Goal: Communication & Community: Share content

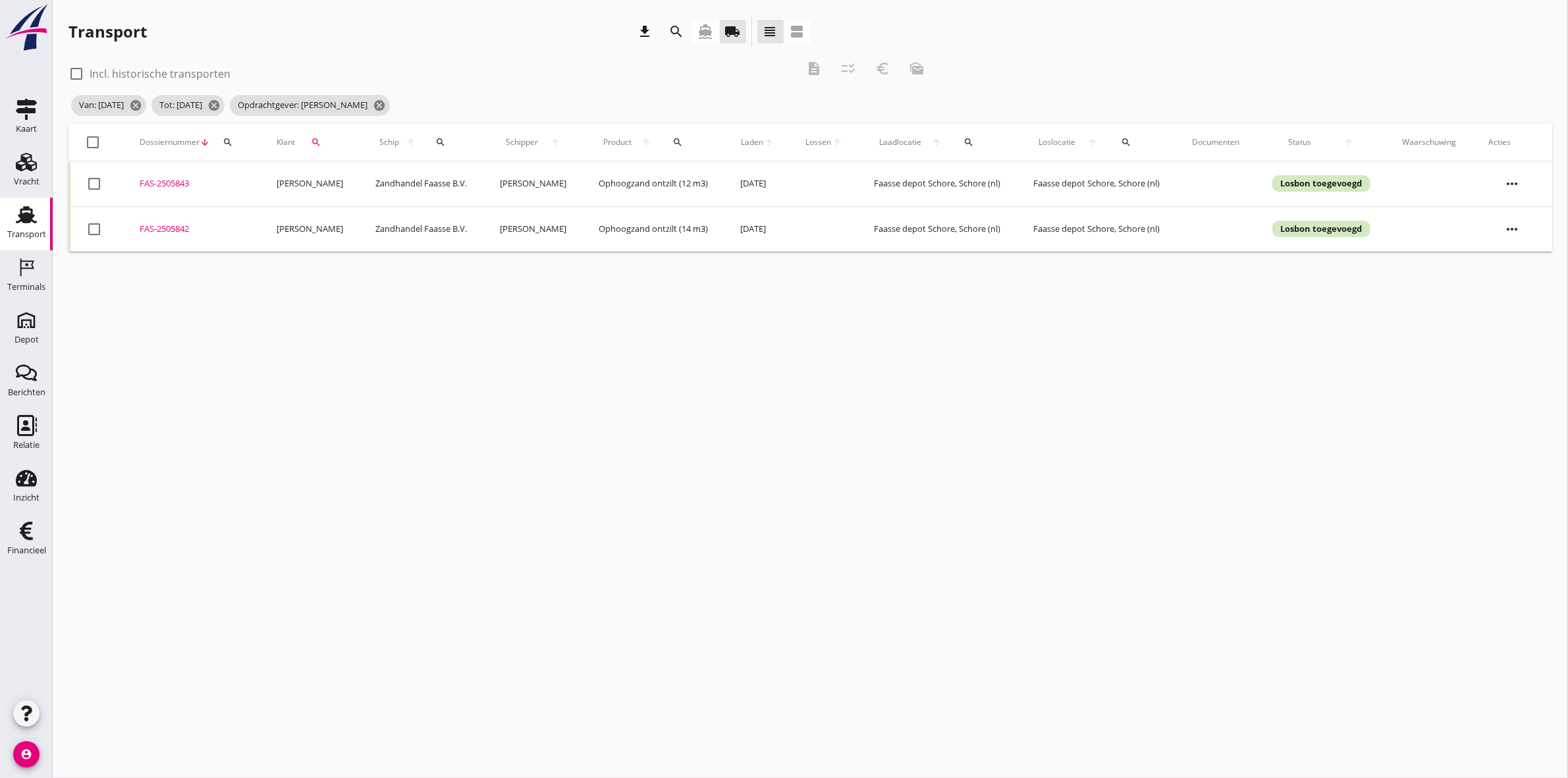
click at [165, 178] on div "FAS-2505843" at bounding box center [193, 183] width 106 height 13
click at [86, 136] on div at bounding box center [94, 142] width 23 height 23
checkbox input "true"
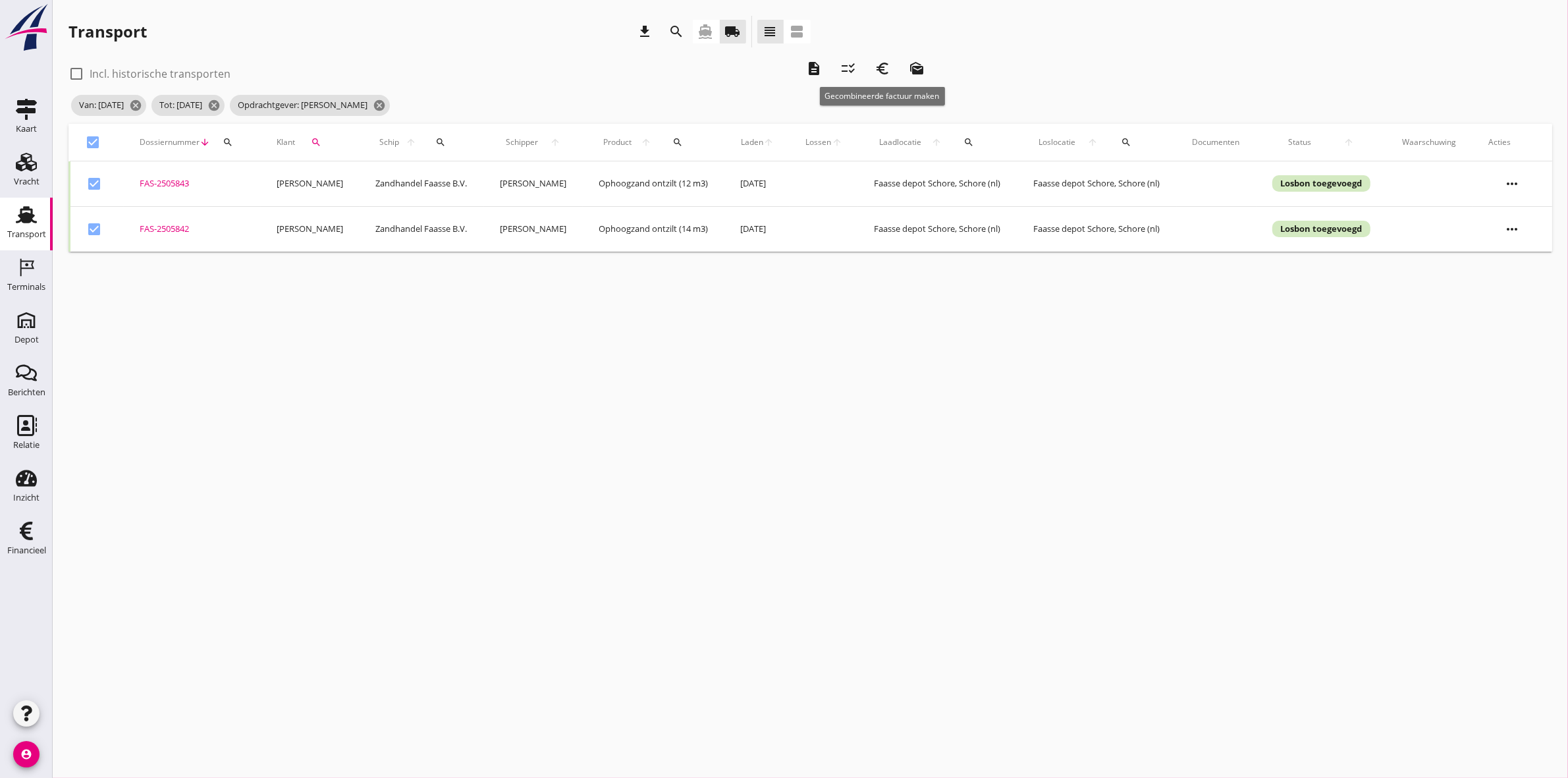
click at [885, 67] on icon "euro_symbol" at bounding box center [882, 68] width 16 height 16
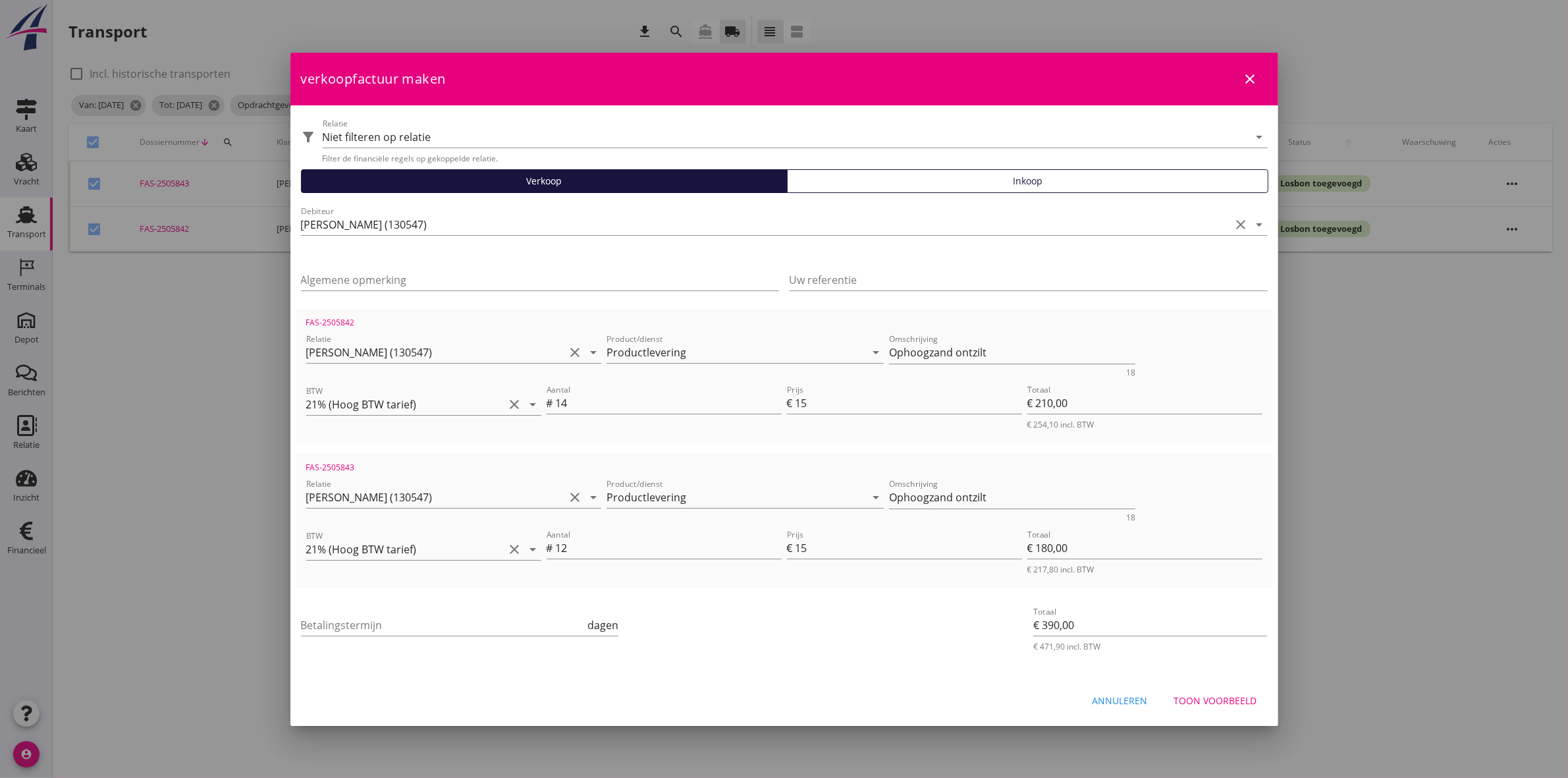
click at [1253, 71] on button "close" at bounding box center [1251, 79] width 24 height 24
checkbox input "false"
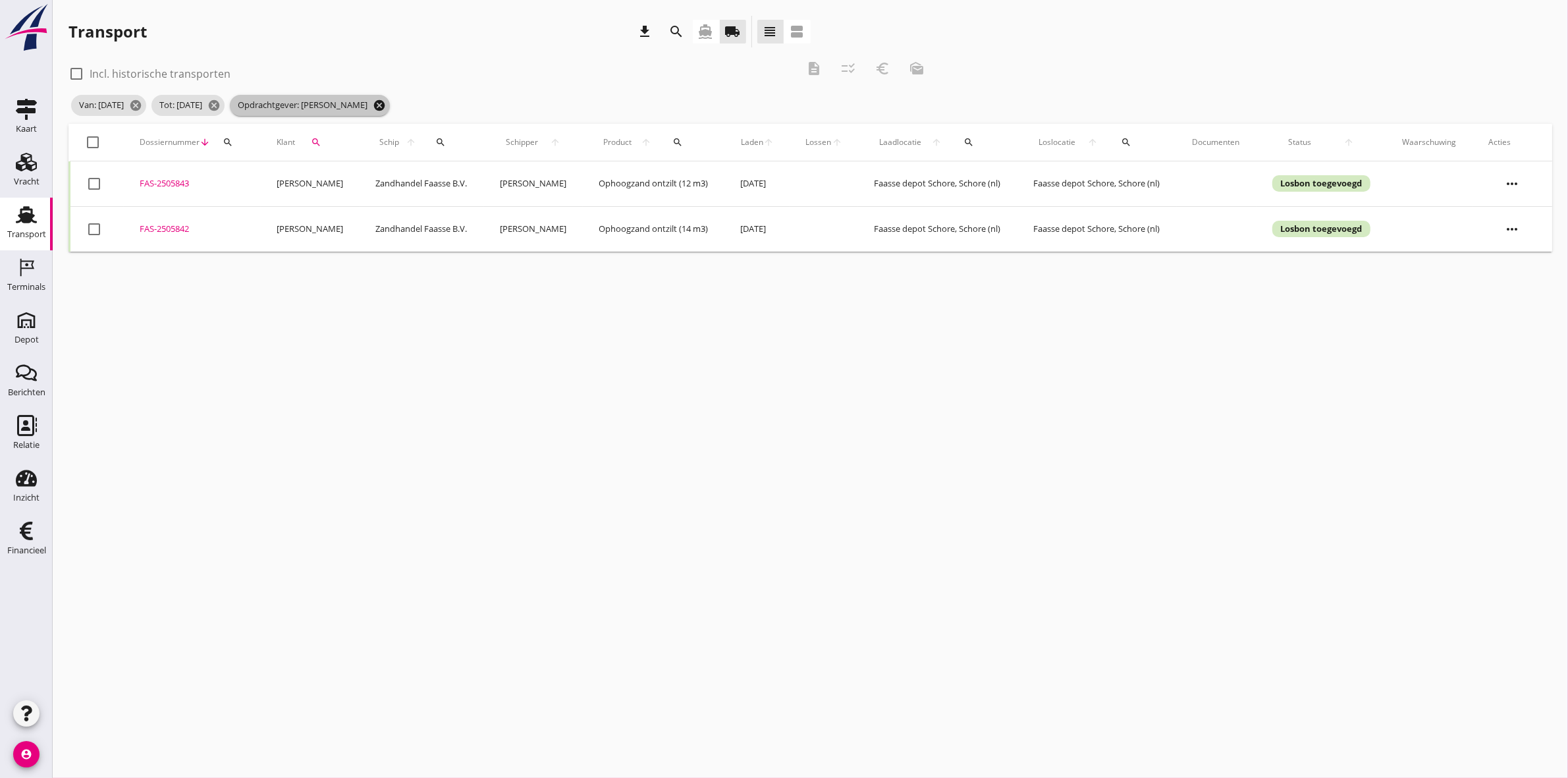
click at [386, 105] on icon "cancel" at bounding box center [379, 105] width 13 height 13
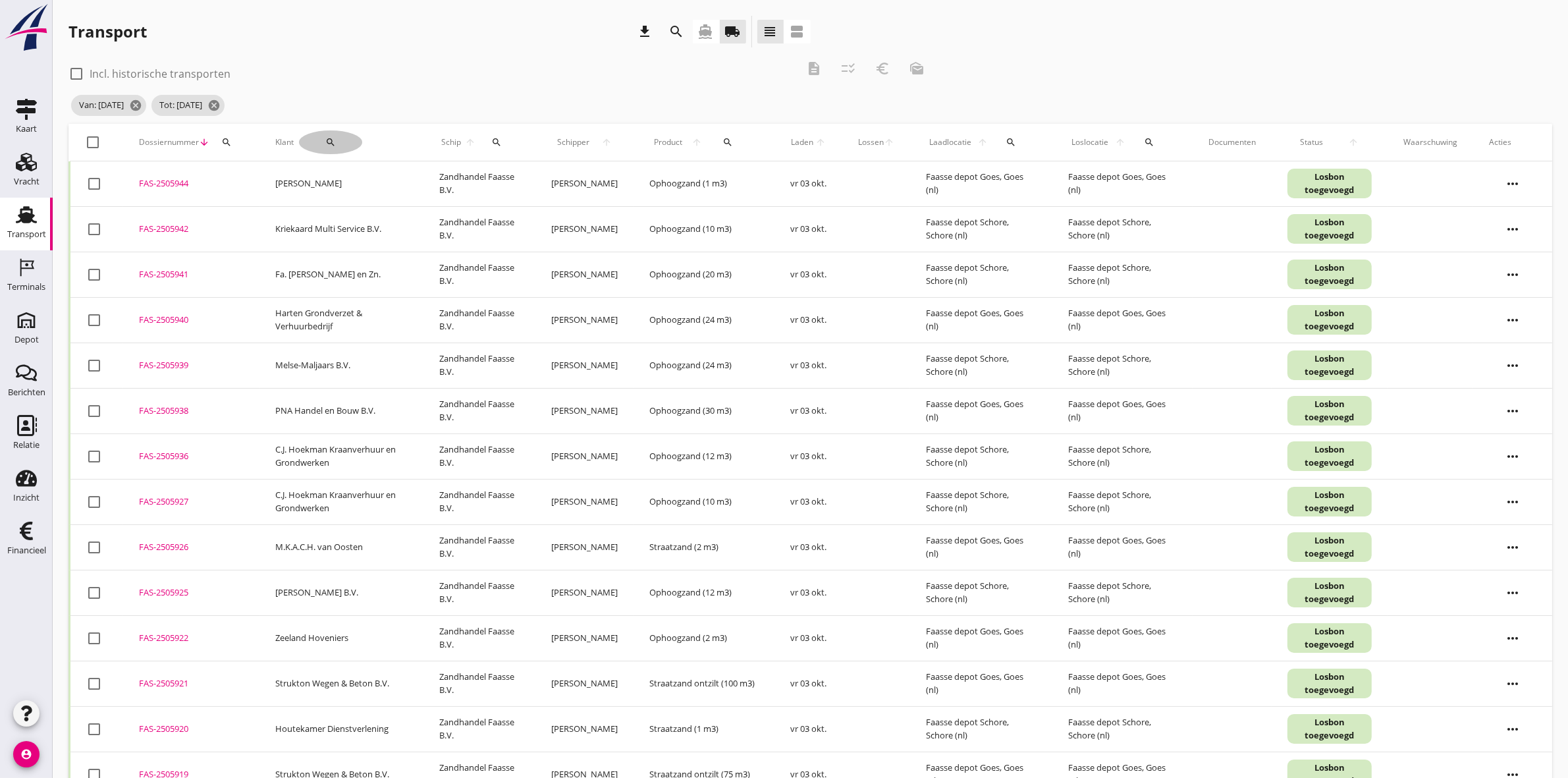
click at [334, 140] on div "search" at bounding box center [331, 142] width 63 height 11
click at [351, 188] on input "Zoeken op opdrachtgever..." at bounding box center [372, 181] width 137 height 21
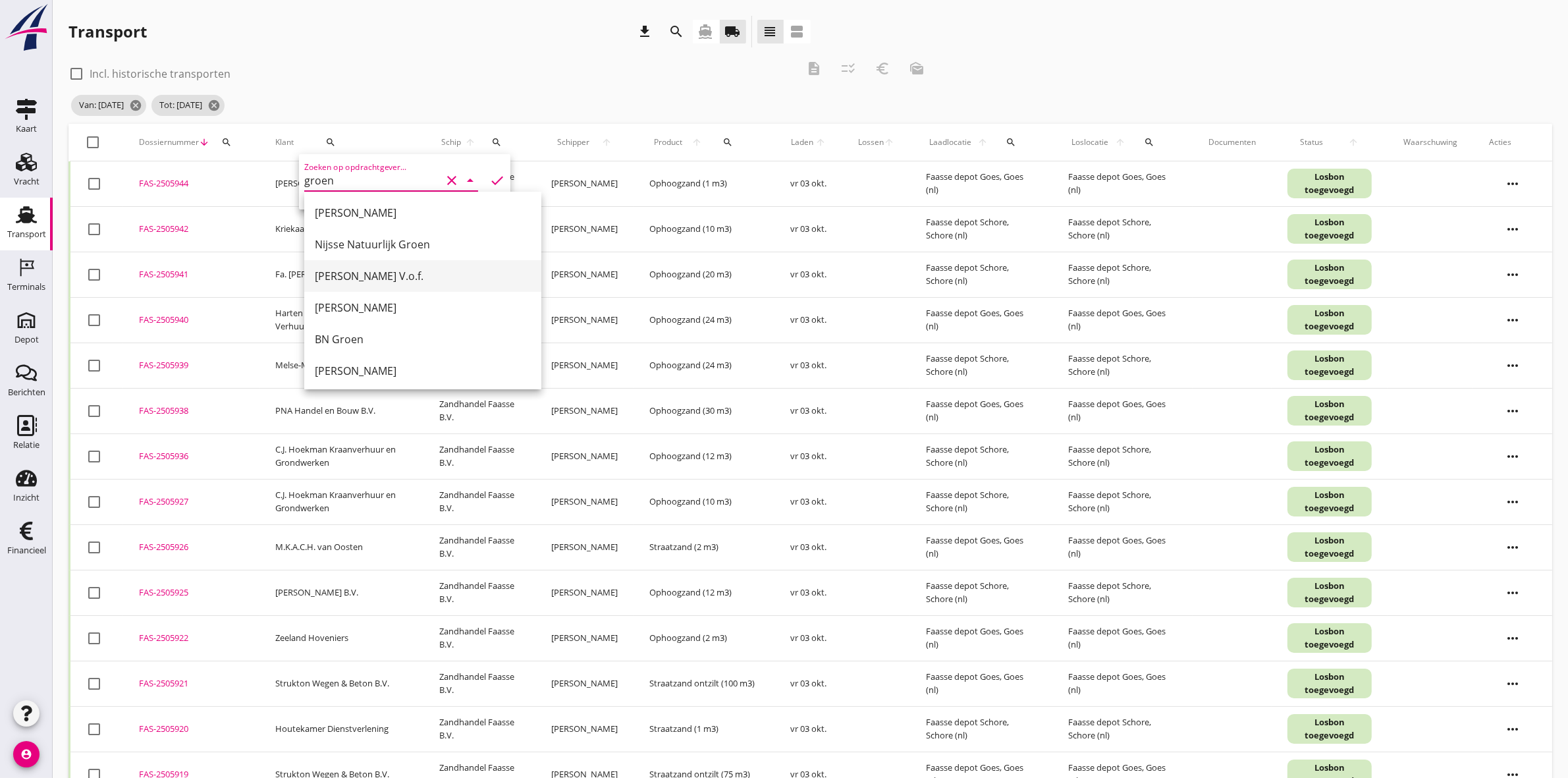
click at [456, 272] on div "[PERSON_NAME] V.o.f." at bounding box center [423, 276] width 216 height 16
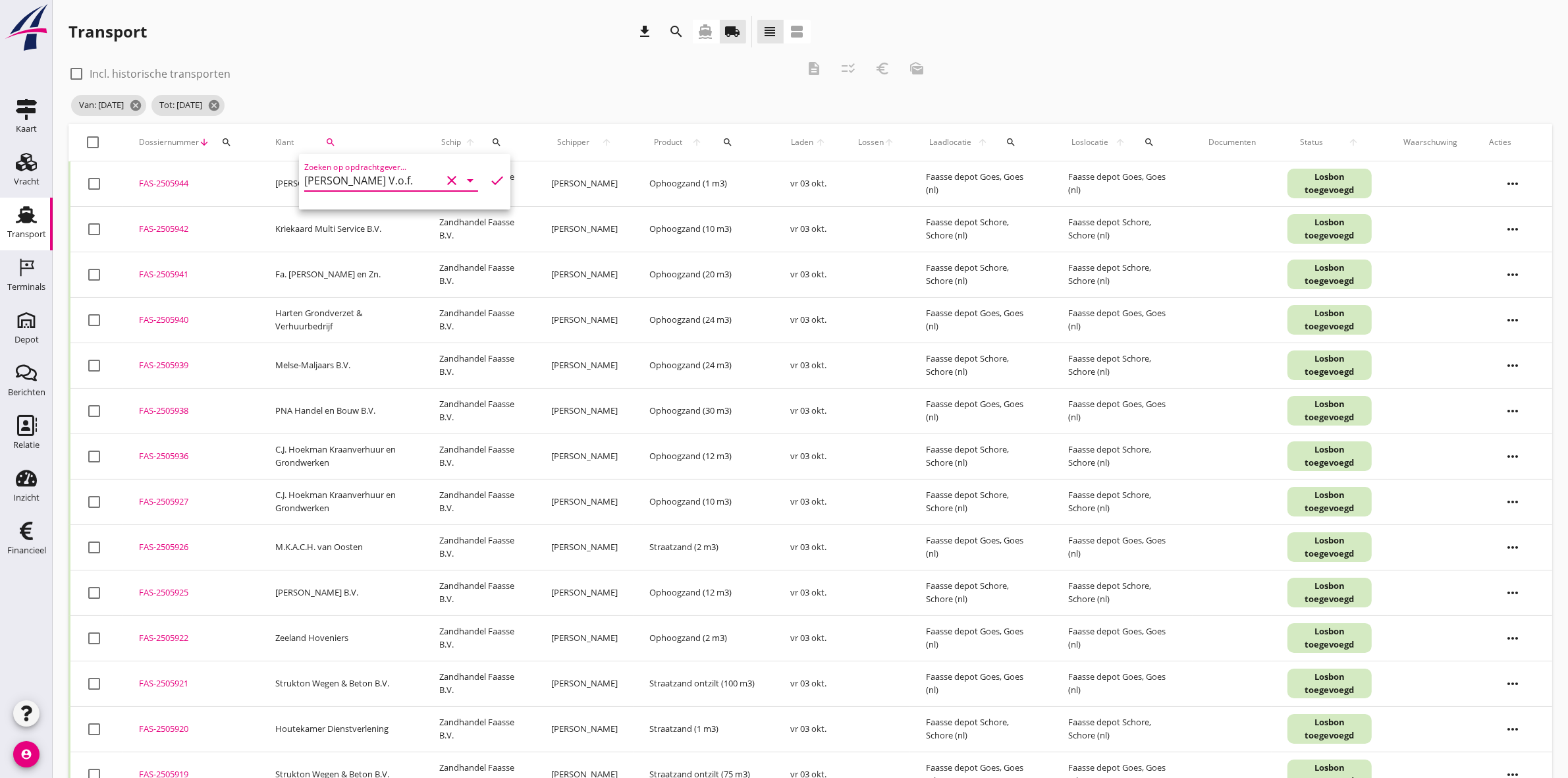
type input "[PERSON_NAME] V.o.f."
click at [490, 178] on icon "check" at bounding box center [497, 181] width 16 height 16
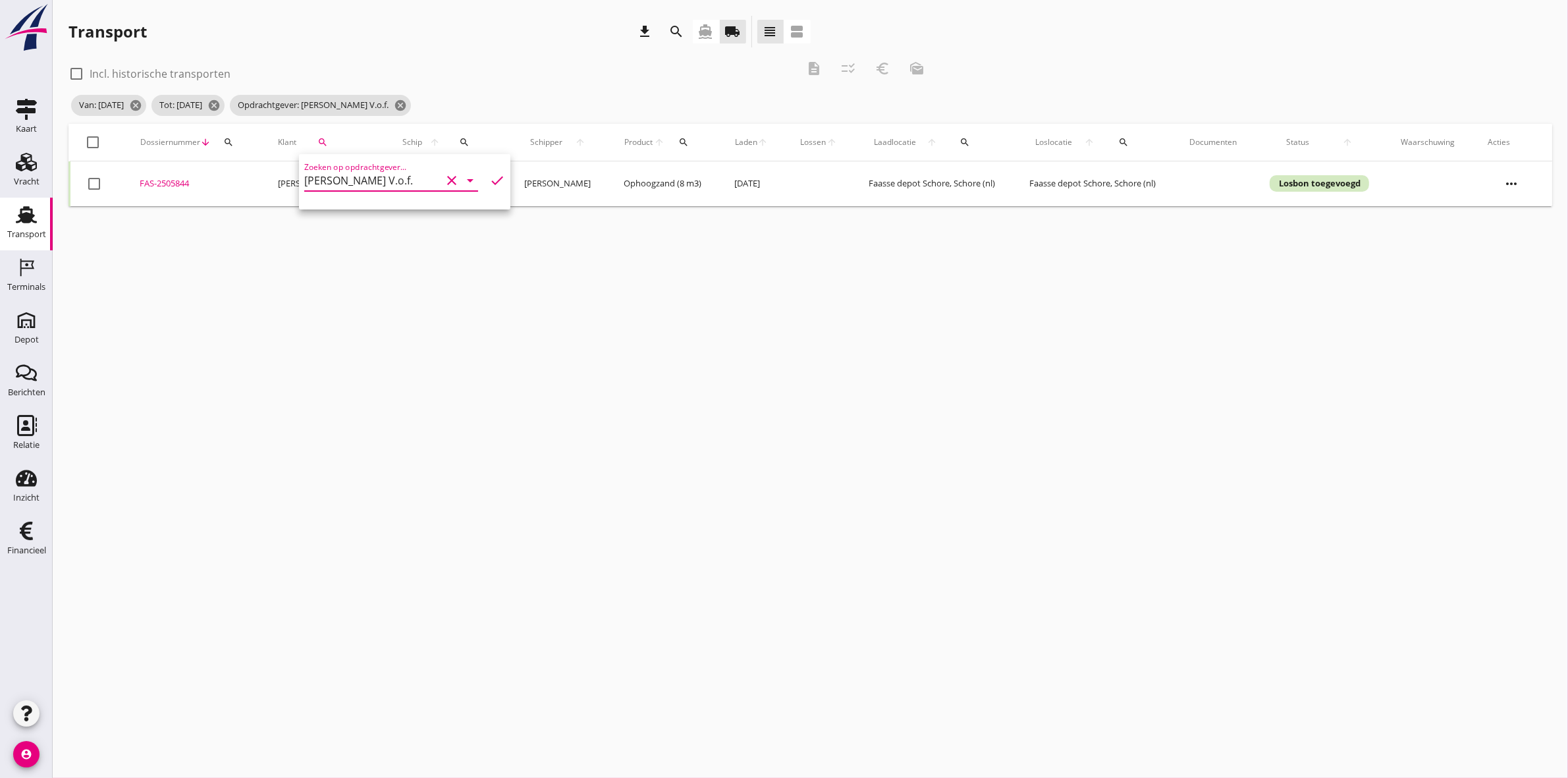
click at [518, 85] on div "check_box_outline_blank Incl. historische transporten description checklist_rtl…" at bounding box center [501, 73] width 865 height 39
click at [92, 145] on div at bounding box center [94, 142] width 23 height 23
checkbox input "true"
click at [809, 64] on icon "description" at bounding box center [814, 68] width 16 height 16
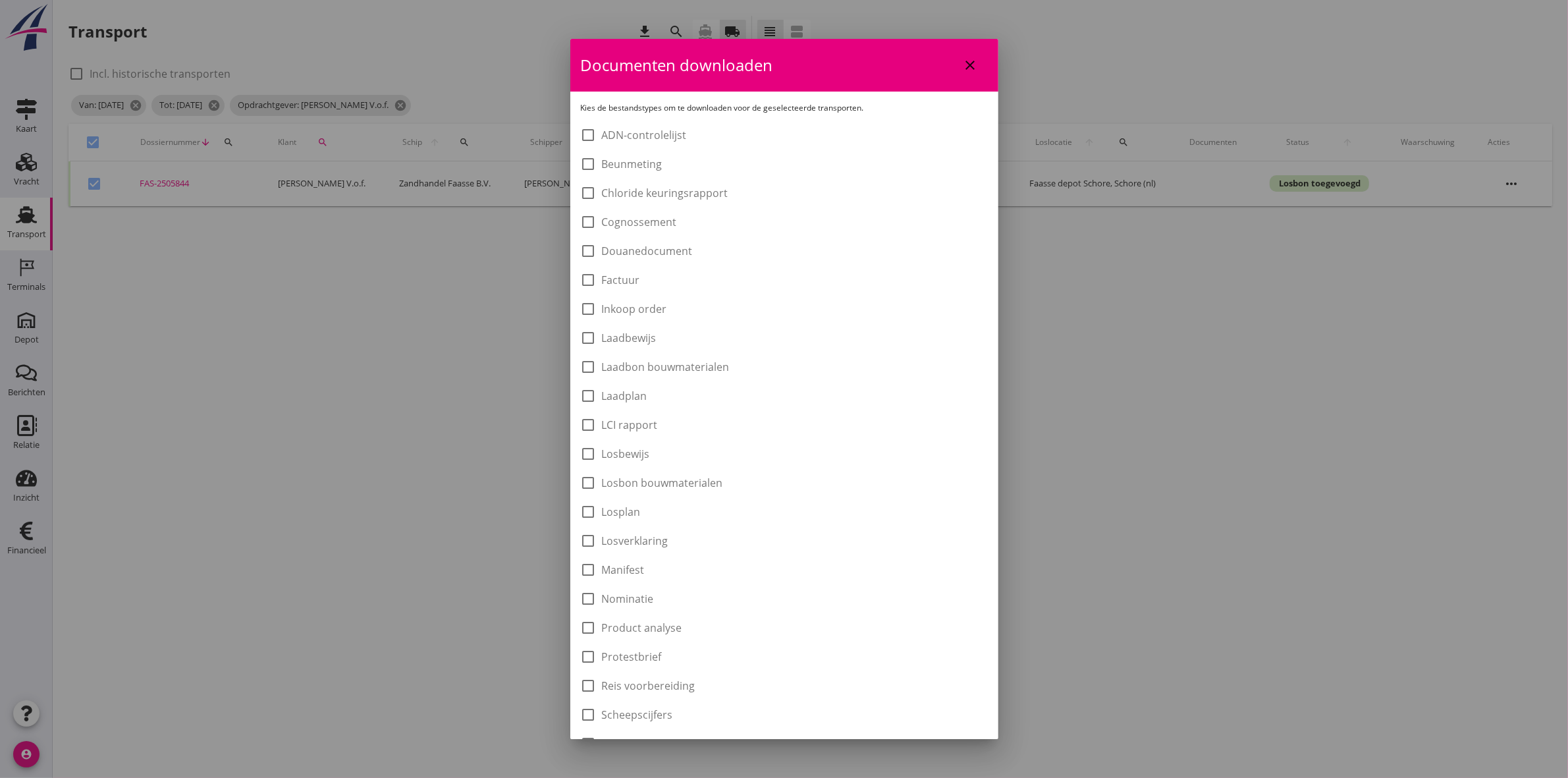
click at [670, 363] on label "Laadbon bouwmaterialen" at bounding box center [666, 367] width 128 height 13
checkbox input "true"
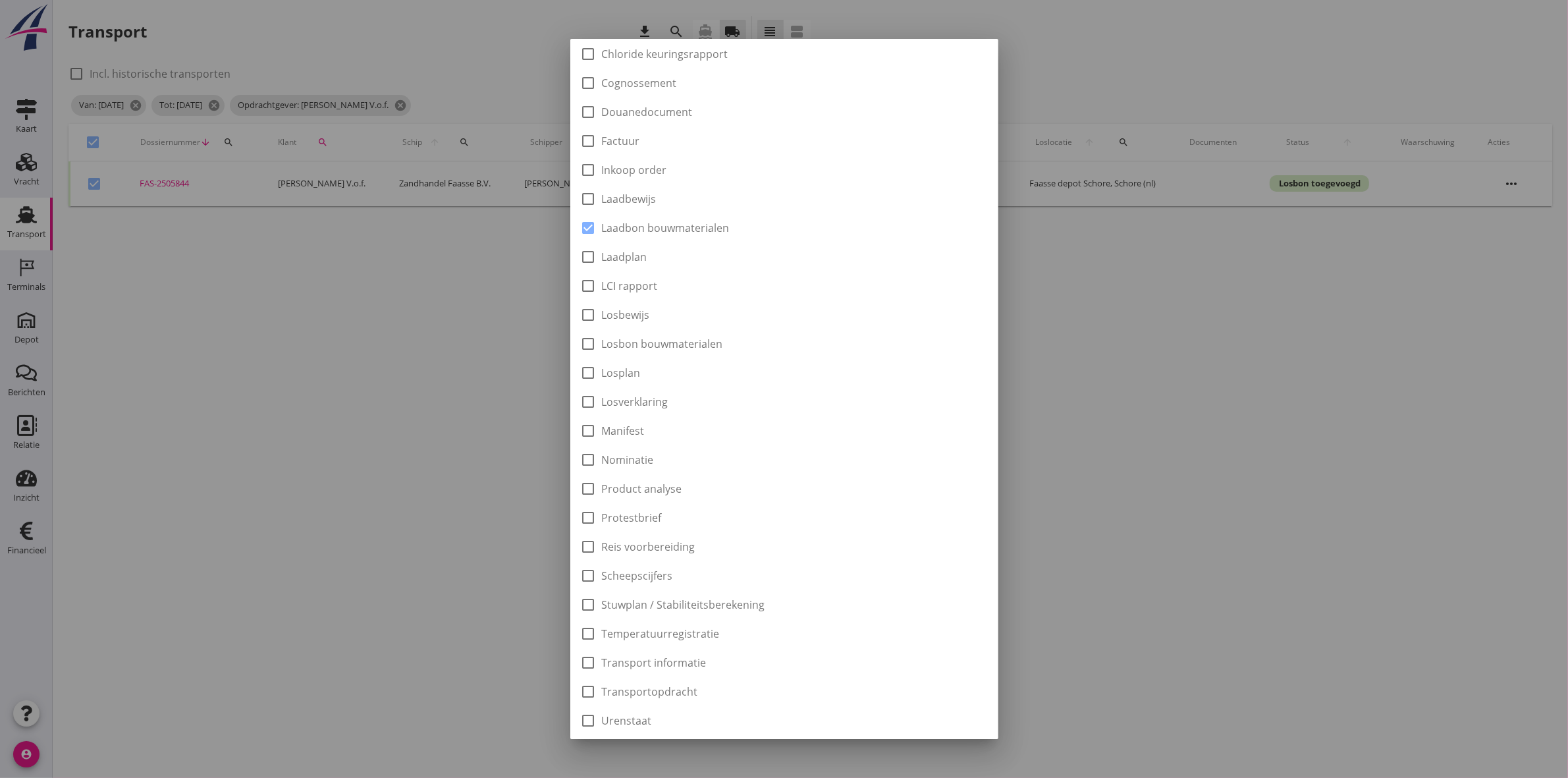
scroll to position [212, 0]
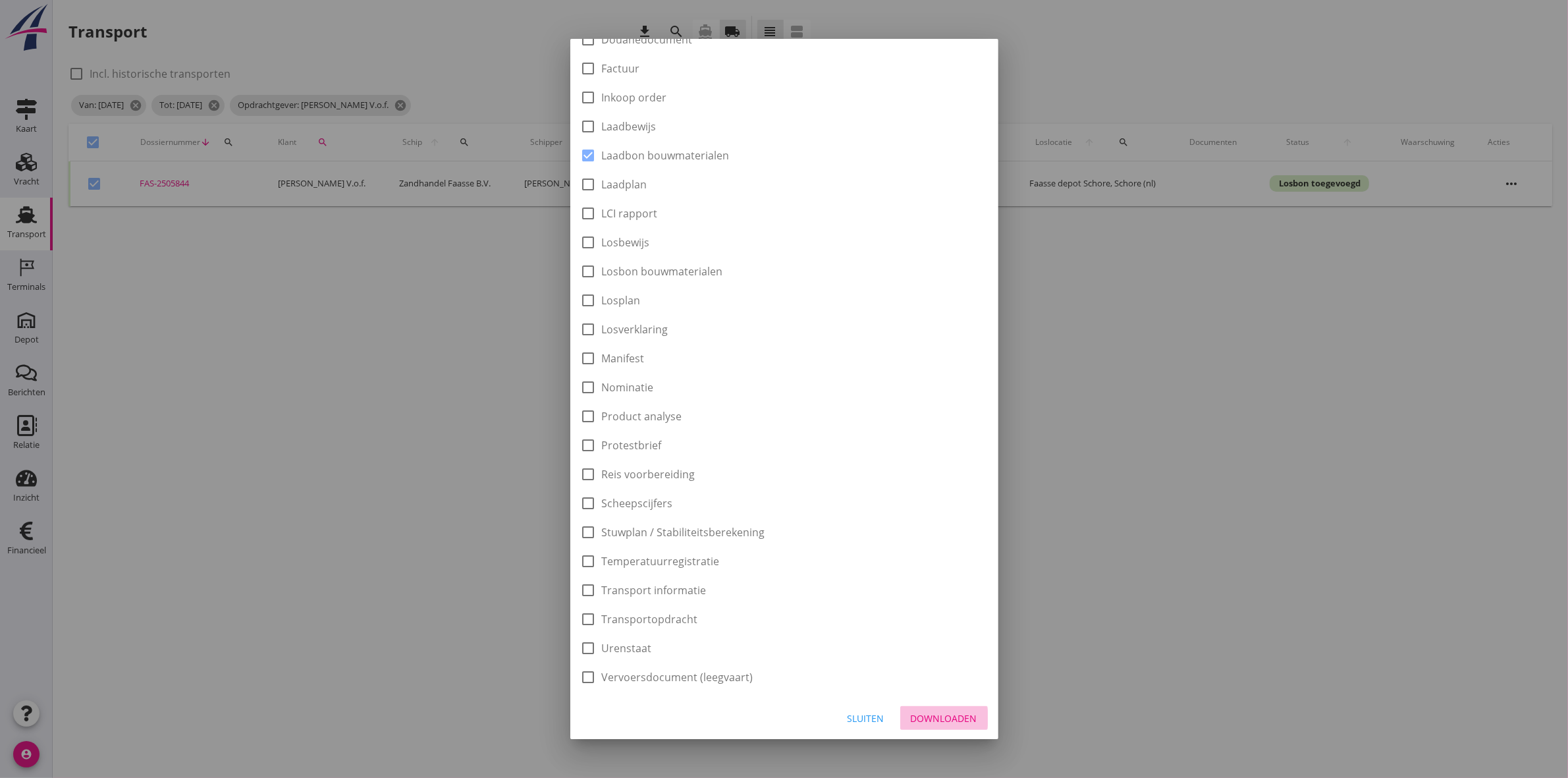
click at [926, 724] on button "Downloaden" at bounding box center [944, 718] width 87 height 24
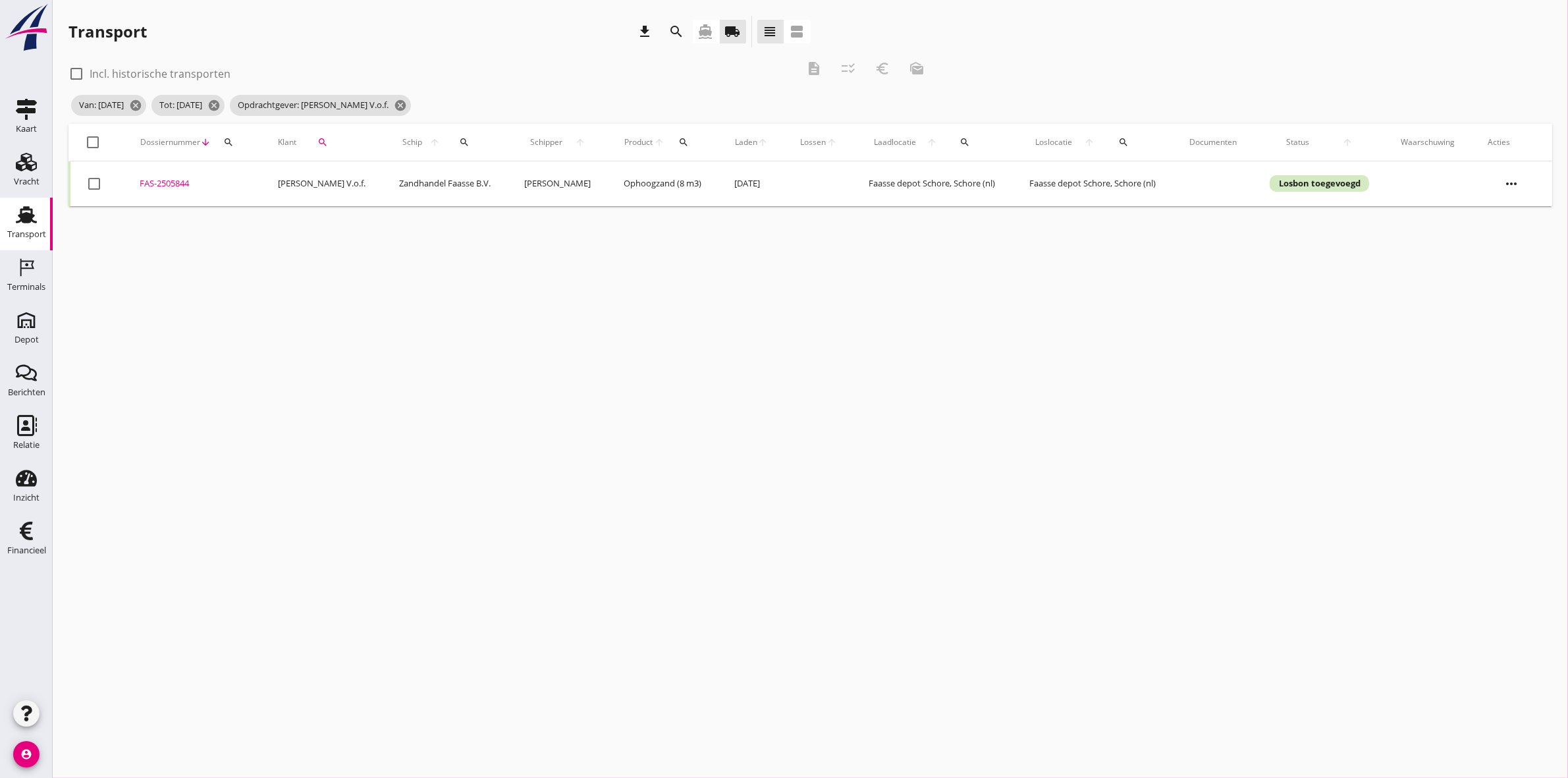
checkbox input "false"
click at [91, 142] on div at bounding box center [94, 142] width 23 height 23
checkbox input "true"
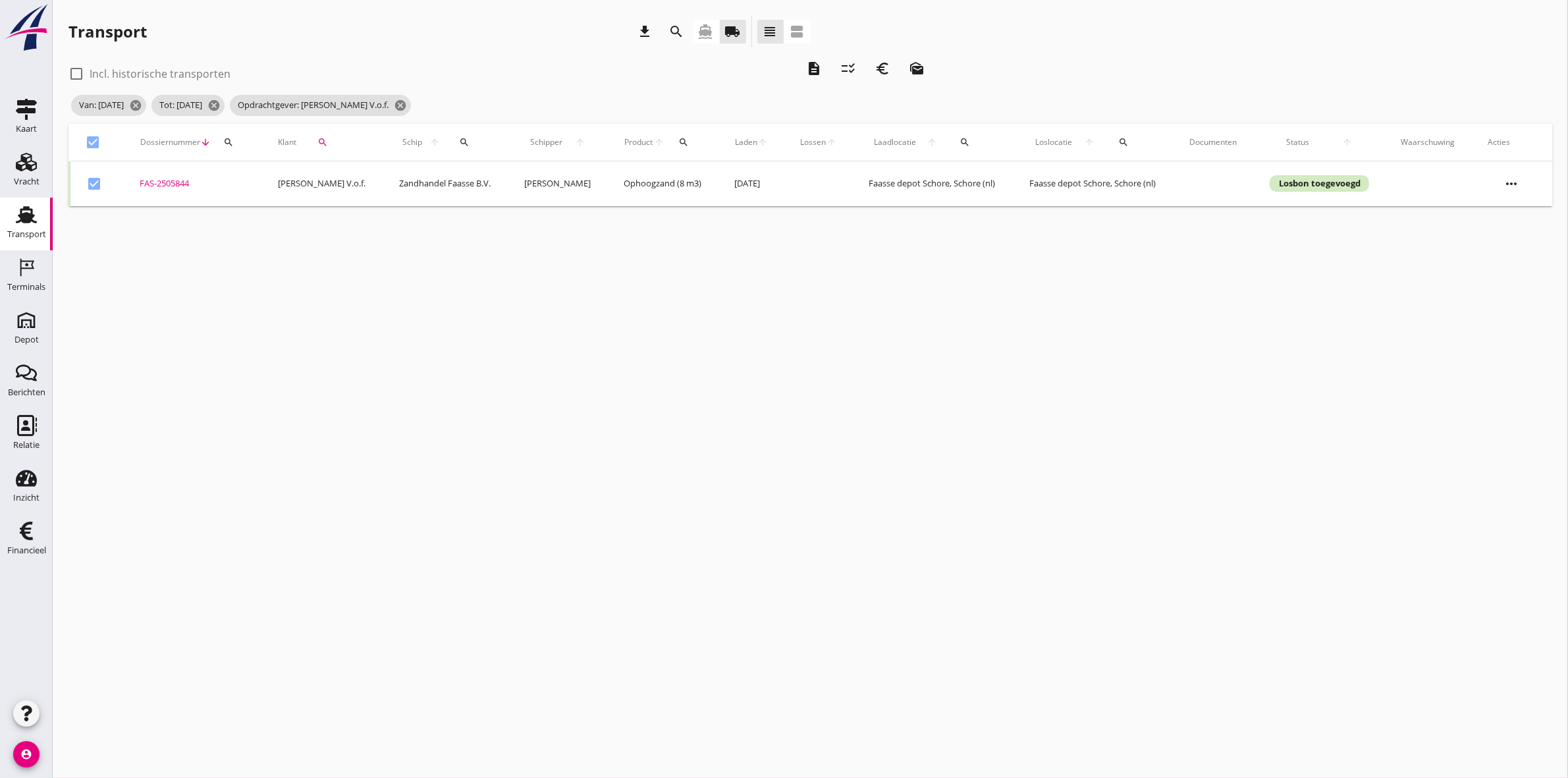
click at [887, 75] on icon "euro_symbol" at bounding box center [882, 68] width 16 height 16
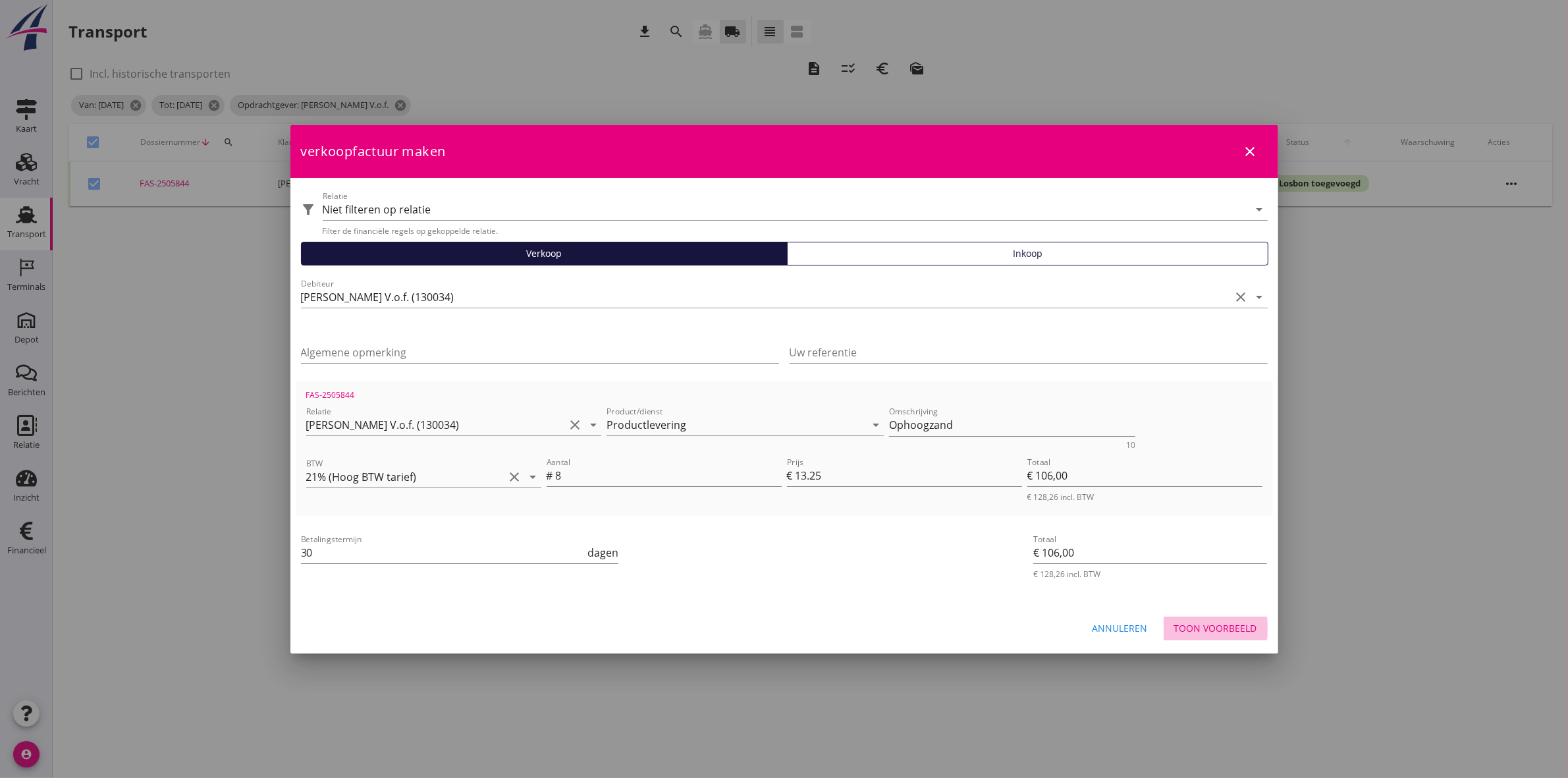
click at [1250, 631] on div "Toon voorbeeld" at bounding box center [1216, 628] width 83 height 14
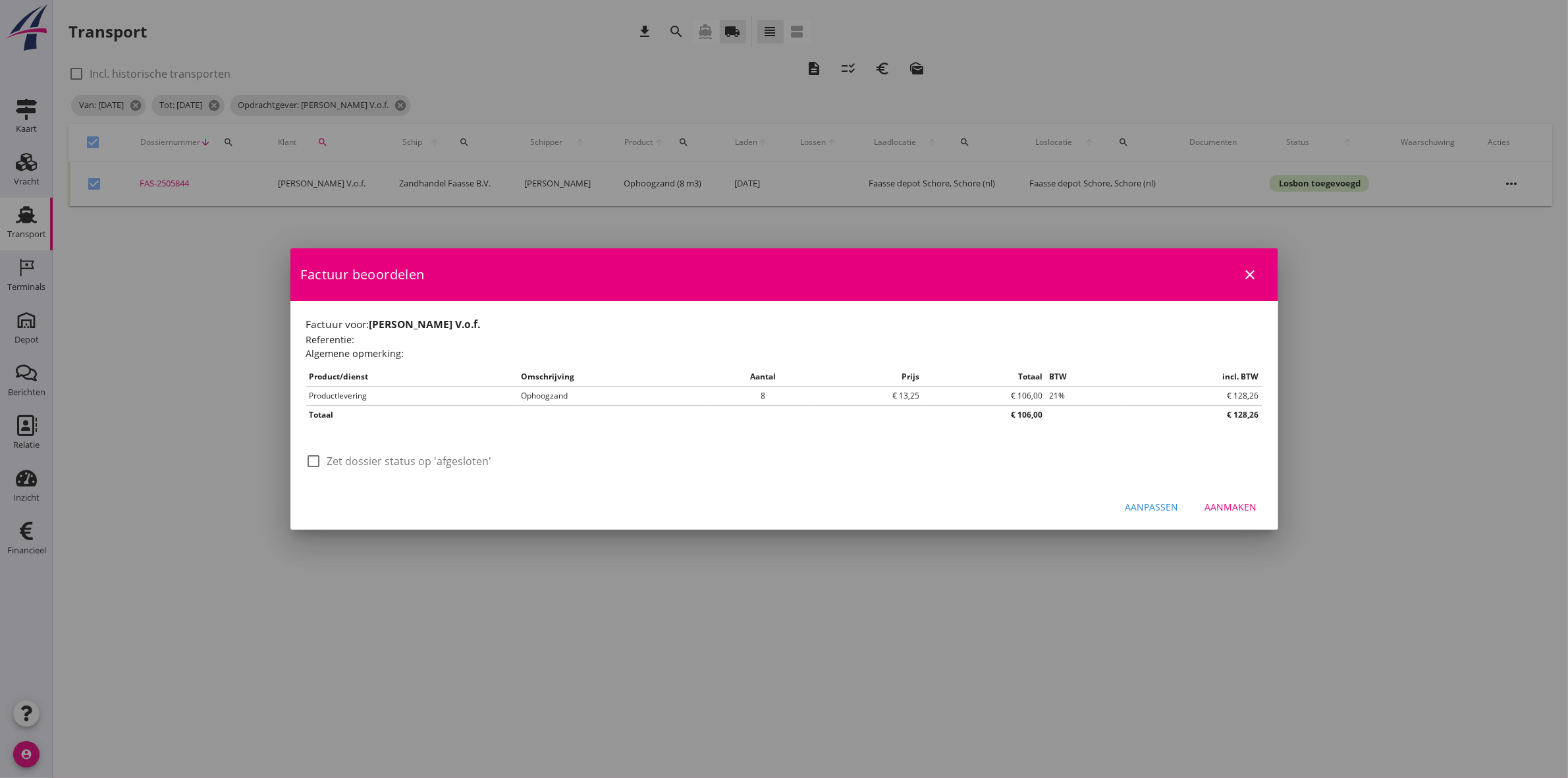
click at [403, 458] on label "Zet dossier status op 'afgesloten'" at bounding box center [409, 461] width 164 height 13
checkbox input "true"
click at [1239, 501] on div "Aanmaken" at bounding box center [1232, 507] width 52 height 14
checkbox input "false"
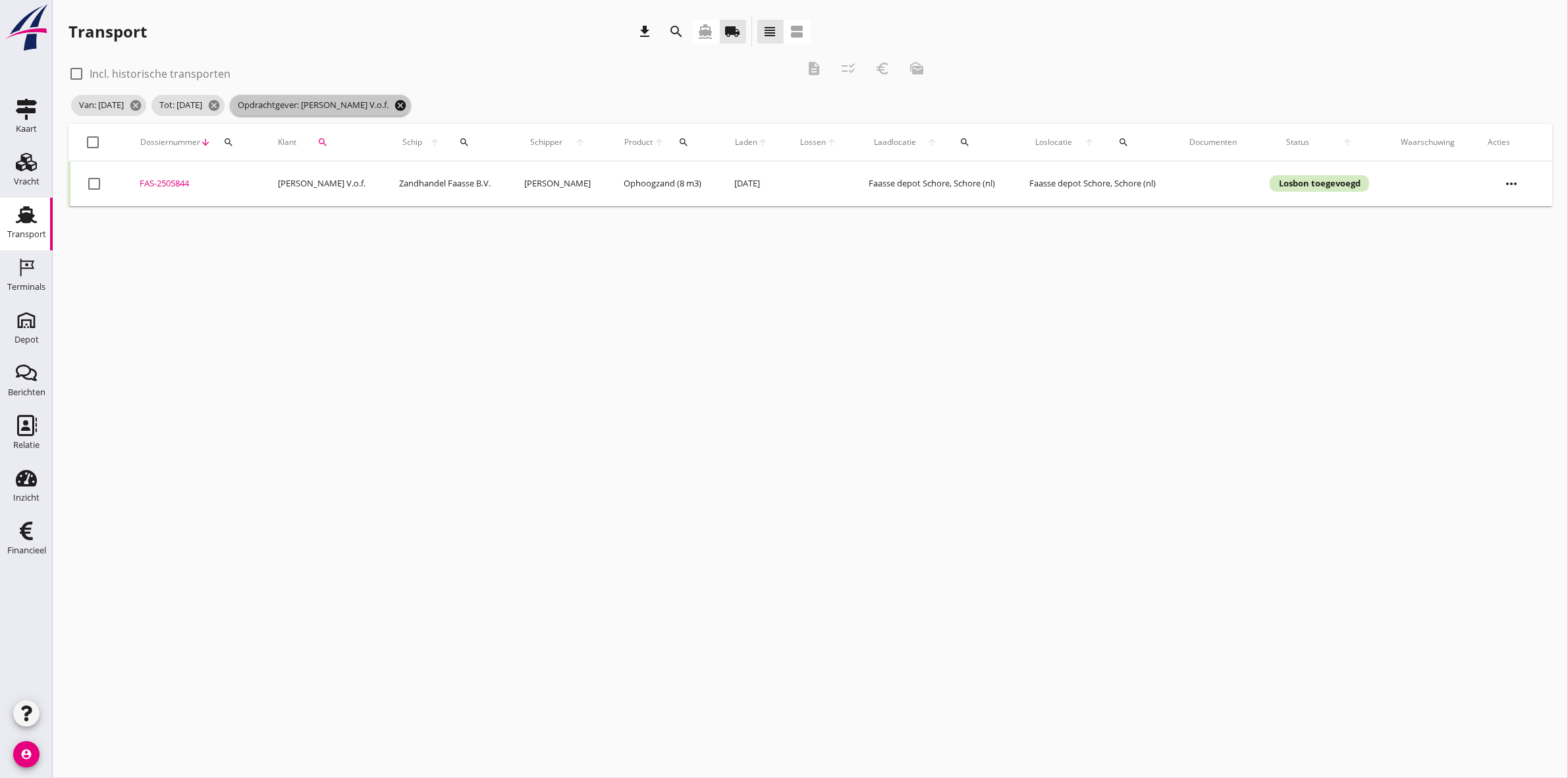
click at [407, 104] on icon "cancel" at bounding box center [400, 105] width 13 height 13
click at [324, 138] on icon "search" at bounding box center [322, 142] width 11 height 11
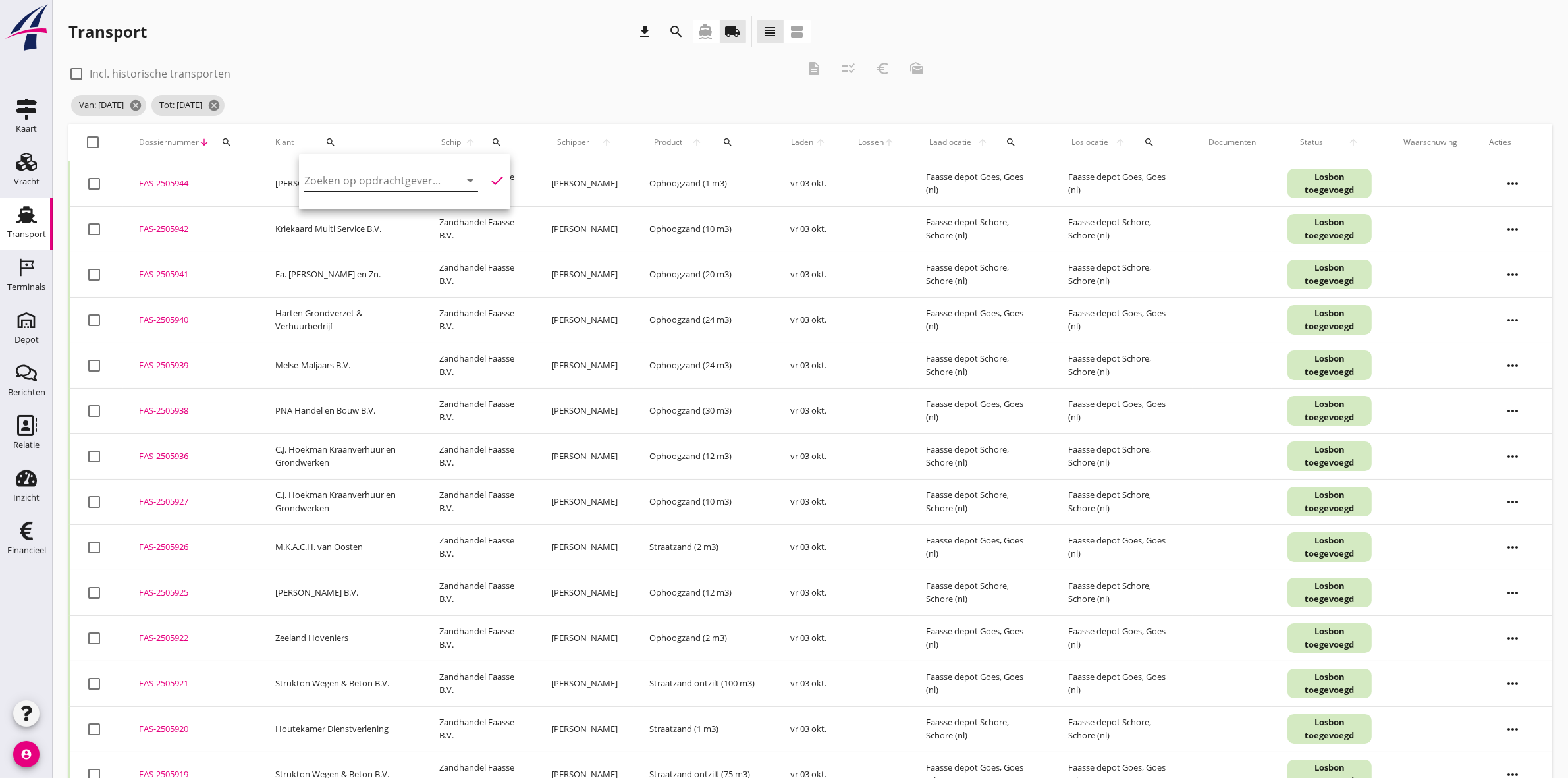
click at [396, 178] on input "Zoeken op opdrachtgever..." at bounding box center [372, 181] width 137 height 21
click at [403, 268] on div "[PERSON_NAME]" at bounding box center [387, 276] width 144 height 16
type input "[PERSON_NAME]"
click at [490, 174] on icon "check" at bounding box center [497, 181] width 16 height 16
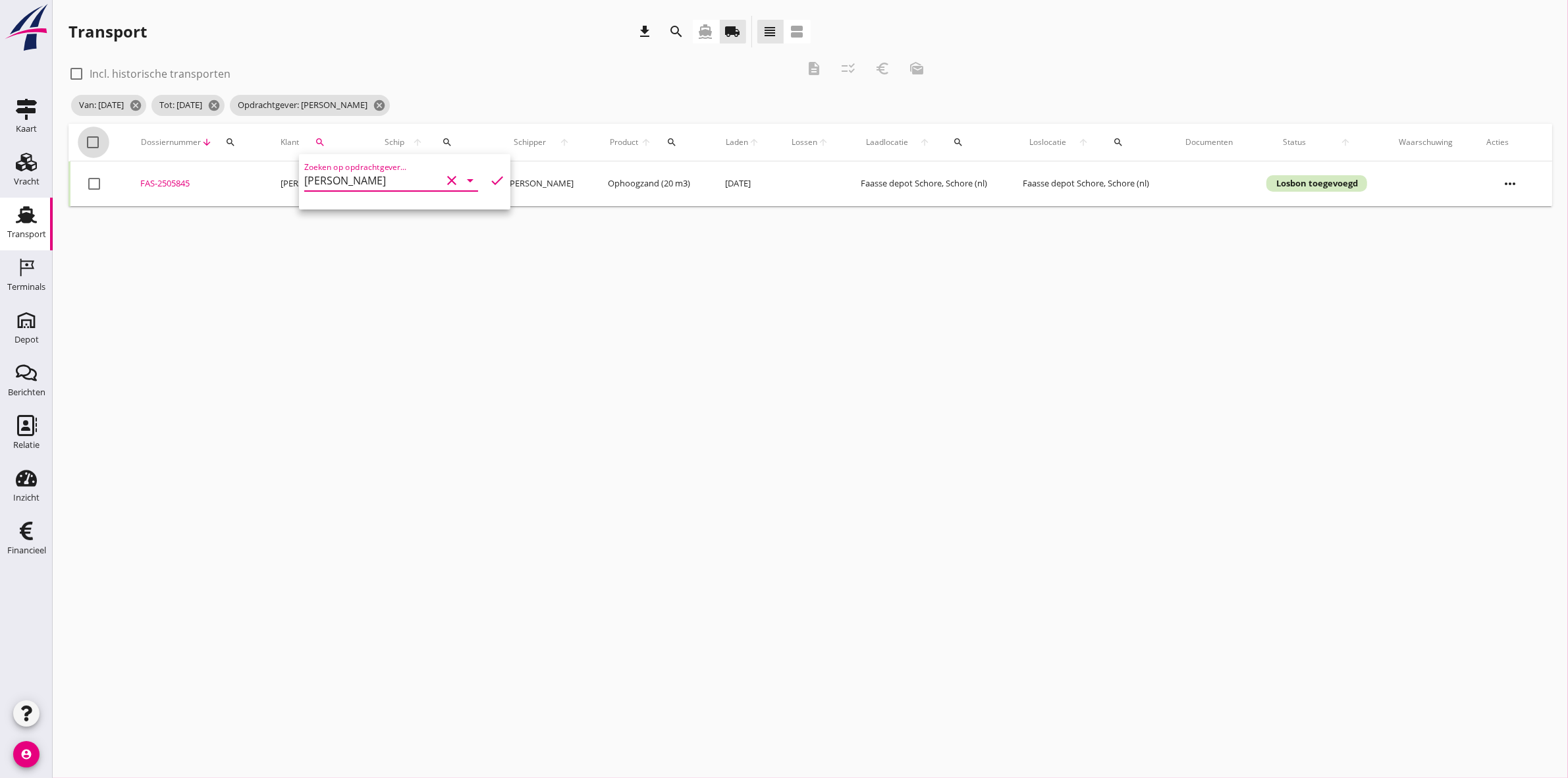
click at [87, 137] on div at bounding box center [94, 142] width 23 height 23
checkbox input "true"
click at [815, 66] on icon "description" at bounding box center [814, 68] width 16 height 16
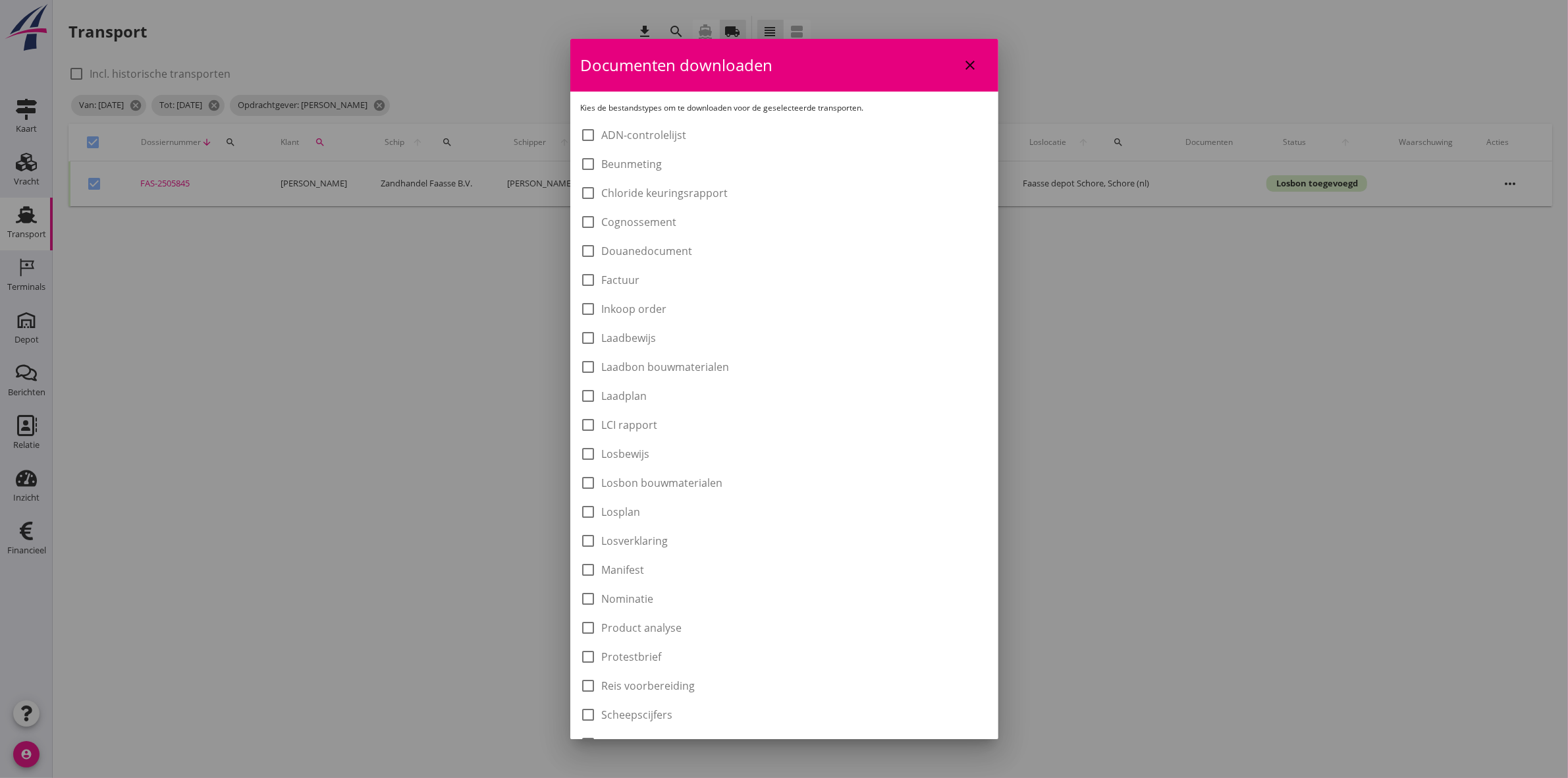
click at [727, 373] on label "Laadbon bouwmaterialen" at bounding box center [666, 367] width 128 height 13
checkbox input "true"
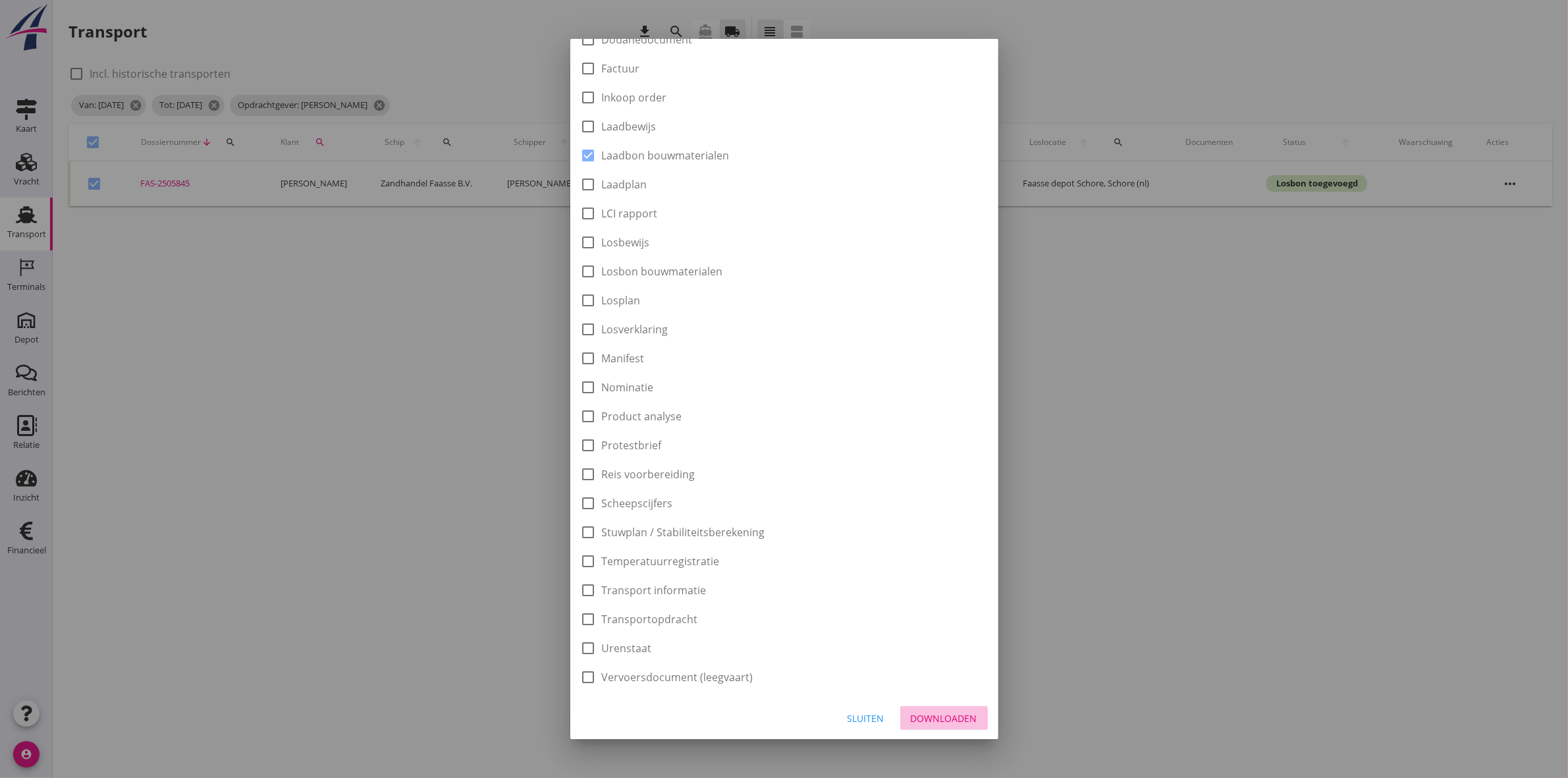
click at [947, 719] on div "Downloaden" at bounding box center [944, 719] width 66 height 14
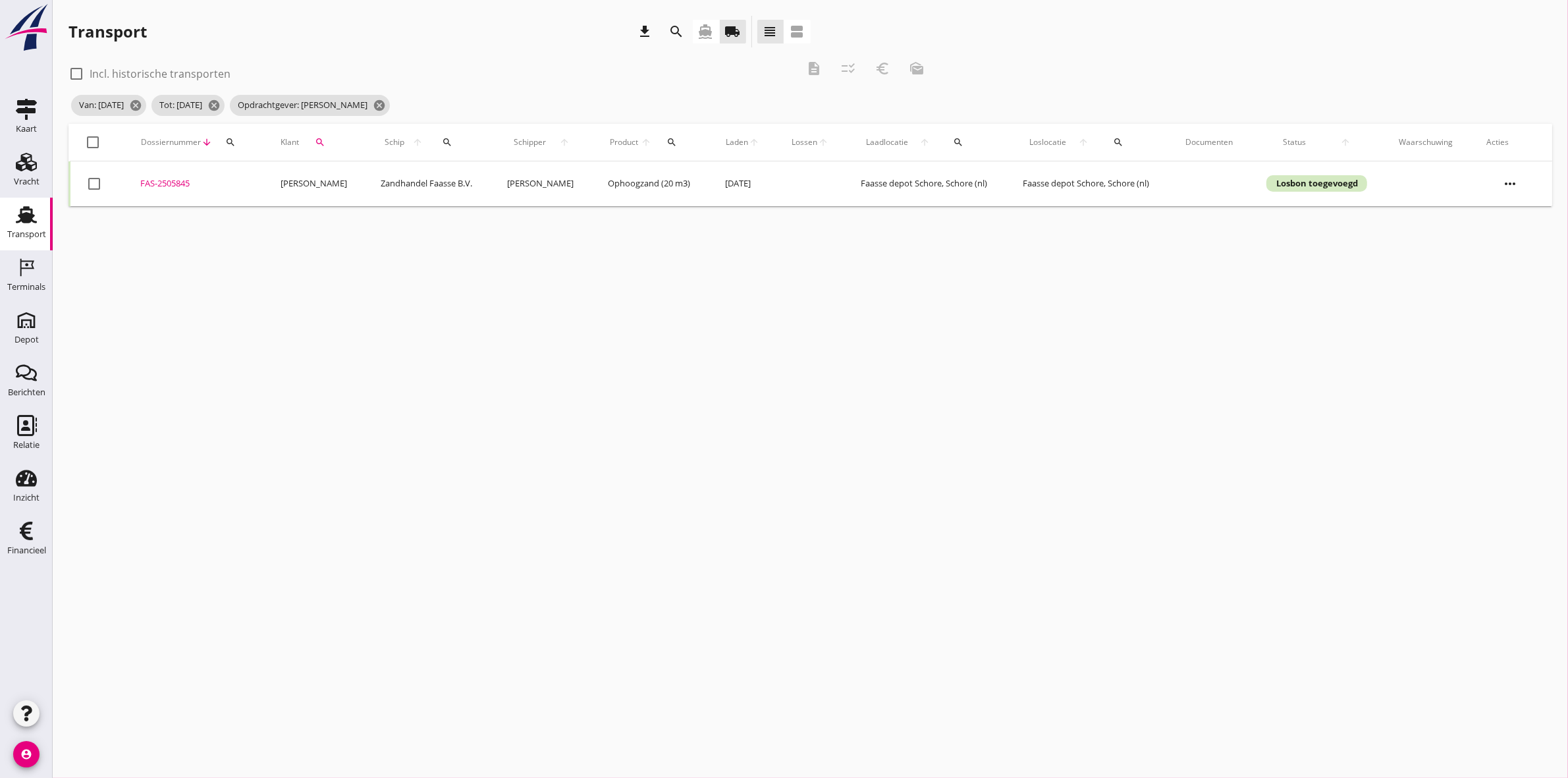
checkbox input "false"
click at [92, 138] on div at bounding box center [94, 142] width 23 height 23
checkbox input "true"
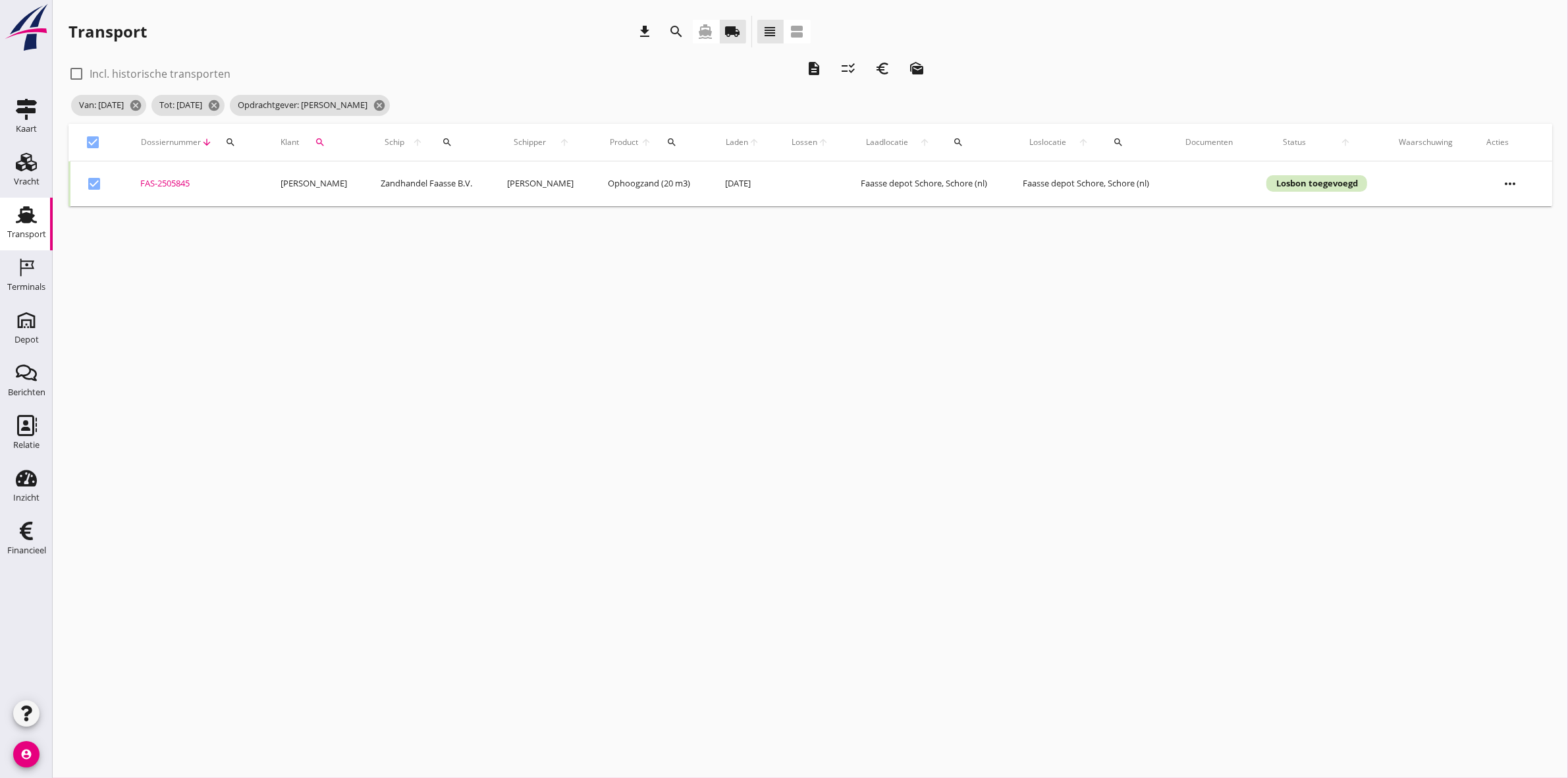
click at [883, 71] on icon "euro_symbol" at bounding box center [882, 68] width 16 height 16
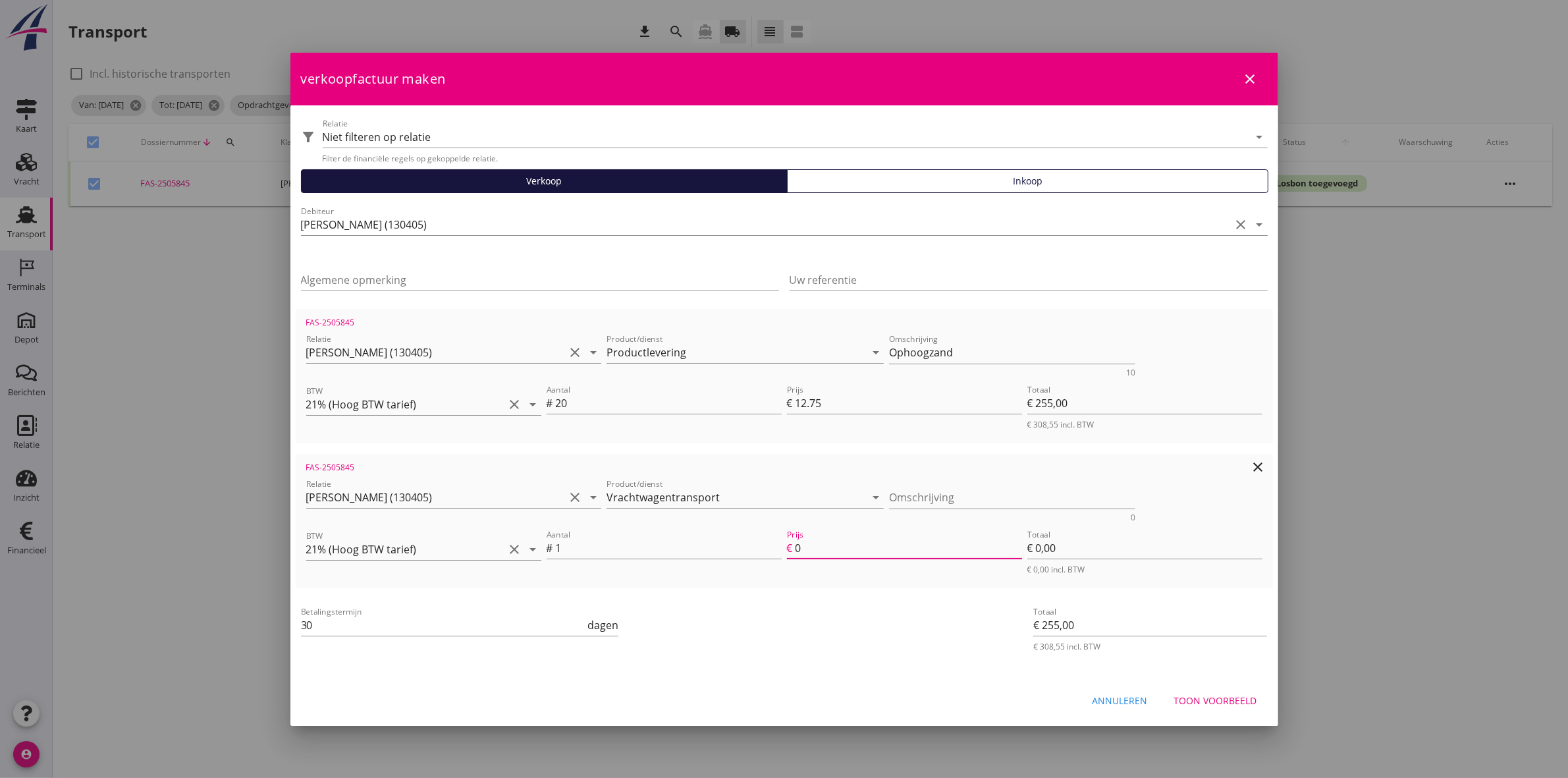
click at [884, 549] on input "0" at bounding box center [908, 548] width 226 height 21
click at [934, 551] on input "Prijs" at bounding box center [908, 548] width 226 height 21
type input "9"
type input "€ 9,00"
type input "€ 264,00"
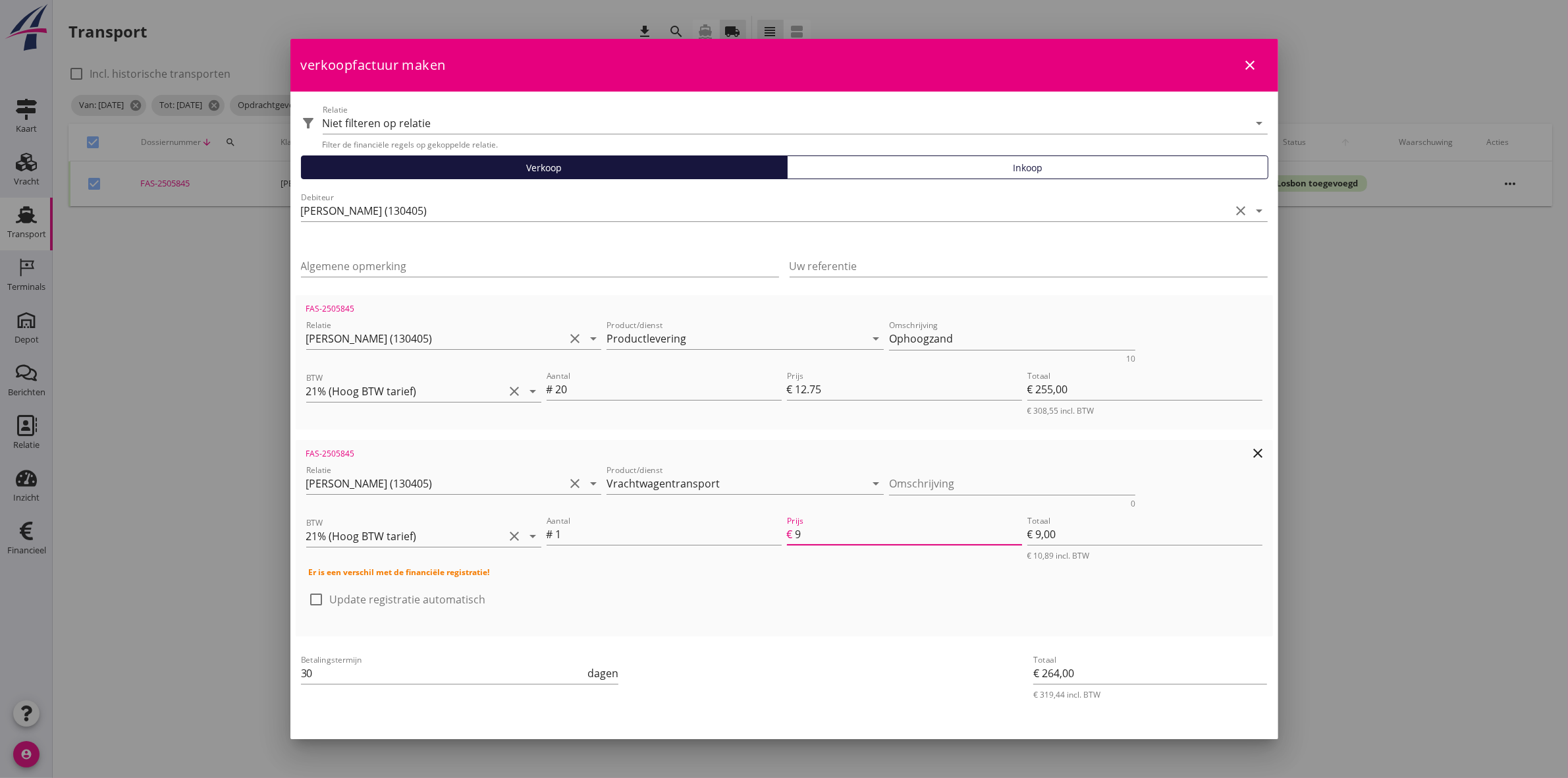
type input "90"
type input "€ 90,00"
type input "€ 345,00"
type input "90"
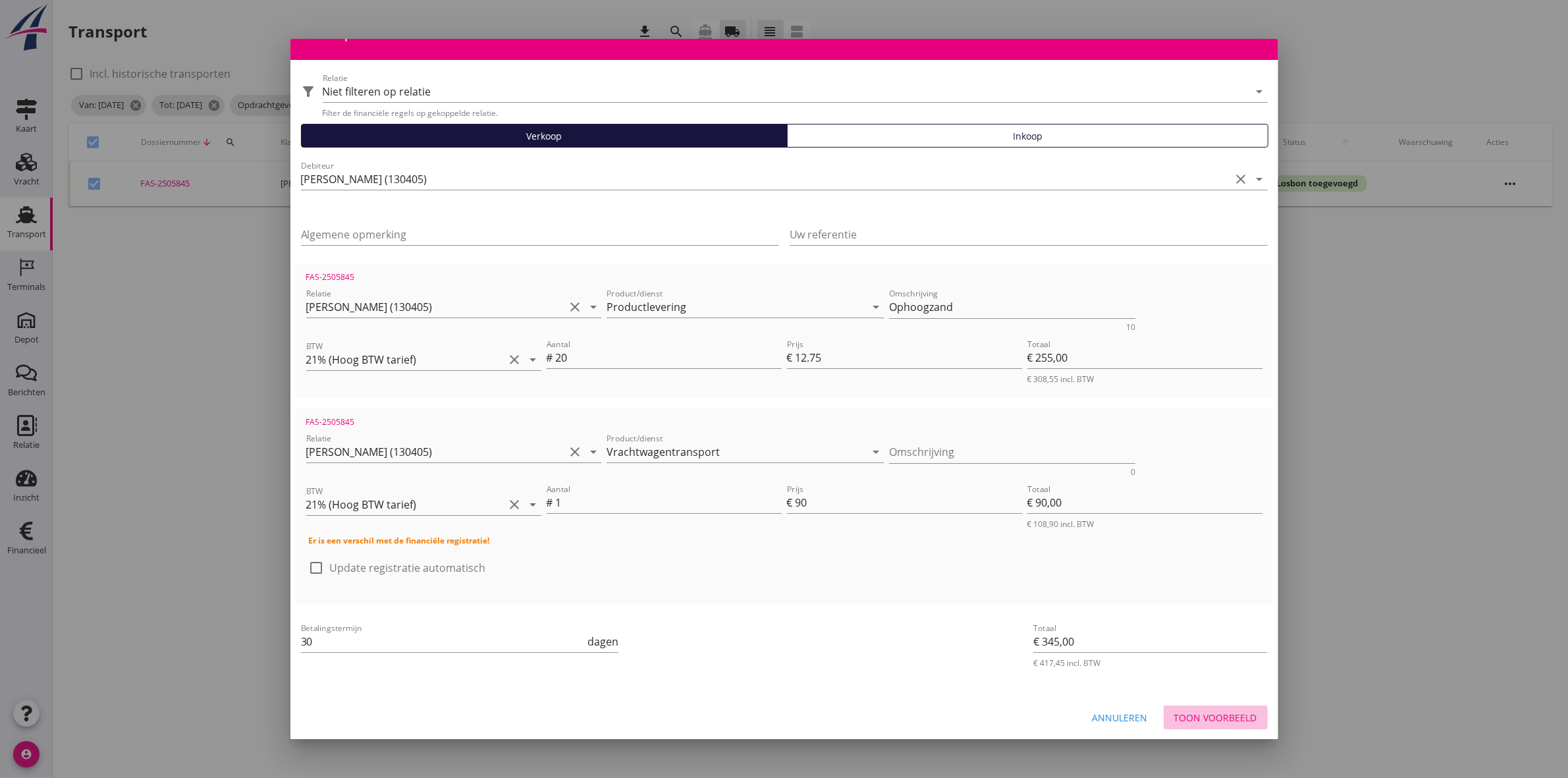
click at [1201, 711] on div "Toon voorbeeld" at bounding box center [1216, 718] width 83 height 14
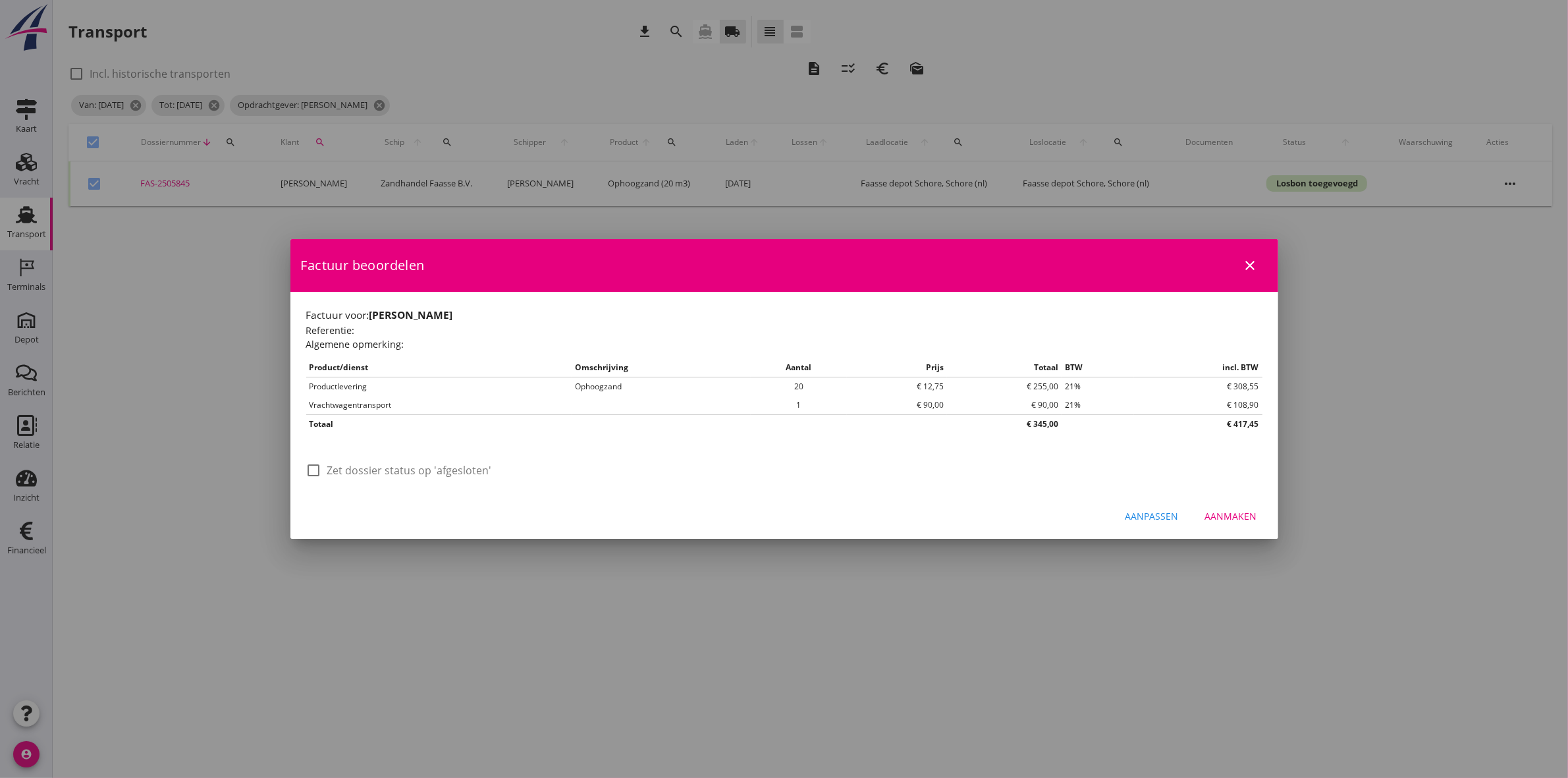
click at [360, 472] on label "Zet dossier status op 'afgesloten'" at bounding box center [409, 470] width 164 height 13
checkbox input "true"
click at [1239, 523] on div "Aanmaken" at bounding box center [1232, 516] width 52 height 14
checkbox input "false"
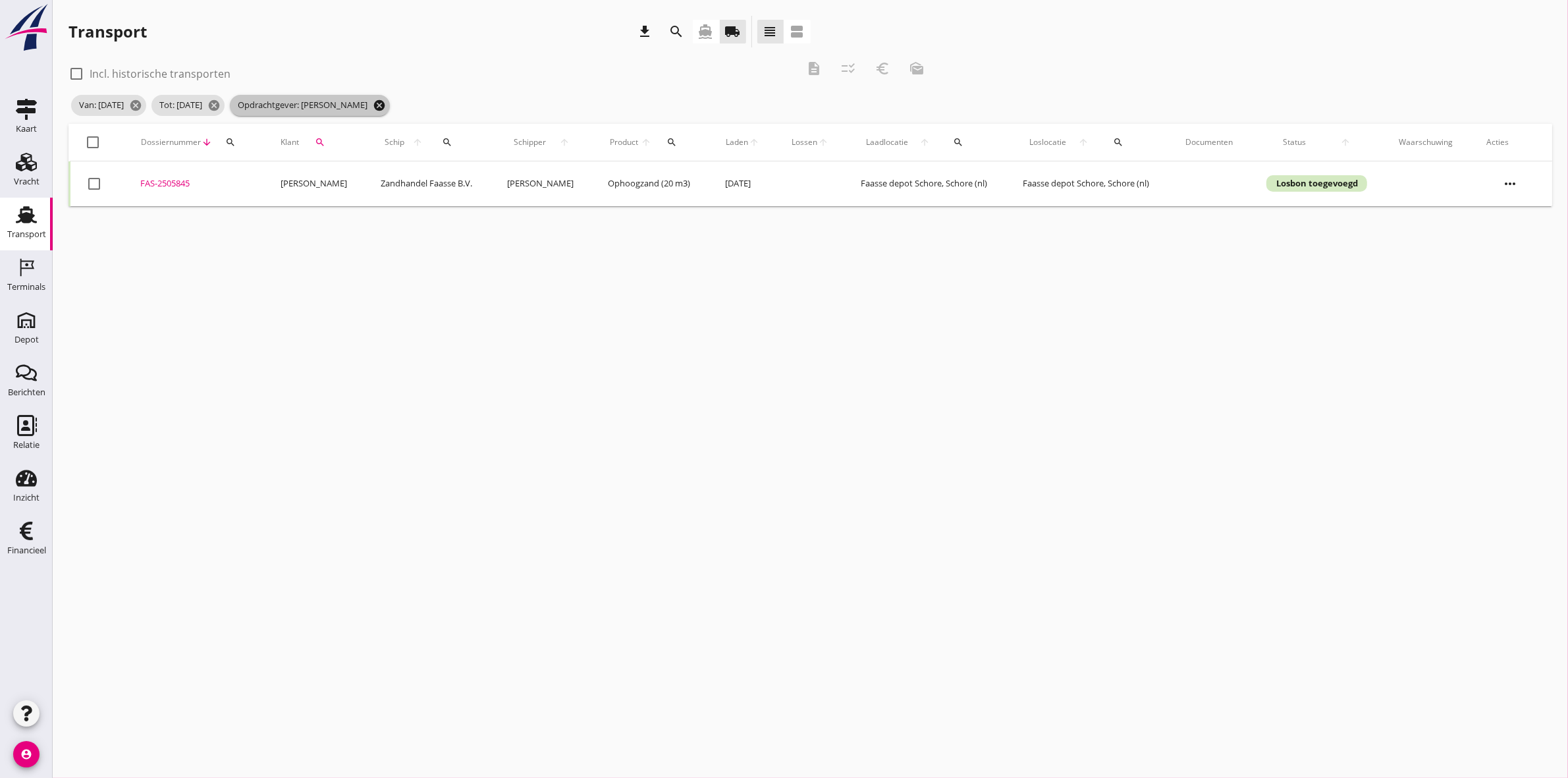
click at [386, 107] on icon "cancel" at bounding box center [379, 105] width 13 height 13
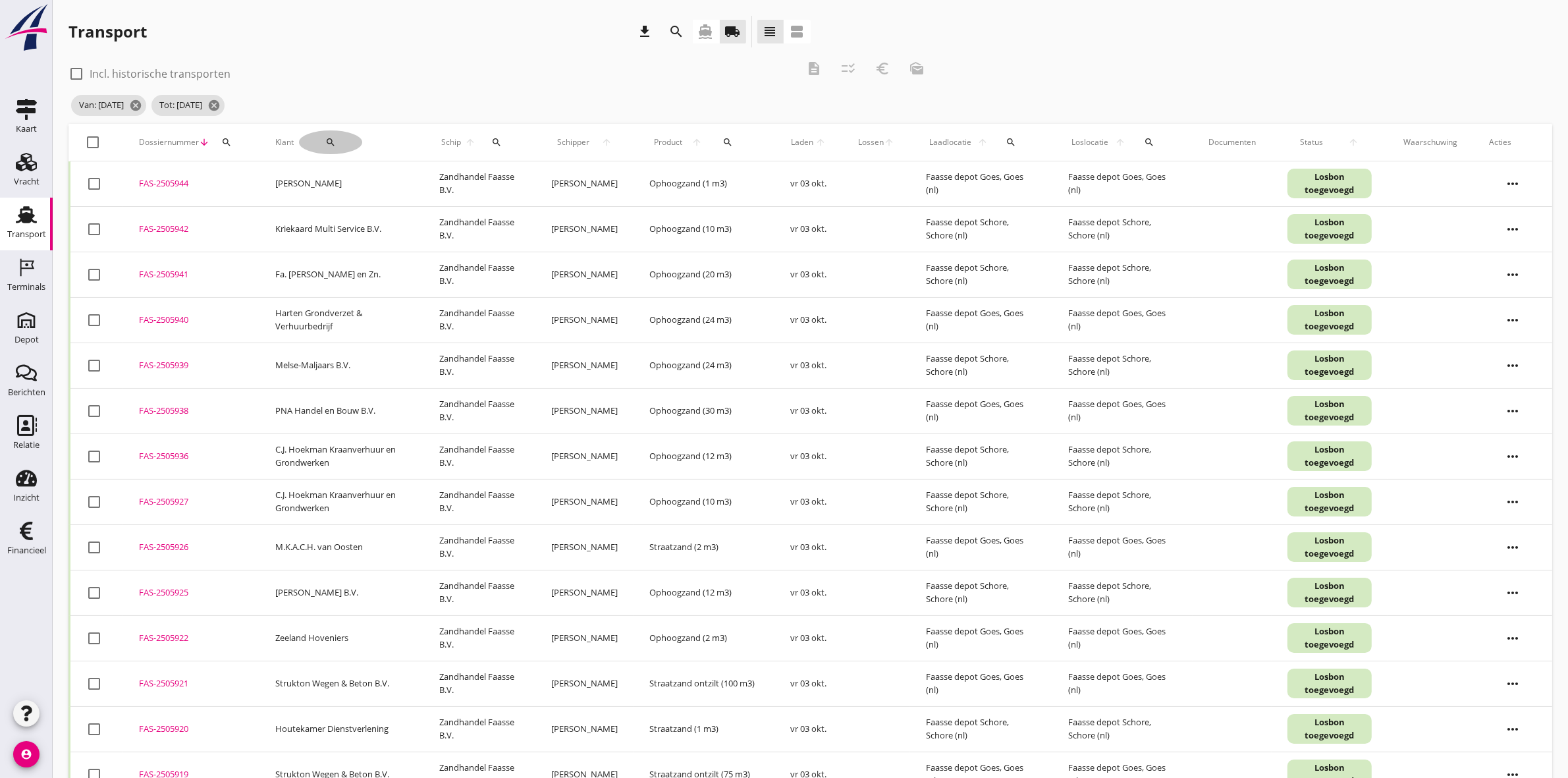
click at [322, 139] on div "search" at bounding box center [331, 142] width 63 height 11
click at [401, 183] on input "Zoeken op opdrachtgever..." at bounding box center [372, 181] width 137 height 21
click at [394, 201] on div "RBZ Rioolbeheer" at bounding box center [387, 212] width 144 height 32
click at [492, 169] on div "Zoeken op opdrachtgever... RBZ Rioolbeheer clear arrow_drop_down check" at bounding box center [404, 183] width 201 height 42
click at [491, 180] on icon "check" at bounding box center [497, 181] width 16 height 16
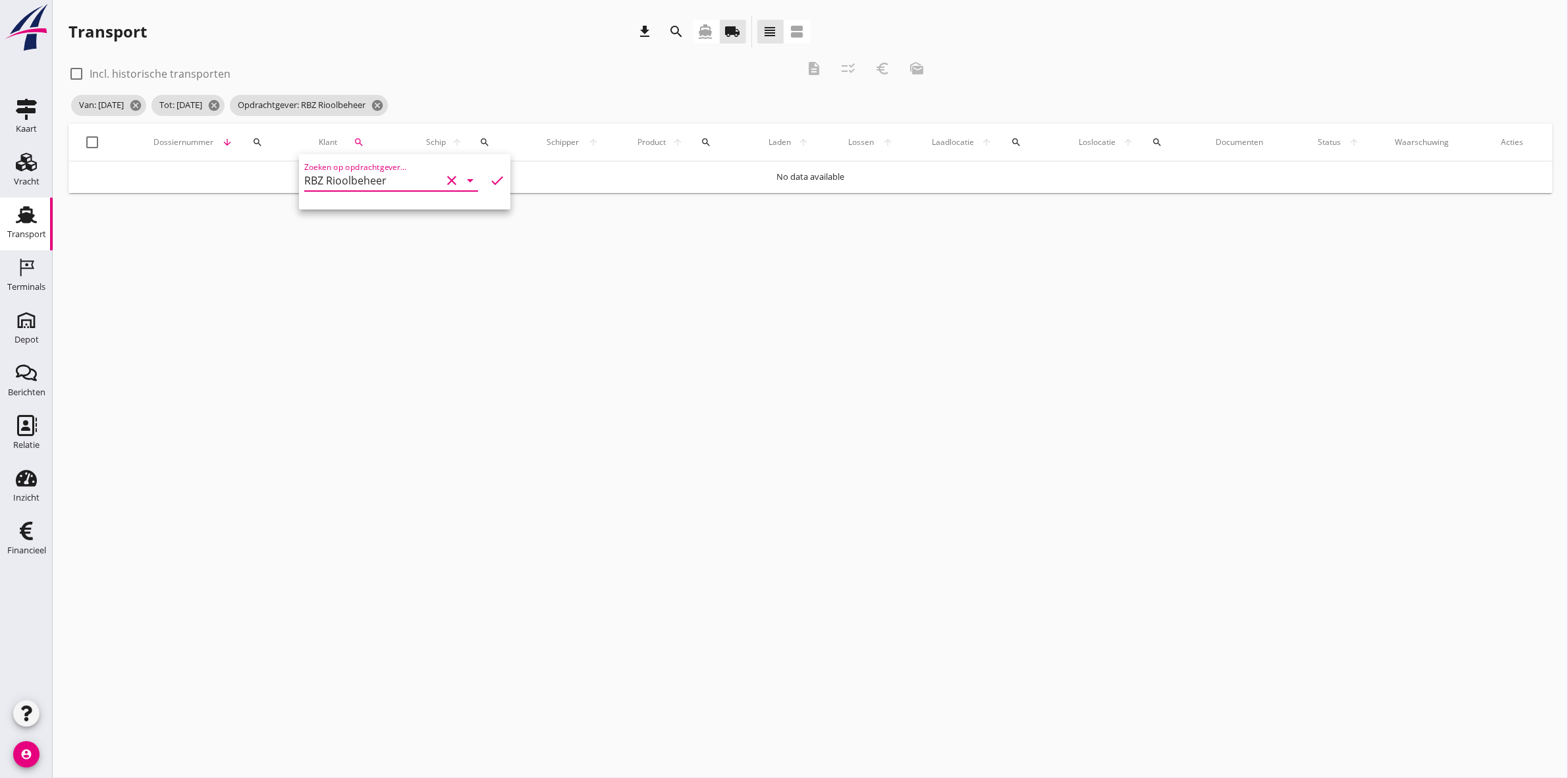
click at [394, 186] on input "RBZ Rioolbeheer" at bounding box center [372, 181] width 137 height 21
click at [394, 232] on div "RBZ Rioolreiniging" at bounding box center [387, 244] width 144 height 32
type input "RBZ Rioolreiniging"
click at [490, 176] on icon "check" at bounding box center [497, 181] width 16 height 16
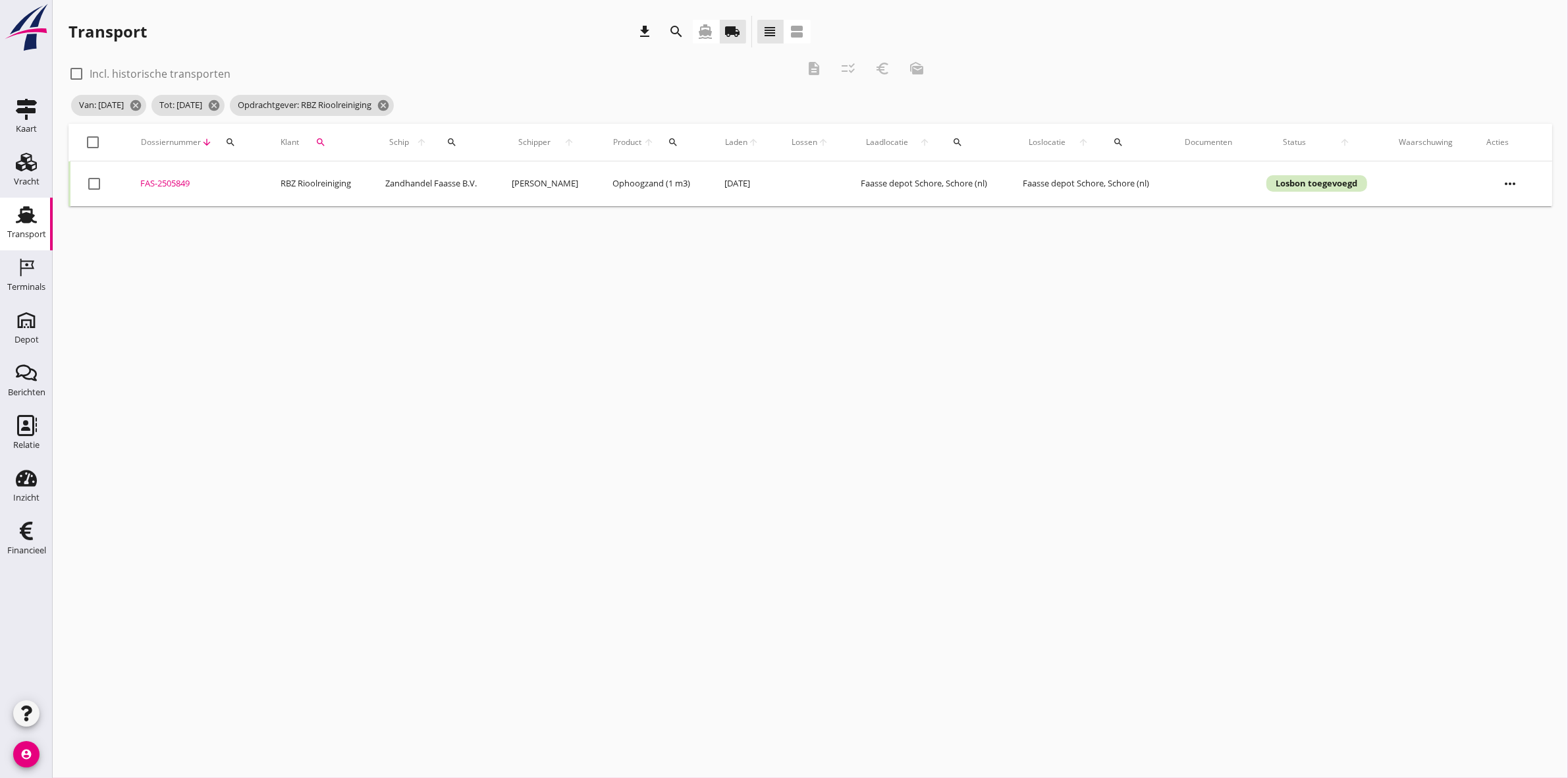
click at [84, 135] on div at bounding box center [94, 142] width 23 height 23
checkbox input "true"
click at [811, 59] on button "description" at bounding box center [814, 68] width 24 height 24
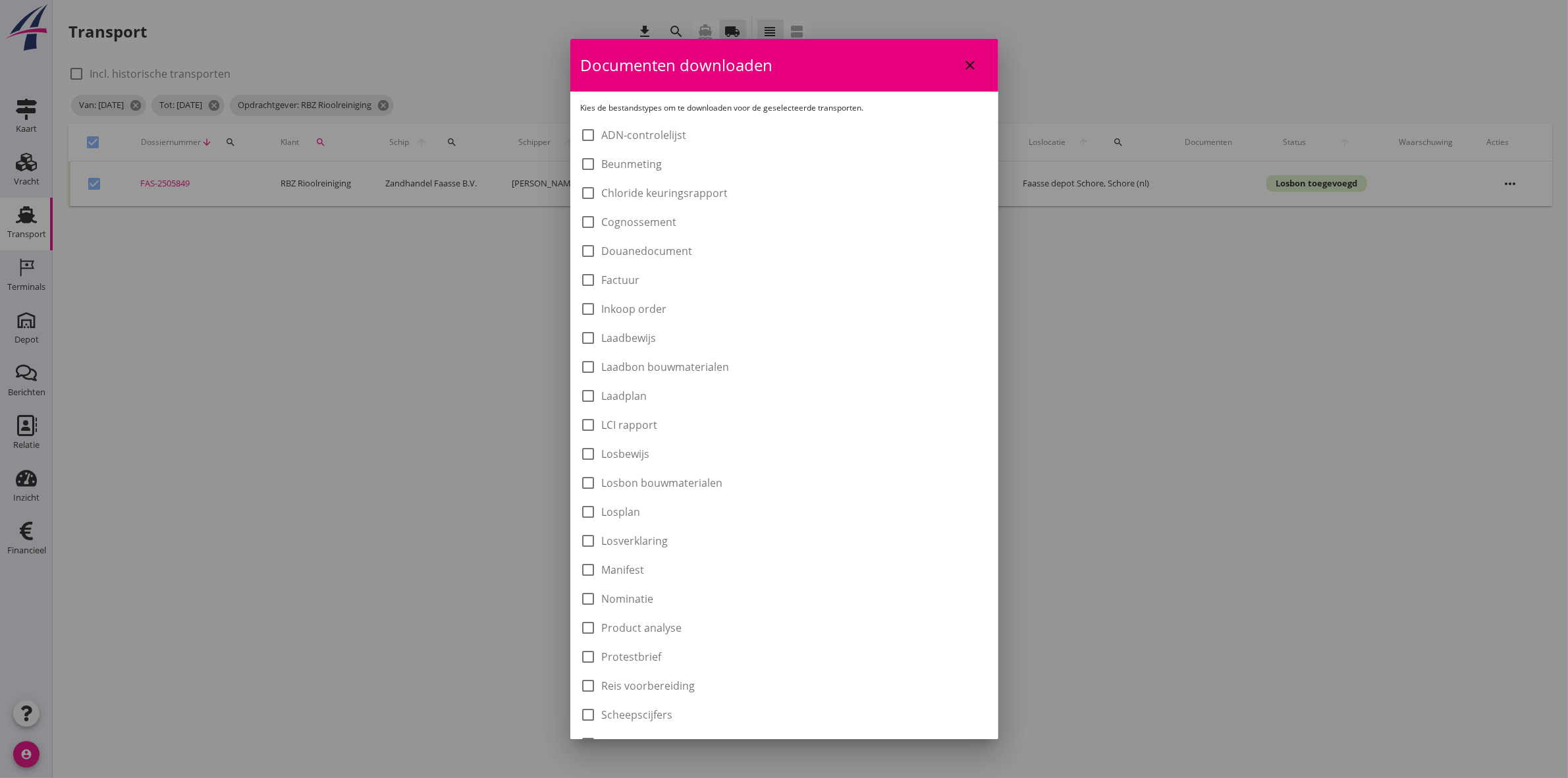
click at [727, 365] on label "Laadbon bouwmaterialen" at bounding box center [666, 367] width 128 height 13
checkbox input "true"
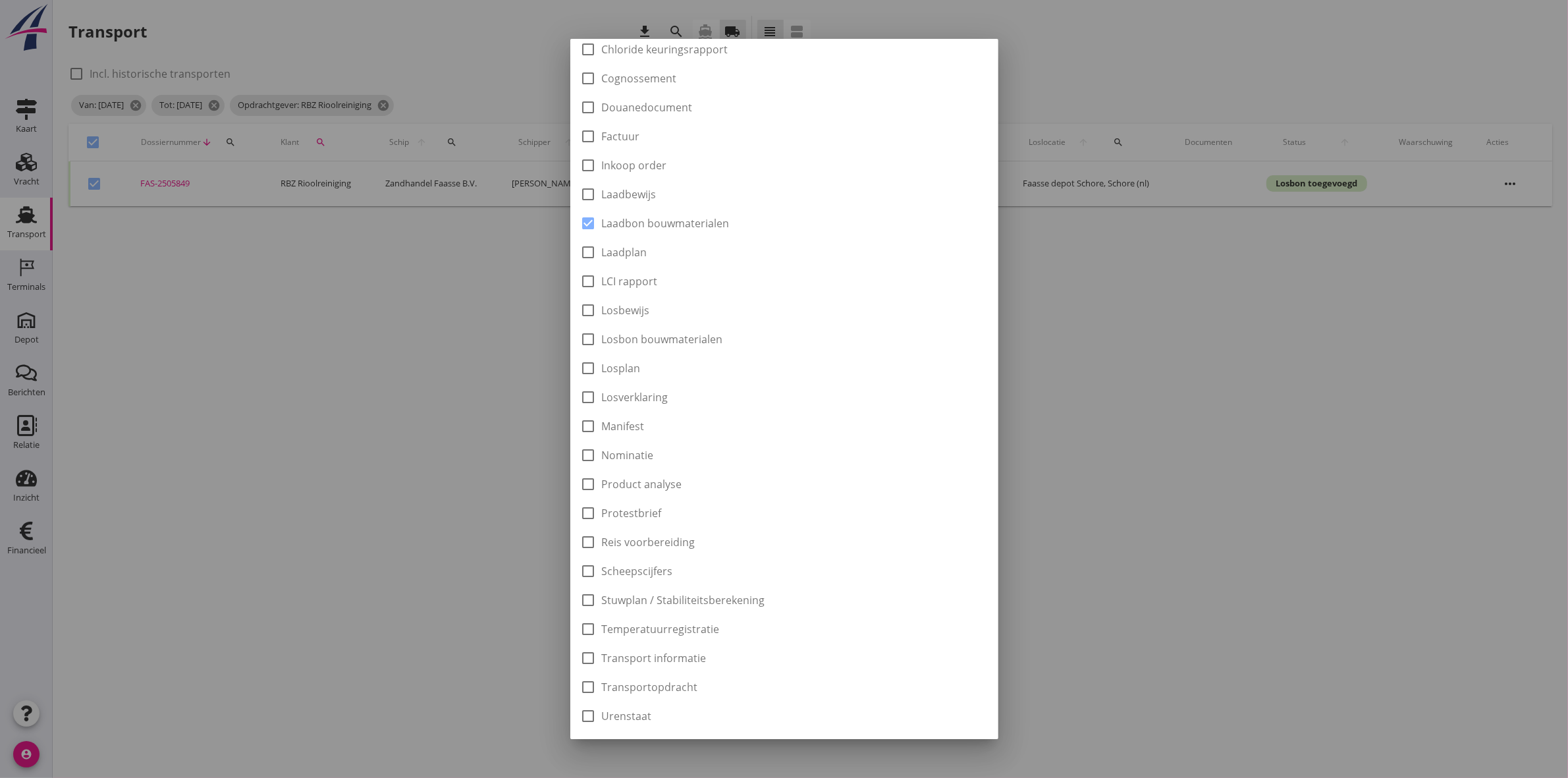
scroll to position [212, 0]
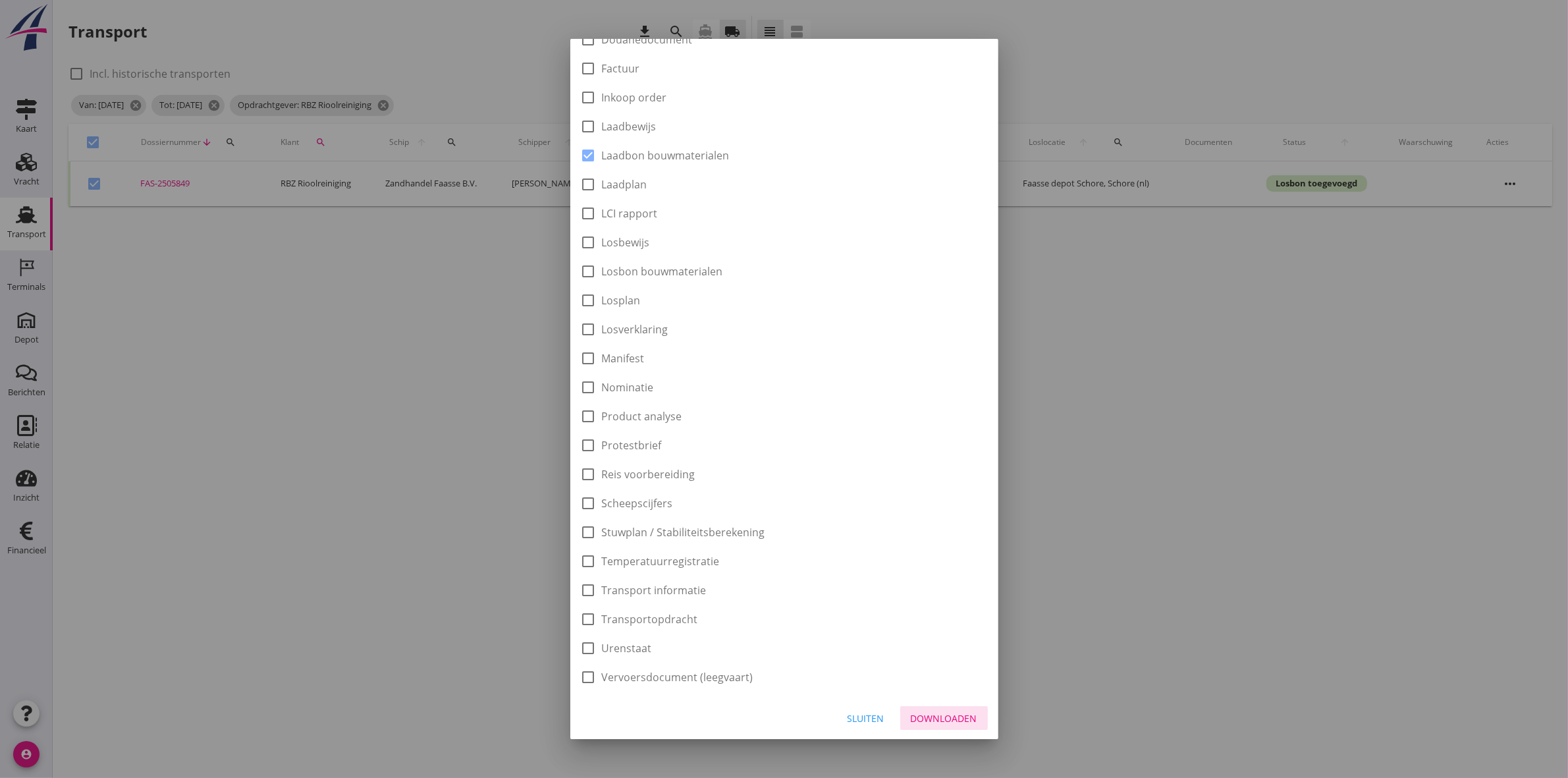
click at [921, 716] on div "Downloaden" at bounding box center [944, 719] width 66 height 14
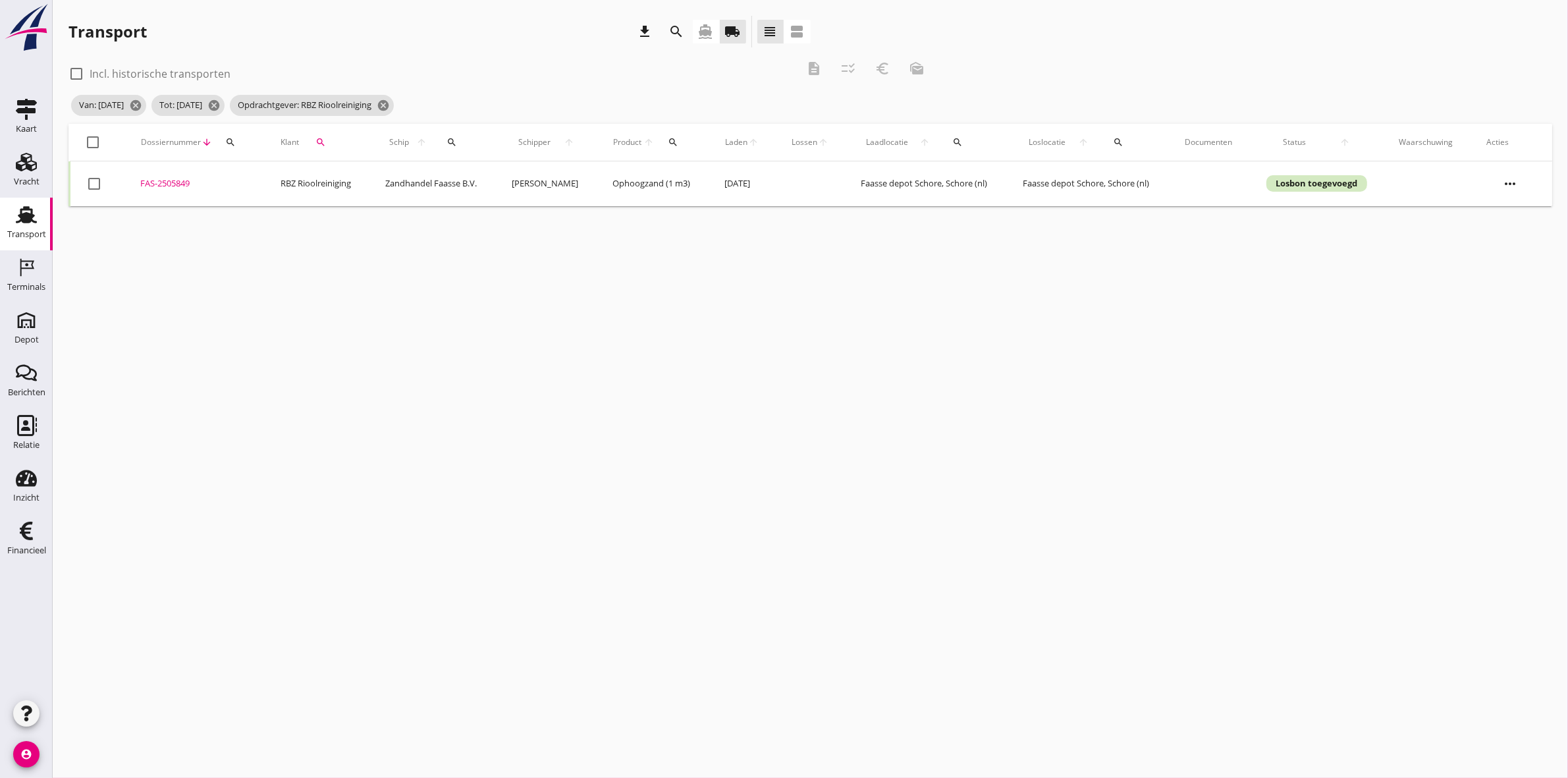
checkbox input "false"
click at [95, 139] on div at bounding box center [94, 142] width 23 height 23
checkbox input "true"
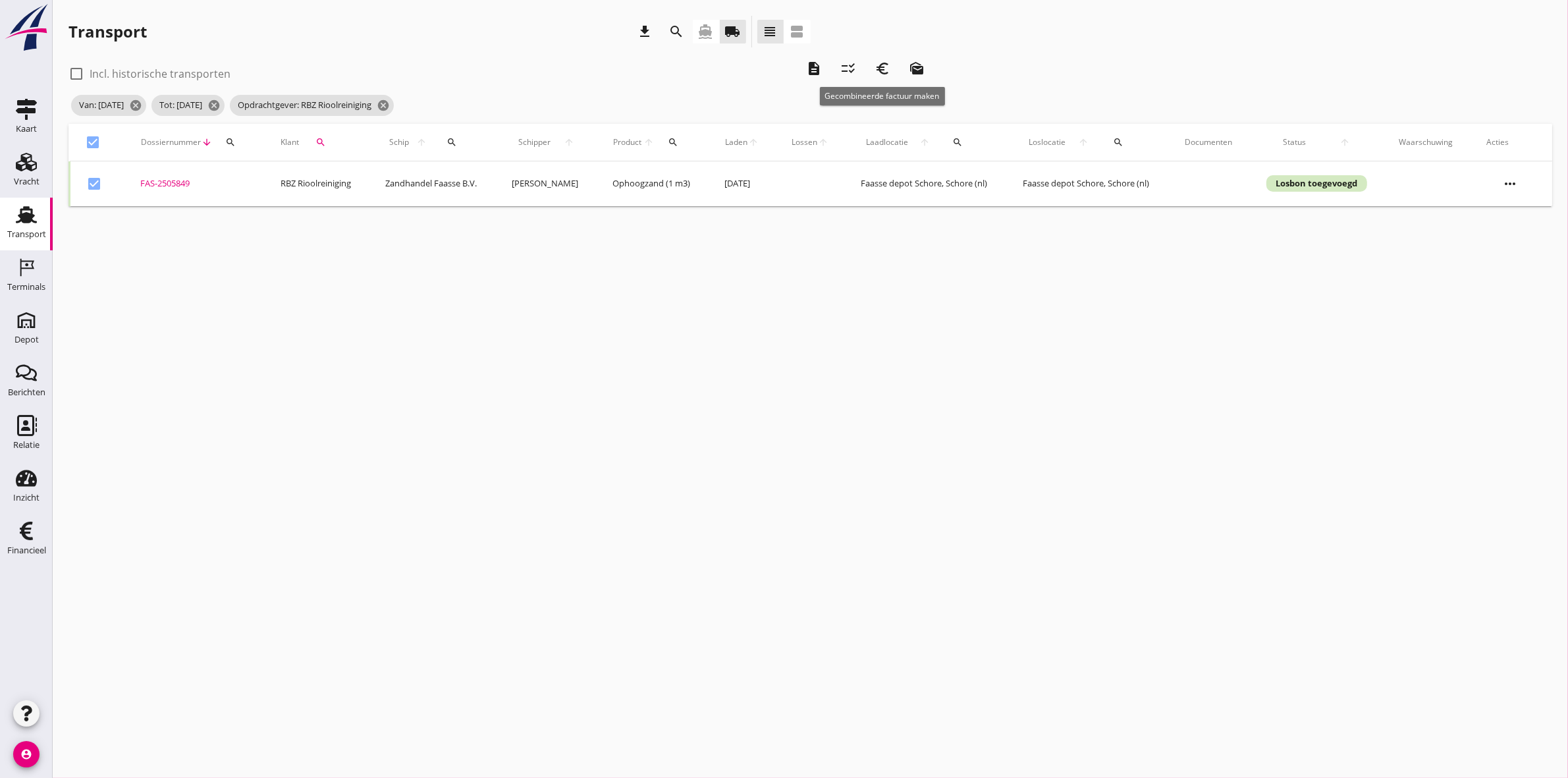
click at [888, 59] on button "euro_symbol" at bounding box center [883, 68] width 24 height 24
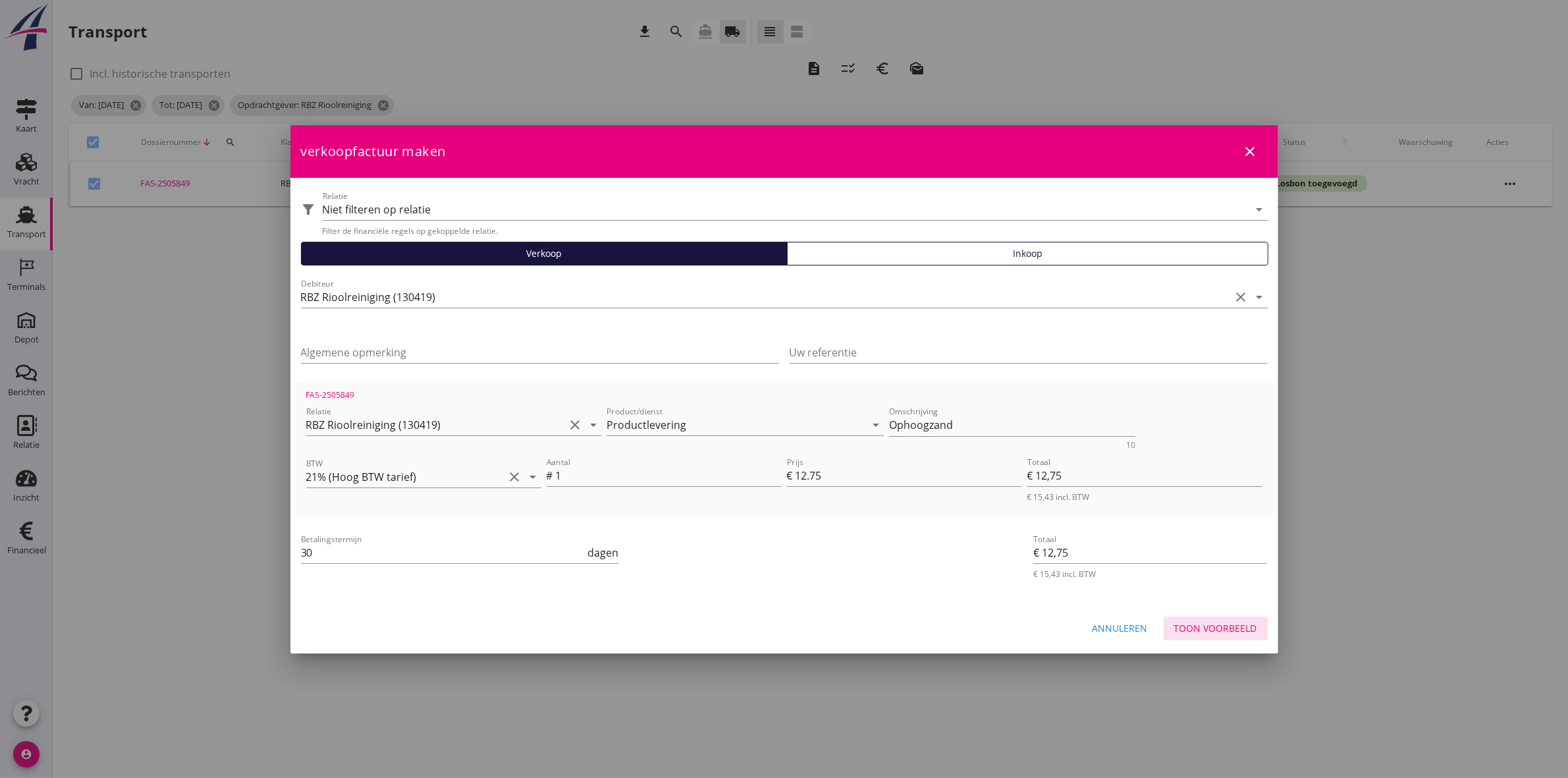
click at [1247, 619] on button "Toon voorbeeld" at bounding box center [1216, 628] width 104 height 24
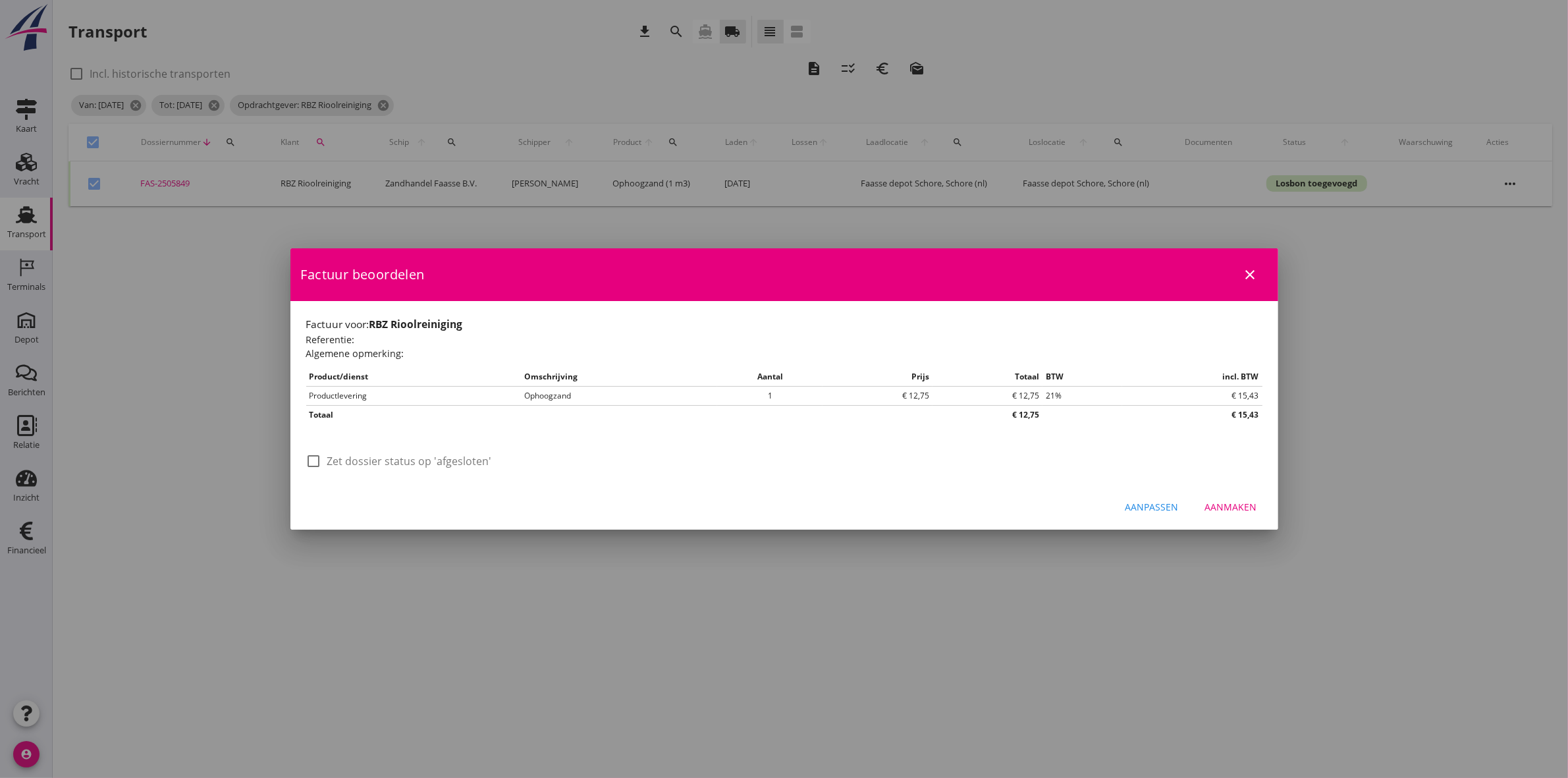
drag, startPoint x: 338, startPoint y: 464, endPoint x: 339, endPoint y: 473, distance: 9.1
click at [338, 473] on div "check_box_outline_blank Zet dossier status op 'afgesloten'" at bounding box center [399, 468] width 186 height 32
click at [413, 456] on label "Zet dossier status op 'afgesloten'" at bounding box center [409, 461] width 164 height 13
checkbox input "true"
click at [1232, 504] on div "Aanmaken" at bounding box center [1232, 507] width 52 height 14
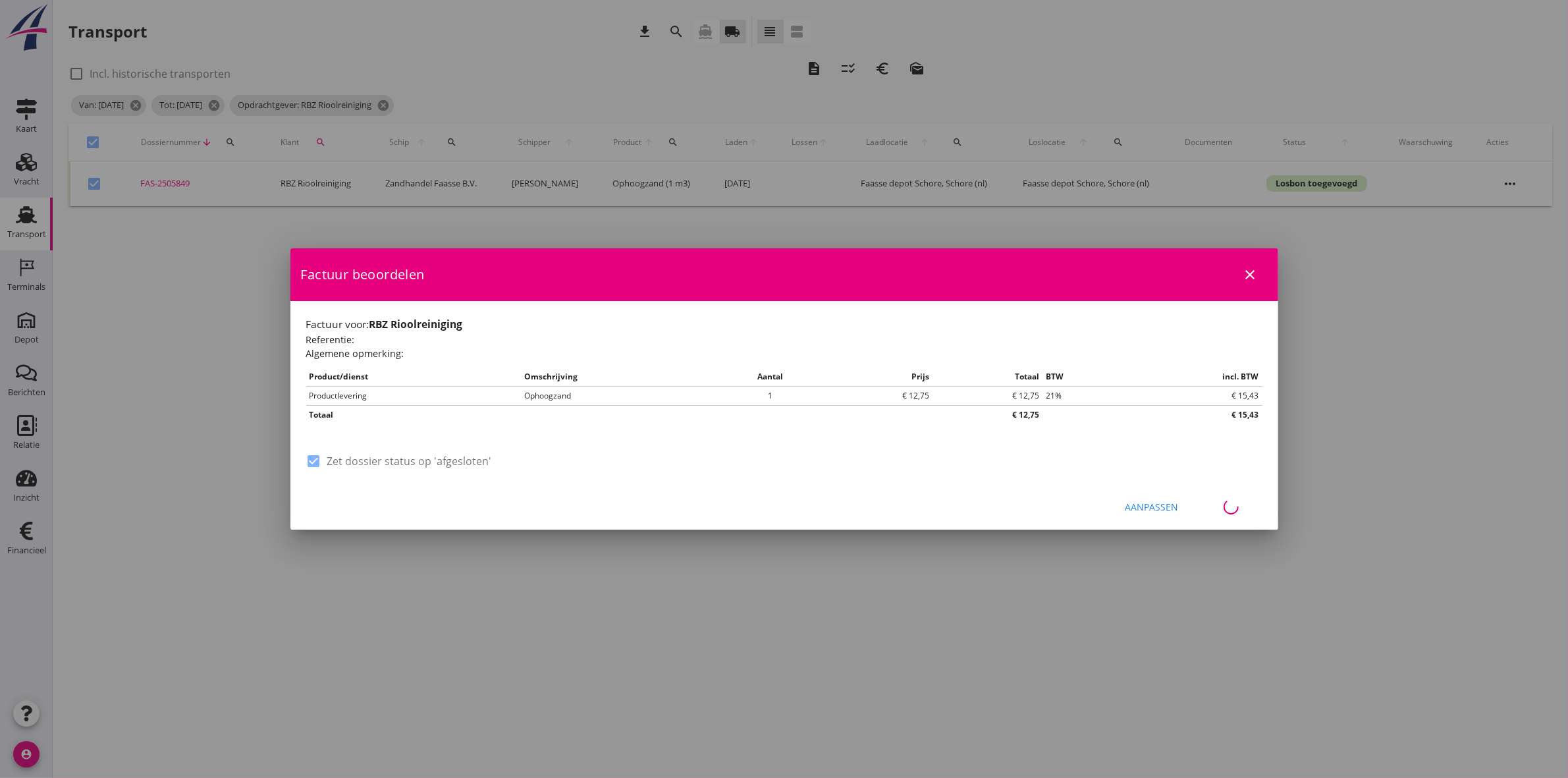
checkbox input "false"
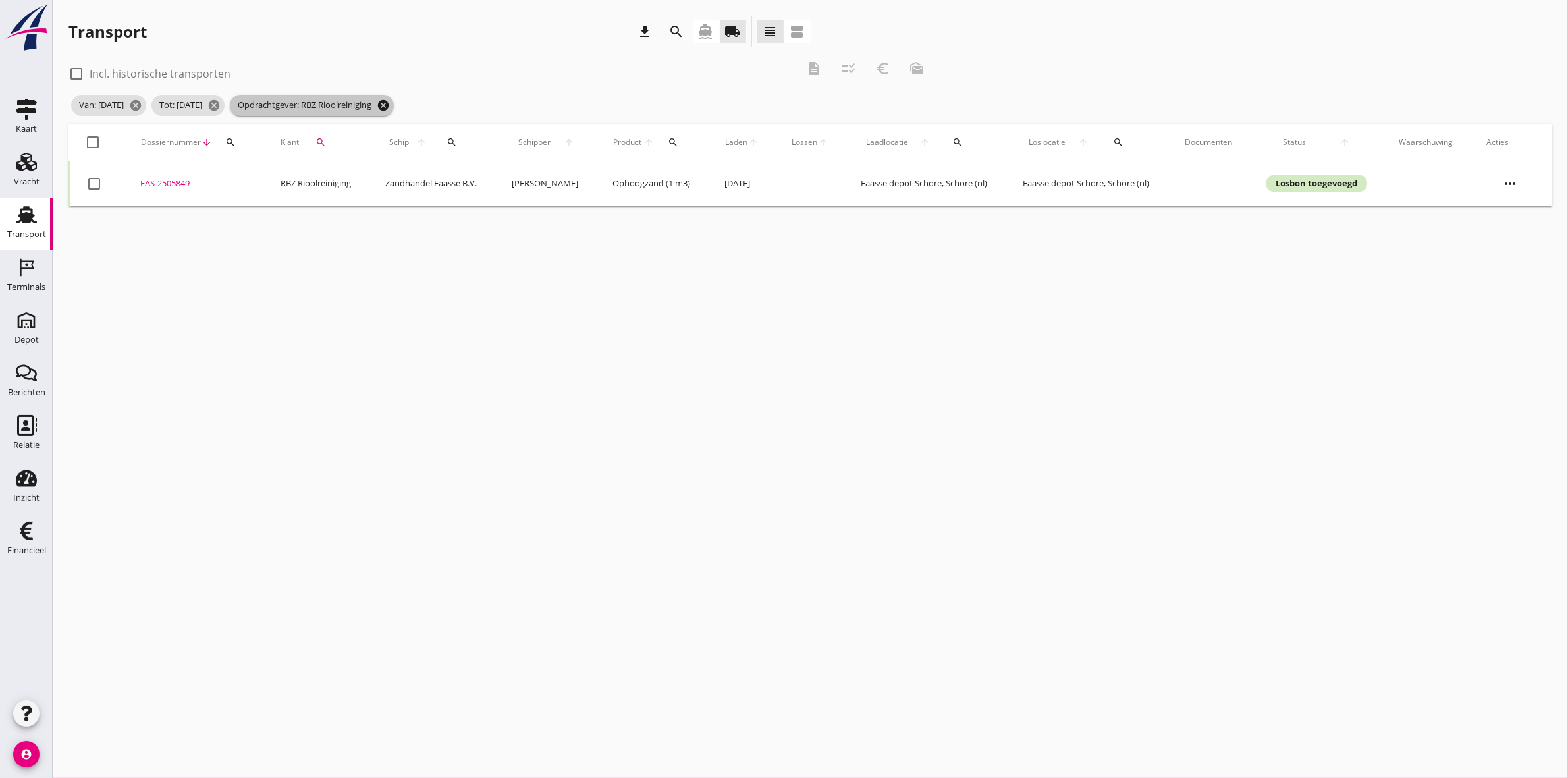
click at [390, 104] on icon "cancel" at bounding box center [383, 105] width 13 height 13
click at [323, 140] on icon "search" at bounding box center [321, 142] width 11 height 11
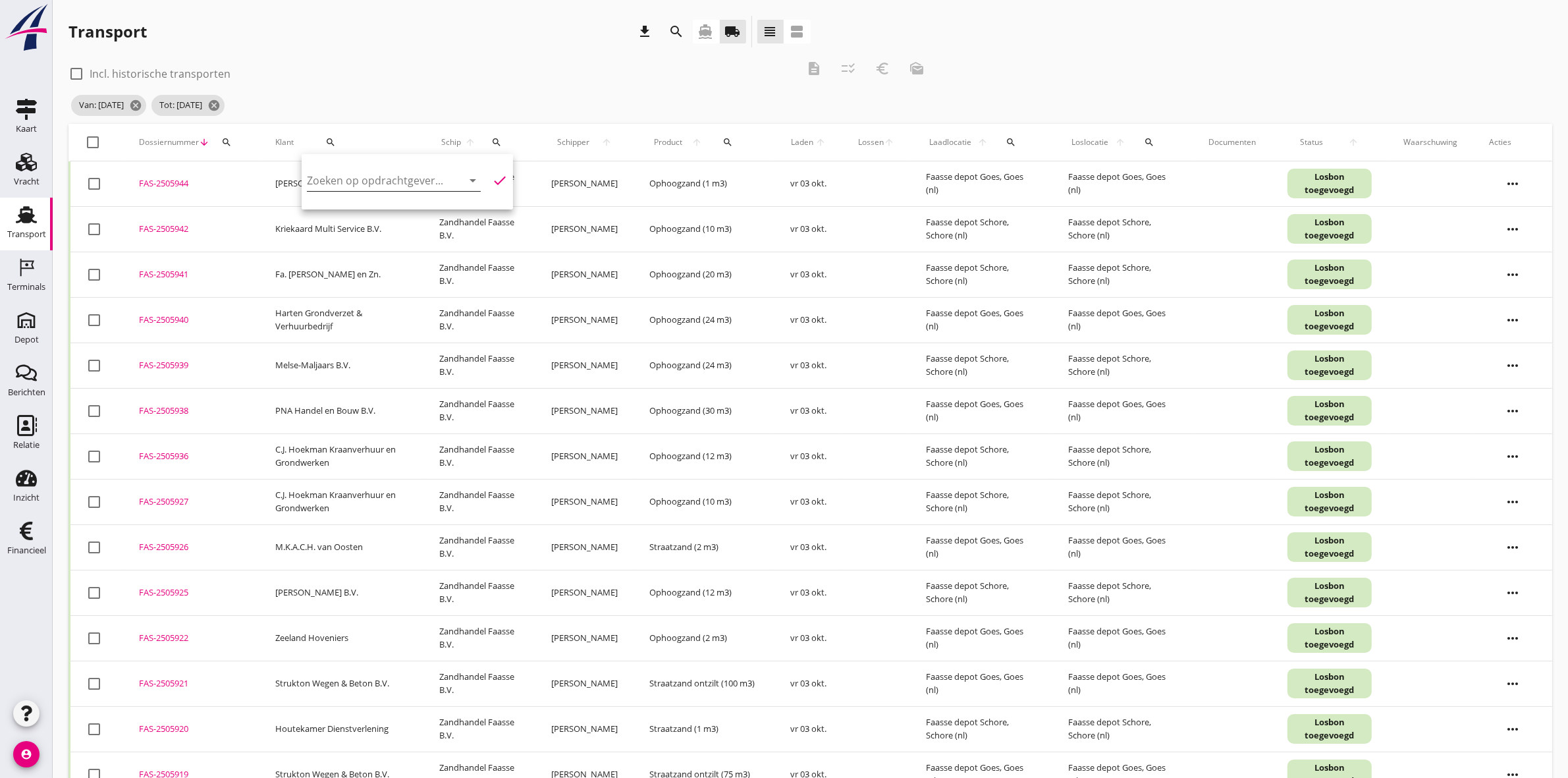
click at [346, 175] on input "Zoeken op opdrachtgever..." at bounding box center [375, 181] width 137 height 21
click at [369, 214] on div "Zeeland Hoveniers" at bounding box center [389, 212] width 144 height 16
type input "Zeeland Hoveniers"
click at [492, 176] on icon "check" at bounding box center [500, 181] width 16 height 16
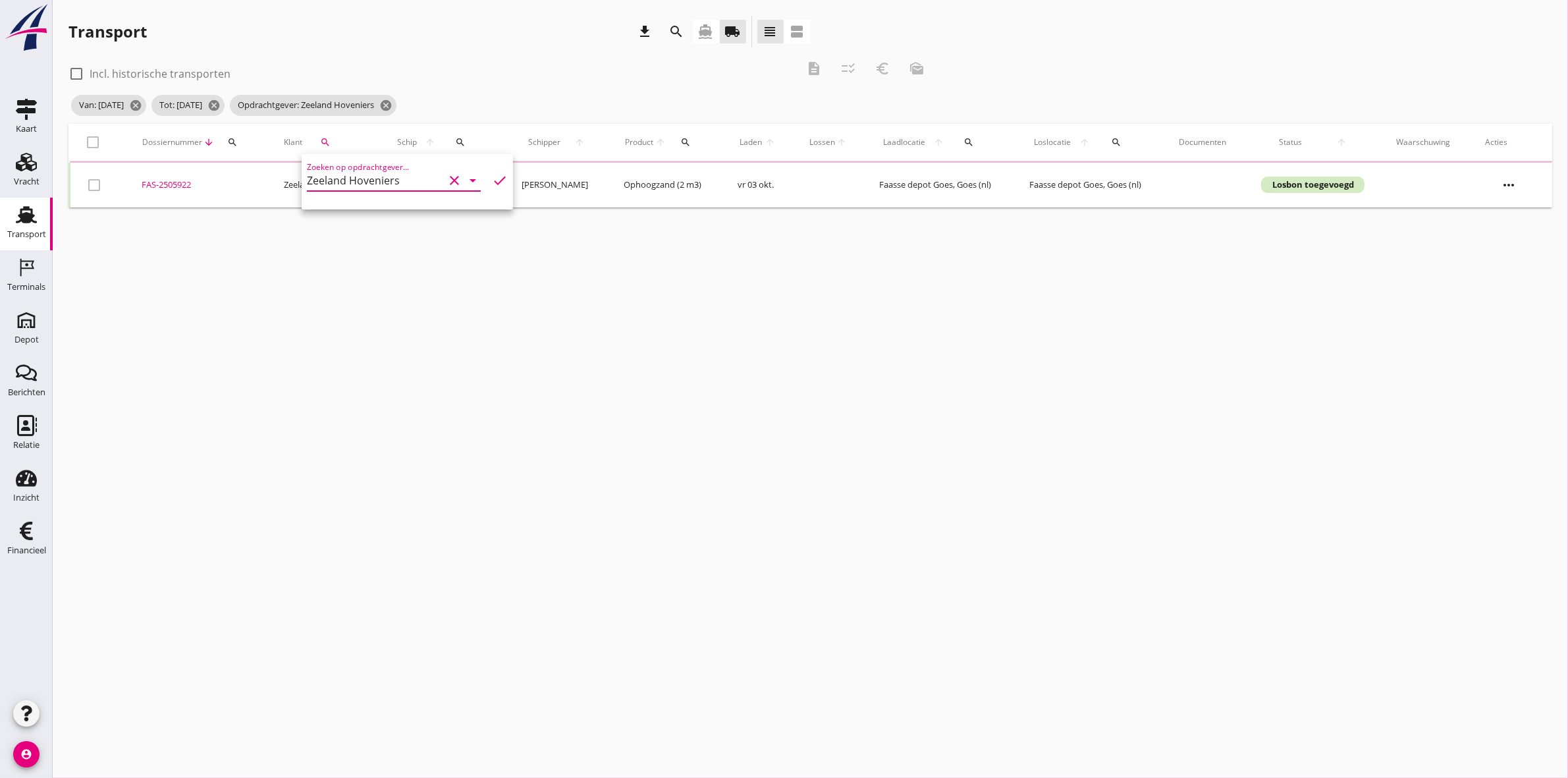
click at [496, 92] on div "Van: [DATE] cancel Tot: [DATE] cancel Opdrachtgever: Zeeland Hoveniers cancel" at bounding box center [501, 105] width 865 height 26
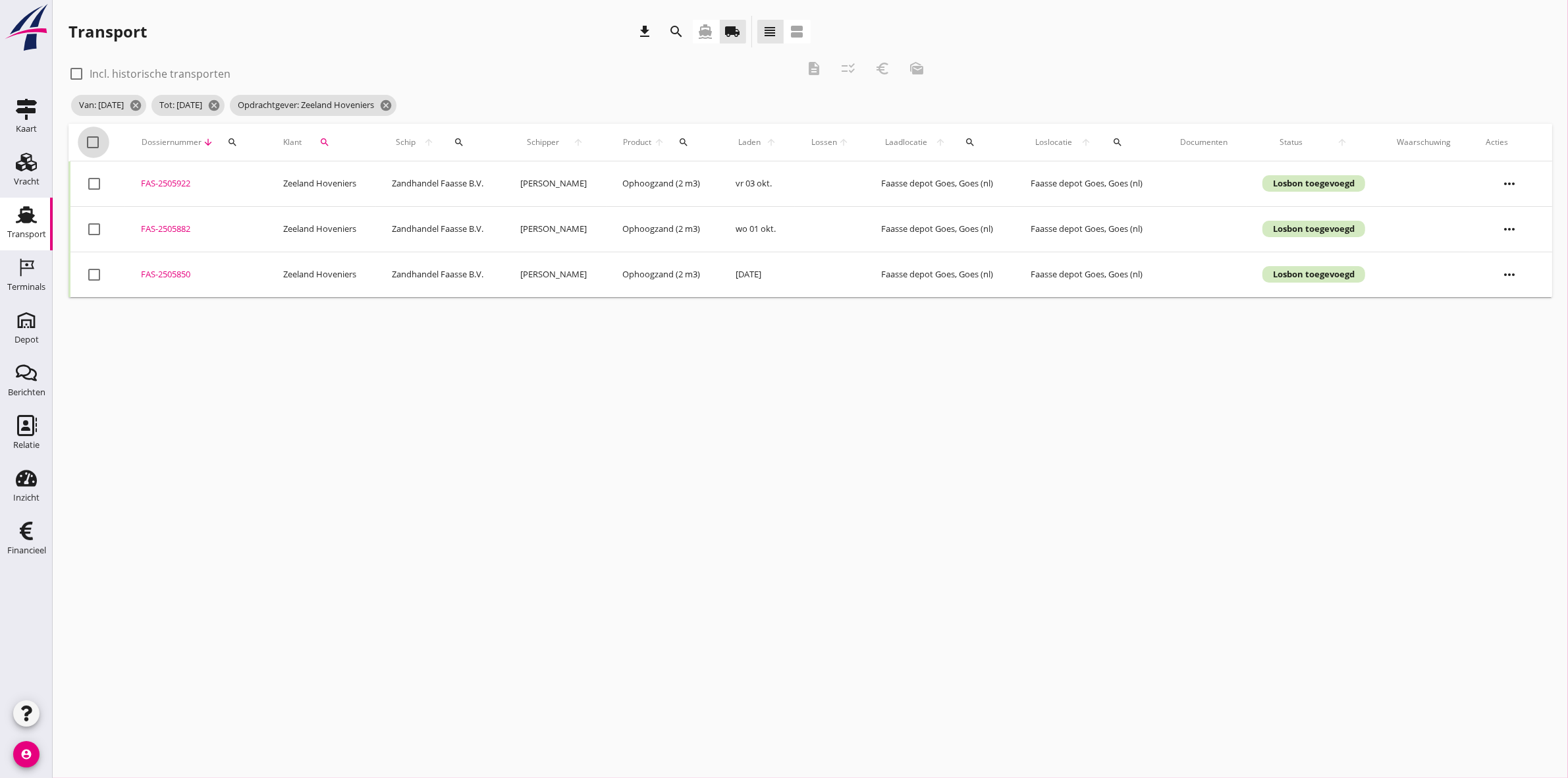
click at [95, 140] on div at bounding box center [94, 142] width 23 height 23
checkbox input "true"
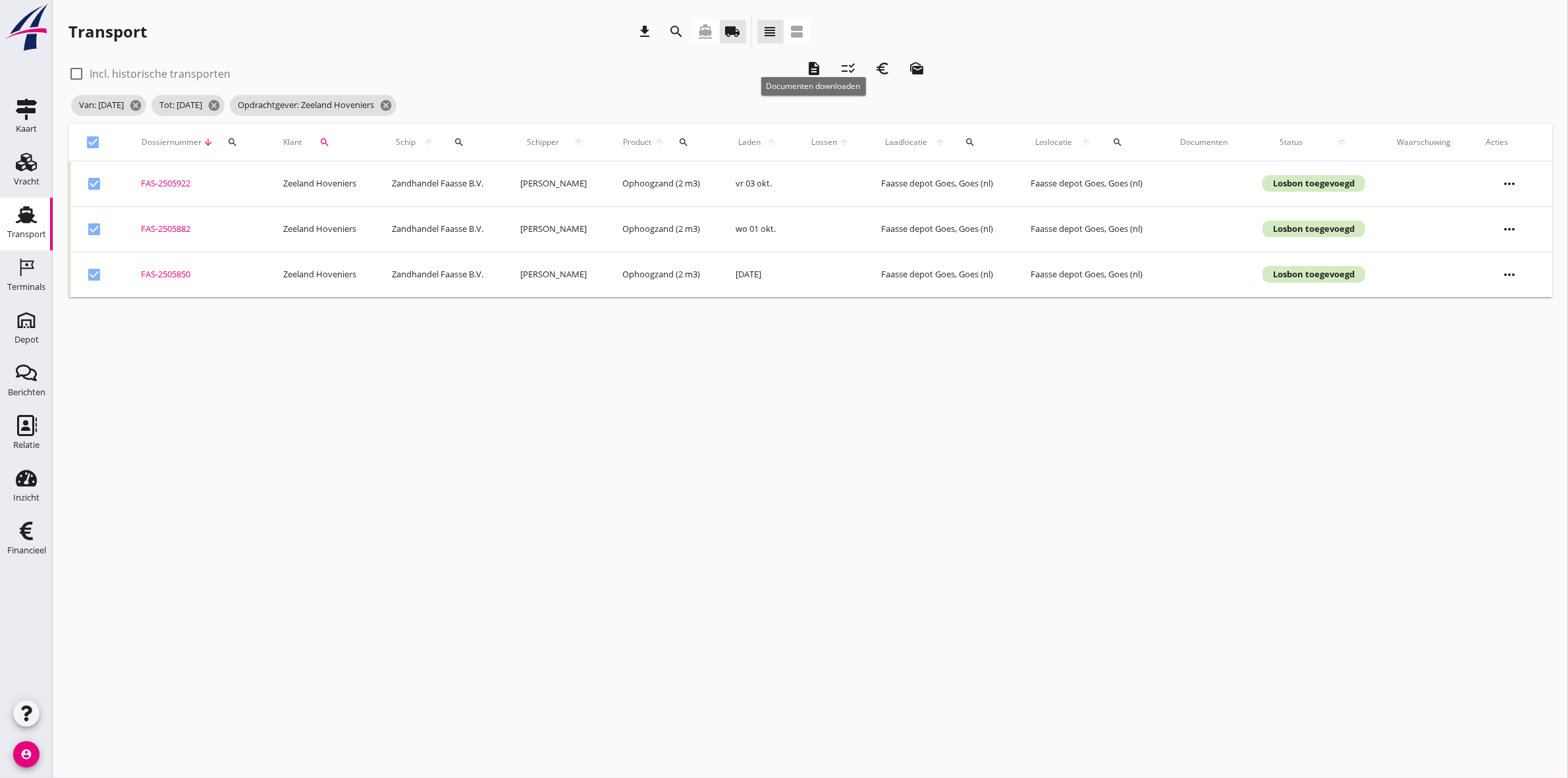
click at [815, 66] on icon "description" at bounding box center [814, 68] width 16 height 16
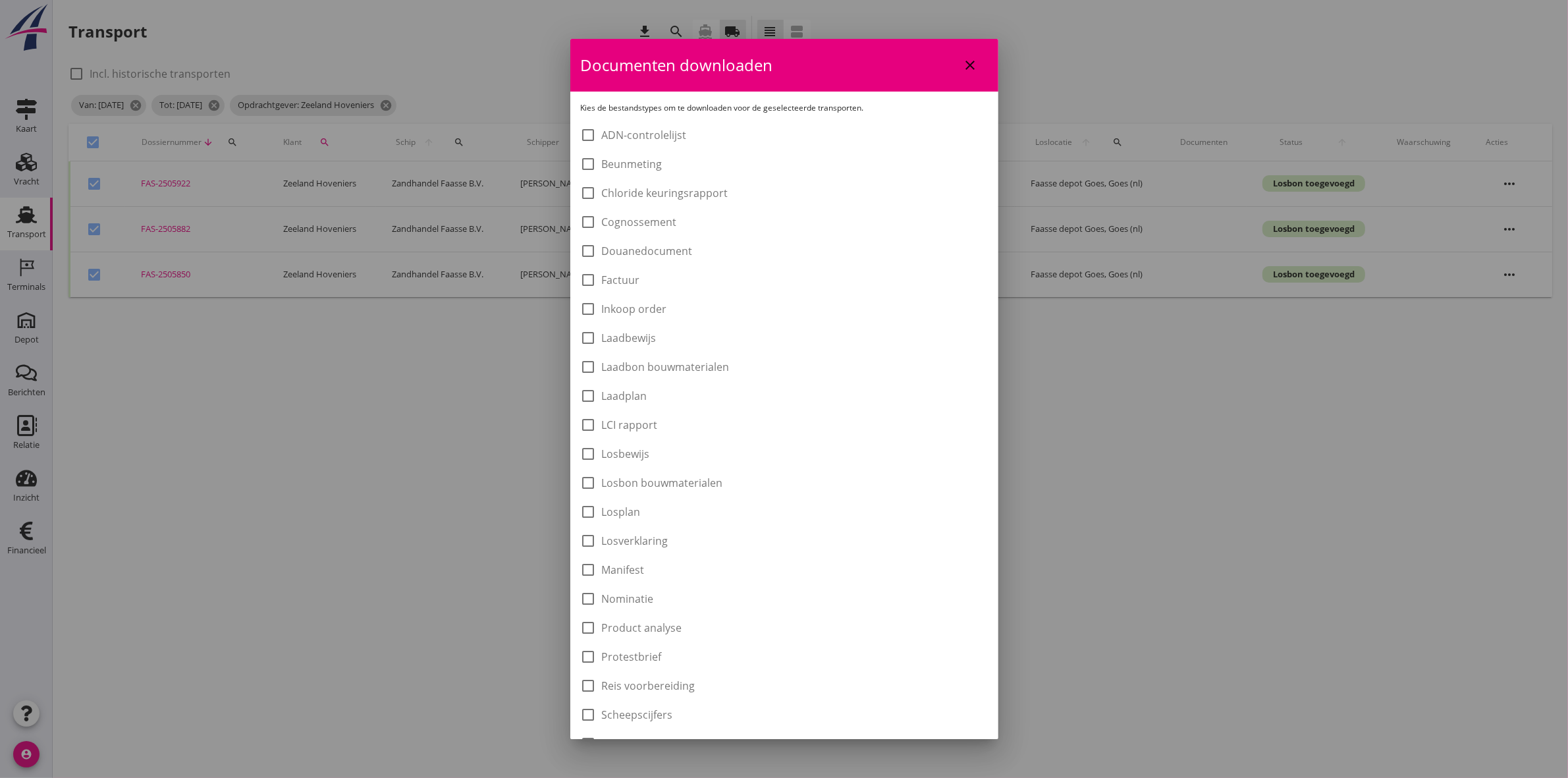
click at [683, 367] on label "Laadbon bouwmaterialen" at bounding box center [666, 367] width 128 height 13
checkbox input "true"
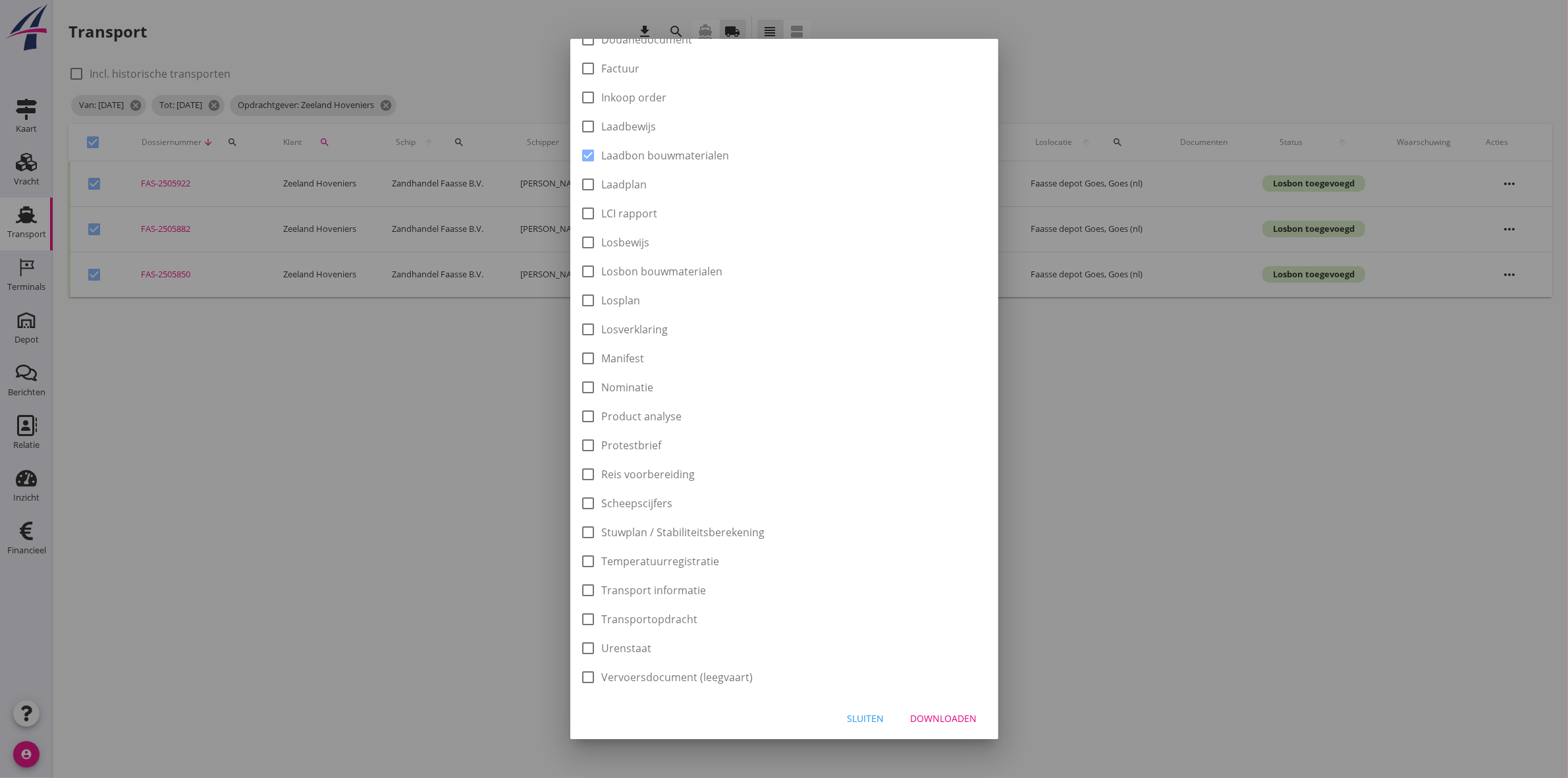
click at [935, 725] on button "Downloaden" at bounding box center [944, 718] width 87 height 24
checkbox input "false"
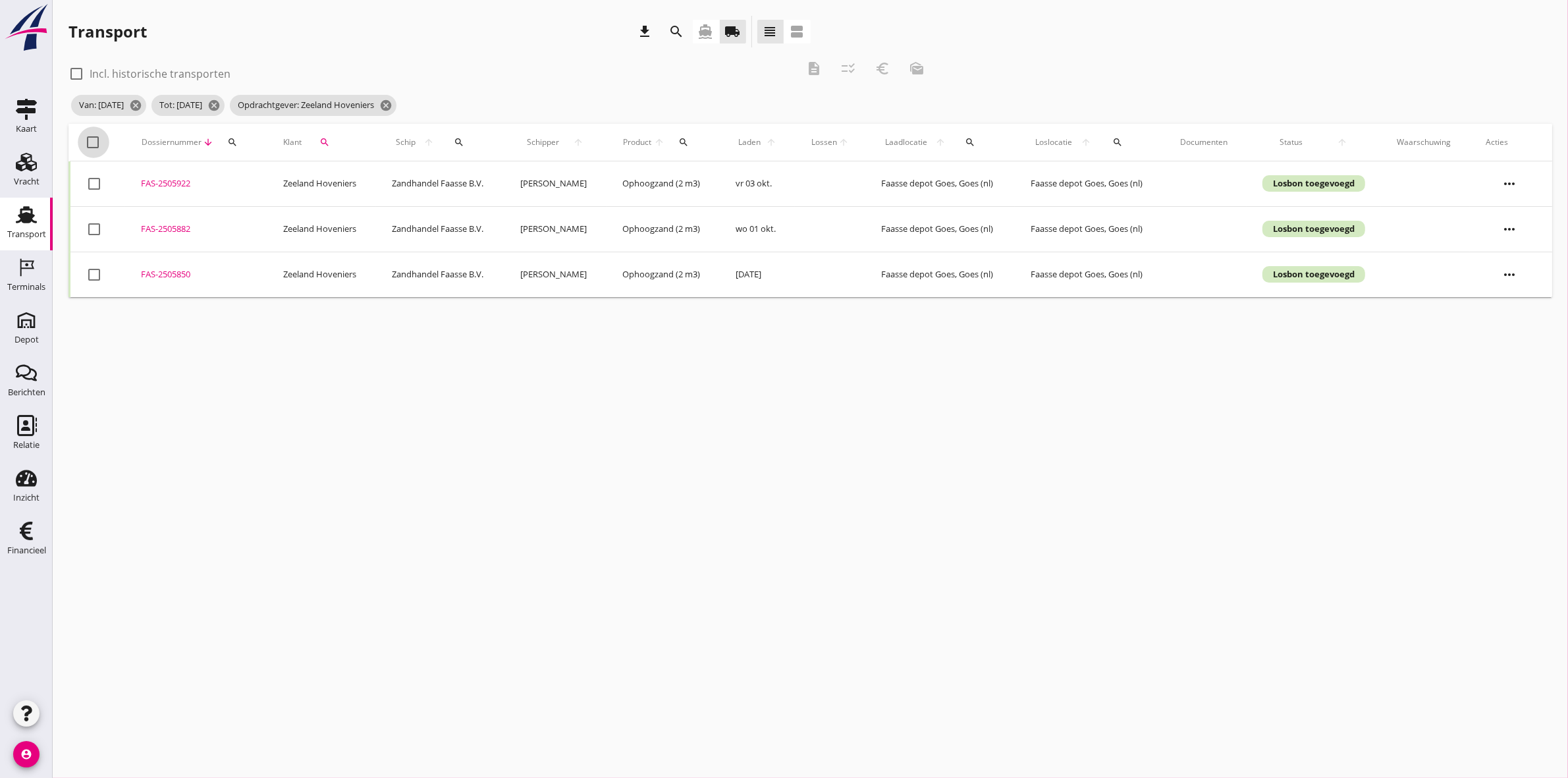
click at [92, 143] on div at bounding box center [94, 142] width 23 height 23
checkbox input "true"
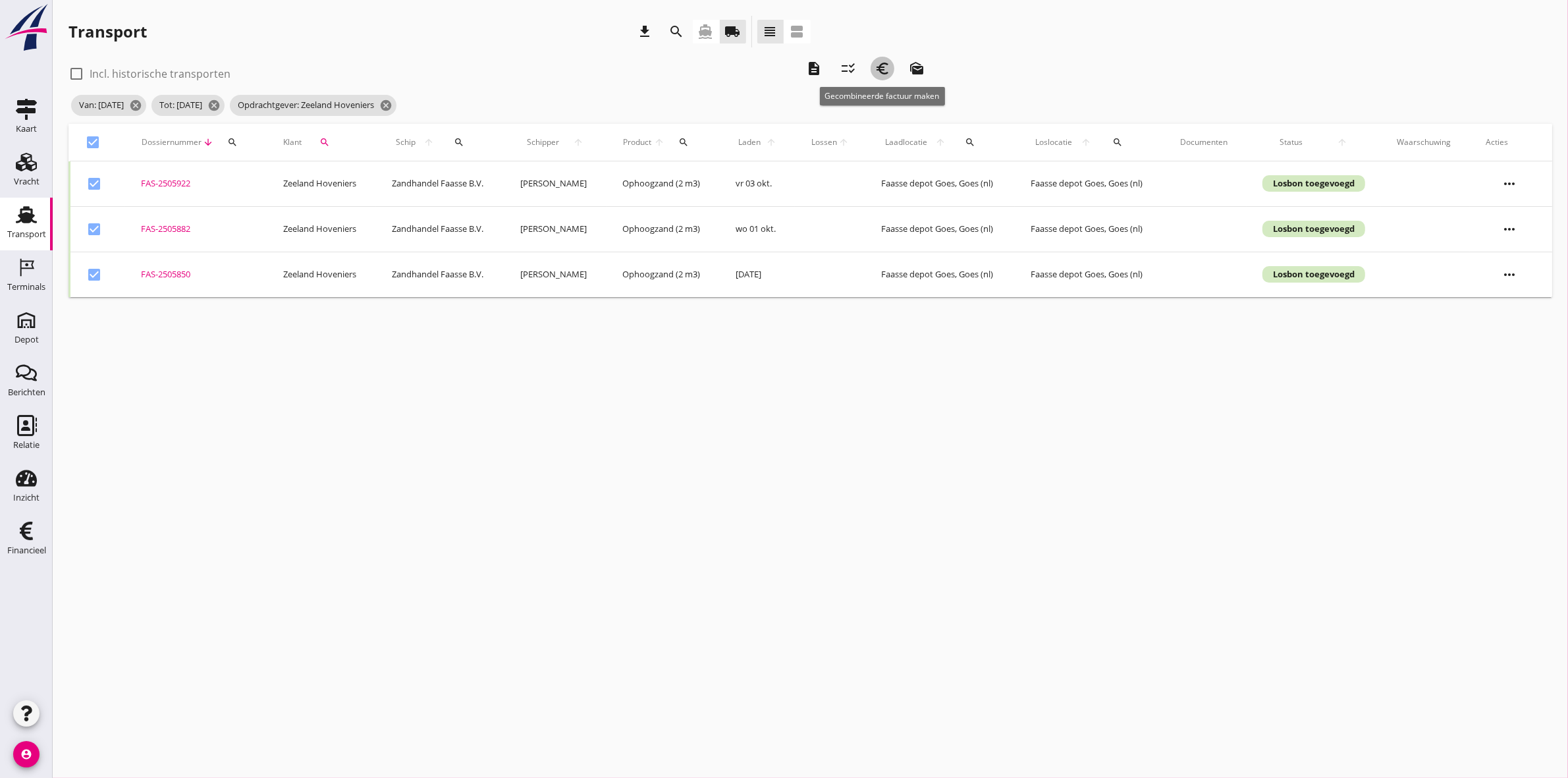
click at [880, 64] on icon "euro_symbol" at bounding box center [882, 68] width 16 height 16
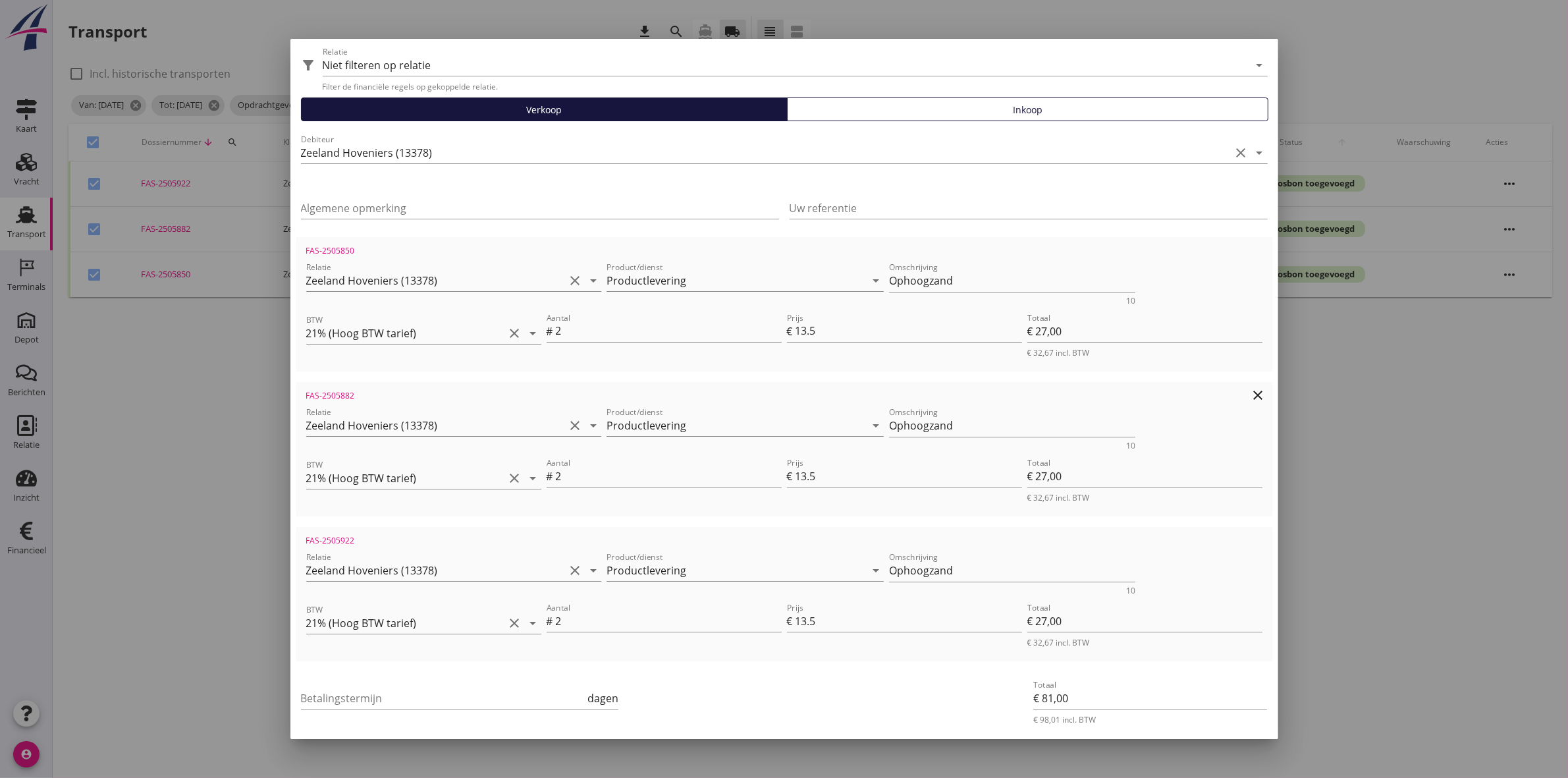
scroll to position [114, 0]
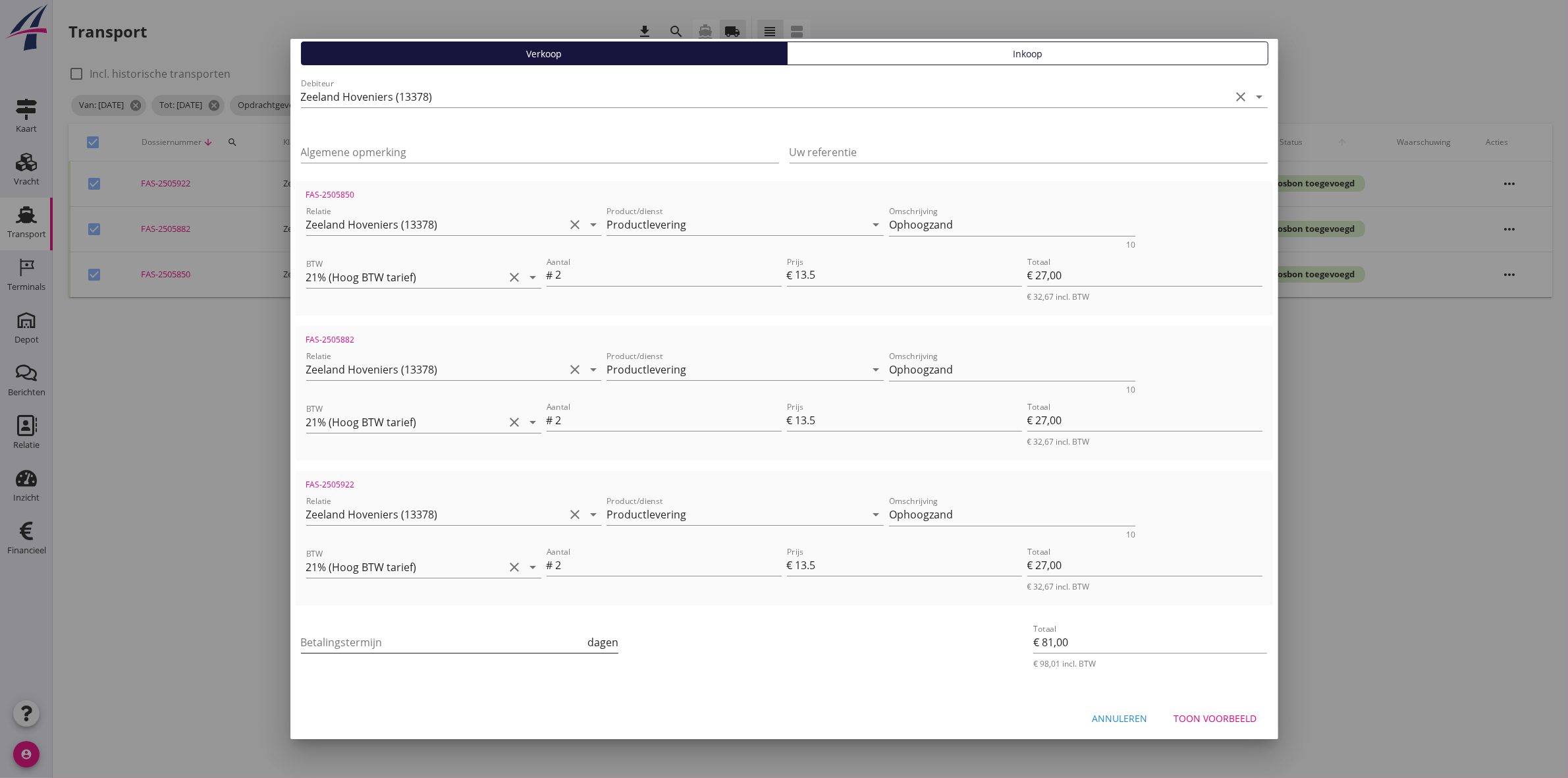
click at [464, 640] on input "Betalingstermijn" at bounding box center [443, 643] width 284 height 21
type input "30"
click at [1227, 716] on div "Toon voorbeeld" at bounding box center [1216, 719] width 83 height 14
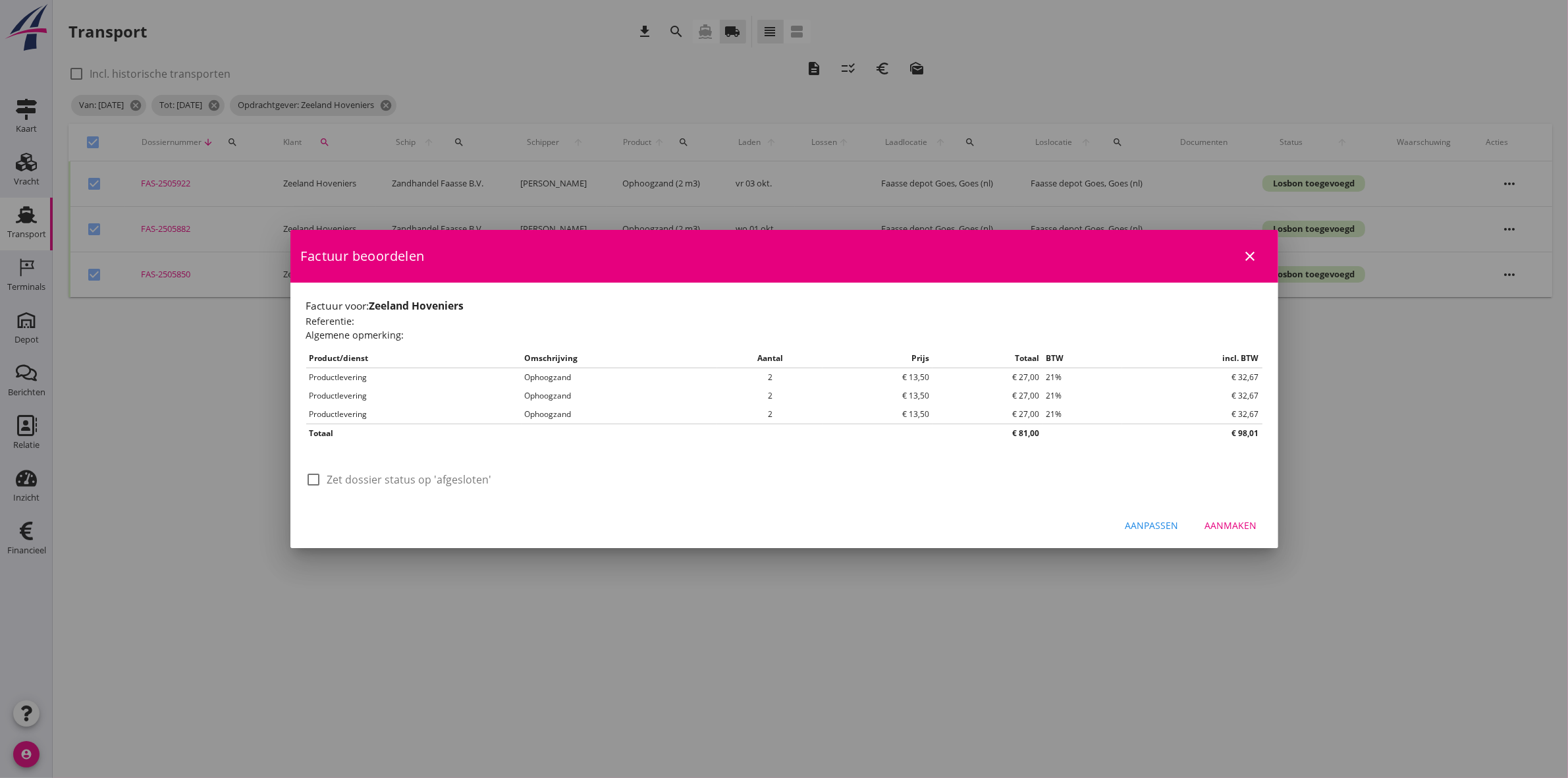
scroll to position [0, 0]
click at [419, 478] on label "Zet dossier status op 'afgesloten'" at bounding box center [409, 479] width 164 height 13
checkbox input "true"
click at [1241, 517] on button "Aanmaken" at bounding box center [1232, 525] width 73 height 24
checkbox input "false"
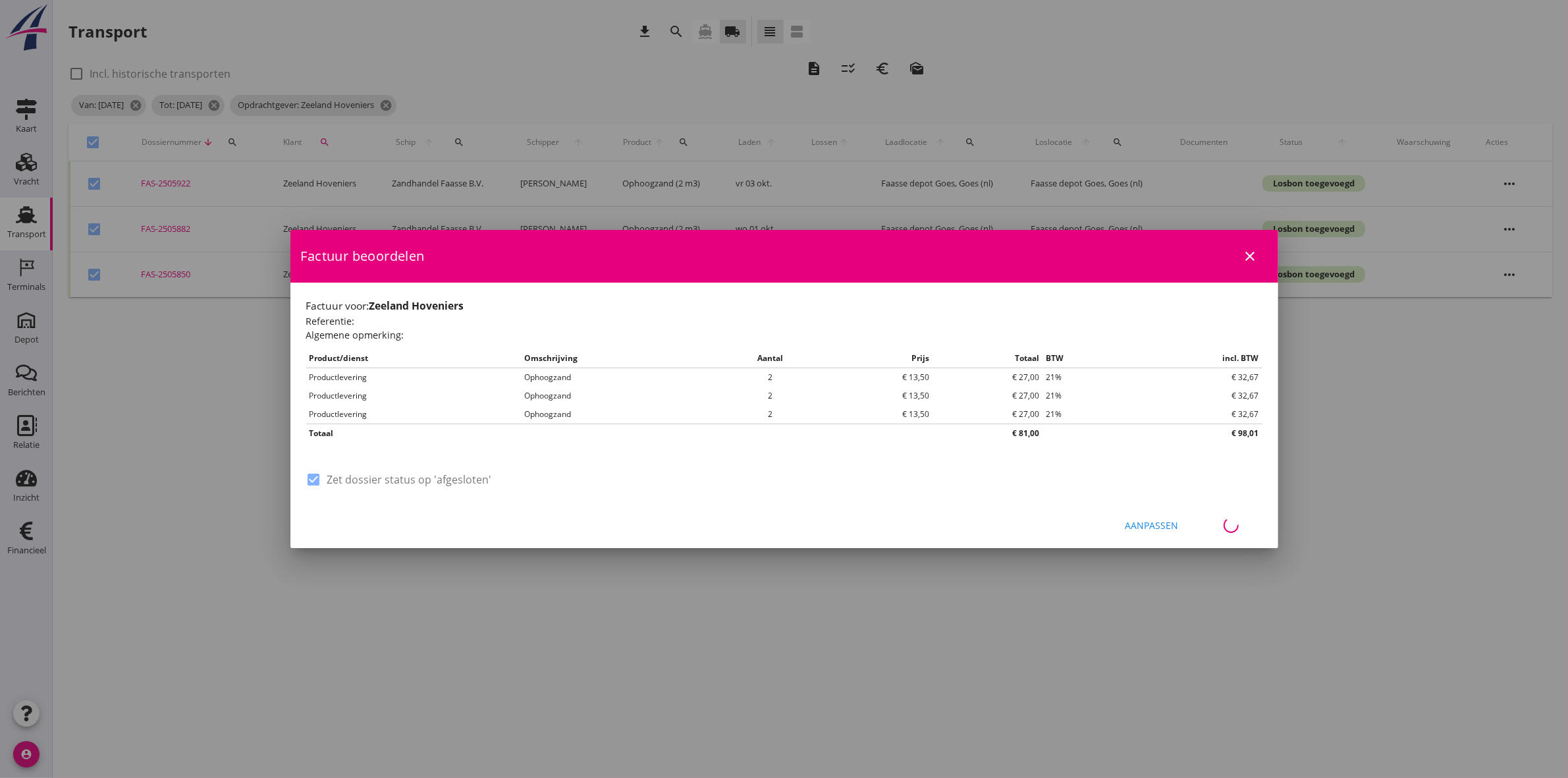
checkbox input "false"
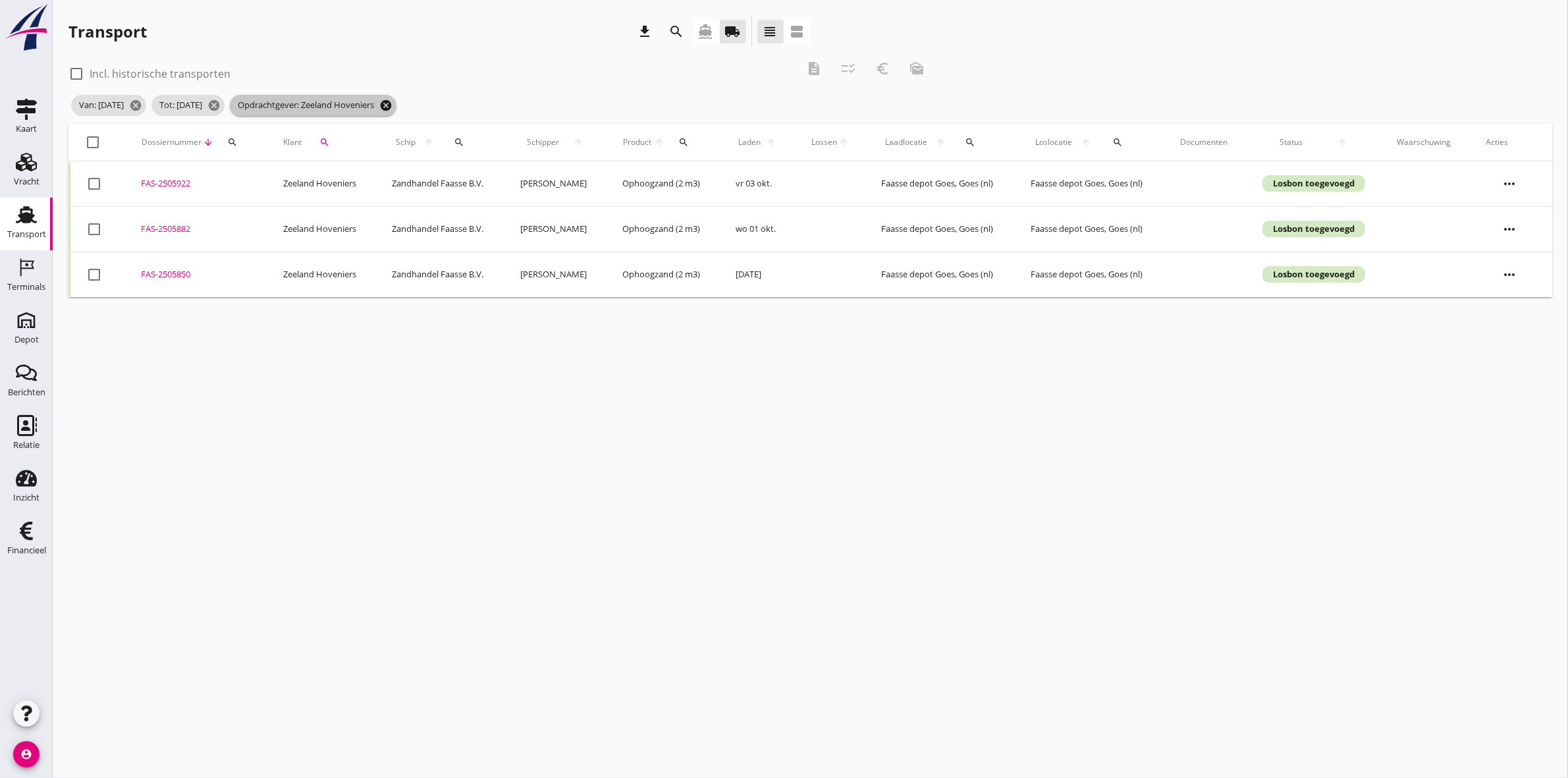
click at [393, 104] on icon "cancel" at bounding box center [386, 105] width 13 height 13
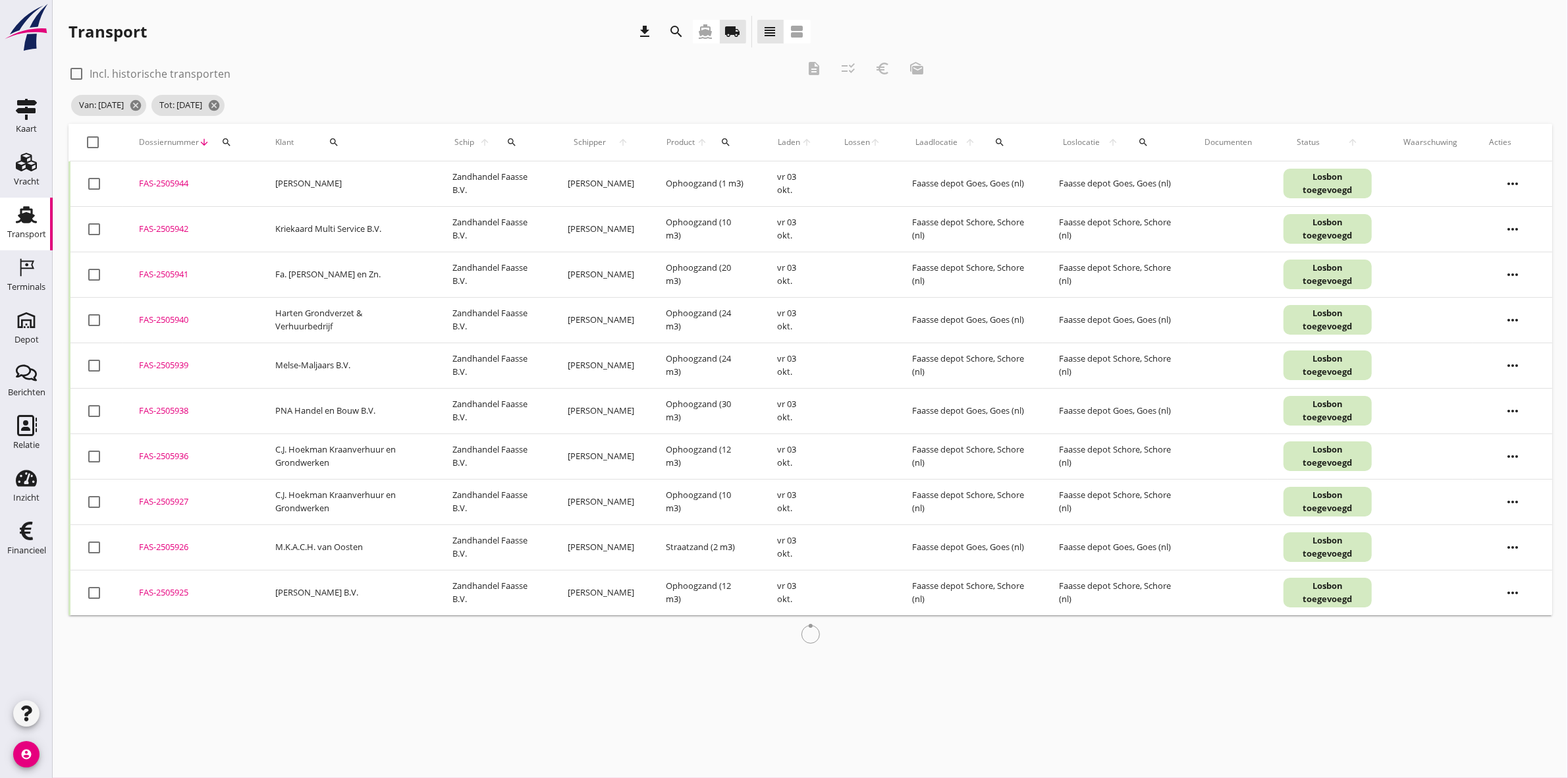
click at [318, 129] on div "Klant search" at bounding box center [348, 142] width 145 height 32
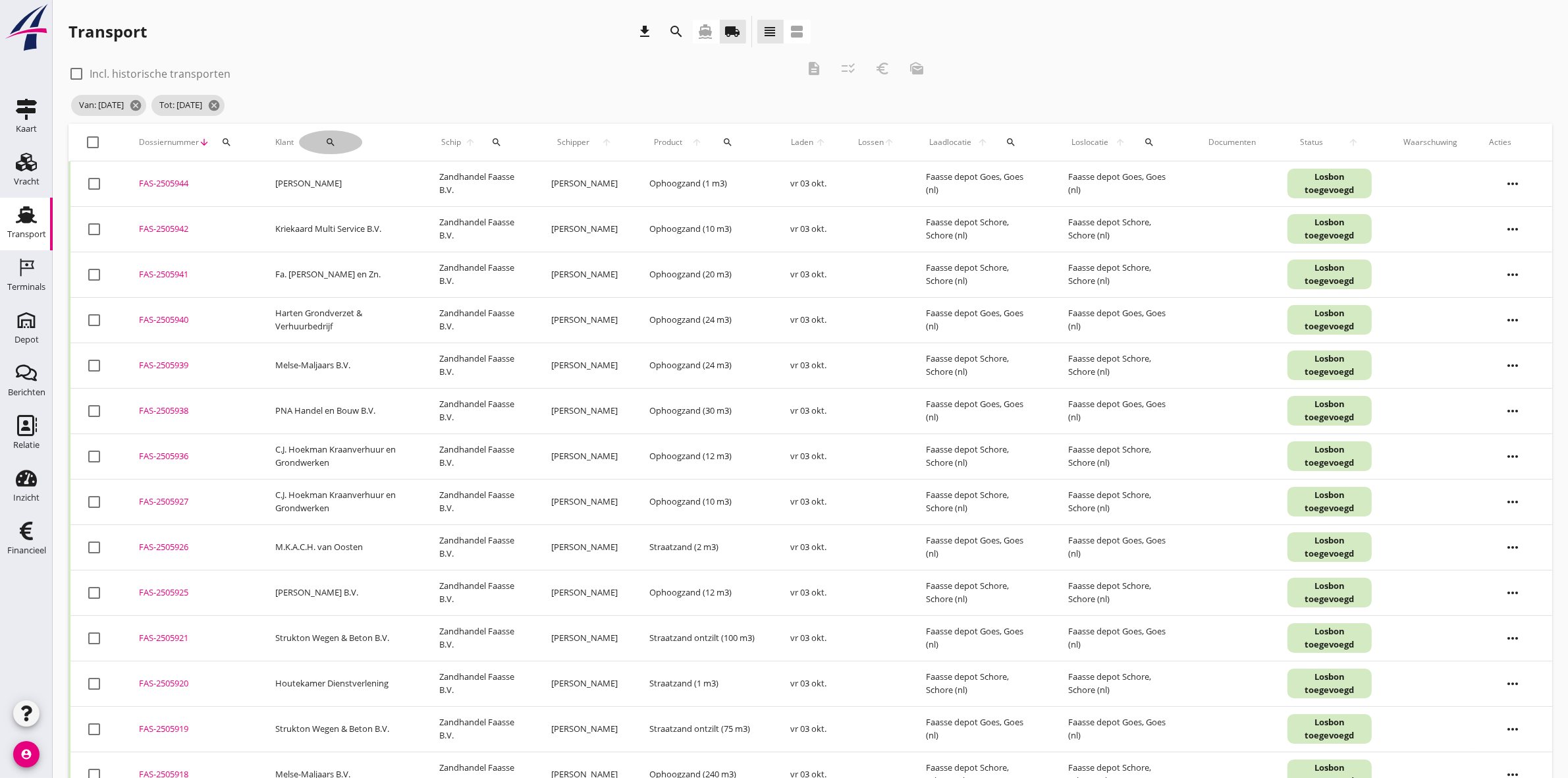
click at [329, 140] on icon "search" at bounding box center [330, 142] width 11 height 11
click at [334, 174] on input "Zoeken op opdrachtgever..." at bounding box center [372, 181] width 137 height 21
click at [385, 211] on div "M.K.A.C.H. van Oosten" at bounding box center [387, 212] width 144 height 16
type input "M.K.A.C.H. van Oosten"
click at [491, 178] on icon "check" at bounding box center [497, 181] width 16 height 16
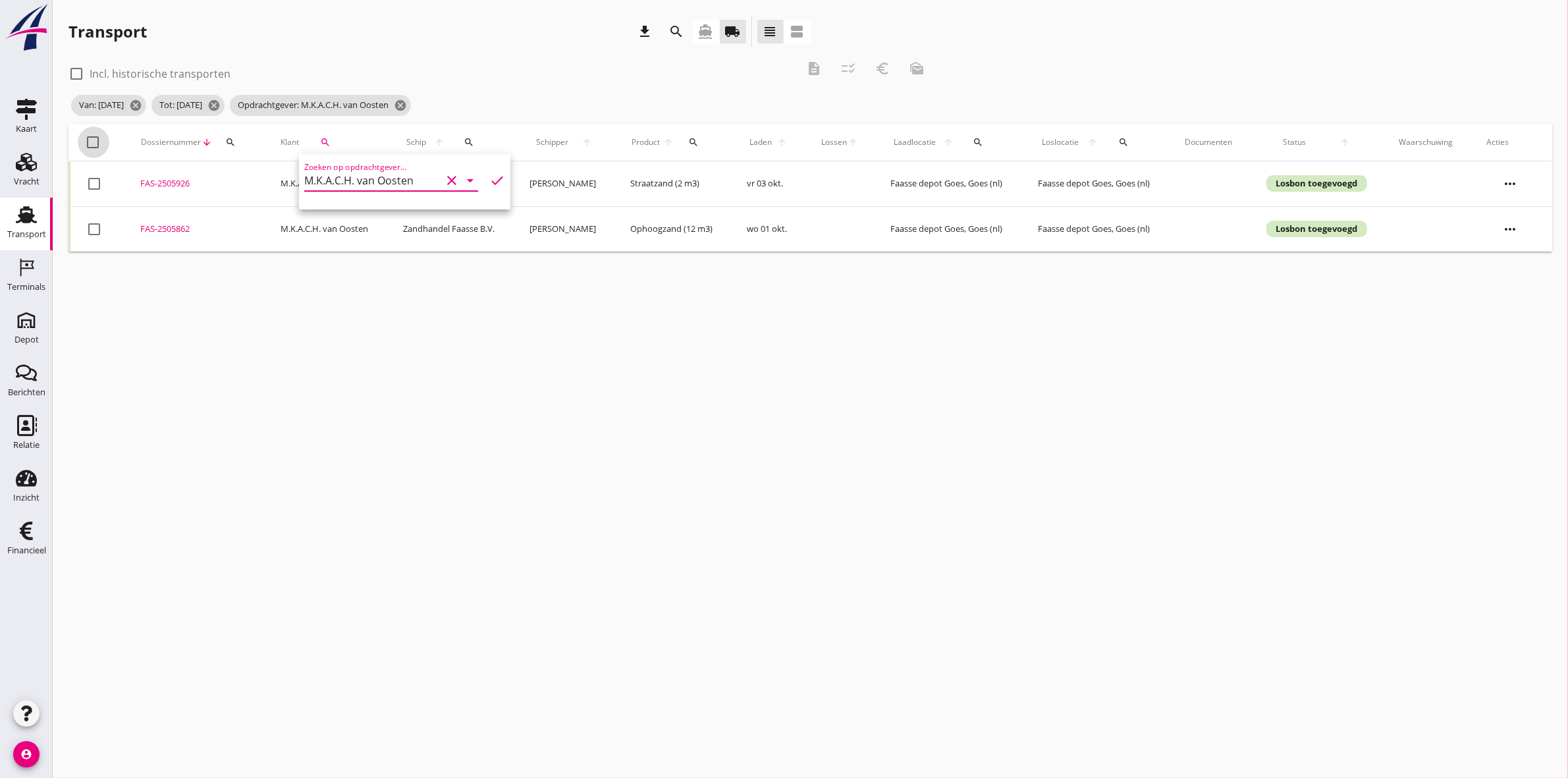
click at [95, 140] on div at bounding box center [94, 142] width 23 height 23
checkbox input "true"
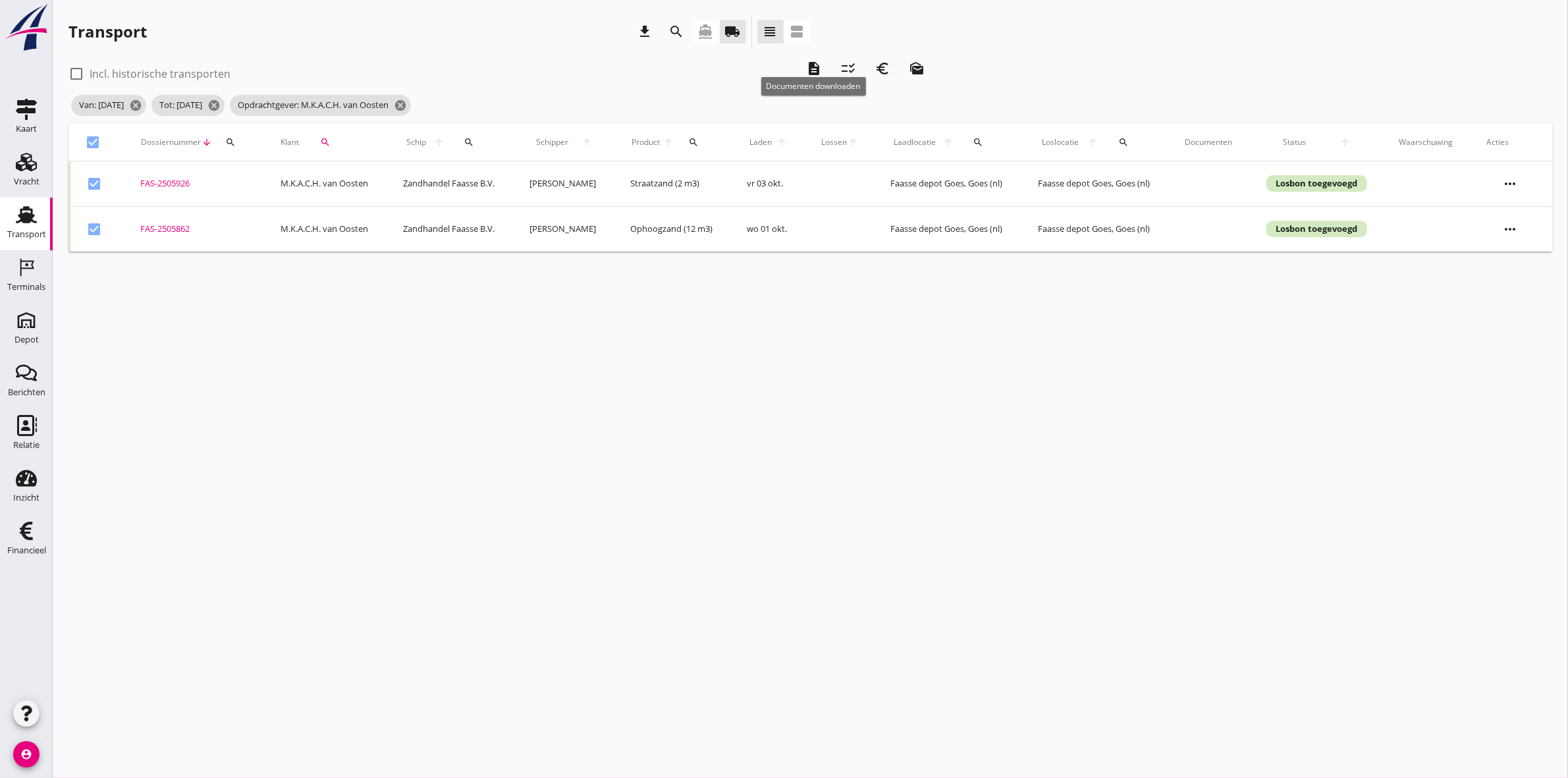
click at [811, 66] on icon "description" at bounding box center [814, 68] width 16 height 16
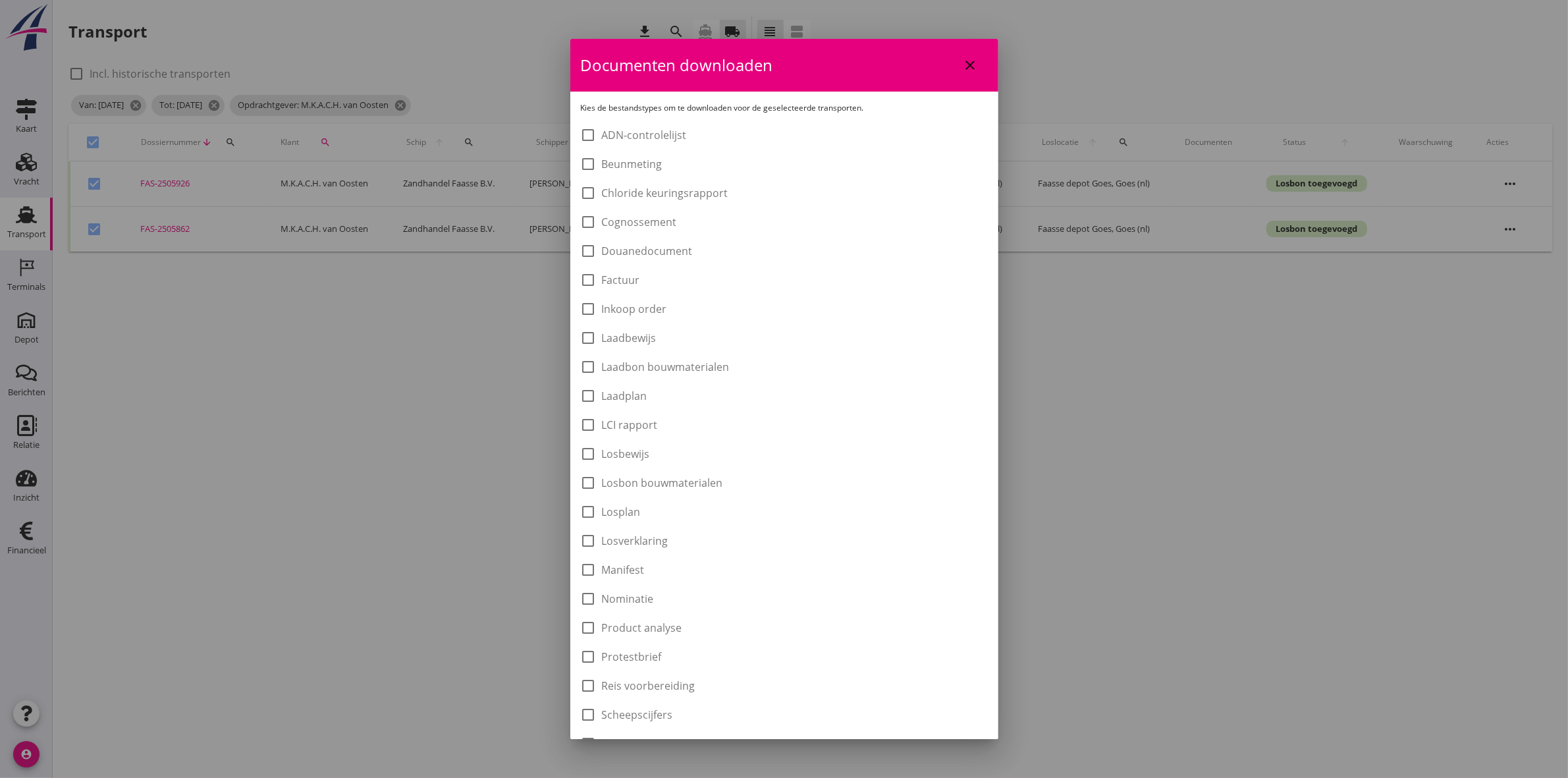
click at [609, 369] on label "Laadbon bouwmaterialen" at bounding box center [666, 367] width 128 height 13
checkbox input "true"
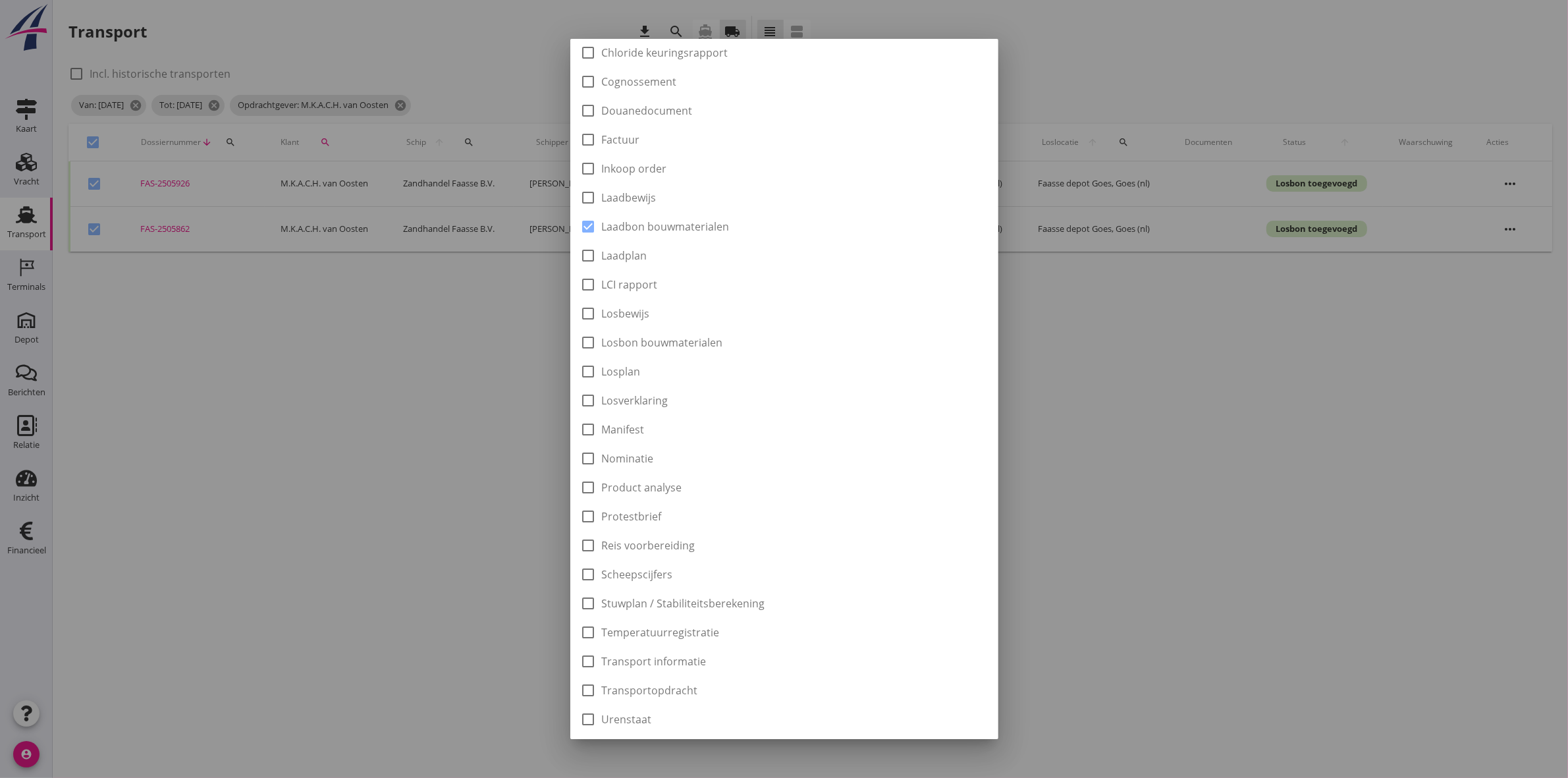
scroll to position [212, 0]
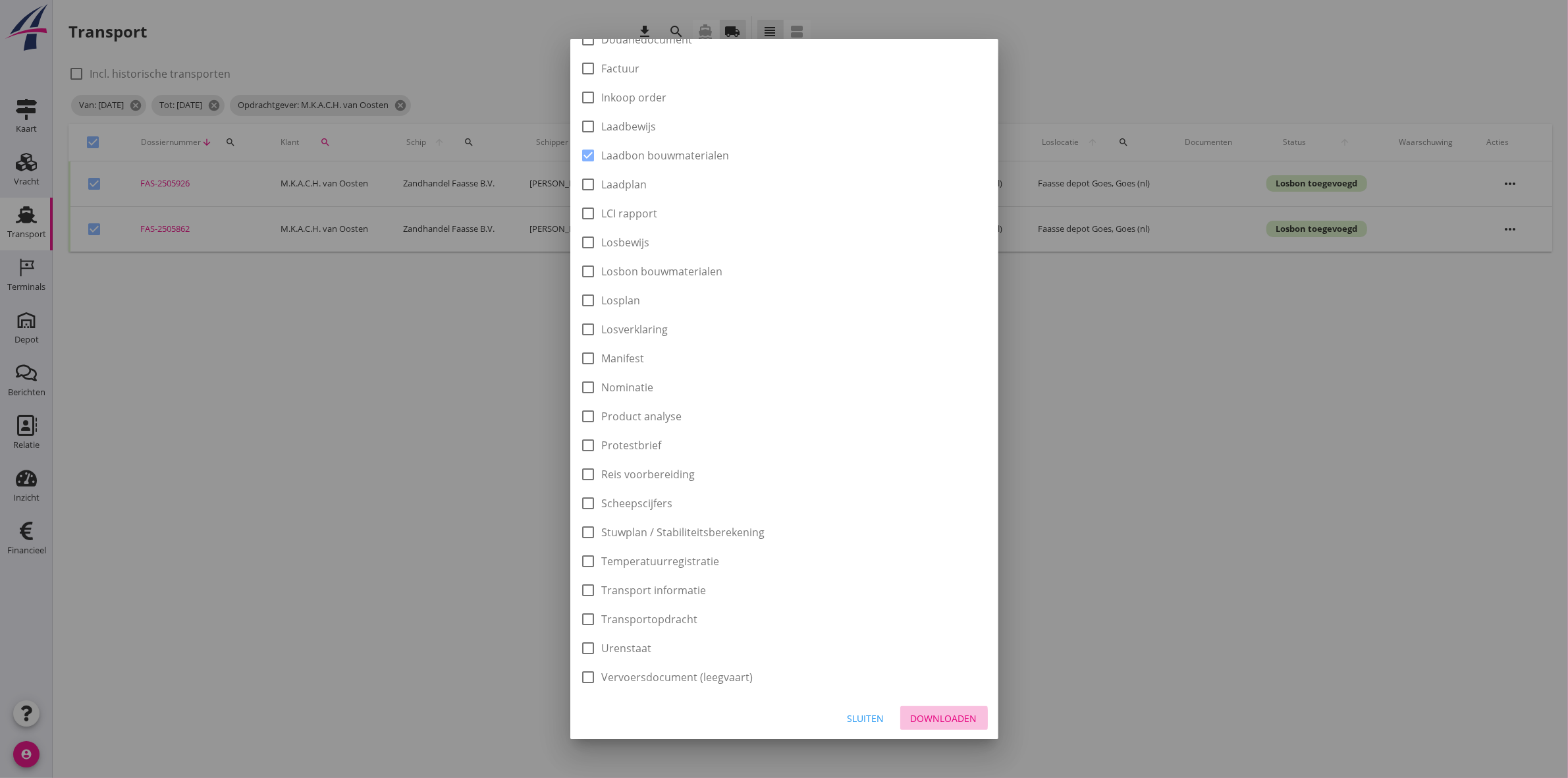
click at [940, 712] on div "Downloaden" at bounding box center [944, 719] width 66 height 14
checkbox input "false"
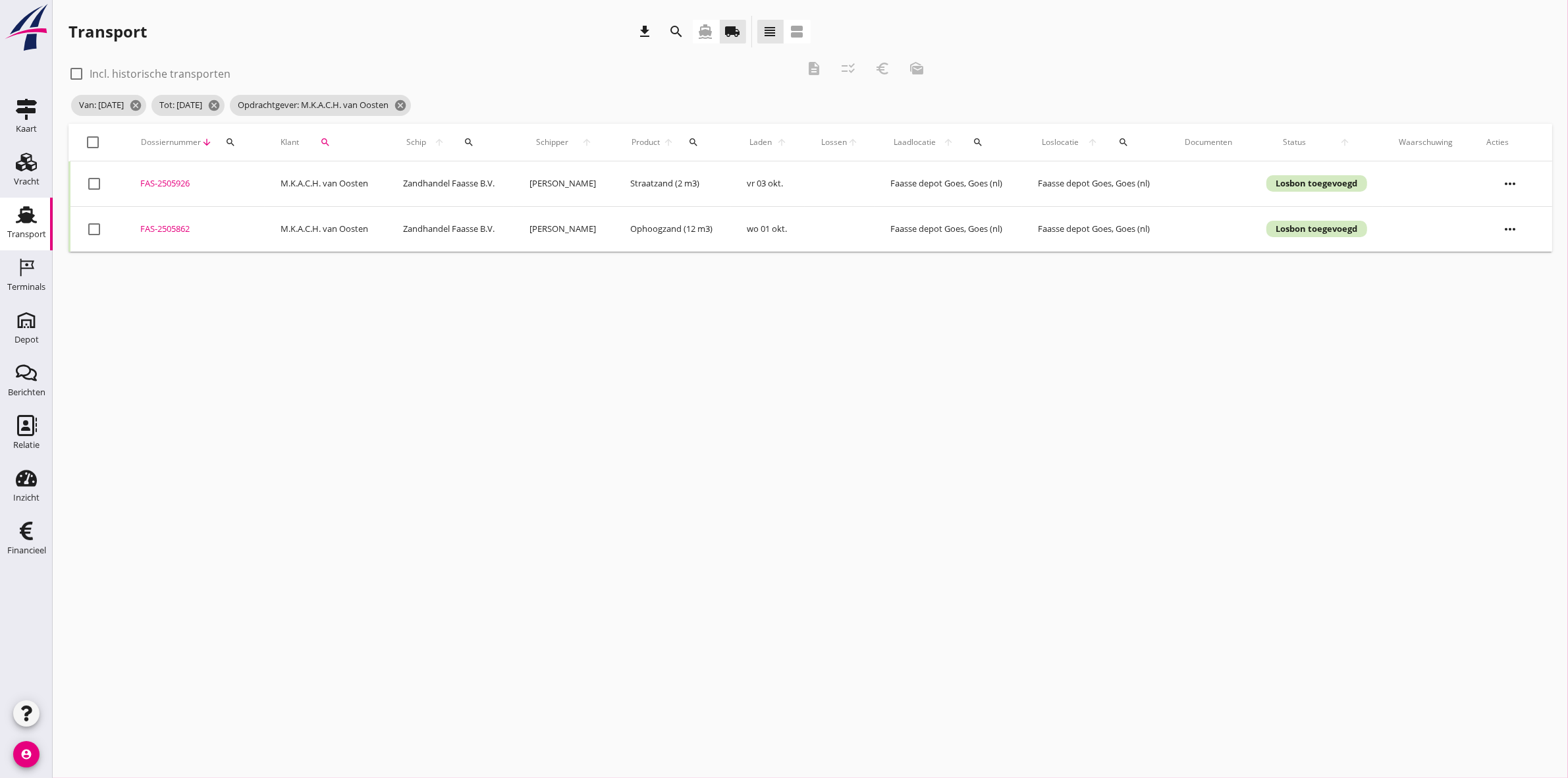
click at [91, 140] on div at bounding box center [94, 142] width 23 height 23
checkbox input "true"
click at [878, 64] on icon "euro_symbol" at bounding box center [882, 68] width 16 height 16
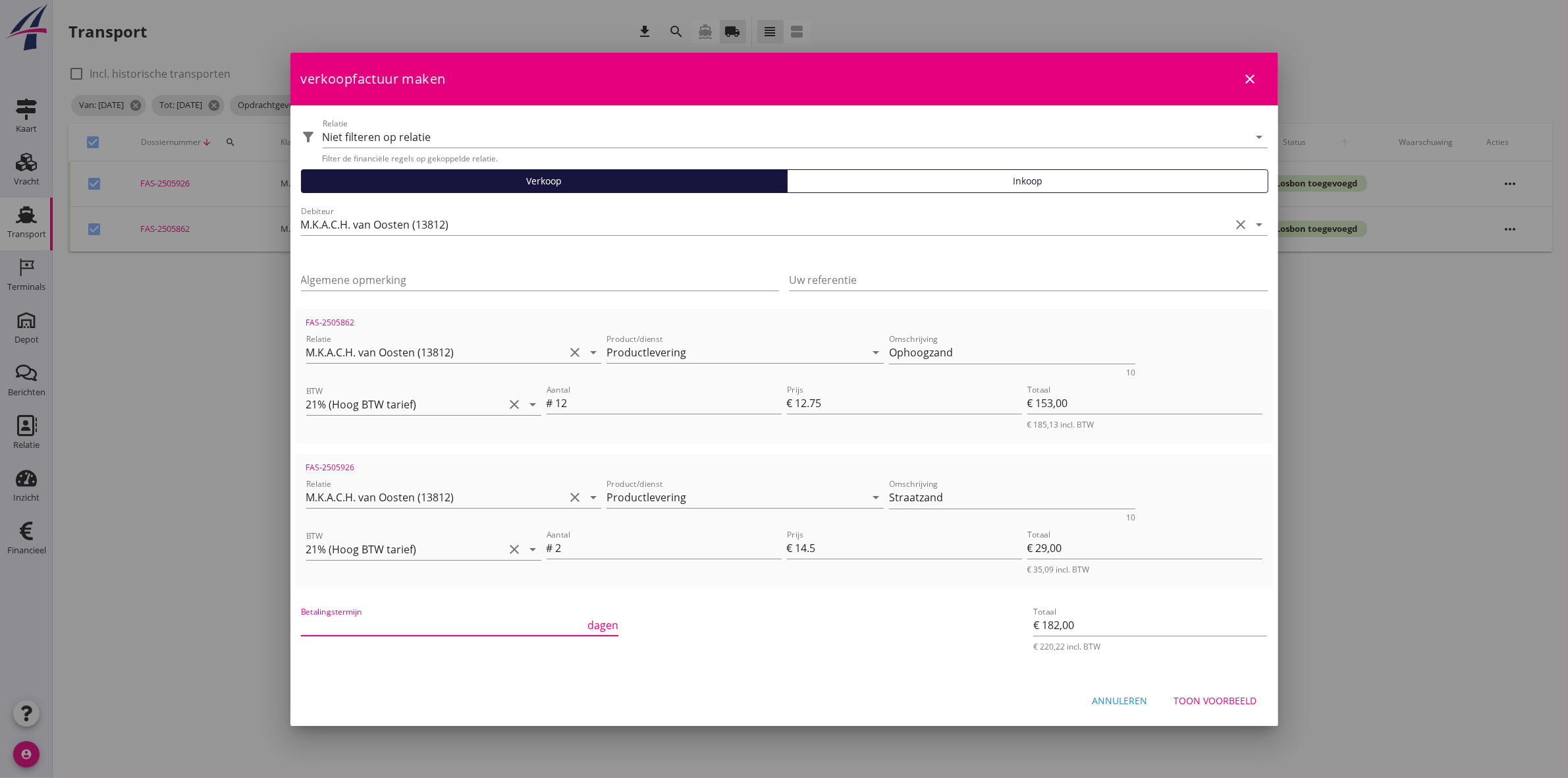
click at [502, 614] on input "Betalingstermijn" at bounding box center [443, 625] width 284 height 21
type input "30"
click at [817, 637] on div "Betalingstermijn 30 dagen" at bounding box center [621, 626] width 646 height 50
click at [1232, 698] on div "Toon voorbeeld" at bounding box center [1216, 700] width 83 height 14
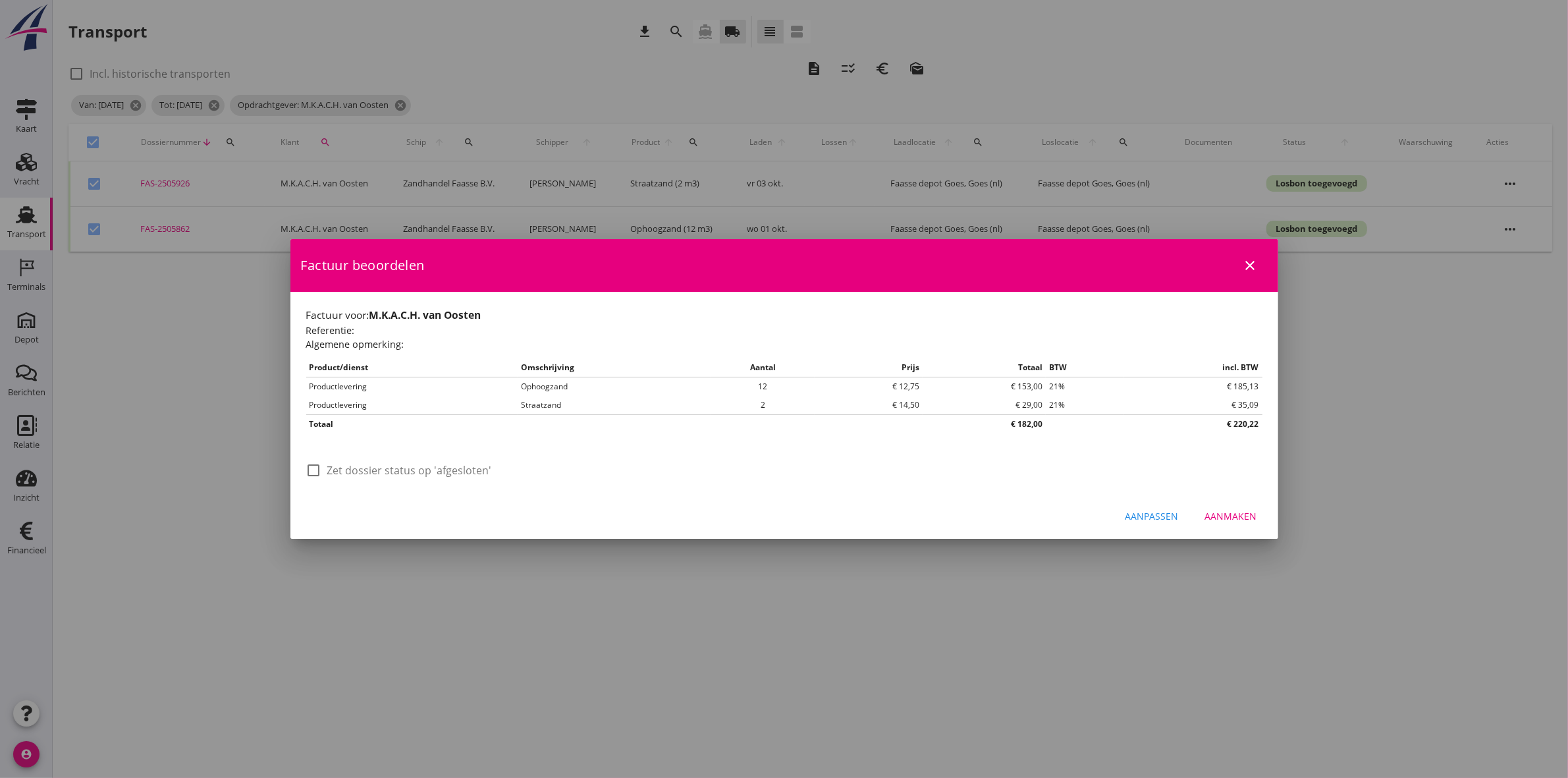
click at [311, 470] on div at bounding box center [315, 470] width 23 height 23
checkbox input "true"
click at [1234, 511] on div "Aanmaken" at bounding box center [1232, 516] width 52 height 14
checkbox input "false"
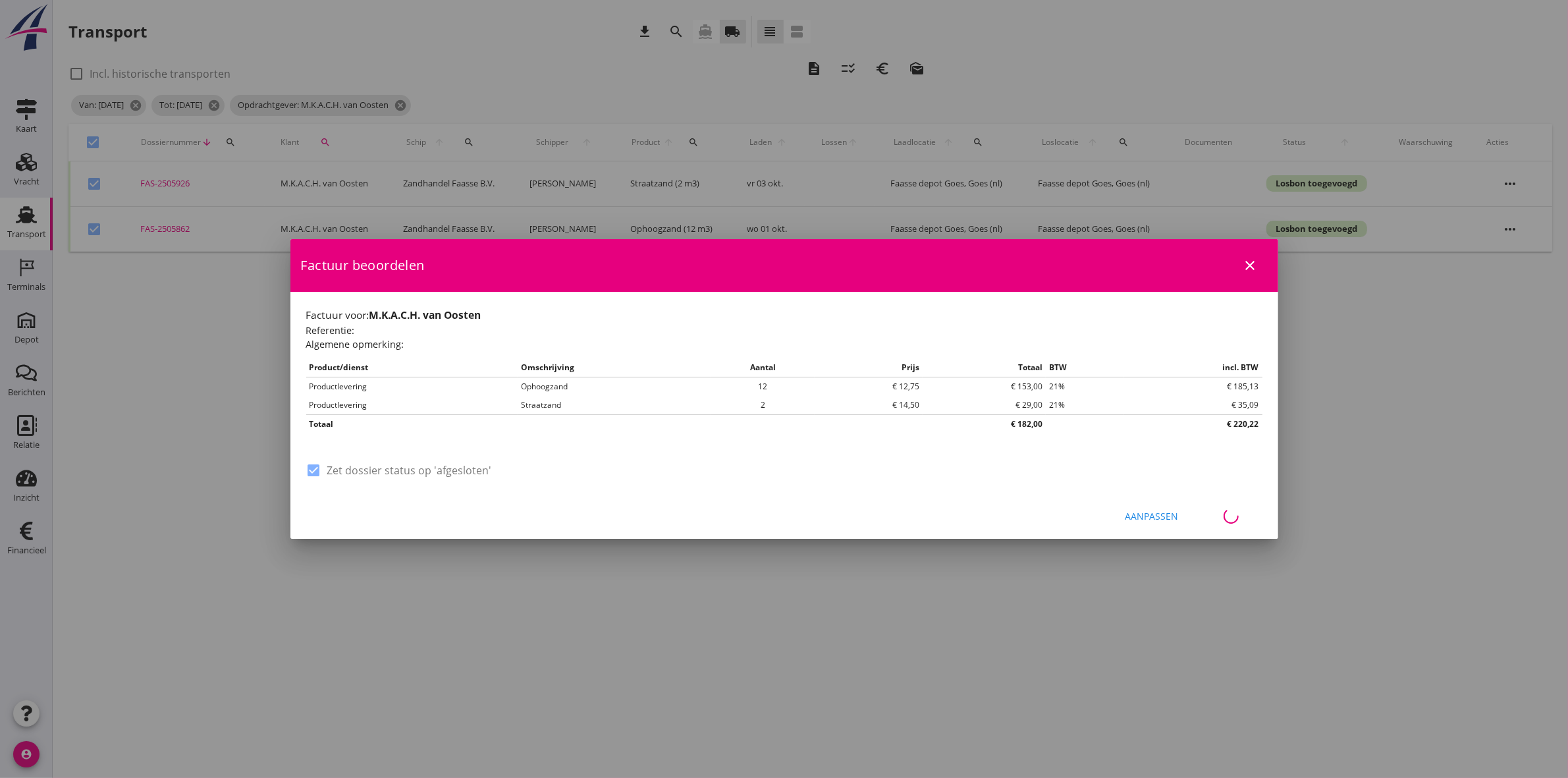
checkbox input "false"
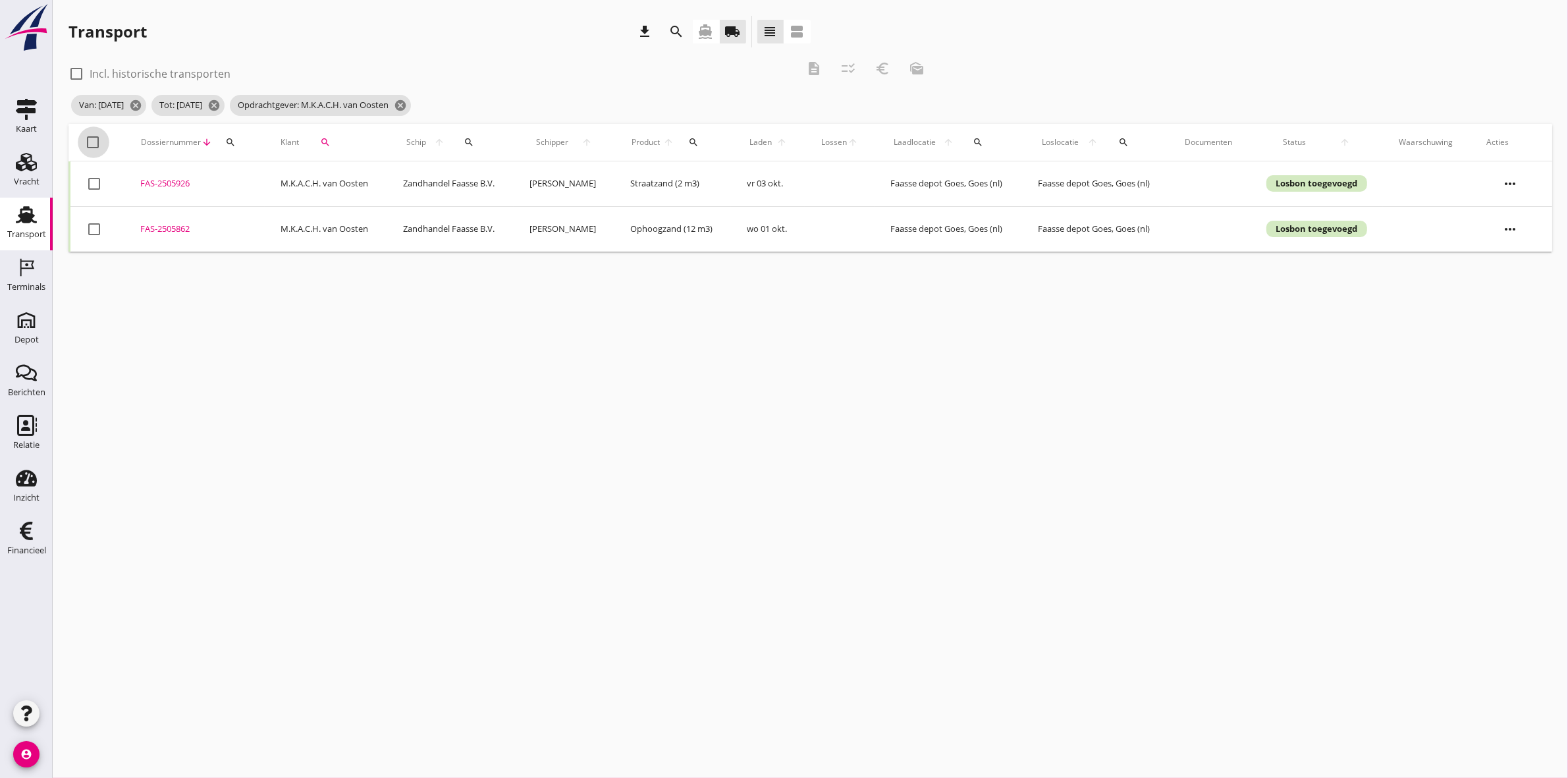
click at [95, 142] on div at bounding box center [94, 142] width 23 height 23
checkbox input "true"
click at [706, 83] on div "check_box_outline_blank Incl. historische transporten description checklist_rtl…" at bounding box center [501, 73] width 865 height 39
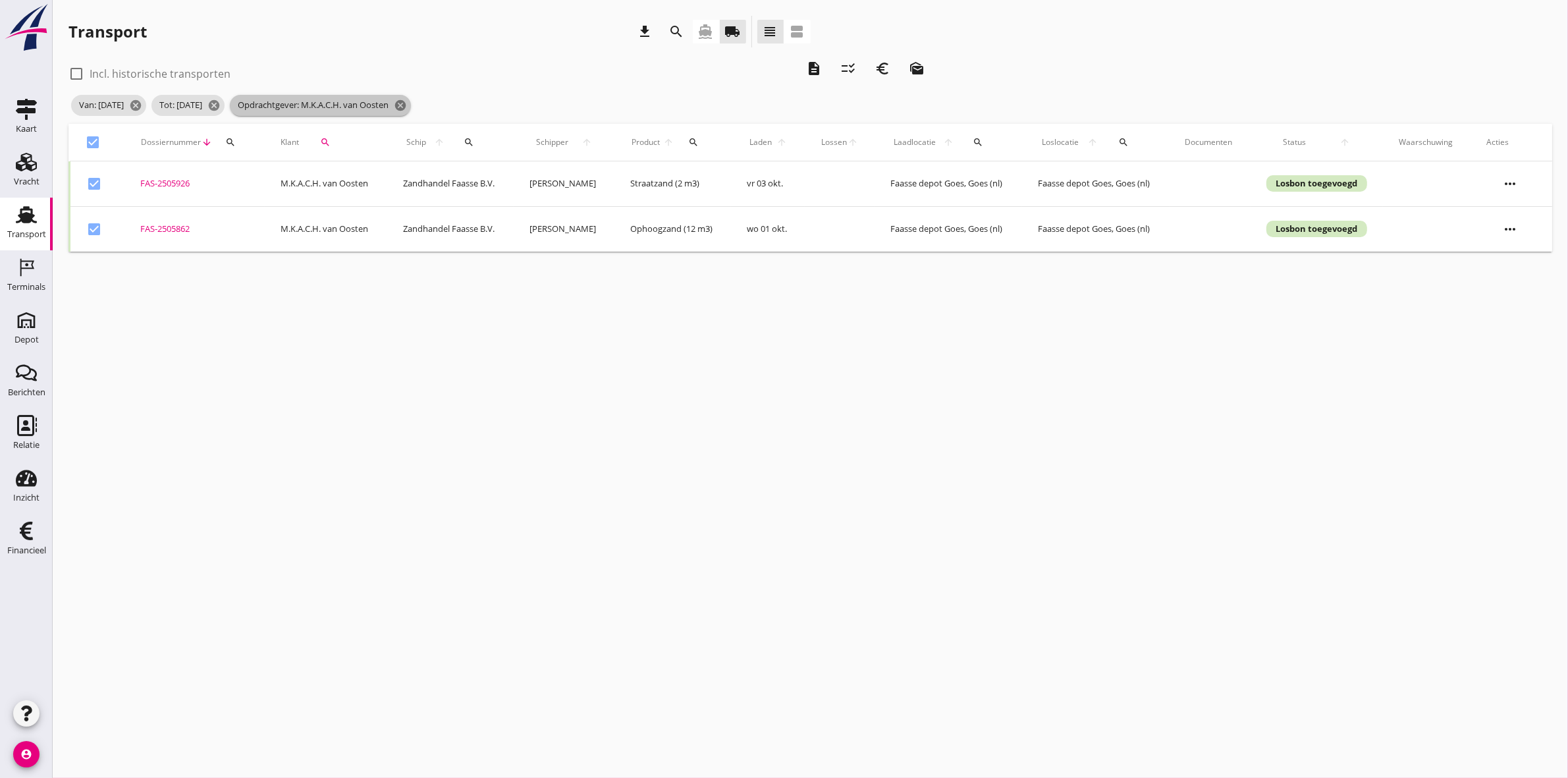
click at [407, 102] on icon "cancel" at bounding box center [400, 105] width 13 height 13
checkbox input "false"
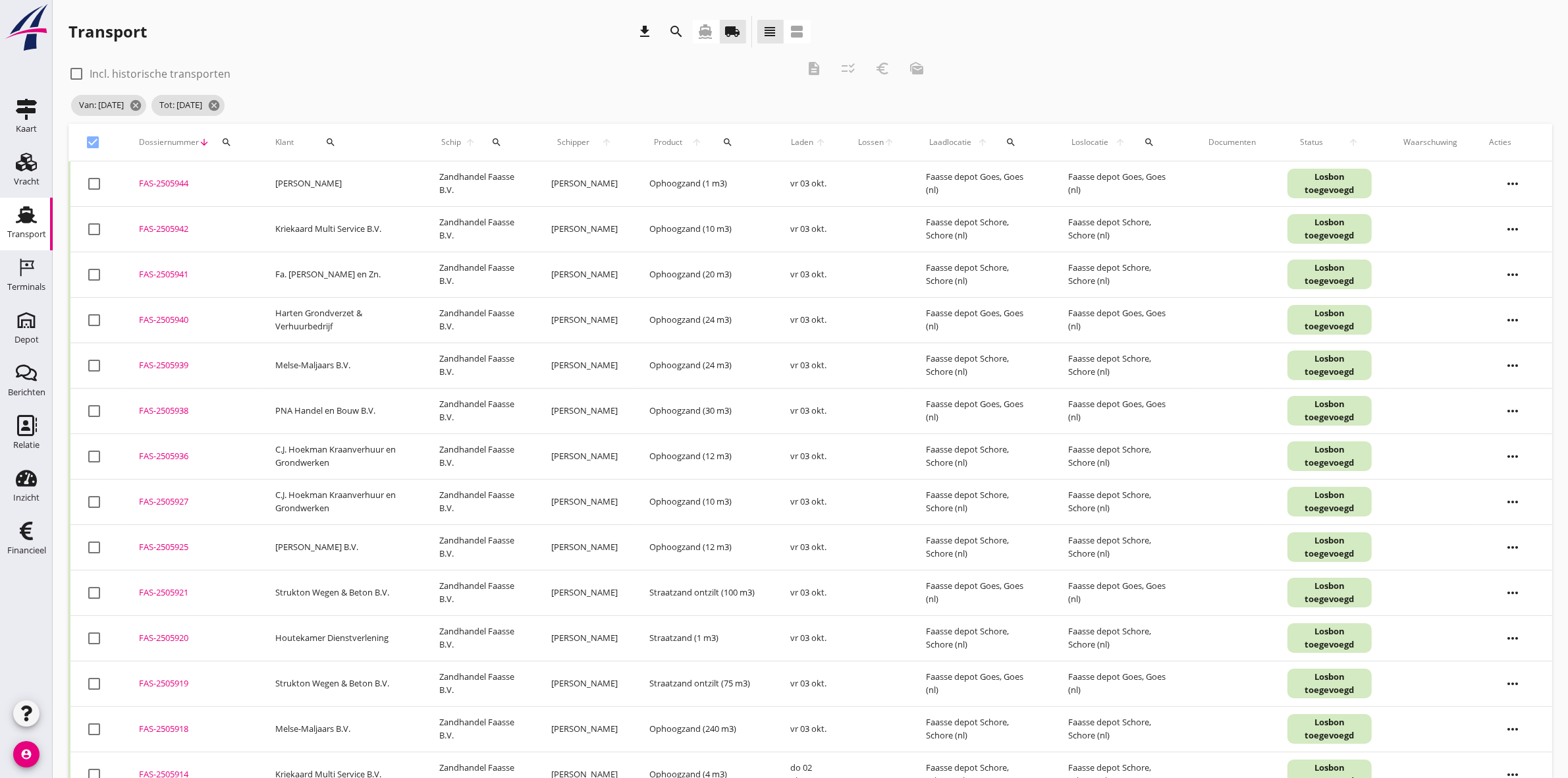
click at [328, 143] on icon "search" at bounding box center [330, 142] width 11 height 11
click at [379, 189] on input "Zoeken op opdrachtgever..." at bounding box center [372, 181] width 137 height 21
click at [390, 213] on div "Strukton Wegen & Beton B.V." at bounding box center [387, 212] width 145 height 16
type input "Strukton Wegen & Beton B.V."
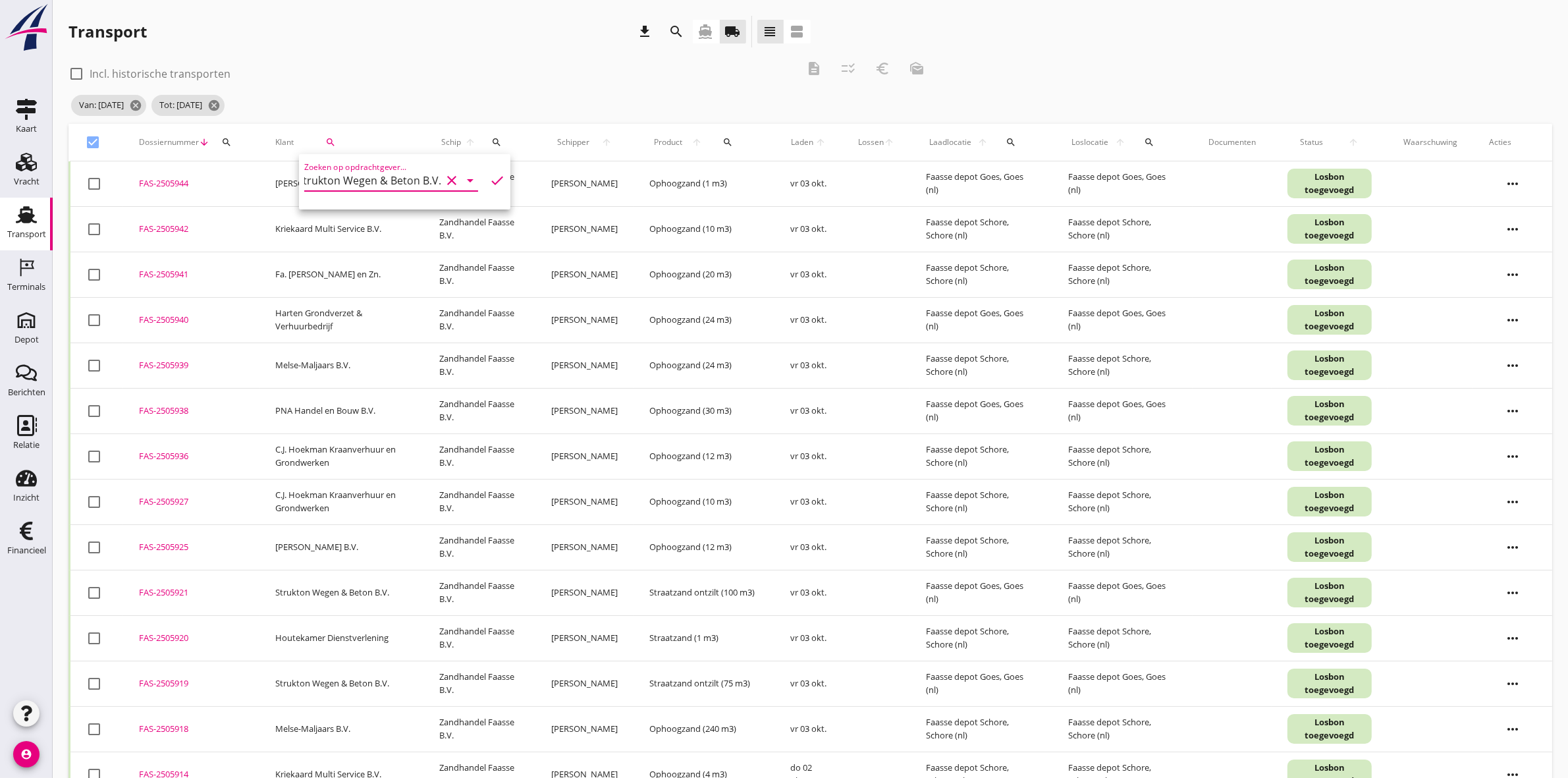
click at [490, 179] on icon "check" at bounding box center [497, 181] width 16 height 16
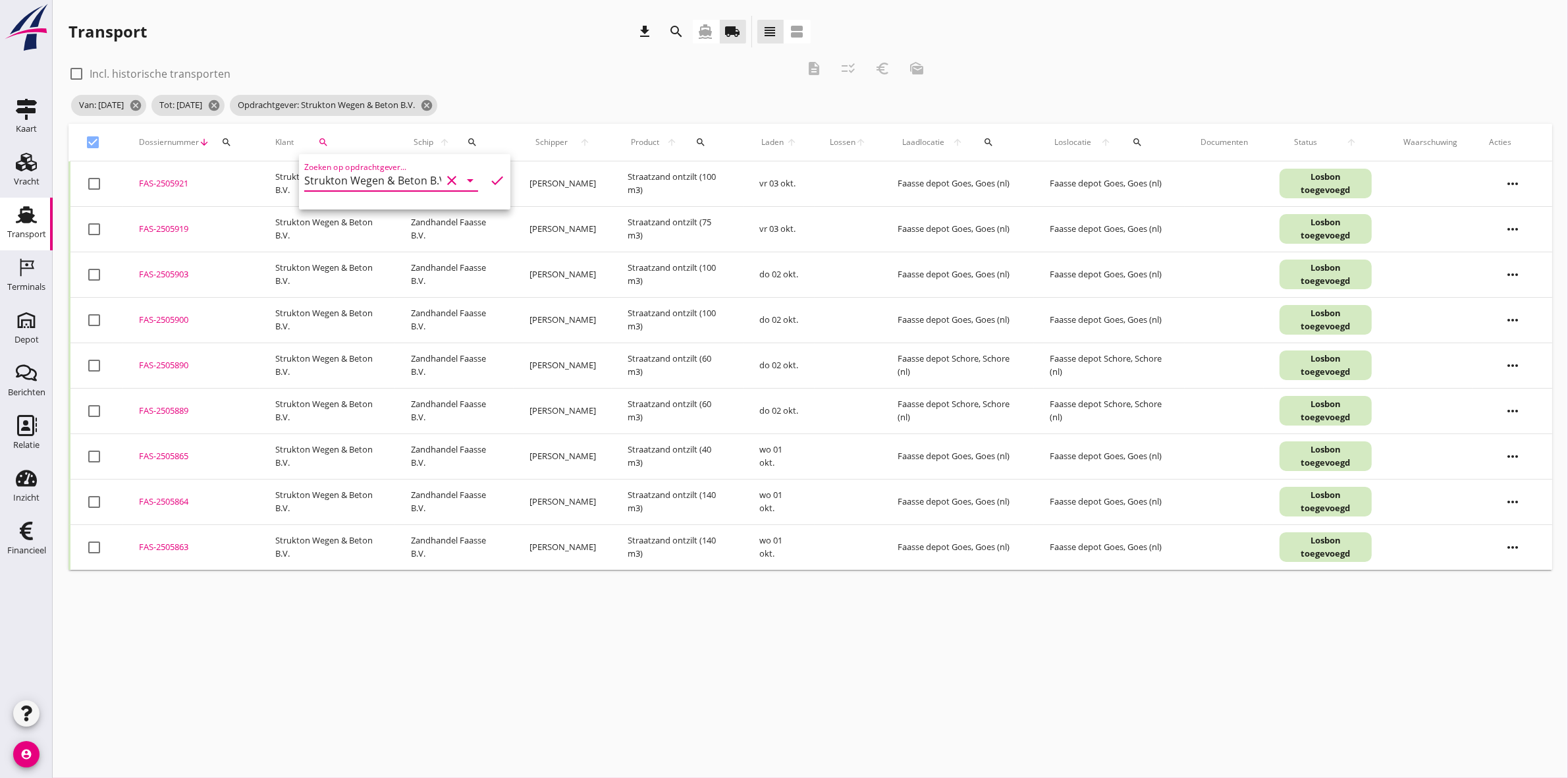
click at [617, 89] on div "check_box_outline_blank Incl. historische transporten description checklist_rtl…" at bounding box center [501, 73] width 865 height 39
click at [85, 143] on div at bounding box center [94, 142] width 23 height 23
click at [91, 142] on div at bounding box center [94, 142] width 23 height 23
checkbox input "true"
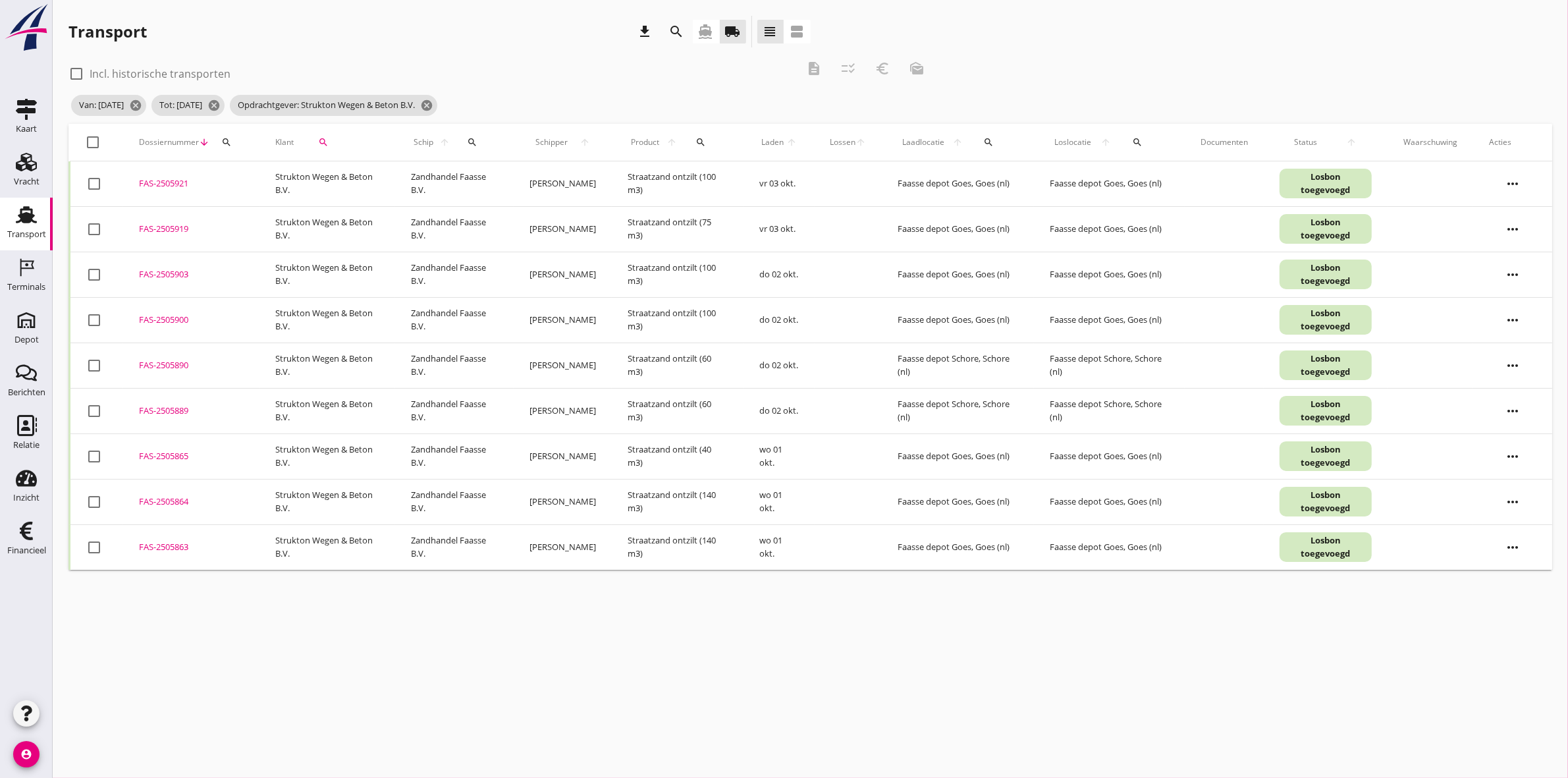
checkbox input "true"
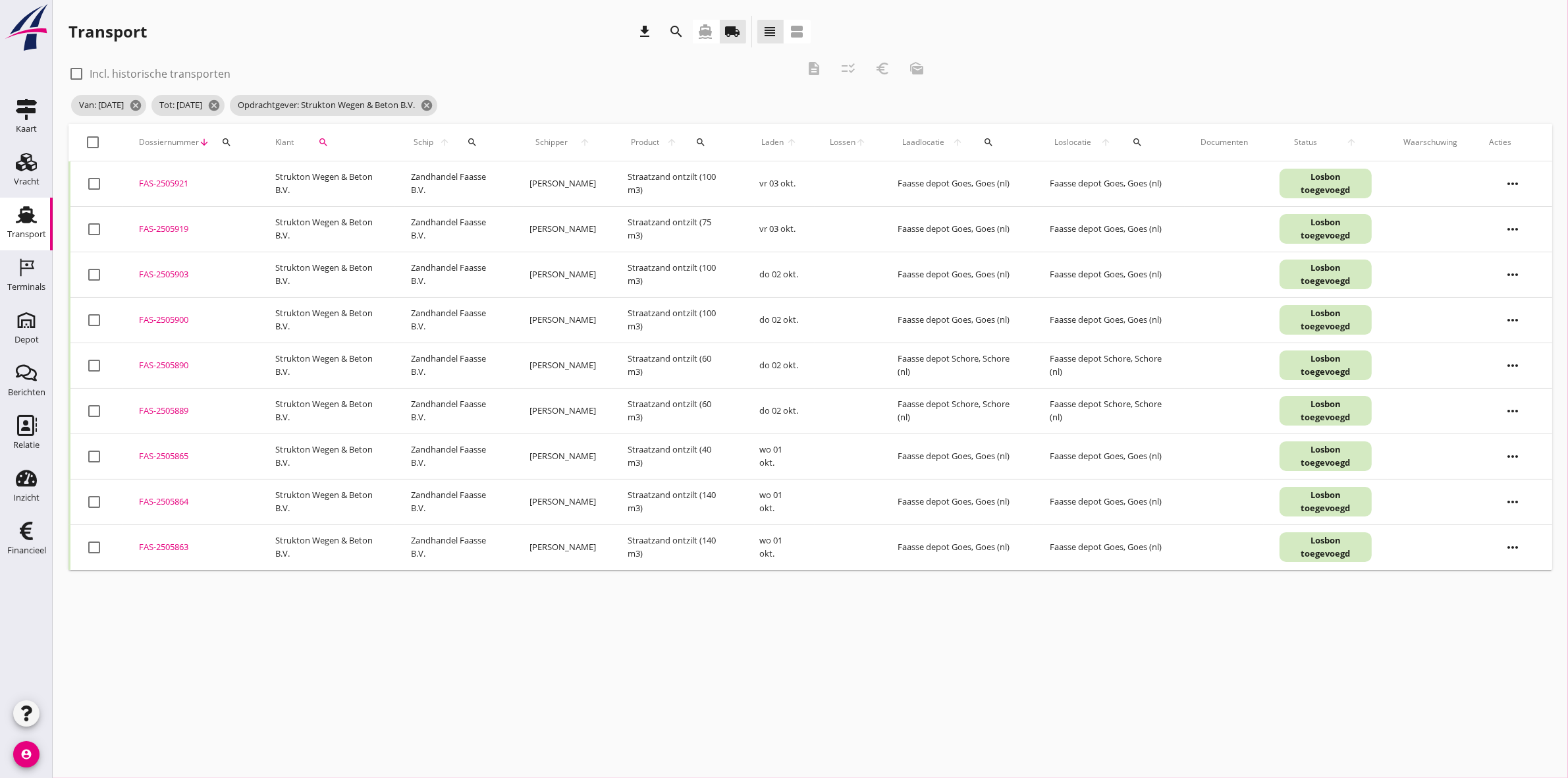
checkbox input "true"
click at [877, 67] on icon "euro_symbol" at bounding box center [882, 68] width 16 height 16
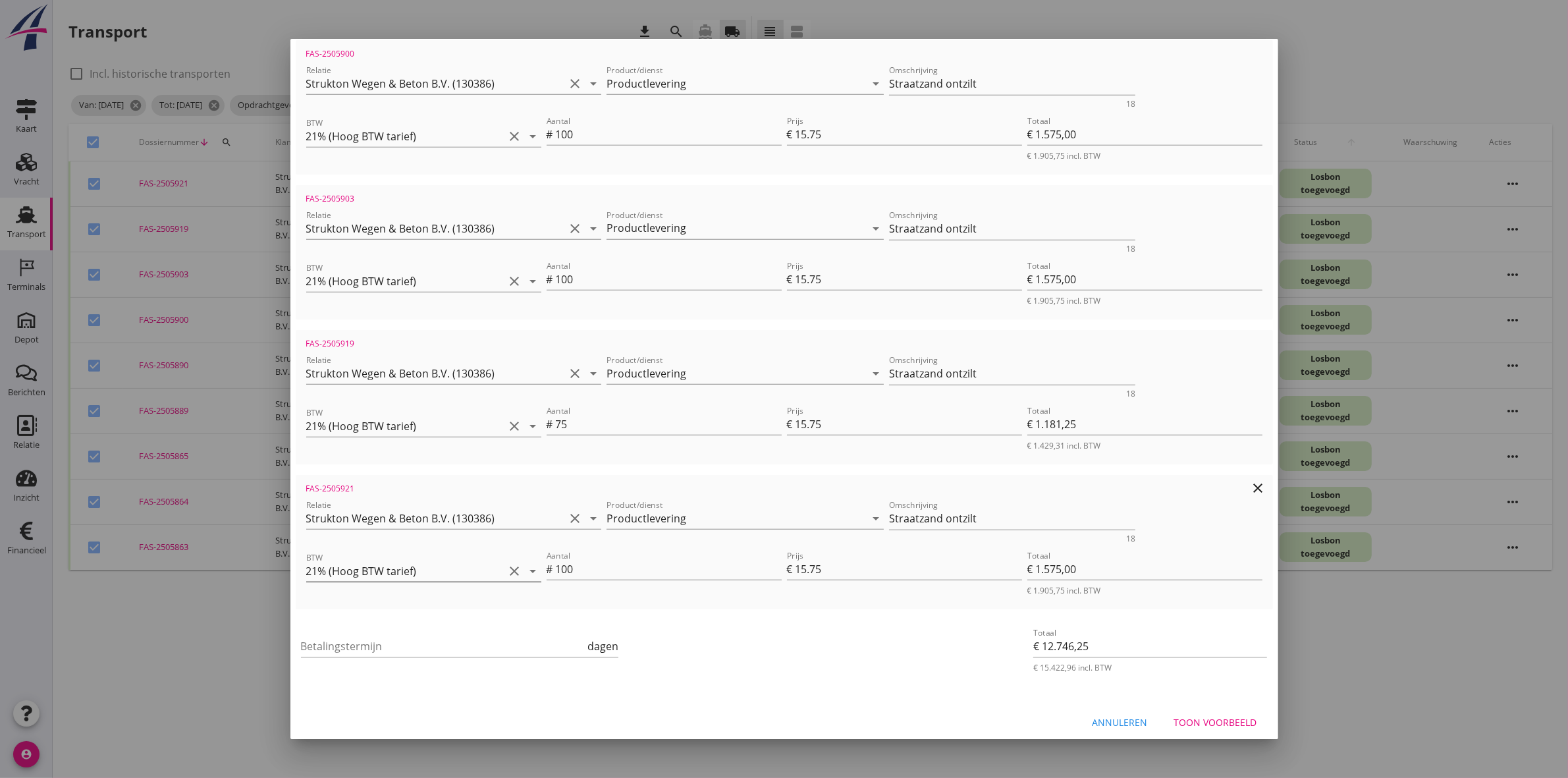
scroll to position [1, 0]
click at [311, 636] on input "Betalingstermijn" at bounding box center [443, 646] width 284 height 21
type input "30"
click at [1232, 722] on button "Toon voorbeeld" at bounding box center [1216, 722] width 104 height 24
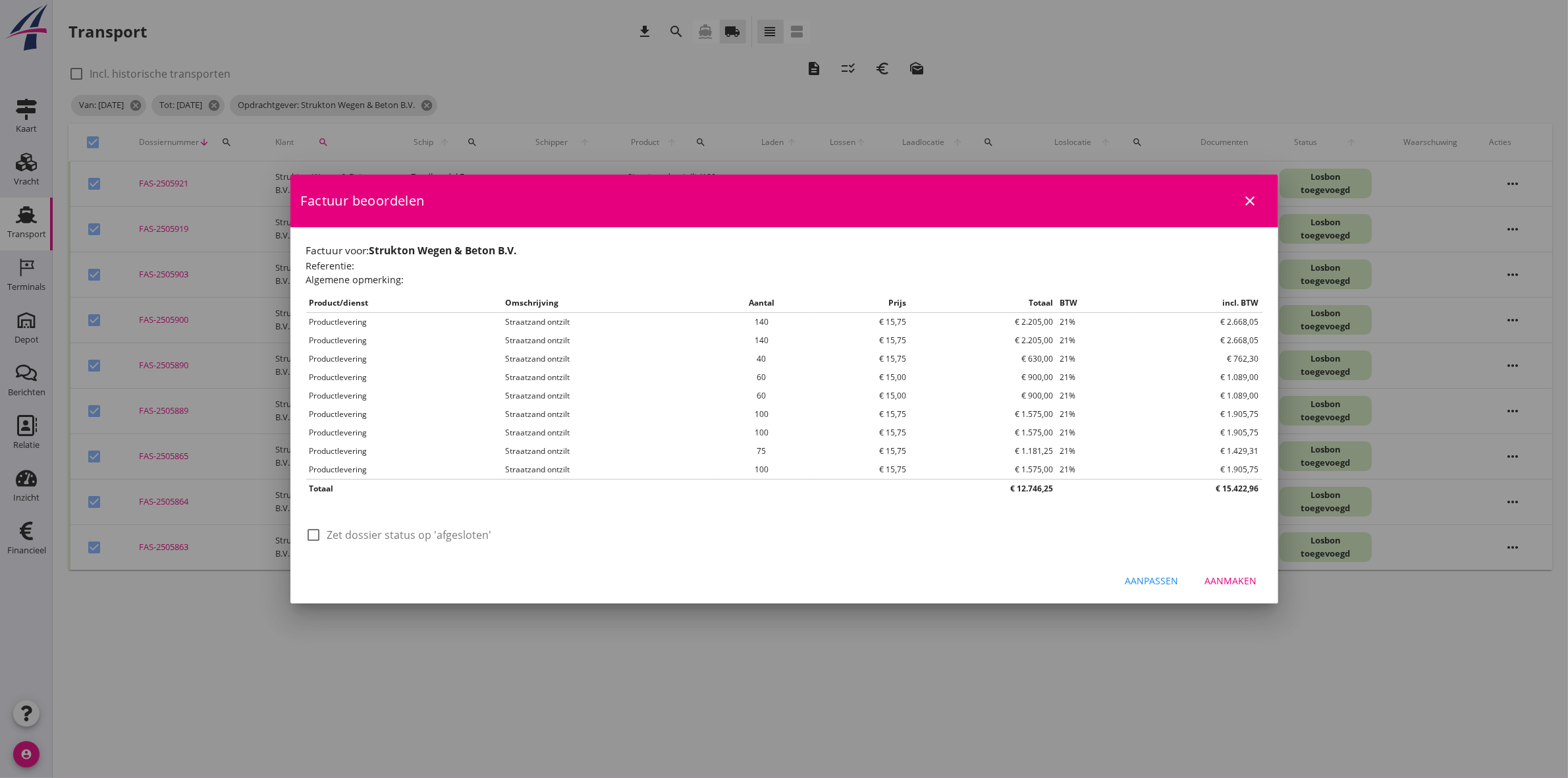
scroll to position [0, 0]
click at [317, 535] on div at bounding box center [315, 535] width 23 height 23
checkbox input "true"
click at [1222, 585] on div "Aanmaken" at bounding box center [1232, 581] width 52 height 14
checkbox input "false"
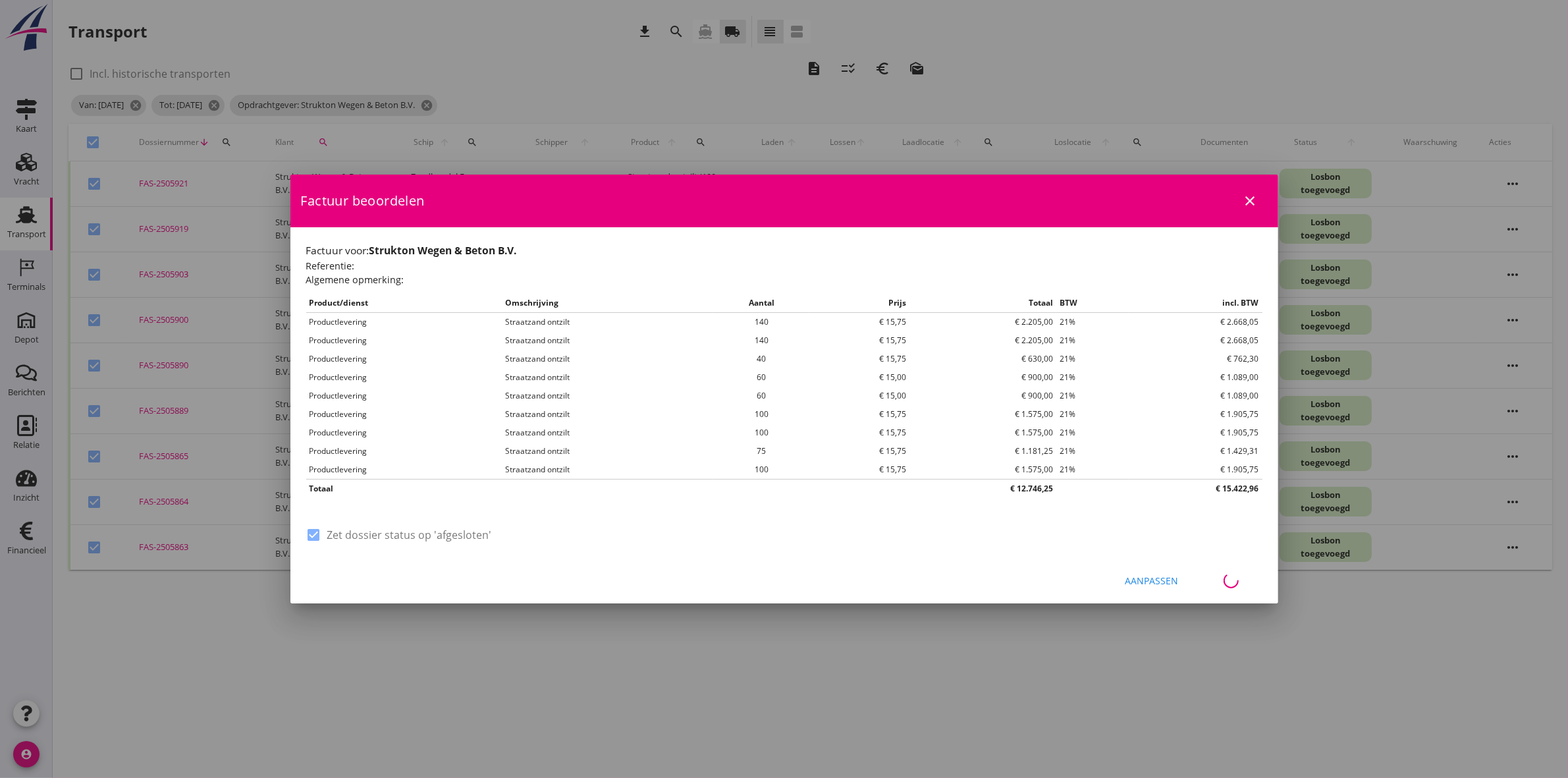
checkbox input "false"
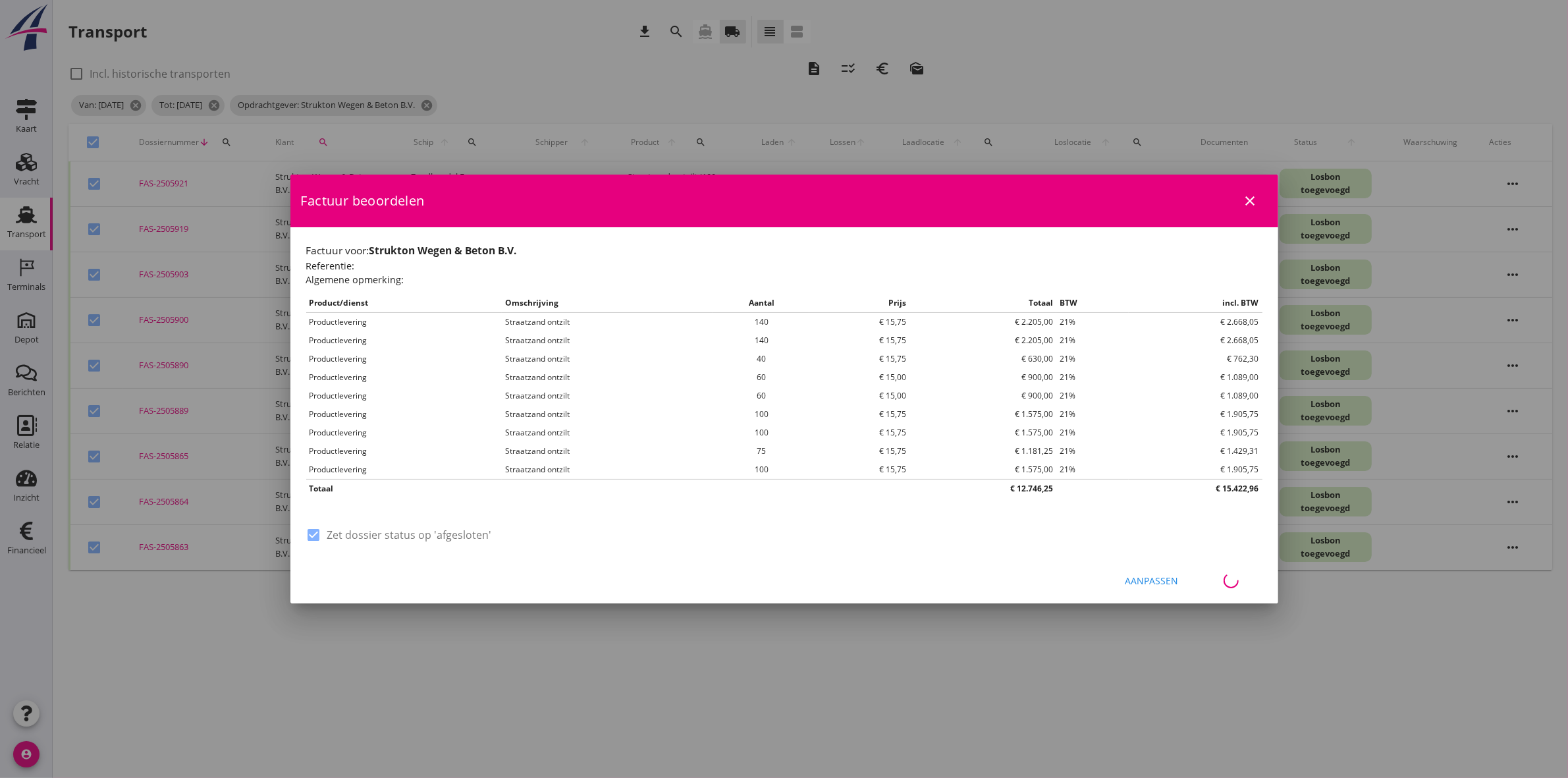
checkbox input "false"
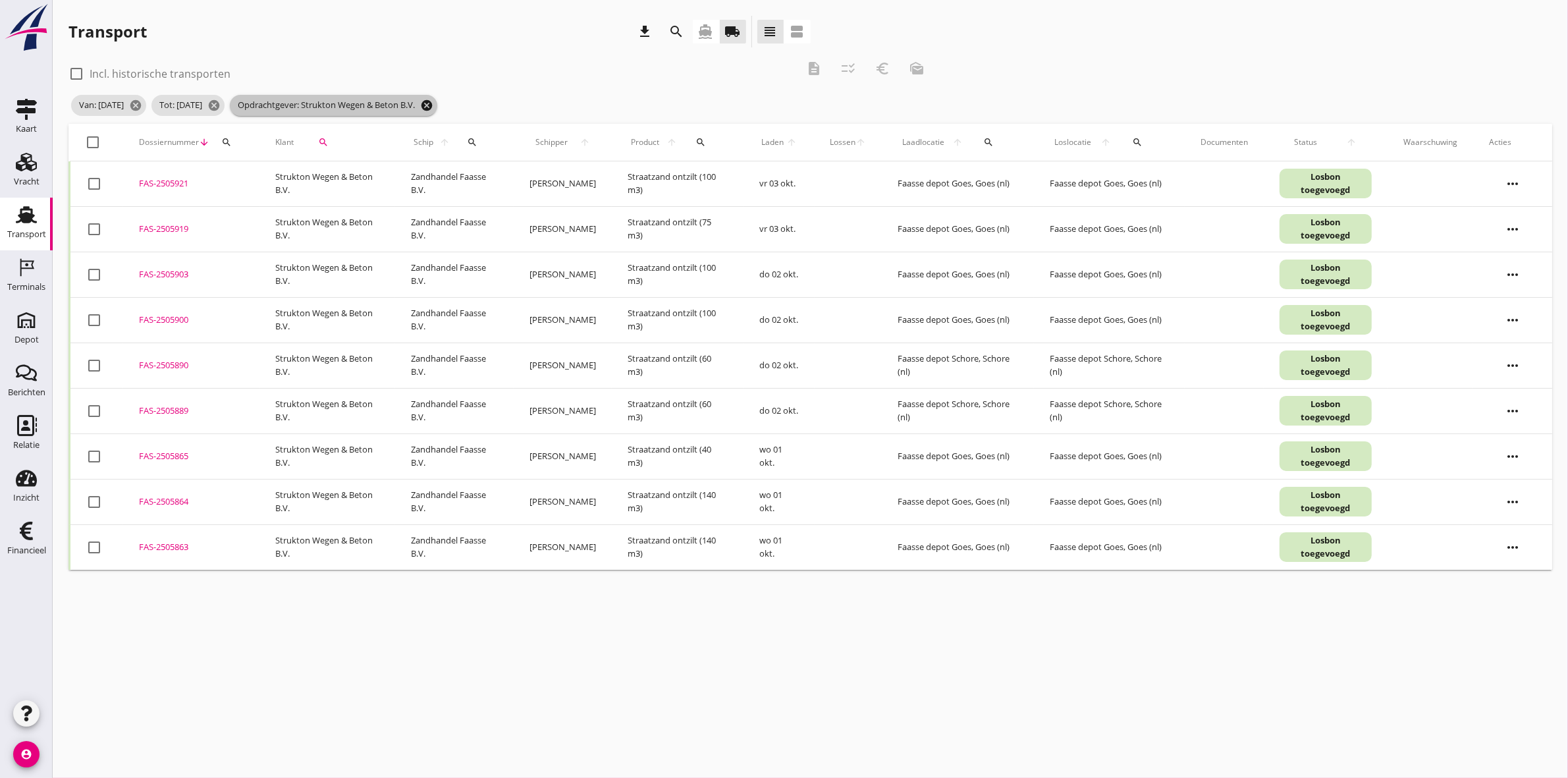
click at [433, 99] on icon "cancel" at bounding box center [427, 105] width 13 height 13
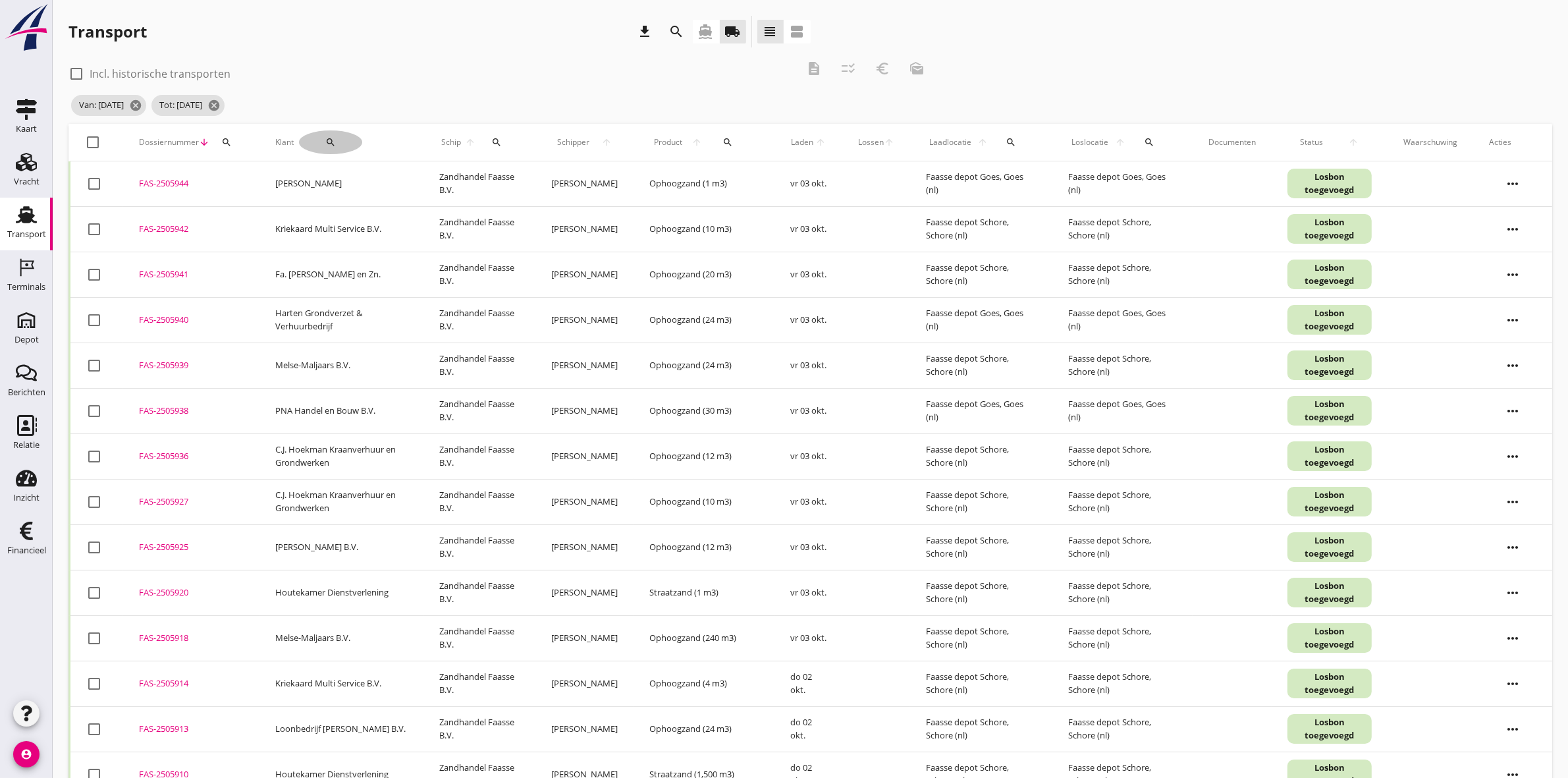
click at [329, 137] on icon "search" at bounding box center [330, 142] width 11 height 11
click at [376, 184] on input "Zoeken op opdrachtgever..." at bounding box center [372, 181] width 137 height 21
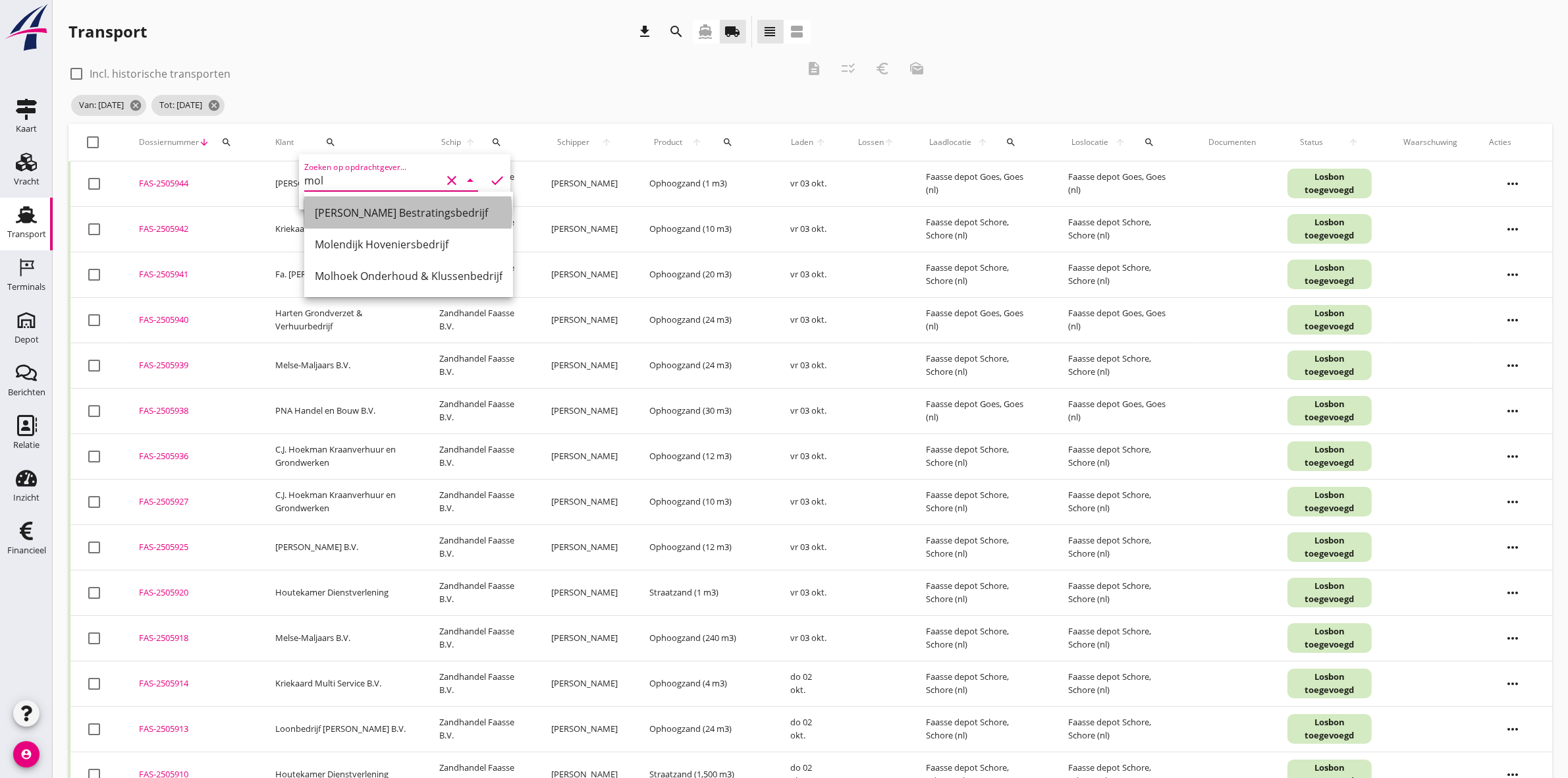
click at [376, 205] on div "[PERSON_NAME] Bestratingsbedrijf" at bounding box center [408, 212] width 188 height 16
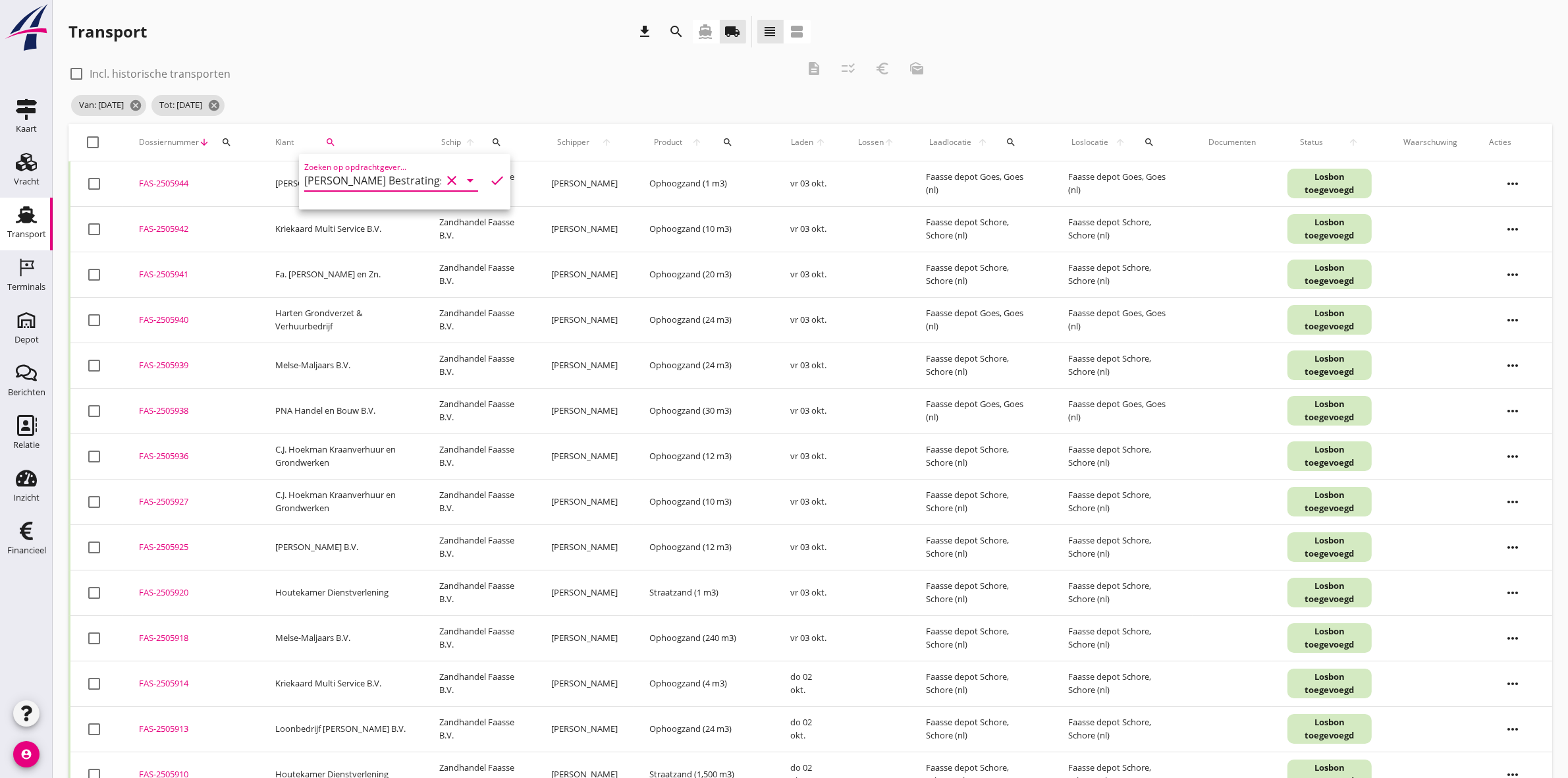
type input "[PERSON_NAME] Bestratingsbedrijf"
click at [491, 182] on icon "check" at bounding box center [497, 181] width 16 height 16
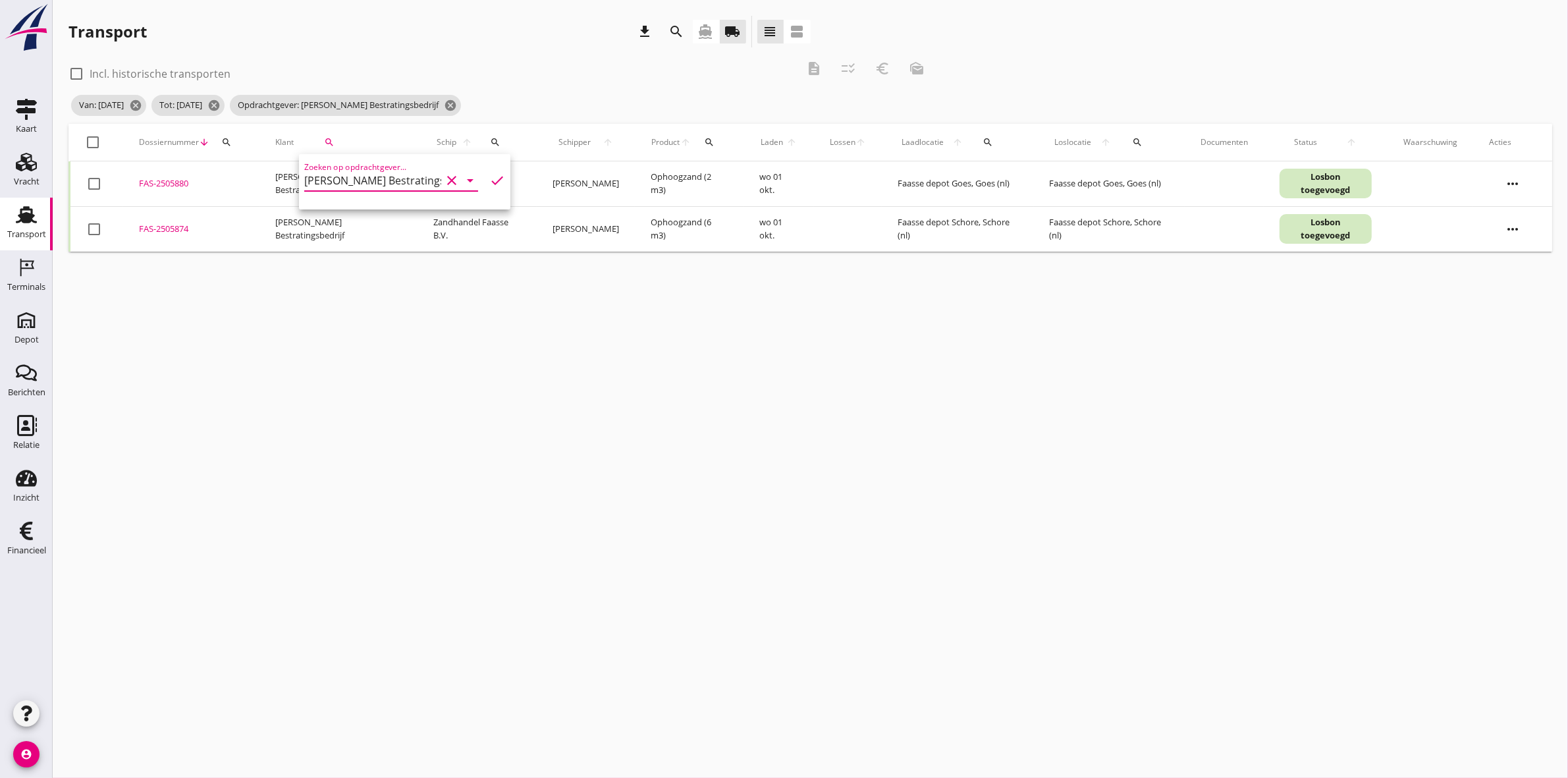
click at [95, 143] on div at bounding box center [94, 142] width 23 height 23
checkbox input "true"
click at [814, 75] on icon "description" at bounding box center [814, 68] width 16 height 16
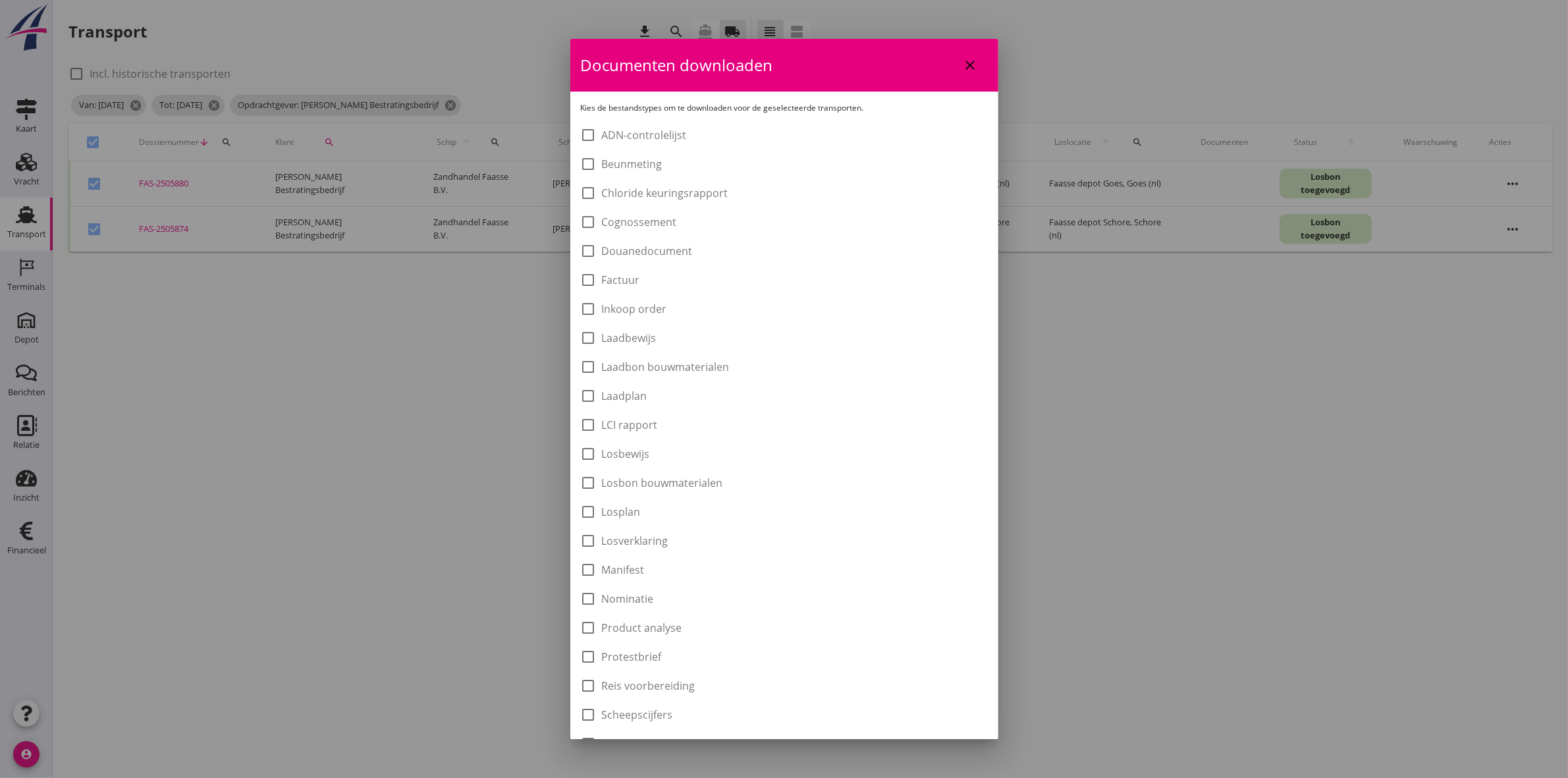
click at [710, 361] on label "Laadbon bouwmaterialen" at bounding box center [666, 367] width 128 height 13
checkbox input "true"
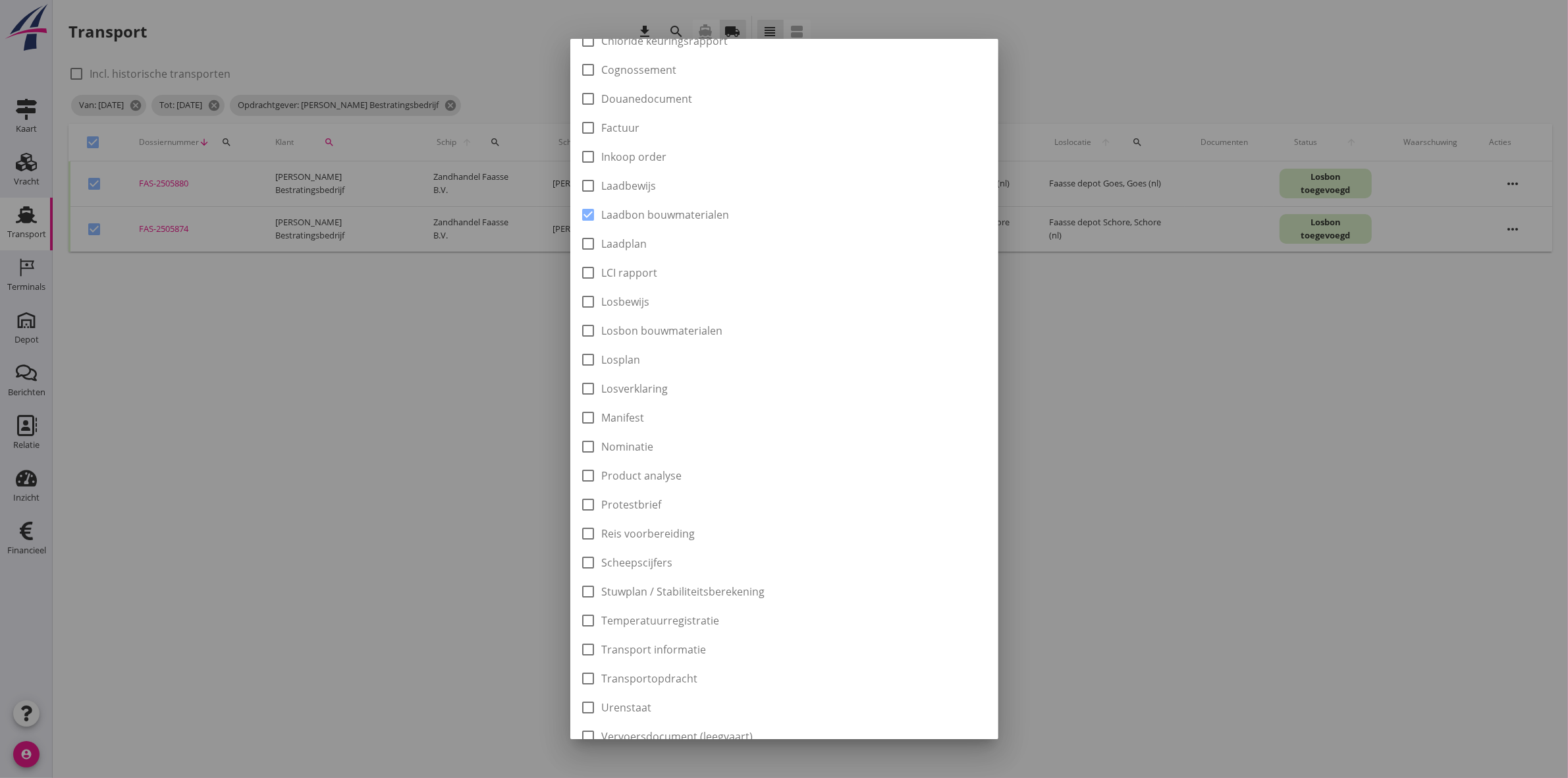
scroll to position [212, 0]
click at [937, 722] on div "Downloaden" at bounding box center [944, 719] width 66 height 14
checkbox input "false"
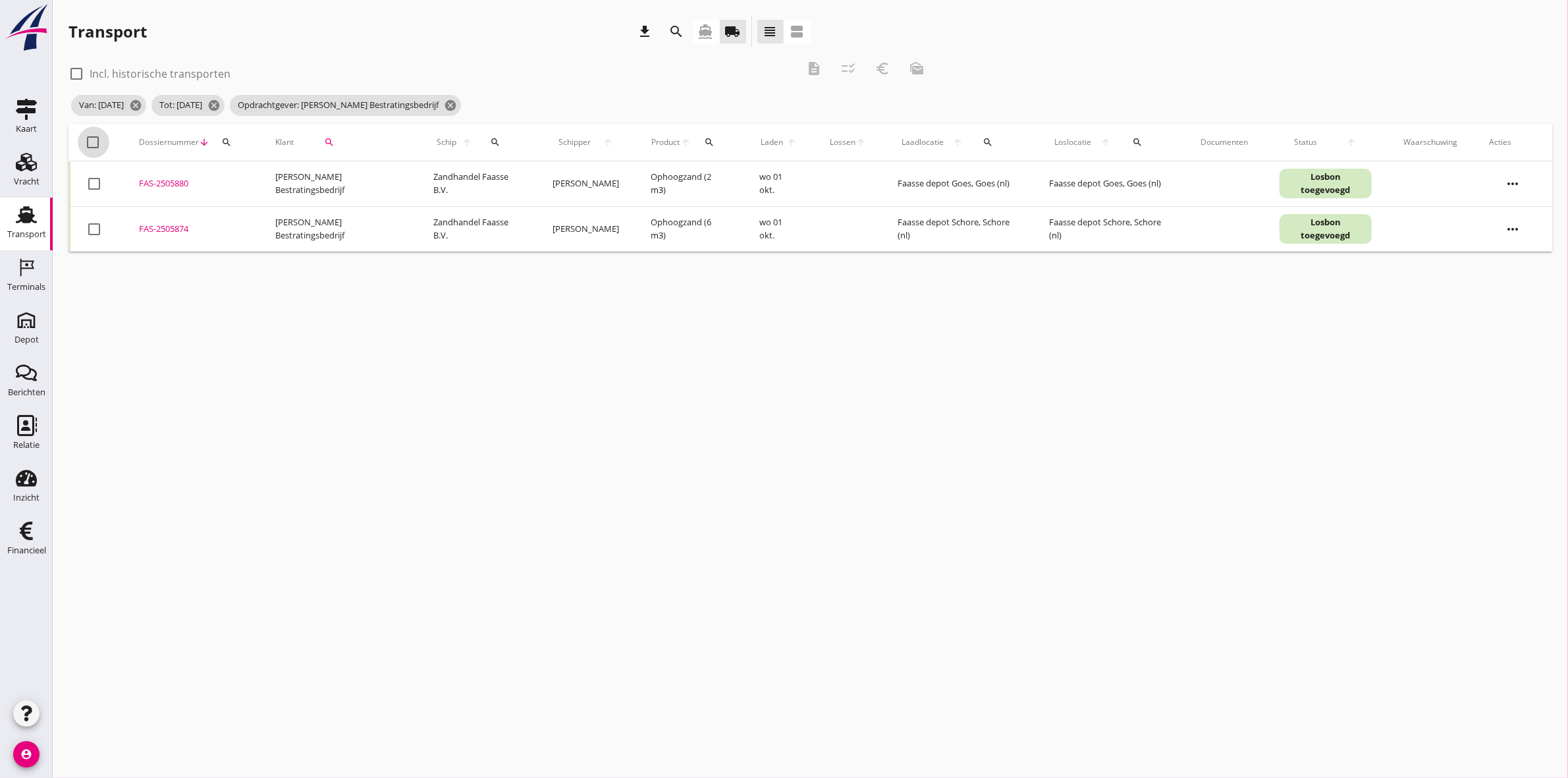
click at [97, 140] on div at bounding box center [94, 142] width 23 height 23
checkbox input "true"
click at [875, 71] on icon "euro_symbol" at bounding box center [882, 68] width 16 height 16
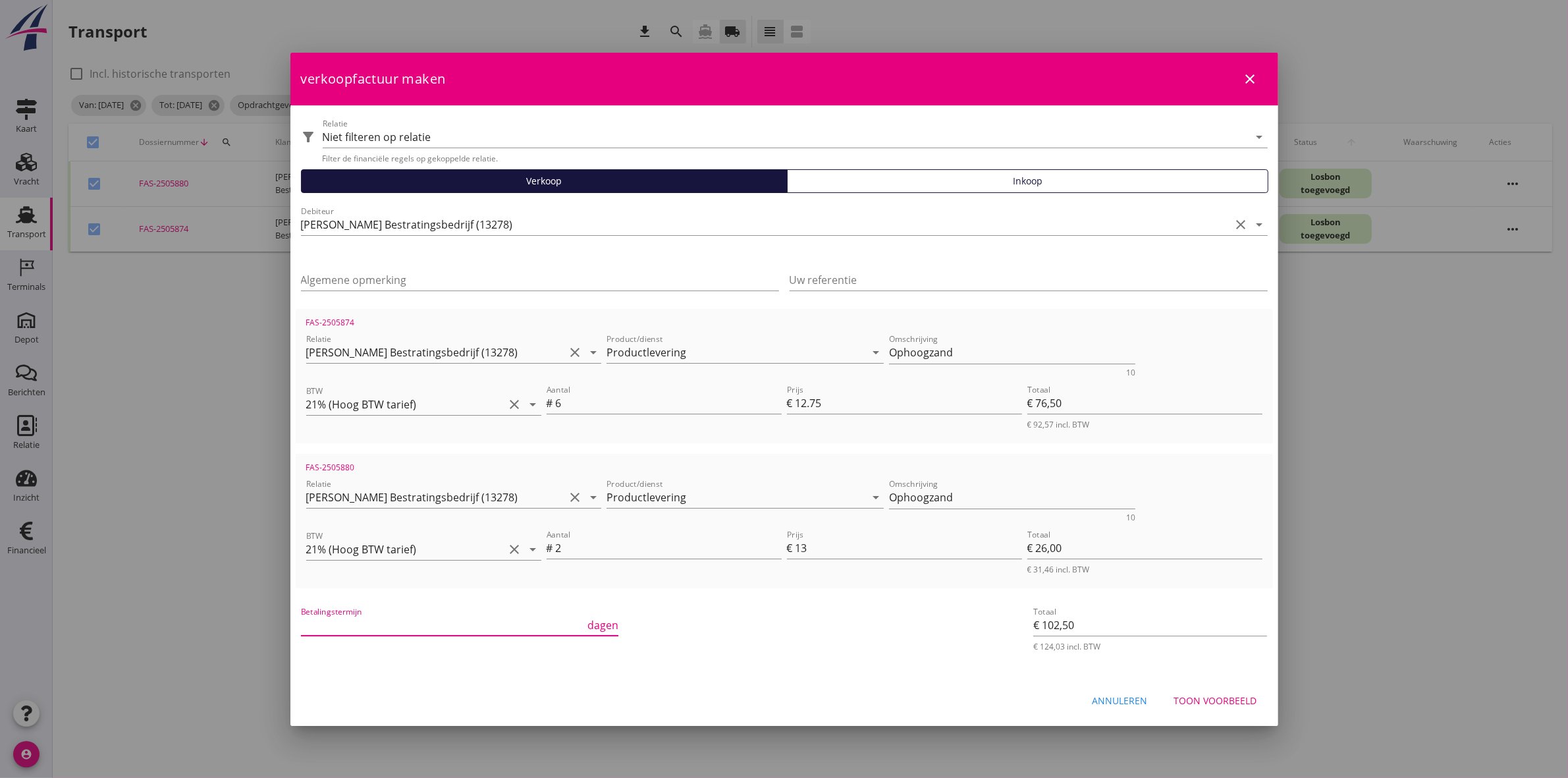
click at [460, 621] on input "Betalingstermijn" at bounding box center [443, 625] width 284 height 21
type input "30"
click at [1186, 702] on div "Toon voorbeeld" at bounding box center [1216, 700] width 83 height 14
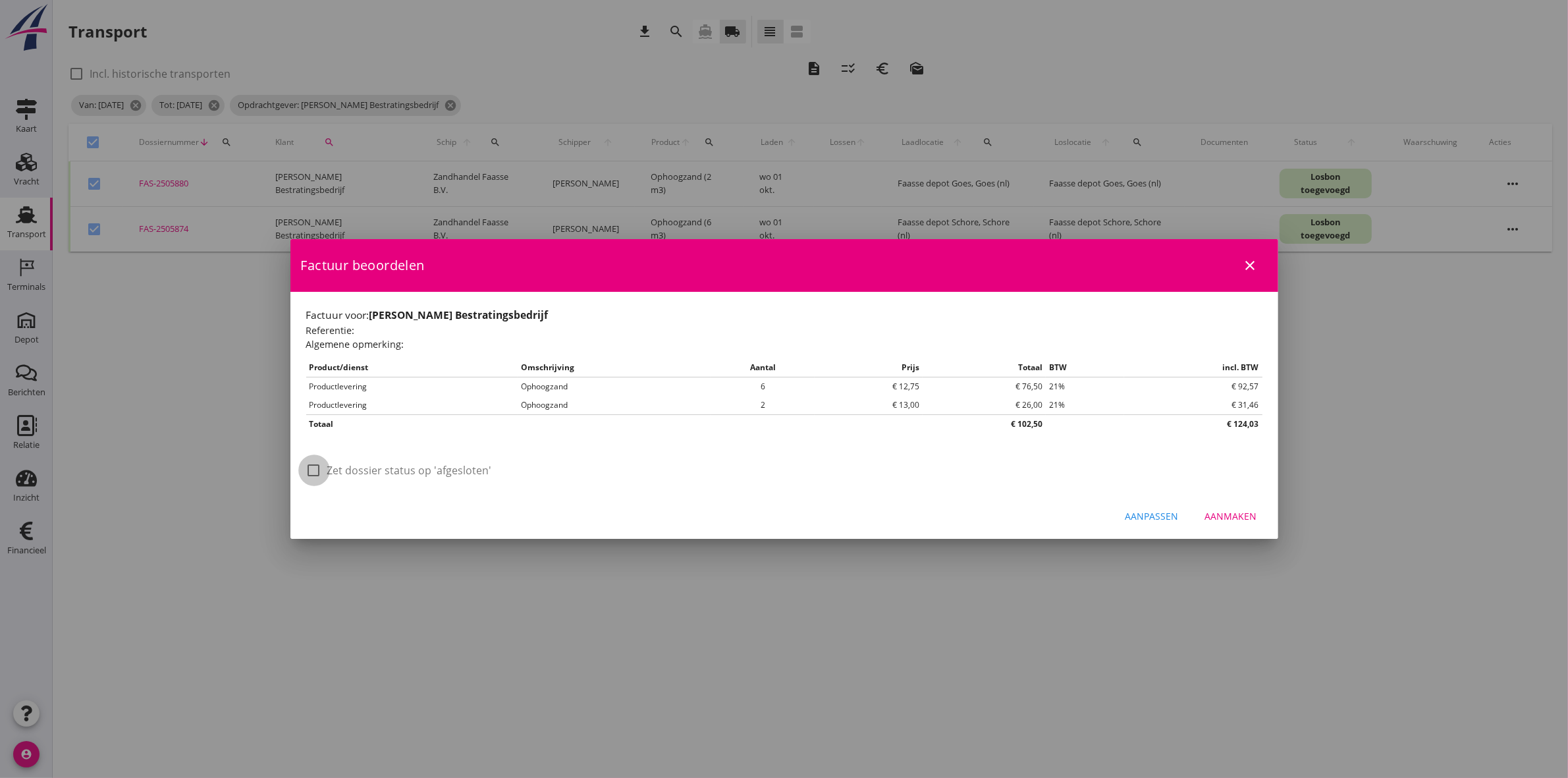
click at [311, 472] on div at bounding box center [315, 470] width 23 height 23
checkbox input "true"
click at [1251, 511] on div "Aanmaken" at bounding box center [1232, 516] width 52 height 14
checkbox input "false"
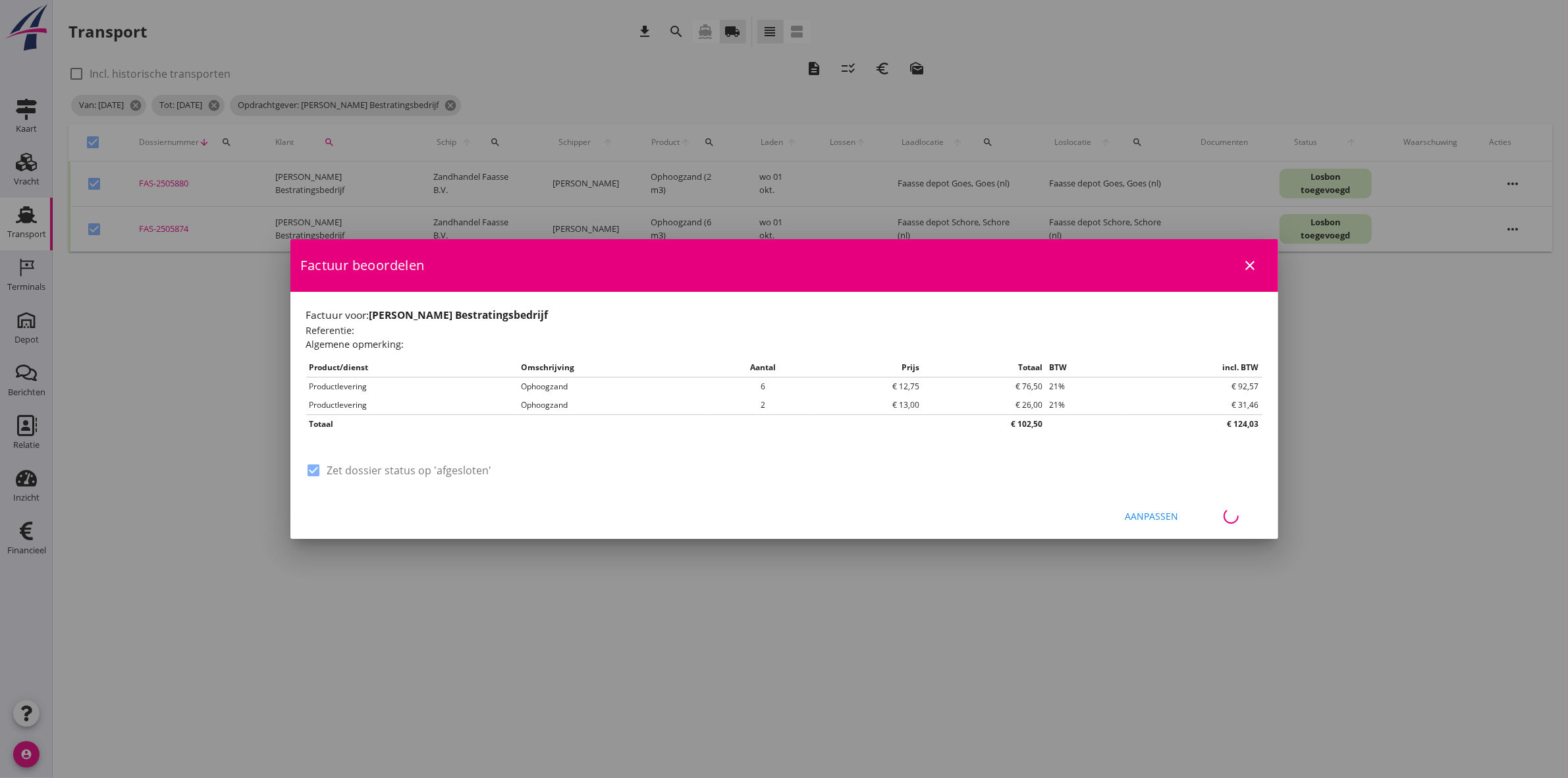
checkbox input "false"
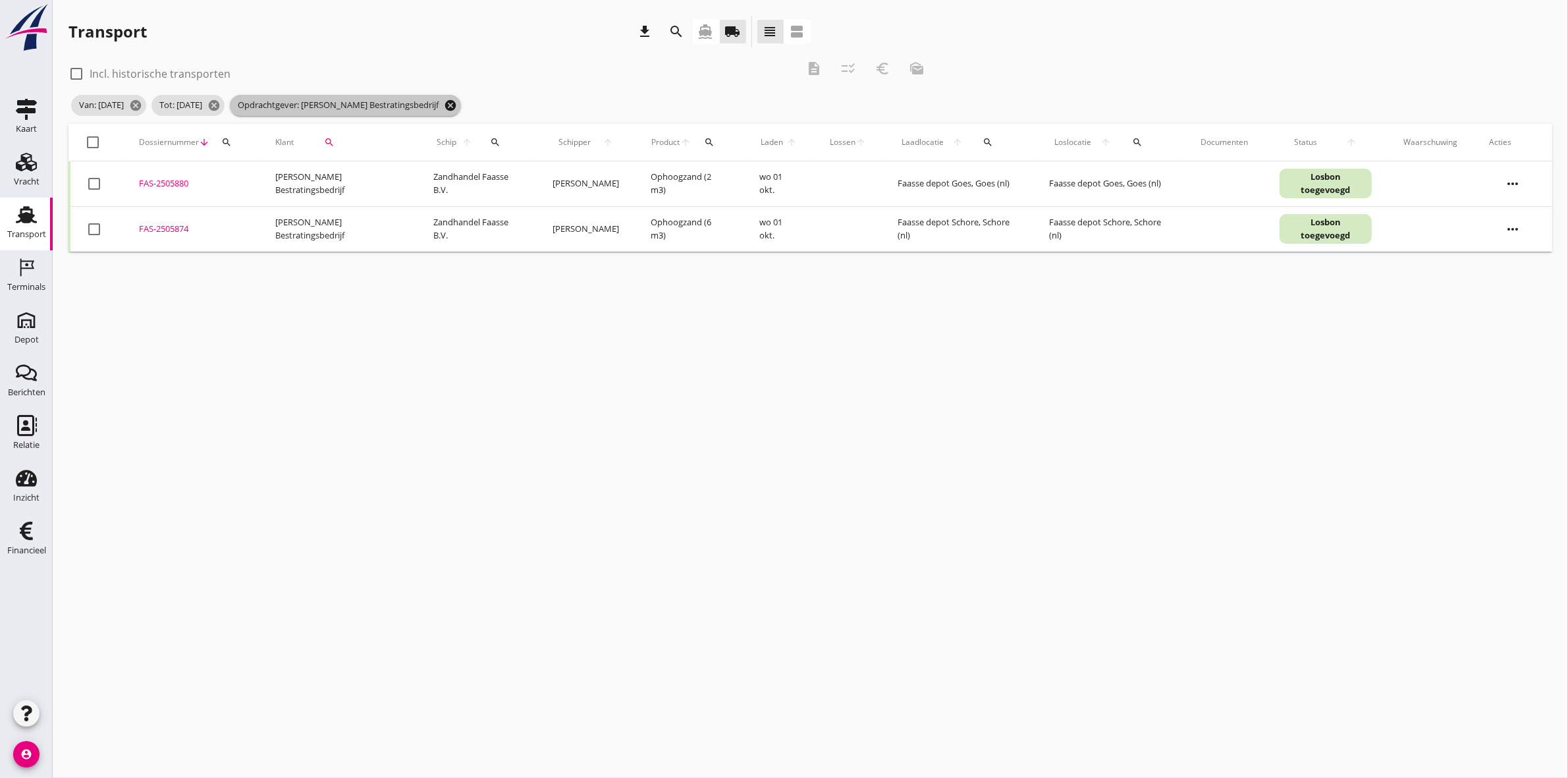
click at [457, 105] on icon "cancel" at bounding box center [450, 105] width 13 height 13
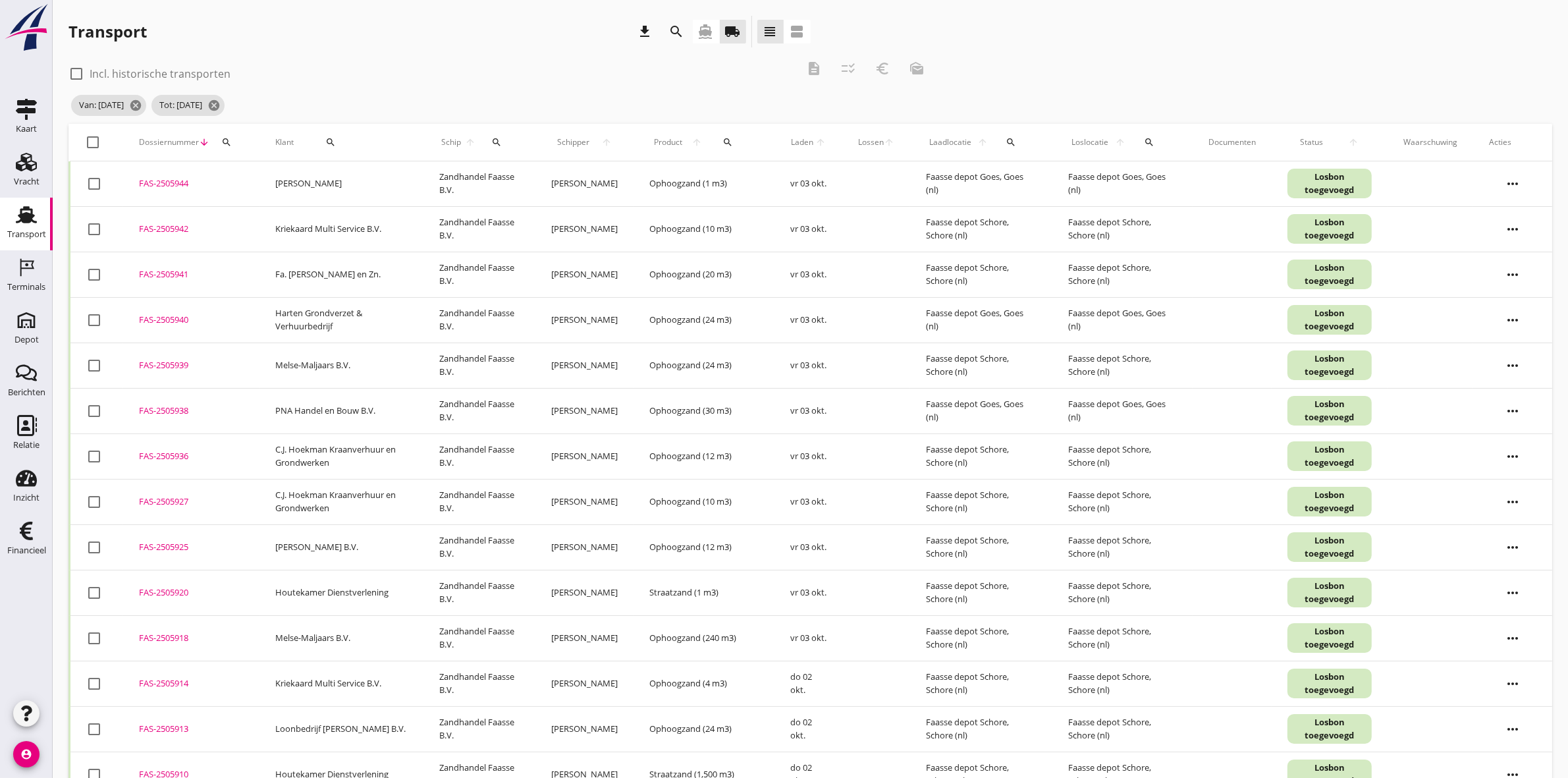
click at [336, 140] on div "search" at bounding box center [331, 142] width 63 height 11
click at [363, 186] on input "Zoeken op opdrachtgever..." at bounding box center [372, 181] width 137 height 21
type input "j"
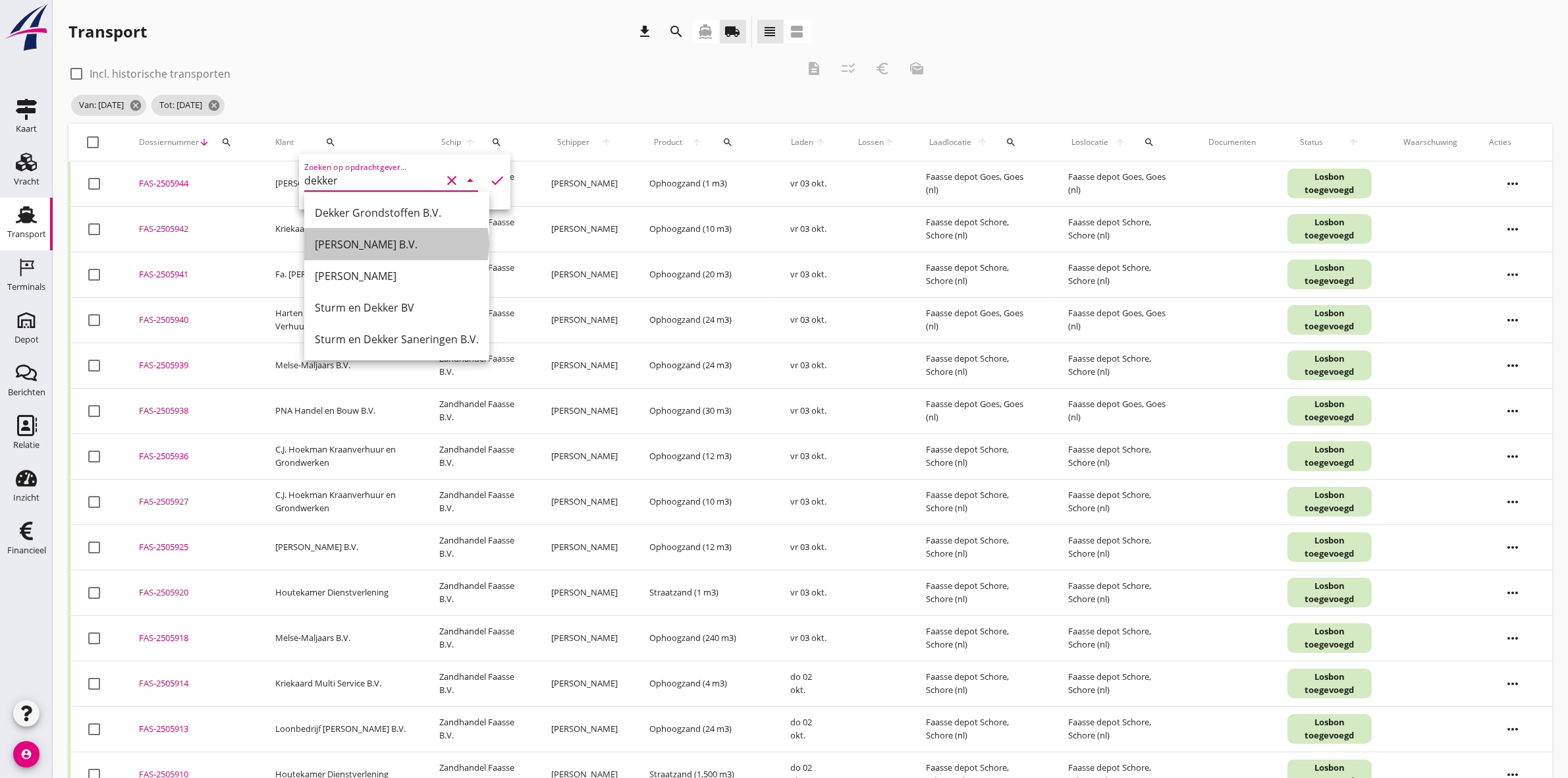
click at [370, 242] on div "[PERSON_NAME] B.V." at bounding box center [396, 244] width 164 height 16
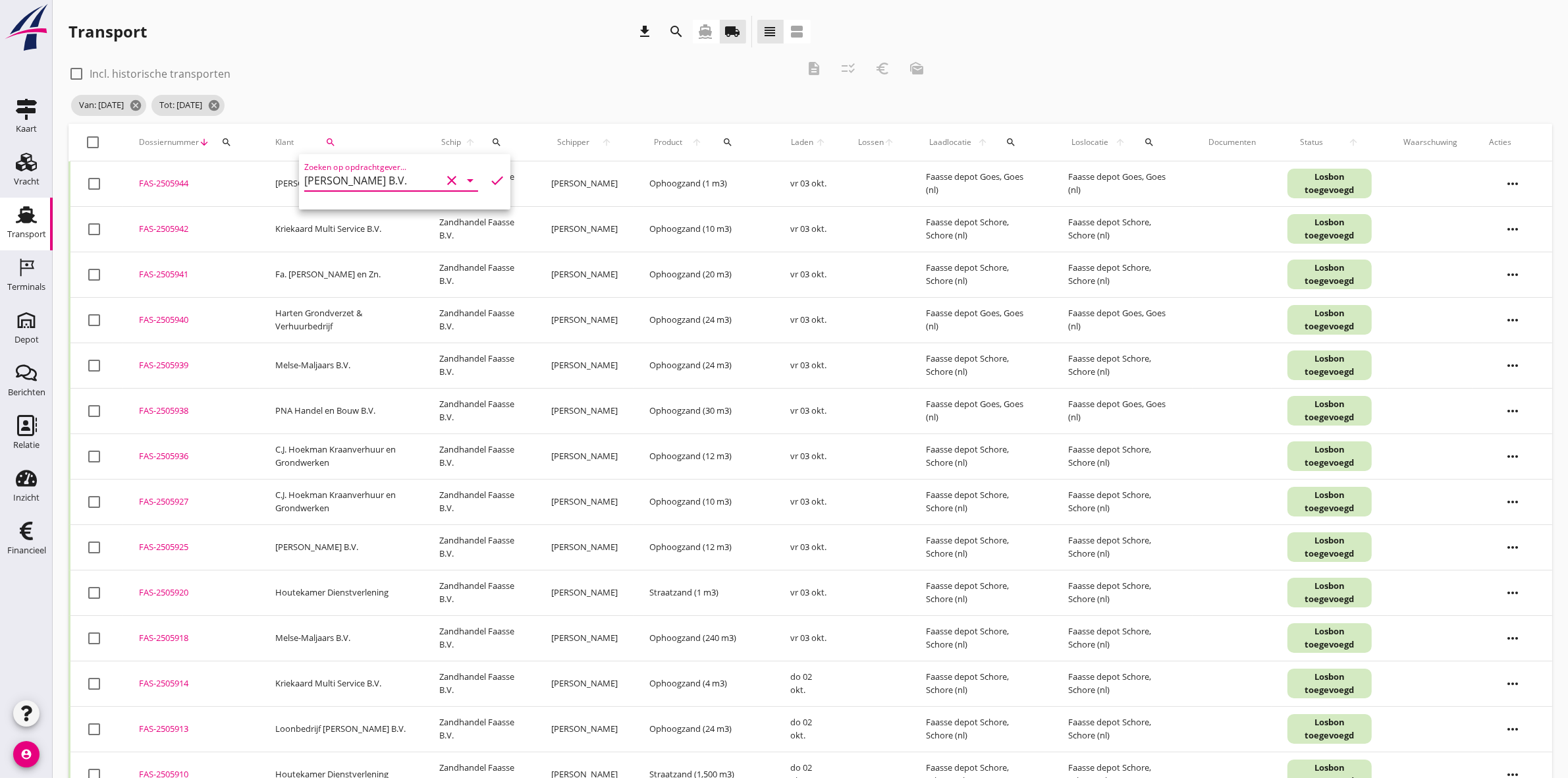
type input "[PERSON_NAME] B.V."
click at [490, 179] on icon "check" at bounding box center [497, 181] width 16 height 16
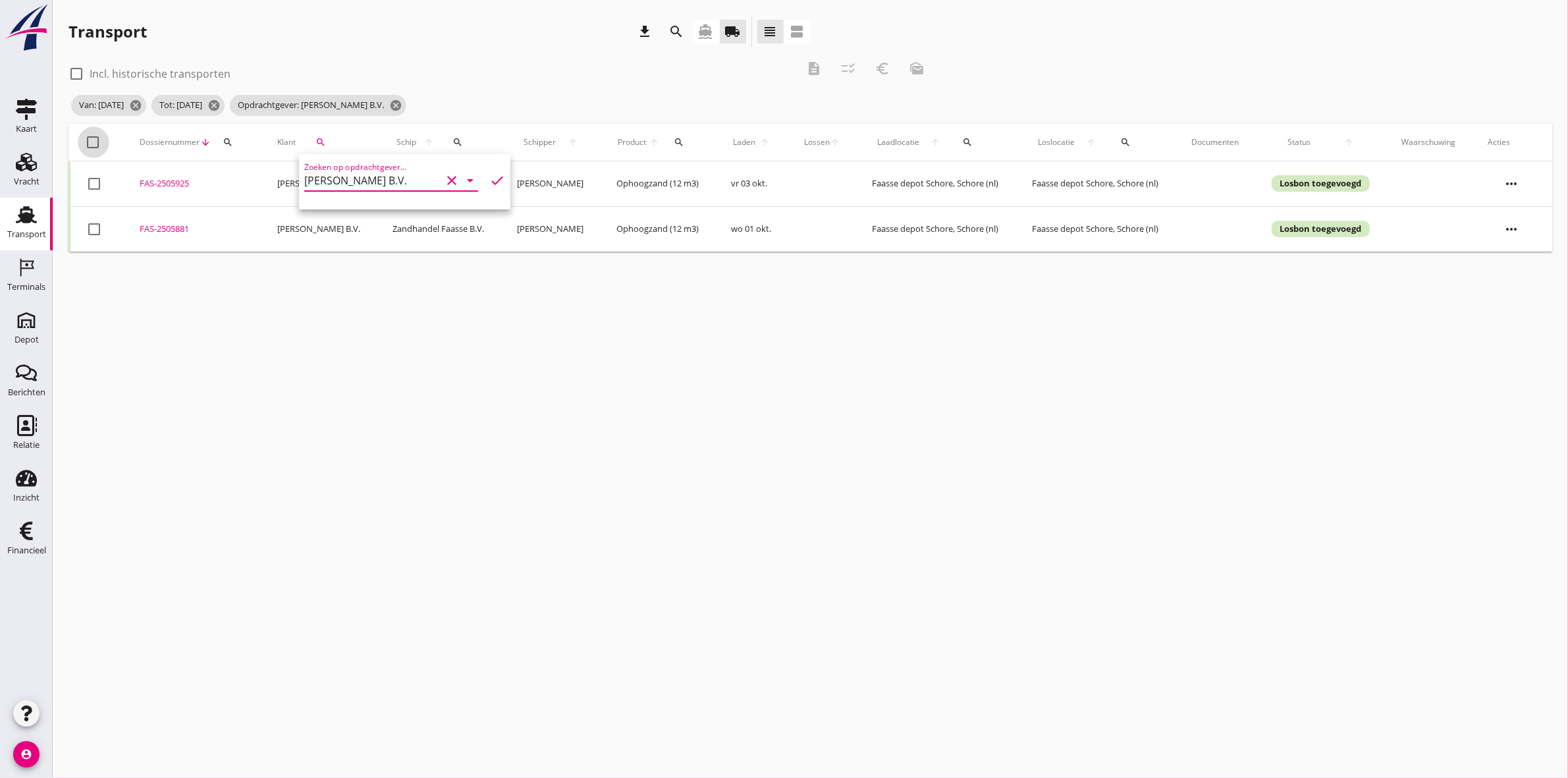
click at [96, 143] on div at bounding box center [94, 142] width 23 height 23
checkbox input "true"
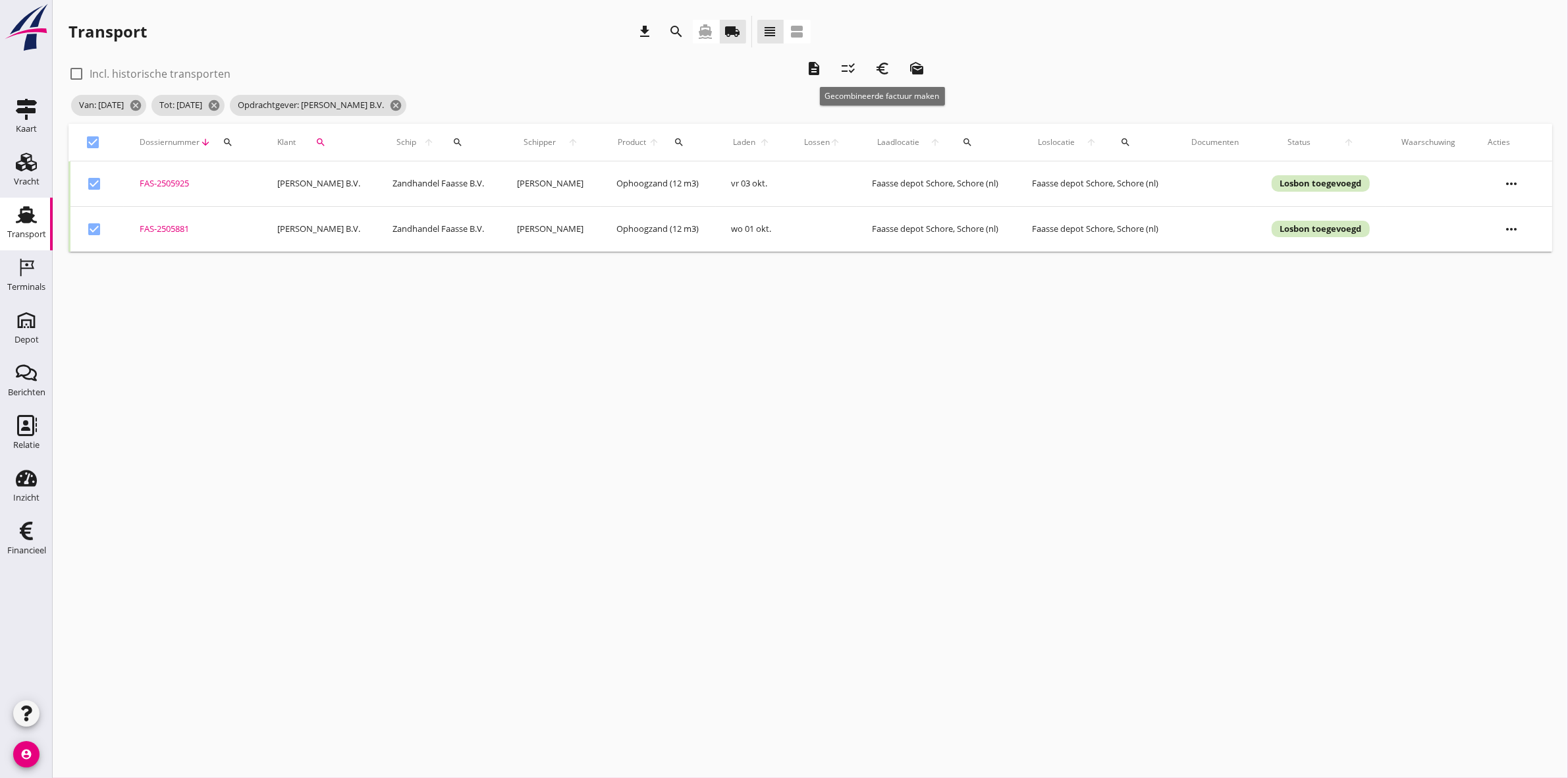
click at [881, 67] on icon "euro_symbol" at bounding box center [882, 68] width 16 height 16
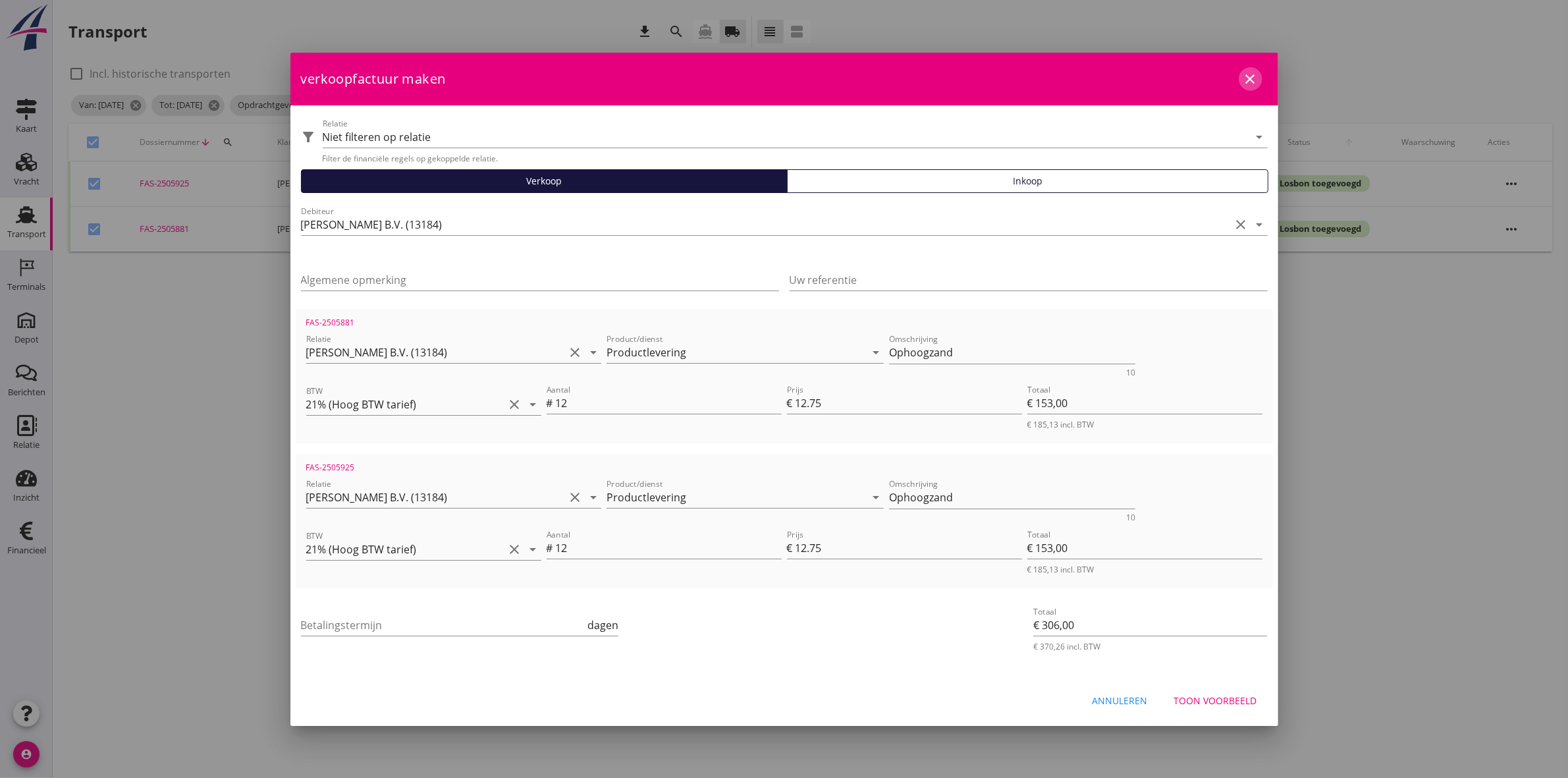
click at [1250, 80] on icon "close" at bounding box center [1251, 79] width 16 height 16
checkbox input "false"
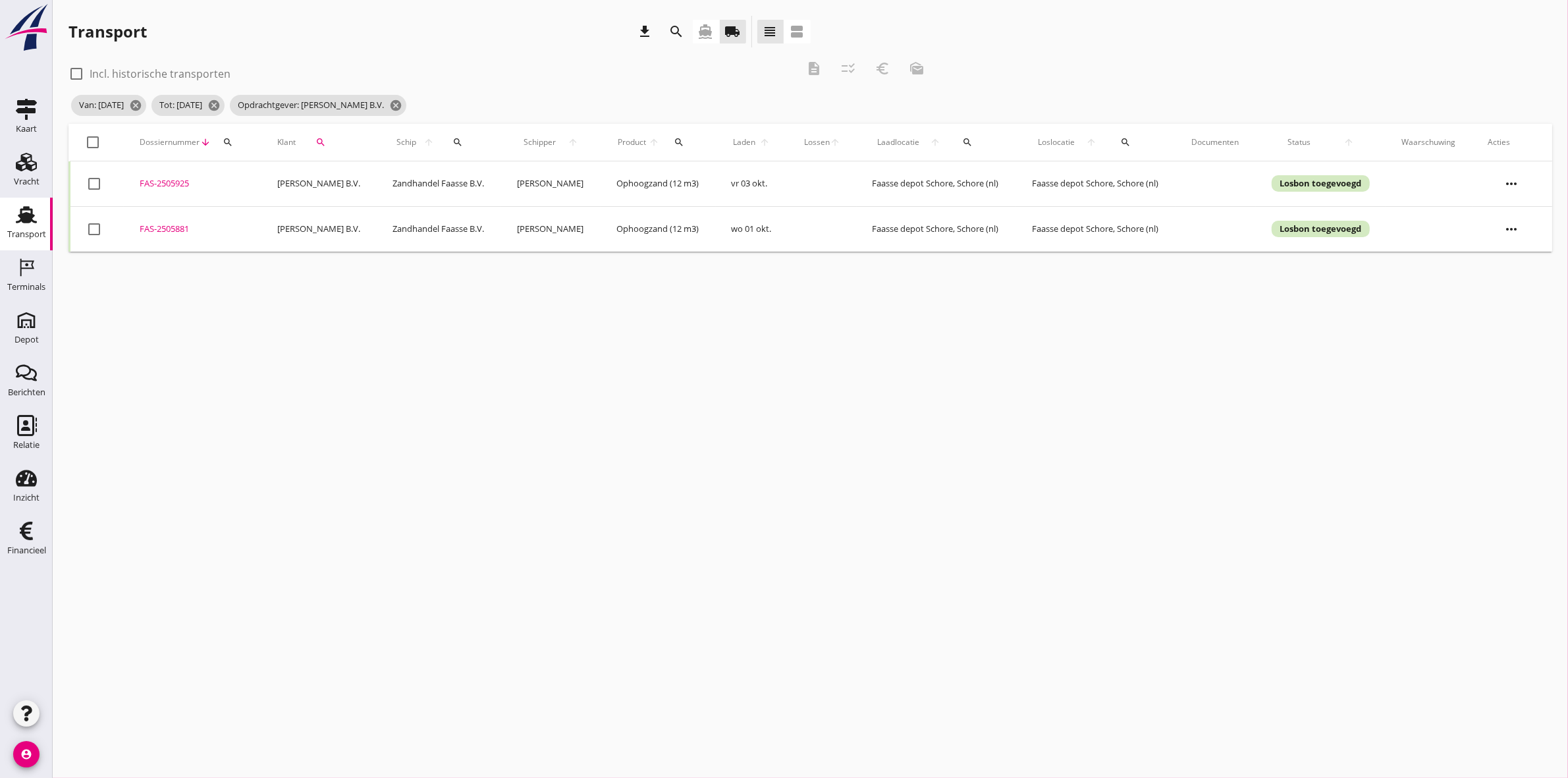
click at [94, 145] on div at bounding box center [94, 142] width 23 height 23
checkbox input "true"
click at [819, 71] on icon "description" at bounding box center [814, 68] width 16 height 16
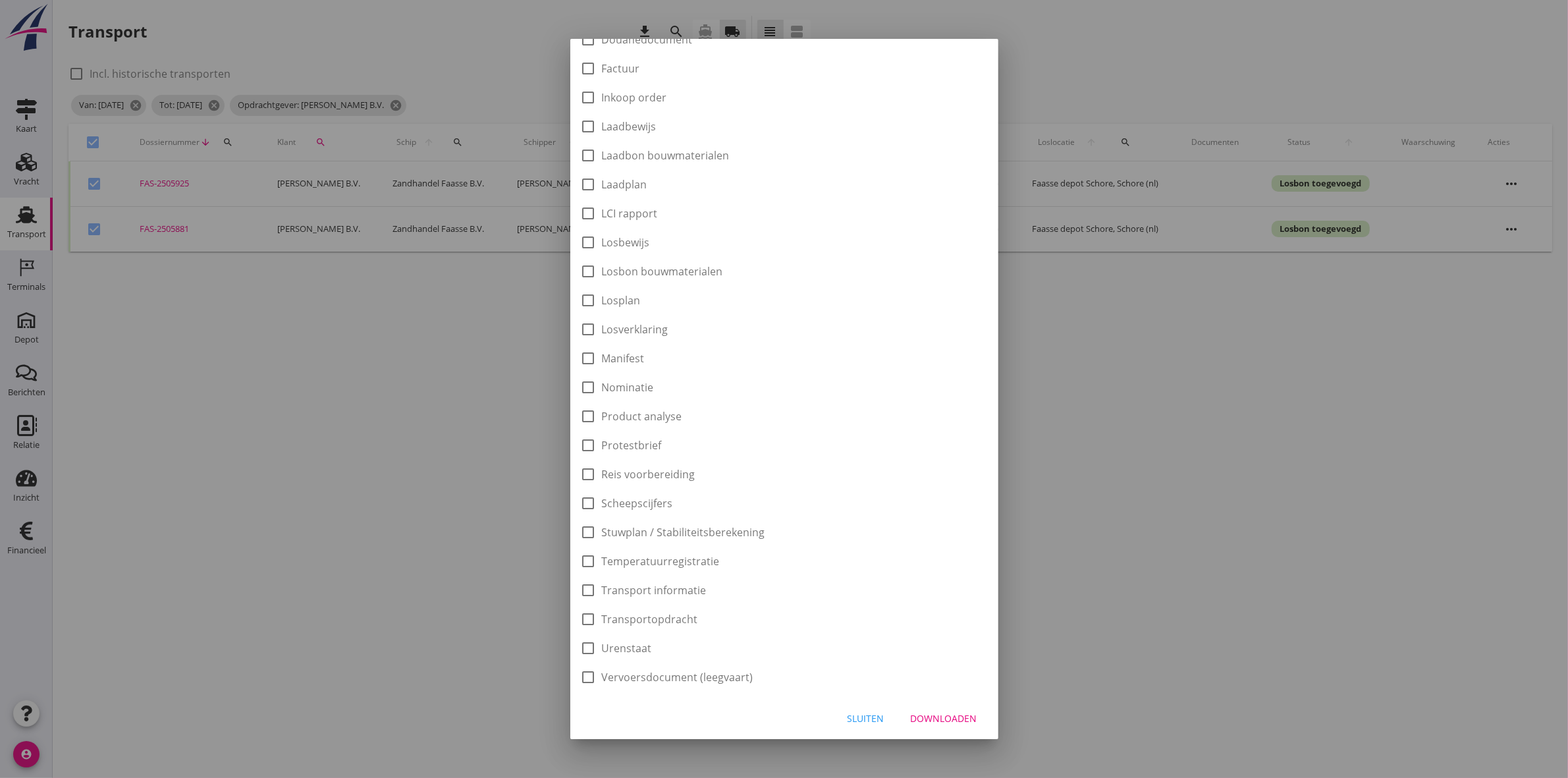
click at [726, 160] on label "Laadbon bouwmaterialen" at bounding box center [666, 155] width 128 height 13
checkbox input "true"
click at [923, 715] on div "Downloaden" at bounding box center [944, 719] width 66 height 14
checkbox input "false"
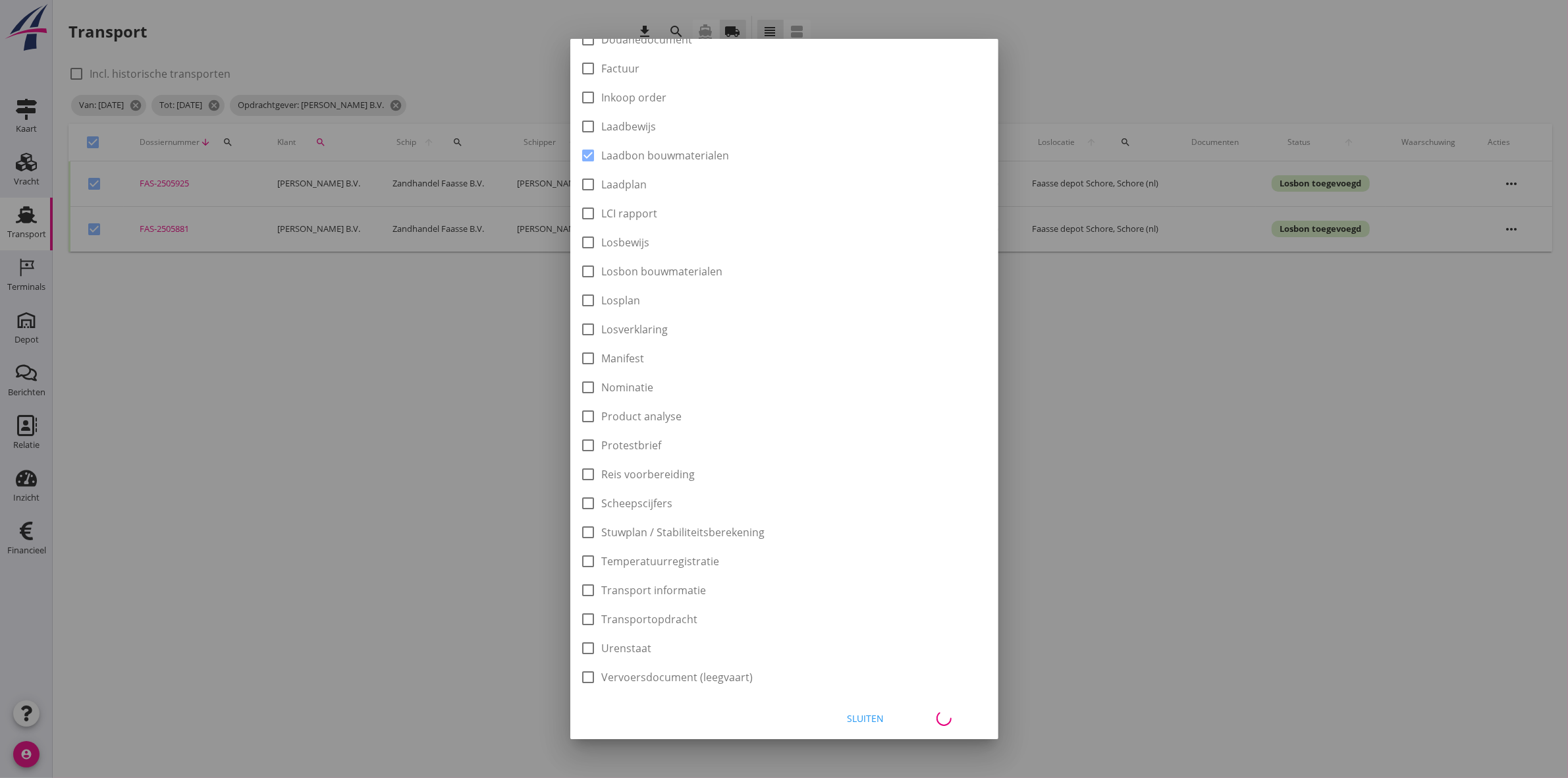
checkbox input "false"
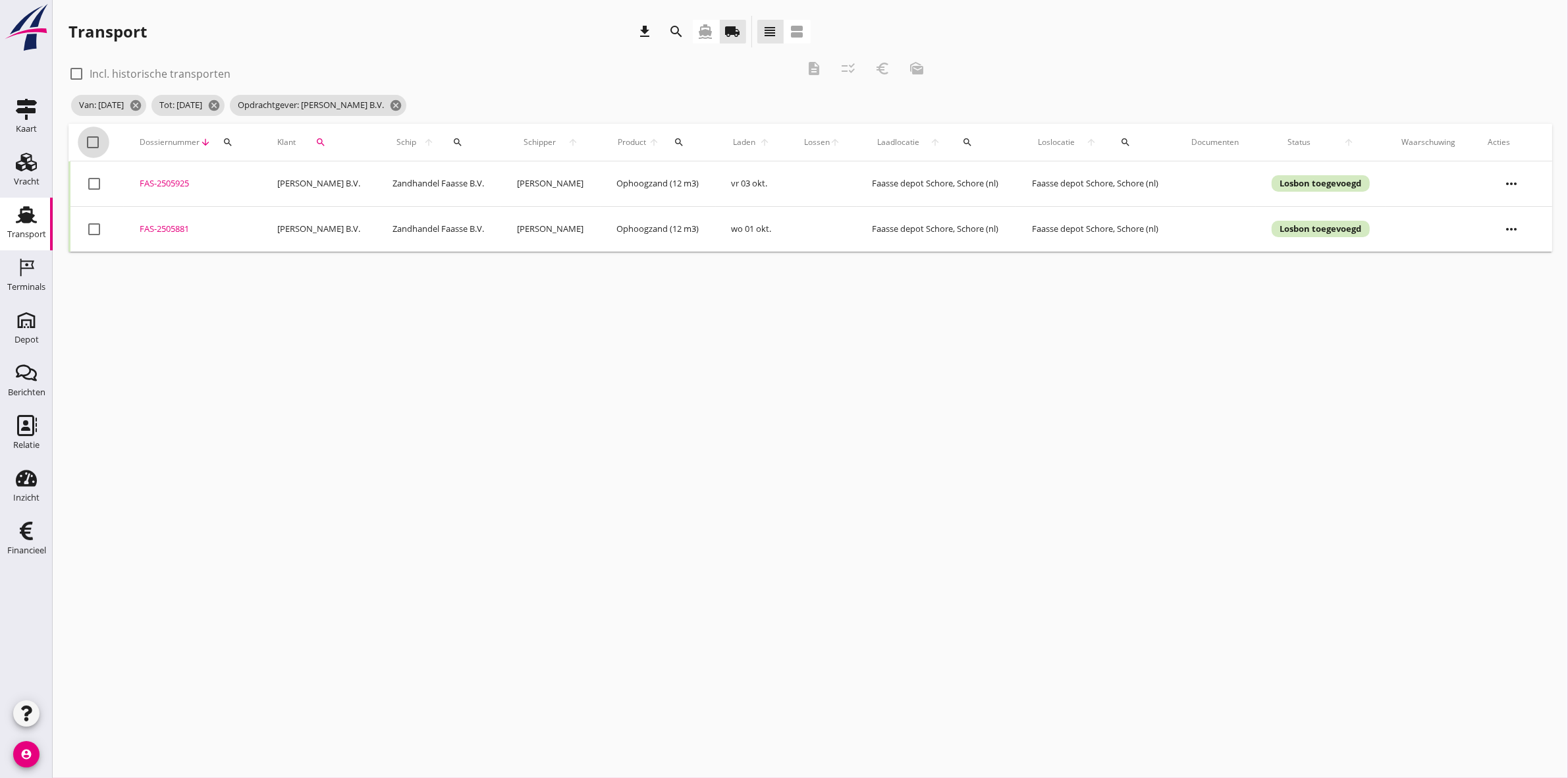
click at [95, 145] on div at bounding box center [94, 142] width 23 height 23
checkbox input "true"
click at [881, 64] on icon "euro_symbol" at bounding box center [882, 68] width 16 height 16
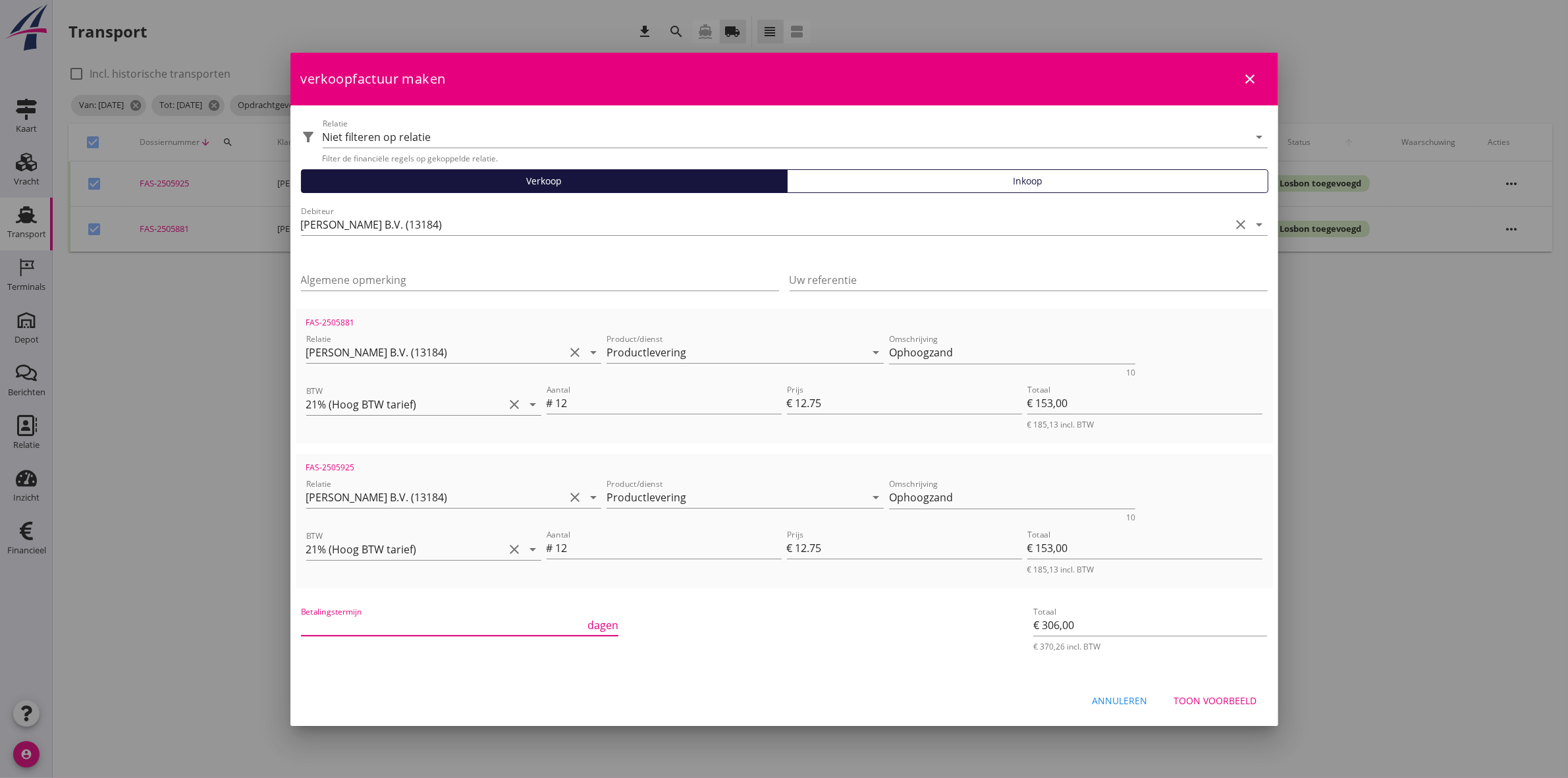
click at [465, 622] on input "Betalingstermijn" at bounding box center [443, 625] width 284 height 21
type input "30"
click at [1205, 702] on div "Toon voorbeeld" at bounding box center [1216, 700] width 83 height 14
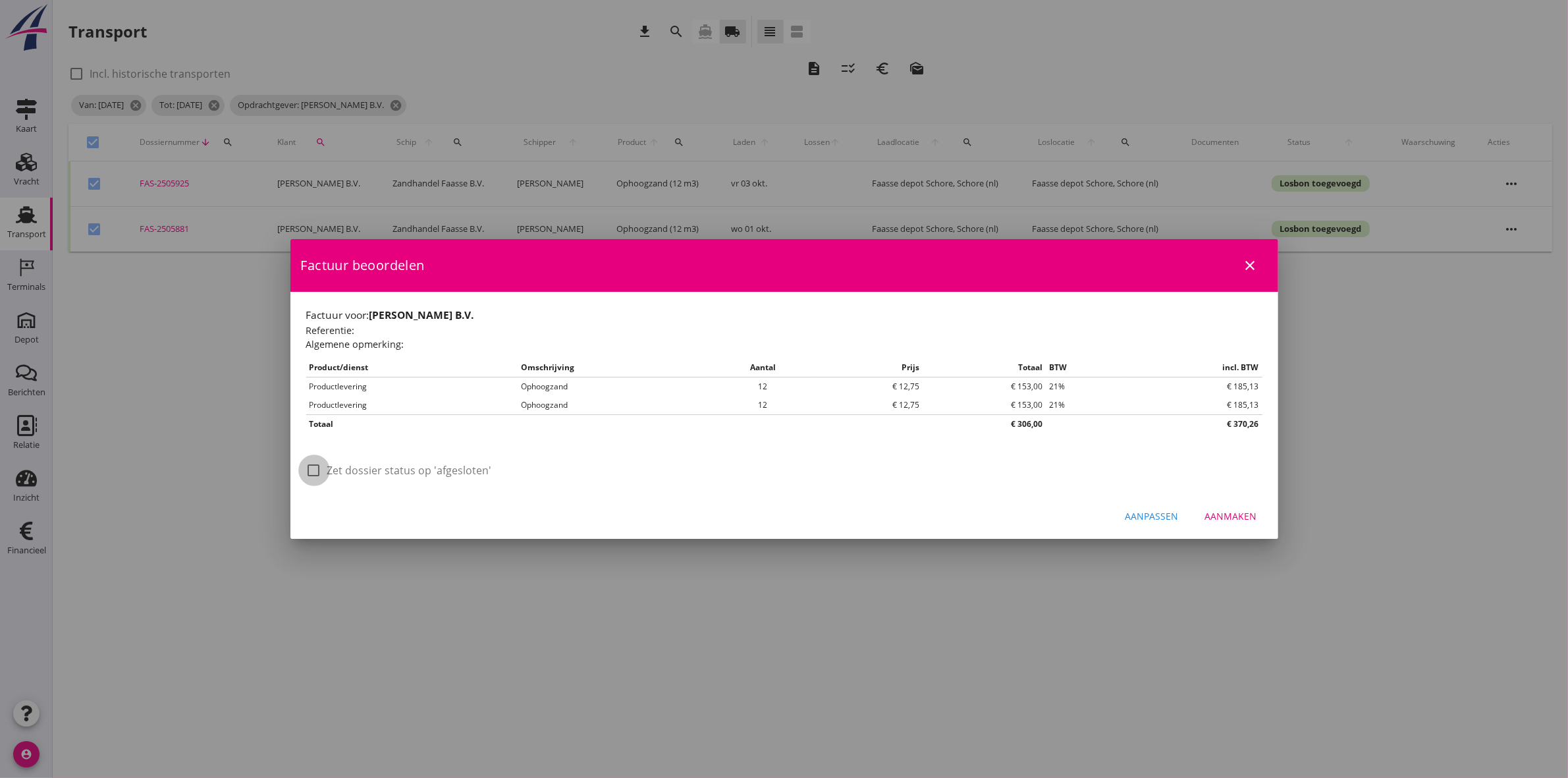
click at [313, 466] on div at bounding box center [315, 470] width 23 height 23
checkbox input "true"
click at [1233, 513] on div "Aanmaken" at bounding box center [1232, 516] width 52 height 14
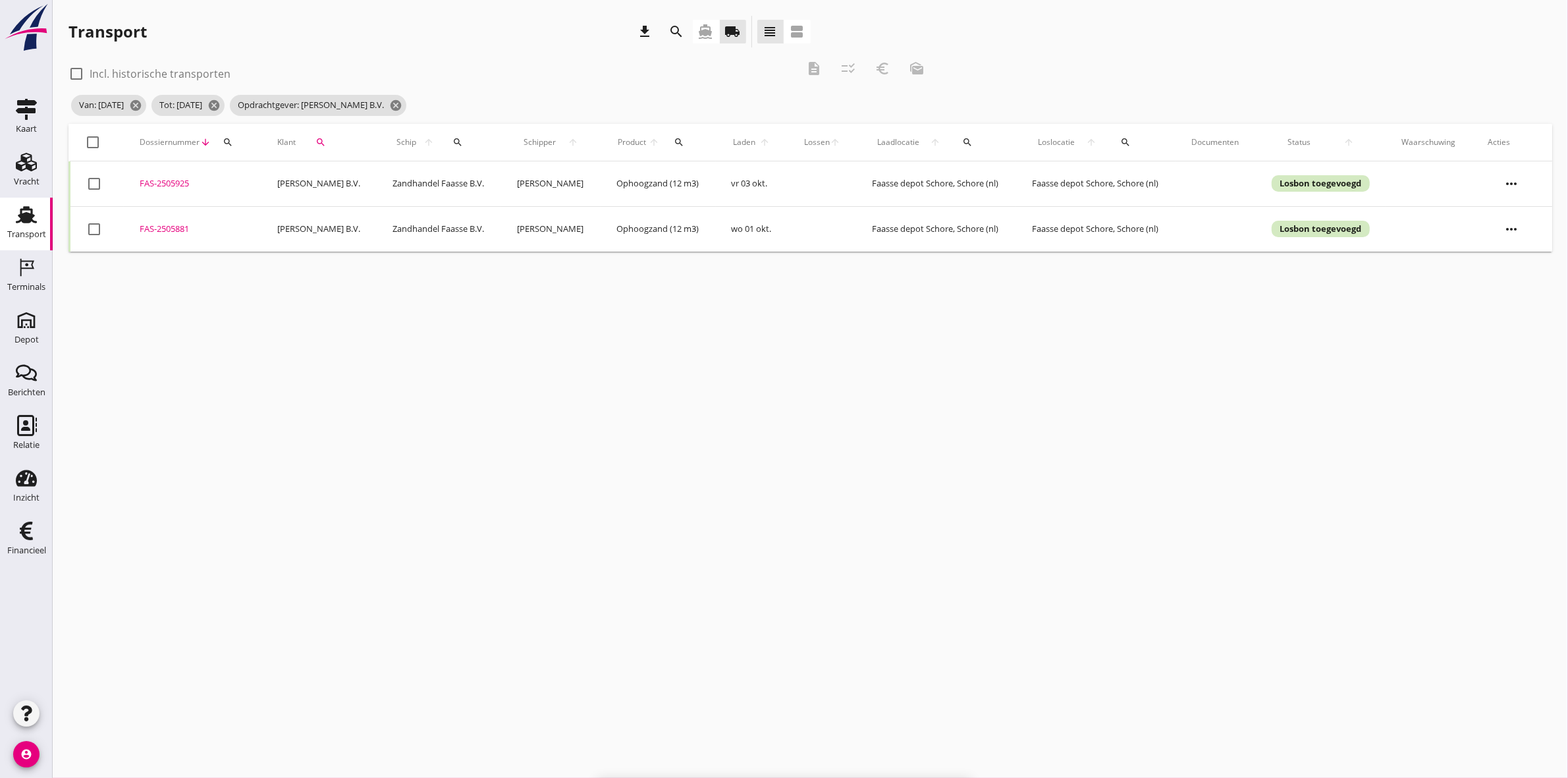
checkbox input "false"
click at [406, 101] on span "Opdrachtgever: [PERSON_NAME] B.V. cancel" at bounding box center [318, 105] width 176 height 21
click at [406, 106] on span "Opdrachtgever: [PERSON_NAME] B.V. cancel" at bounding box center [318, 105] width 176 height 21
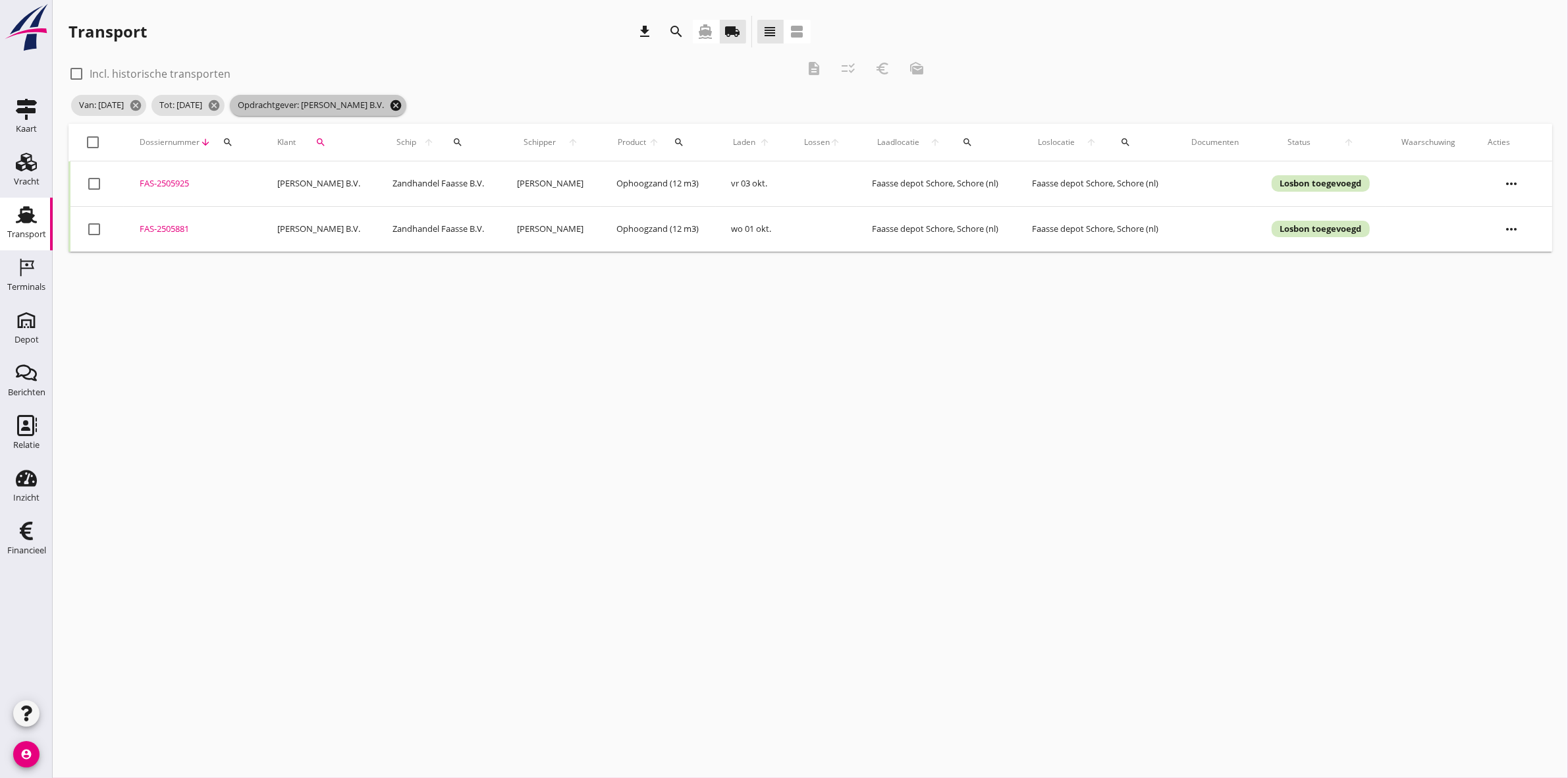
click at [403, 107] on icon "cancel" at bounding box center [396, 105] width 13 height 13
click at [323, 143] on div "search" at bounding box center [321, 142] width 39 height 11
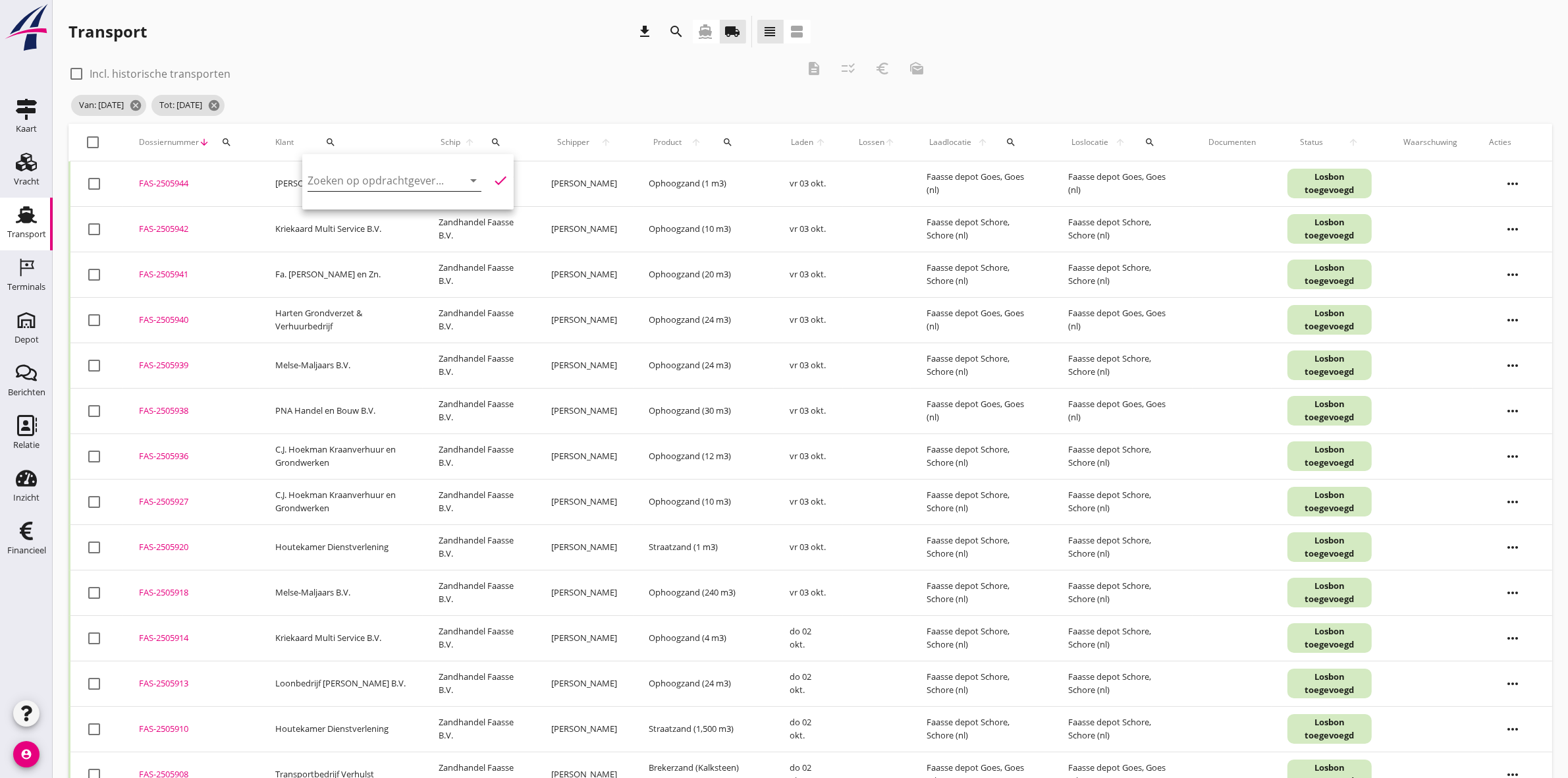
click at [405, 182] on input "Zoeken op opdrachtgever..." at bounding box center [376, 181] width 137 height 21
type input "a"
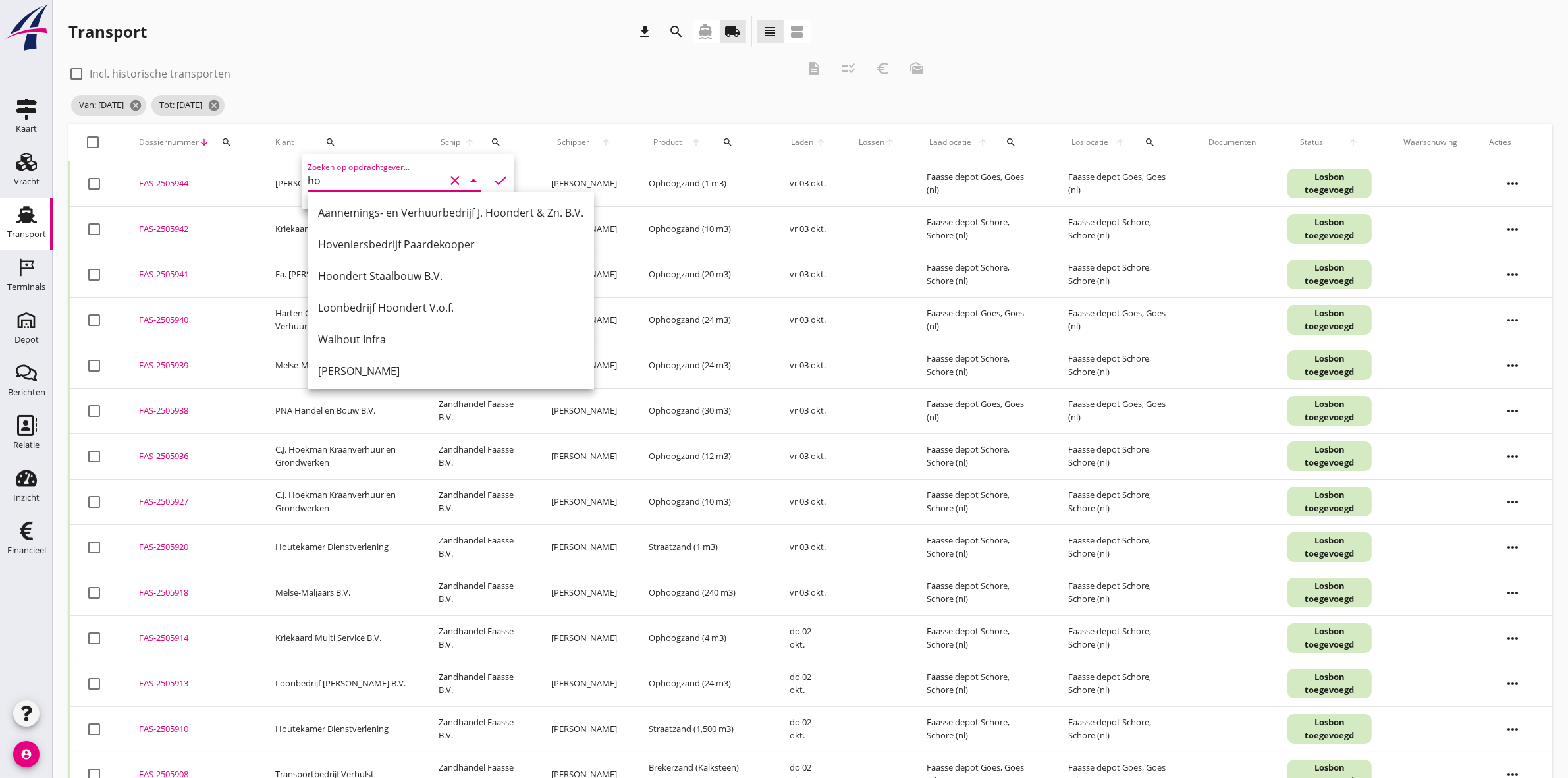
type input "h"
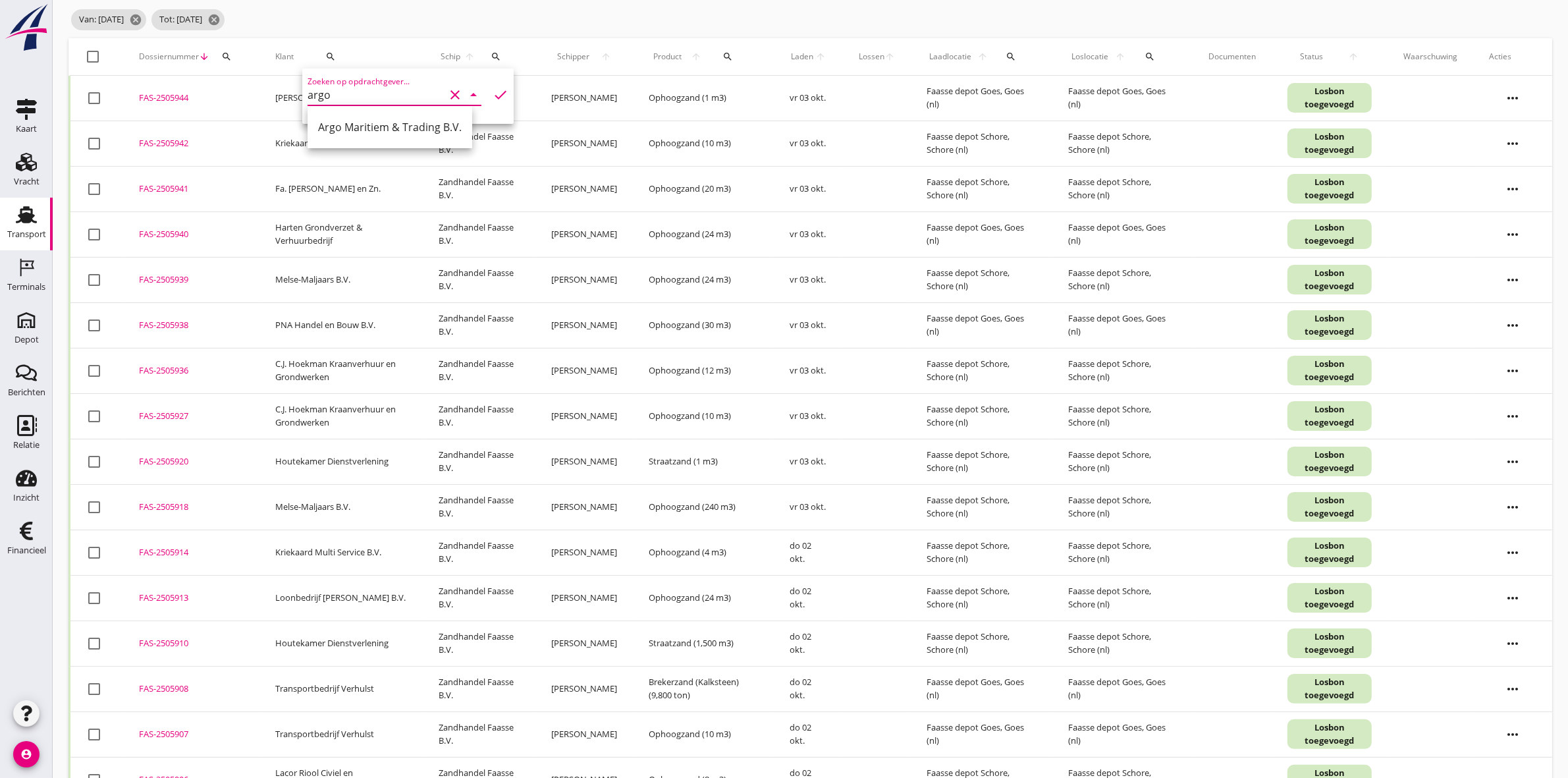
scroll to position [23, 0]
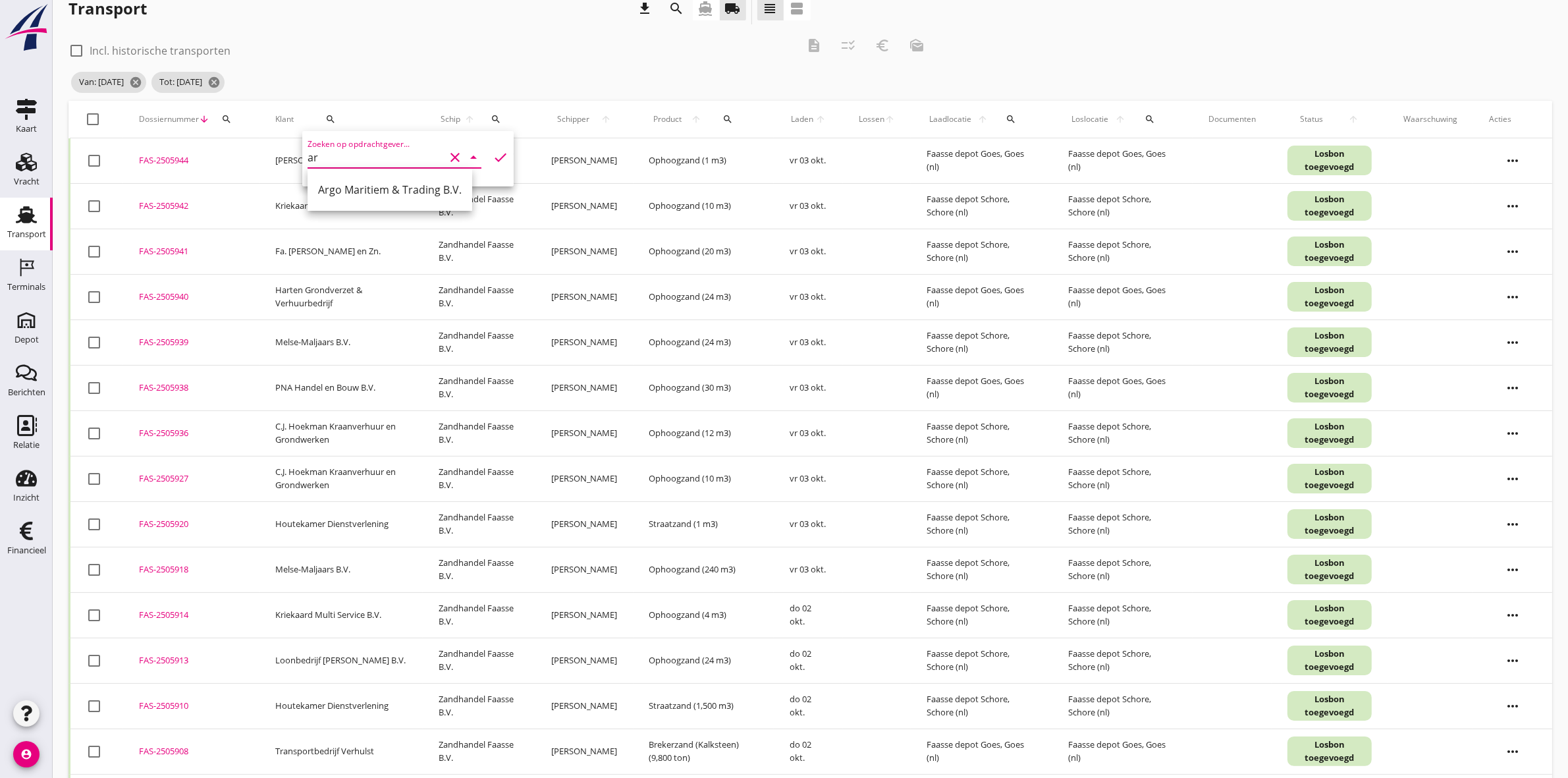
type input "a"
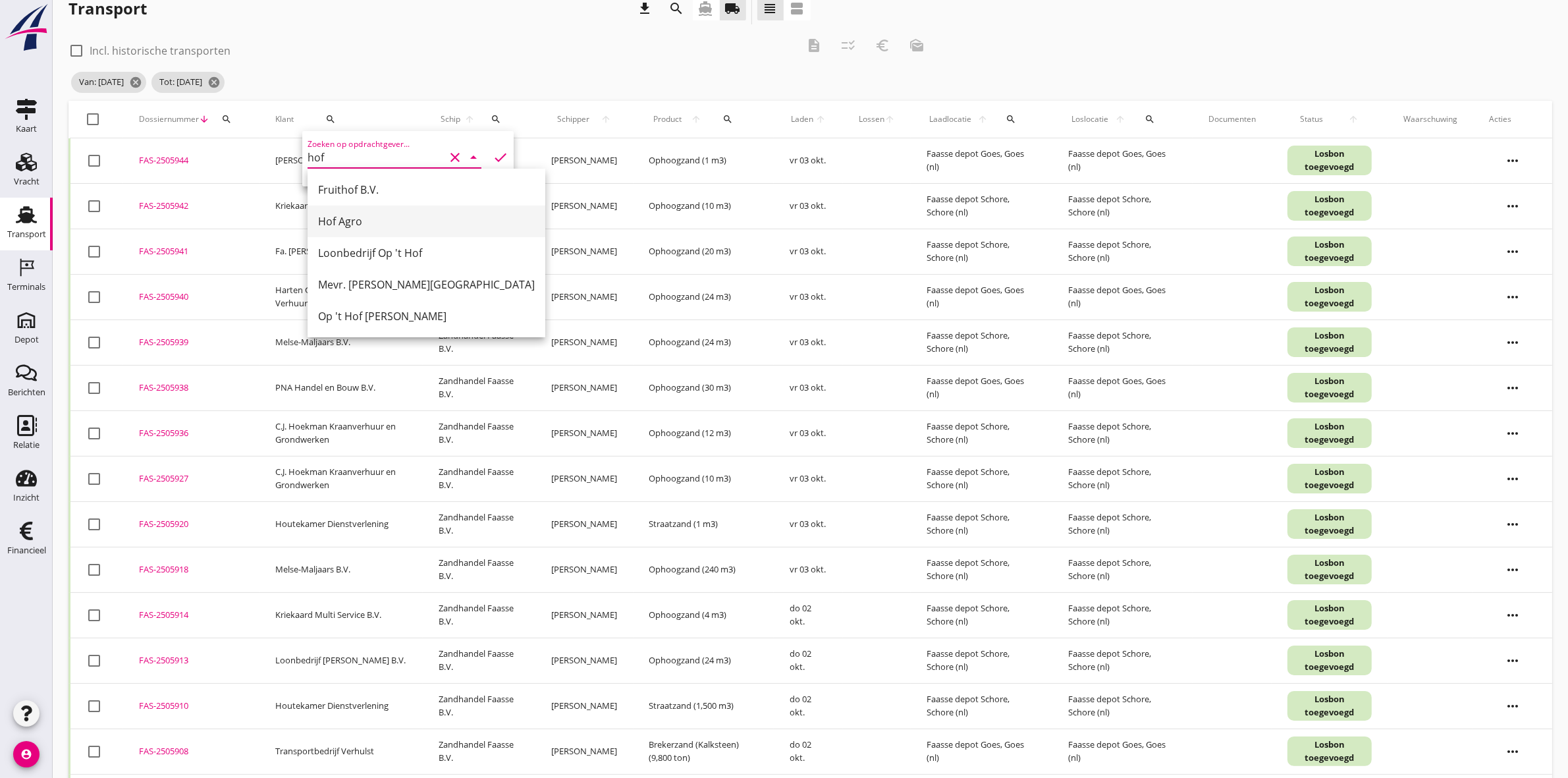
click at [470, 229] on link "Hof Agro" at bounding box center [426, 221] width 238 height 32
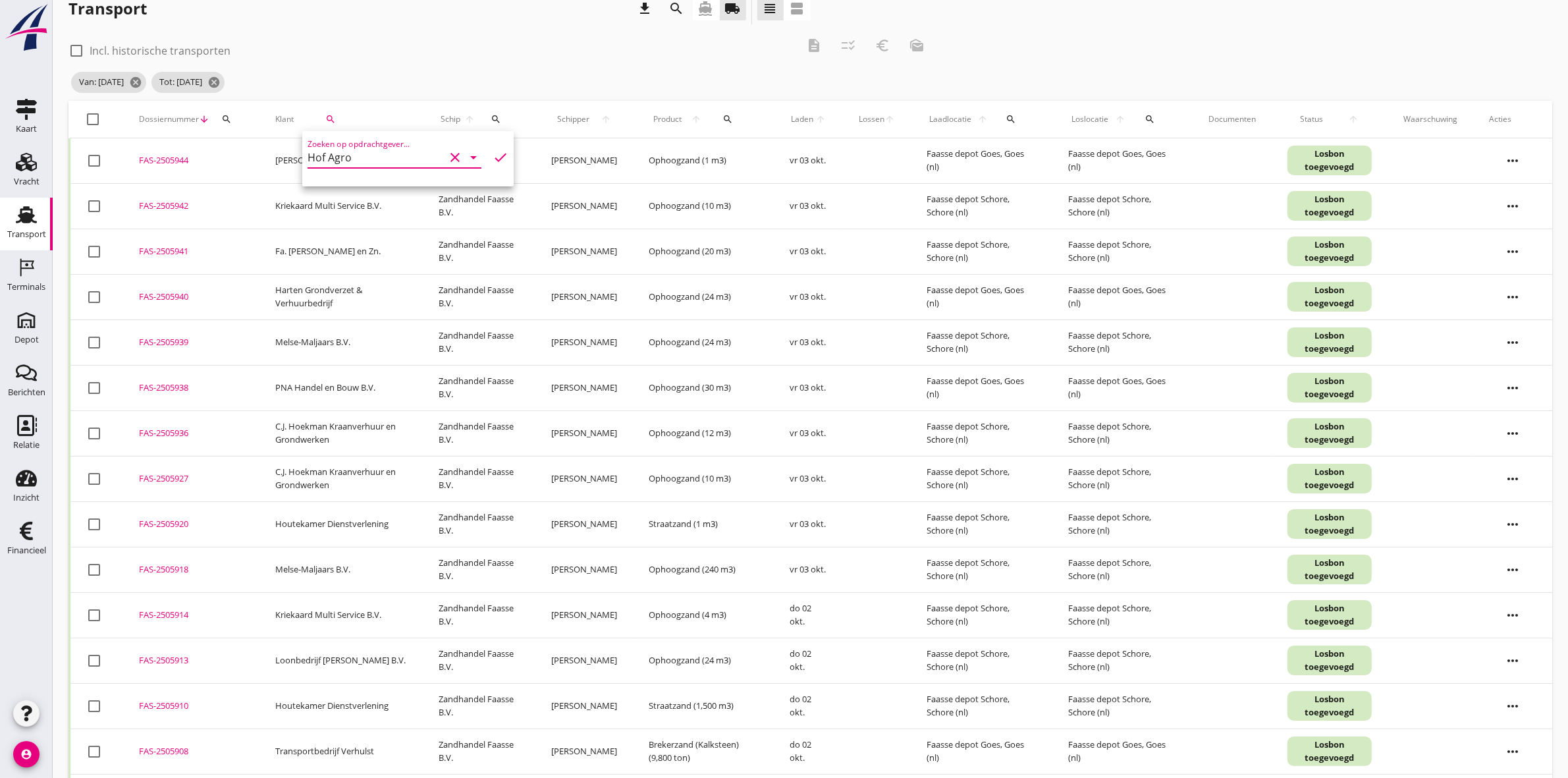
type input "Hof Agro"
click at [493, 150] on icon "check" at bounding box center [501, 157] width 16 height 16
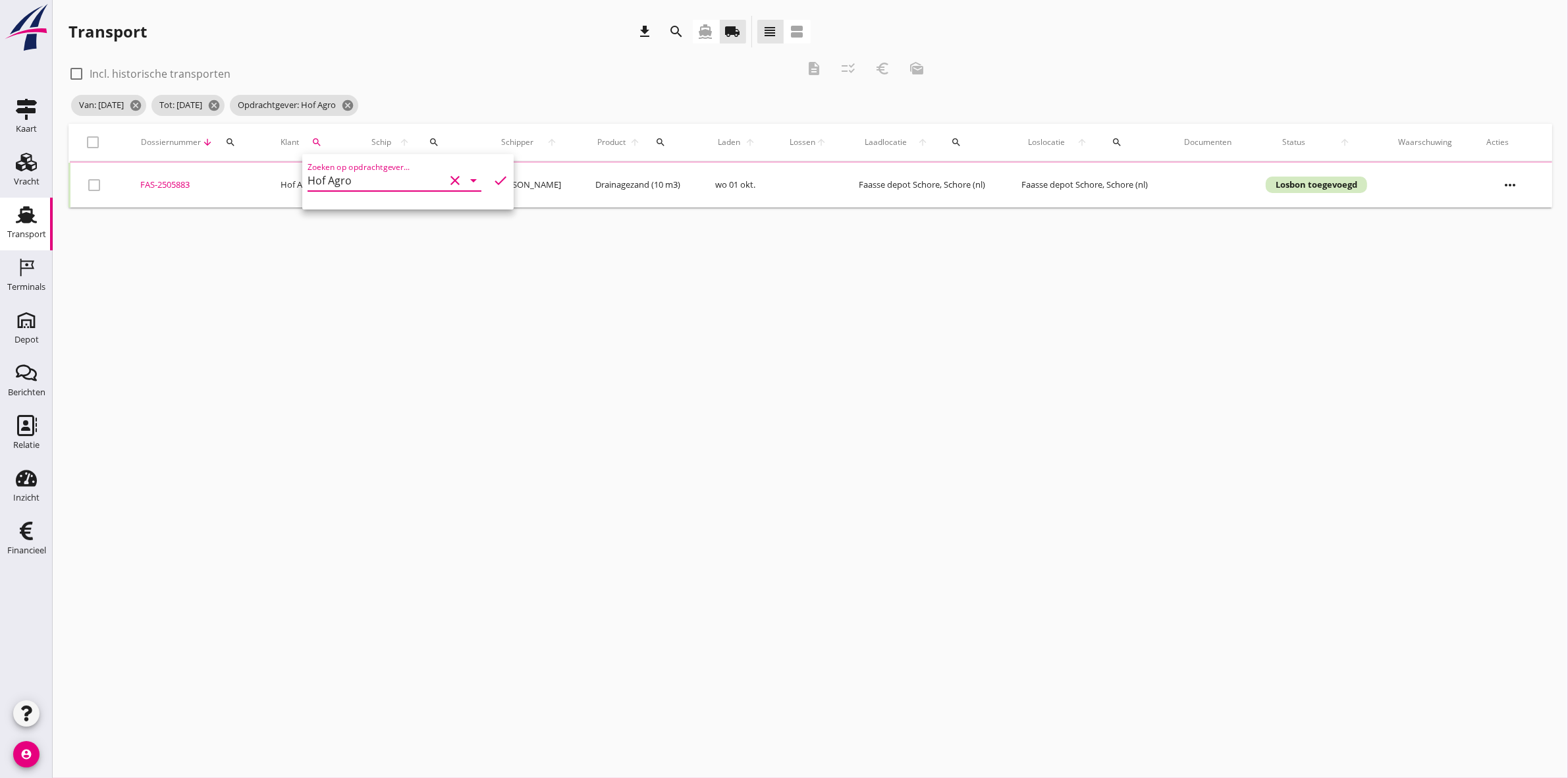
click at [459, 83] on div "check_box_outline_blank Incl. historische transporten description checklist_rtl…" at bounding box center [501, 73] width 865 height 39
click at [94, 140] on div at bounding box center [94, 142] width 23 height 23
checkbox input "true"
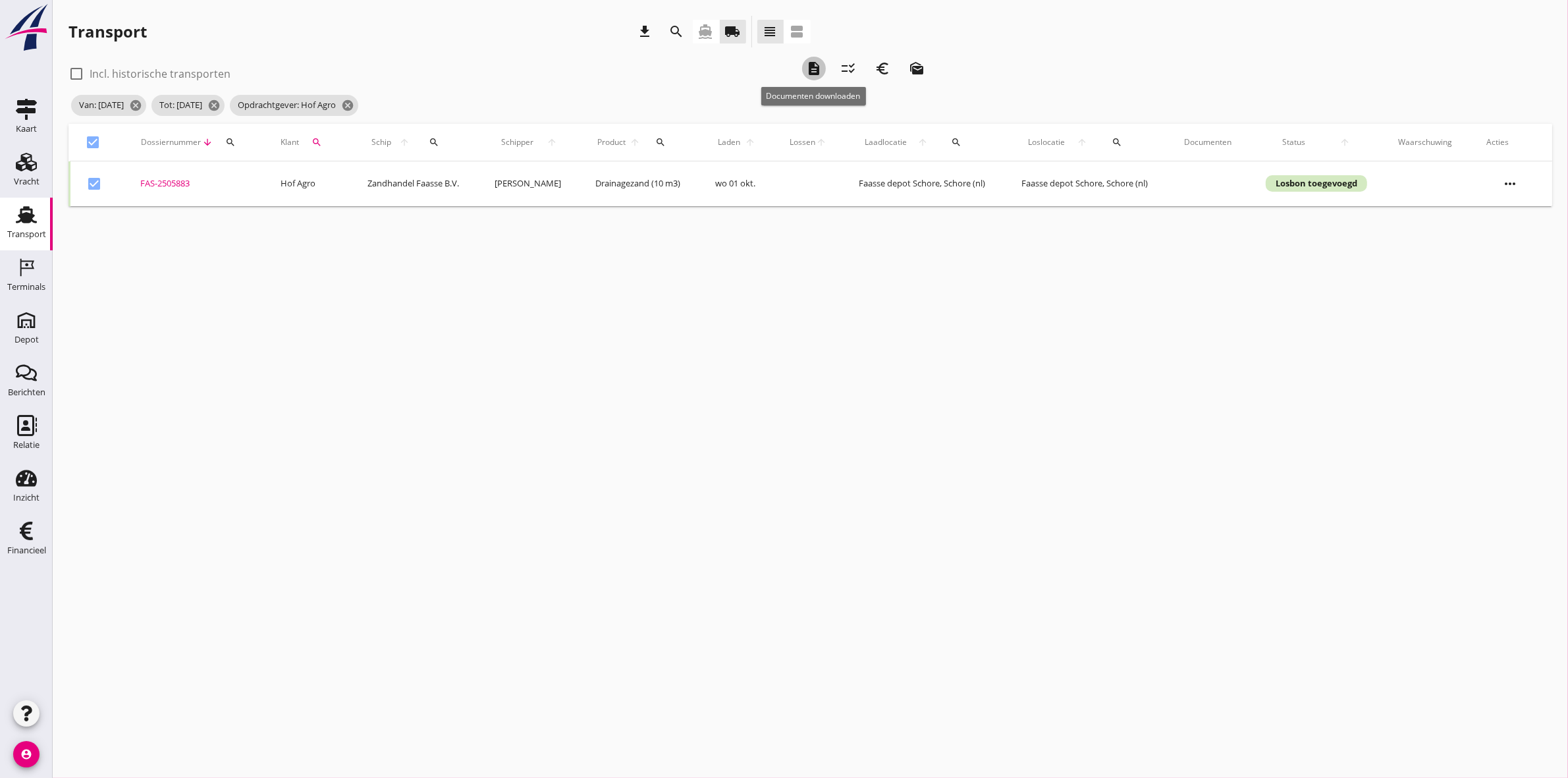
click at [803, 65] on div "description" at bounding box center [814, 68] width 24 height 16
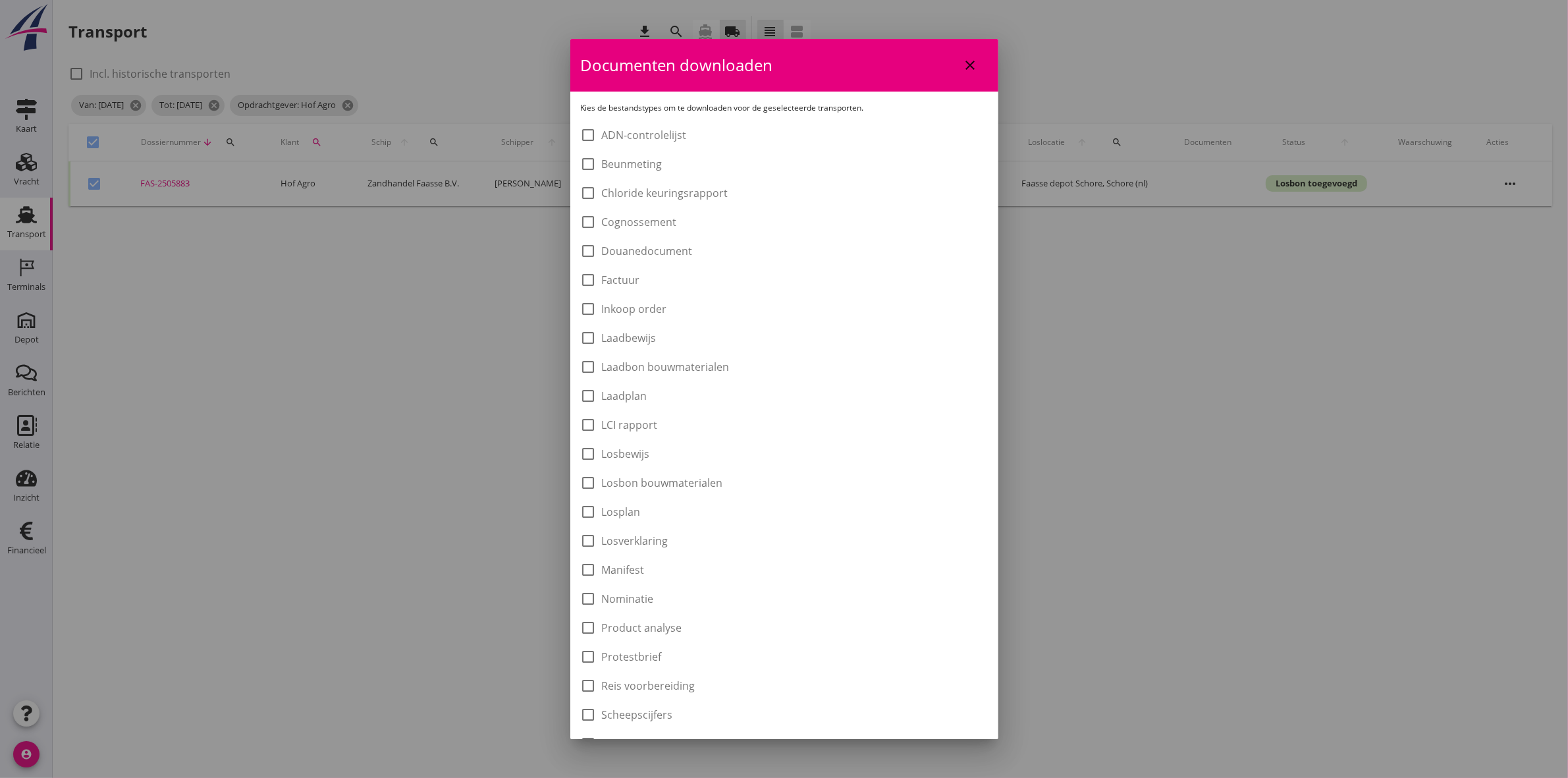
click at [703, 364] on label "Laadbon bouwmaterialen" at bounding box center [666, 367] width 128 height 13
checkbox input "true"
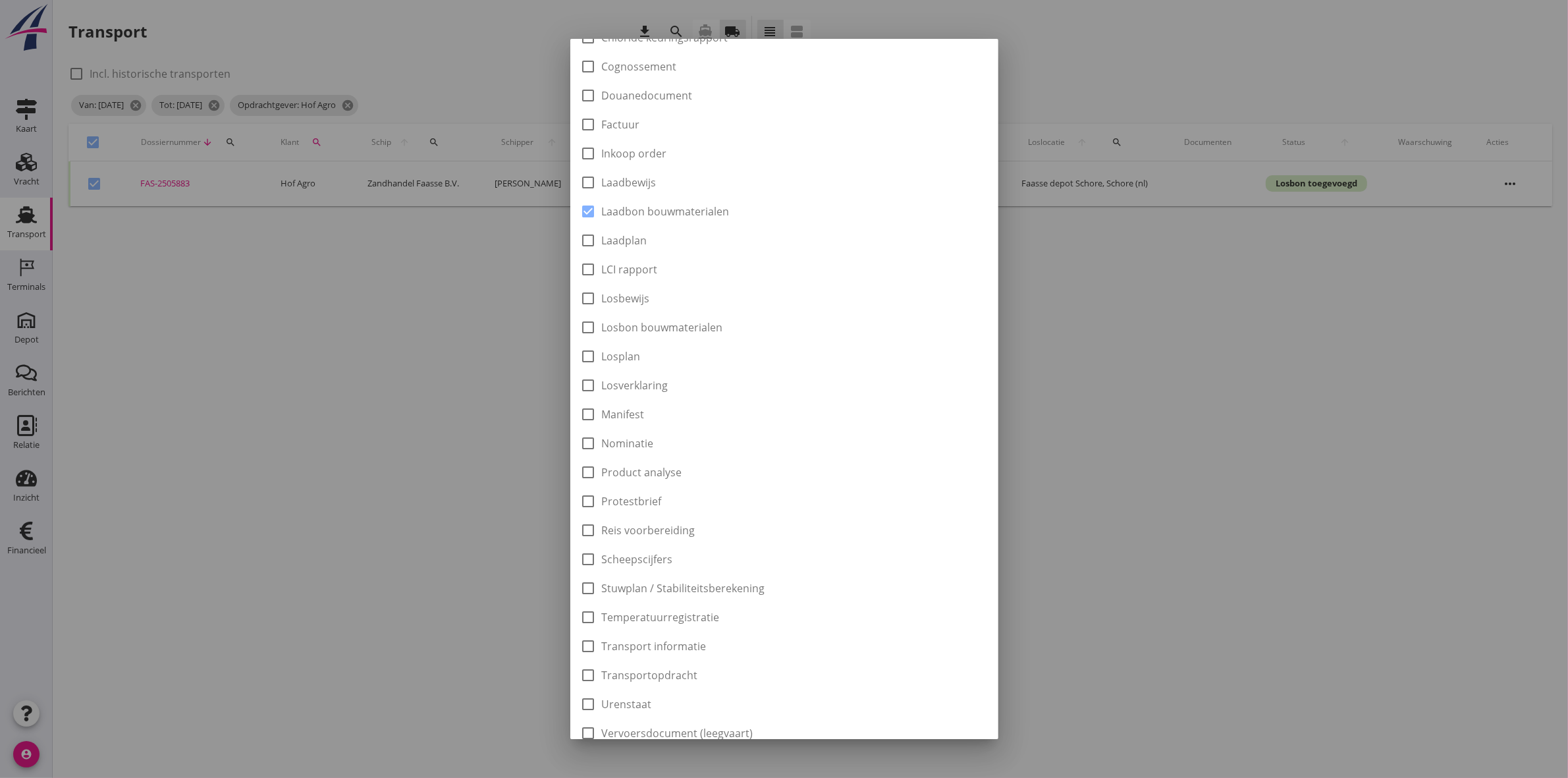
scroll to position [212, 0]
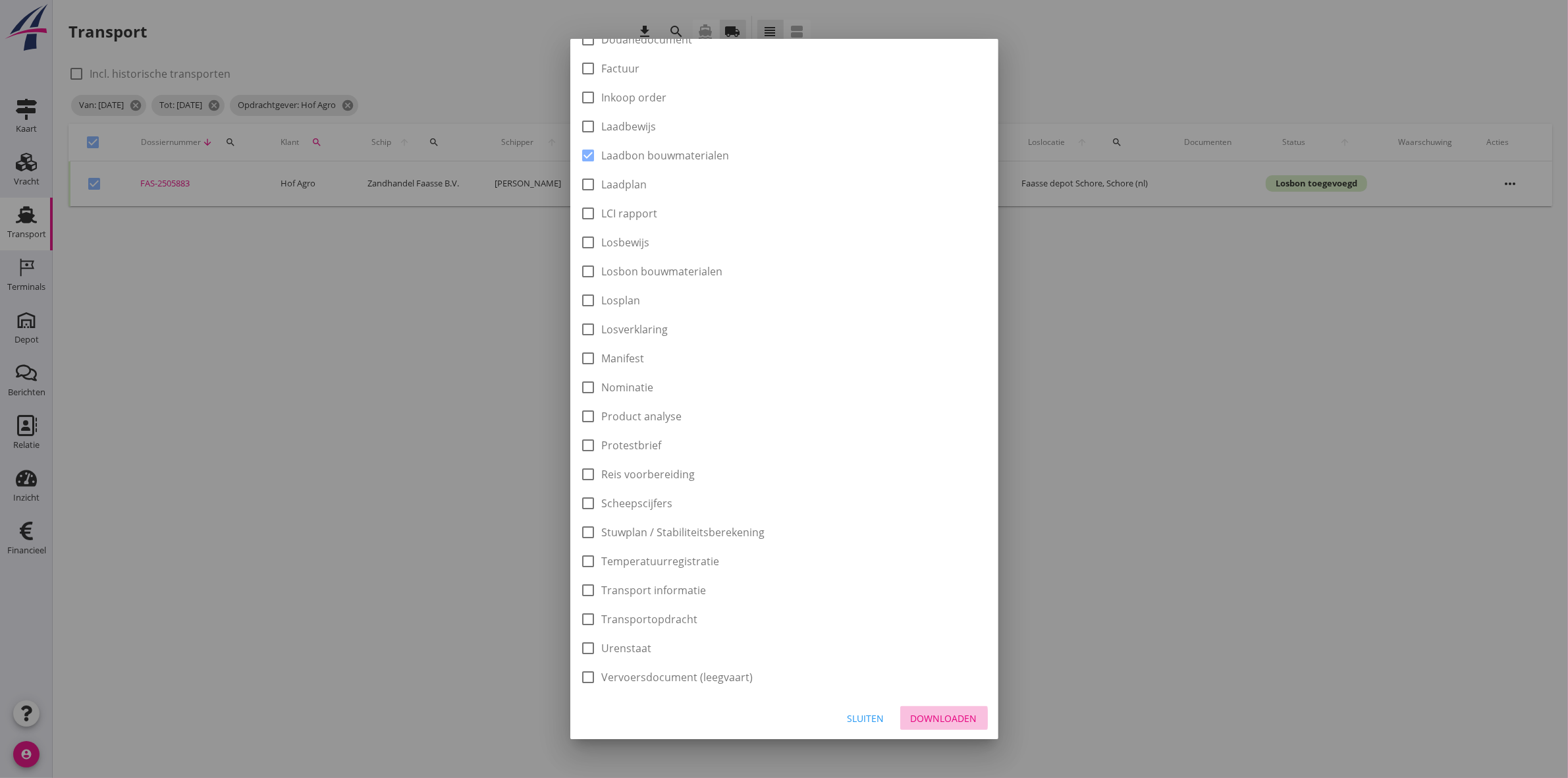
click at [924, 728] on button "Downloaden" at bounding box center [944, 718] width 87 height 24
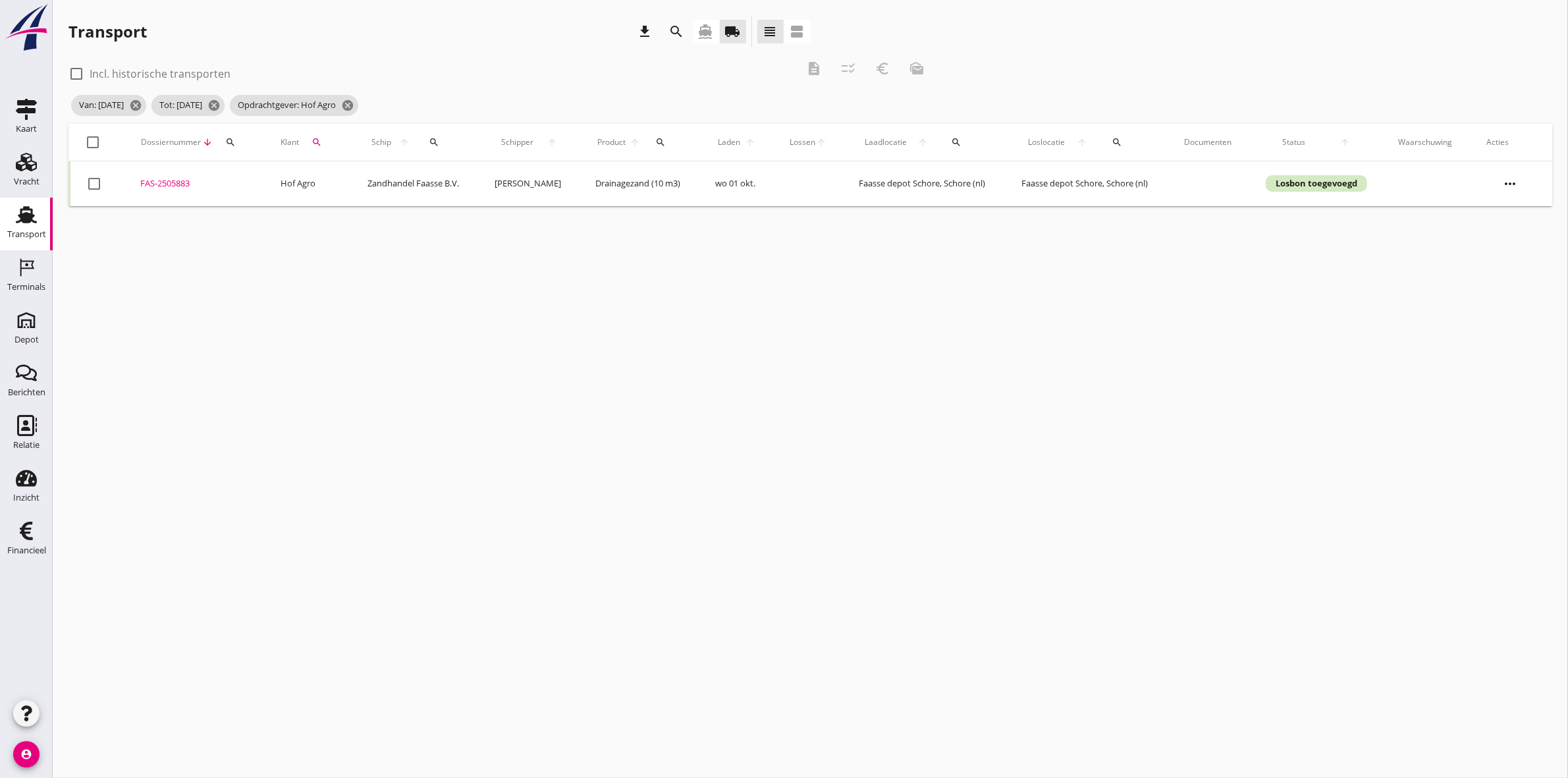
checkbox input "false"
click at [882, 67] on div "check_box_outline_blank Incl. historische transporten description checklist_rtl…" at bounding box center [501, 73] width 865 height 39
click at [95, 135] on div at bounding box center [94, 142] width 23 height 23
checkbox input "true"
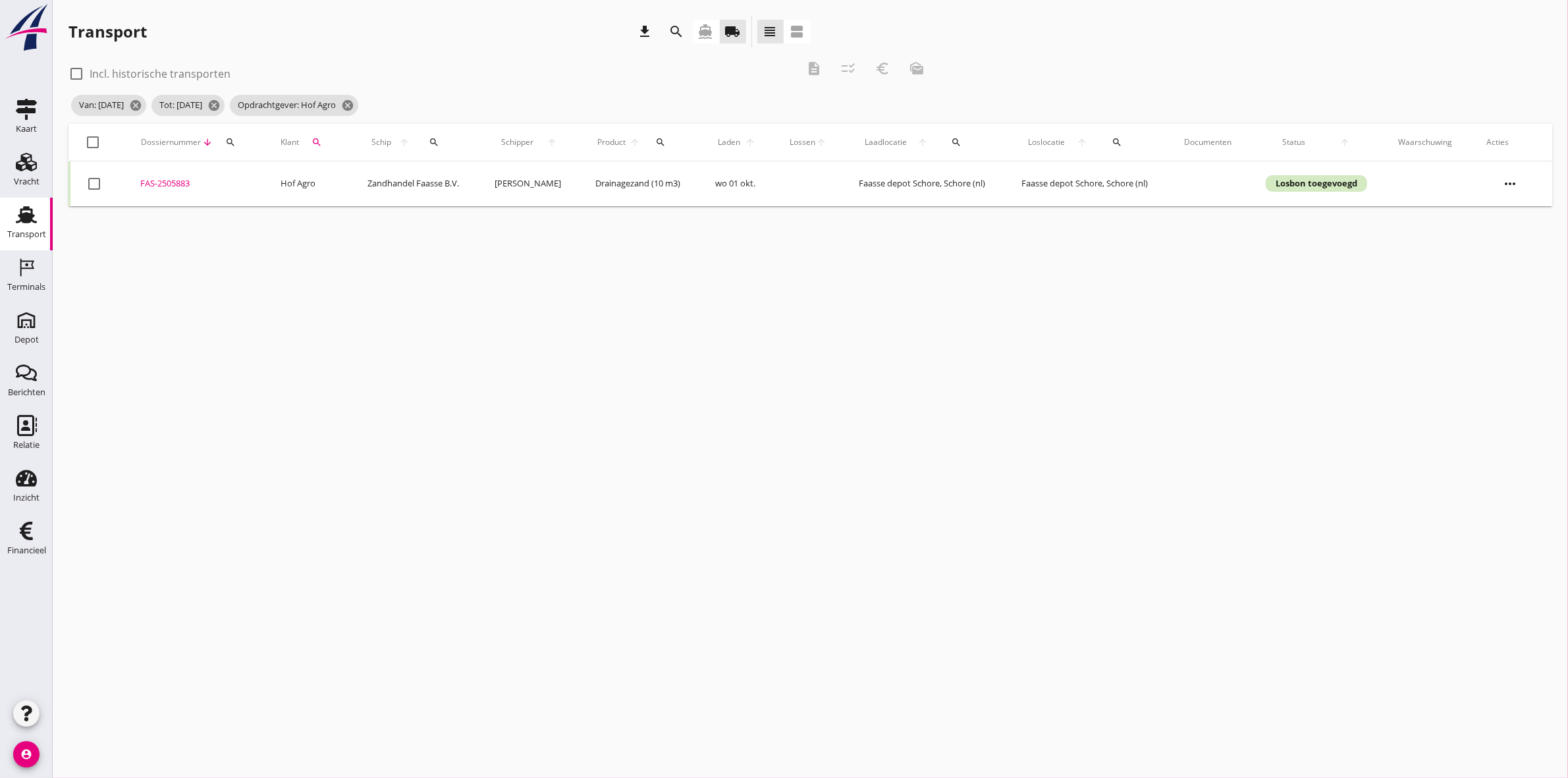
checkbox input "true"
click at [883, 69] on icon "euro_symbol" at bounding box center [882, 68] width 16 height 16
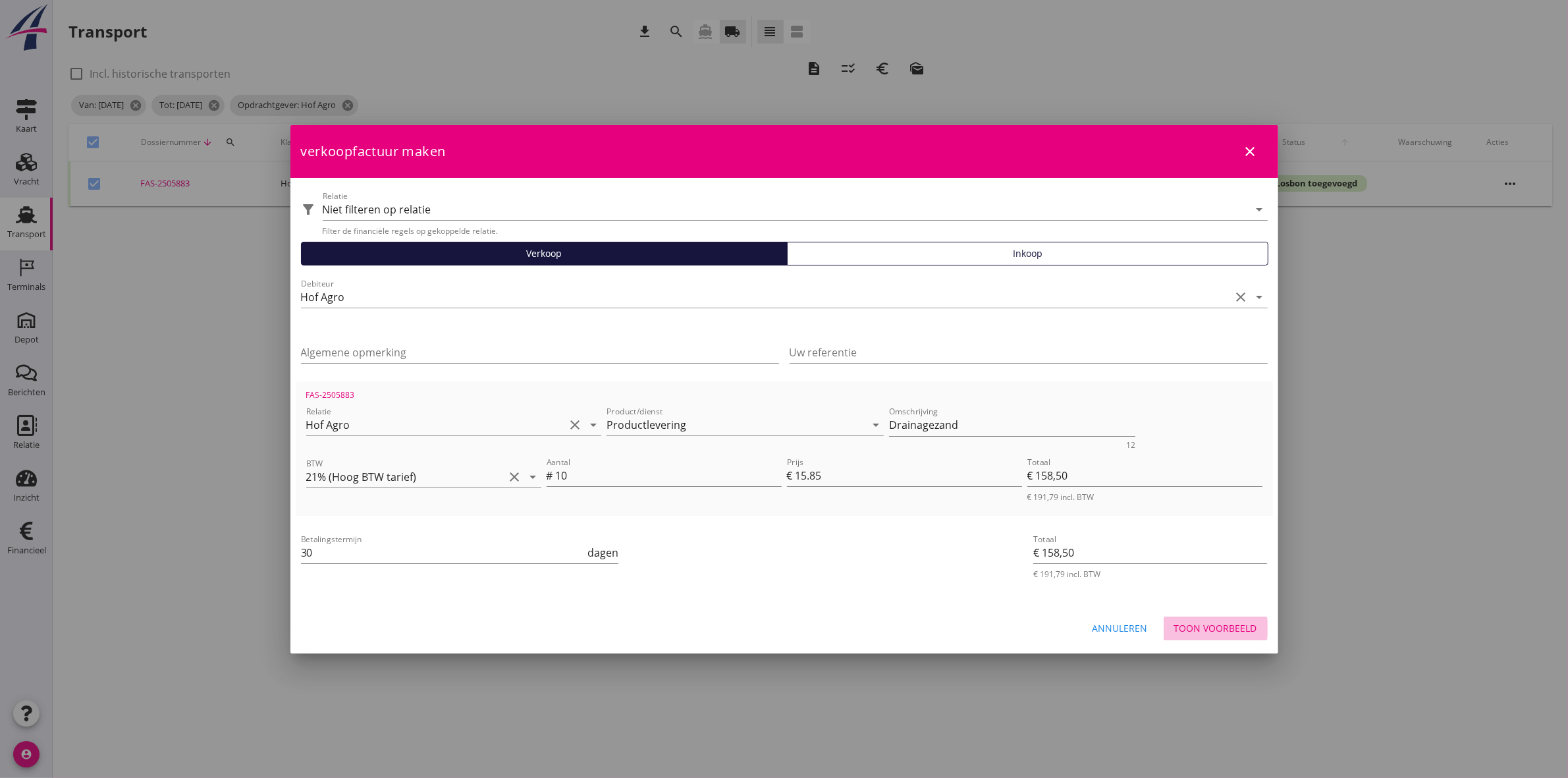
click at [1232, 627] on div "Toon voorbeeld" at bounding box center [1216, 628] width 83 height 14
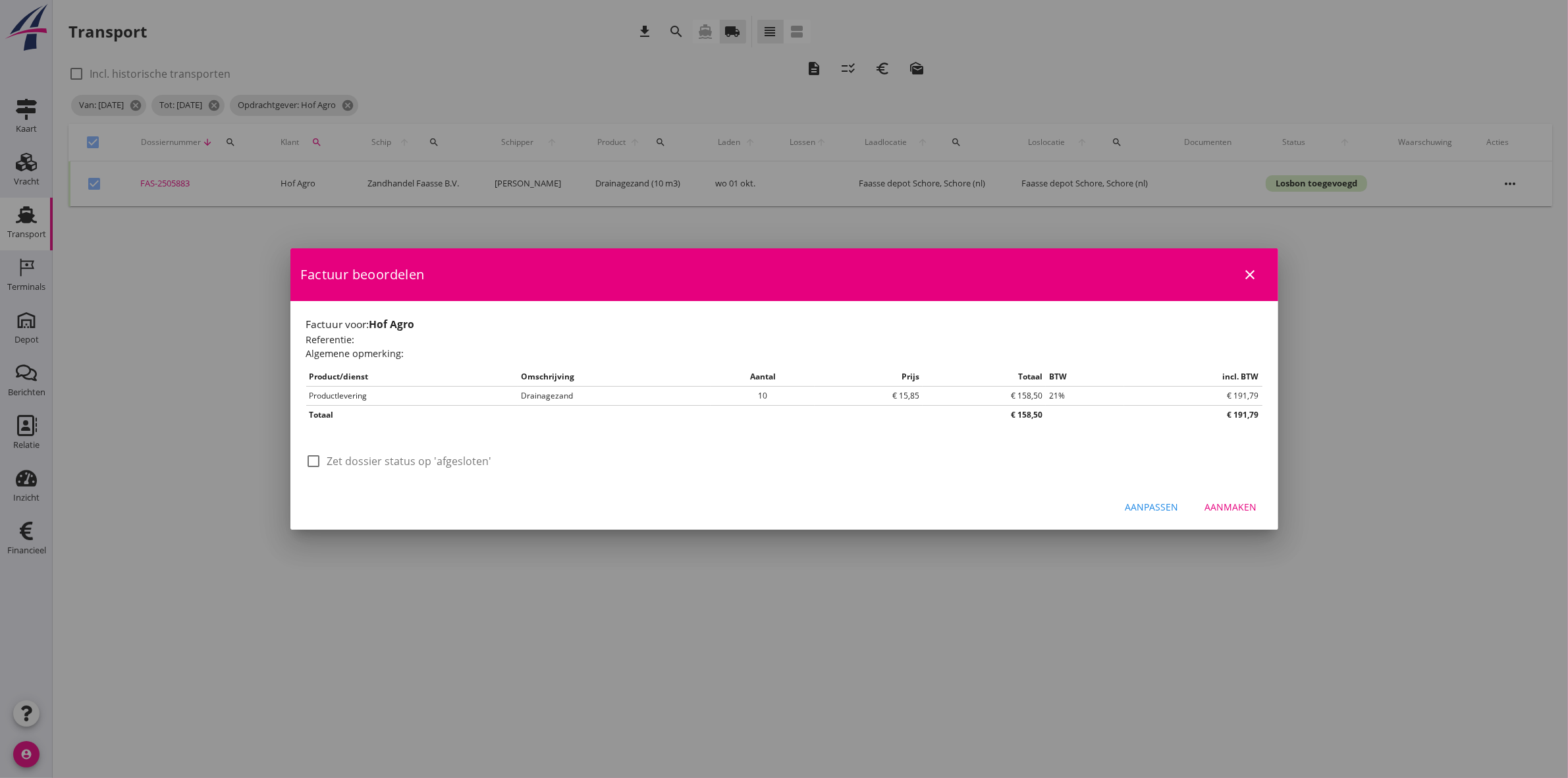
click at [380, 463] on label "Zet dossier status op 'afgesloten'" at bounding box center [409, 461] width 164 height 13
checkbox input "true"
click at [1235, 509] on div "Aanmaken" at bounding box center [1232, 507] width 52 height 14
checkbox input "false"
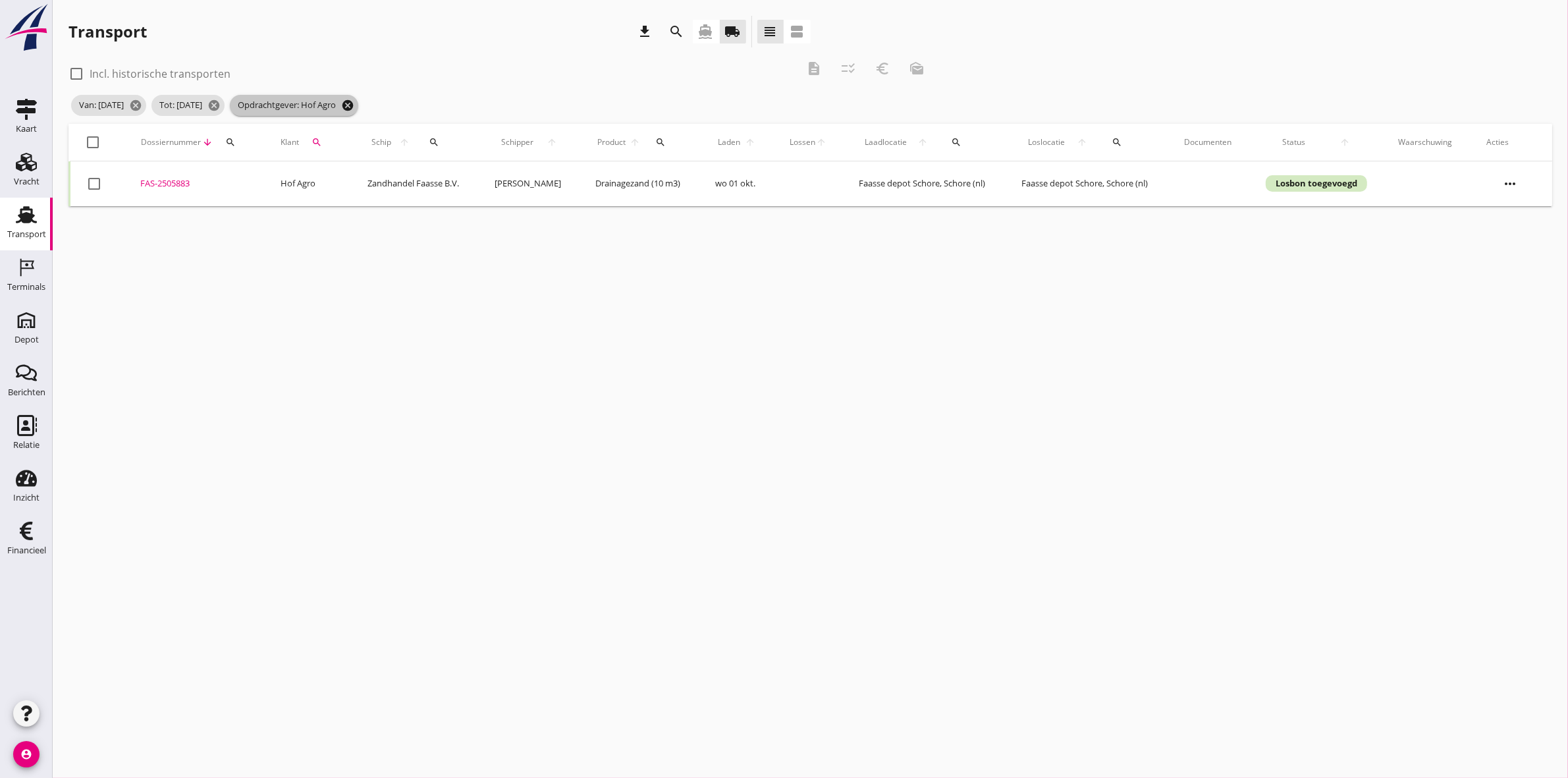
click at [354, 104] on icon "cancel" at bounding box center [348, 105] width 13 height 13
click at [229, 140] on icon "search" at bounding box center [230, 142] width 11 height 11
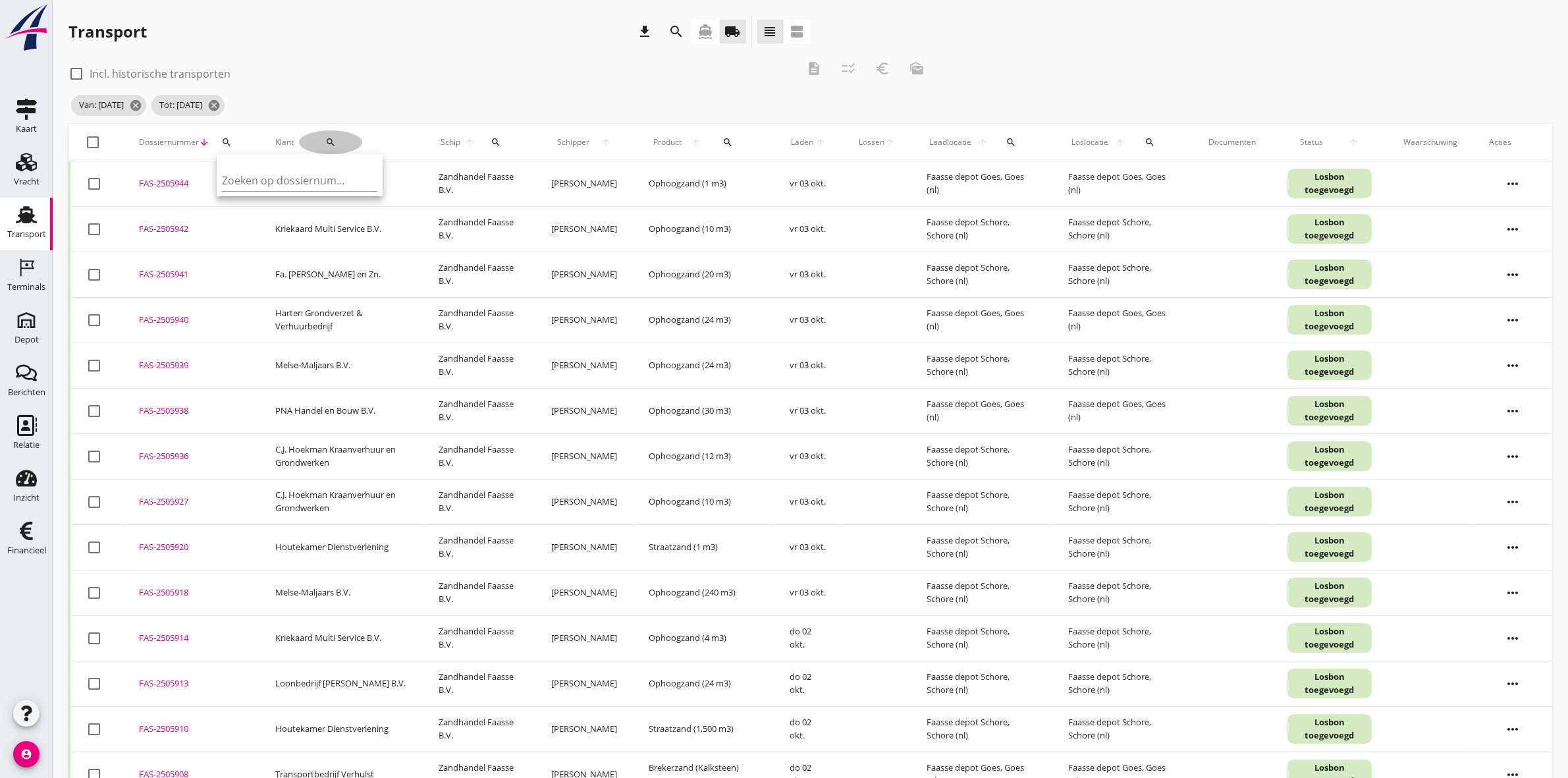
click at [327, 138] on icon "search" at bounding box center [330, 142] width 11 height 11
click at [346, 186] on input "Zoeken op opdrachtgever..." at bounding box center [372, 181] width 137 height 21
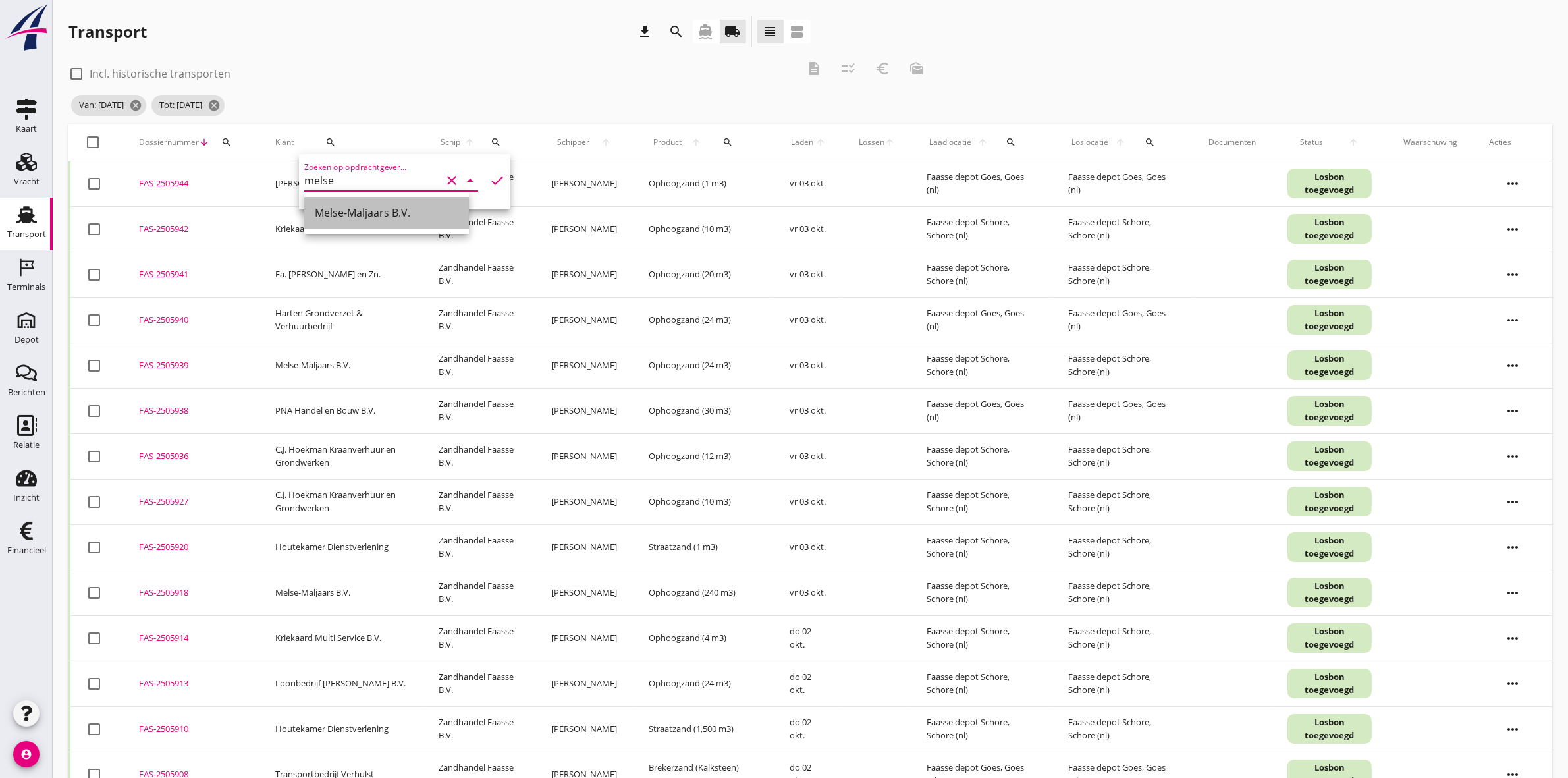
click at [376, 221] on div "Melse-Maljaars B.V." at bounding box center [387, 212] width 144 height 32
type input "Melse-Maljaars B.V."
click at [490, 175] on icon "check" at bounding box center [497, 181] width 16 height 16
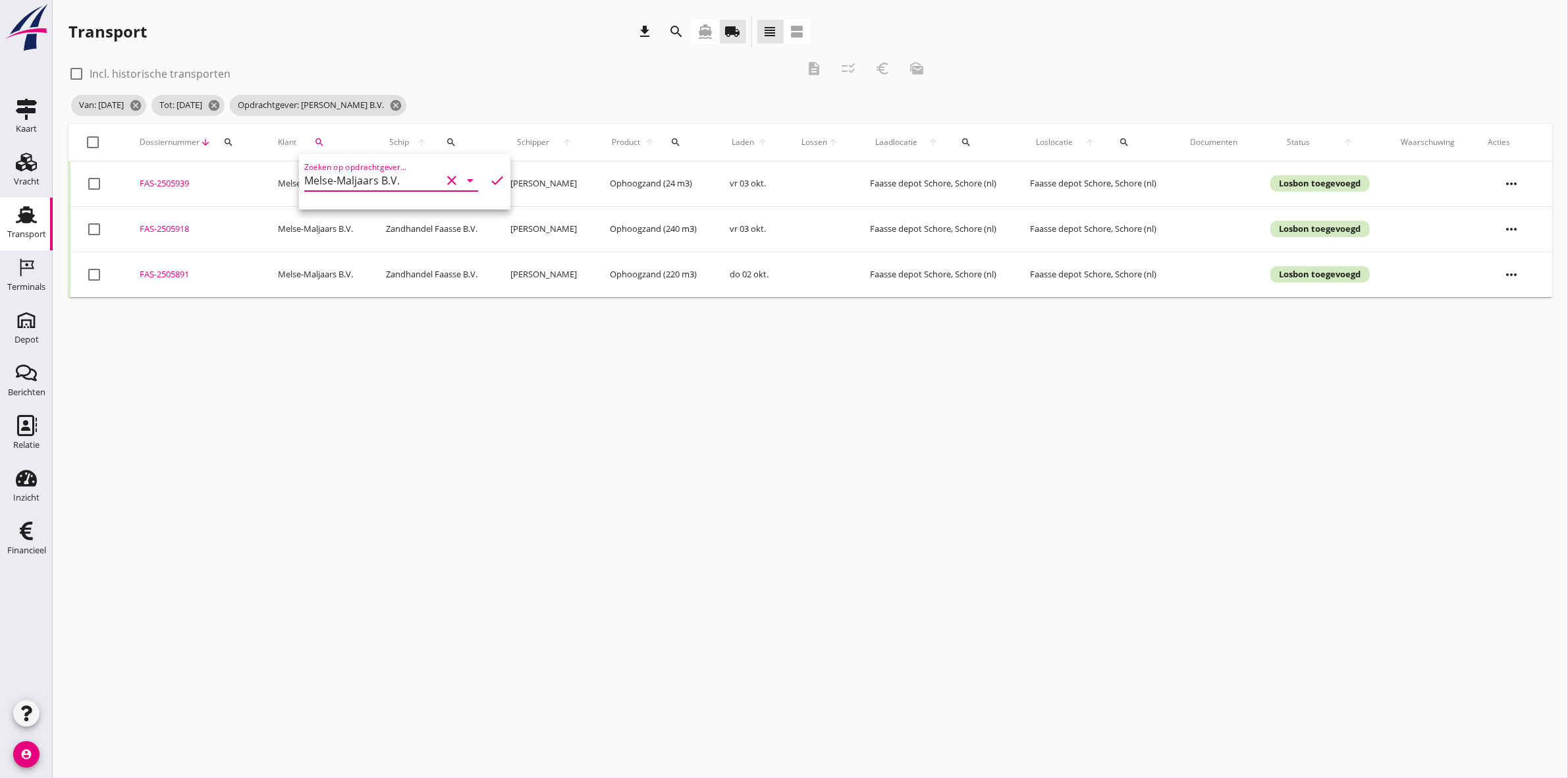
click at [490, 173] on icon "check" at bounding box center [497, 181] width 16 height 16
click at [93, 139] on div at bounding box center [94, 142] width 23 height 23
checkbox input "true"
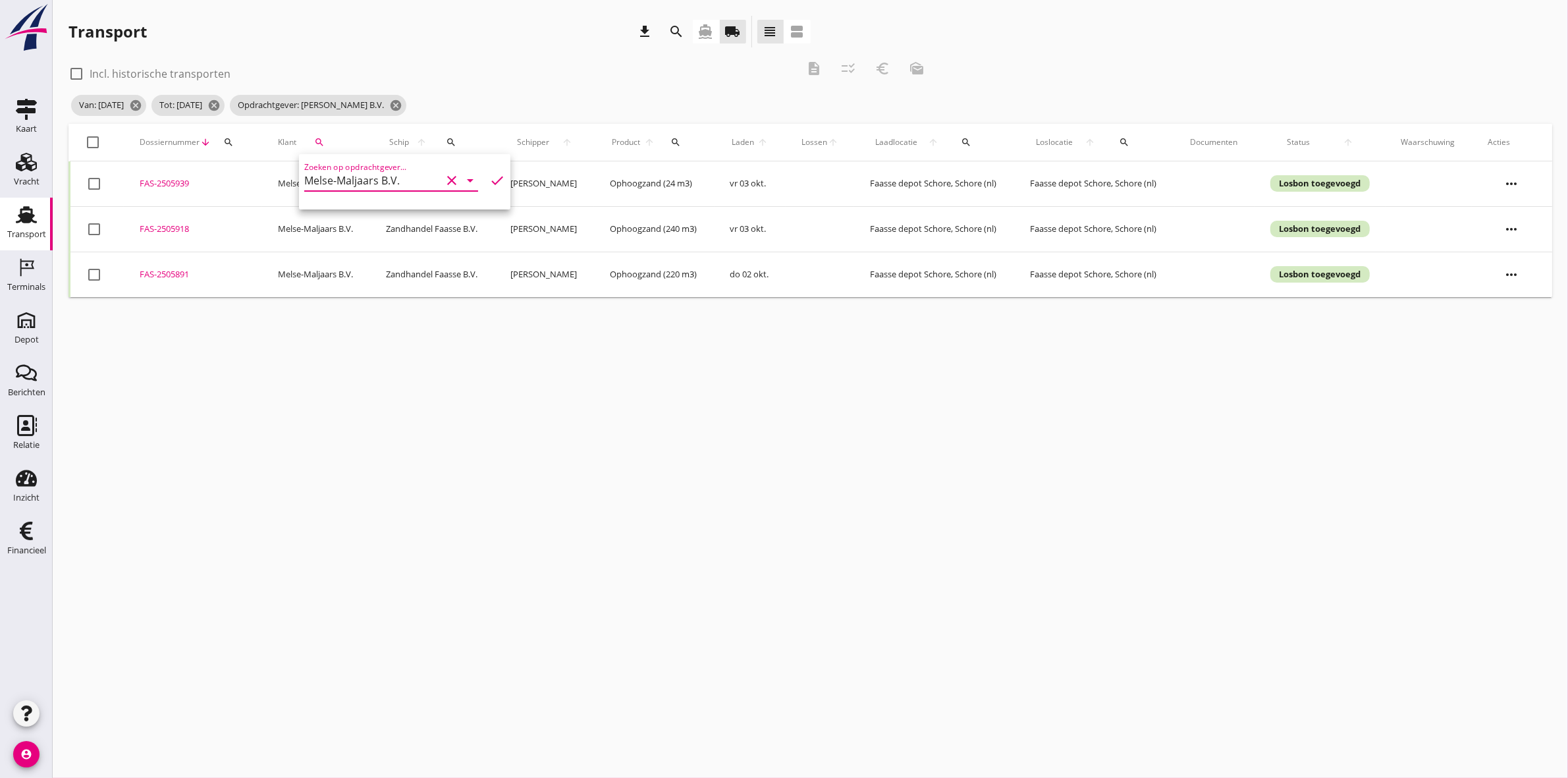
checkbox input "true"
click at [811, 74] on icon "description" at bounding box center [814, 68] width 16 height 16
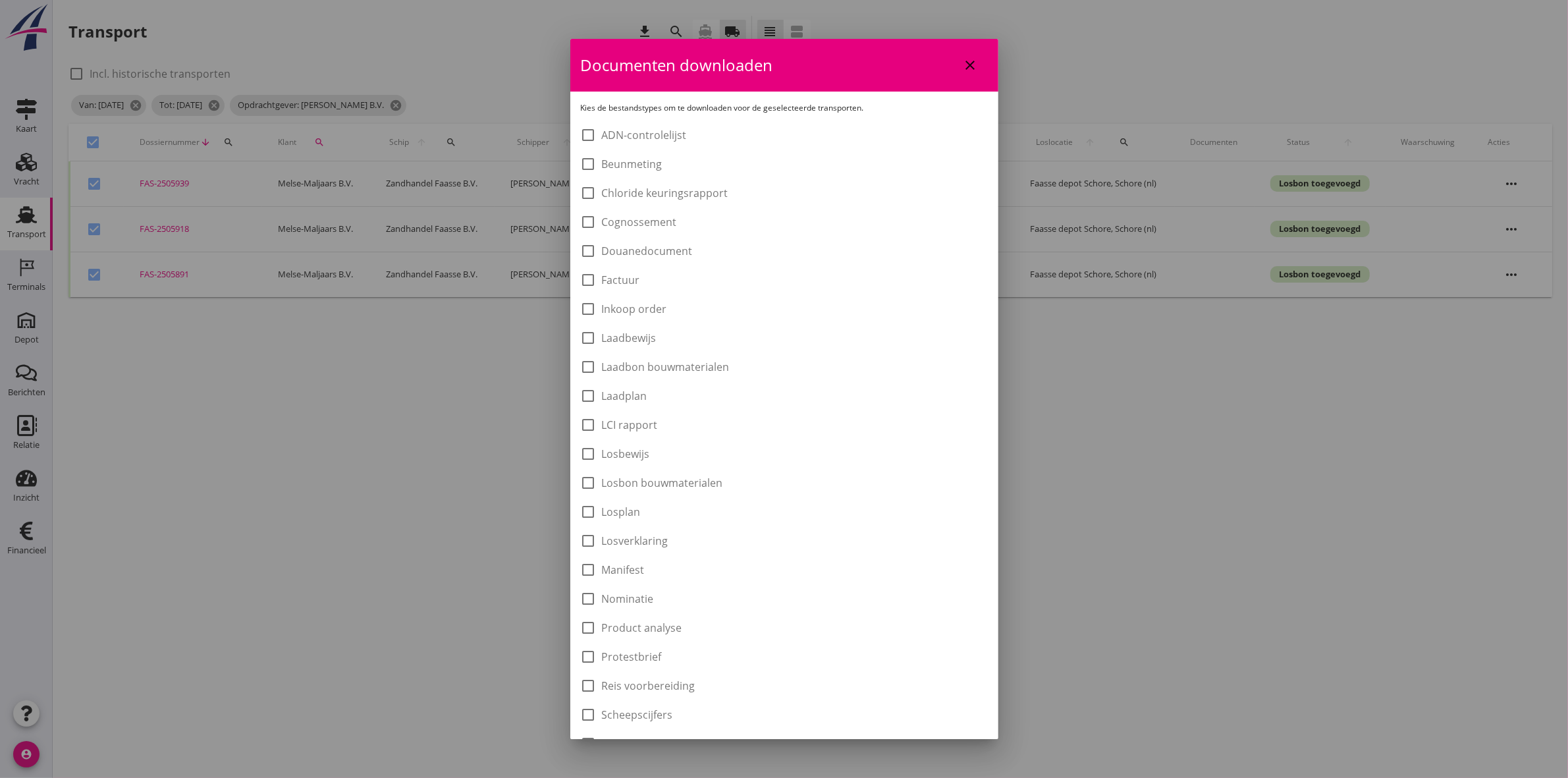
click at [719, 364] on label "Laadbon bouwmaterialen" at bounding box center [666, 367] width 128 height 13
checkbox input "true"
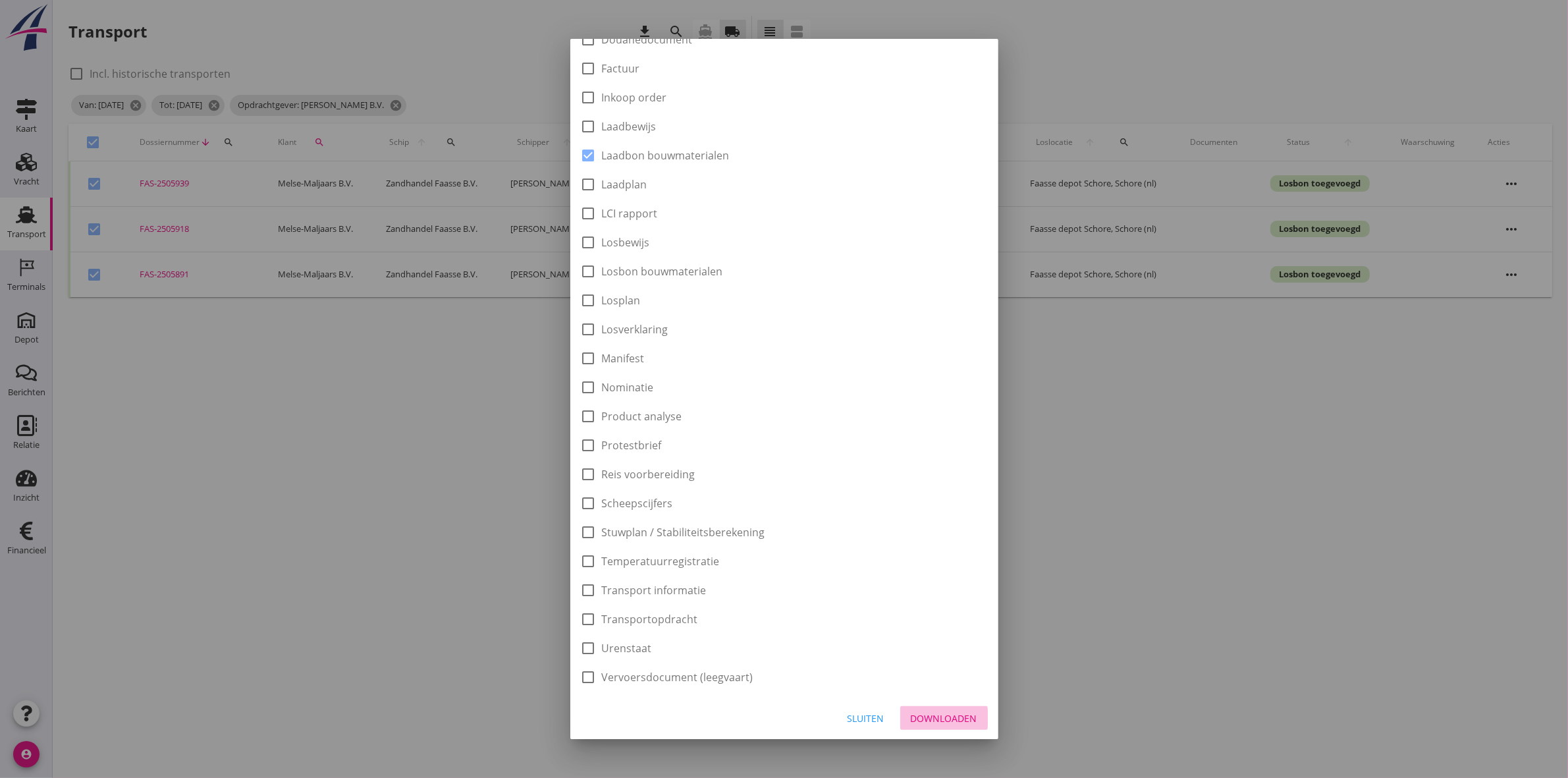
click at [934, 718] on div "Downloaden" at bounding box center [944, 719] width 66 height 14
checkbox input "false"
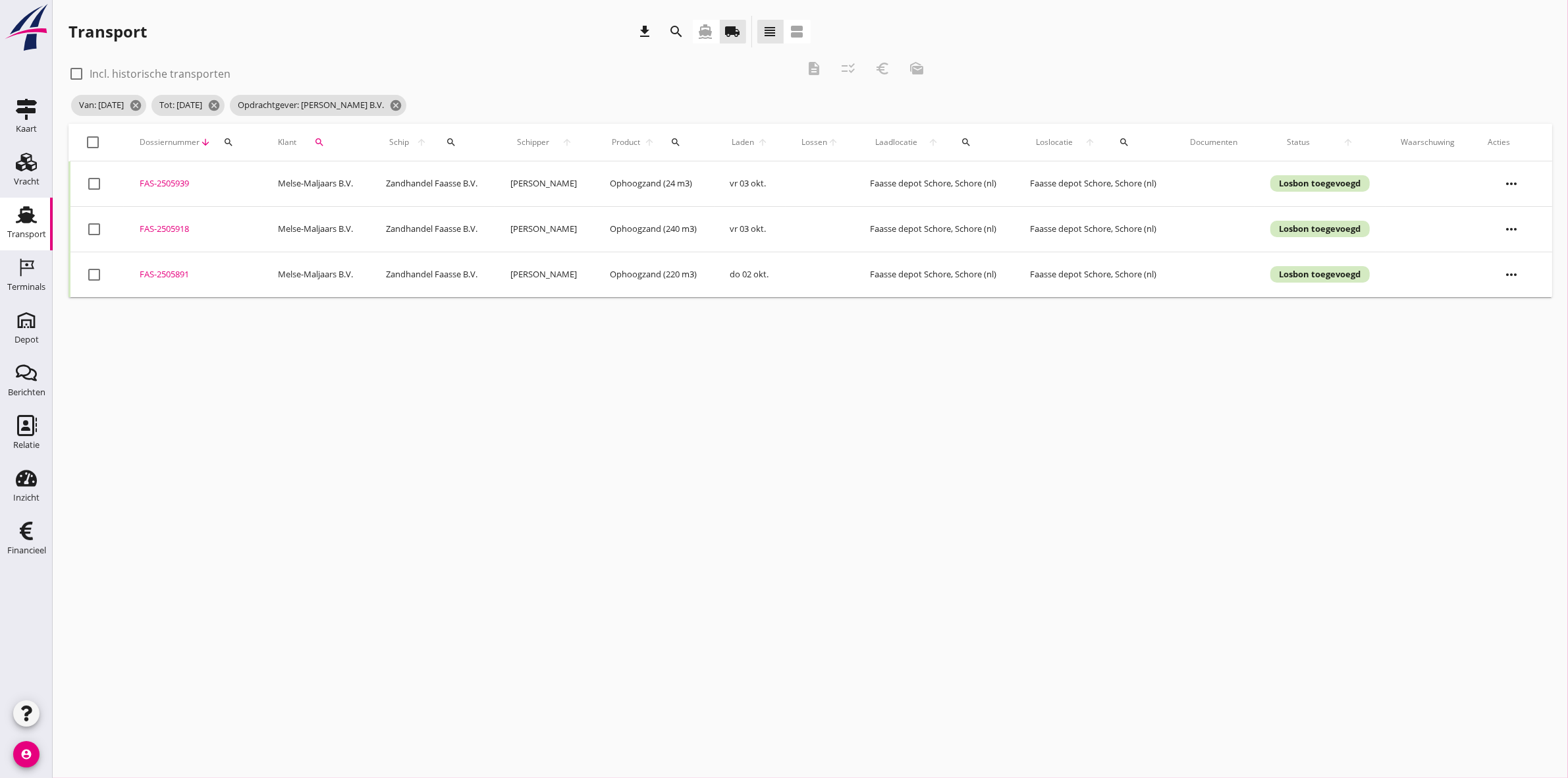
click at [90, 143] on div at bounding box center [94, 142] width 23 height 23
checkbox input "true"
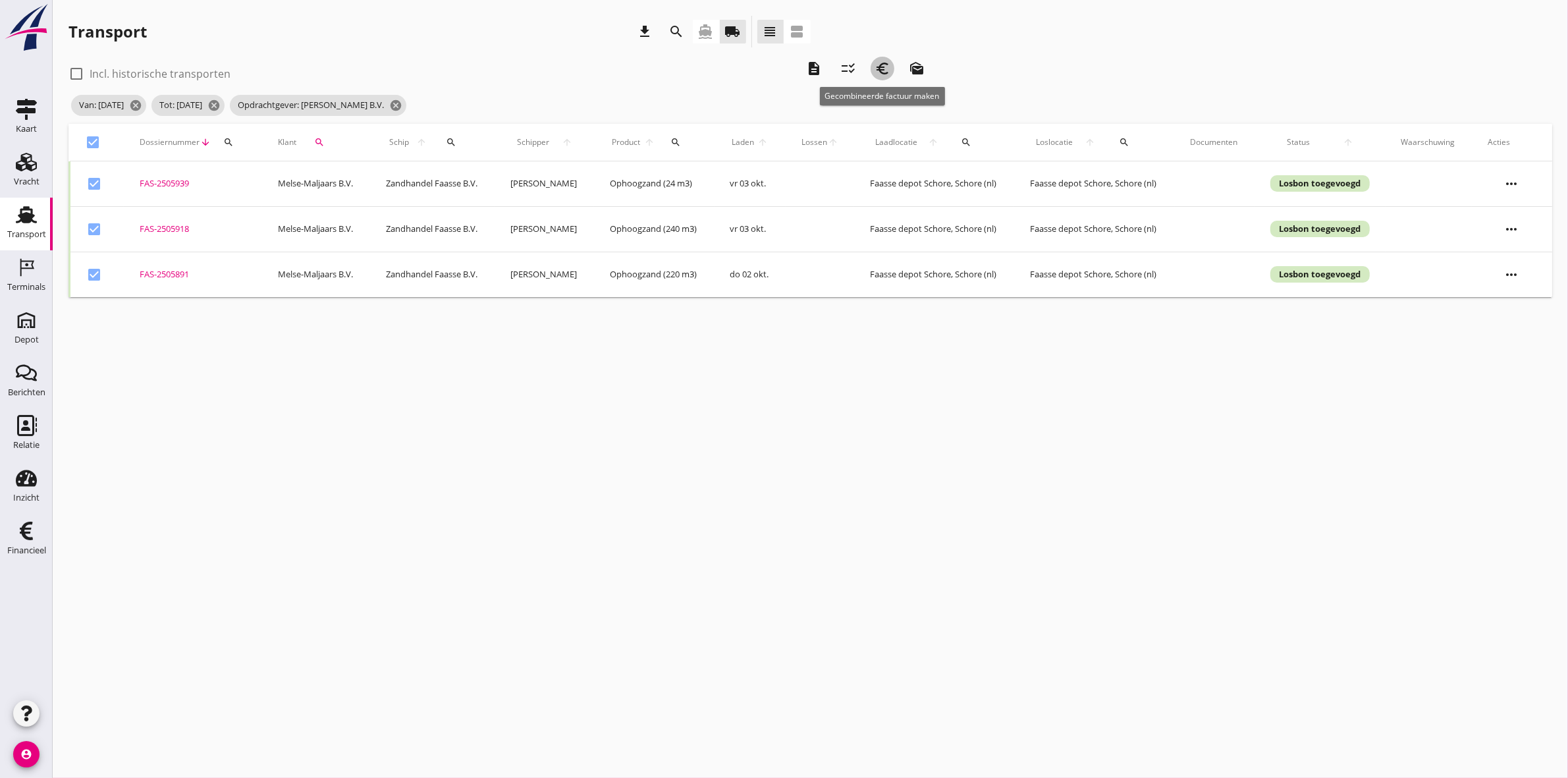
click at [891, 64] on div "euro_symbol" at bounding box center [883, 68] width 24 height 16
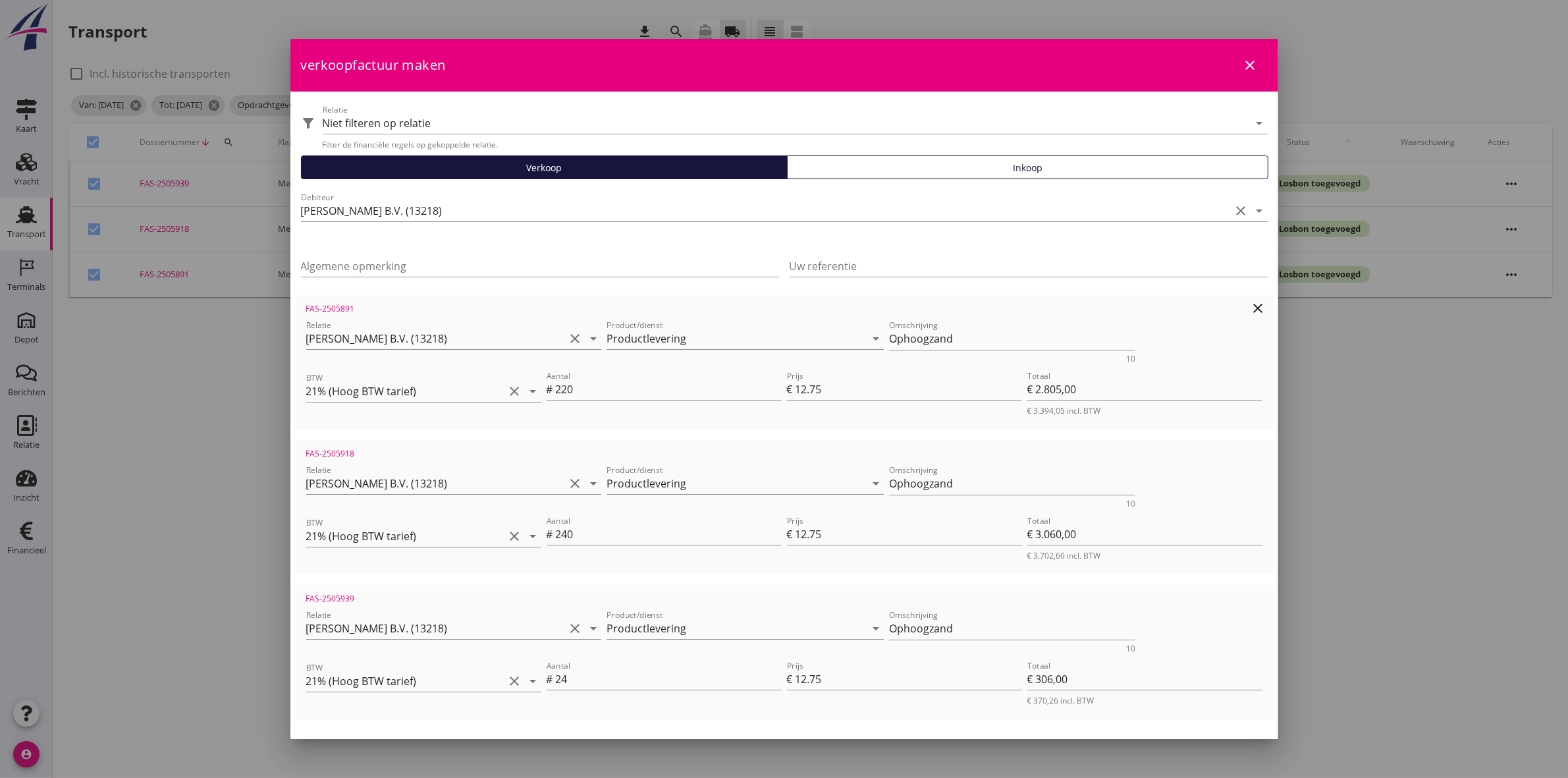
scroll to position [114, 0]
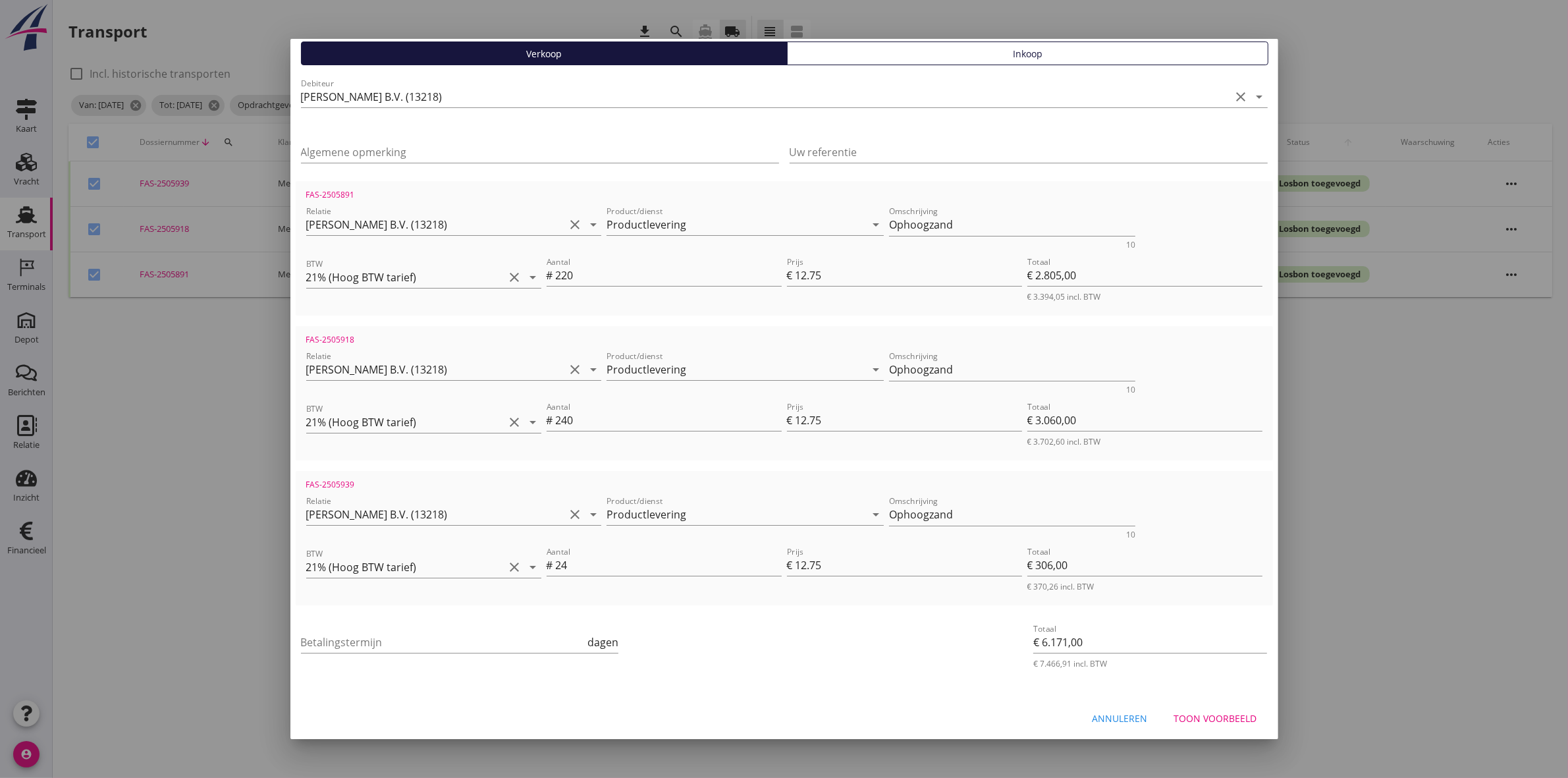
click at [413, 627] on div "Betalingstermijn dagen" at bounding box center [460, 645] width 318 height 42
click at [415, 637] on input "Betalingstermijn" at bounding box center [443, 643] width 284 height 21
type input "36"
click at [1229, 712] on div "Toon voorbeeld" at bounding box center [1216, 719] width 83 height 14
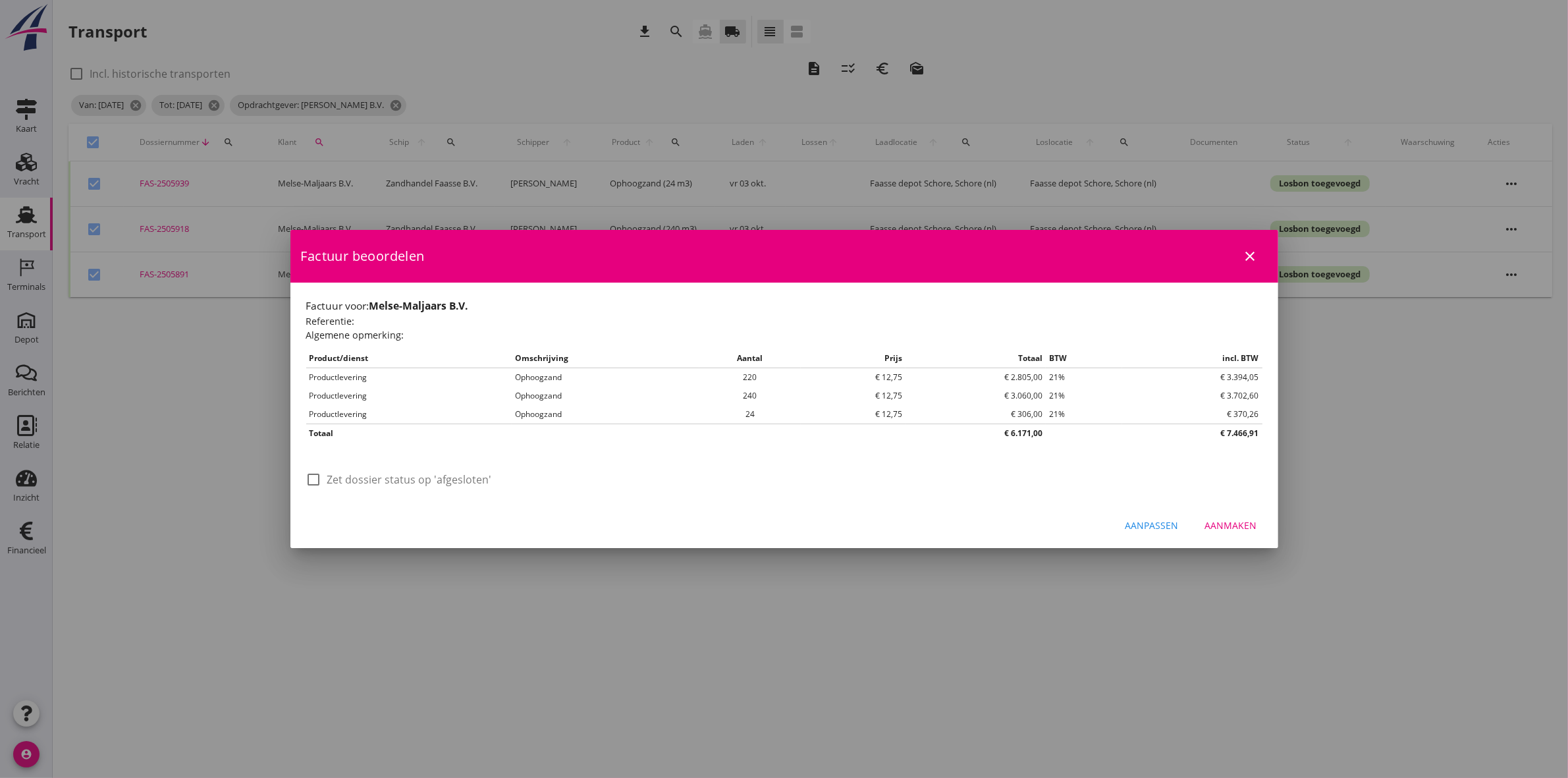
click at [359, 478] on label "Zet dossier status op 'afgesloten'" at bounding box center [409, 479] width 164 height 13
checkbox input "true"
click at [1217, 519] on div "Aanmaken" at bounding box center [1232, 525] width 52 height 14
checkbox input "false"
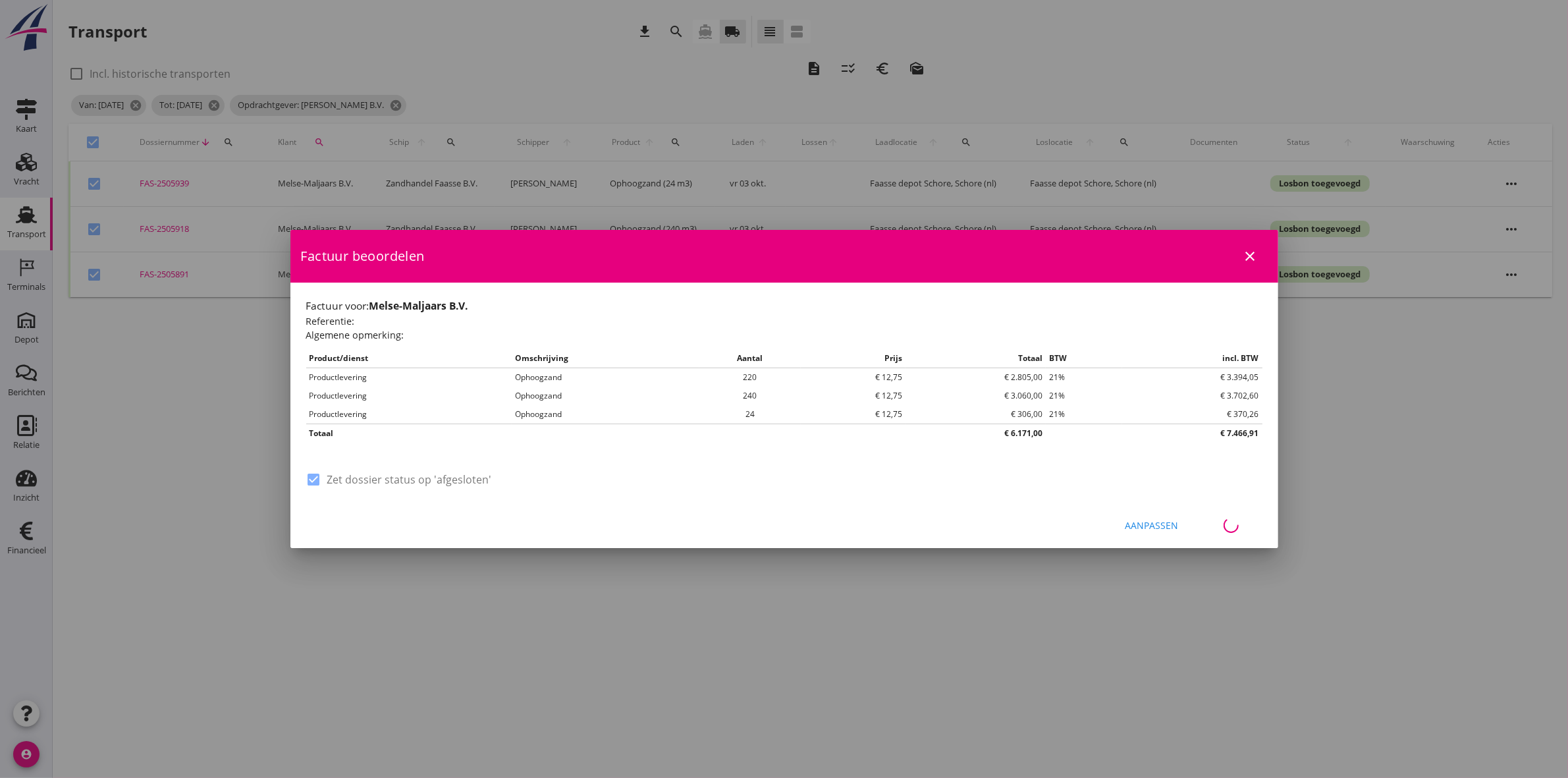
checkbox input "false"
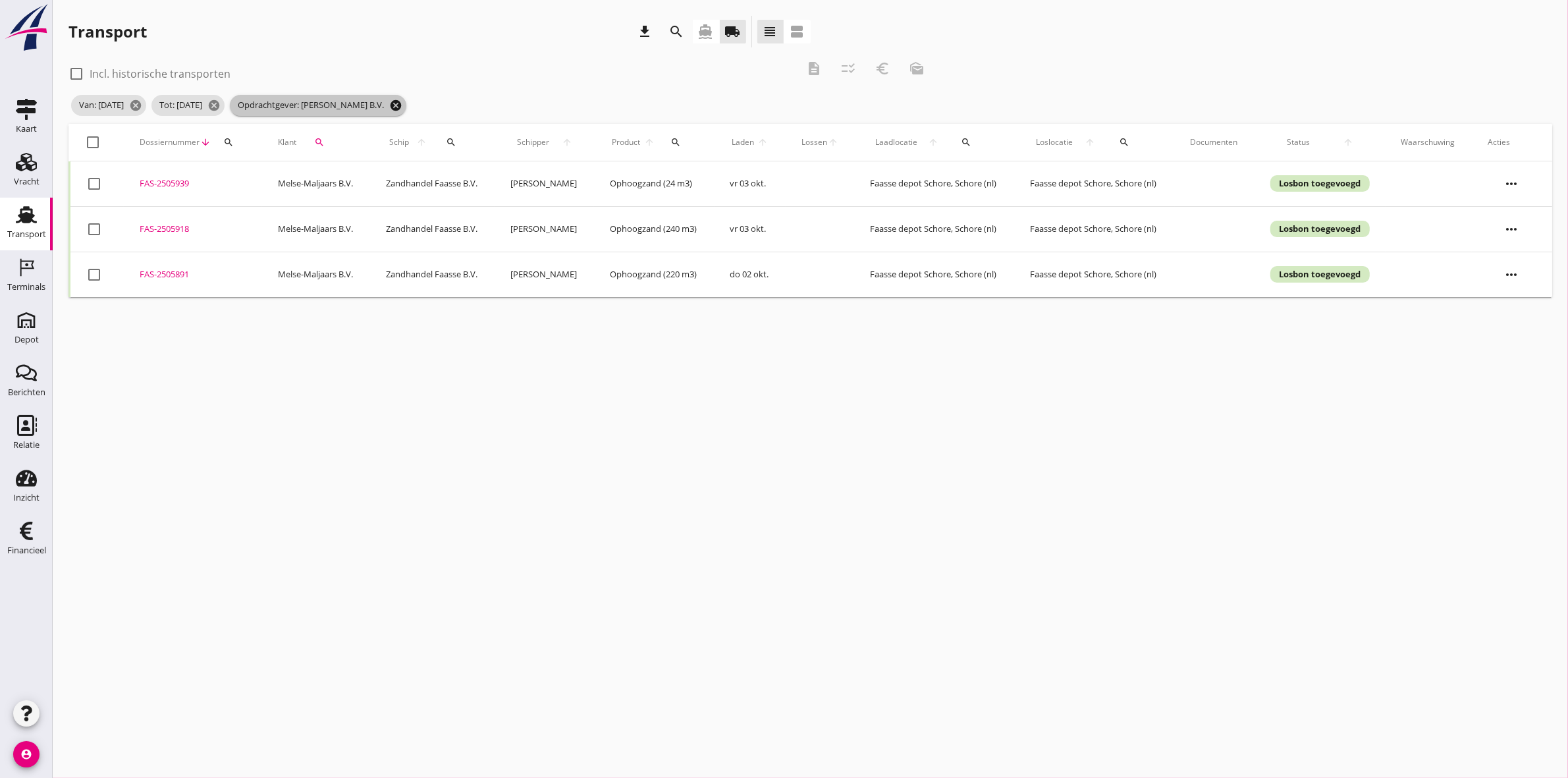
click at [403, 106] on icon "cancel" at bounding box center [396, 105] width 13 height 13
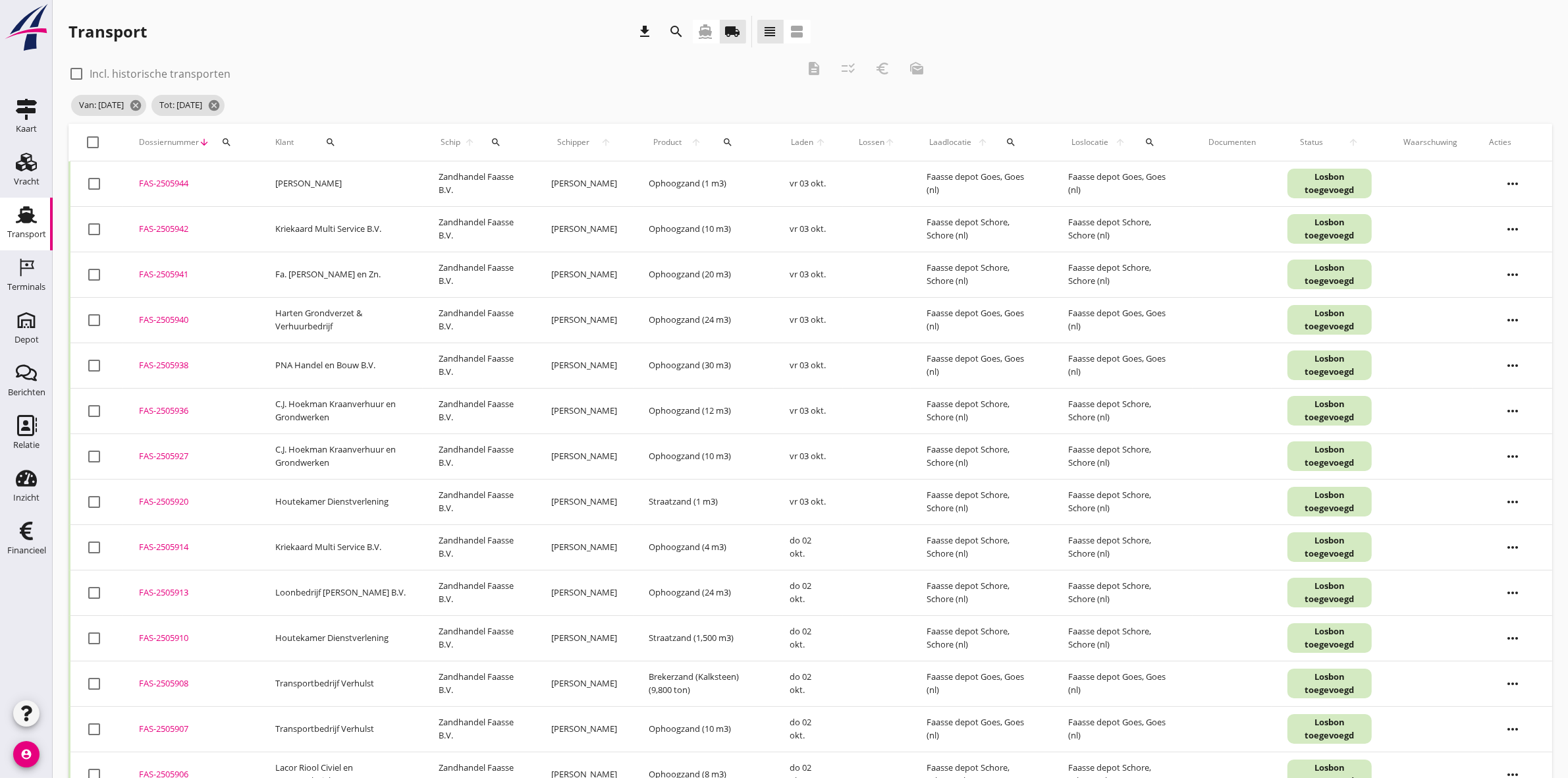
click at [333, 137] on icon "search" at bounding box center [330, 142] width 11 height 11
click at [334, 173] on input "Zoeken op opdrachtgever..." at bounding box center [372, 181] width 137 height 21
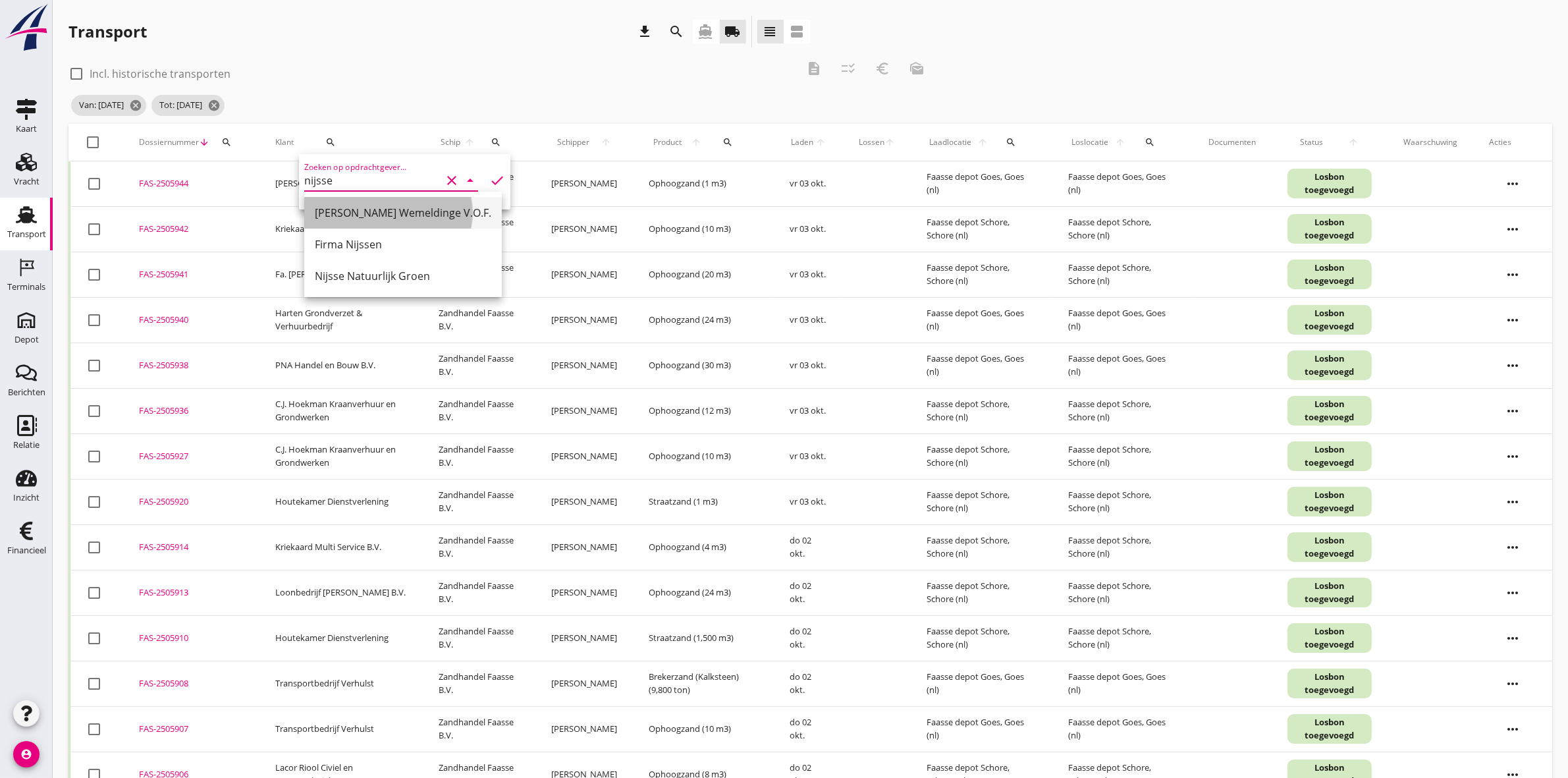
click at [386, 207] on div "[PERSON_NAME] Wemeldinge V.O.F." at bounding box center [403, 212] width 176 height 16
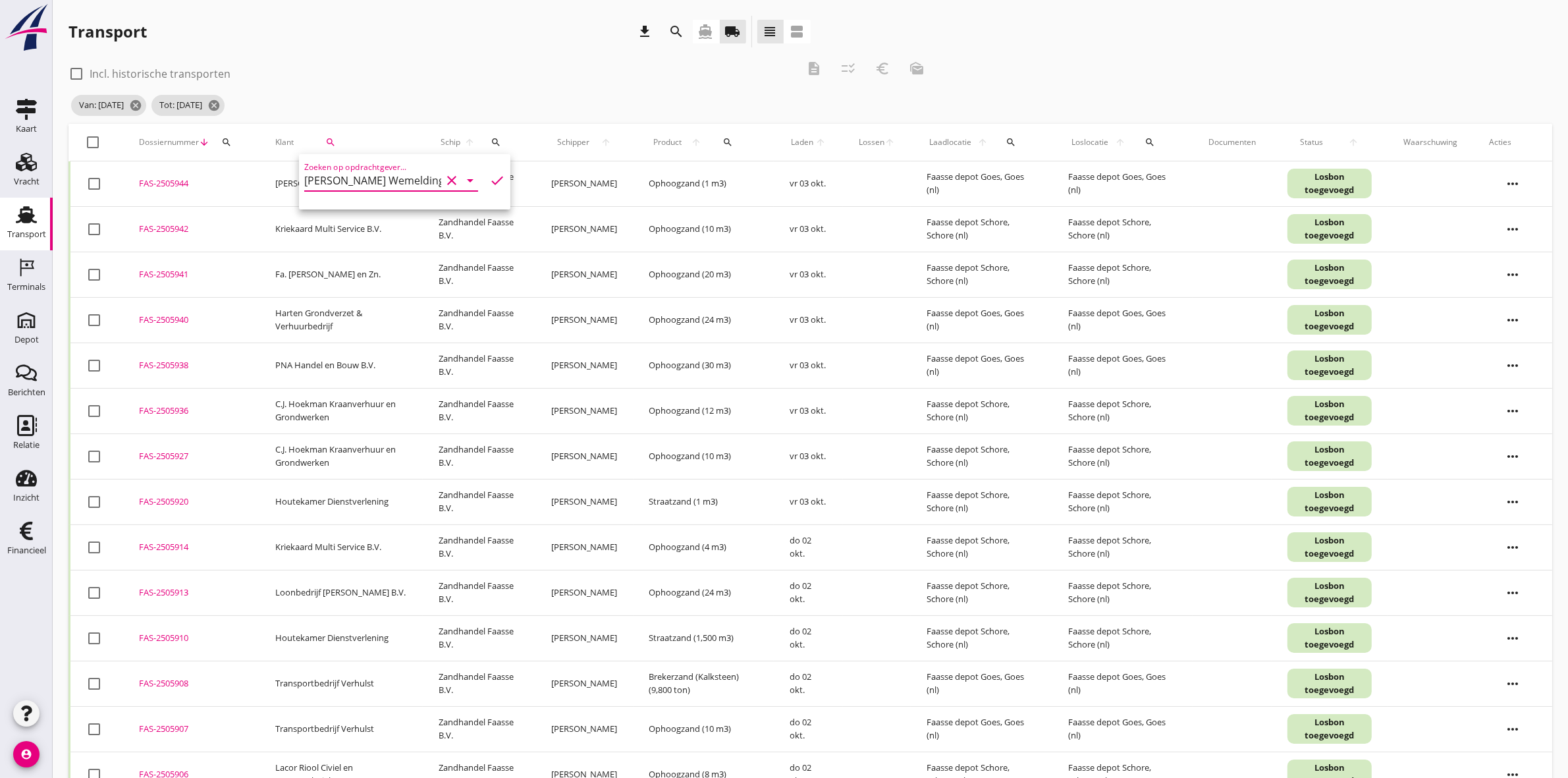
scroll to position [0, 16]
type input "[PERSON_NAME] Wemeldinge V.O.F."
click at [490, 176] on icon "check" at bounding box center [497, 181] width 16 height 16
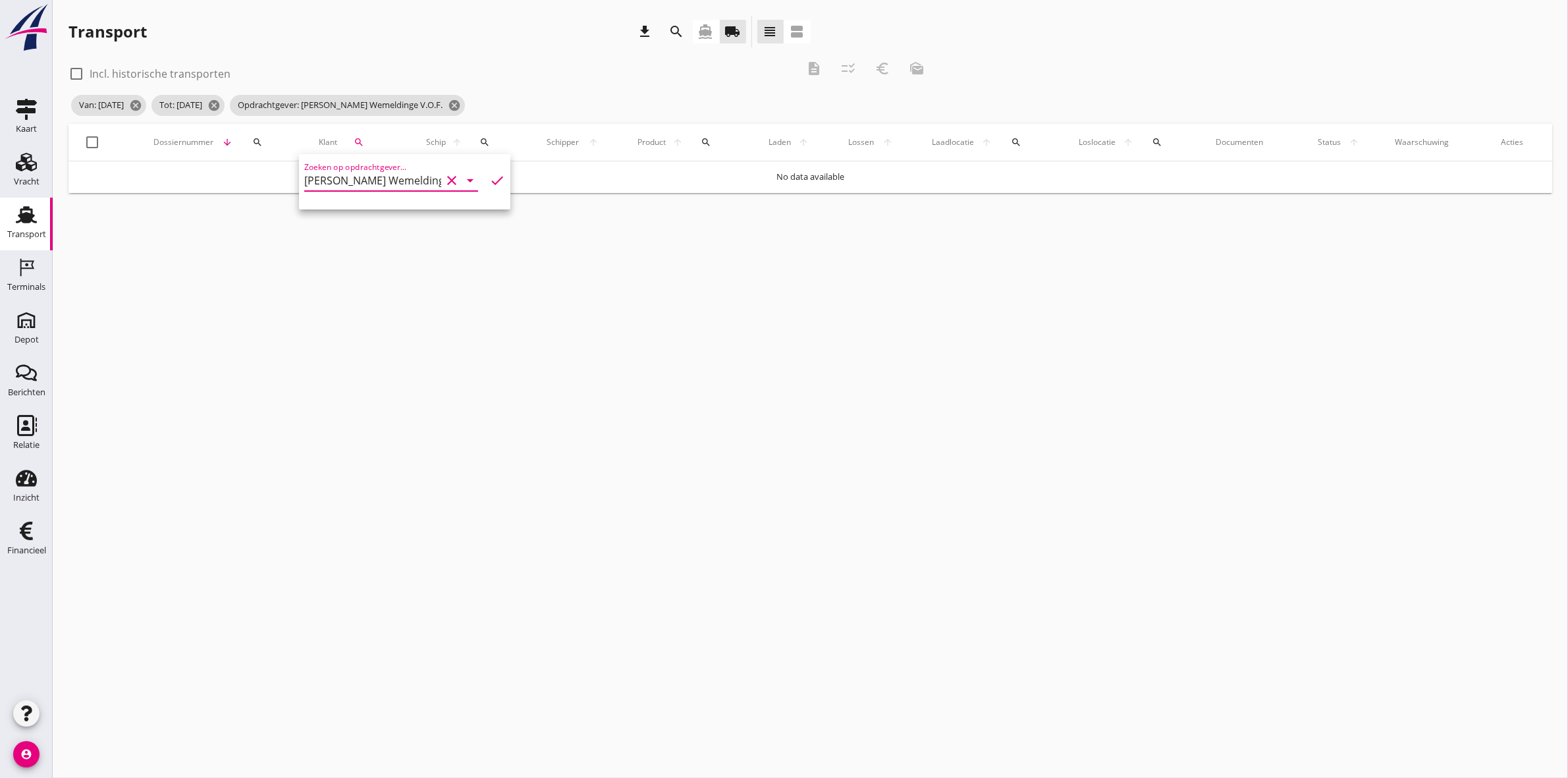
click at [444, 179] on icon "clear" at bounding box center [451, 181] width 16 height 16
click at [413, 181] on input "Zoeken op opdrachtgever..." at bounding box center [372, 181] width 137 height 21
click at [413, 243] on div "Firma Nijssen" at bounding box center [403, 244] width 176 height 16
type input "Firma Nijssen"
click at [490, 176] on icon "check" at bounding box center [497, 181] width 16 height 16
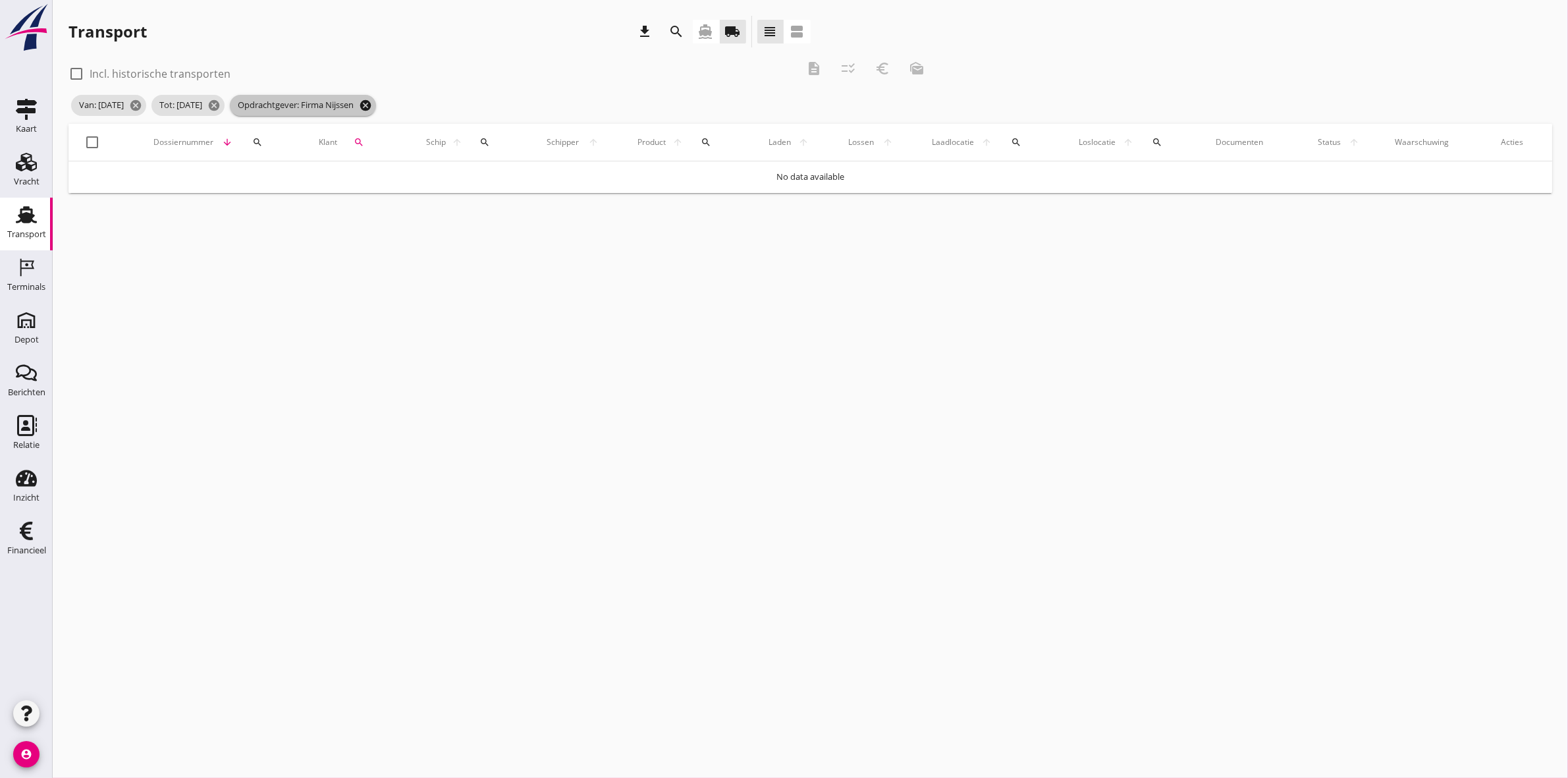
click at [372, 104] on icon "cancel" at bounding box center [365, 105] width 13 height 13
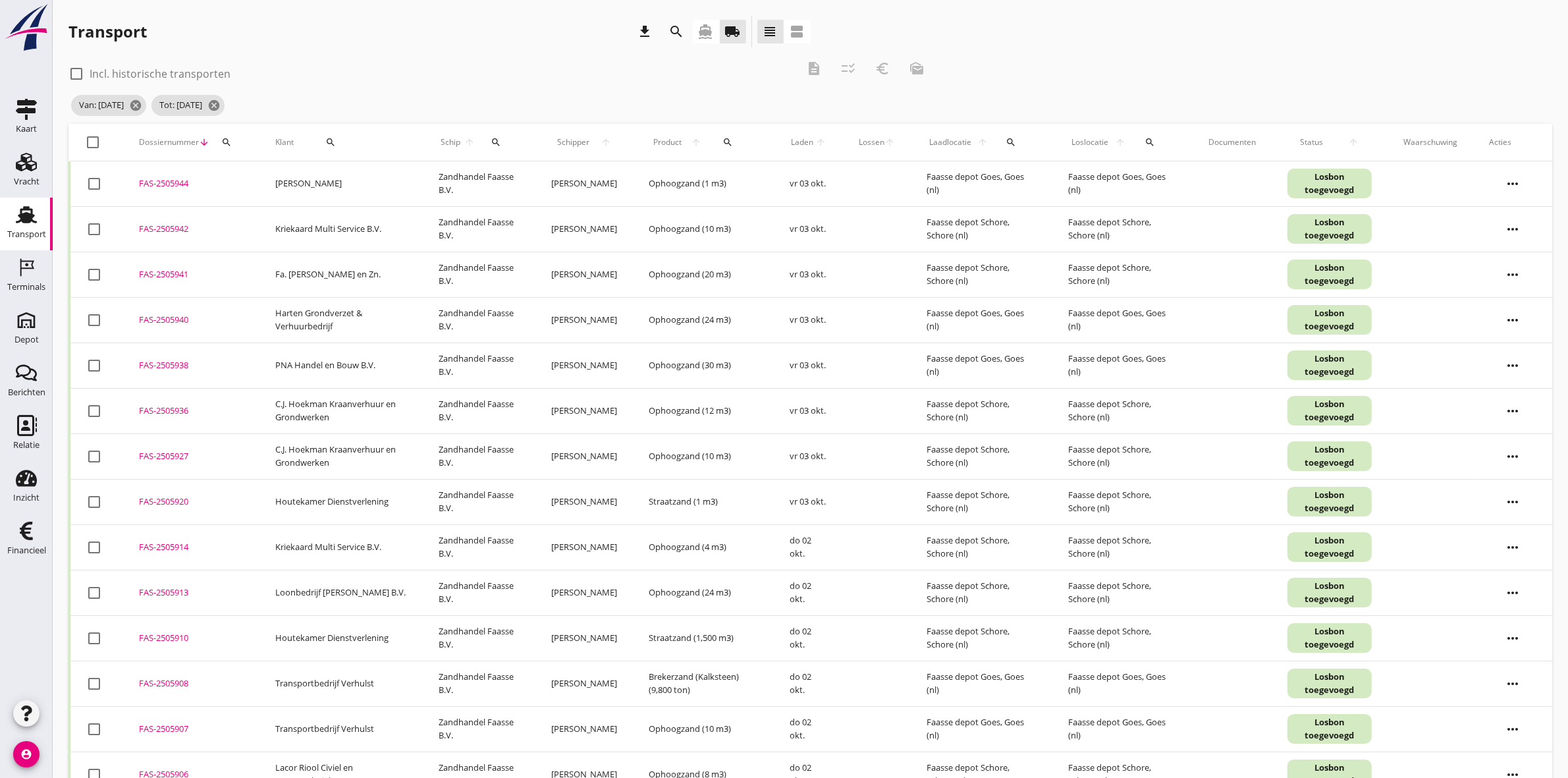
click at [339, 138] on div "search" at bounding box center [331, 142] width 63 height 11
click at [379, 176] on input "Zoeken op opdrachtgever..." at bounding box center [372, 181] width 137 height 21
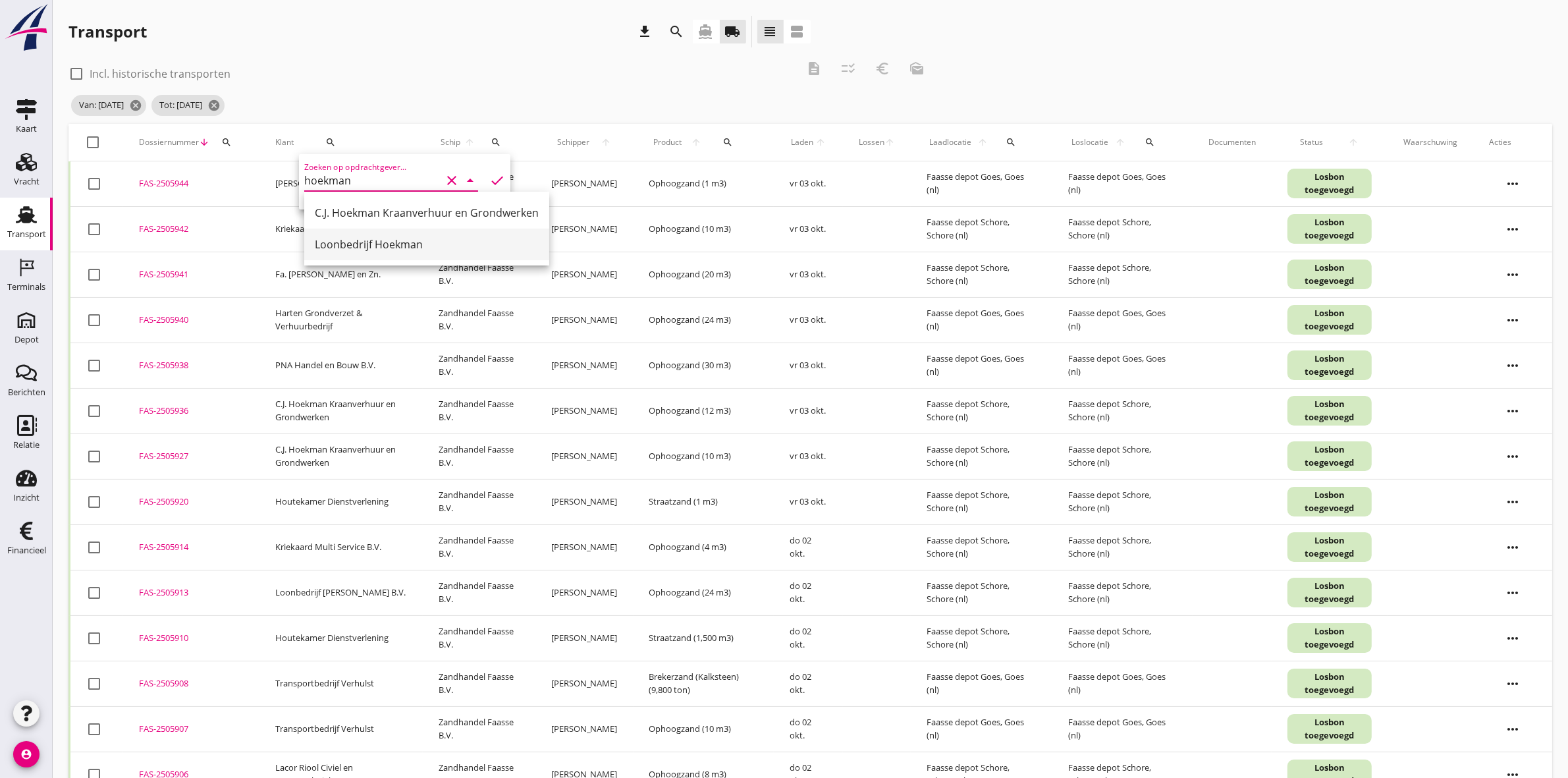
click at [396, 231] on div "Loonbedrijf Hoekman" at bounding box center [427, 244] width 224 height 32
type input "Loonbedrijf Hoekman"
click at [490, 174] on icon "check" at bounding box center [497, 181] width 16 height 16
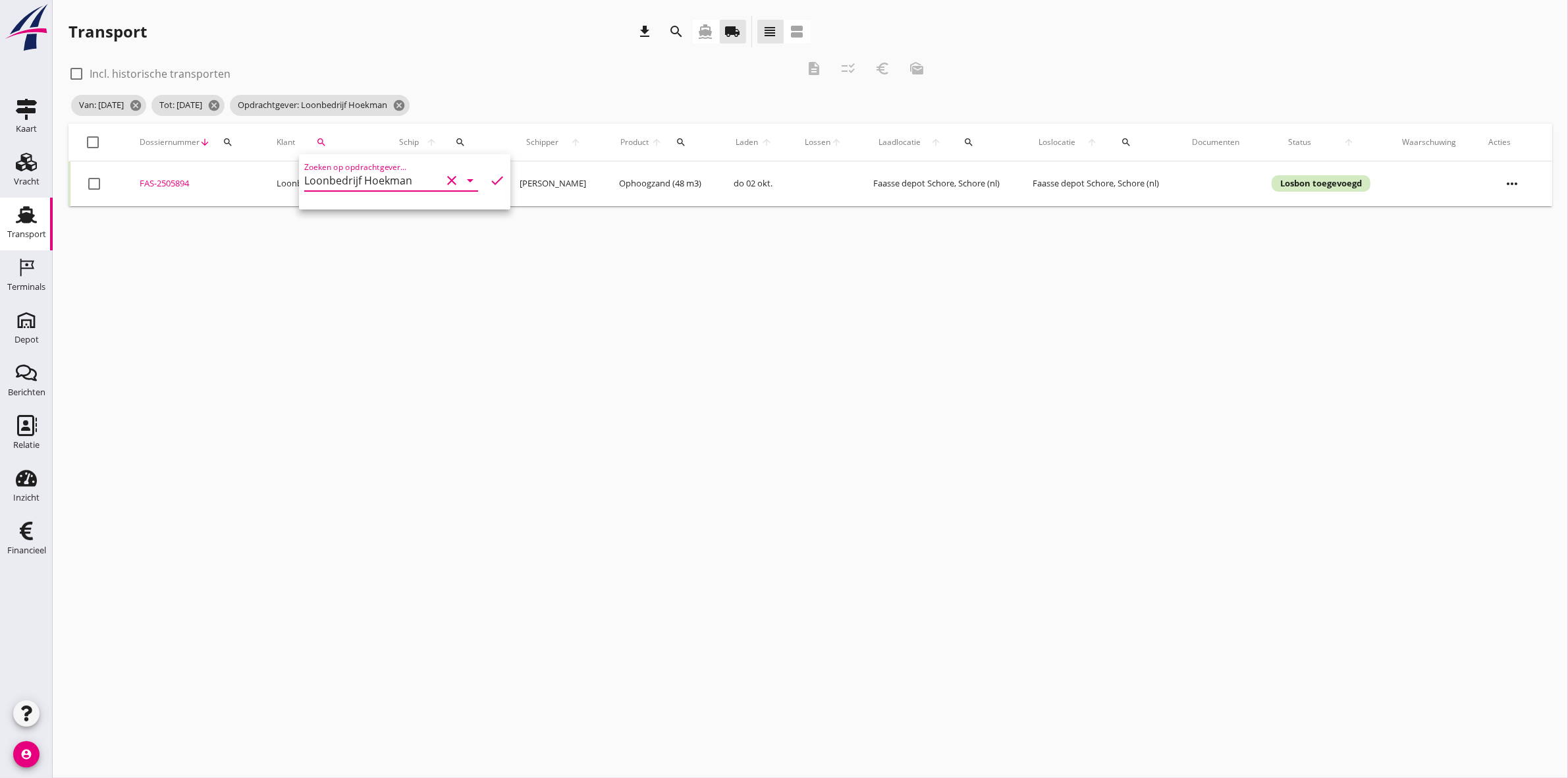
click at [87, 142] on div at bounding box center [94, 142] width 23 height 23
checkbox input "true"
click at [809, 71] on icon "description" at bounding box center [814, 68] width 16 height 16
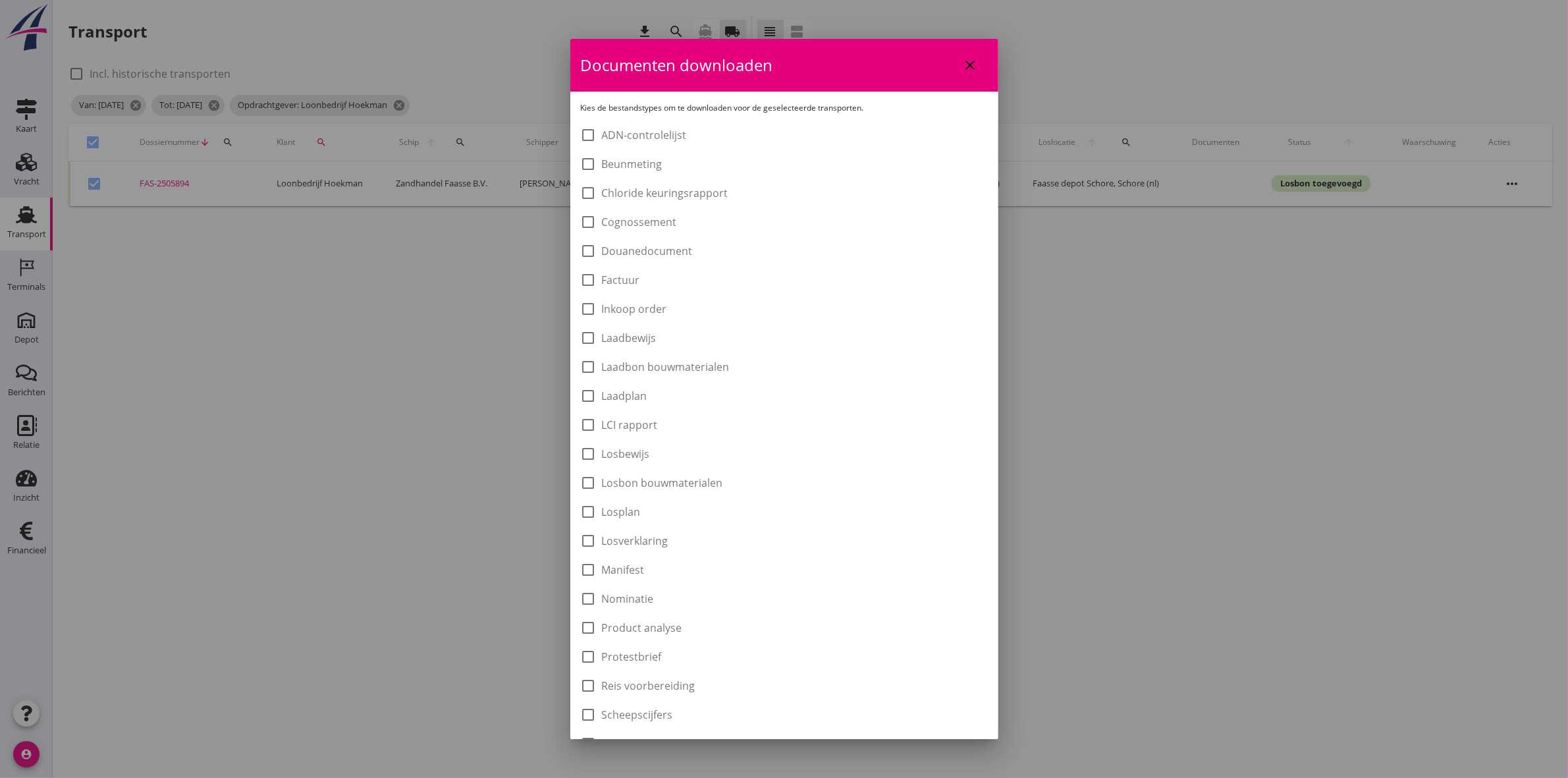
click at [712, 360] on label "Laadbon bouwmaterialen" at bounding box center [666, 367] width 128 height 13
checkbox input "true"
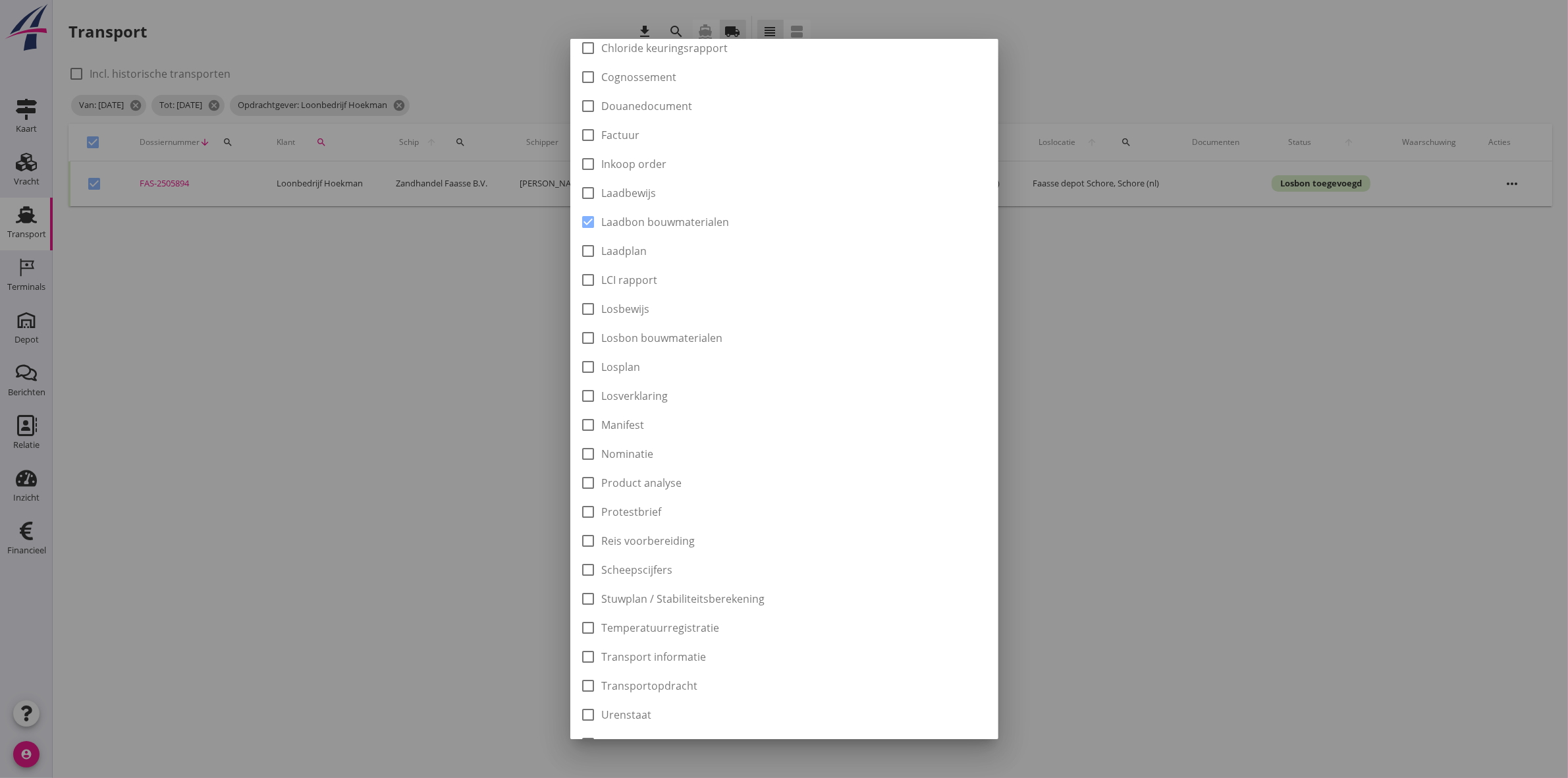
scroll to position [212, 0]
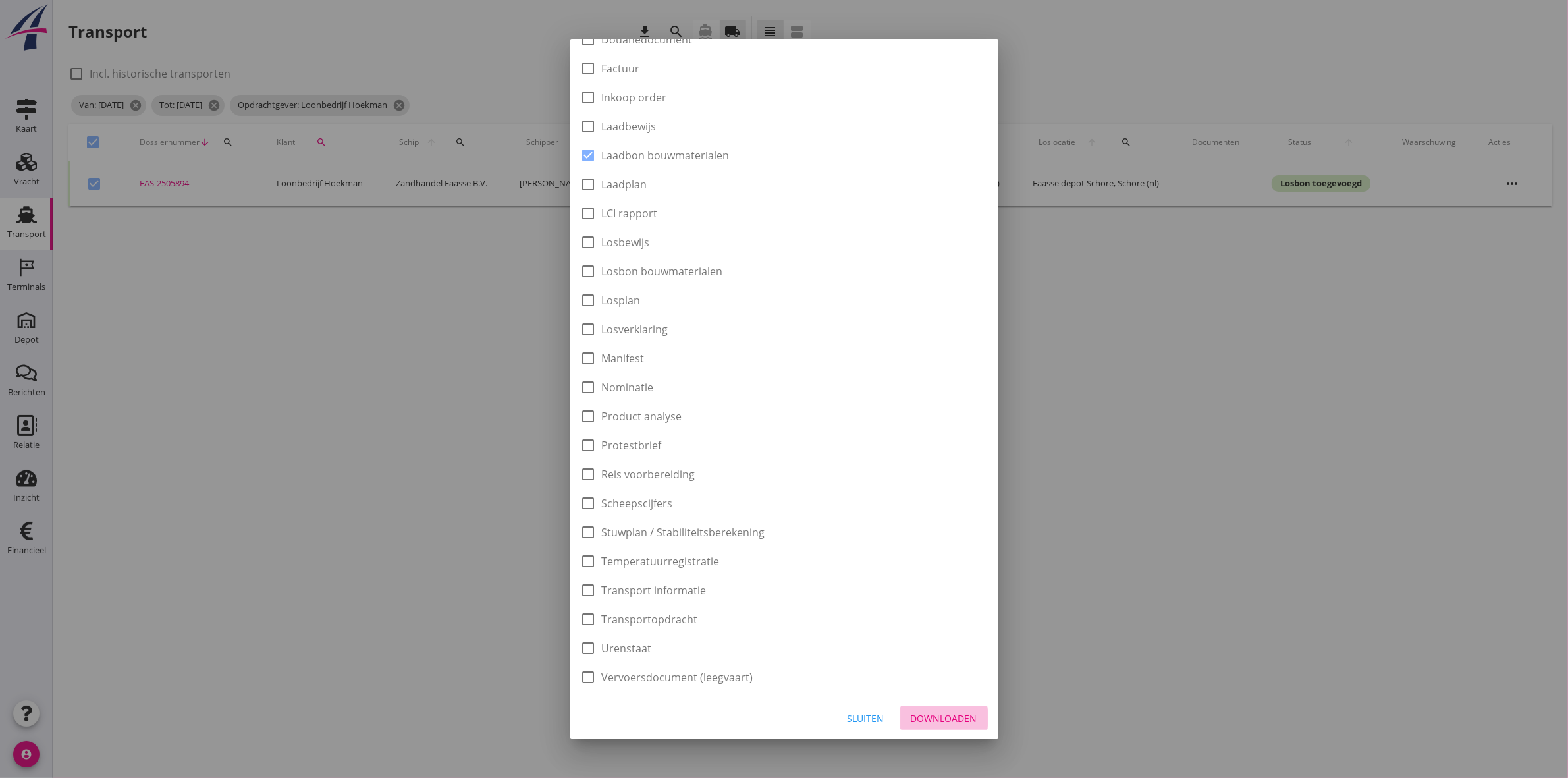
click at [971, 715] on button "Downloaden" at bounding box center [944, 718] width 87 height 24
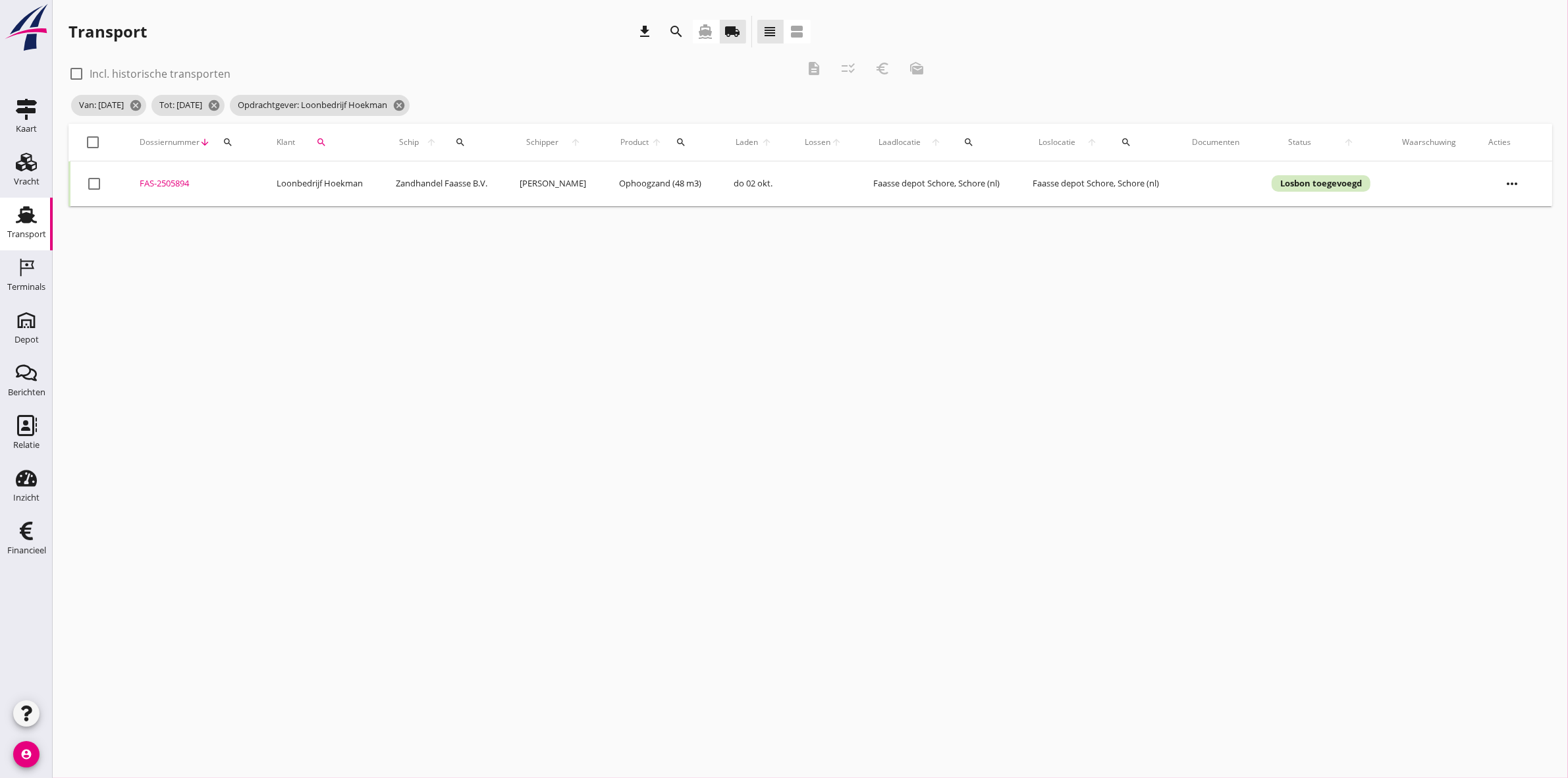
checkbox input "false"
click at [89, 143] on div at bounding box center [94, 142] width 23 height 23
checkbox input "true"
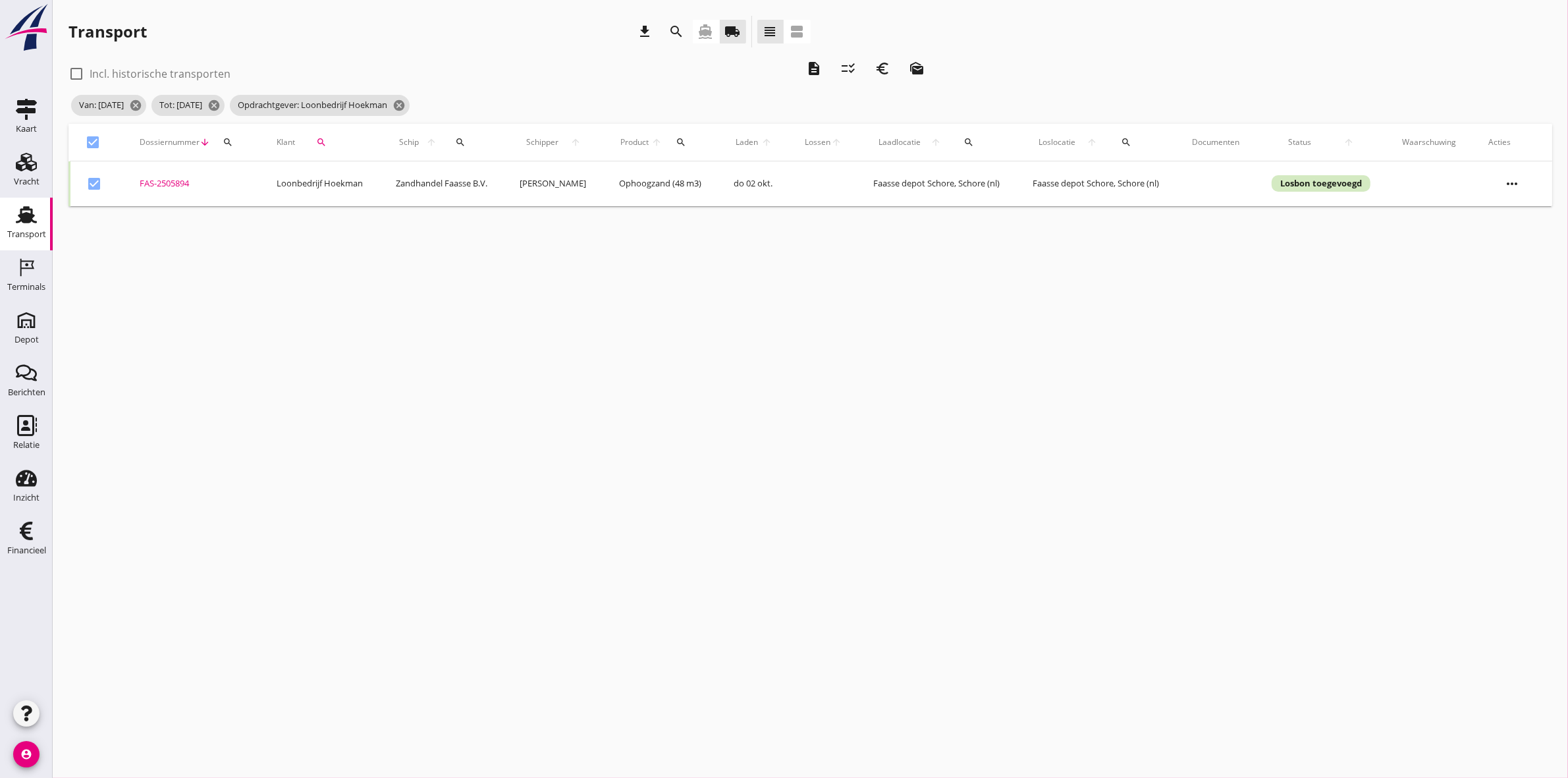
click at [876, 67] on icon "euro_symbol" at bounding box center [882, 68] width 16 height 16
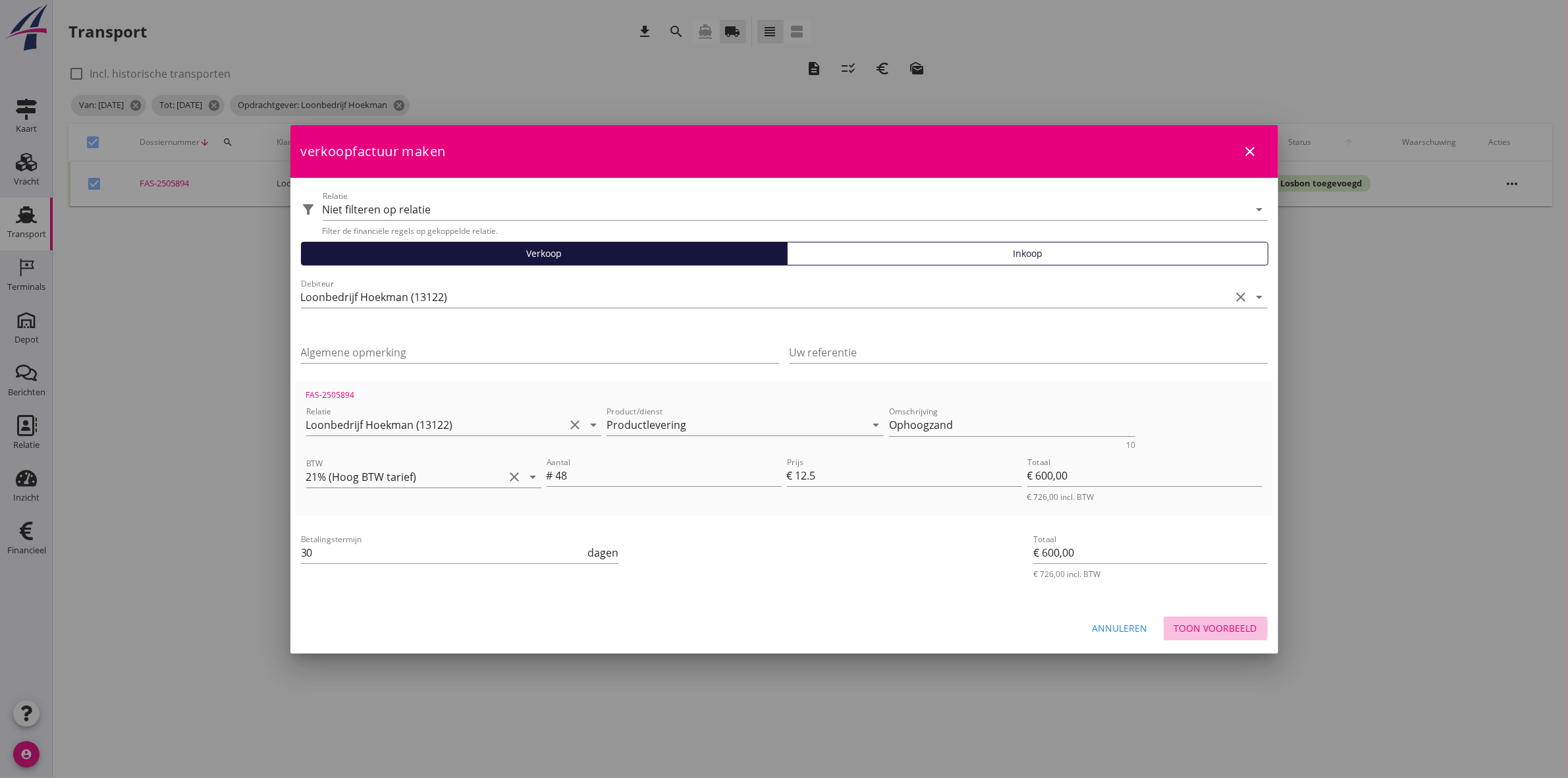
click at [1217, 630] on div "Toon voorbeeld" at bounding box center [1216, 628] width 83 height 14
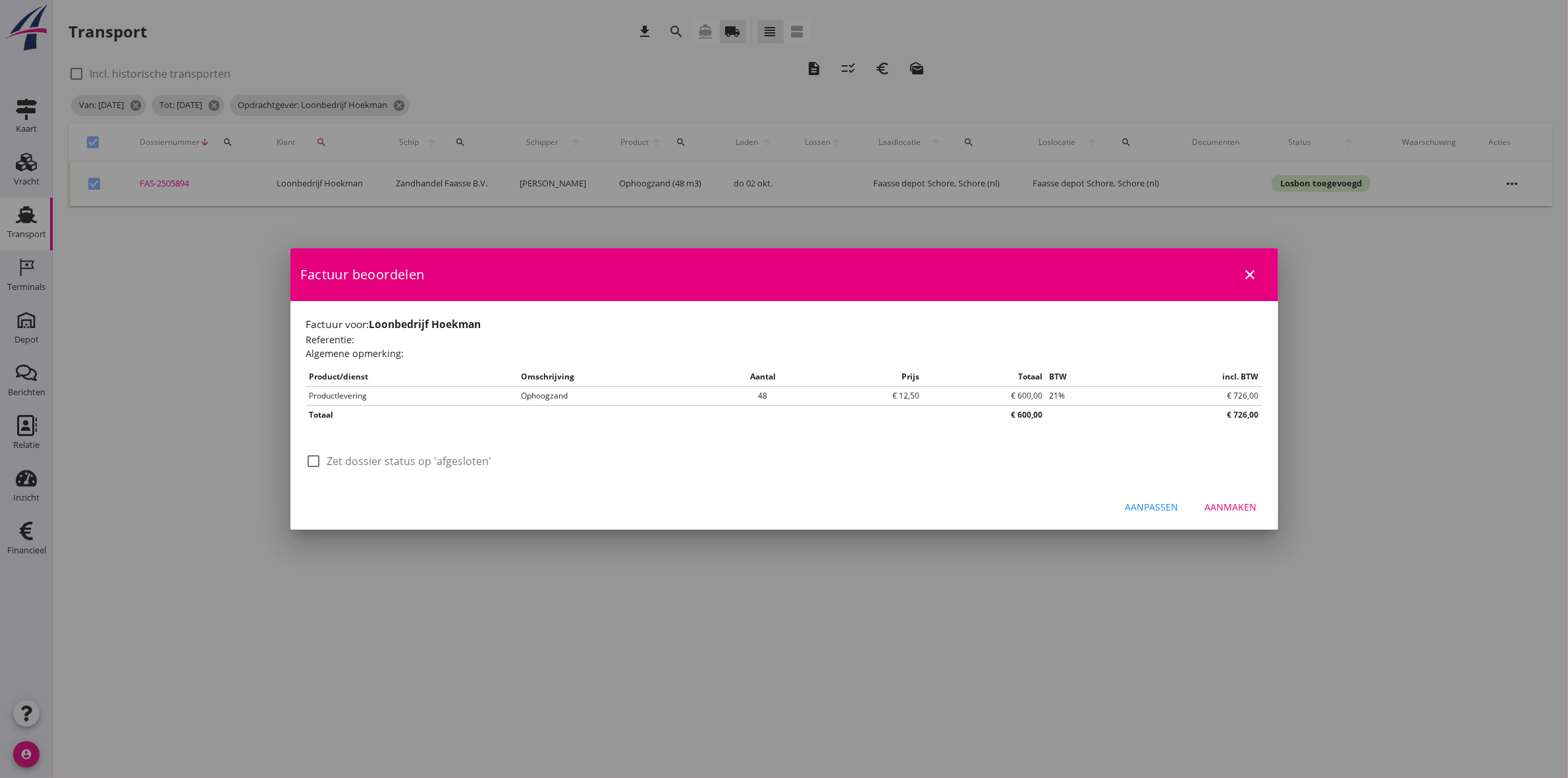
click at [317, 463] on div at bounding box center [315, 461] width 23 height 23
checkbox input "true"
click at [1239, 512] on div "Aanmaken" at bounding box center [1232, 507] width 52 height 14
checkbox input "false"
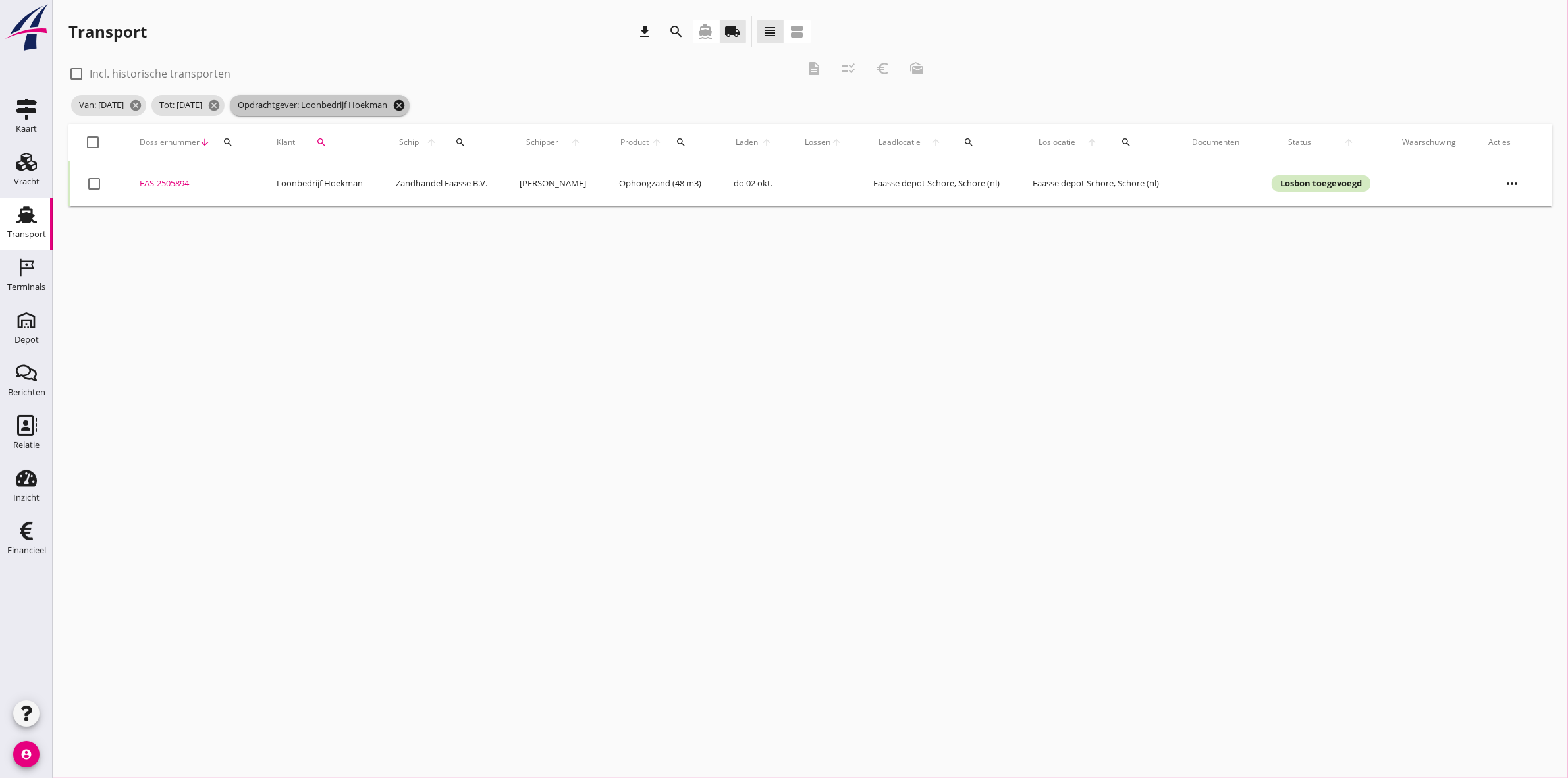
click at [406, 106] on icon "cancel" at bounding box center [399, 105] width 13 height 13
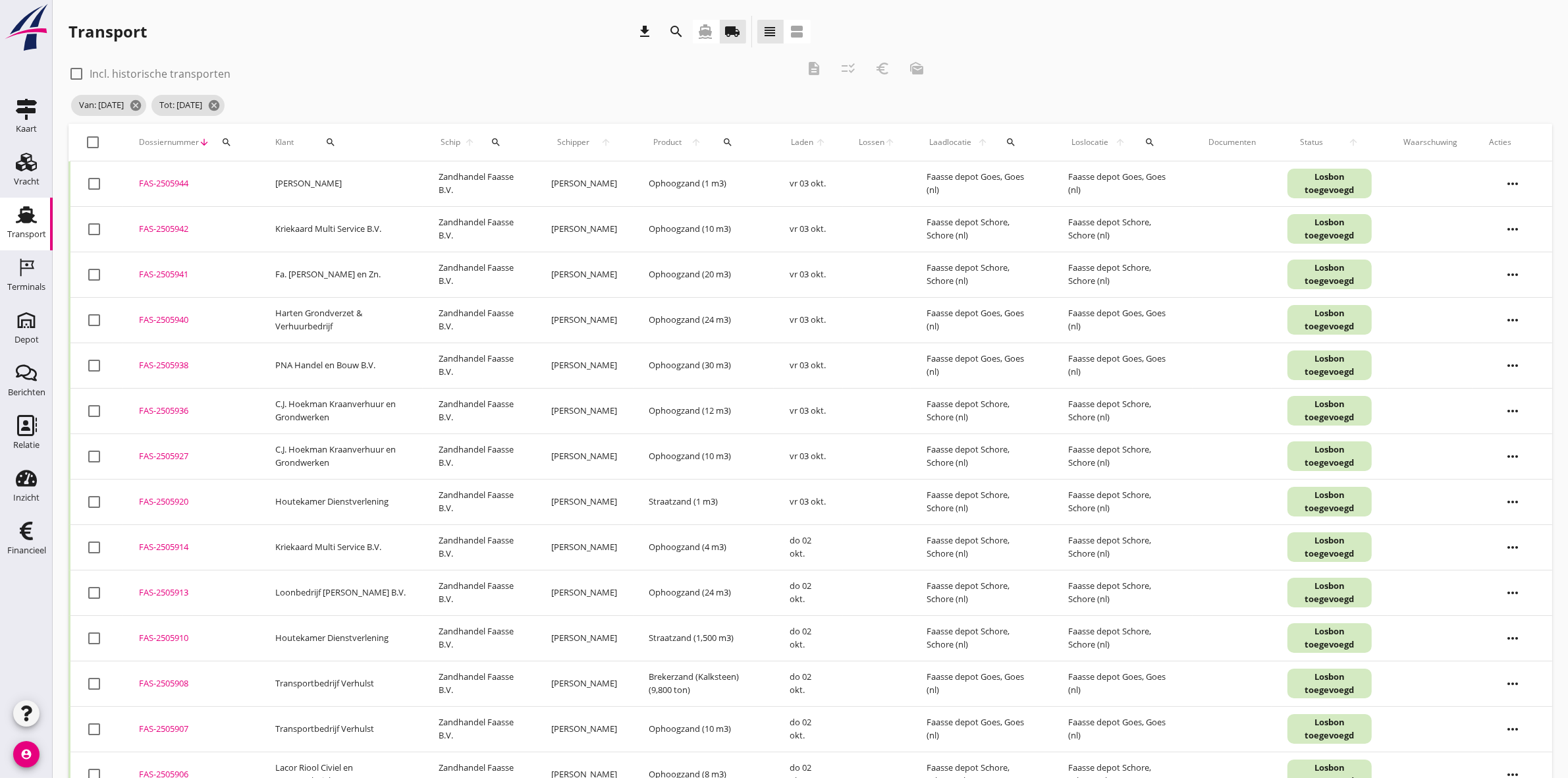
click at [325, 140] on icon "search" at bounding box center [330, 142] width 11 height 11
click at [444, 184] on div at bounding box center [451, 181] width 16 height 16
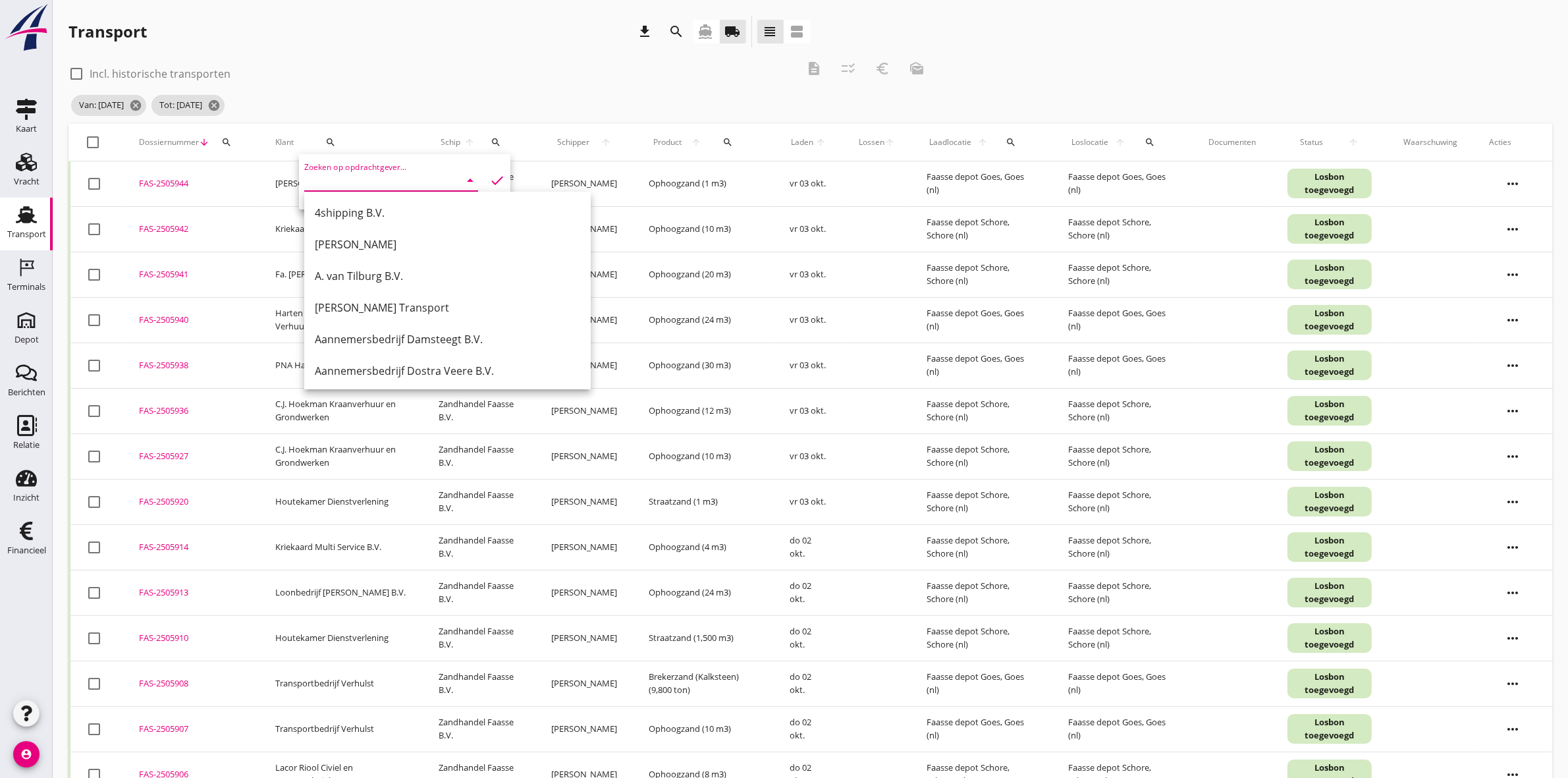
click at [341, 174] on input "Zoeken op opdrachtgever..." at bounding box center [372, 181] width 137 height 21
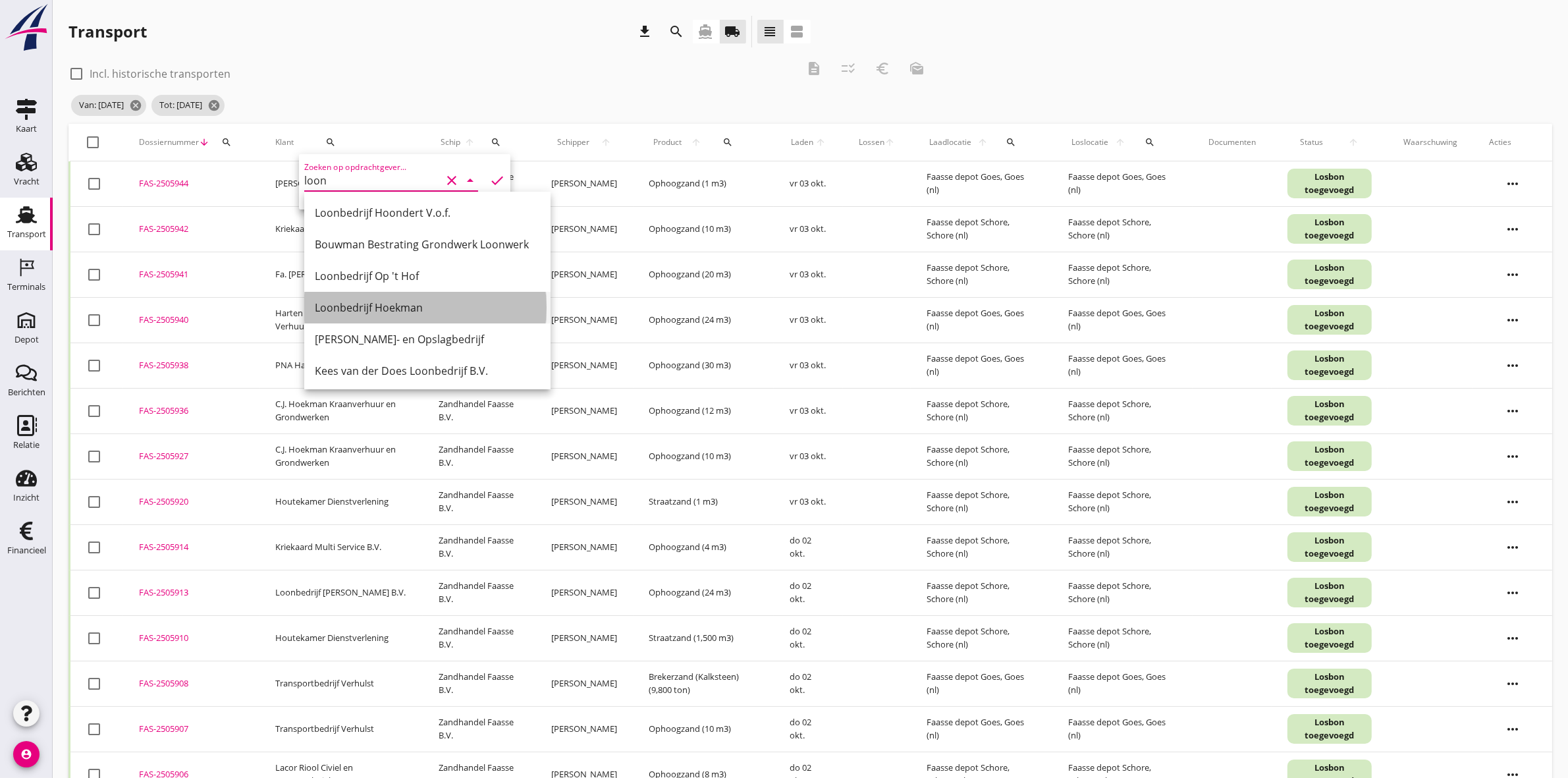
click at [376, 310] on div "Loonbedrijf Hoekman" at bounding box center [427, 308] width 225 height 16
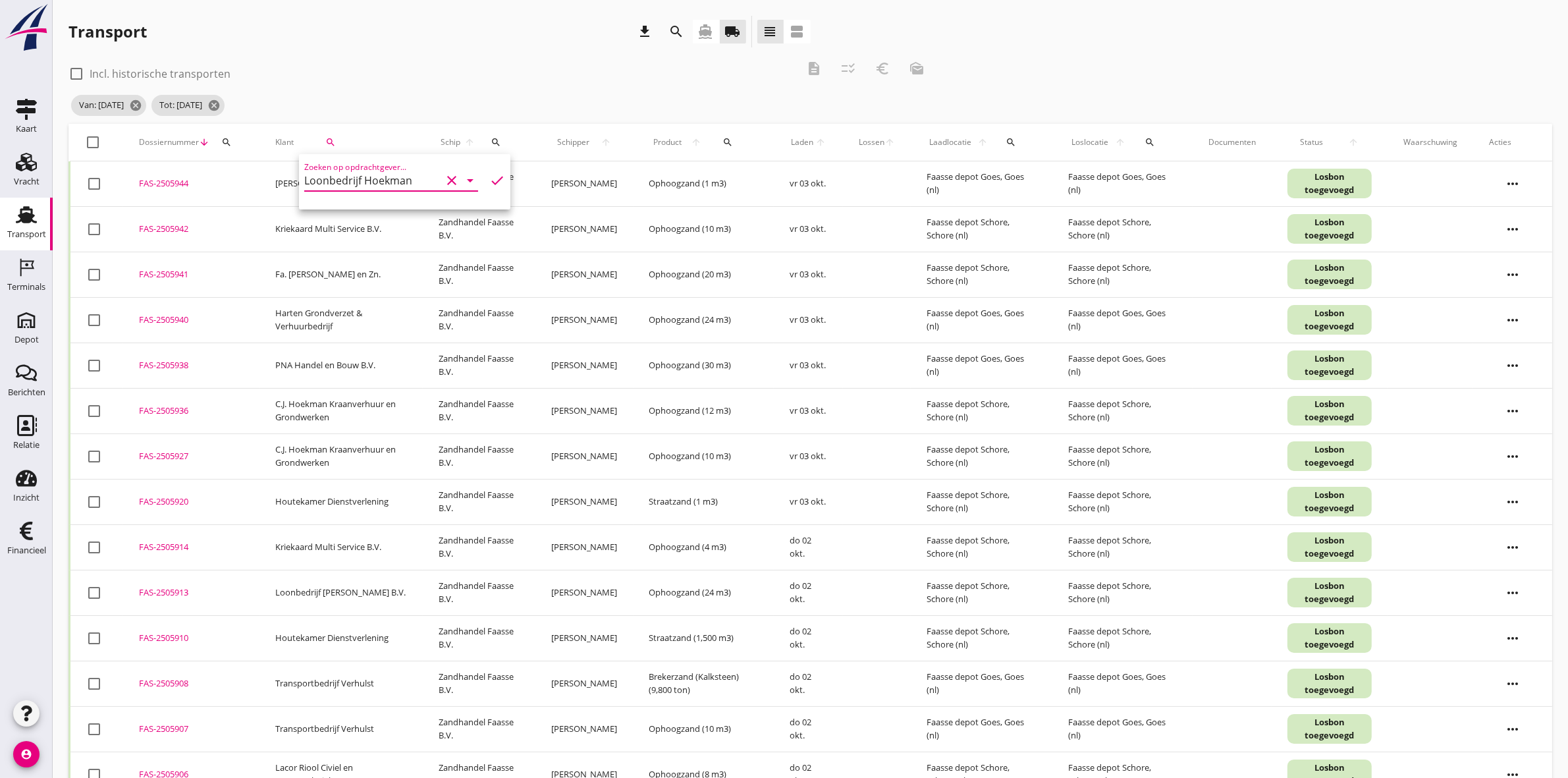
click at [493, 179] on icon "check" at bounding box center [497, 181] width 16 height 16
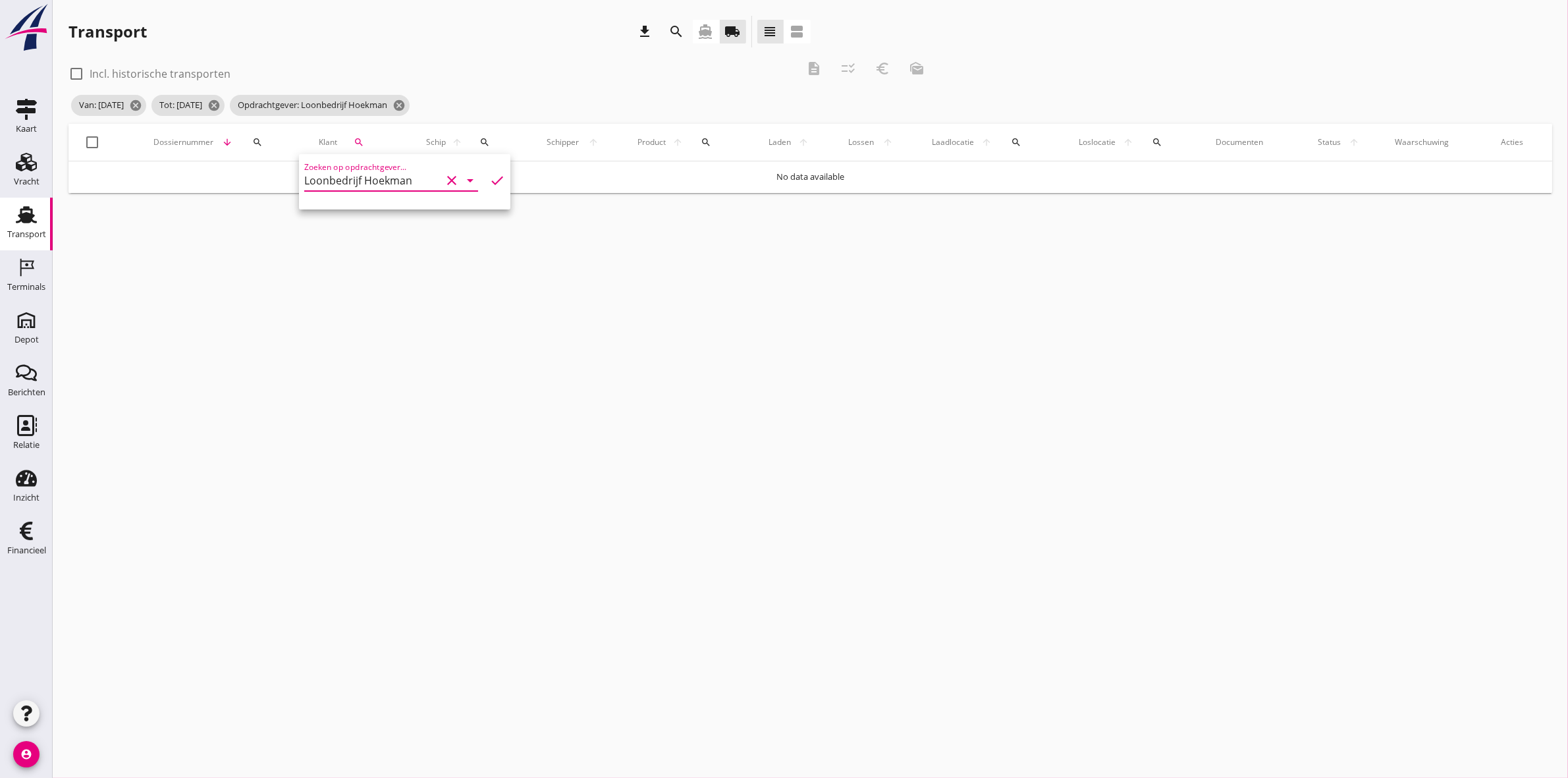
click at [493, 75] on div "check_box_outline_blank Incl. historische transporten" at bounding box center [432, 73] width 729 height 18
click at [406, 102] on icon "cancel" at bounding box center [399, 105] width 13 height 13
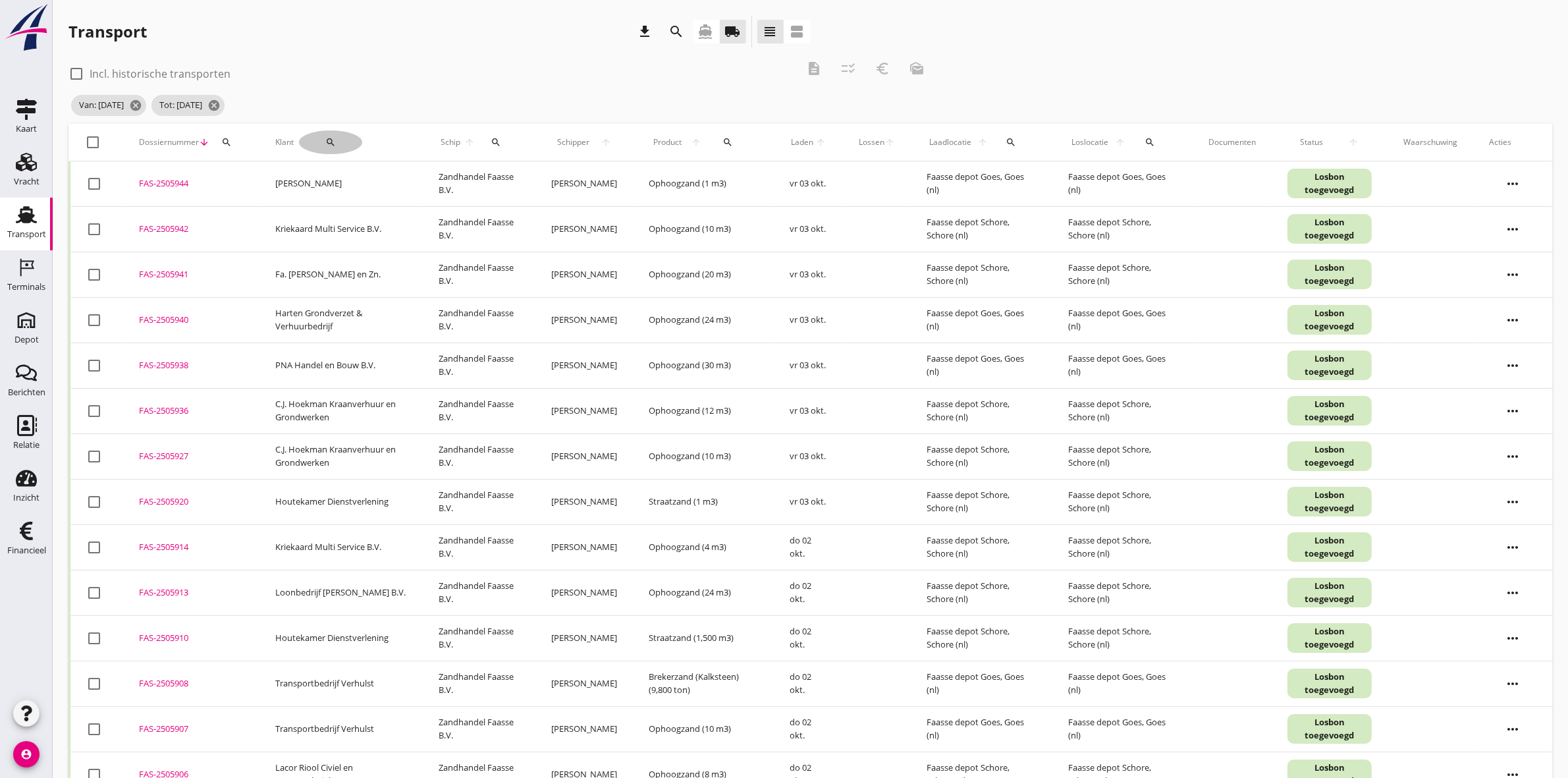
click at [339, 147] on button "search" at bounding box center [331, 142] width 63 height 24
click at [353, 182] on input "Zoeken op opdrachtgever..." at bounding box center [372, 181] width 137 height 21
click at [491, 182] on icon "check" at bounding box center [497, 181] width 16 height 16
click at [310, 179] on input "pnh" at bounding box center [372, 181] width 137 height 21
click at [318, 178] on input "p.nh" at bounding box center [372, 181] width 137 height 21
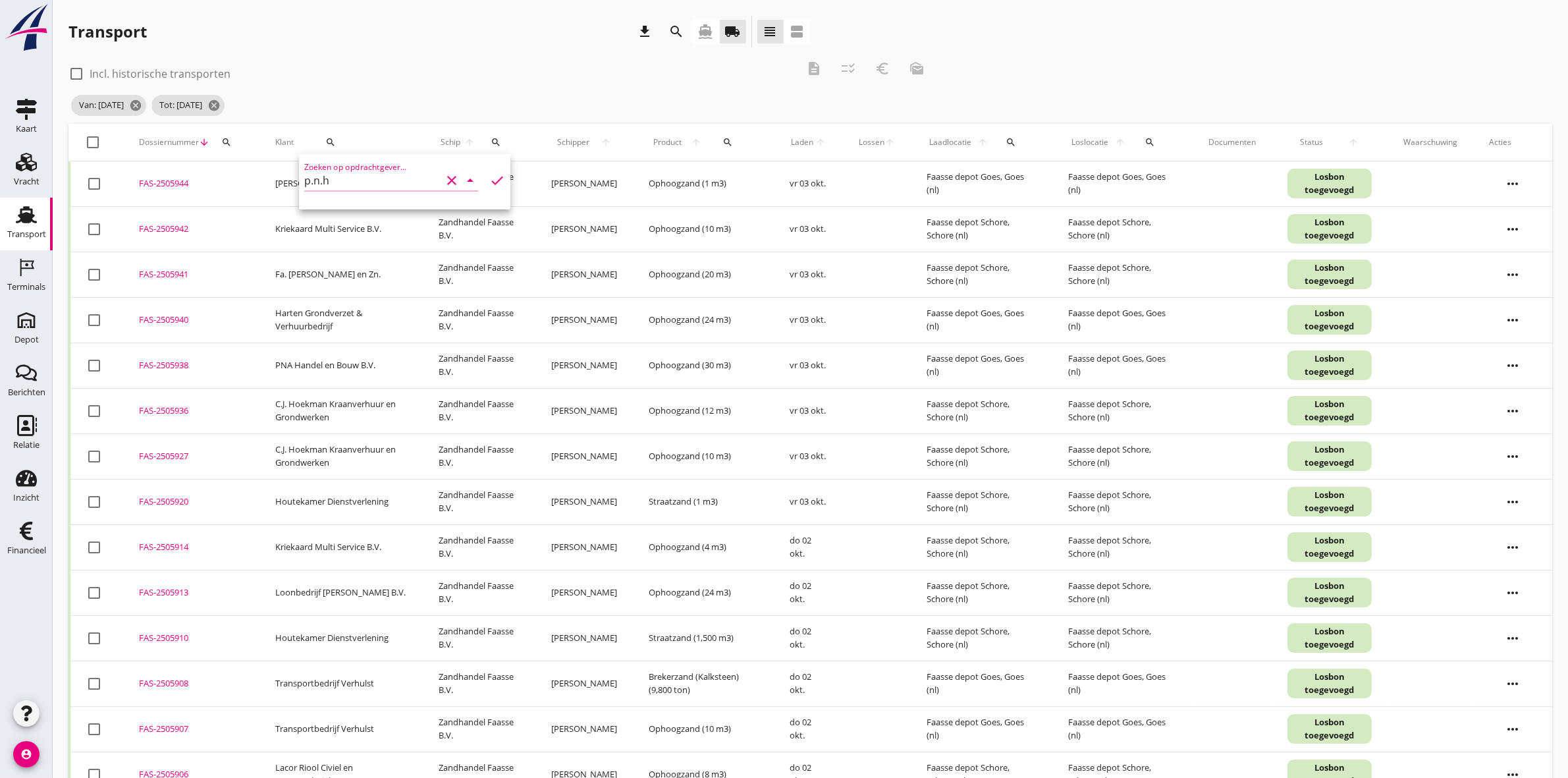
click at [364, 186] on input "p.n.h" at bounding box center [372, 181] width 137 height 21
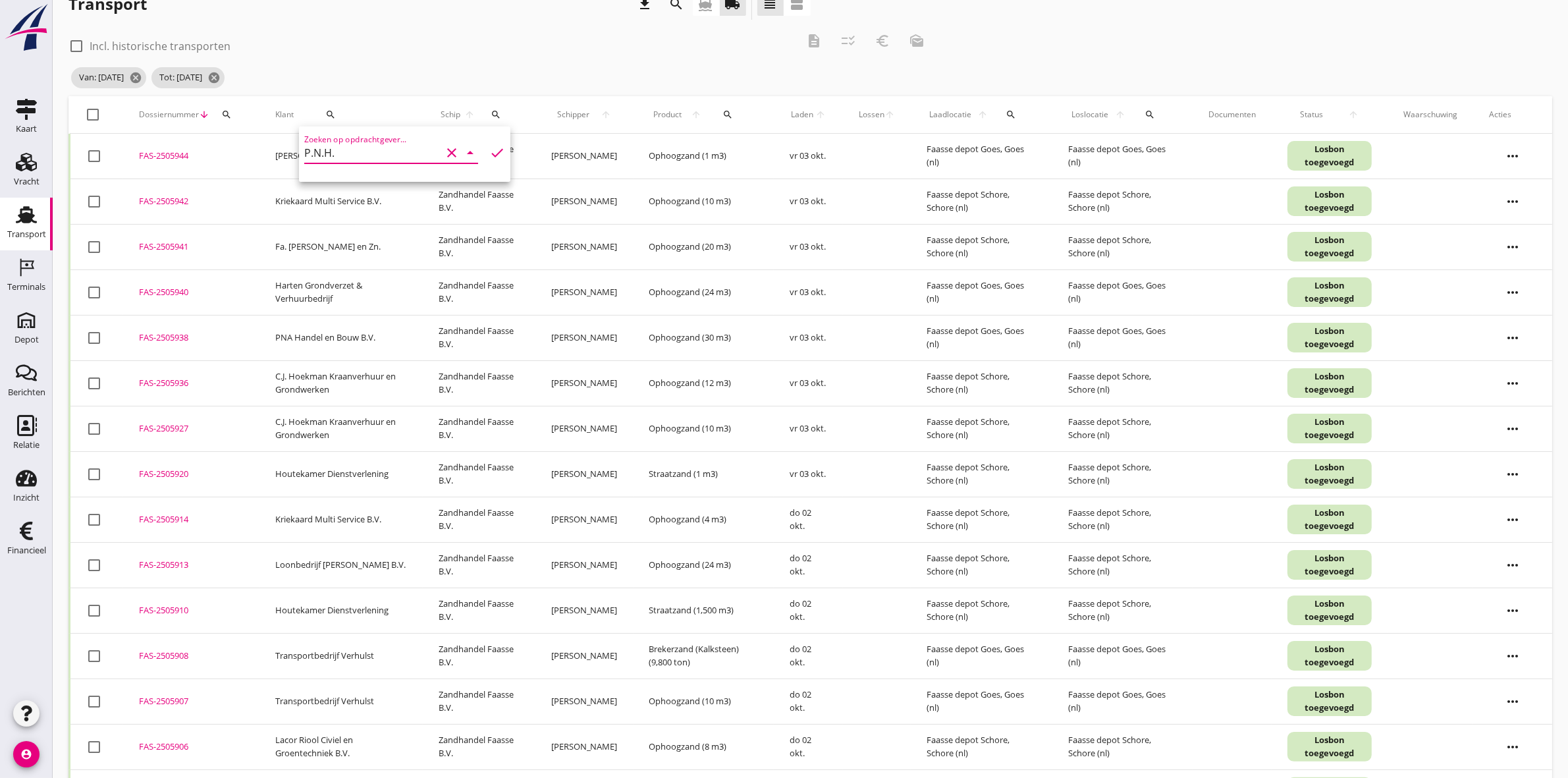
scroll to position [0, 0]
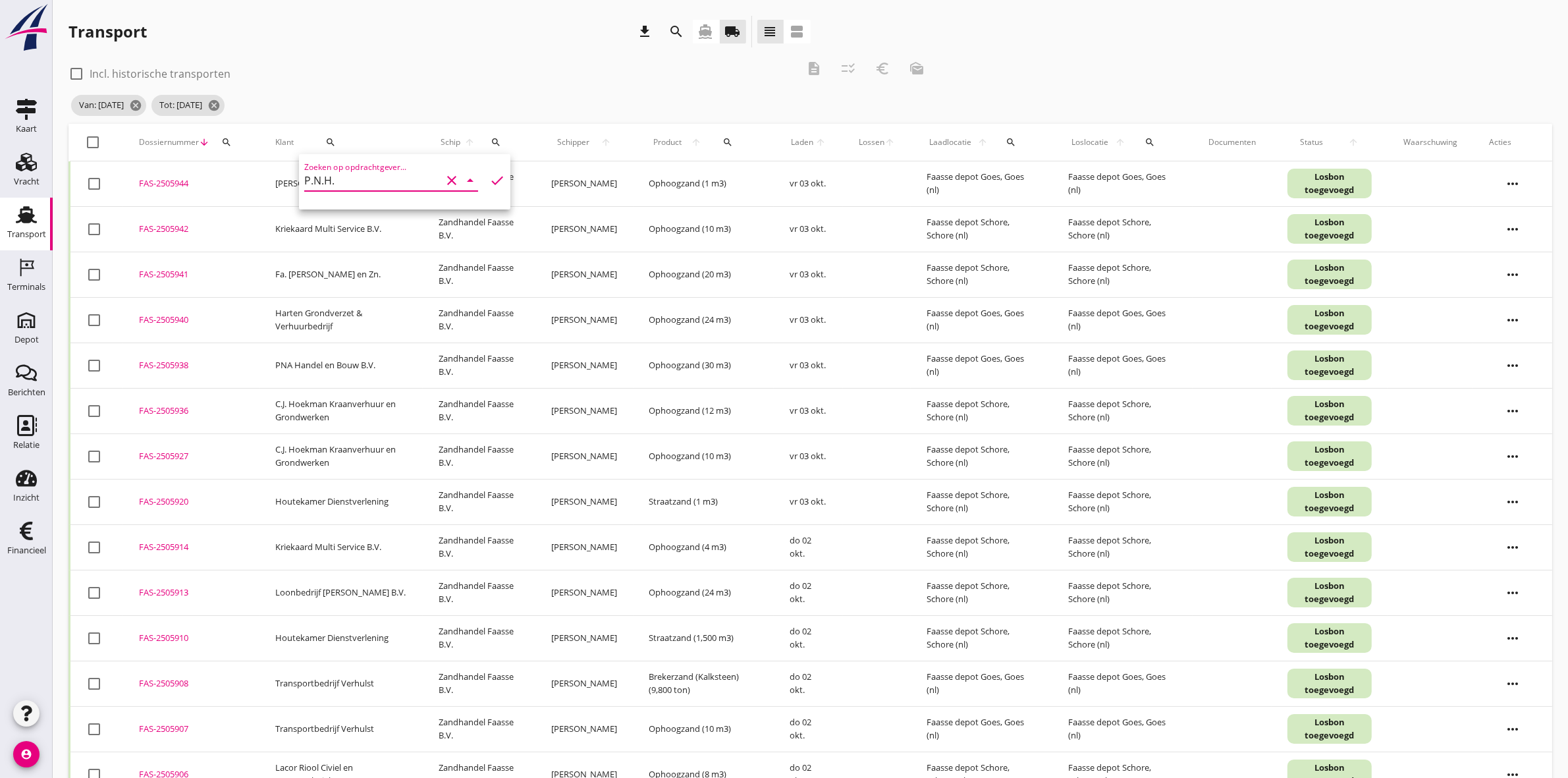
click at [490, 179] on icon "check" at bounding box center [497, 181] width 16 height 16
click at [496, 56] on div "check_box_outline_blank Incl. historische transporten description checklist_rtl…" at bounding box center [501, 73] width 865 height 39
click at [327, 140] on icon "search" at bounding box center [330, 142] width 11 height 11
click at [428, 250] on div "PNA Handel en Bouw B.V." at bounding box center [412, 244] width 195 height 16
click at [490, 176] on icon "check" at bounding box center [497, 181] width 16 height 16
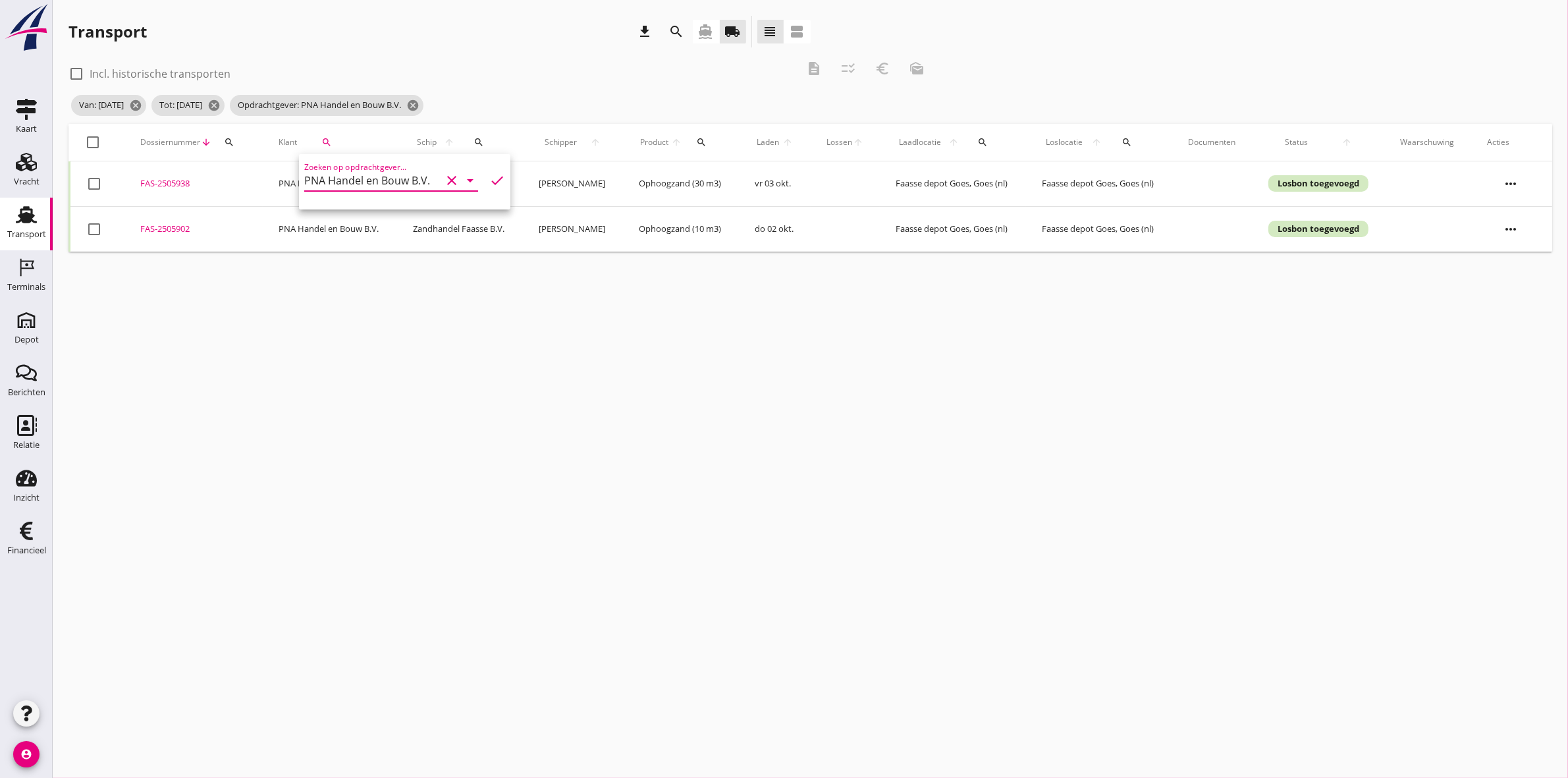
click at [512, 73] on div "check_box_outline_blank Incl. historische transporten" at bounding box center [432, 73] width 729 height 18
click at [87, 145] on div at bounding box center [94, 142] width 23 height 23
click at [812, 67] on icon "description" at bounding box center [814, 68] width 16 height 16
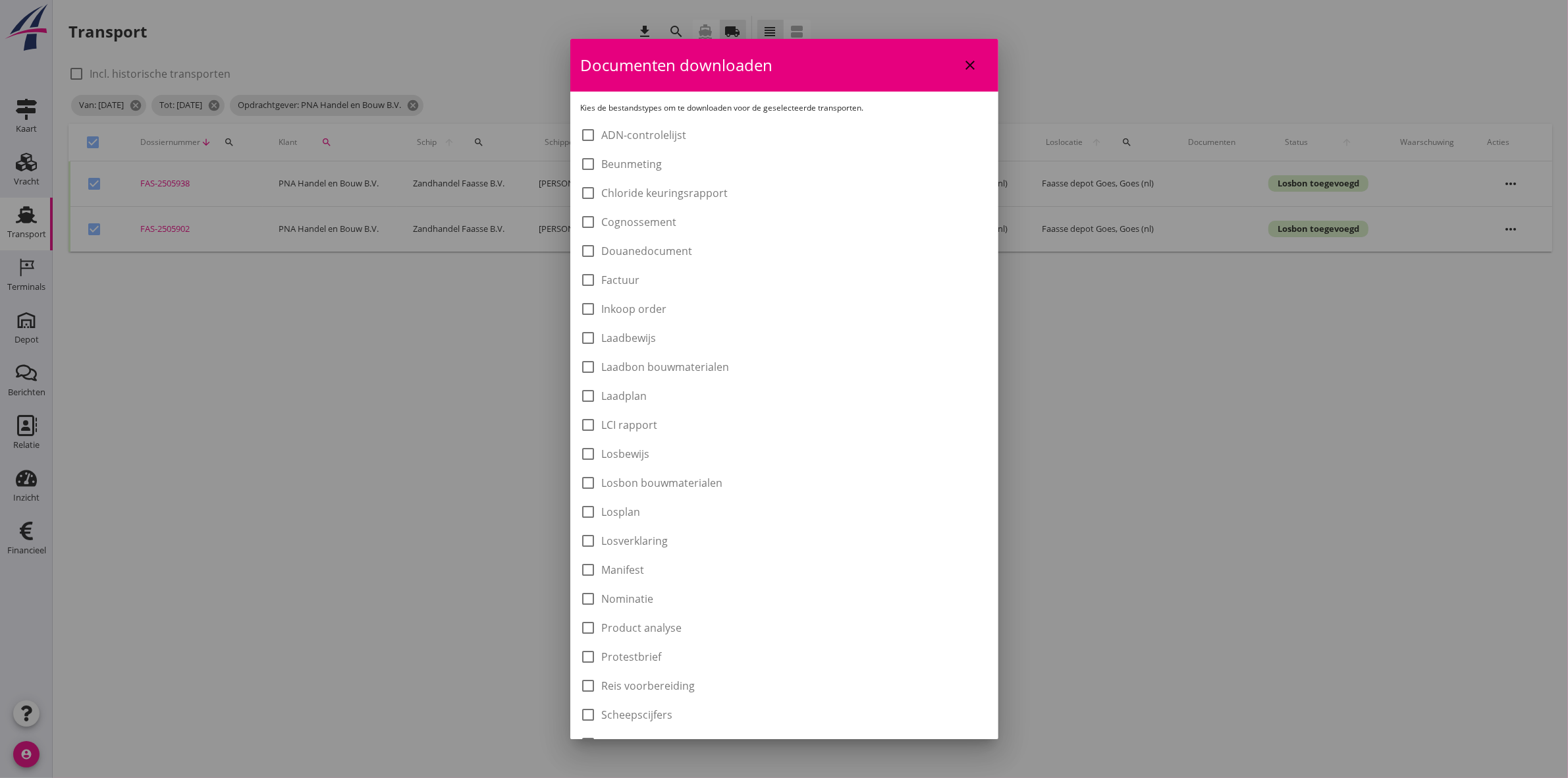
click at [667, 360] on label "Laadbon bouwmaterialen" at bounding box center [666, 367] width 128 height 13
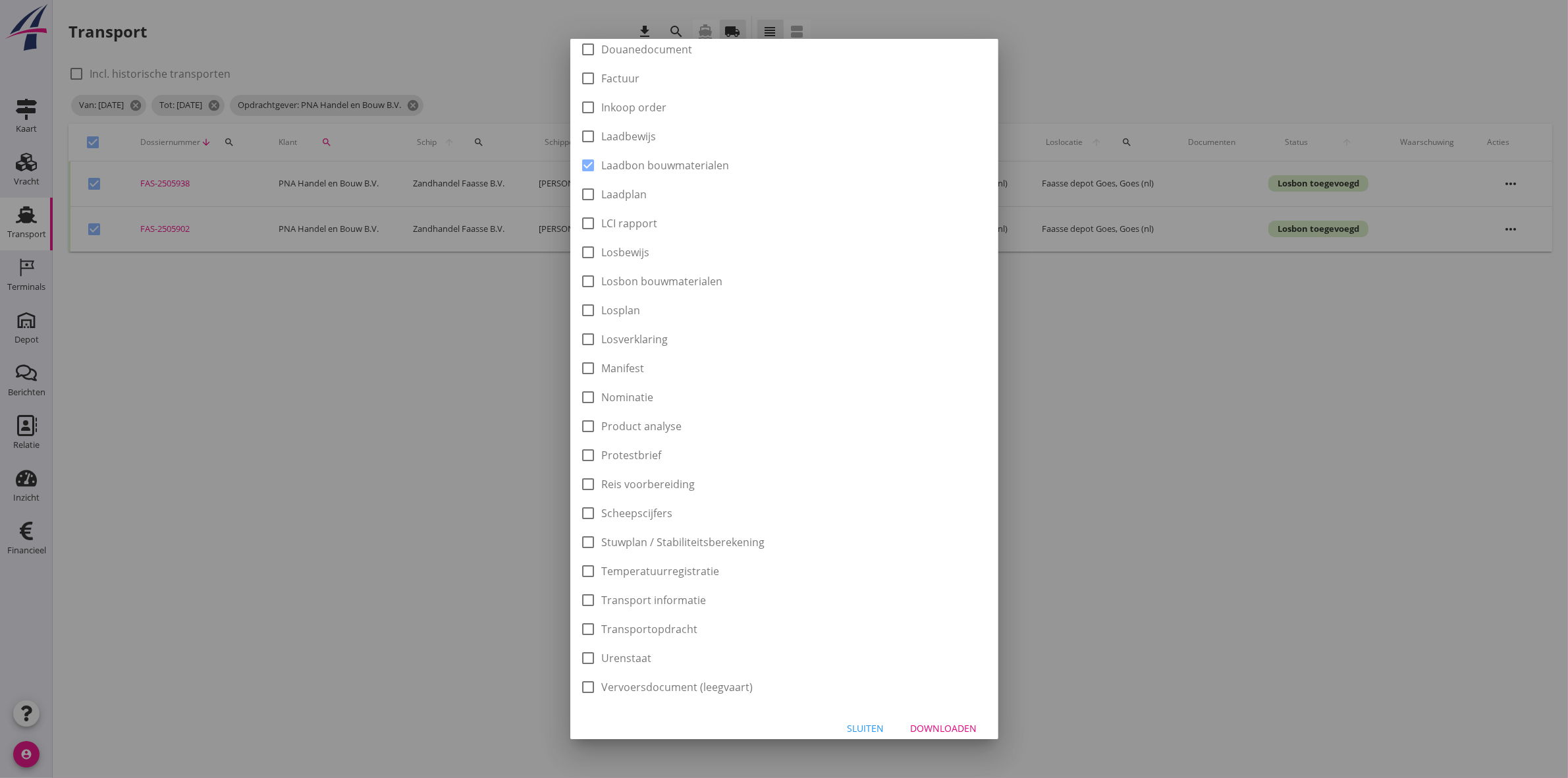
scroll to position [212, 0]
click at [934, 722] on div "Downloaden" at bounding box center [944, 719] width 66 height 14
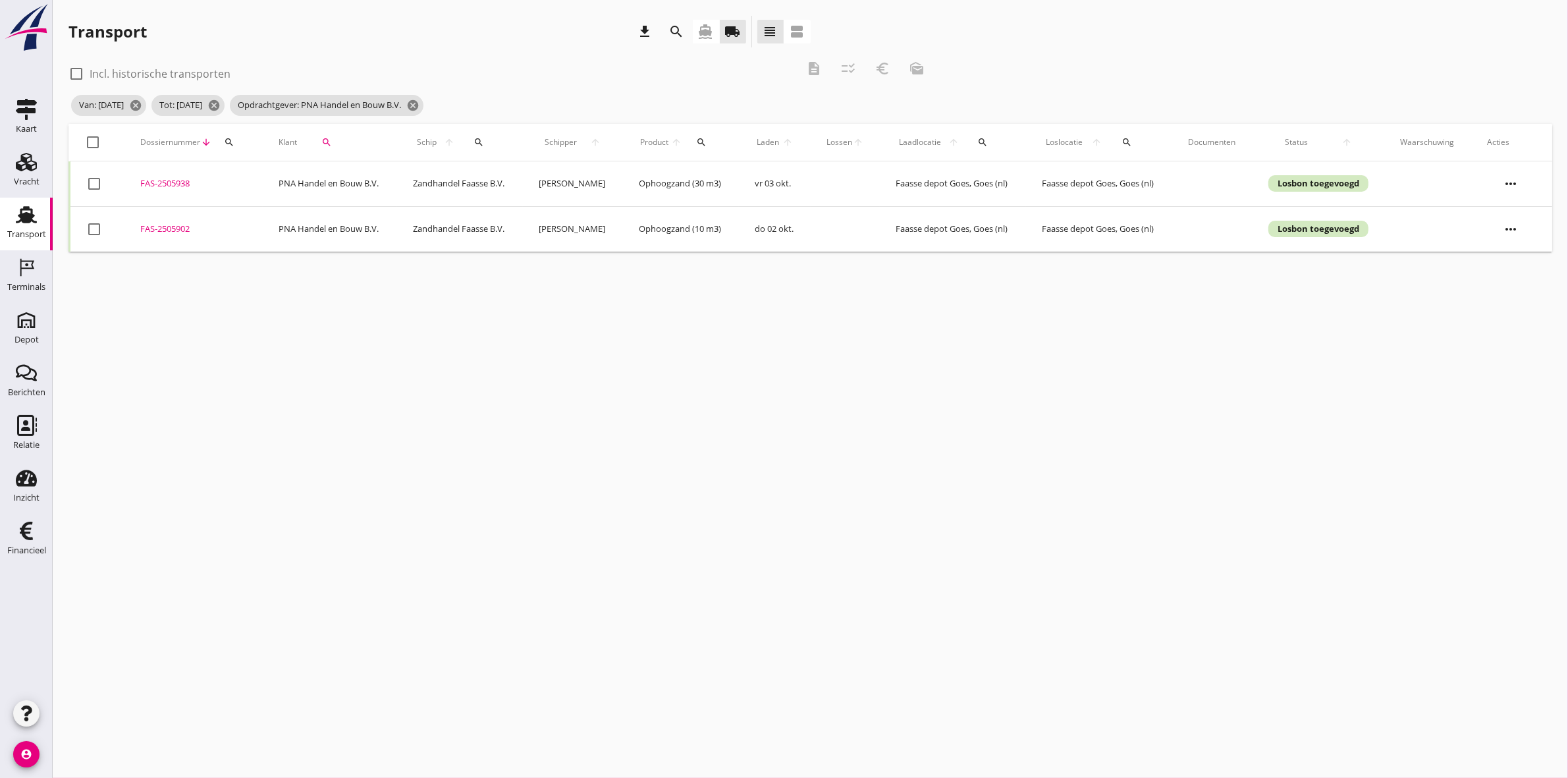
click at [91, 142] on div at bounding box center [94, 142] width 23 height 23
click at [886, 71] on icon "euro_symbol" at bounding box center [882, 68] width 16 height 16
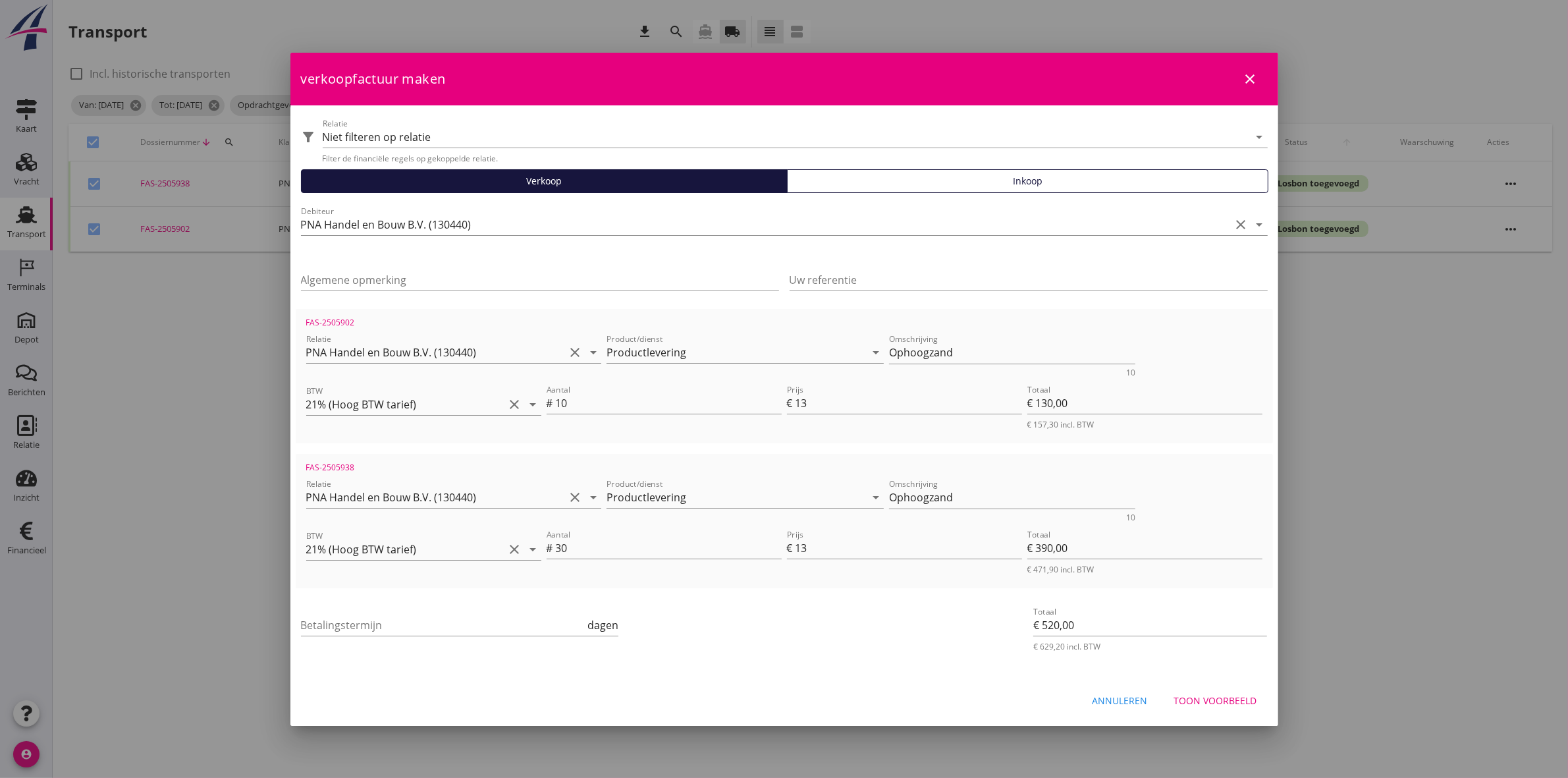
click at [403, 612] on div "Betalingstermijn dagen" at bounding box center [460, 628] width 318 height 42
click at [403, 621] on input "Betalingstermijn" at bounding box center [443, 625] width 284 height 21
click at [1219, 700] on div "Toon voorbeeld" at bounding box center [1216, 700] width 83 height 14
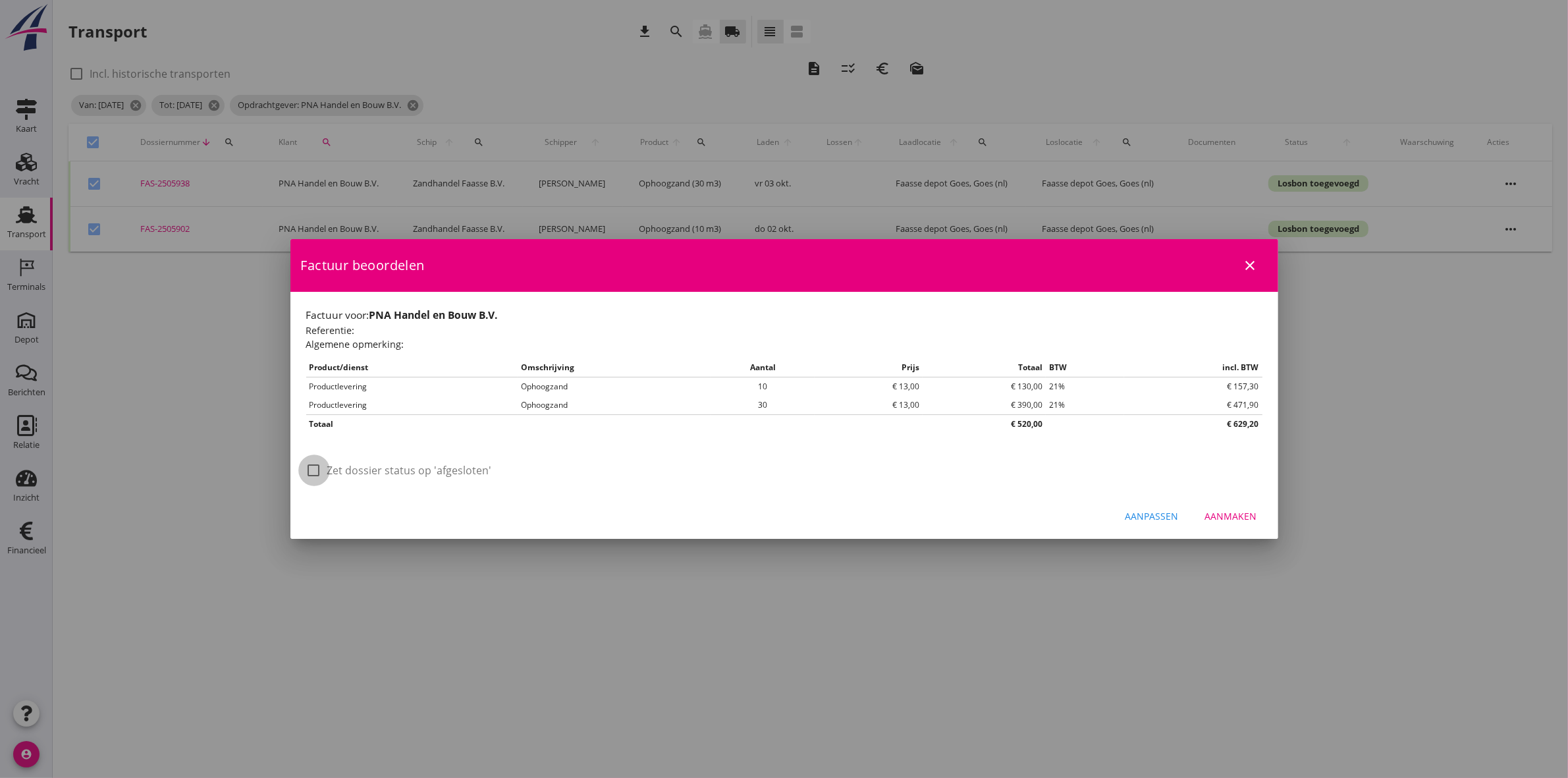
click at [314, 475] on div at bounding box center [315, 470] width 23 height 23
click at [1246, 527] on button "Aanmaken" at bounding box center [1232, 516] width 73 height 24
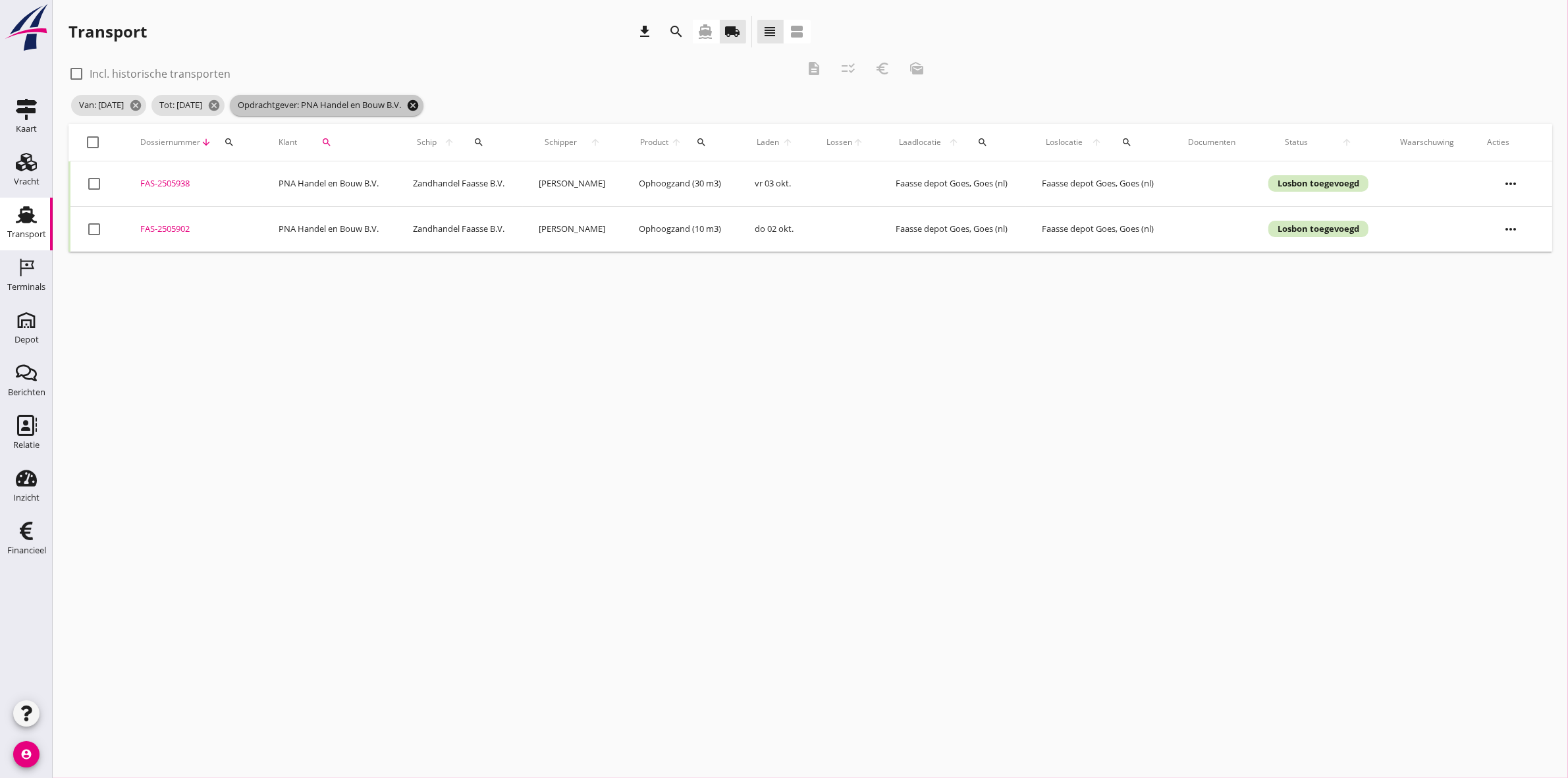
click at [420, 101] on icon "cancel" at bounding box center [413, 105] width 13 height 13
click at [324, 142] on icon "search" at bounding box center [327, 142] width 11 height 11
click at [359, 169] on div "Zoeken op opdrachtgever... arrow_drop_down check" at bounding box center [404, 183] width 201 height 42
click at [360, 175] on input "Zoeken op opdrachtgever..." at bounding box center [372, 181] width 137 height 21
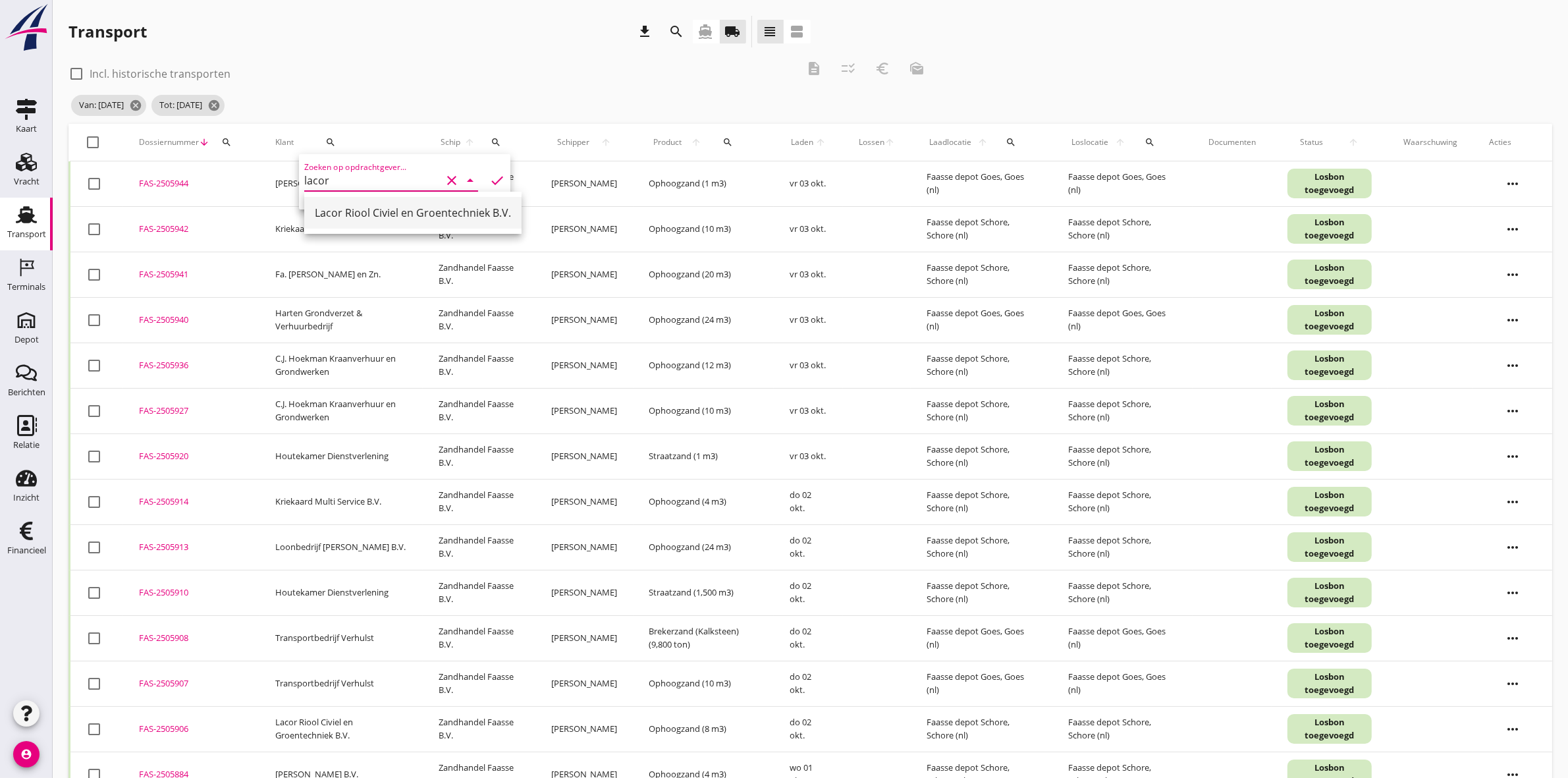
click at [396, 212] on div "Lacor Riool Civiel en Groentechniek B.V." at bounding box center [413, 212] width 196 height 16
click at [490, 178] on icon "check" at bounding box center [497, 181] width 16 height 16
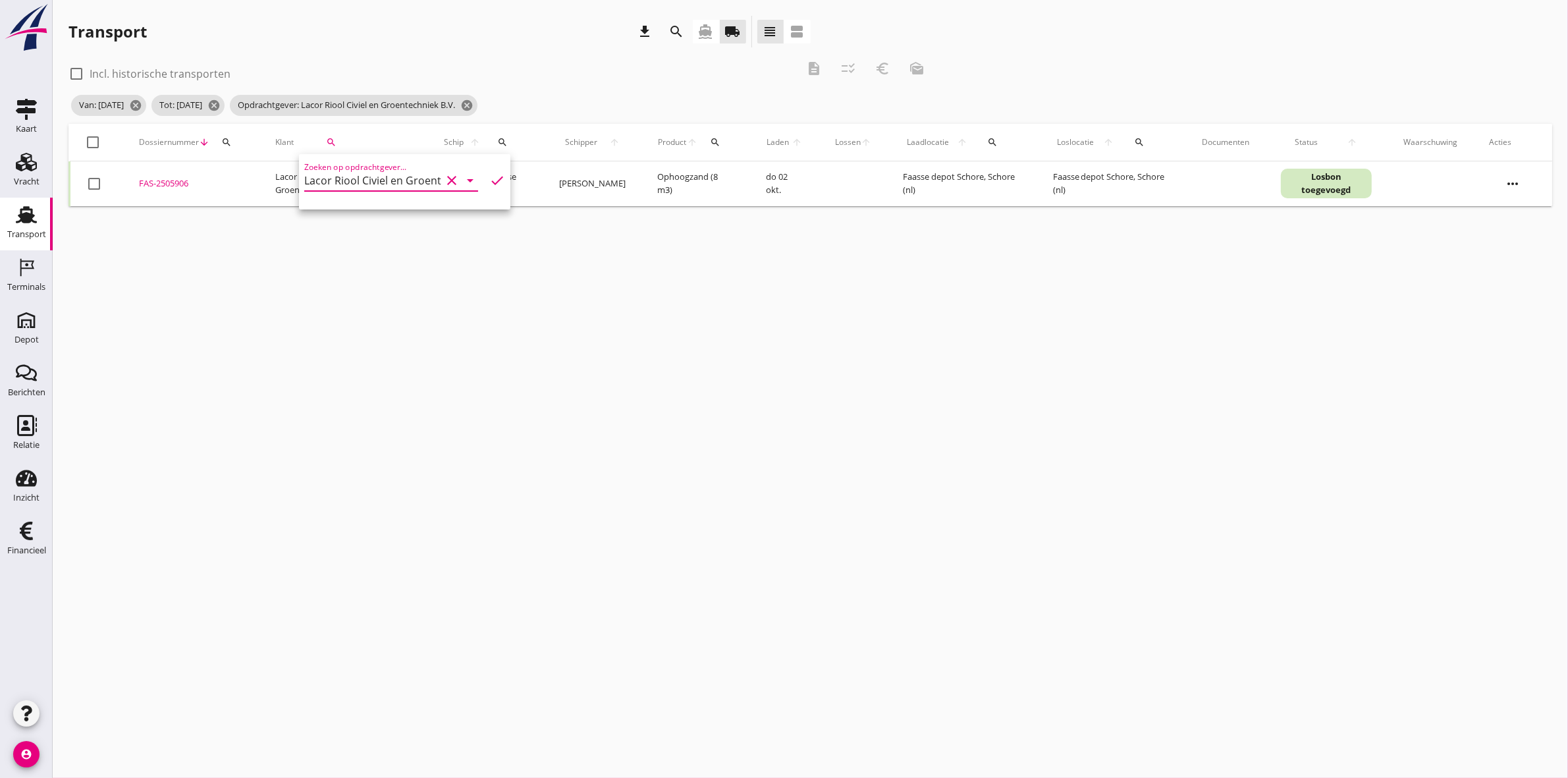
click at [490, 178] on icon "check" at bounding box center [497, 181] width 16 height 16
click at [95, 142] on div at bounding box center [94, 142] width 23 height 23
click at [820, 73] on icon "description" at bounding box center [814, 68] width 16 height 16
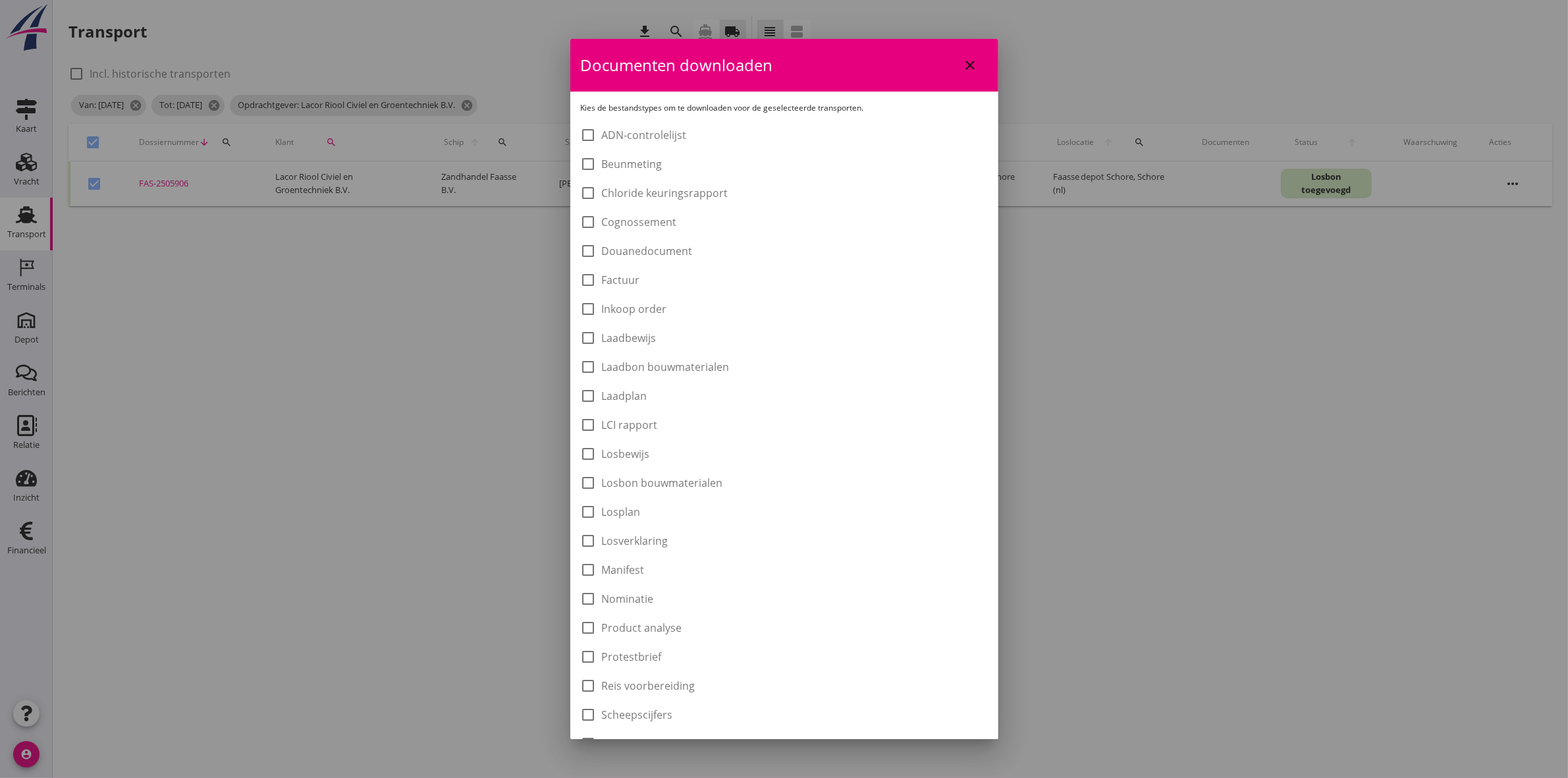
click at [681, 361] on label "Laadbon bouwmaterialen" at bounding box center [666, 367] width 128 height 13
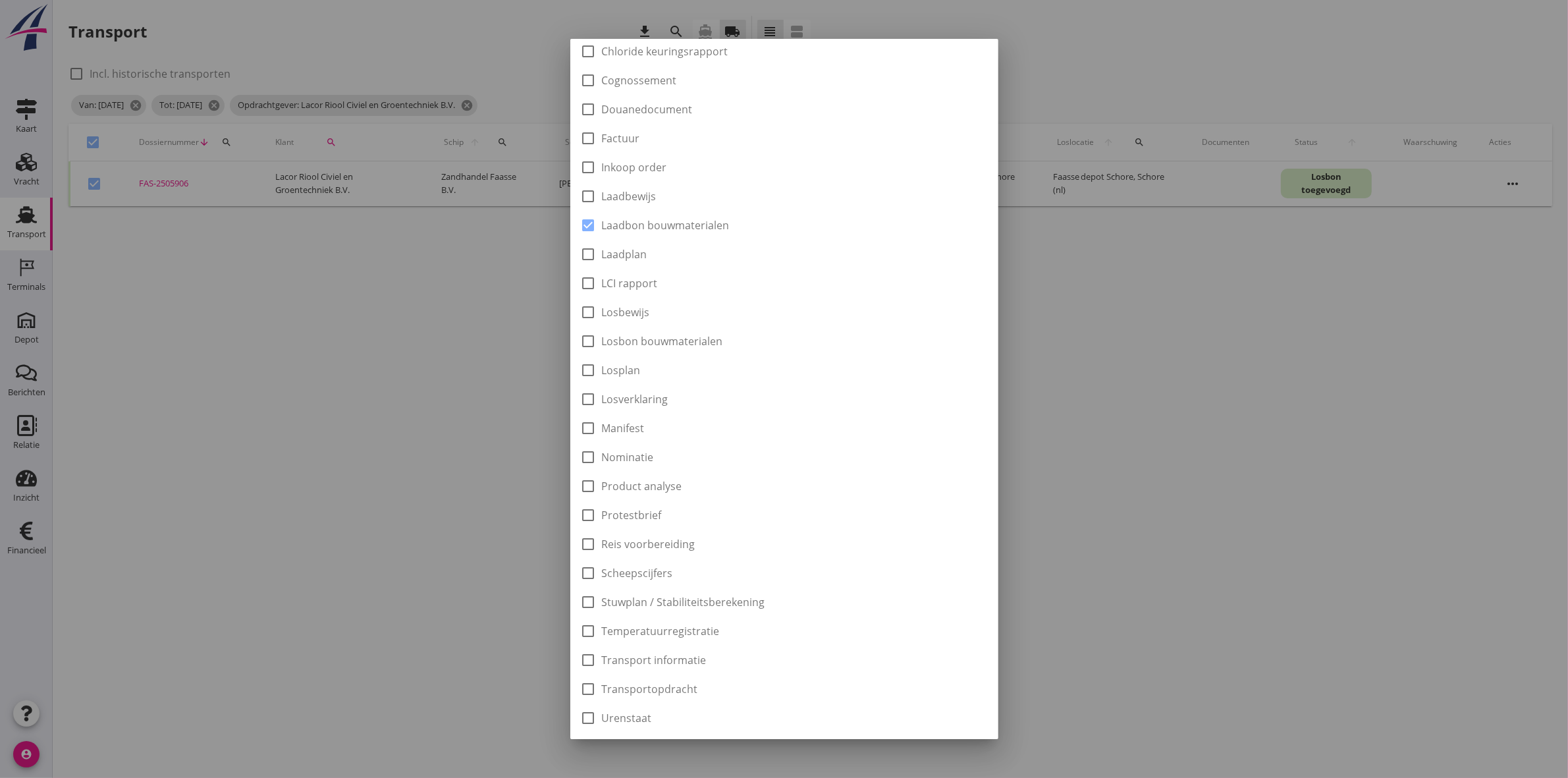
scroll to position [212, 0]
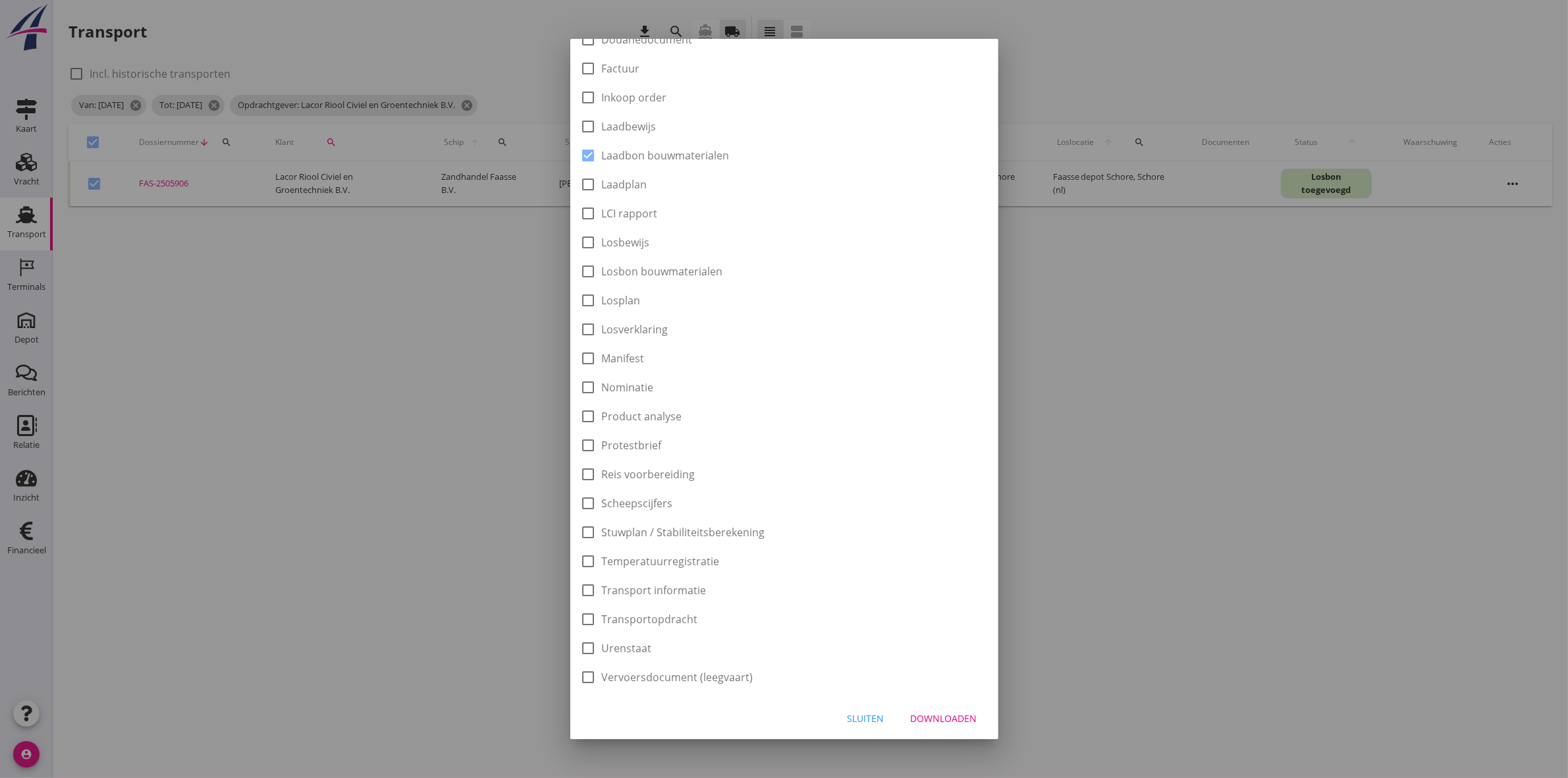
click at [920, 725] on button "Downloaden" at bounding box center [944, 718] width 87 height 24
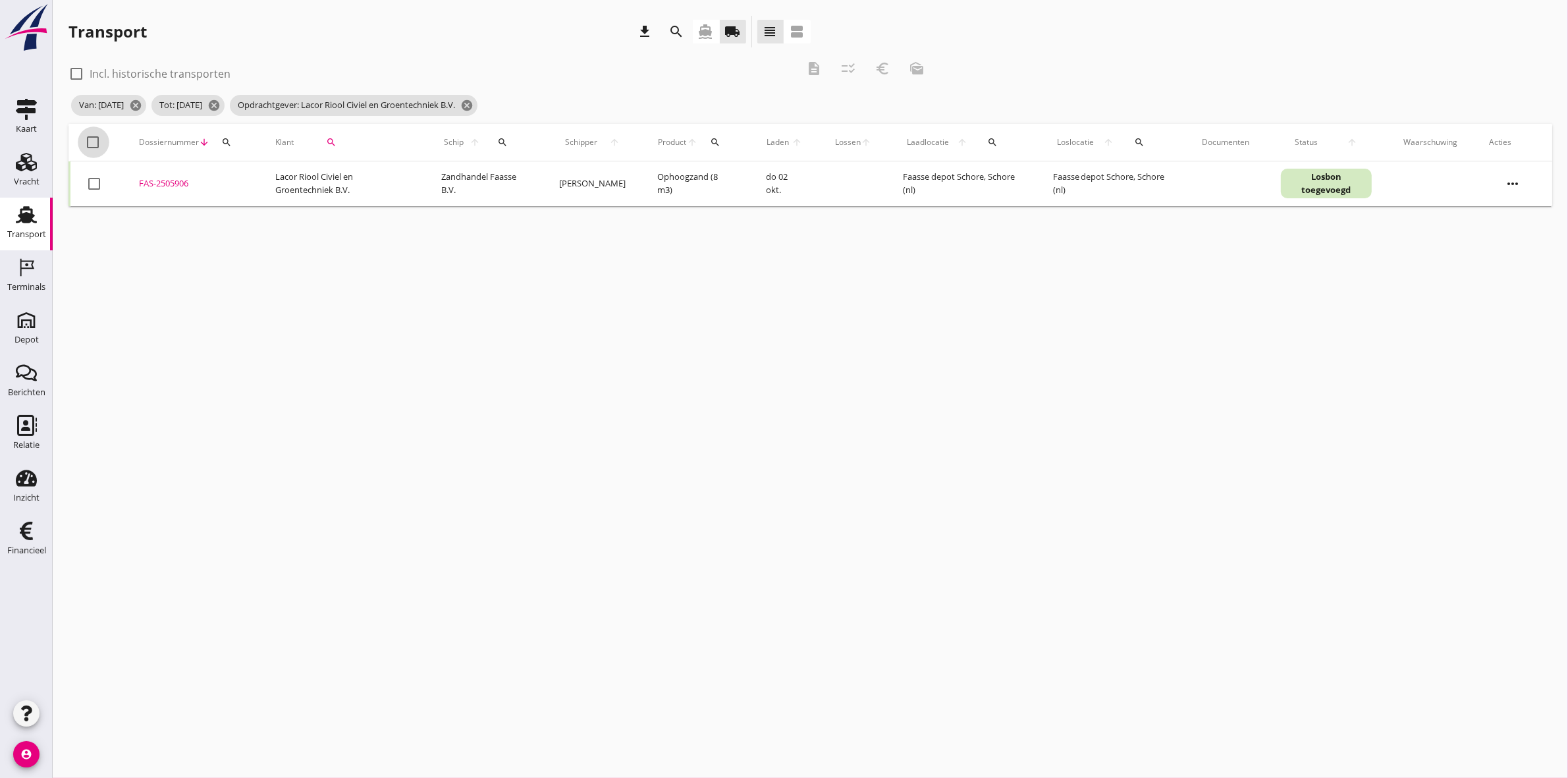
click at [93, 142] on div at bounding box center [94, 142] width 23 height 23
click at [887, 73] on icon "euro_symbol" at bounding box center [882, 68] width 16 height 16
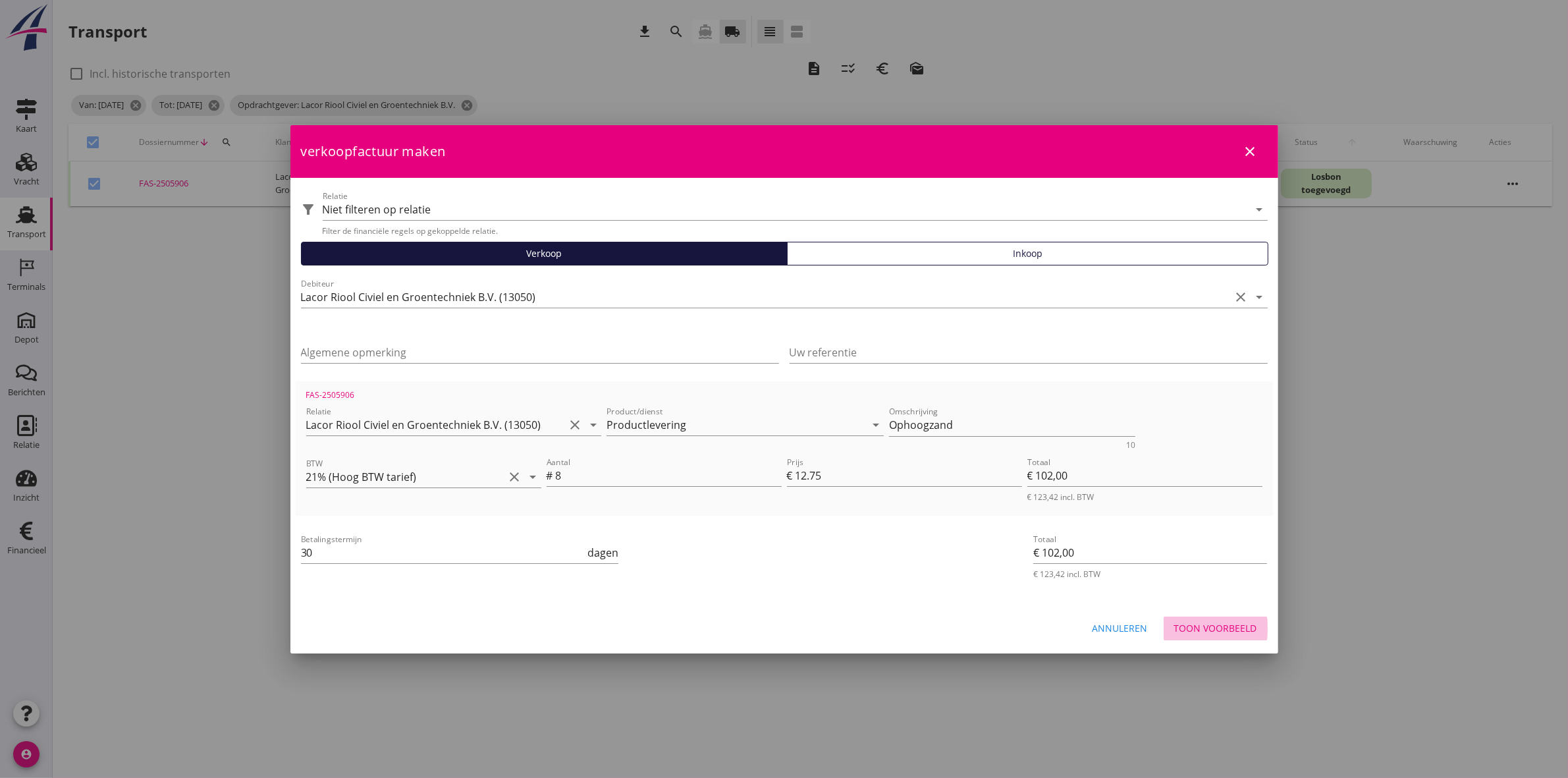
click at [1213, 637] on button "Toon voorbeeld" at bounding box center [1216, 628] width 104 height 24
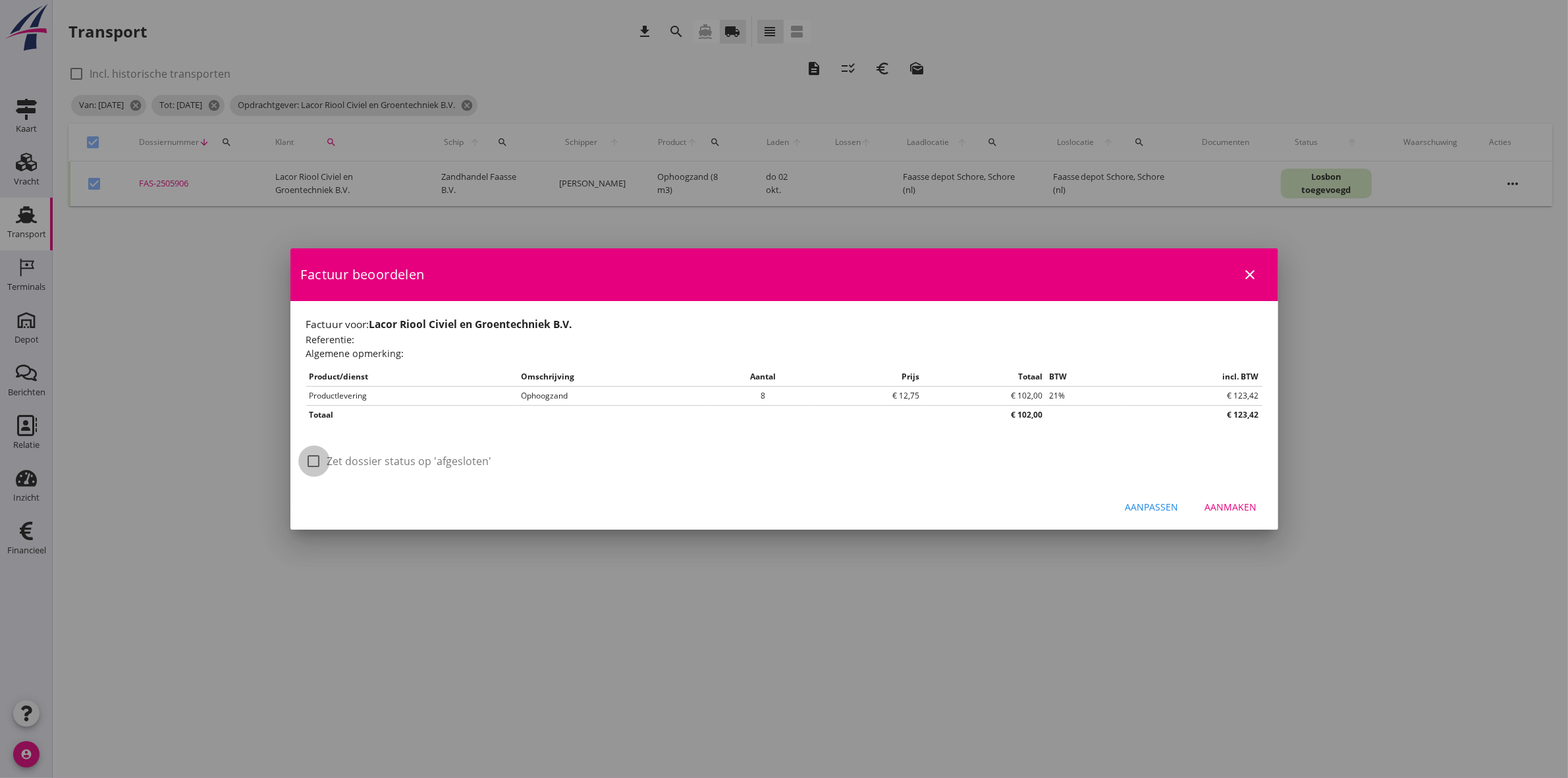
click at [315, 465] on div at bounding box center [315, 461] width 23 height 23
click at [1252, 515] on button "Aanmaken" at bounding box center [1232, 507] width 73 height 24
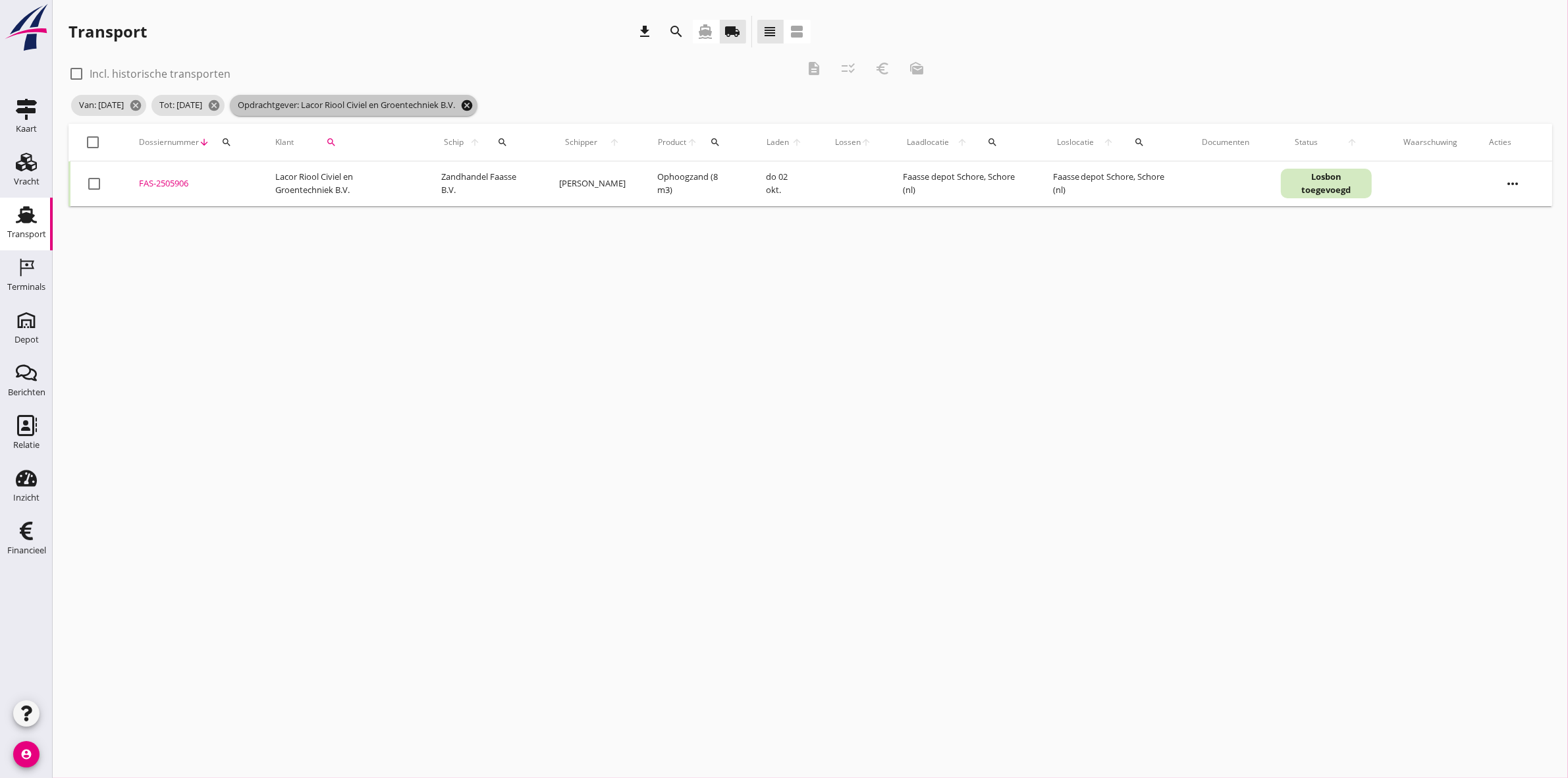
click at [473, 104] on icon "cancel" at bounding box center [467, 105] width 13 height 13
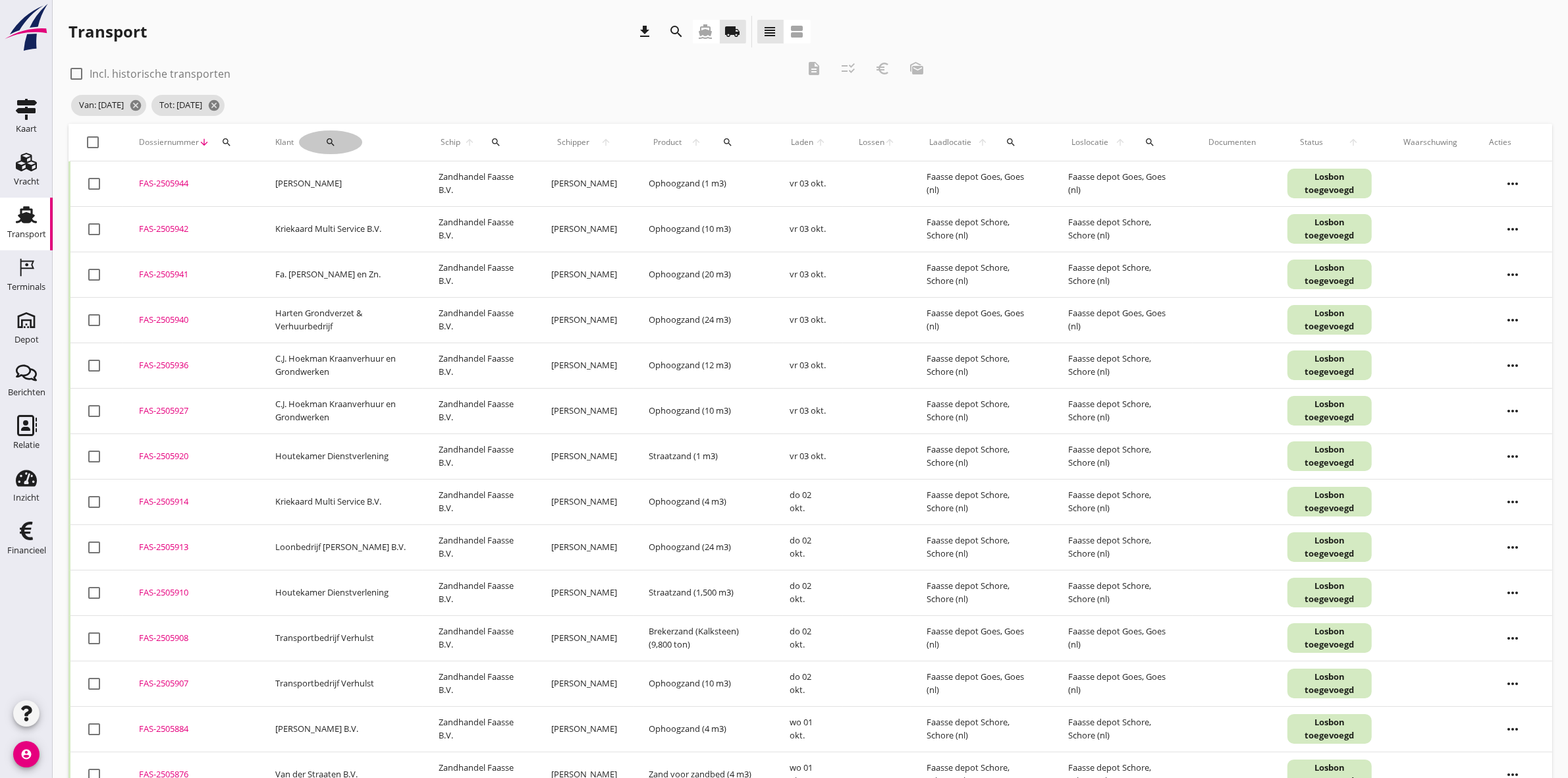
click at [334, 143] on icon "search" at bounding box center [330, 142] width 11 height 11
click at [350, 179] on input "Zoeken op opdrachtgever..." at bounding box center [372, 181] width 137 height 21
click at [374, 215] on div "Transportbedrijf Verhulst" at bounding box center [387, 212] width 144 height 16
click at [490, 178] on icon "check" at bounding box center [497, 181] width 16 height 16
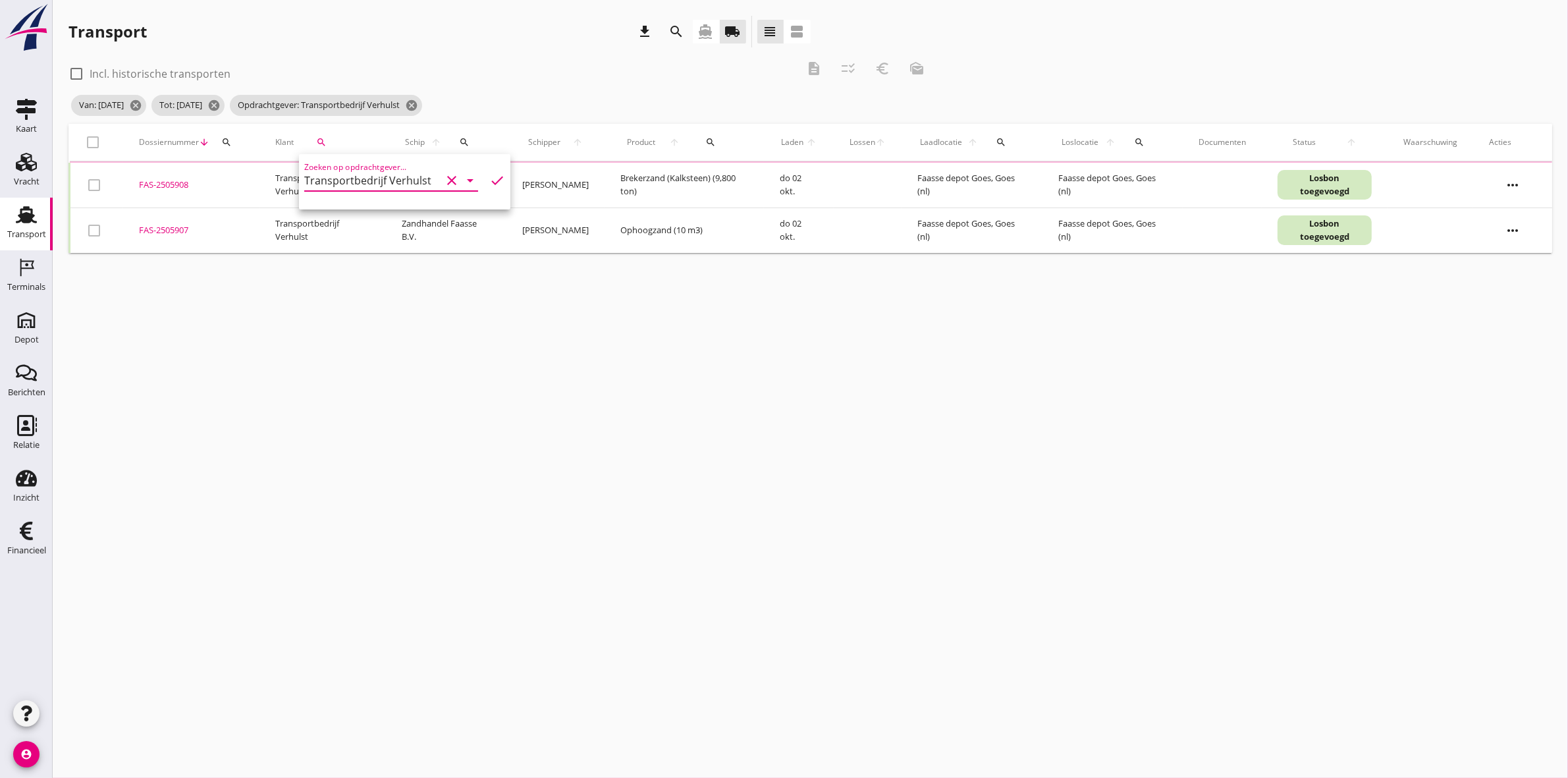
click at [91, 144] on div at bounding box center [94, 142] width 23 height 23
click at [813, 67] on icon "description" at bounding box center [814, 68] width 16 height 16
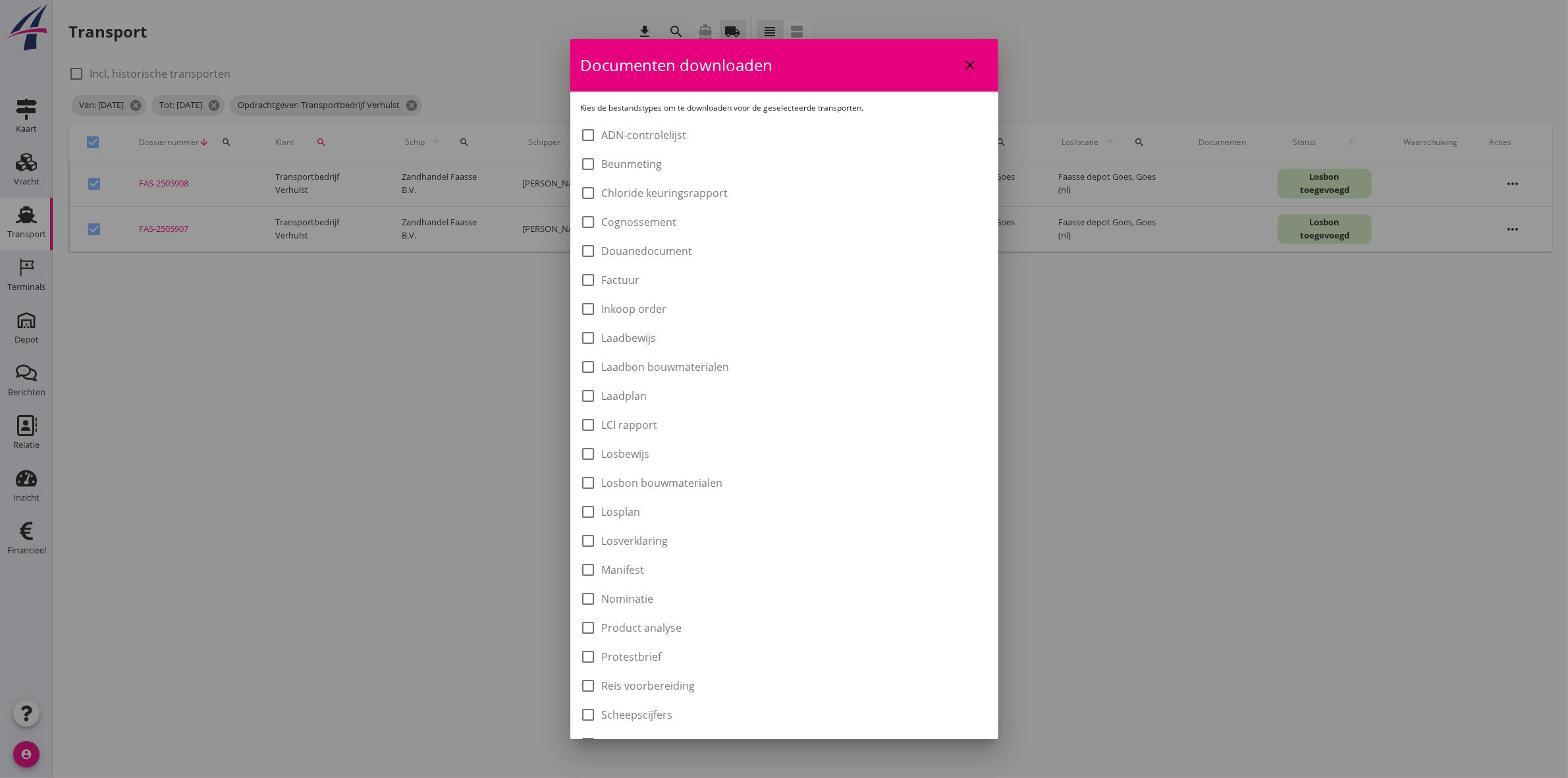
click at [691, 365] on label "Laadbon bouwmaterialen" at bounding box center [666, 367] width 128 height 13
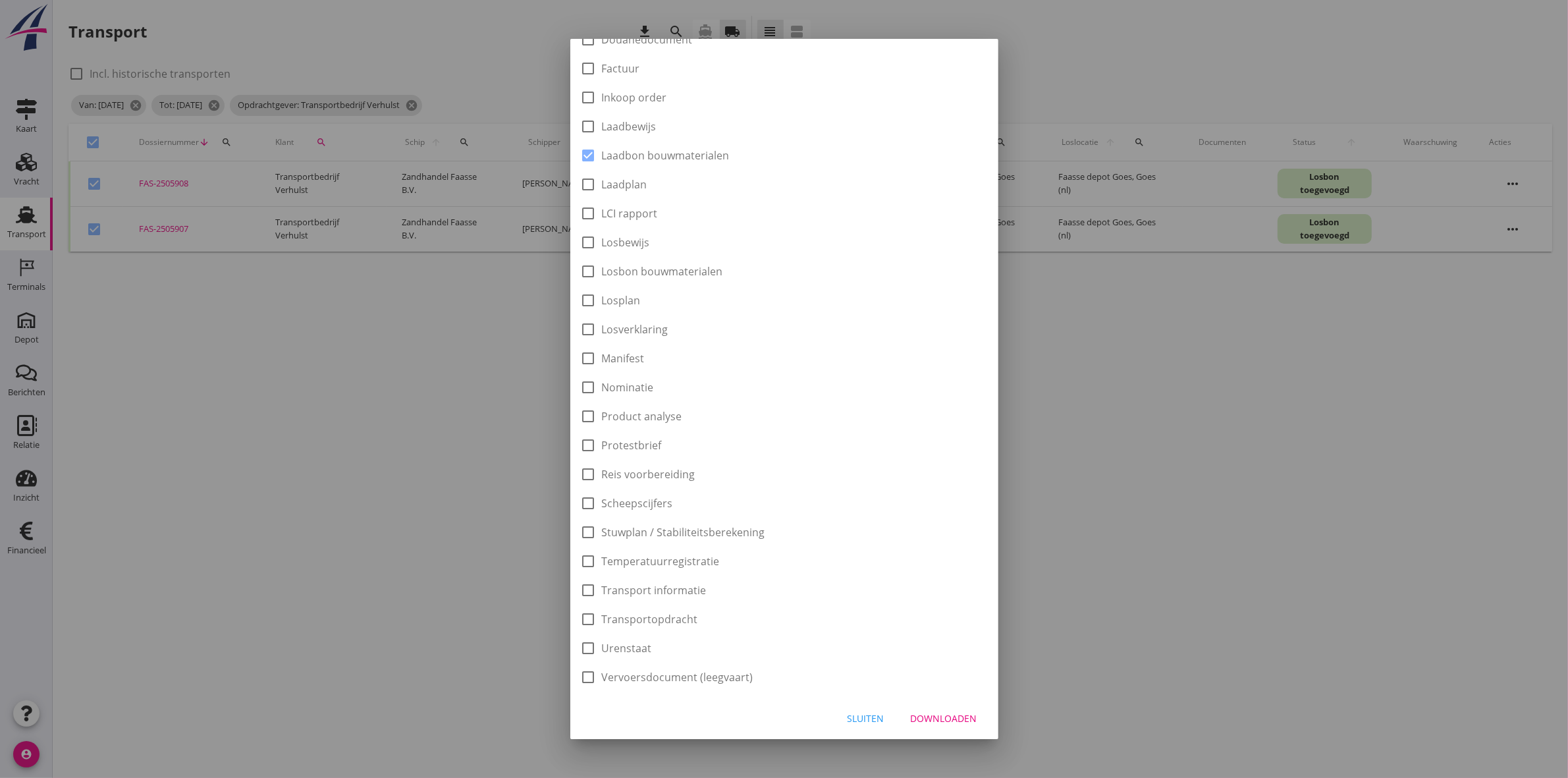
click at [945, 712] on div "Downloaden" at bounding box center [944, 719] width 66 height 14
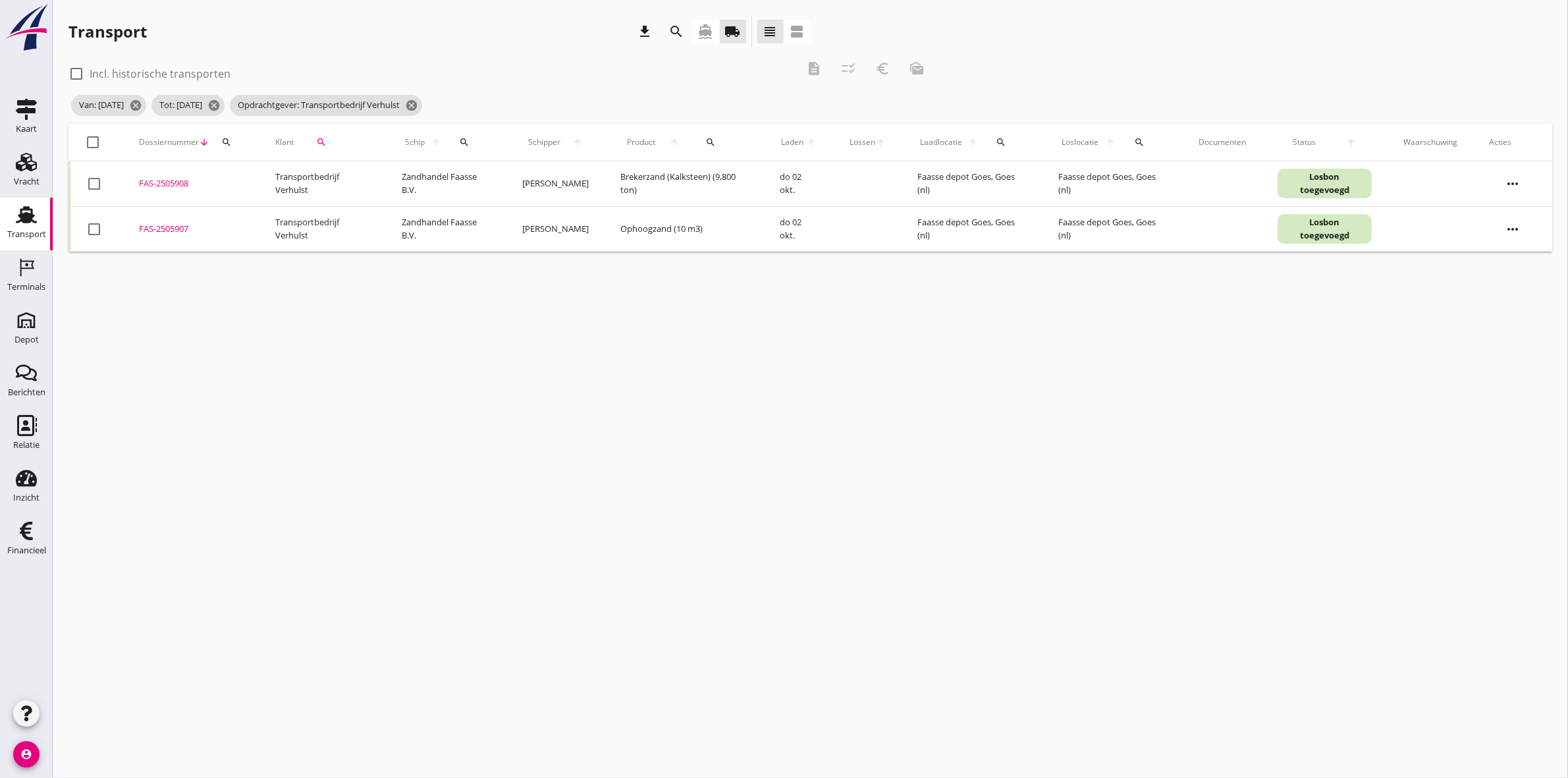
click at [100, 133] on div at bounding box center [94, 142] width 23 height 23
click at [880, 75] on icon "euro_symbol" at bounding box center [882, 68] width 16 height 16
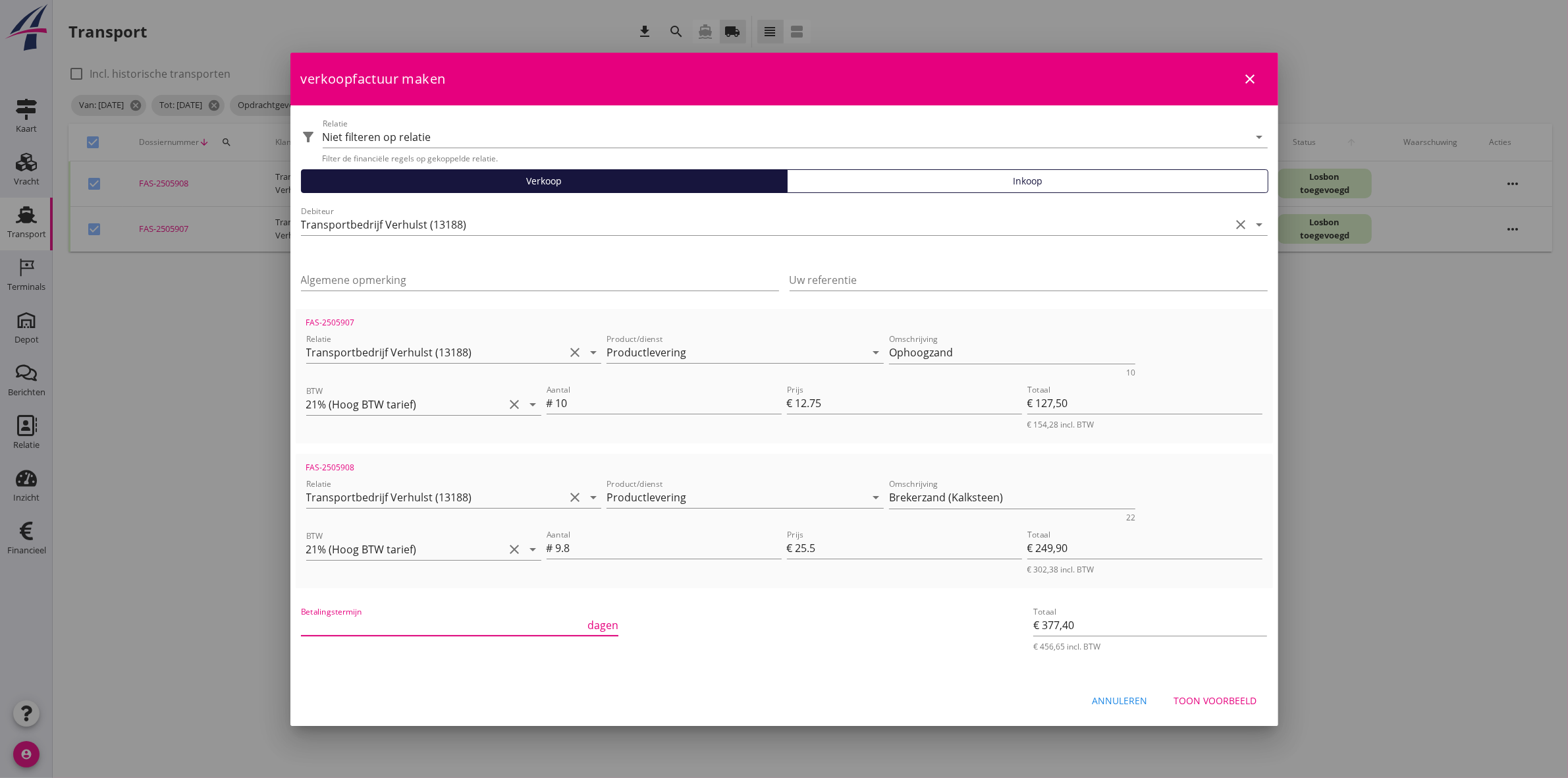
click at [347, 617] on input "Betalingstermijn" at bounding box center [443, 625] width 284 height 21
click at [1222, 706] on button "Toon voorbeeld" at bounding box center [1216, 701] width 104 height 24
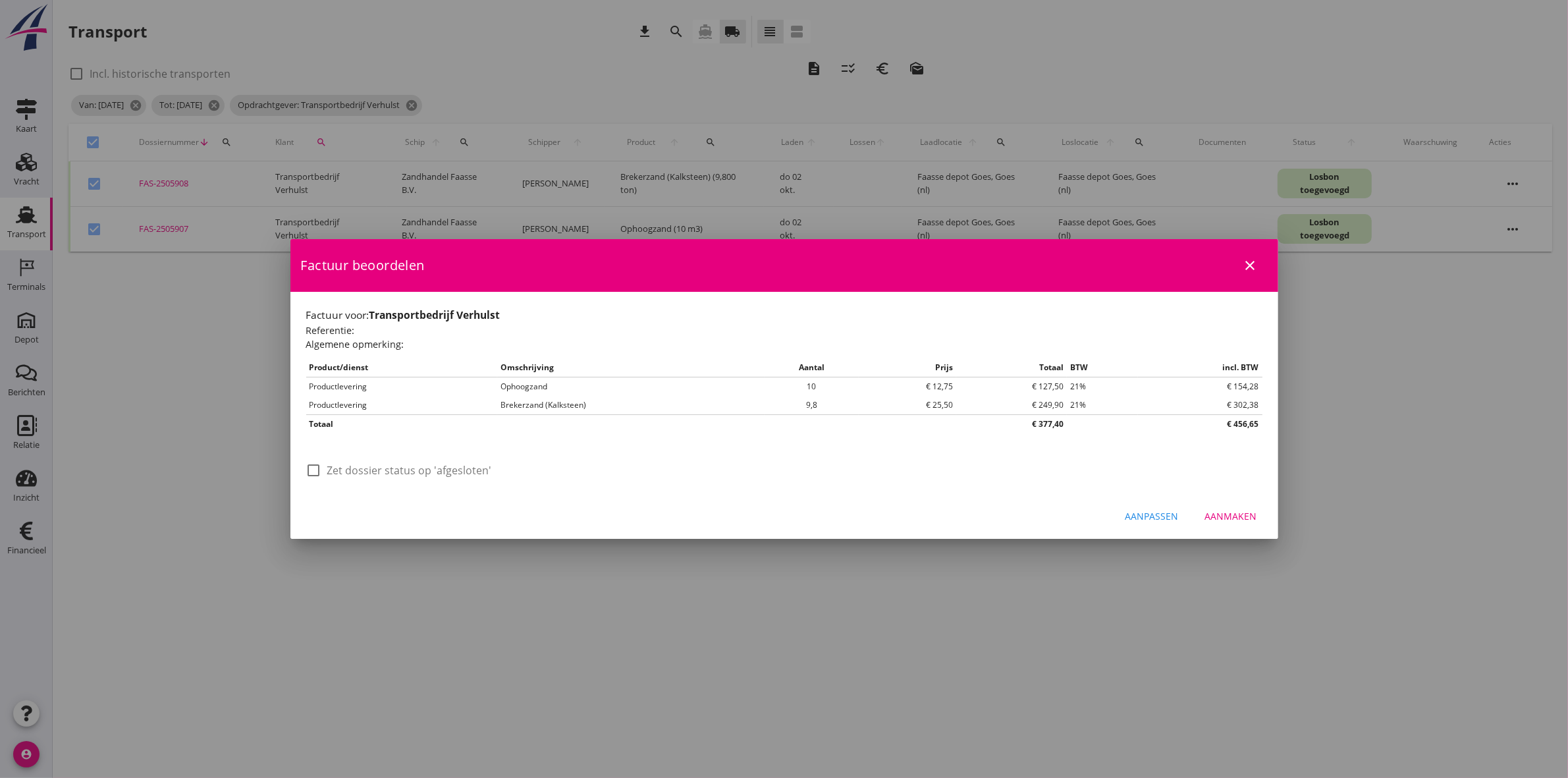
click at [351, 465] on label "Zet dossier status op 'afgesloten'" at bounding box center [409, 470] width 164 height 13
click at [1240, 519] on div "Aanmaken" at bounding box center [1232, 516] width 52 height 14
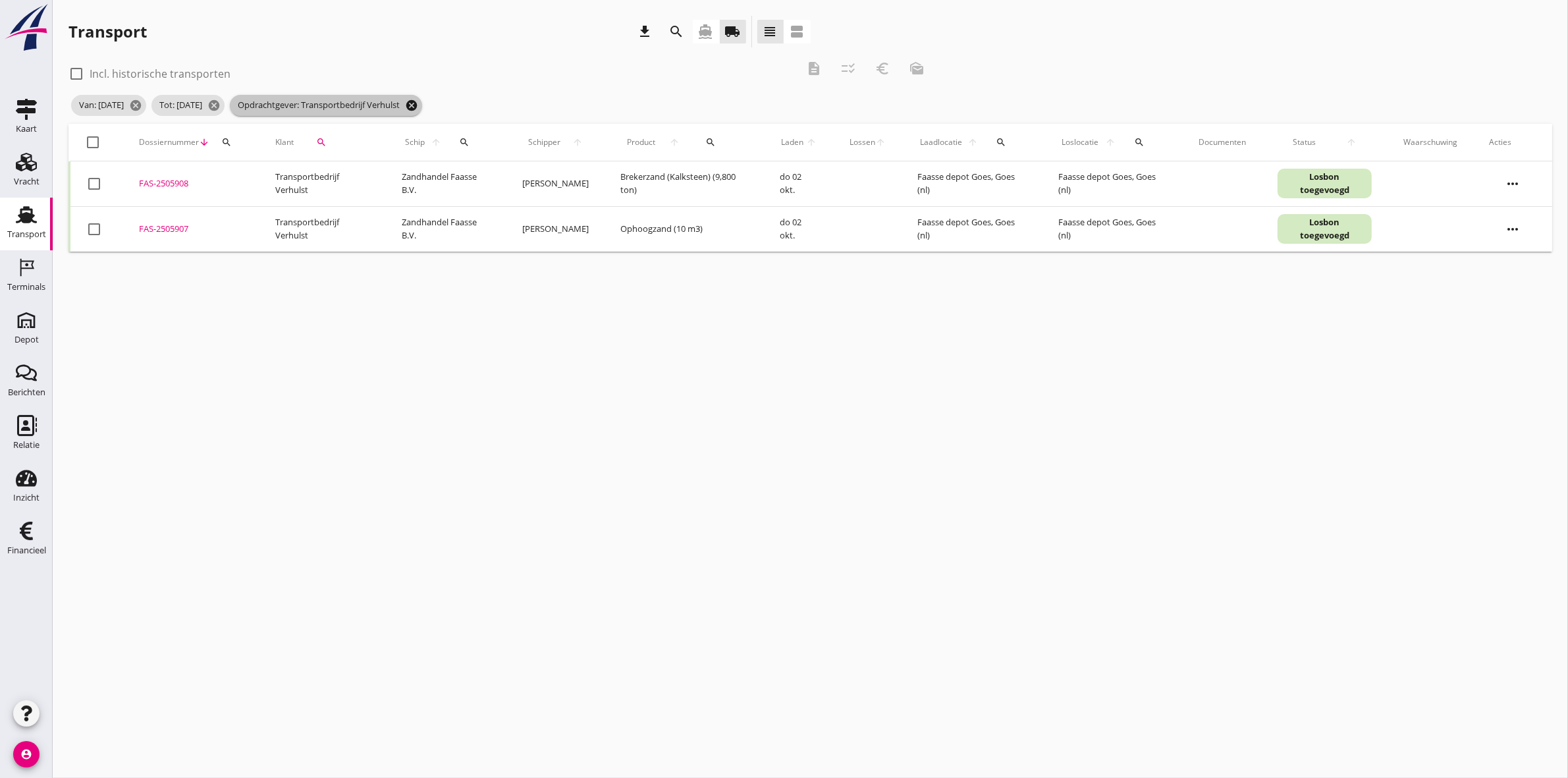
click at [418, 102] on icon "cancel" at bounding box center [411, 105] width 13 height 13
click at [312, 135] on button "search" at bounding box center [322, 142] width 45 height 24
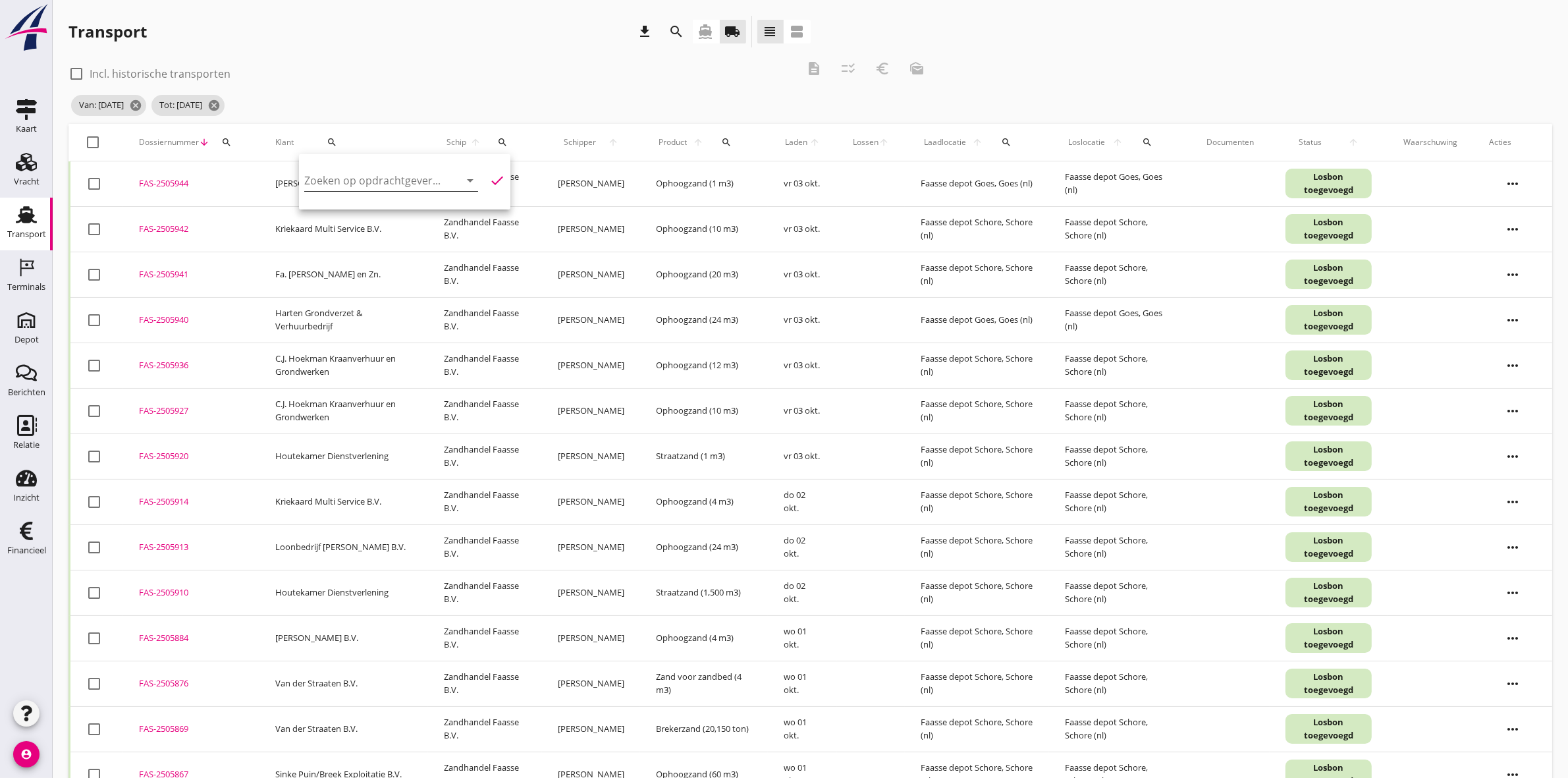
click at [339, 173] on input "Zoeken op opdrachtgever..." at bounding box center [372, 181] width 137 height 21
click at [370, 211] on div "Houtekamer Dienstverlening" at bounding box center [387, 212] width 144 height 16
click at [490, 179] on icon "check" at bounding box center [497, 181] width 16 height 16
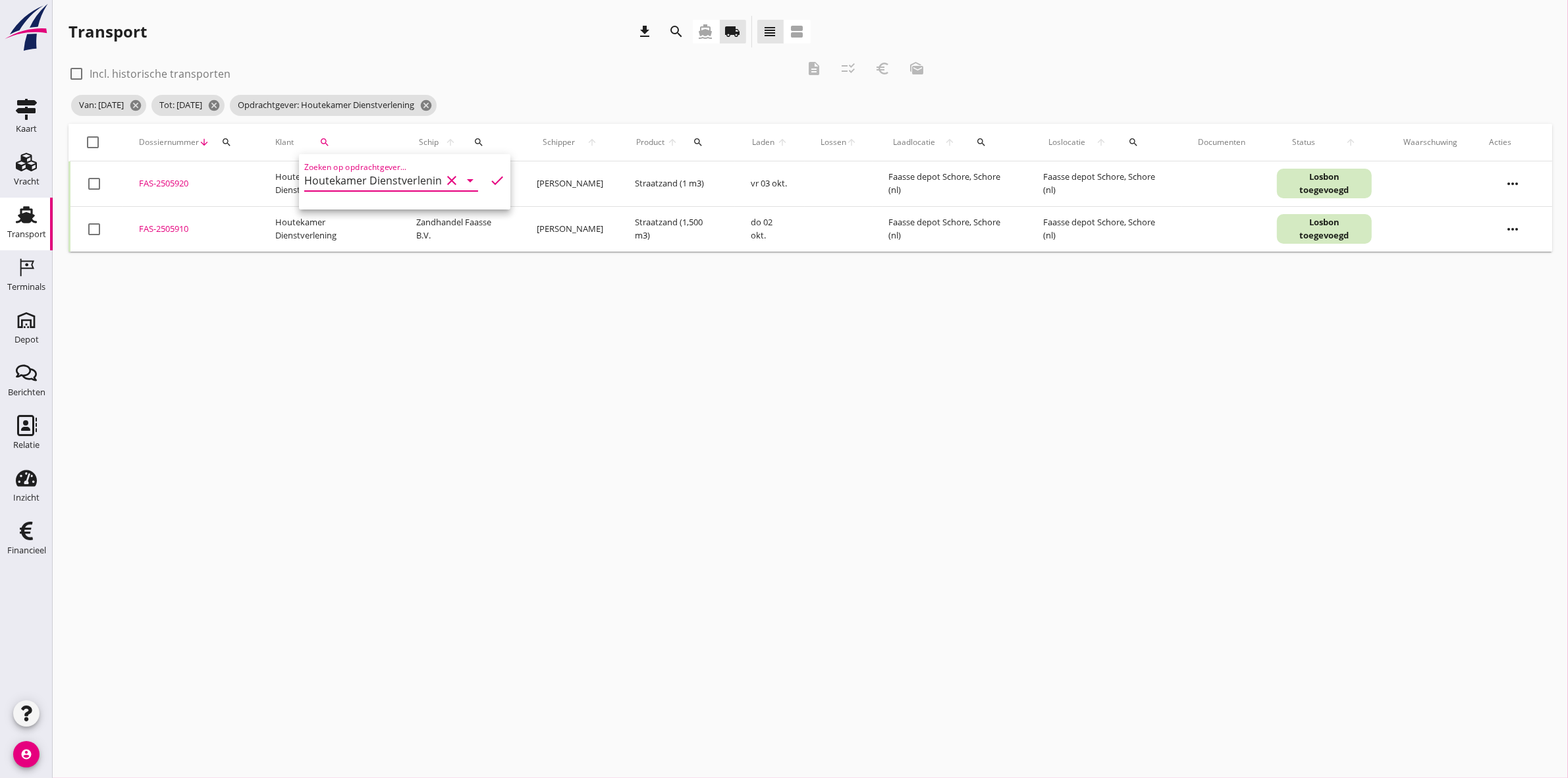
click at [490, 179] on icon "check" at bounding box center [497, 181] width 16 height 16
click at [574, 85] on div "check_box_outline_blank Incl. historische transporten description checklist_rtl…" at bounding box center [501, 73] width 865 height 39
click at [86, 135] on div at bounding box center [94, 142] width 23 height 23
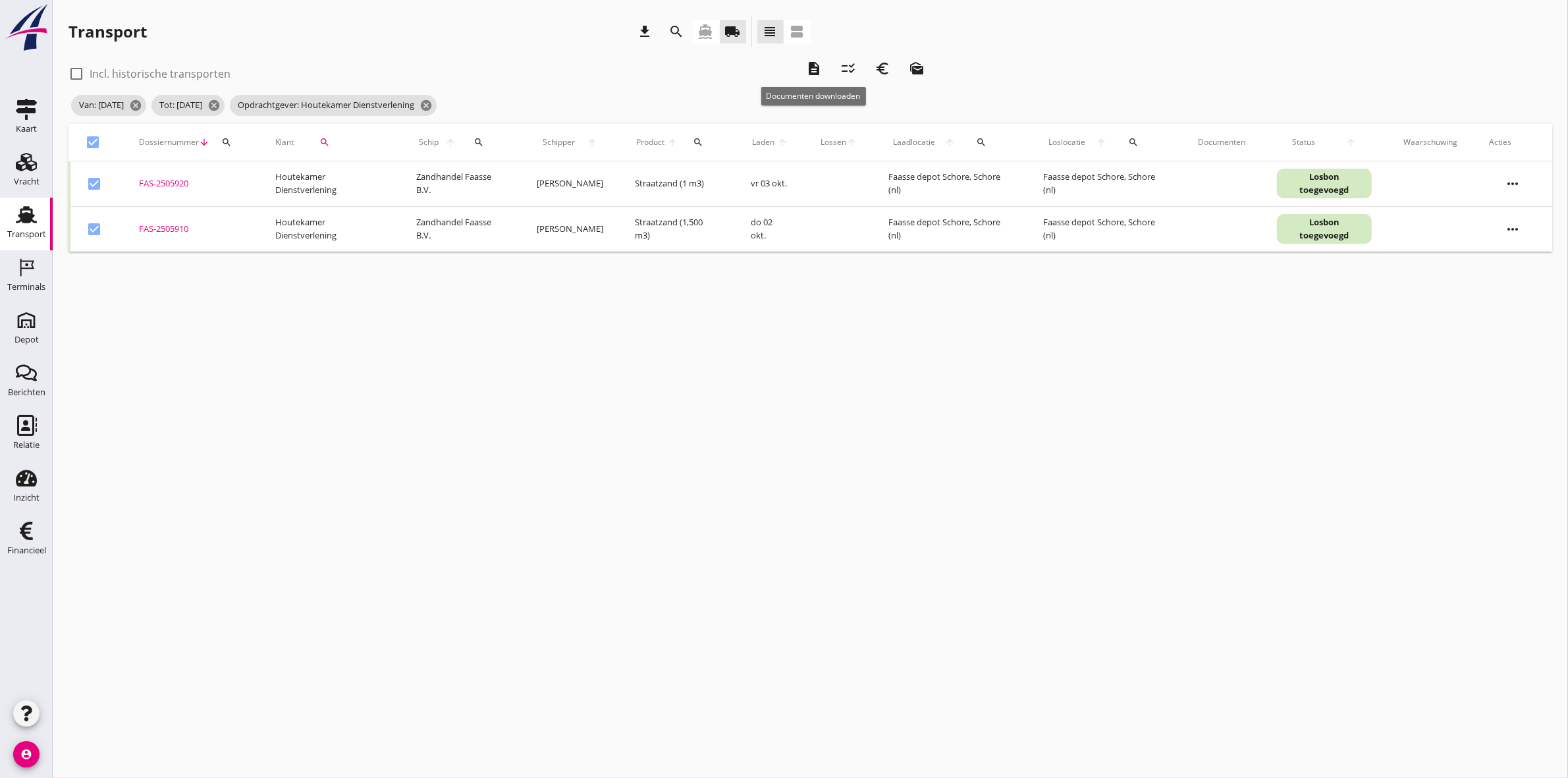
click at [815, 73] on icon "description" at bounding box center [814, 68] width 16 height 16
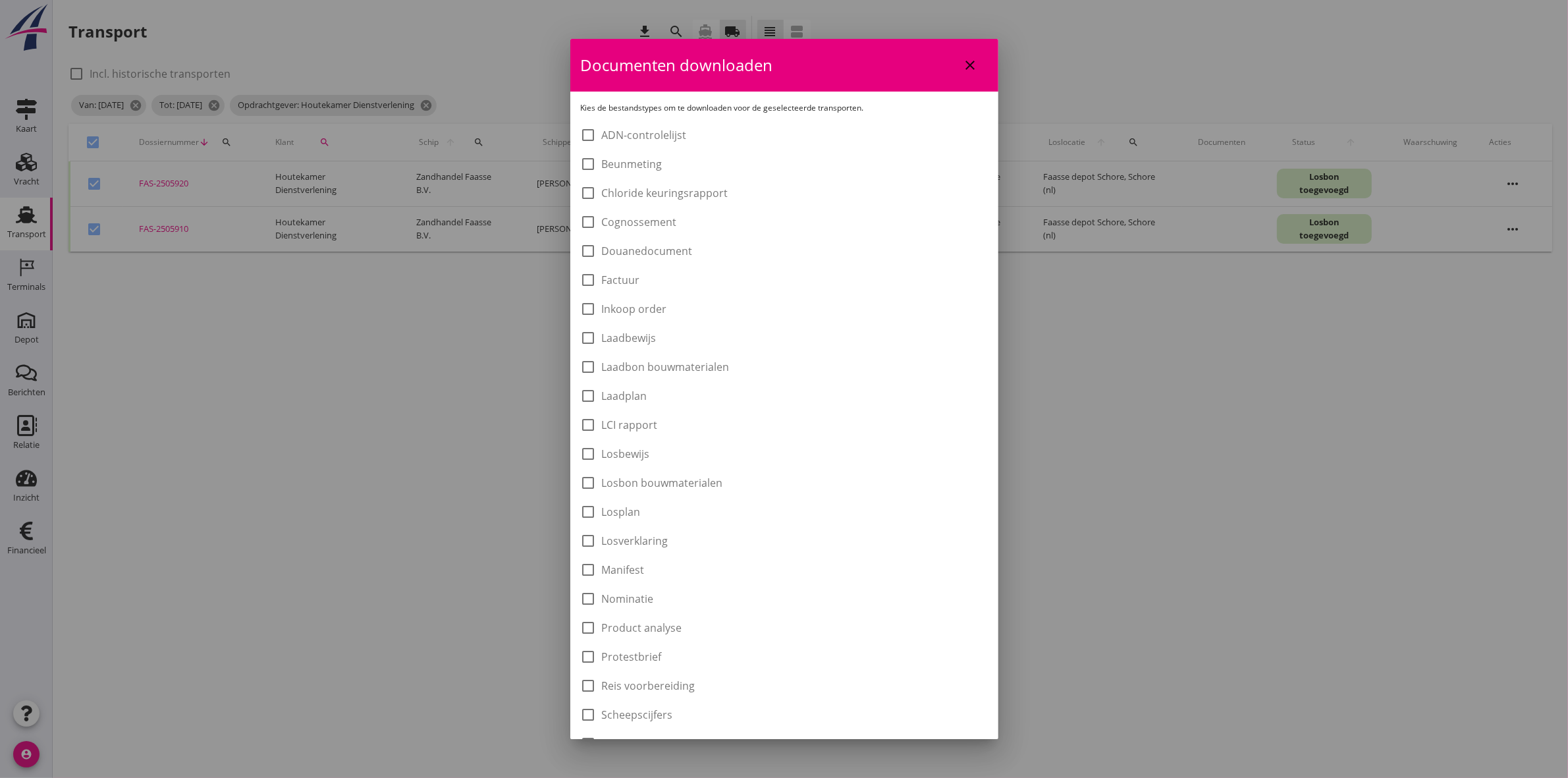
click at [700, 363] on label "Laadbon bouwmaterialen" at bounding box center [666, 367] width 128 height 13
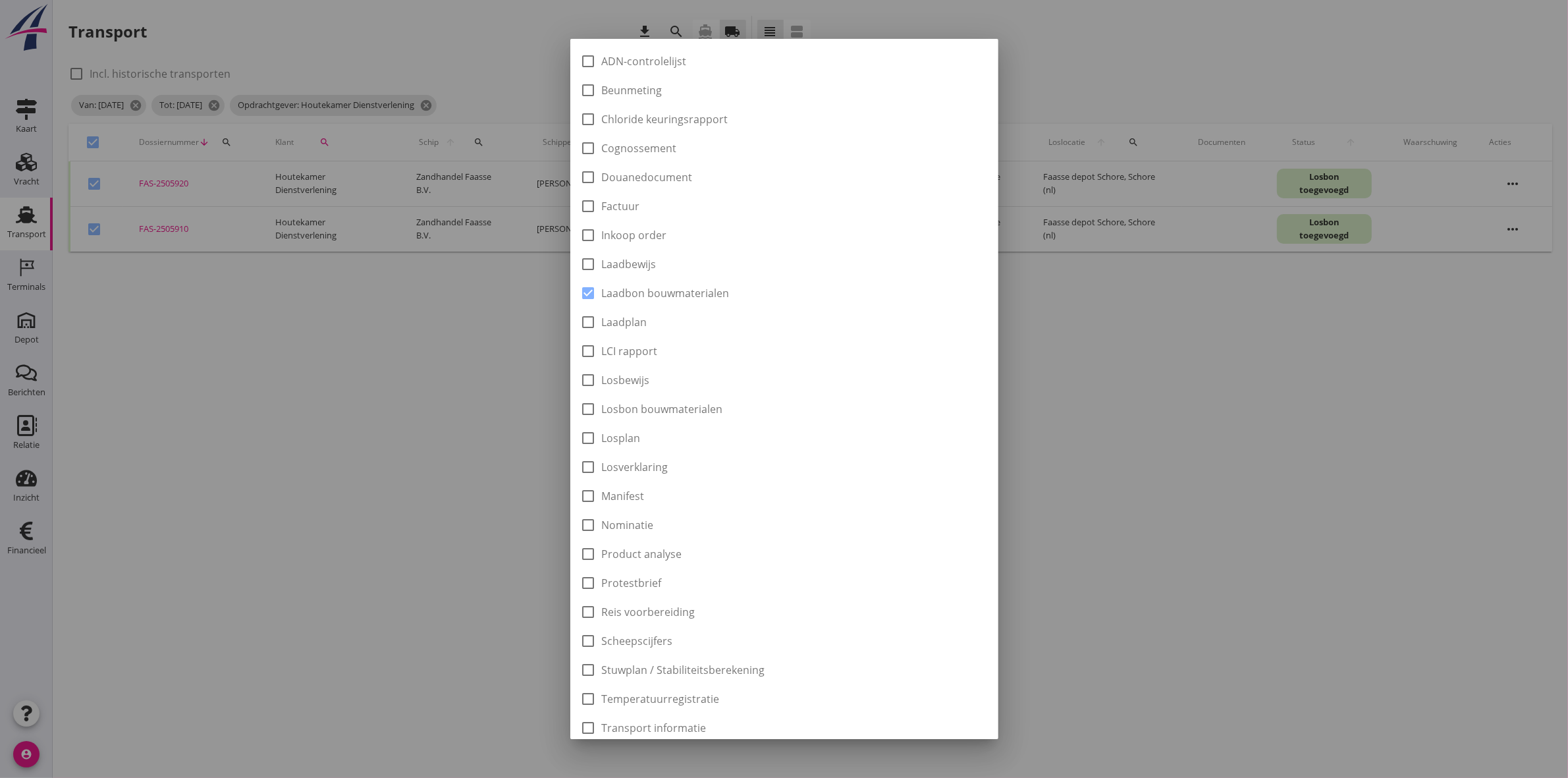
scroll to position [212, 0]
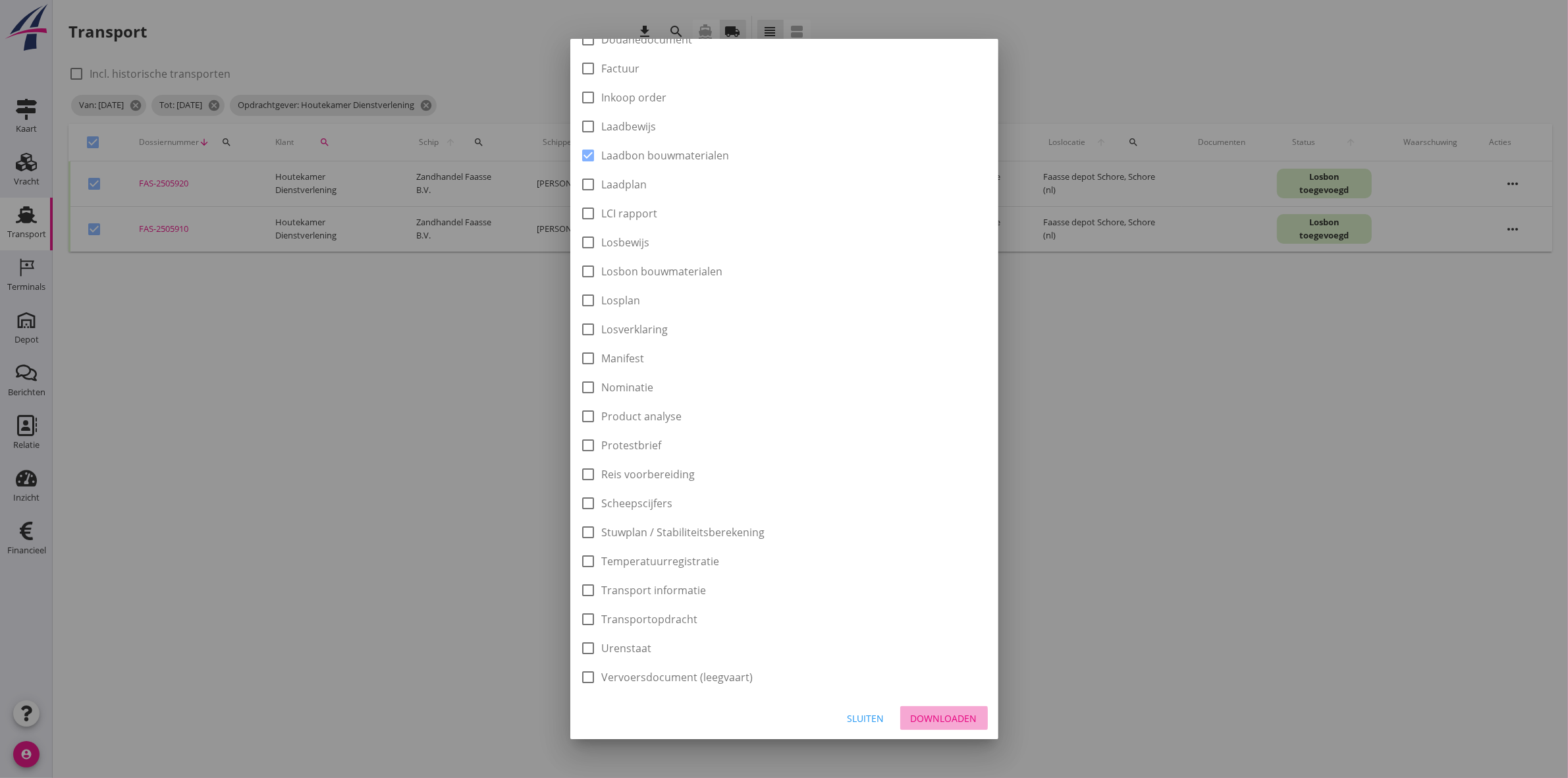
click at [920, 722] on button "Downloaden" at bounding box center [944, 718] width 87 height 24
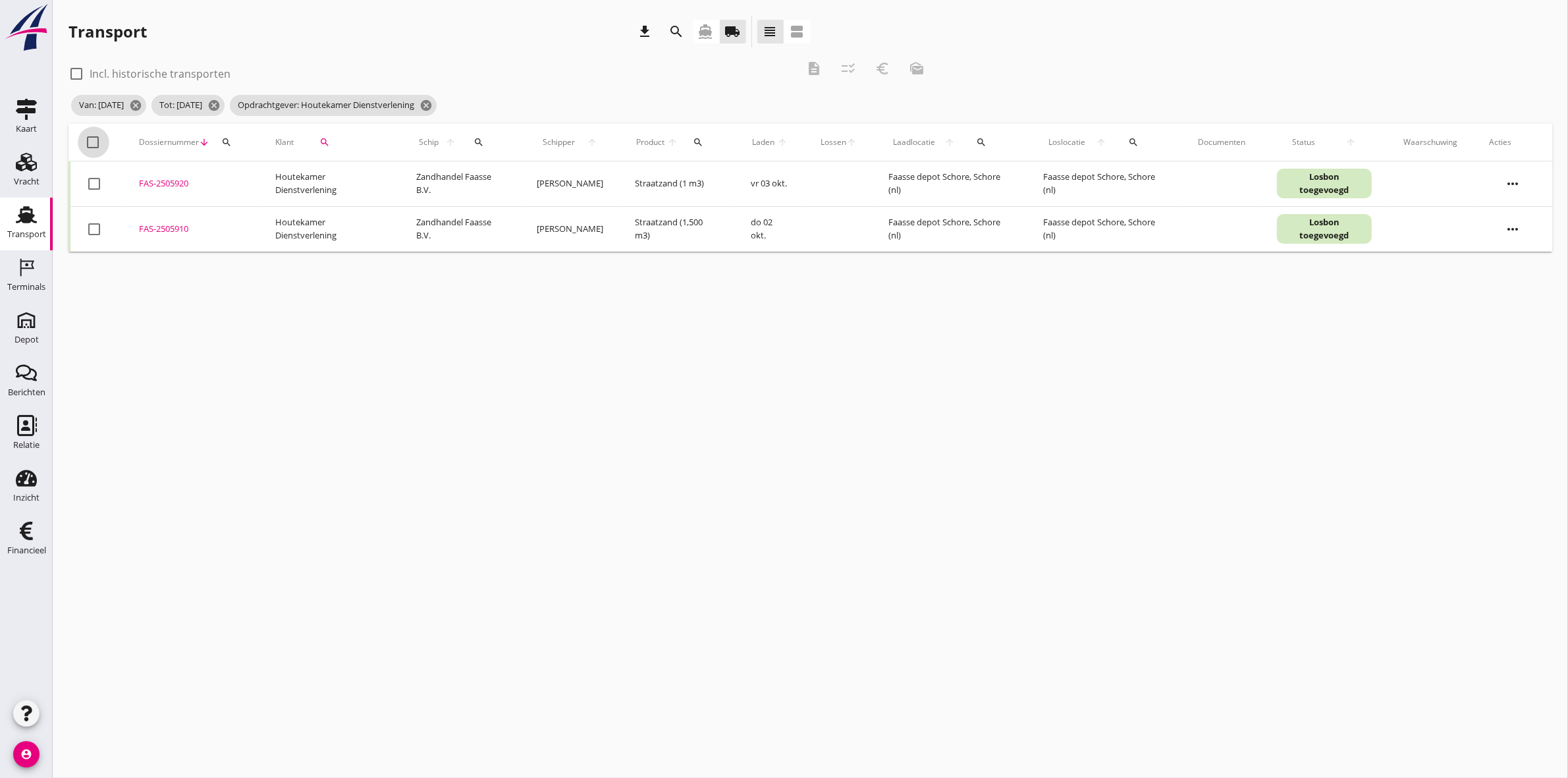
click at [96, 142] on div at bounding box center [94, 142] width 23 height 23
click at [886, 65] on icon "euro_symbol" at bounding box center [882, 68] width 16 height 16
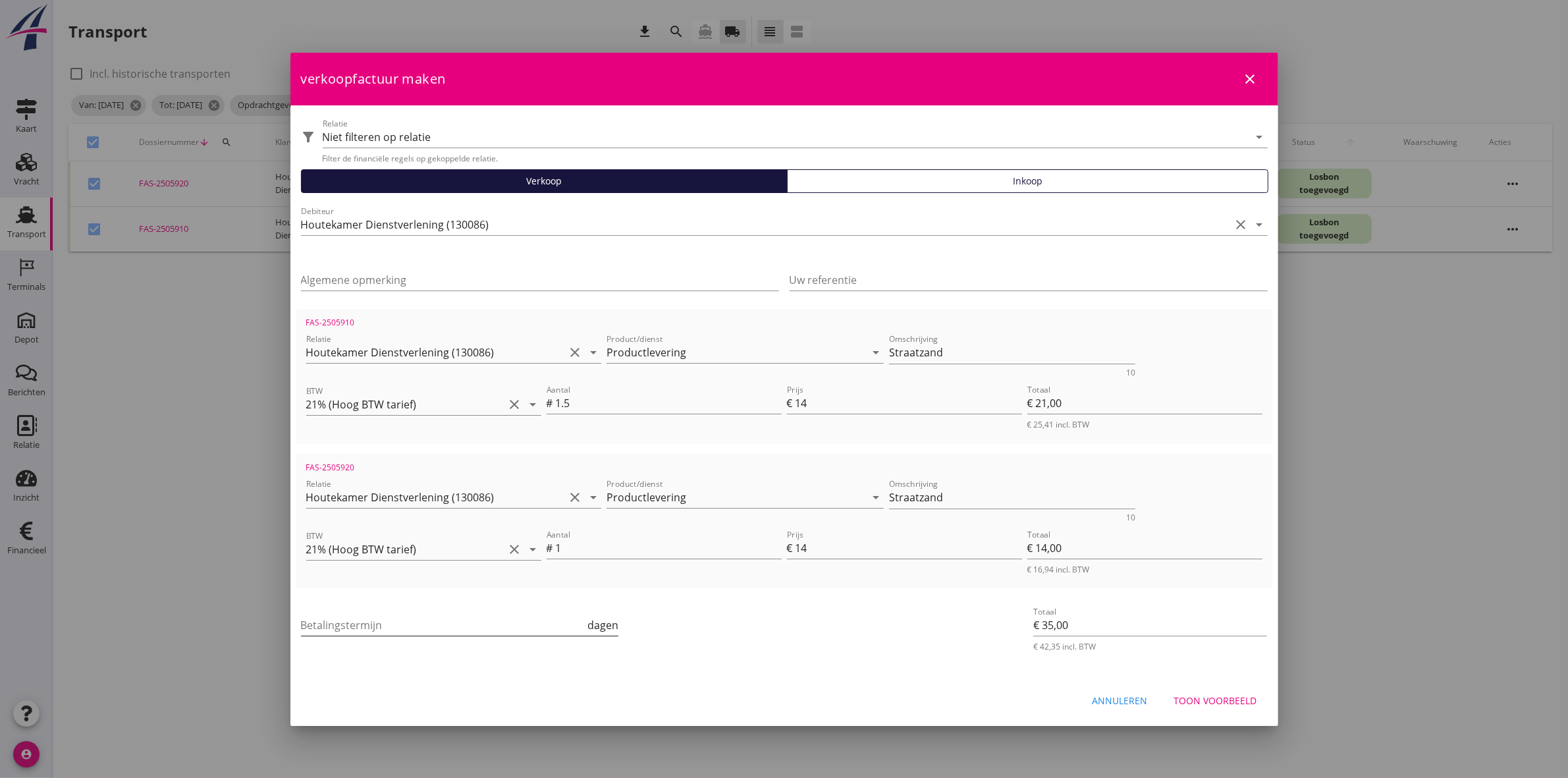
click at [509, 624] on input "Betalingstermijn" at bounding box center [443, 625] width 284 height 21
click at [1235, 707] on button "Toon voorbeeld" at bounding box center [1216, 701] width 104 height 24
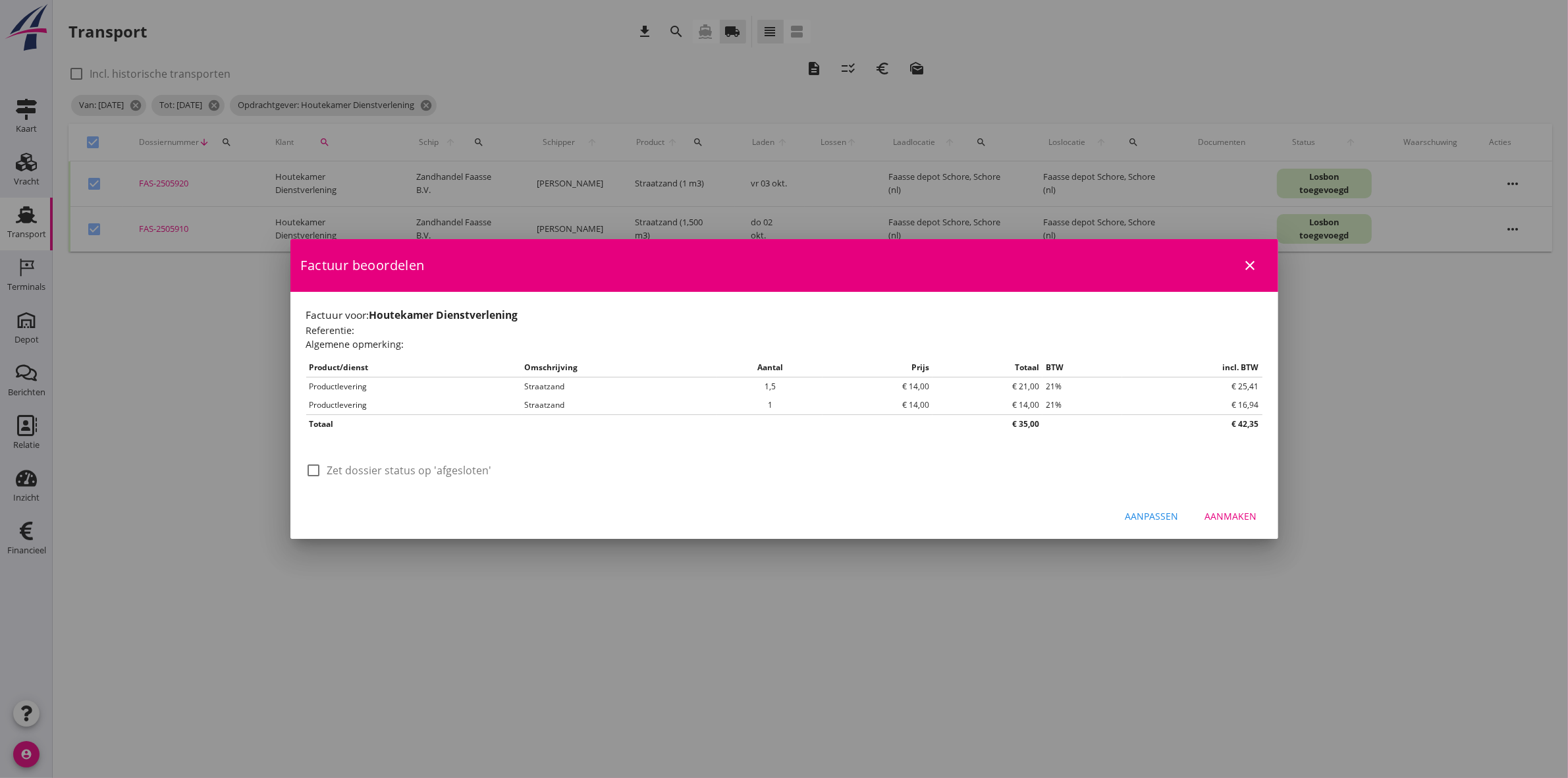
click at [314, 475] on div at bounding box center [315, 470] width 23 height 23
click at [1229, 515] on div "Aanmaken" at bounding box center [1232, 516] width 52 height 14
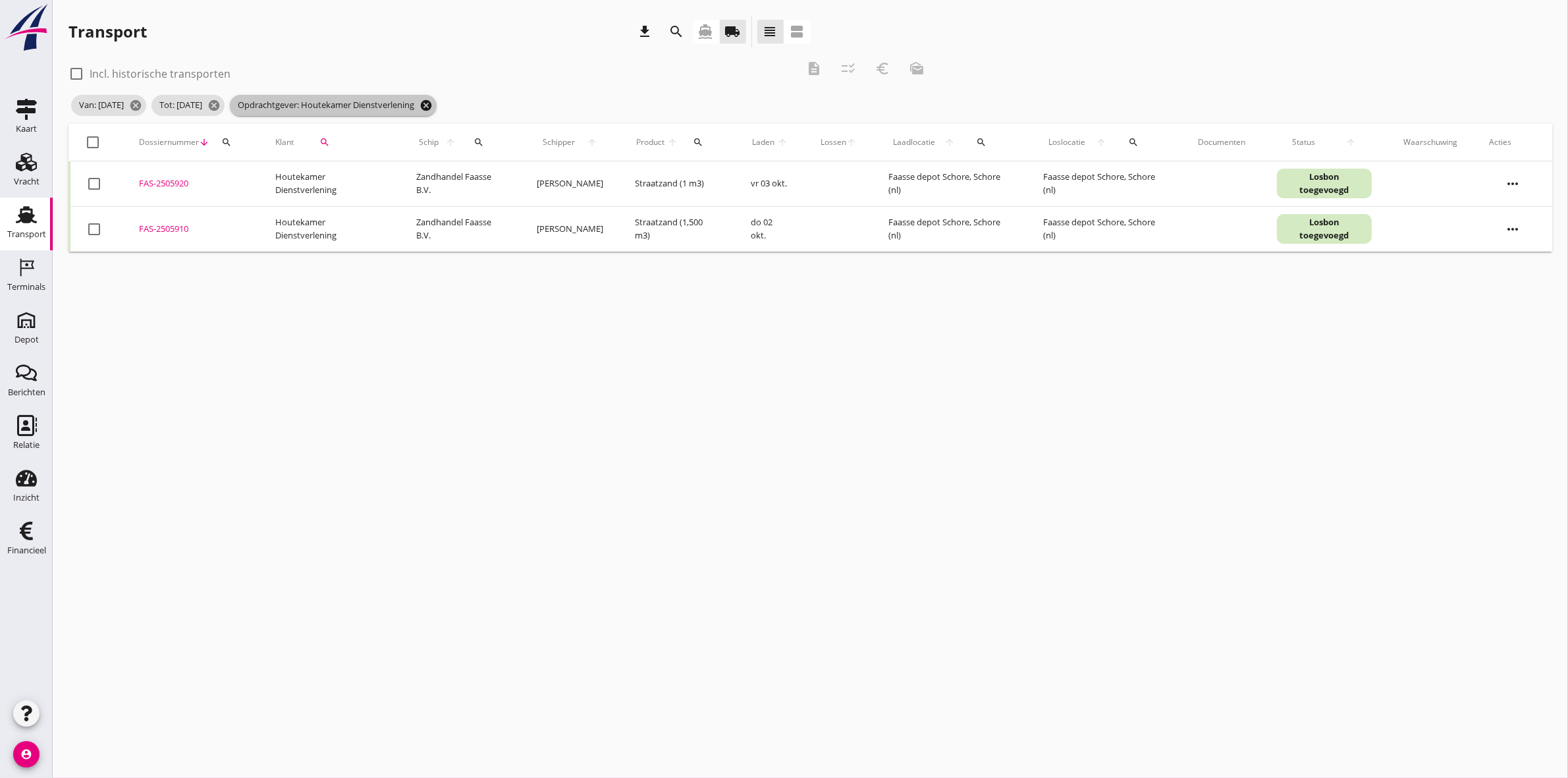
click at [433, 104] on icon "cancel" at bounding box center [426, 105] width 13 height 13
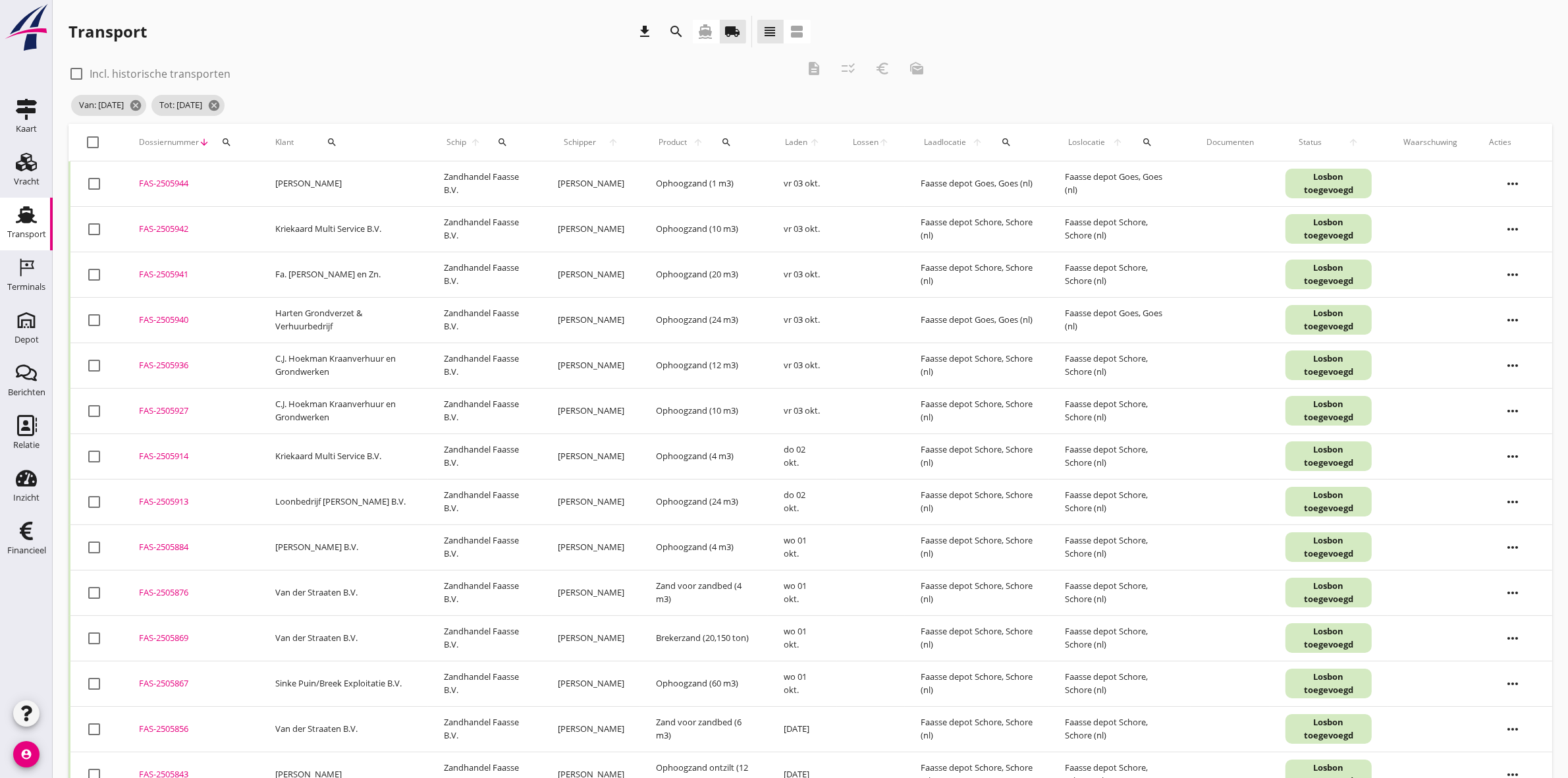
click at [334, 134] on button "search" at bounding box center [332, 142] width 66 height 24
click at [333, 183] on input "Zoeken op opdrachtgever..." at bounding box center [372, 181] width 137 height 21
click at [401, 215] on div "Loonbedrijf [PERSON_NAME] B.V." at bounding box center [396, 212] width 163 height 16
click at [490, 176] on icon "check" at bounding box center [497, 181] width 16 height 16
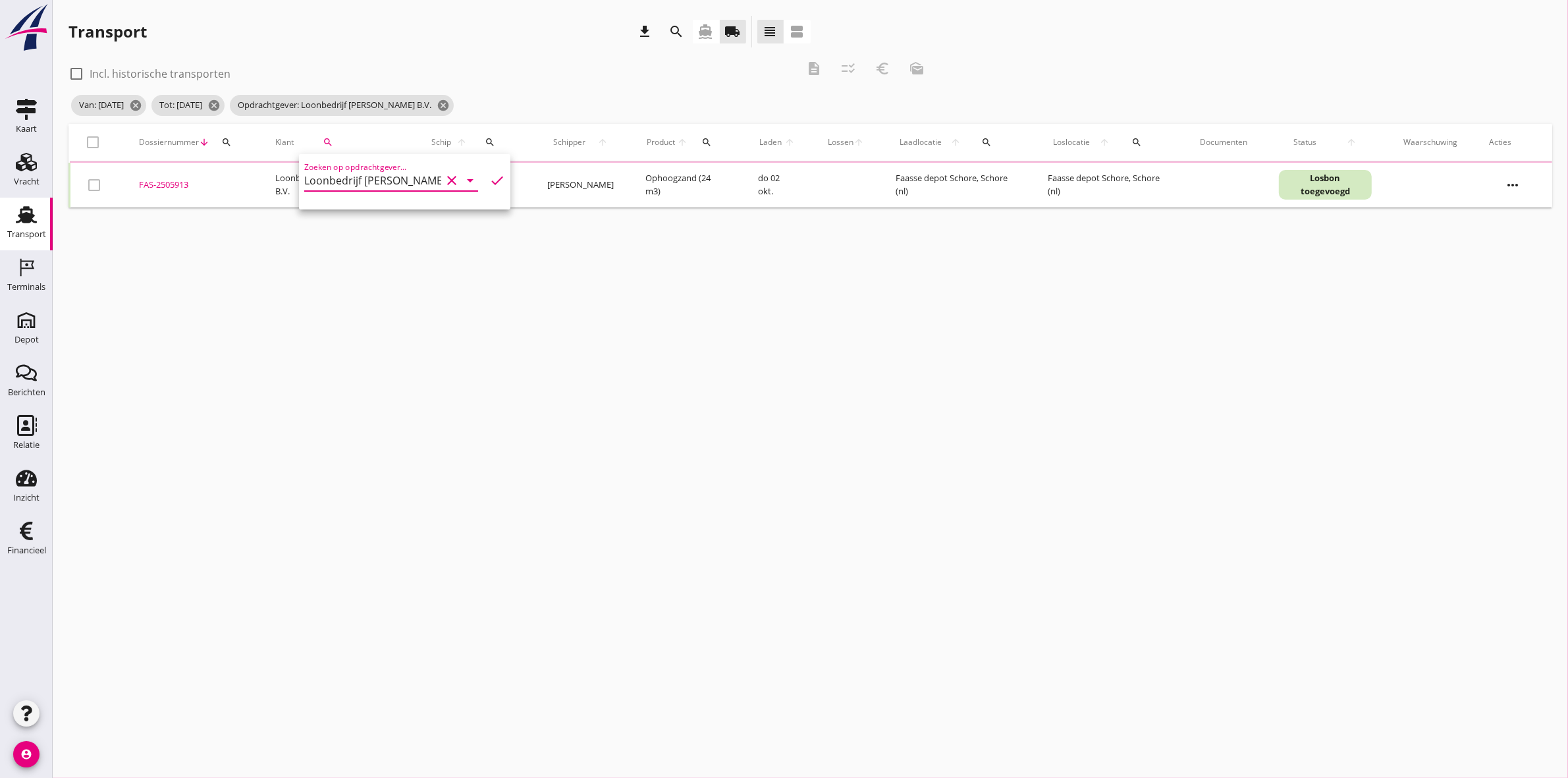
click at [554, 107] on div "Van: [DATE] cancel Tot: [DATE] cancel Opdrachtgever: Loonbedrijf [PERSON_NAME] …" at bounding box center [501, 105] width 865 height 26
click at [100, 137] on div at bounding box center [94, 142] width 23 height 23
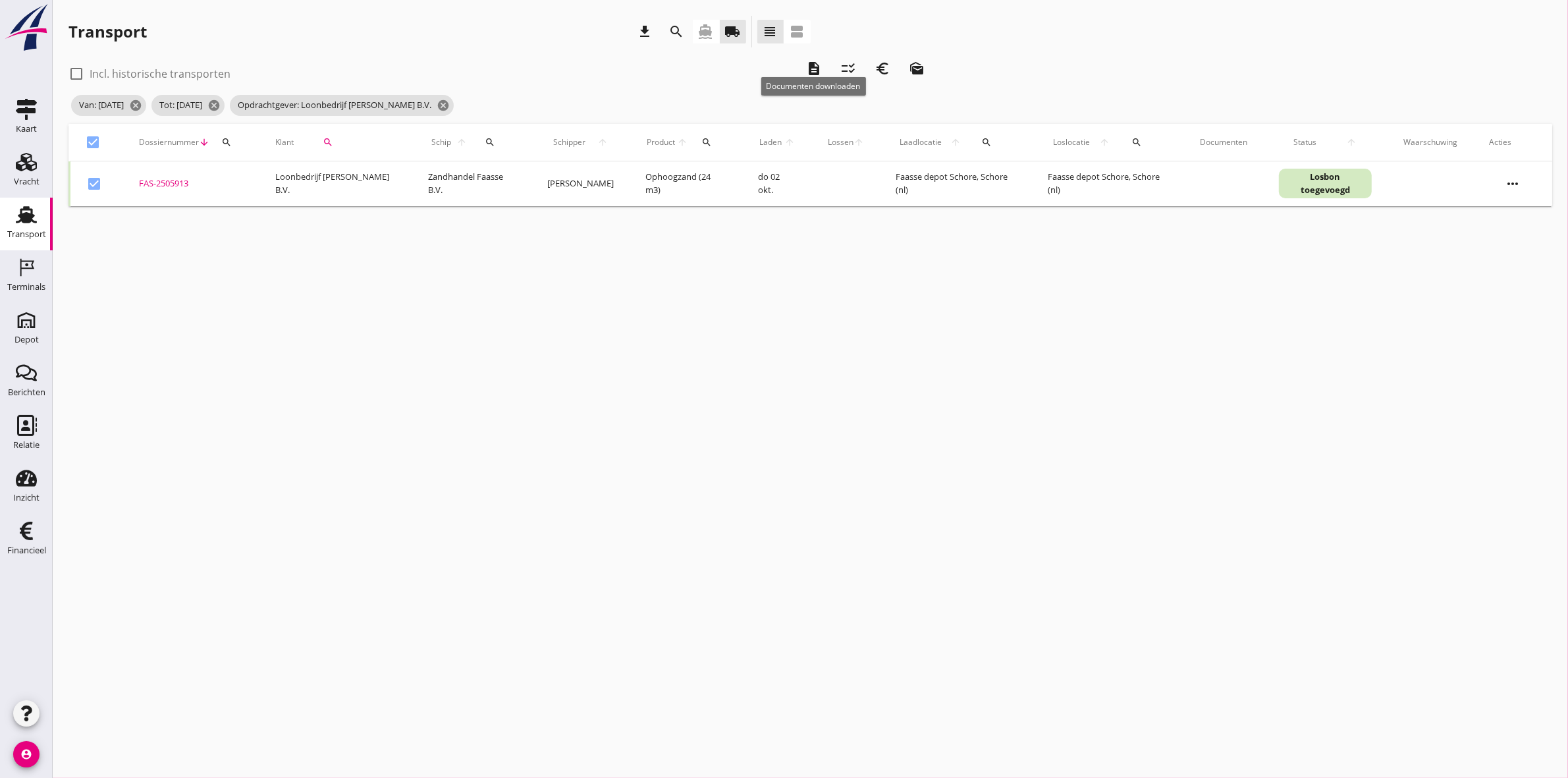
click at [809, 71] on icon "description" at bounding box center [814, 68] width 16 height 16
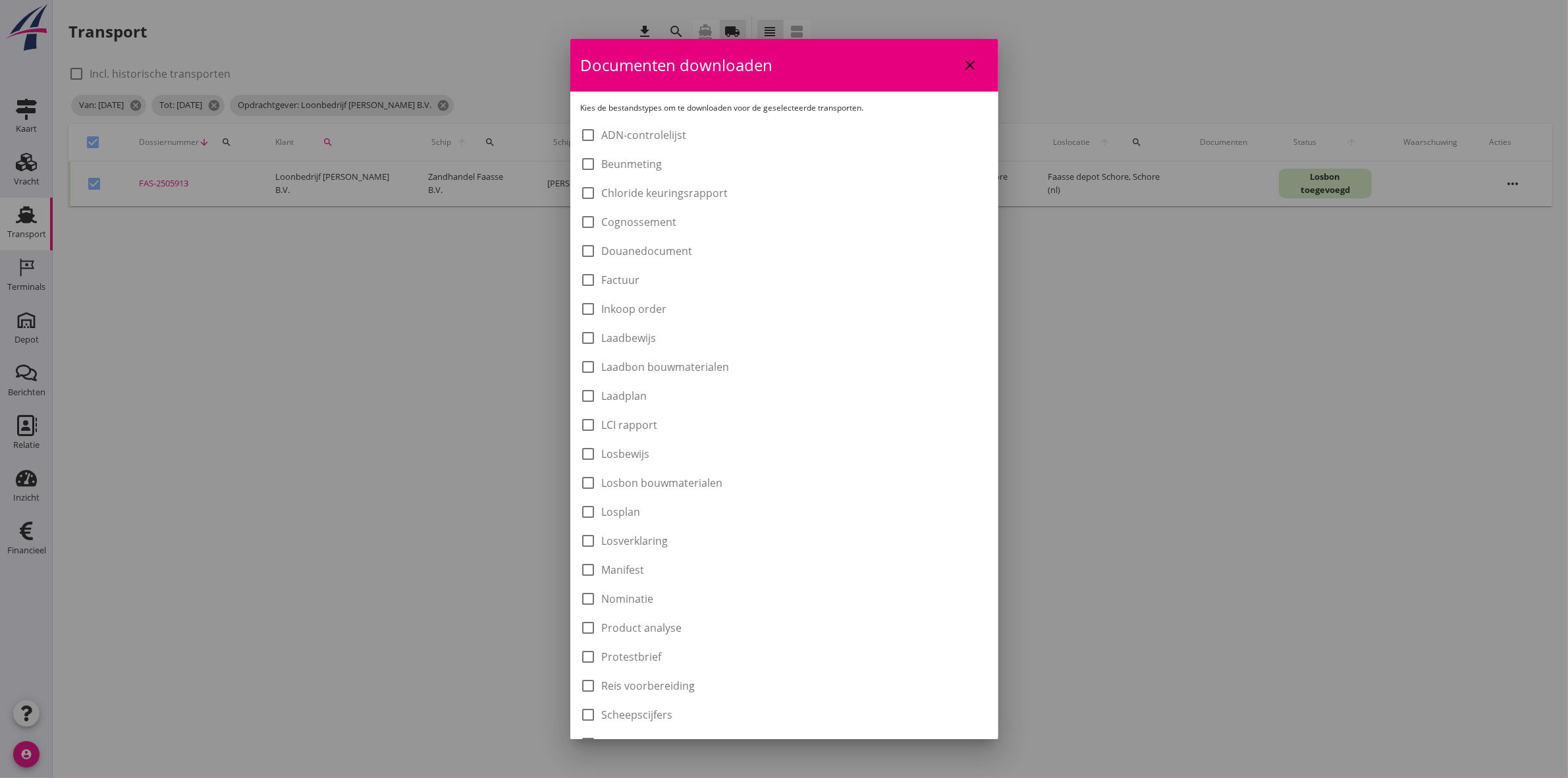
click at [693, 364] on label "Laadbon bouwmaterialen" at bounding box center [666, 367] width 128 height 13
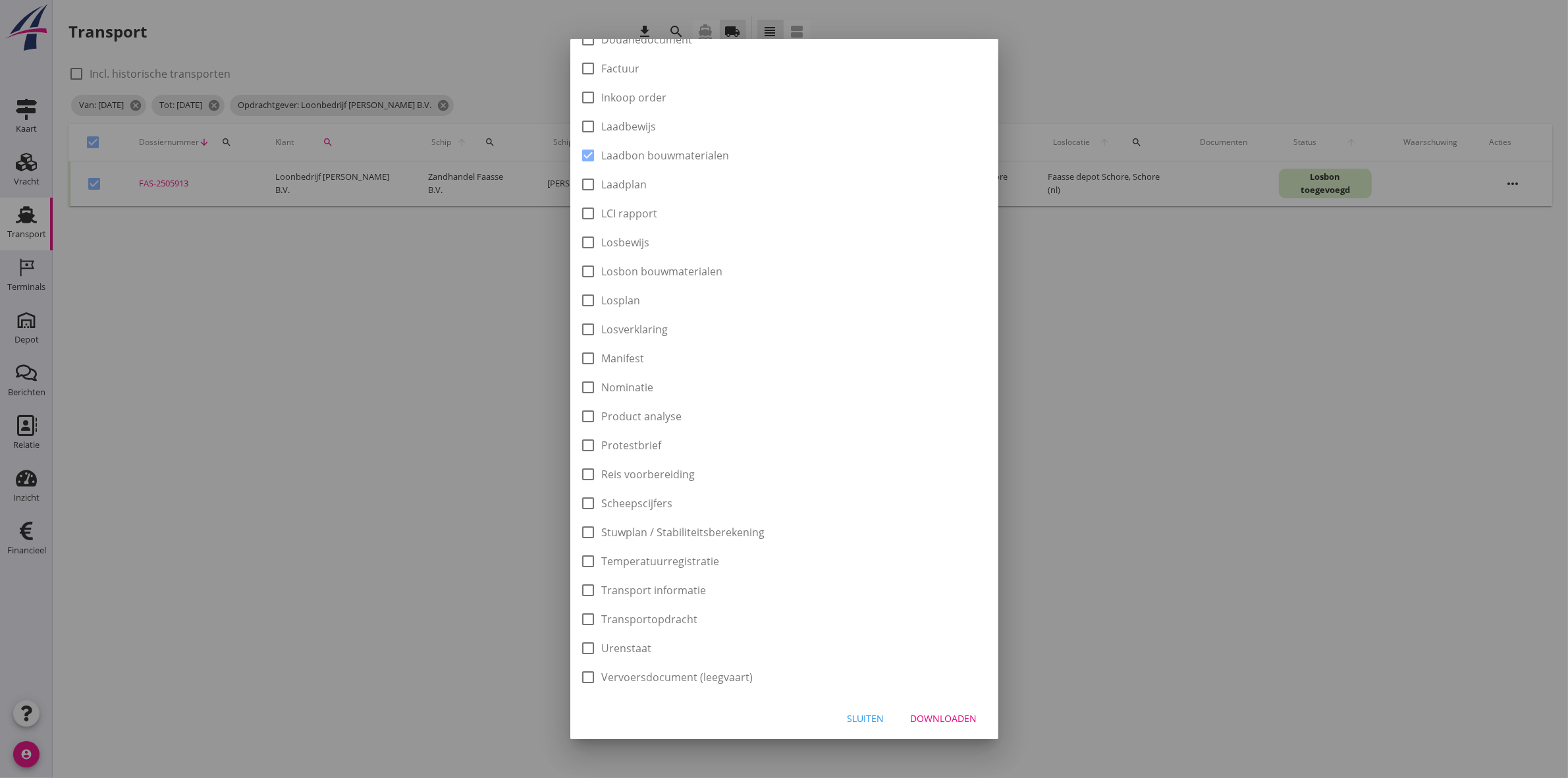
click at [931, 708] on button "Downloaden" at bounding box center [944, 718] width 87 height 24
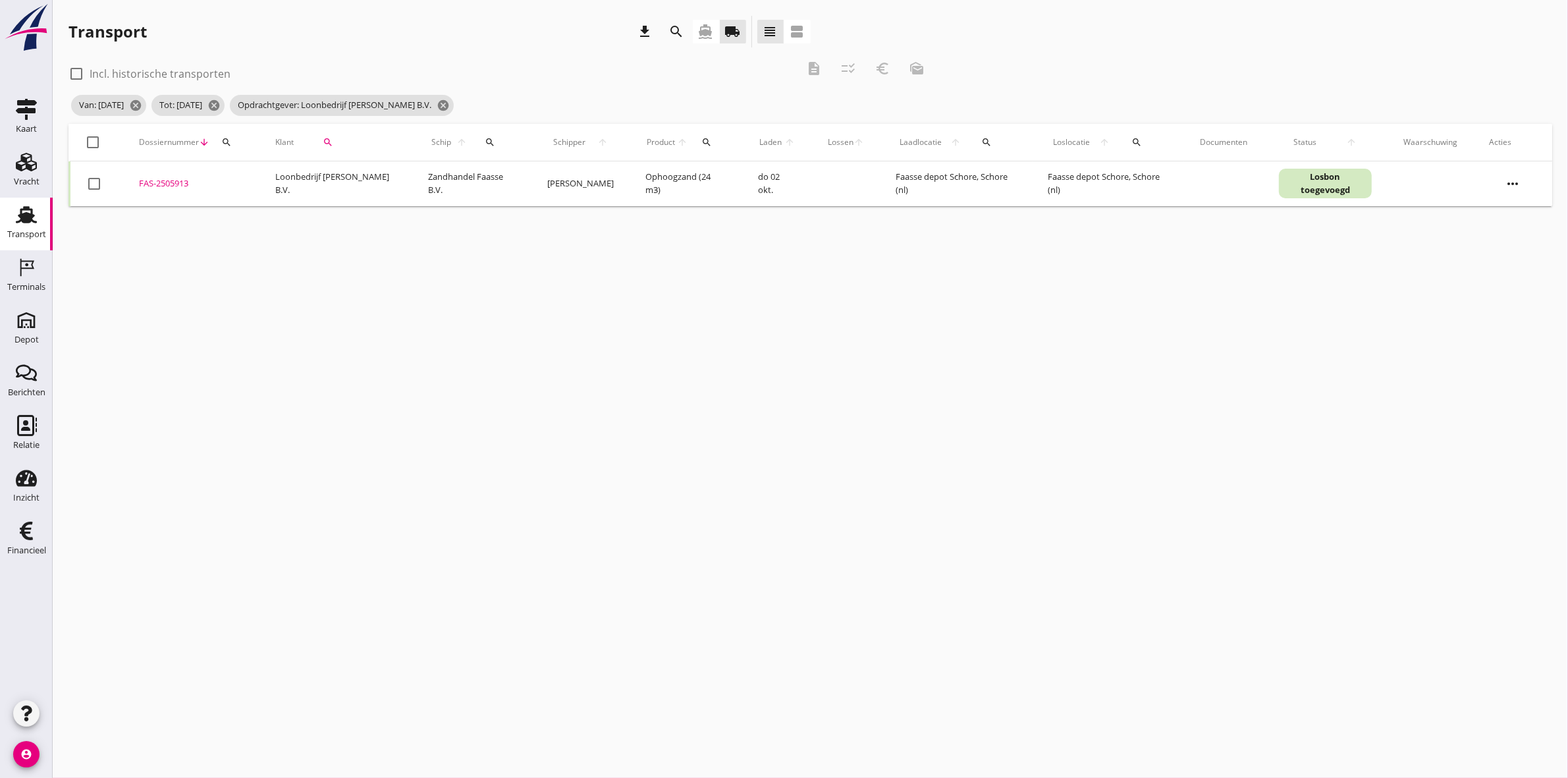
click at [99, 137] on div at bounding box center [94, 142] width 23 height 23
click at [883, 66] on icon "euro_symbol" at bounding box center [882, 68] width 16 height 16
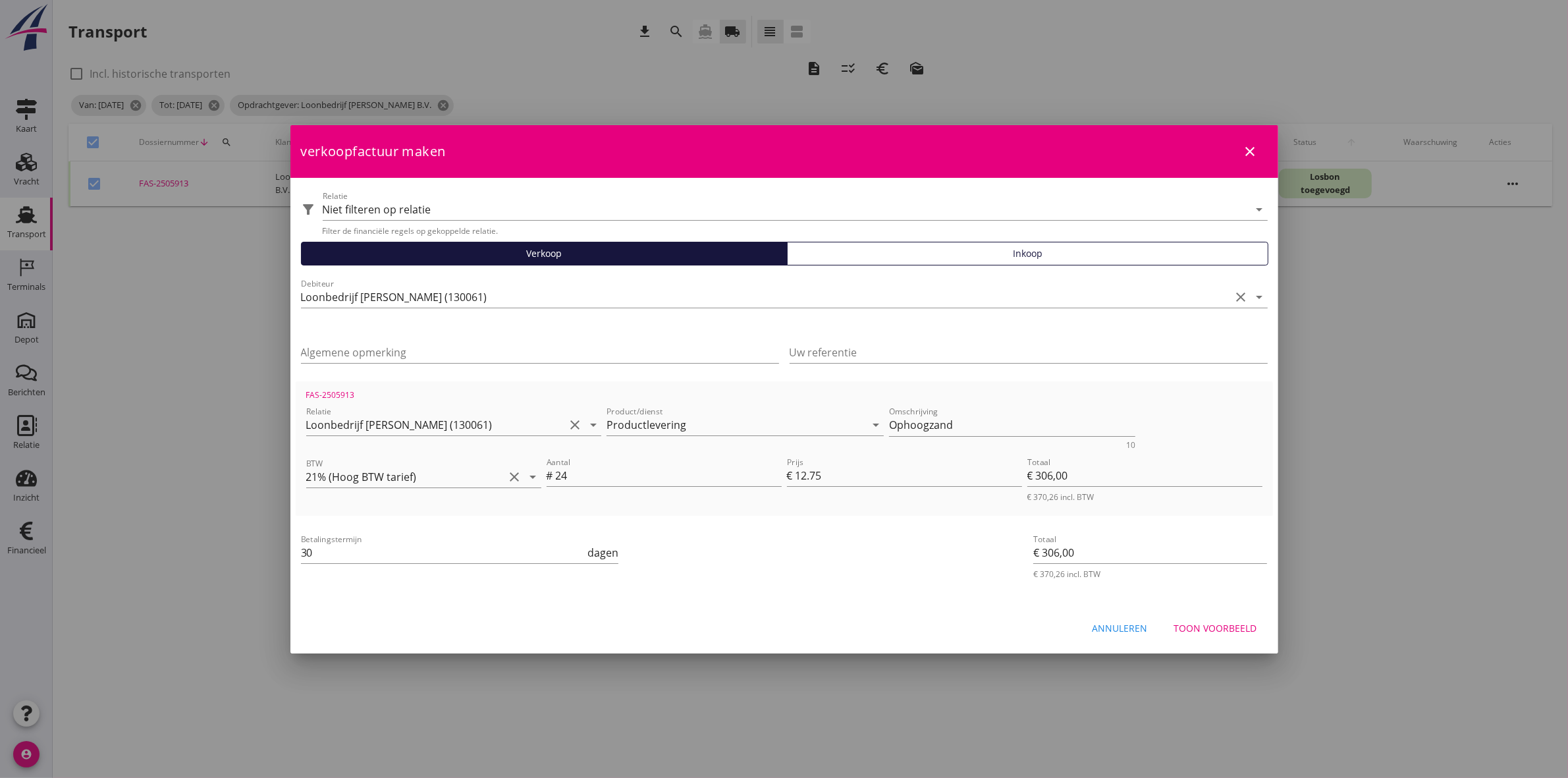
click at [1255, 617] on button "Toon voorbeeld" at bounding box center [1216, 628] width 104 height 24
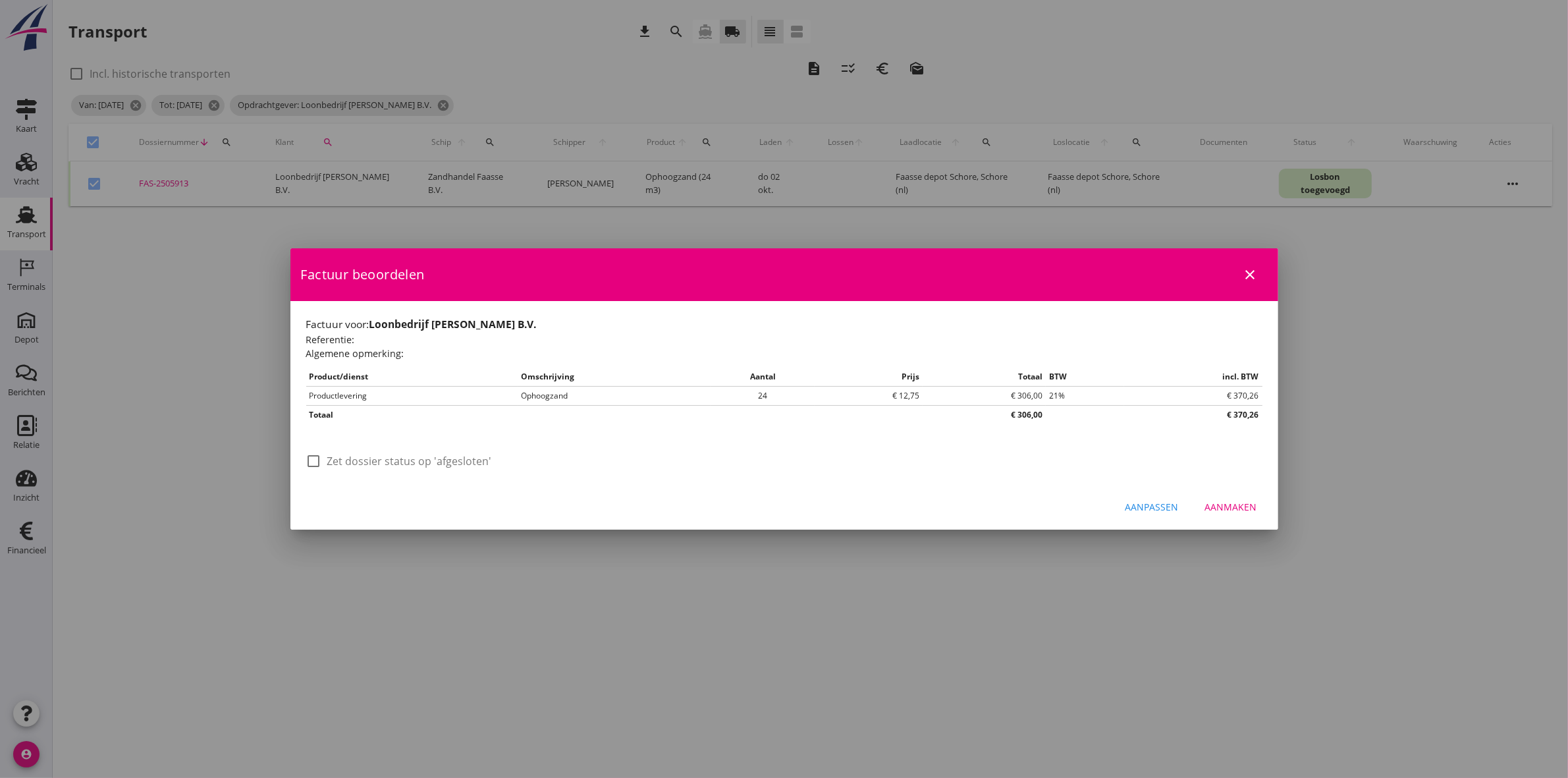
drag, startPoint x: 397, startPoint y: 463, endPoint x: 415, endPoint y: 463, distance: 18.0
click at [399, 463] on label "Zet dossier status op 'afgesloten'" at bounding box center [409, 461] width 164 height 13
click at [1255, 509] on div "Aanmaken" at bounding box center [1232, 507] width 52 height 14
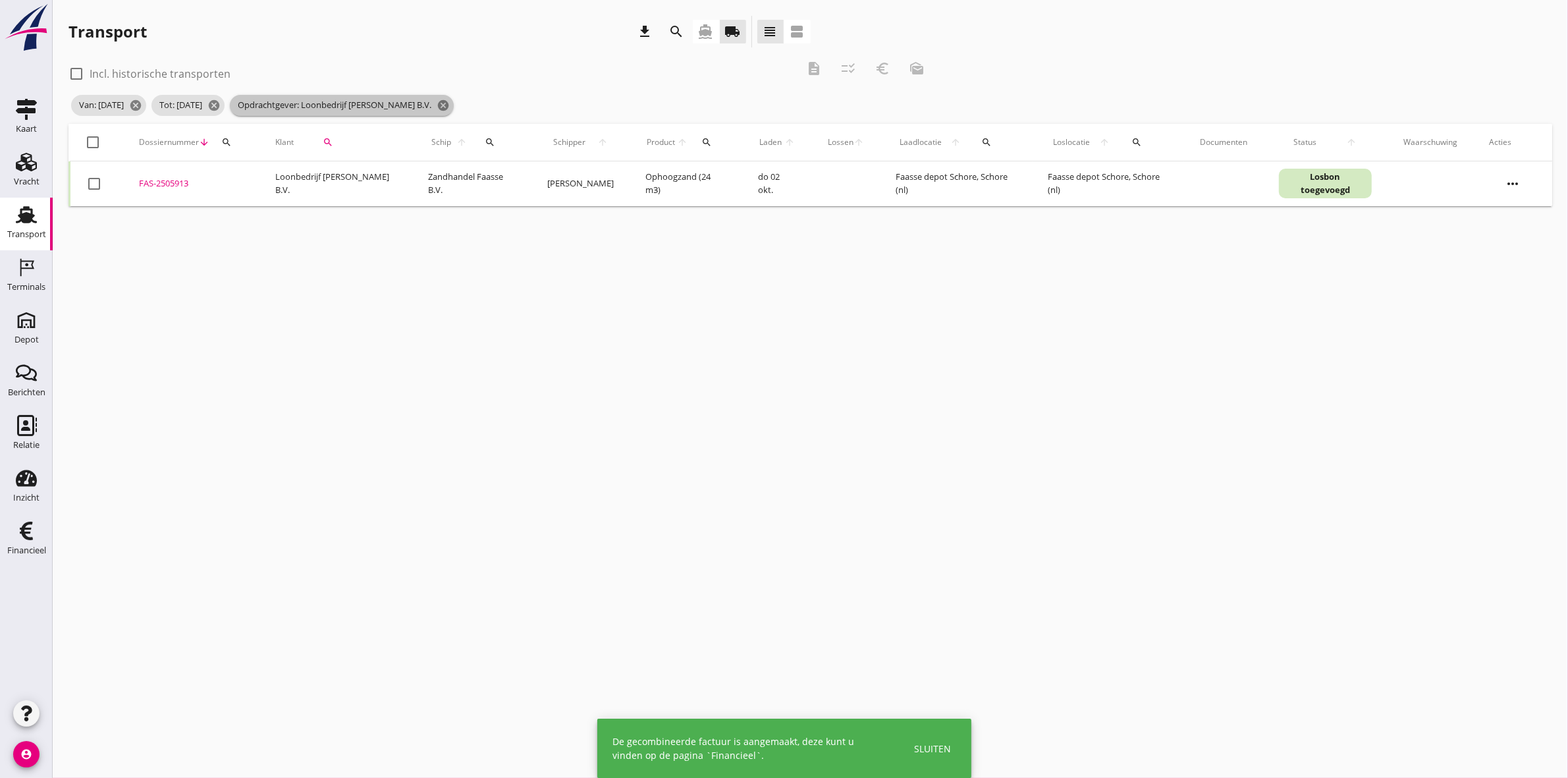
click at [454, 105] on span "Opdrachtgever: Loonbedrijf [PERSON_NAME] B.V. cancel" at bounding box center [342, 105] width 224 height 21
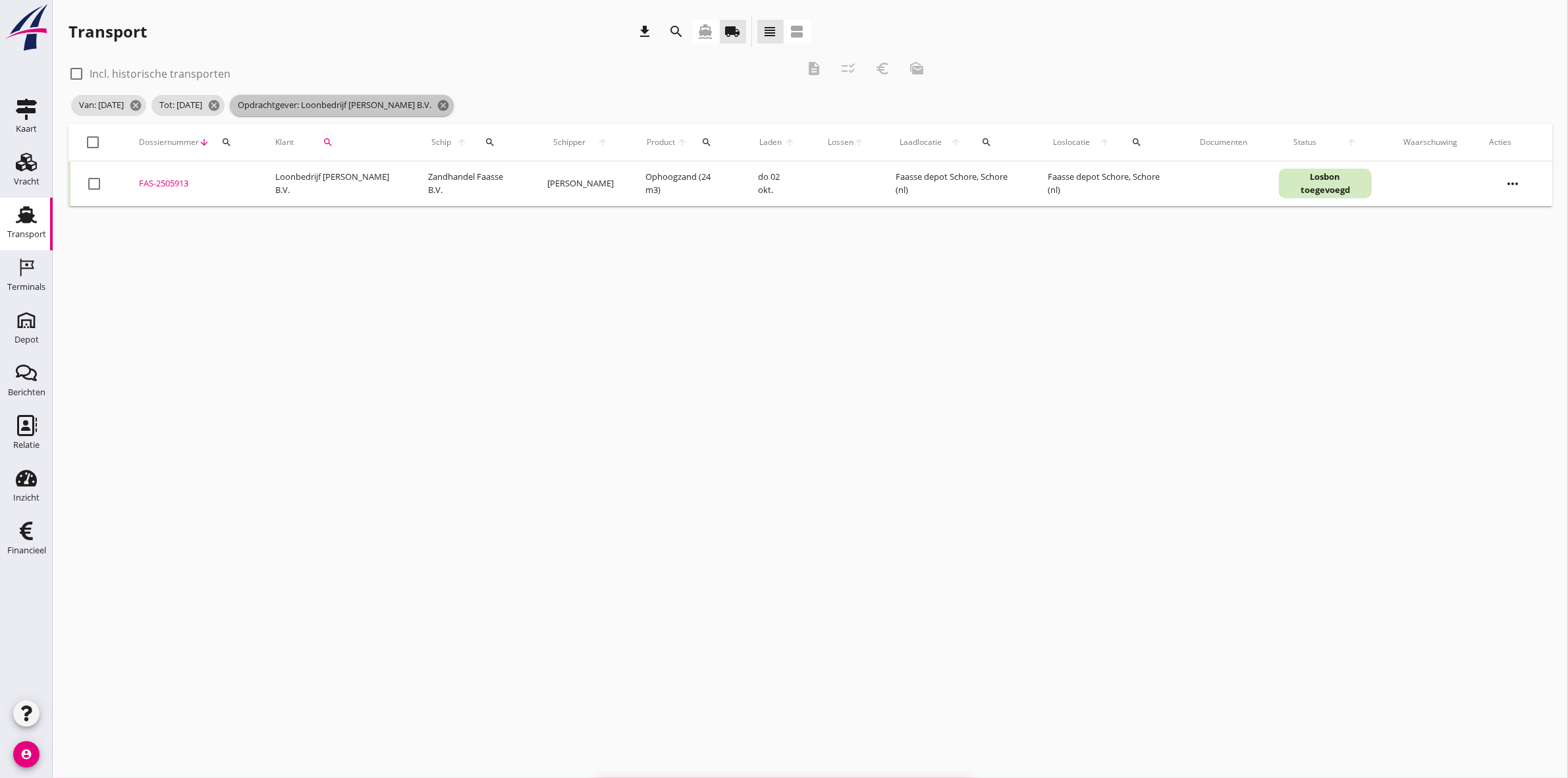
click at [450, 104] on icon "cancel" at bounding box center [443, 105] width 13 height 13
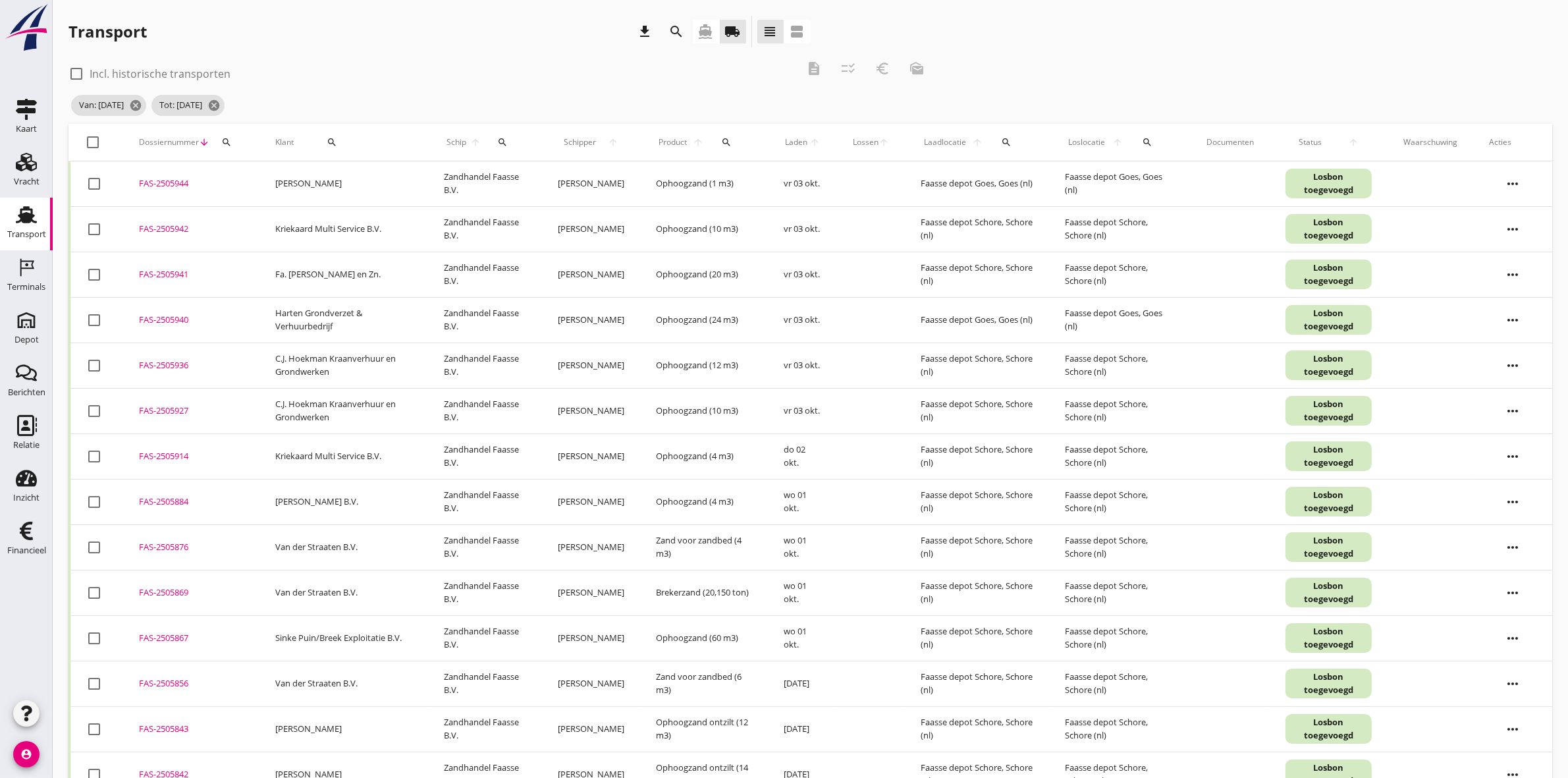
click at [327, 137] on icon "search" at bounding box center [332, 142] width 11 height 11
click at [353, 159] on div "Zoeken op opdrachtgever... arrow_drop_down check" at bounding box center [405, 182] width 212 height 55
click at [355, 190] on div "Zoeken op opdrachtgever... arrow_drop_down" at bounding box center [391, 181] width 174 height 21
click at [369, 211] on div "Kriekaard Multi Service B.V." at bounding box center [387, 212] width 144 height 16
click at [490, 176] on icon "check" at bounding box center [497, 181] width 16 height 16
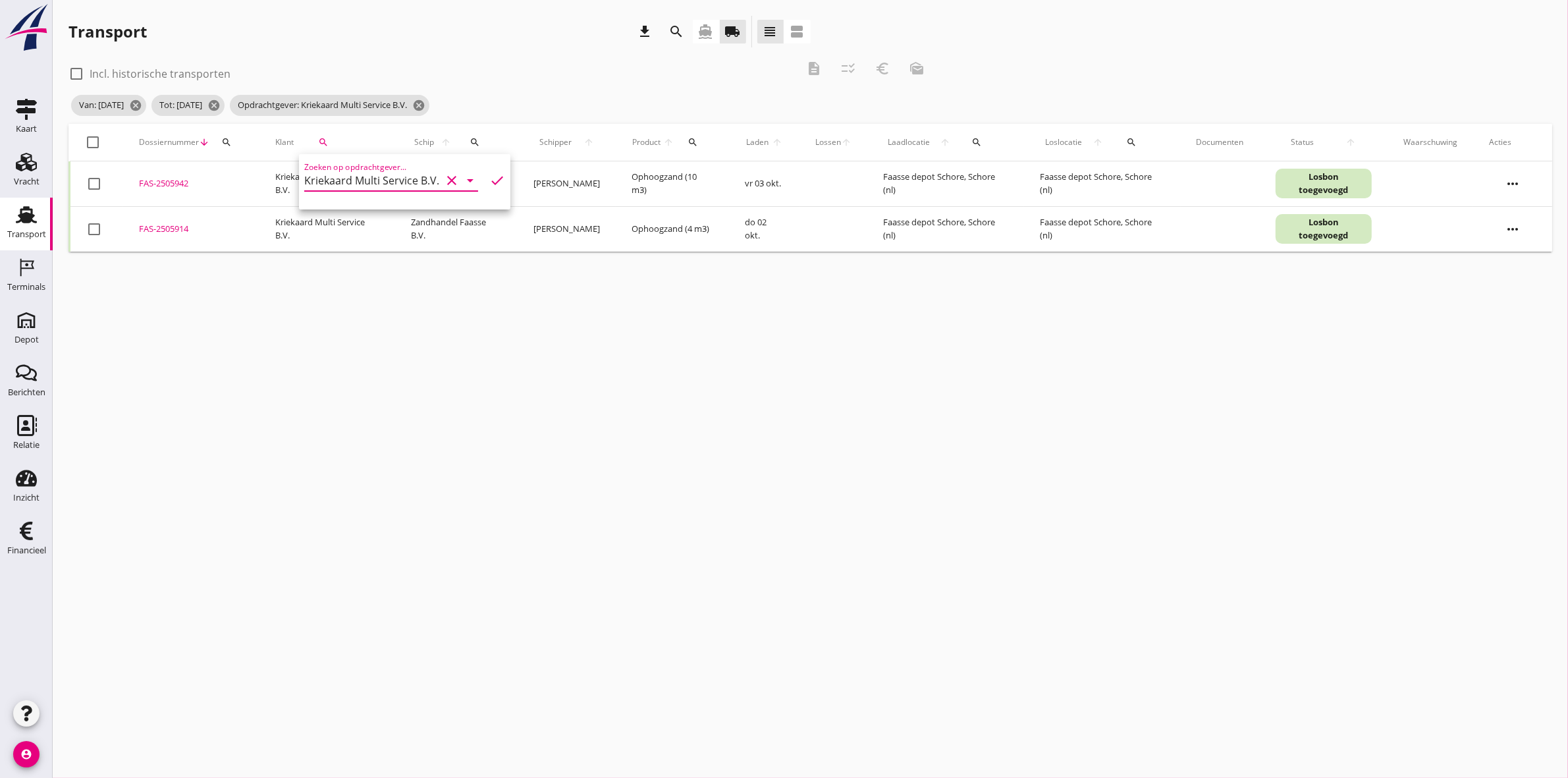
click at [92, 147] on div at bounding box center [94, 142] width 23 height 23
click at [815, 66] on icon "description" at bounding box center [814, 68] width 16 height 16
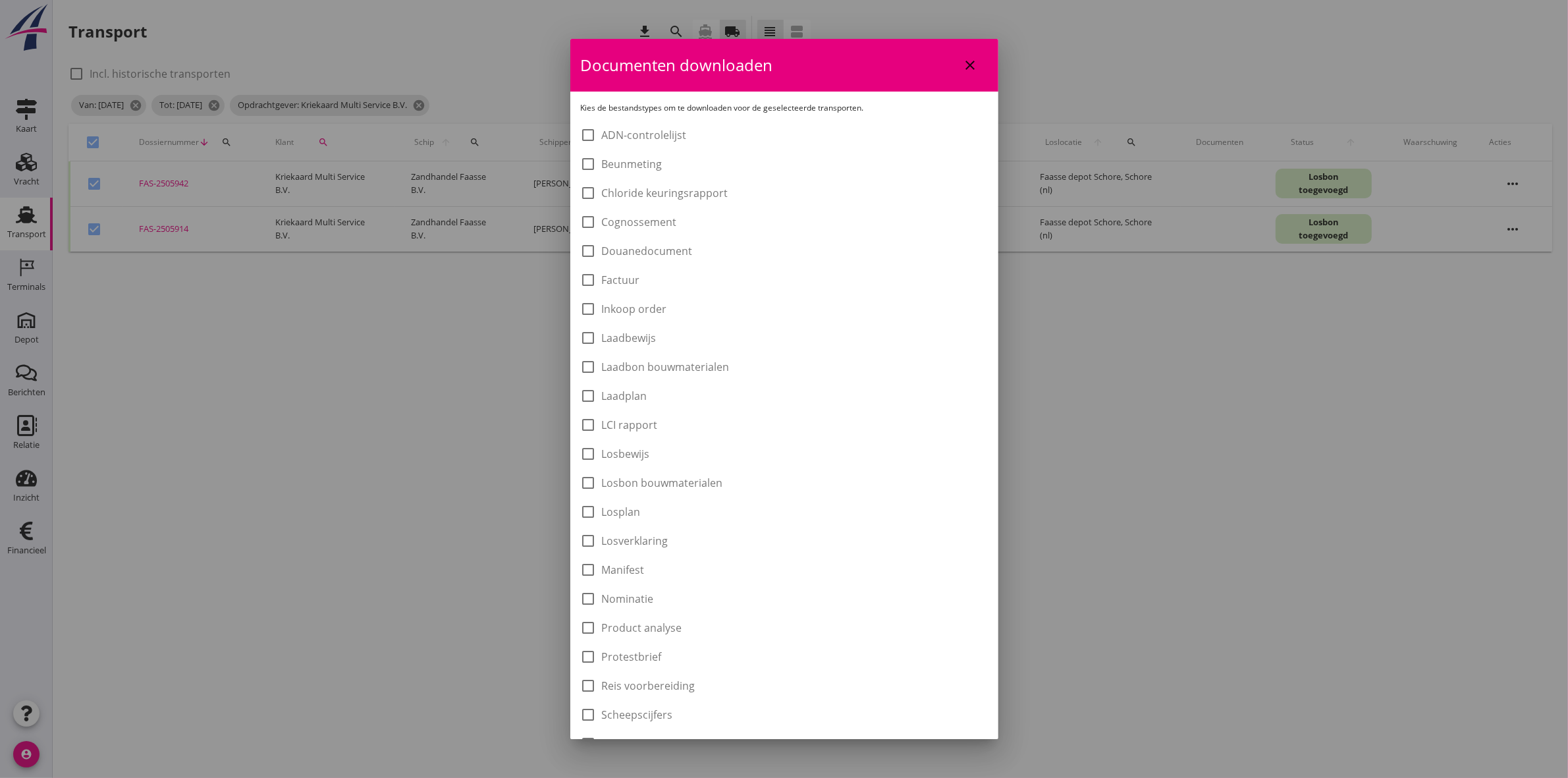
click at [683, 360] on label "Laadbon bouwmaterialen" at bounding box center [666, 367] width 128 height 13
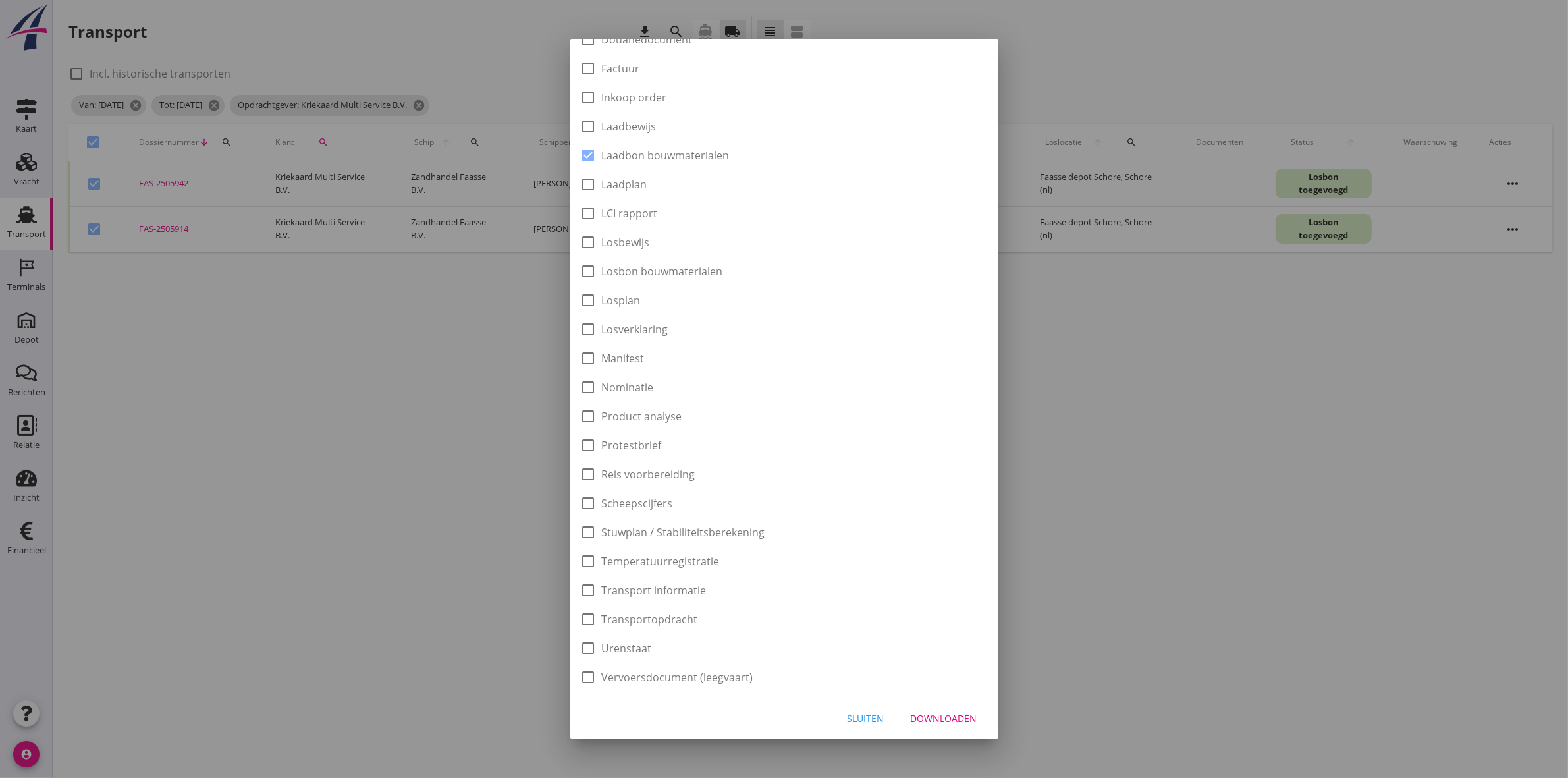
click at [919, 712] on div "Downloaden" at bounding box center [944, 719] width 66 height 14
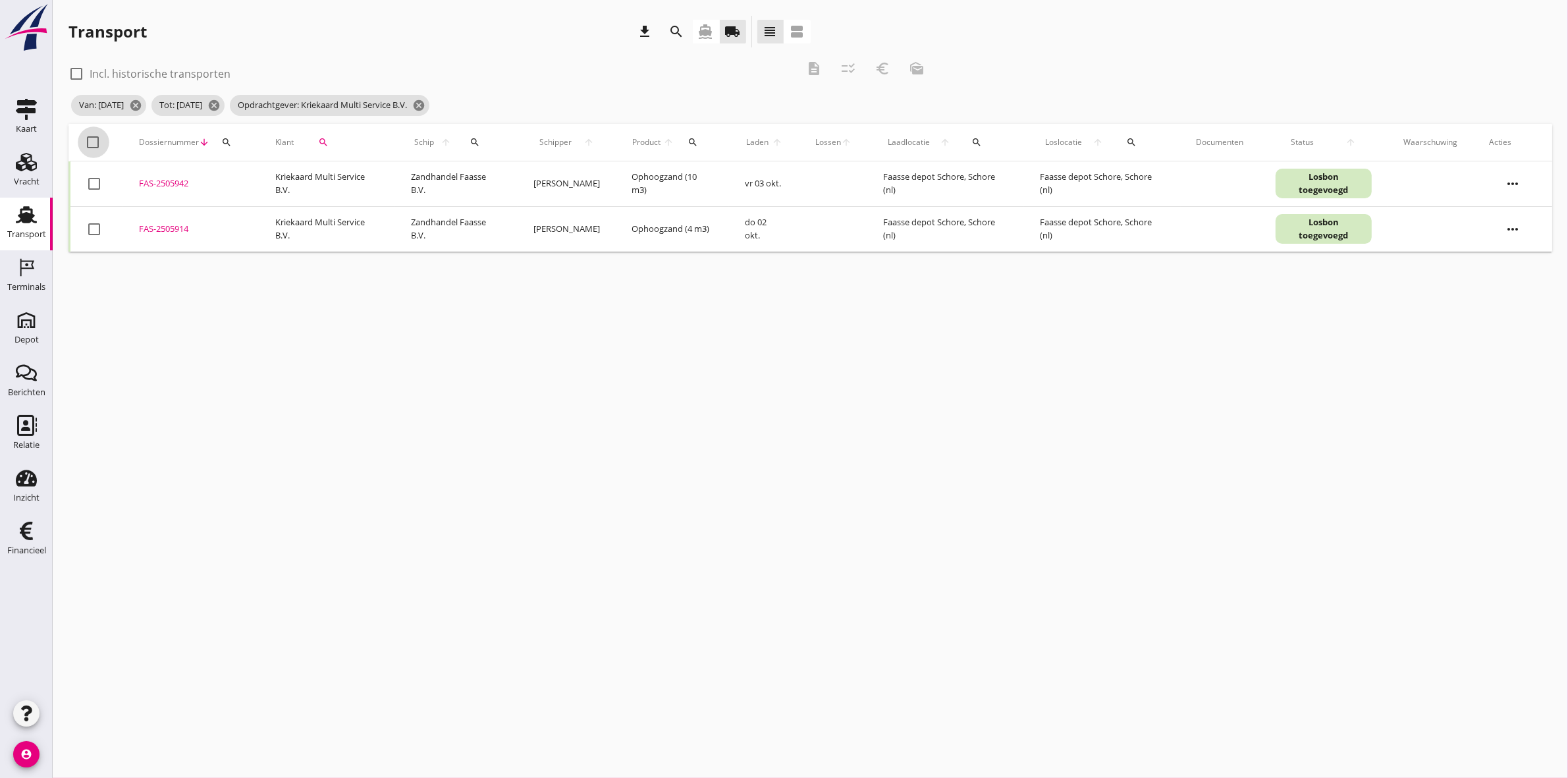
drag, startPoint x: 95, startPoint y: 140, endPoint x: 427, endPoint y: 114, distance: 333.0
click at [97, 140] on div at bounding box center [94, 142] width 23 height 23
click at [883, 67] on icon "euro_symbol" at bounding box center [882, 68] width 16 height 16
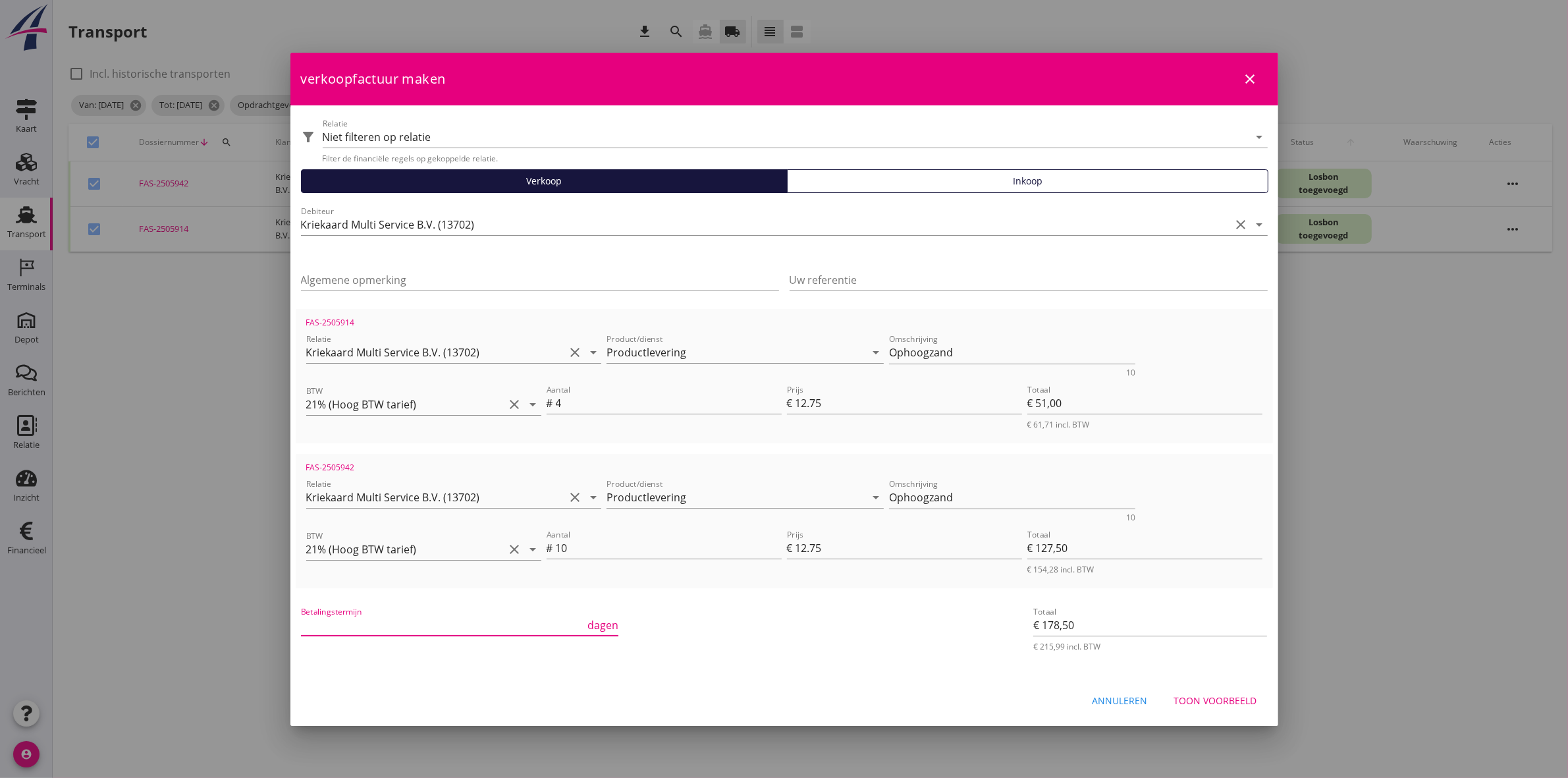
click at [511, 626] on input "Betalingstermijn" at bounding box center [443, 625] width 284 height 21
click at [1196, 702] on div "Toon voorbeeld" at bounding box center [1216, 700] width 83 height 14
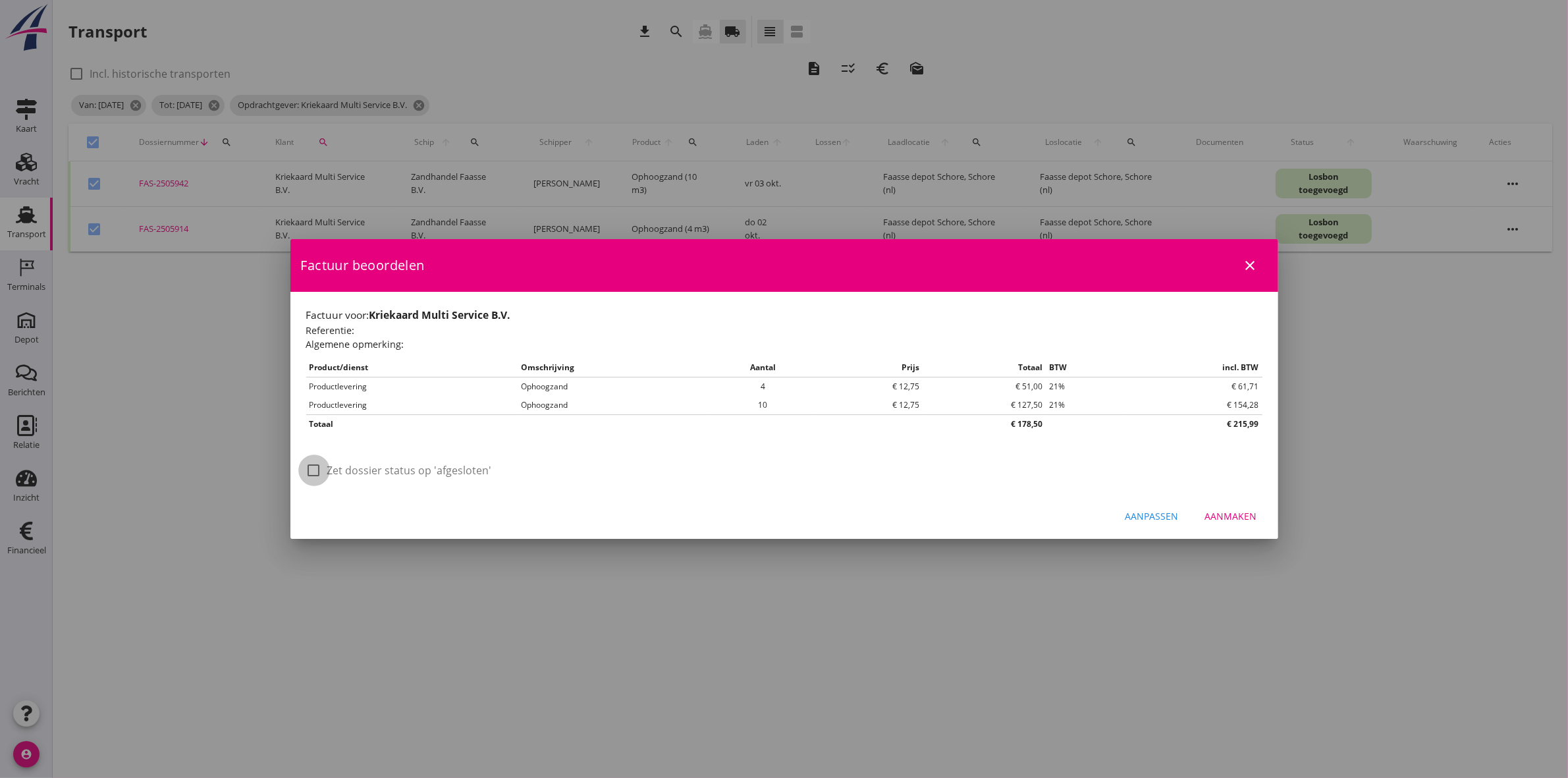
click at [311, 466] on div at bounding box center [315, 470] width 23 height 23
click at [1237, 513] on div "Aanmaken" at bounding box center [1232, 516] width 52 height 14
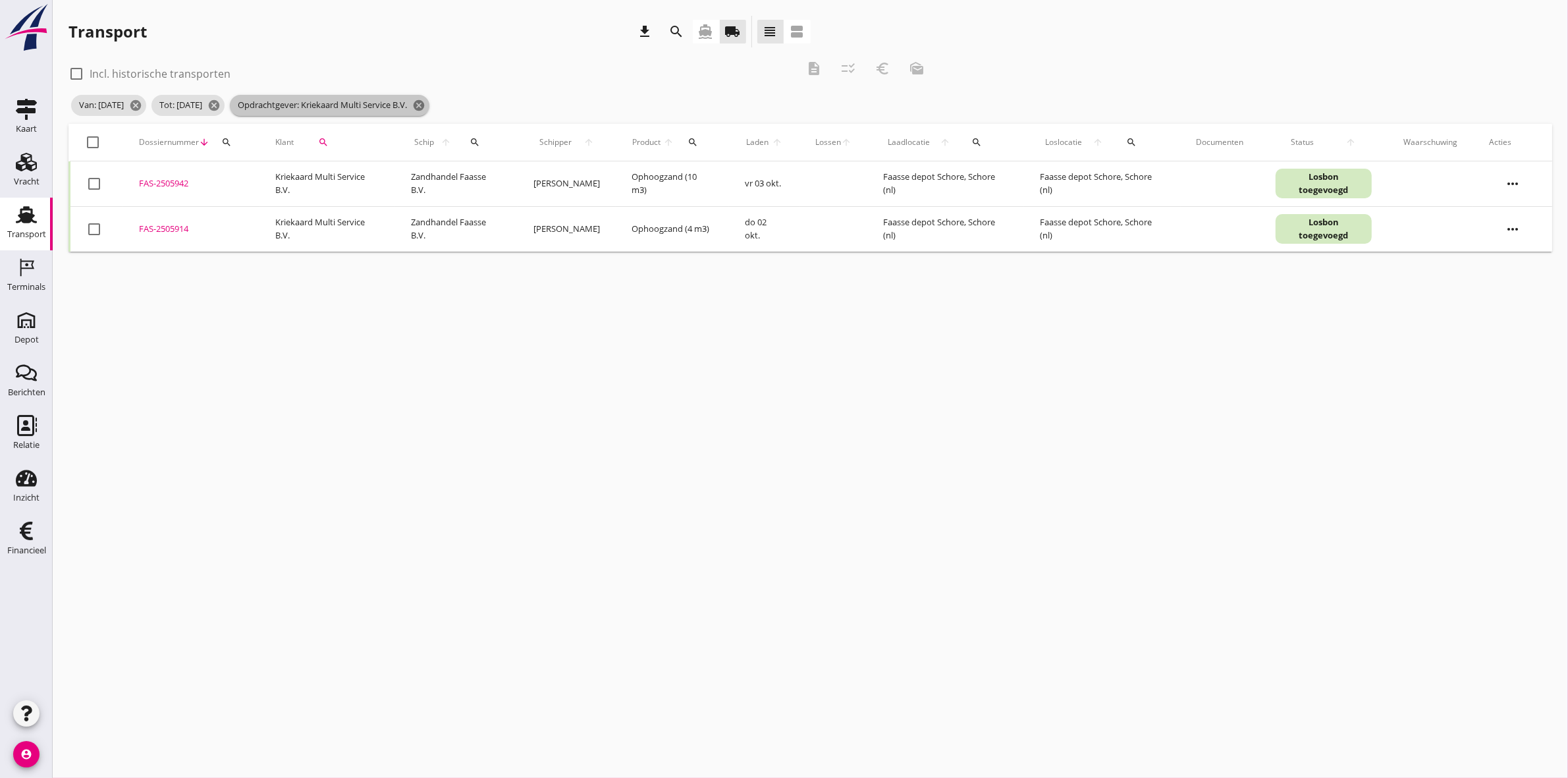
drag, startPoint x: 461, startPoint y: 102, endPoint x: 438, endPoint y: 123, distance: 31.1
click at [425, 101] on icon "cancel" at bounding box center [419, 105] width 13 height 13
click at [319, 137] on icon "search" at bounding box center [324, 142] width 11 height 11
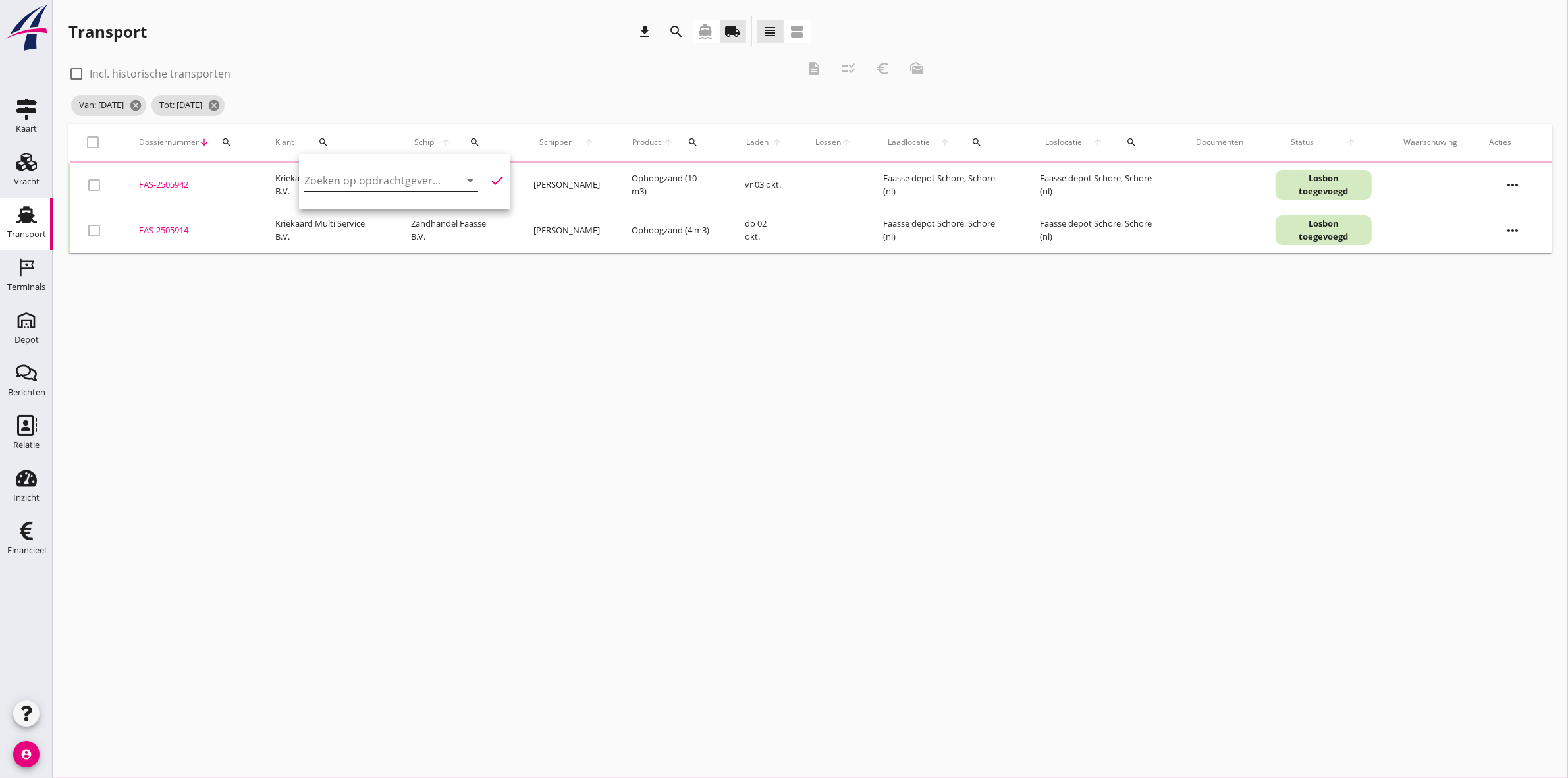
drag, startPoint x: 348, startPoint y: 162, endPoint x: 367, endPoint y: 183, distance: 28.3
click at [350, 164] on div "Zoeken op opdrachtgever... arrow_drop_down check" at bounding box center [404, 183] width 201 height 42
click at [367, 183] on input "Zoeken op opdrachtgever..." at bounding box center [372, 181] width 137 height 21
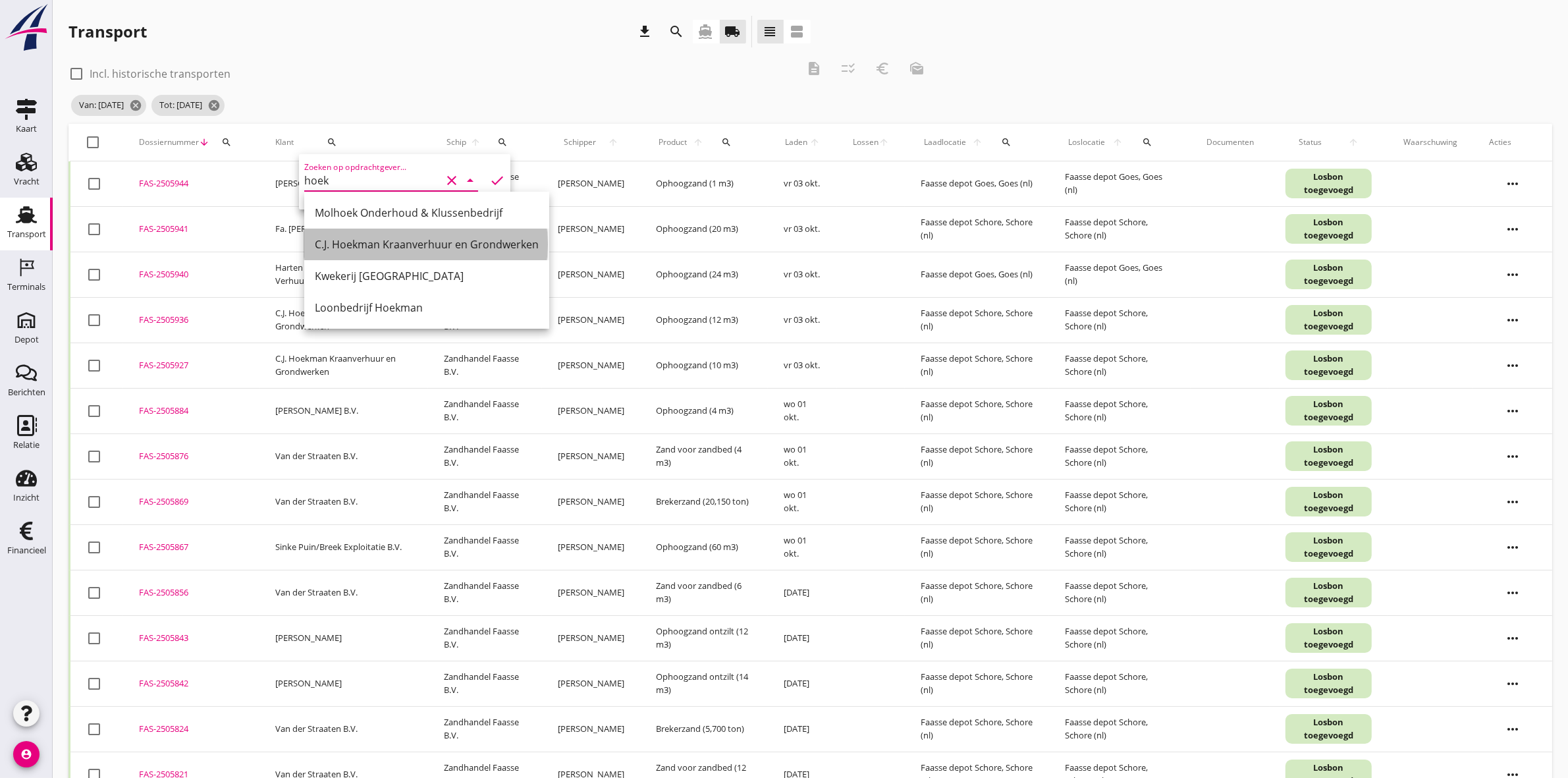
click at [463, 233] on div "C.J. Hoekman Kraanverhuur en Grondwerken" at bounding box center [427, 244] width 224 height 32
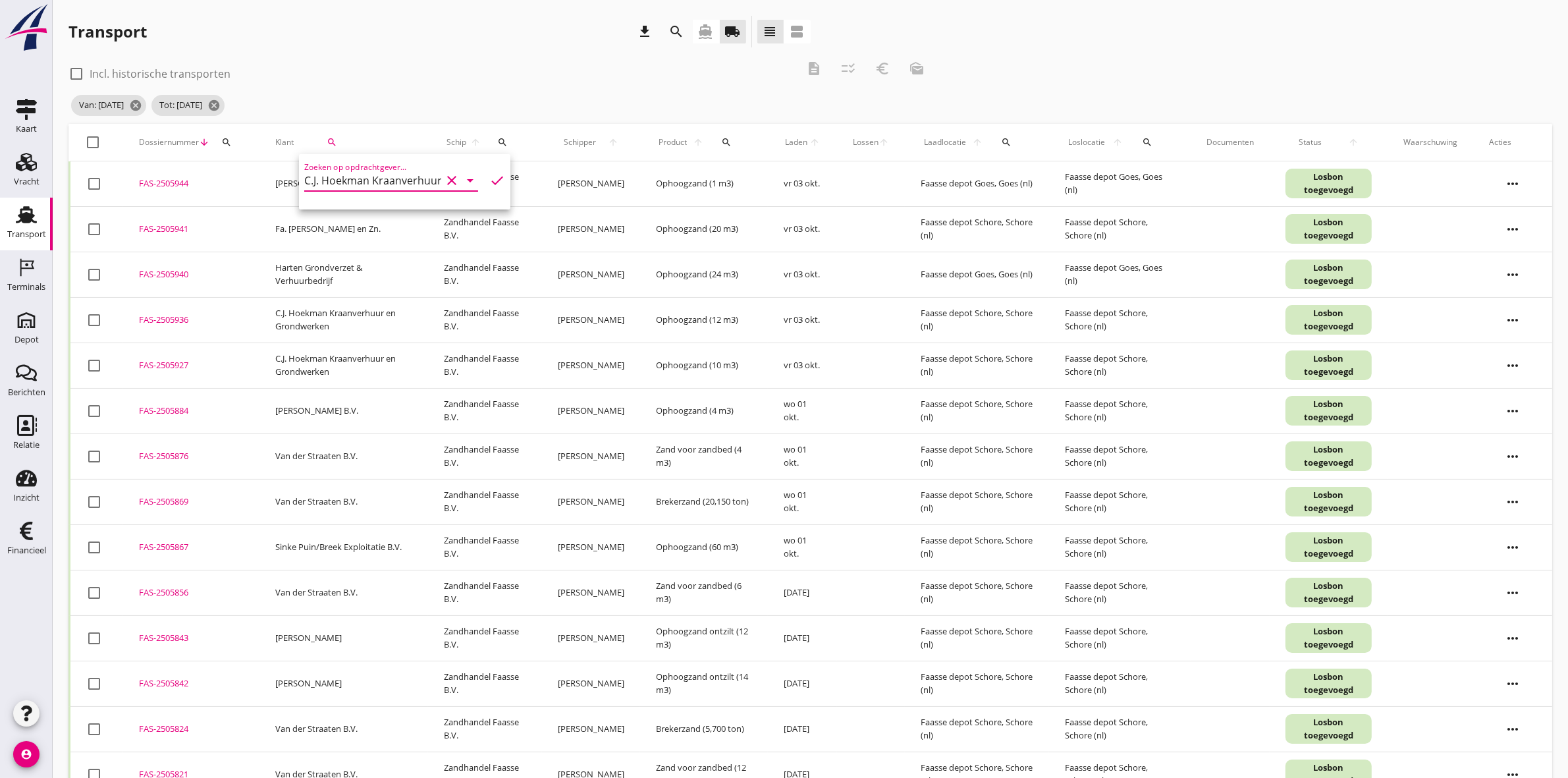
scroll to position [0, 87]
click at [490, 179] on icon "check" at bounding box center [497, 181] width 16 height 16
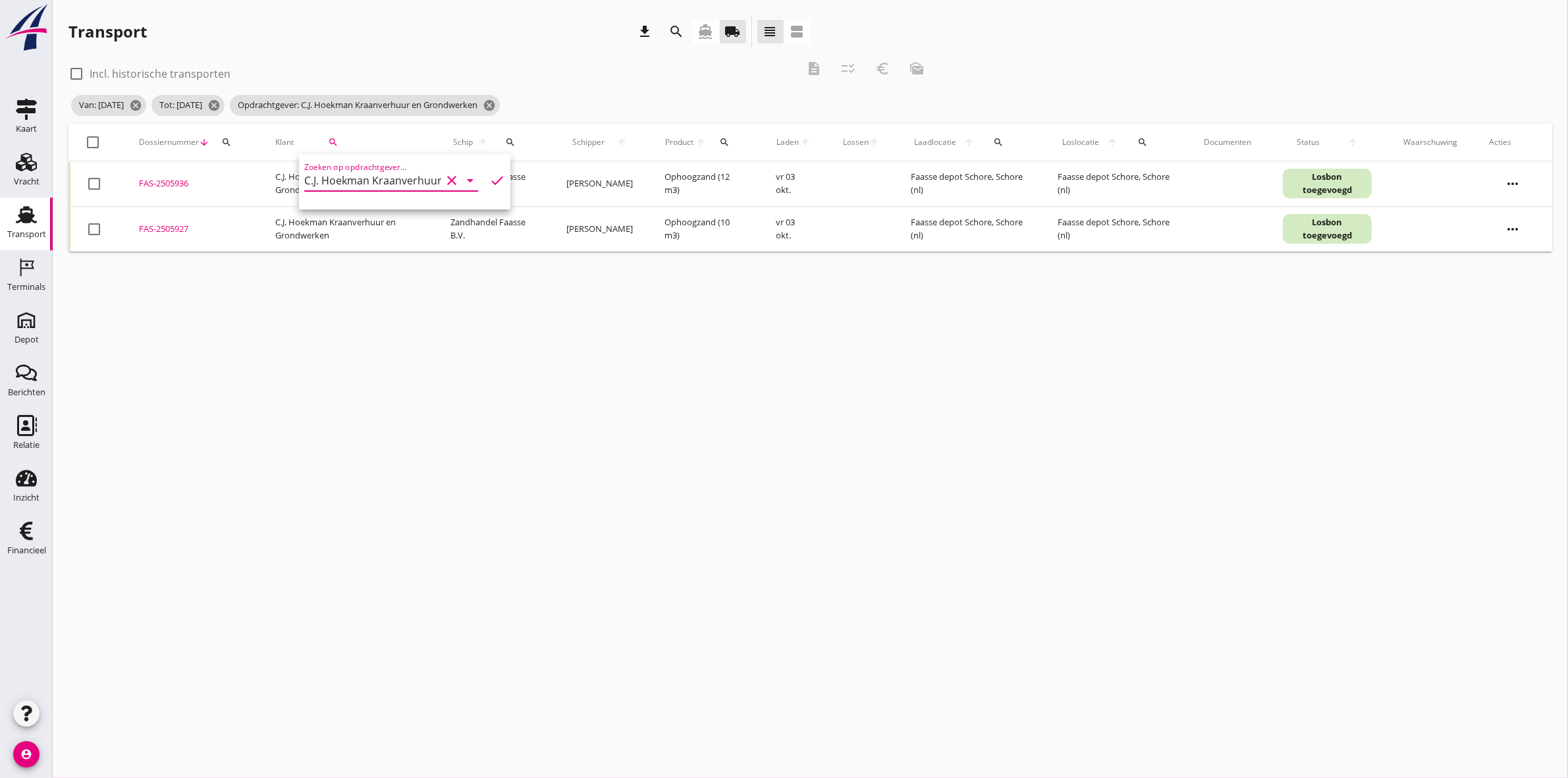
click at [90, 140] on div at bounding box center [94, 142] width 23 height 23
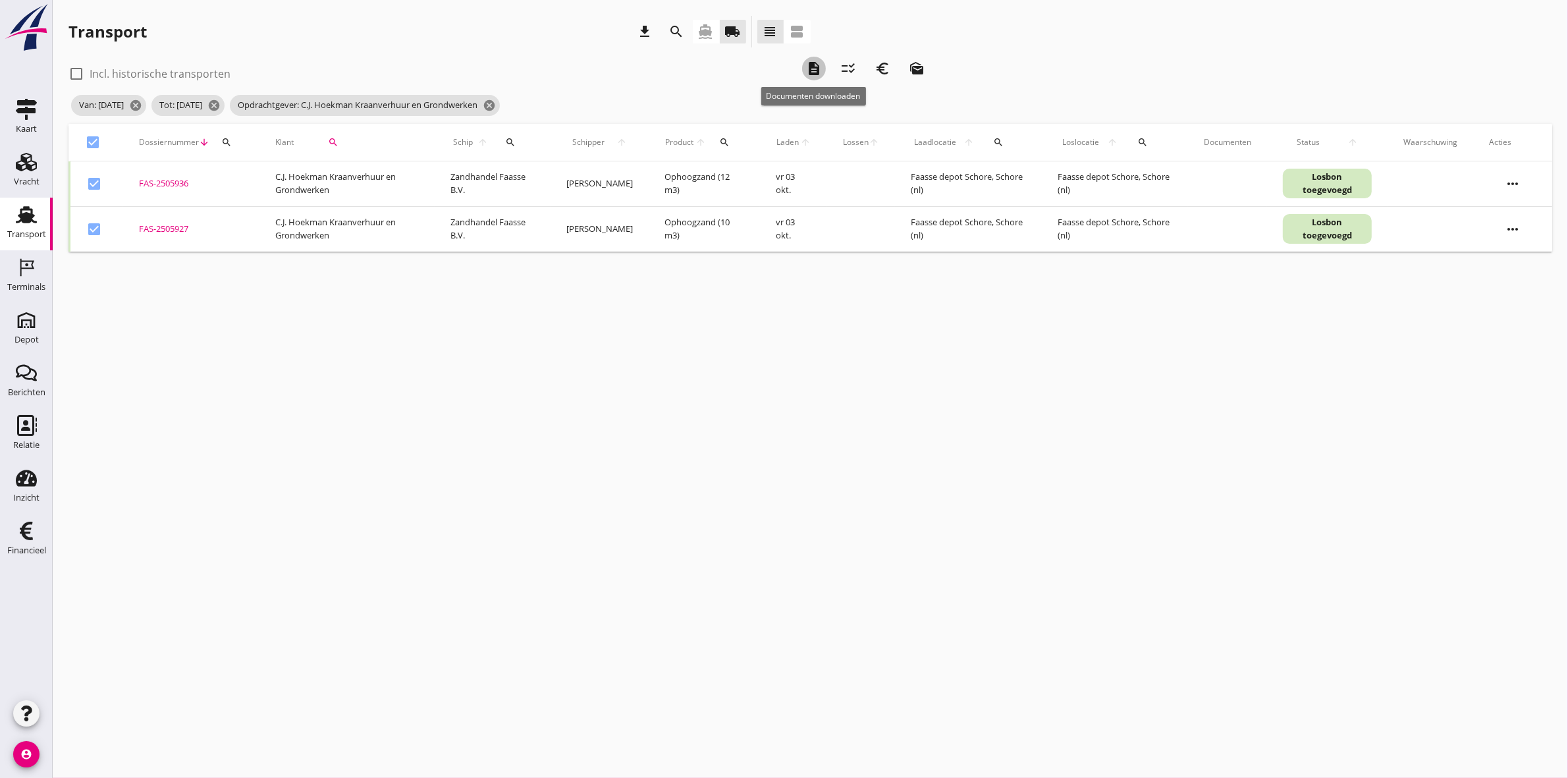
click at [821, 75] on icon "description" at bounding box center [814, 68] width 16 height 16
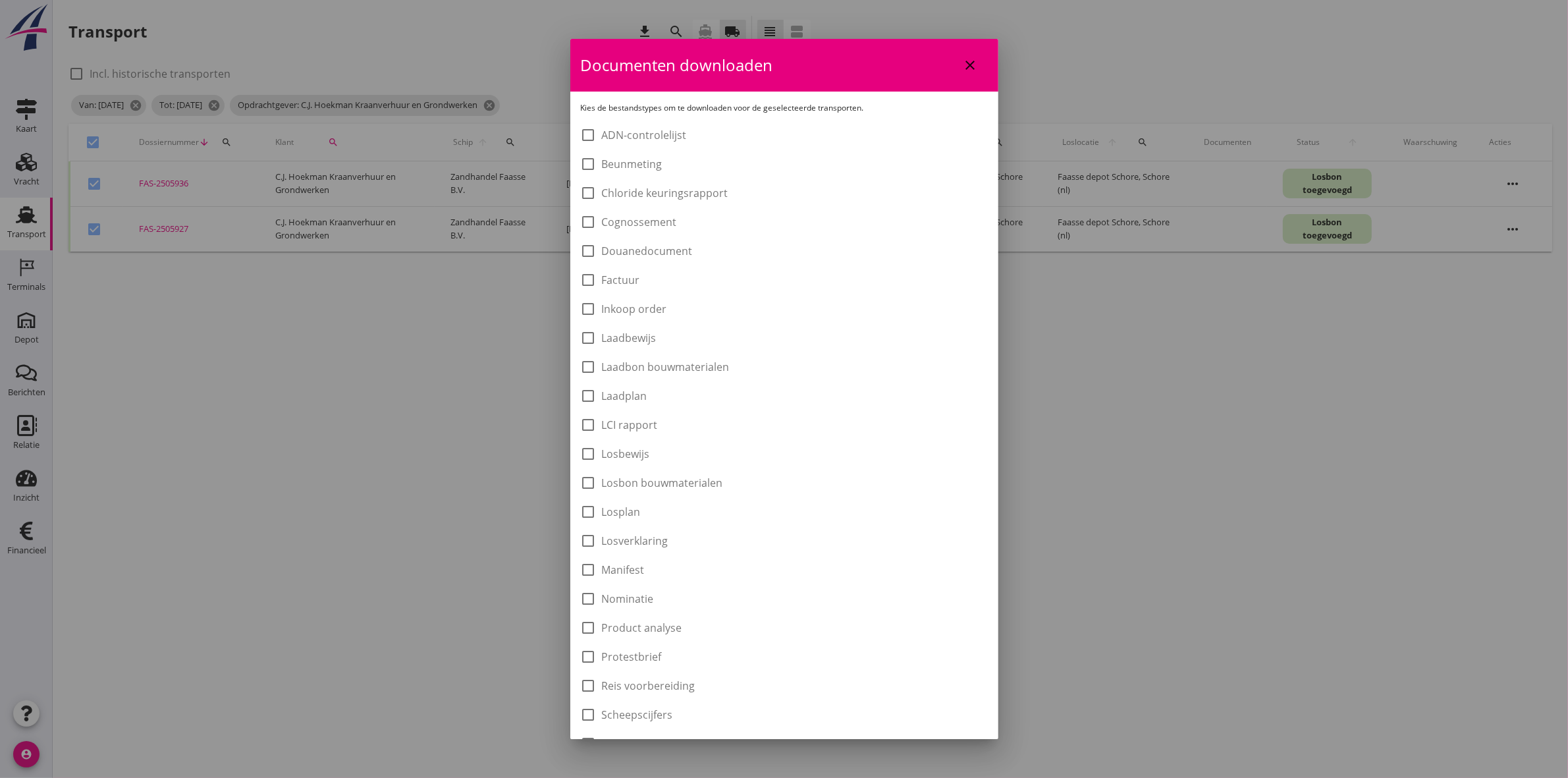
click at [697, 363] on label "Laadbon bouwmaterialen" at bounding box center [666, 367] width 128 height 13
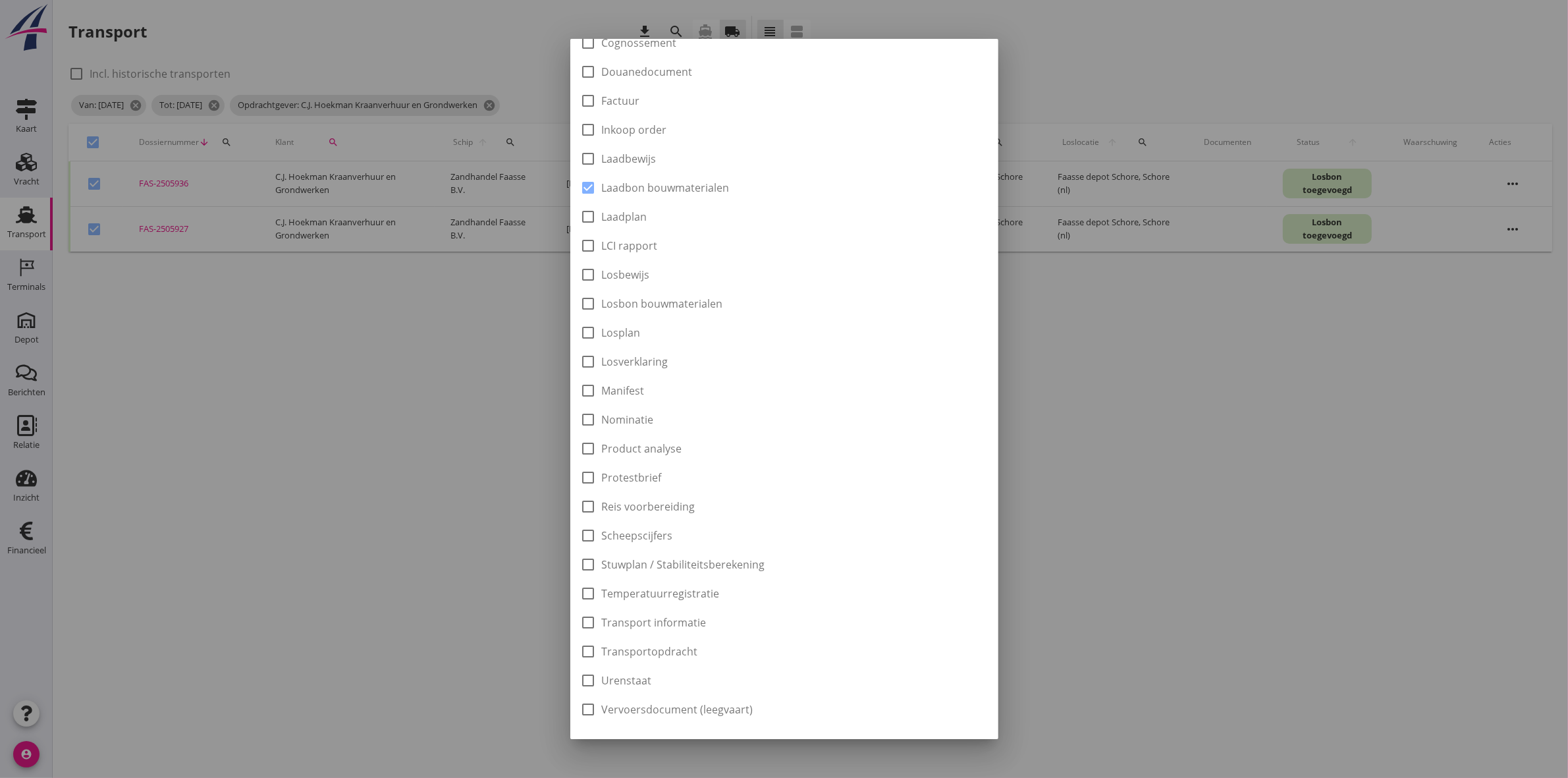
scroll to position [212, 0]
click at [942, 723] on div "Downloaden" at bounding box center [944, 719] width 66 height 14
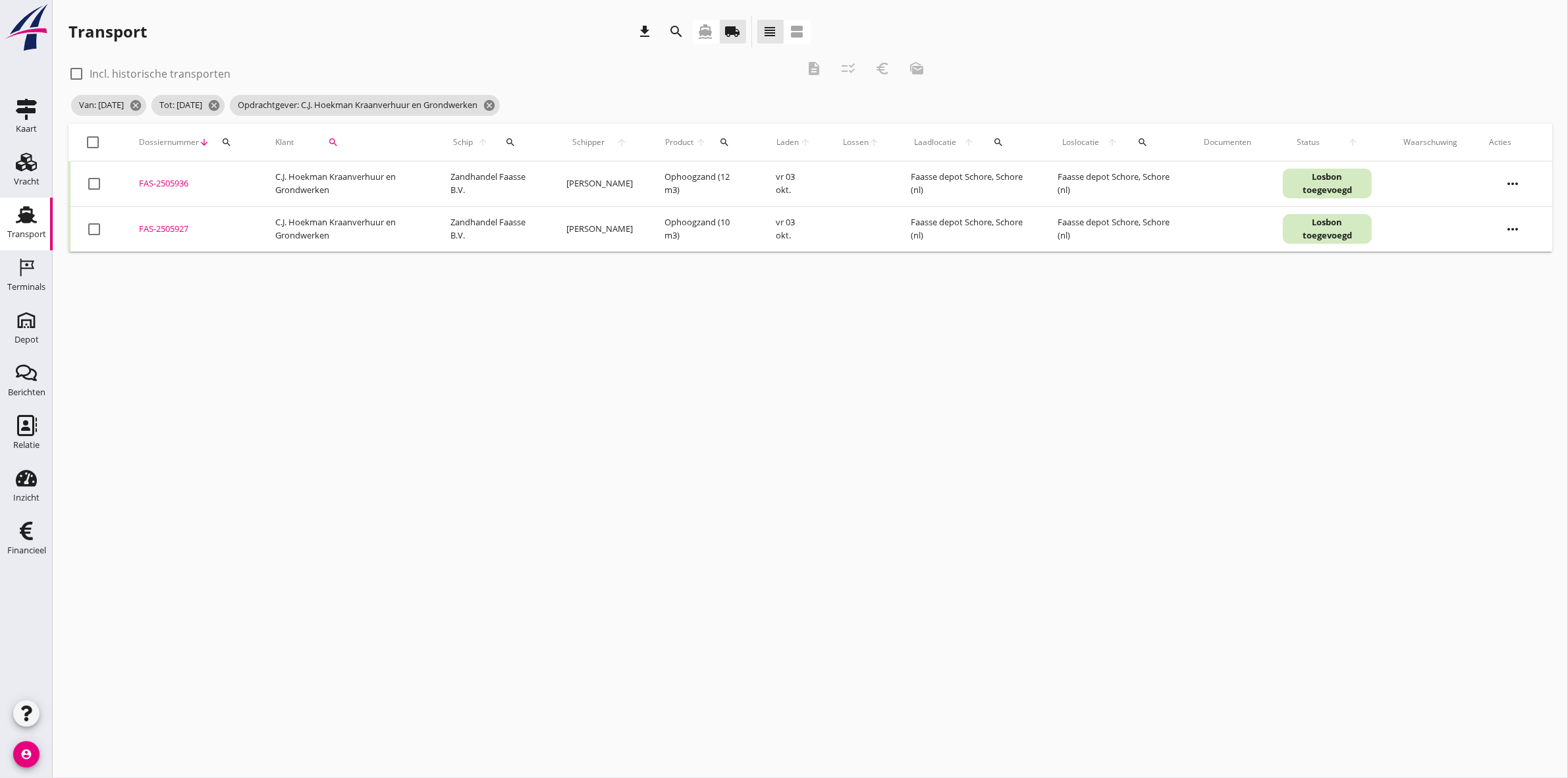
click at [95, 142] on div at bounding box center [94, 142] width 23 height 23
click at [884, 79] on button "euro_symbol" at bounding box center [883, 68] width 24 height 24
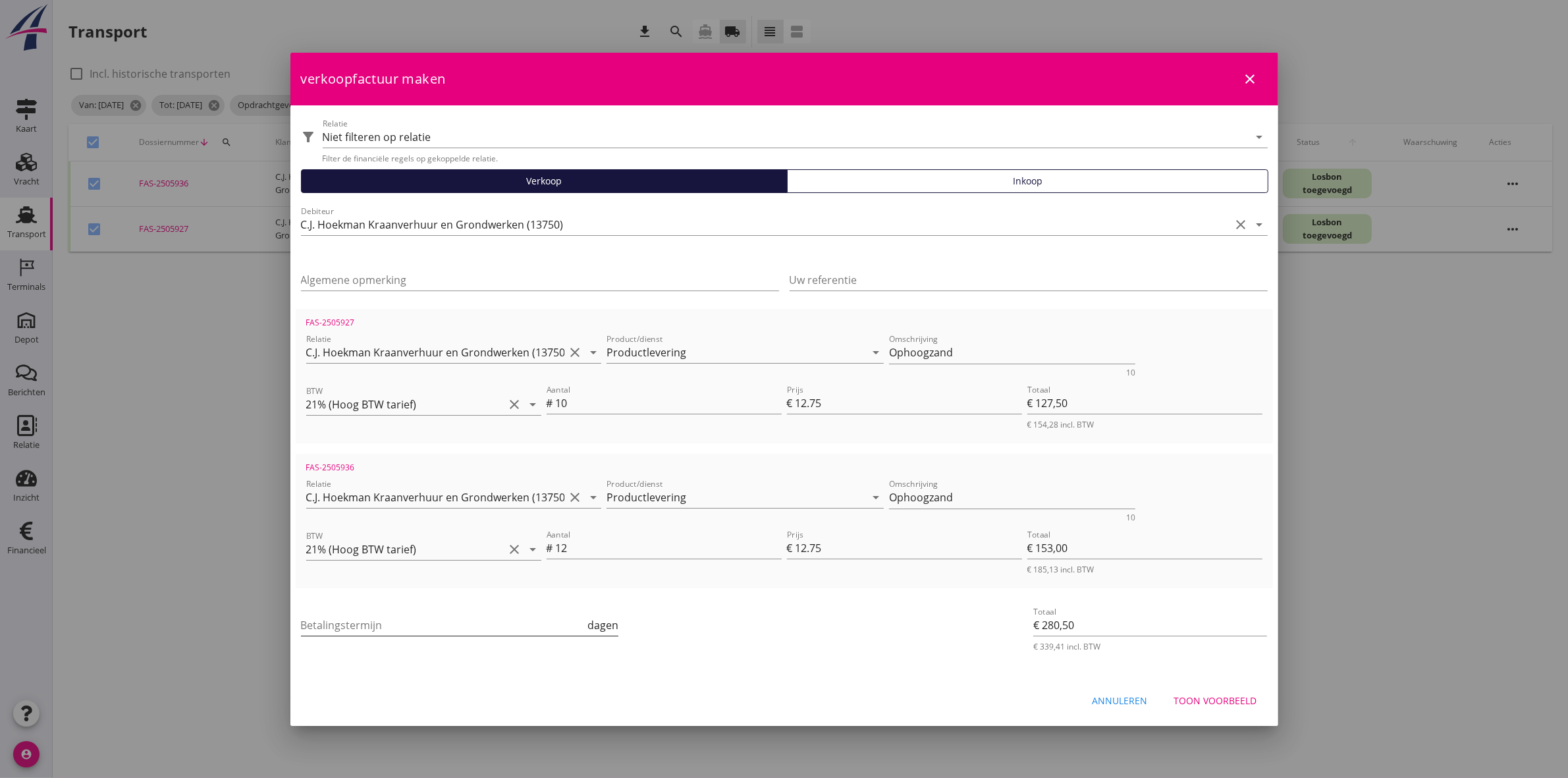
click at [468, 631] on input "Betalingstermijn" at bounding box center [443, 625] width 284 height 21
click at [1200, 699] on div "Toon voorbeeld" at bounding box center [1216, 700] width 83 height 14
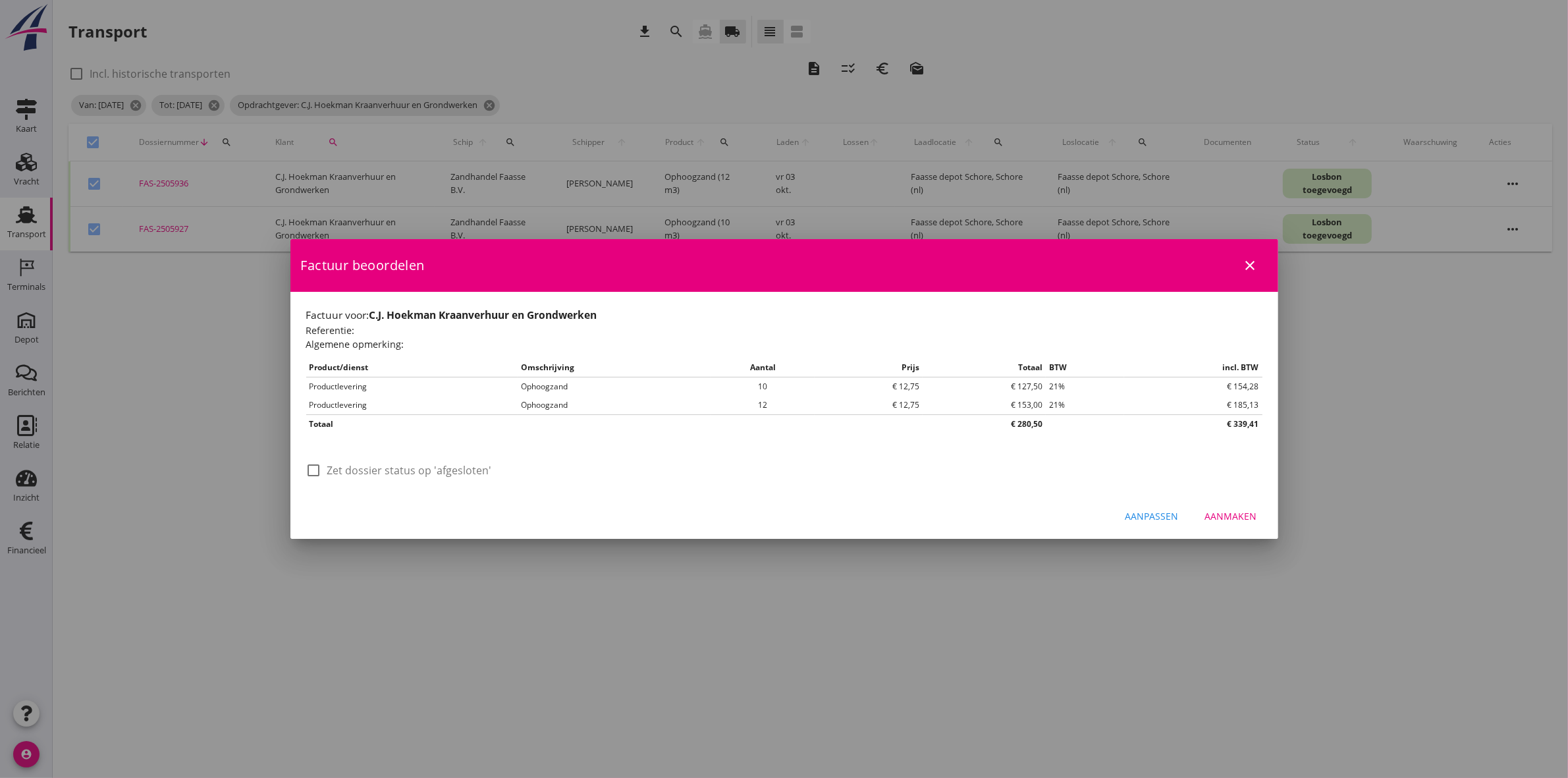
drag, startPoint x: 346, startPoint y: 464, endPoint x: 652, endPoint y: 469, distance: 306.0
click at [347, 464] on label "Zet dossier status op 'afgesloten'" at bounding box center [409, 470] width 164 height 13
click at [1256, 505] on button "Aanmaken" at bounding box center [1232, 516] width 73 height 24
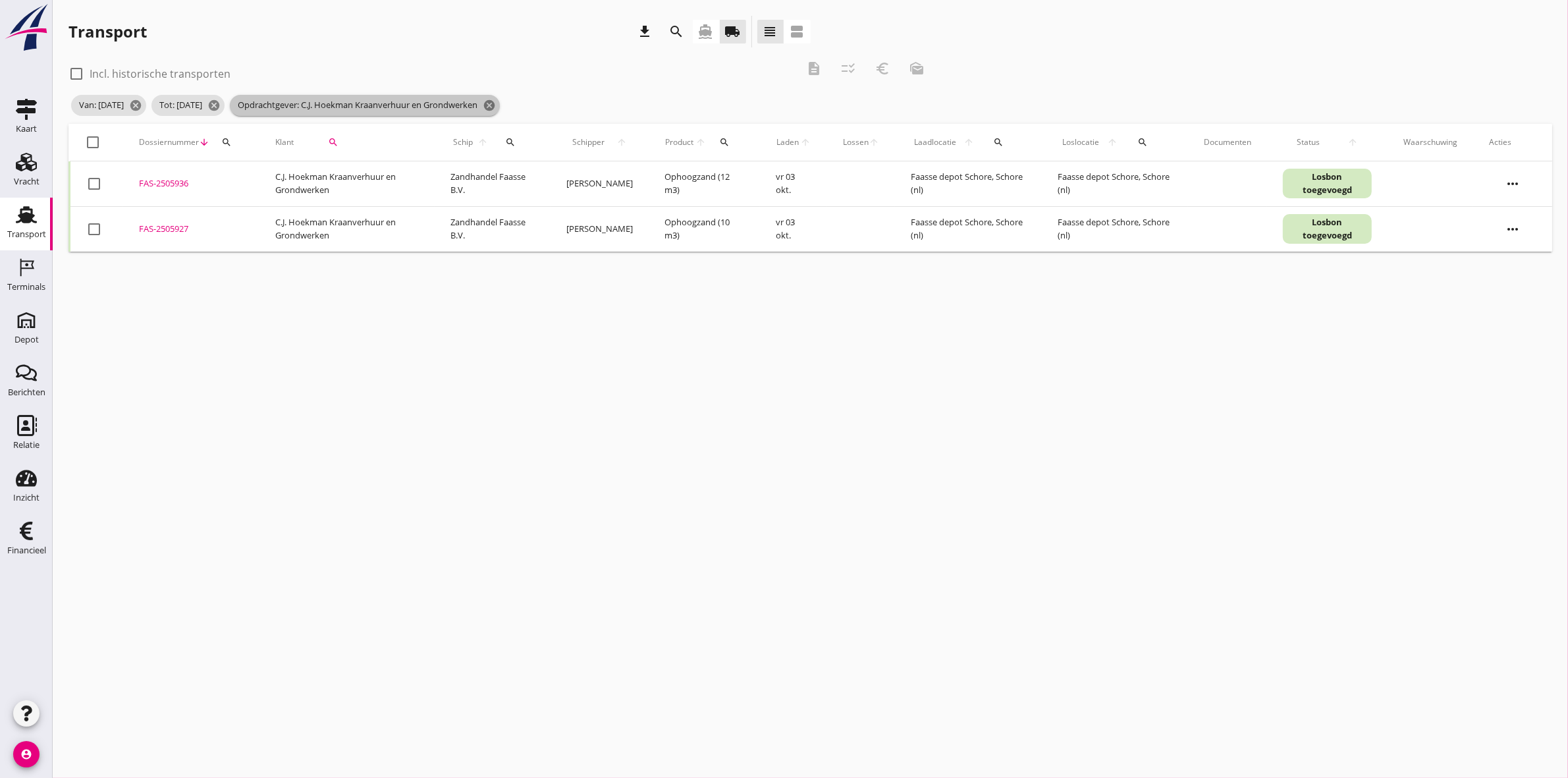
click at [500, 97] on span "Opdrachtgever: C.J. Hoekman Kraanverhuur en Grondwerken cancel" at bounding box center [365, 105] width 270 height 21
click at [496, 104] on icon "cancel" at bounding box center [490, 105] width 13 height 13
click at [343, 140] on div "search" at bounding box center [334, 142] width 69 height 11
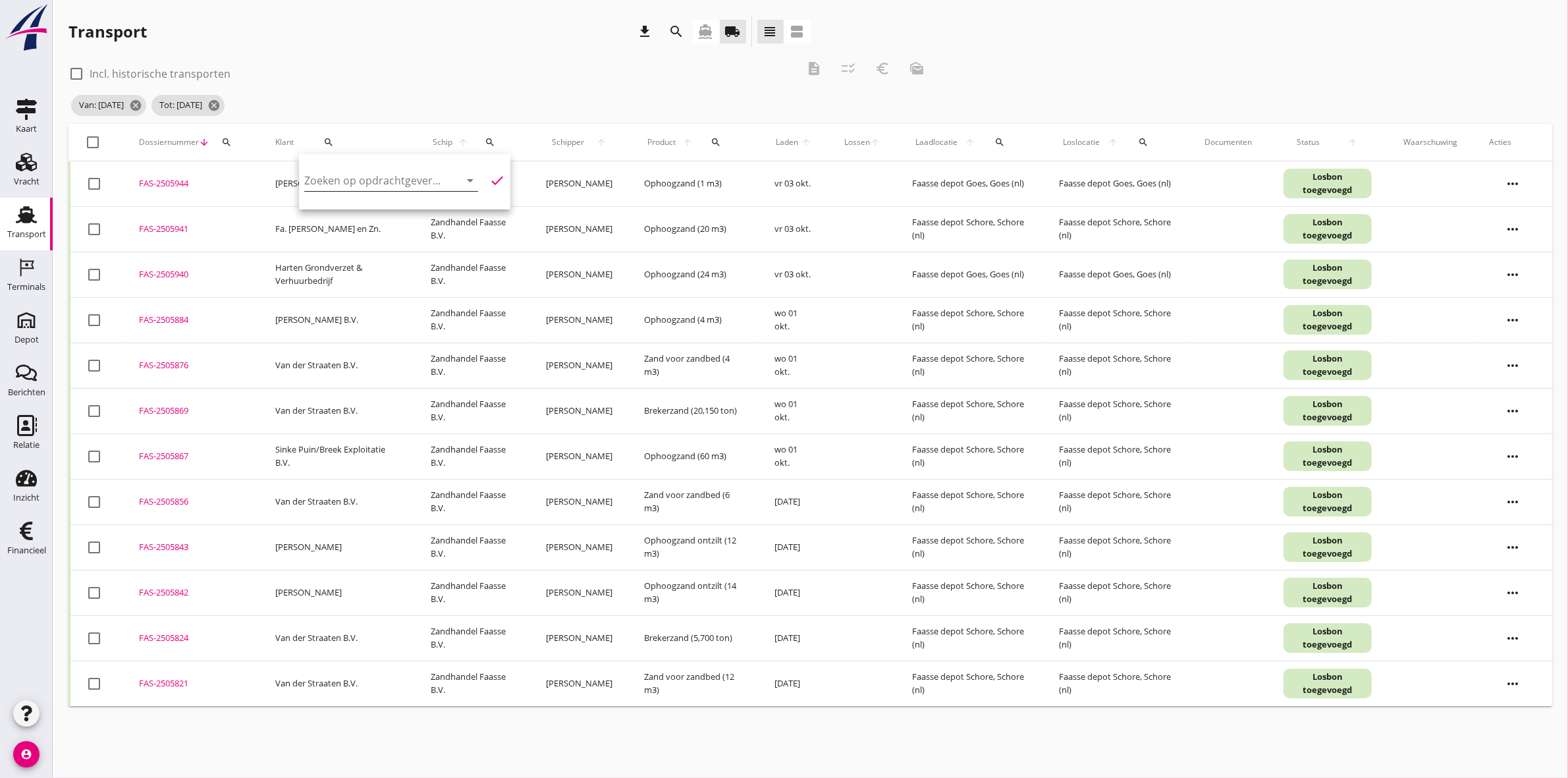
click at [399, 176] on input "Zoeken op opdrachtgever..." at bounding box center [372, 181] width 137 height 21
click at [444, 212] on div "Harten Grondverzet & Verhuurbedrijf" at bounding box center [408, 212] width 187 height 16
click at [491, 178] on icon "check" at bounding box center [497, 181] width 16 height 16
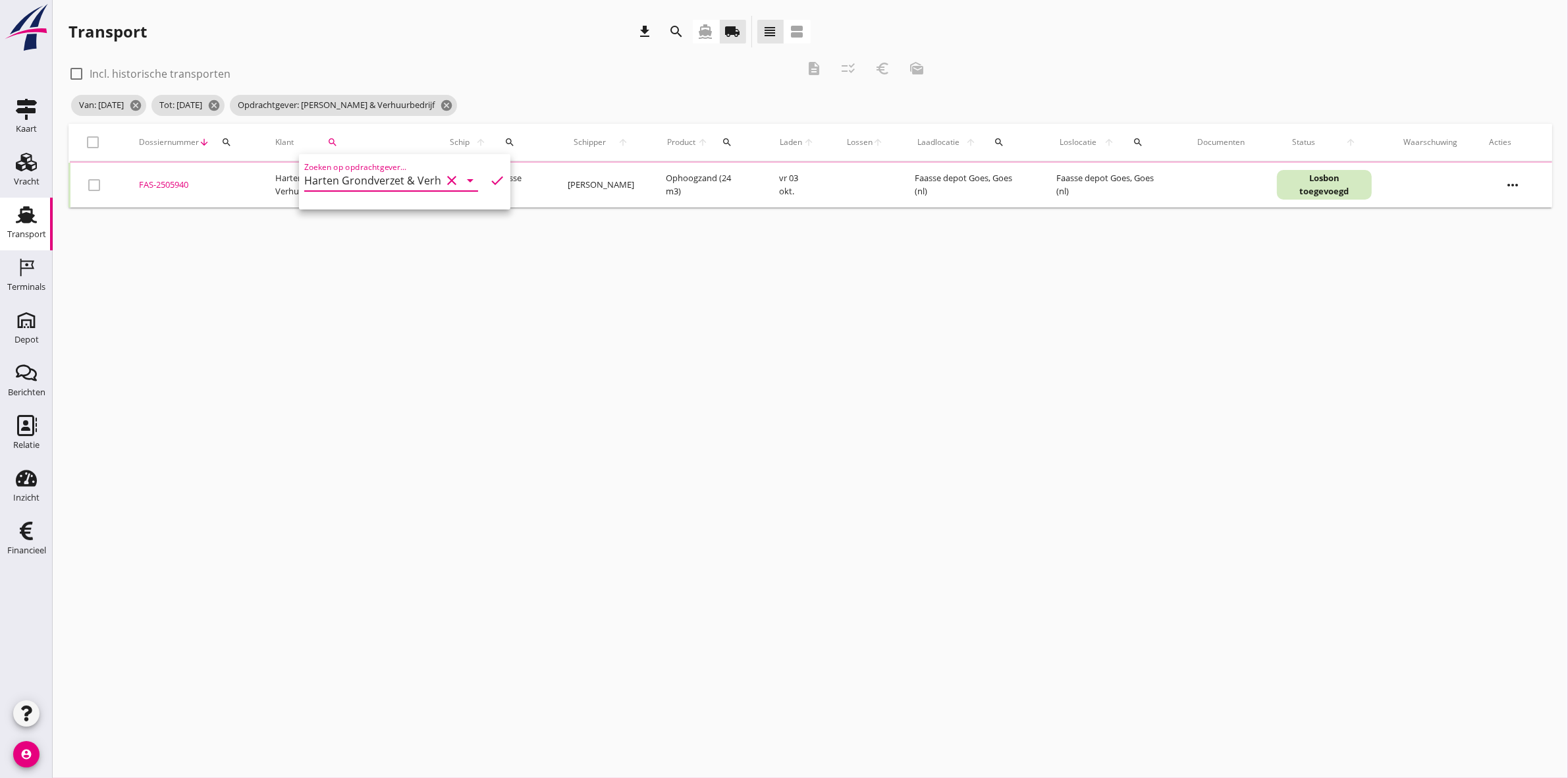
click at [565, 56] on div "check_box_outline_blank Incl. historische transporten description checklist_rtl…" at bounding box center [501, 73] width 865 height 39
click at [87, 134] on div at bounding box center [94, 142] width 23 height 23
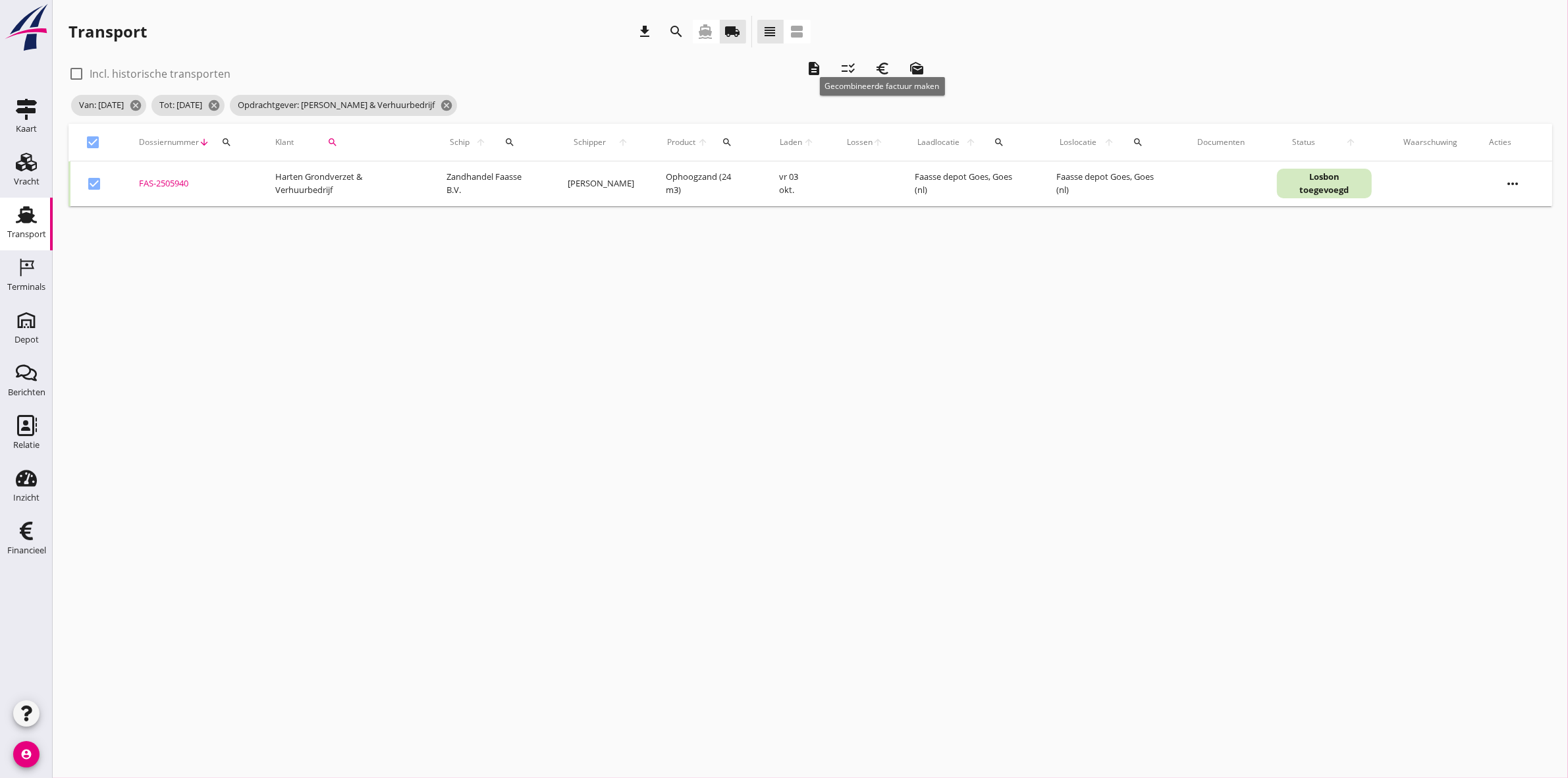
click at [881, 63] on icon "euro_symbol" at bounding box center [882, 68] width 16 height 16
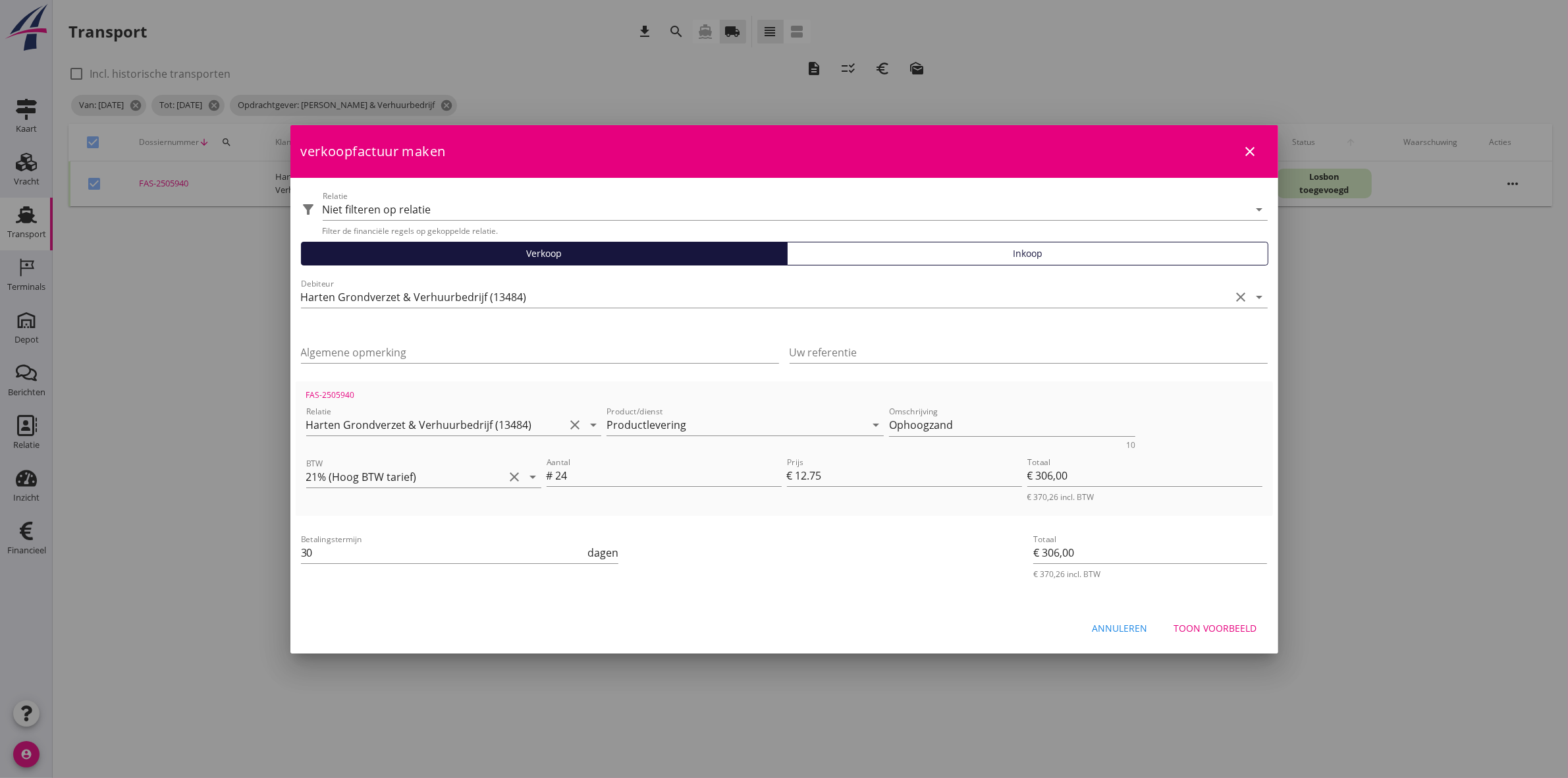
click at [1225, 624] on div "Toon voorbeeld" at bounding box center [1216, 628] width 83 height 14
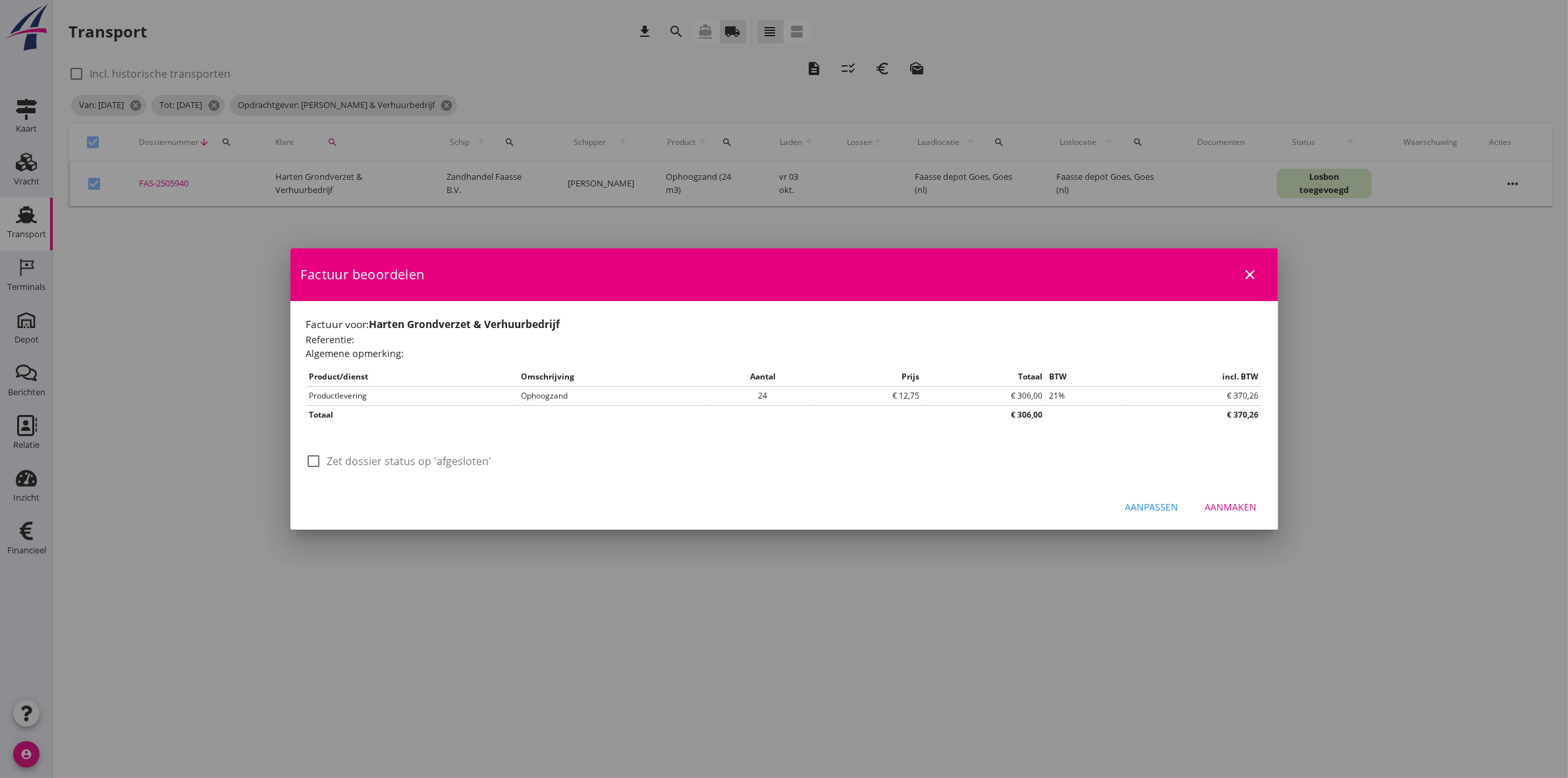
click at [353, 461] on label "Zet dossier status op 'afgesloten'" at bounding box center [409, 461] width 164 height 13
click at [1256, 498] on button "Aanmaken" at bounding box center [1232, 507] width 73 height 24
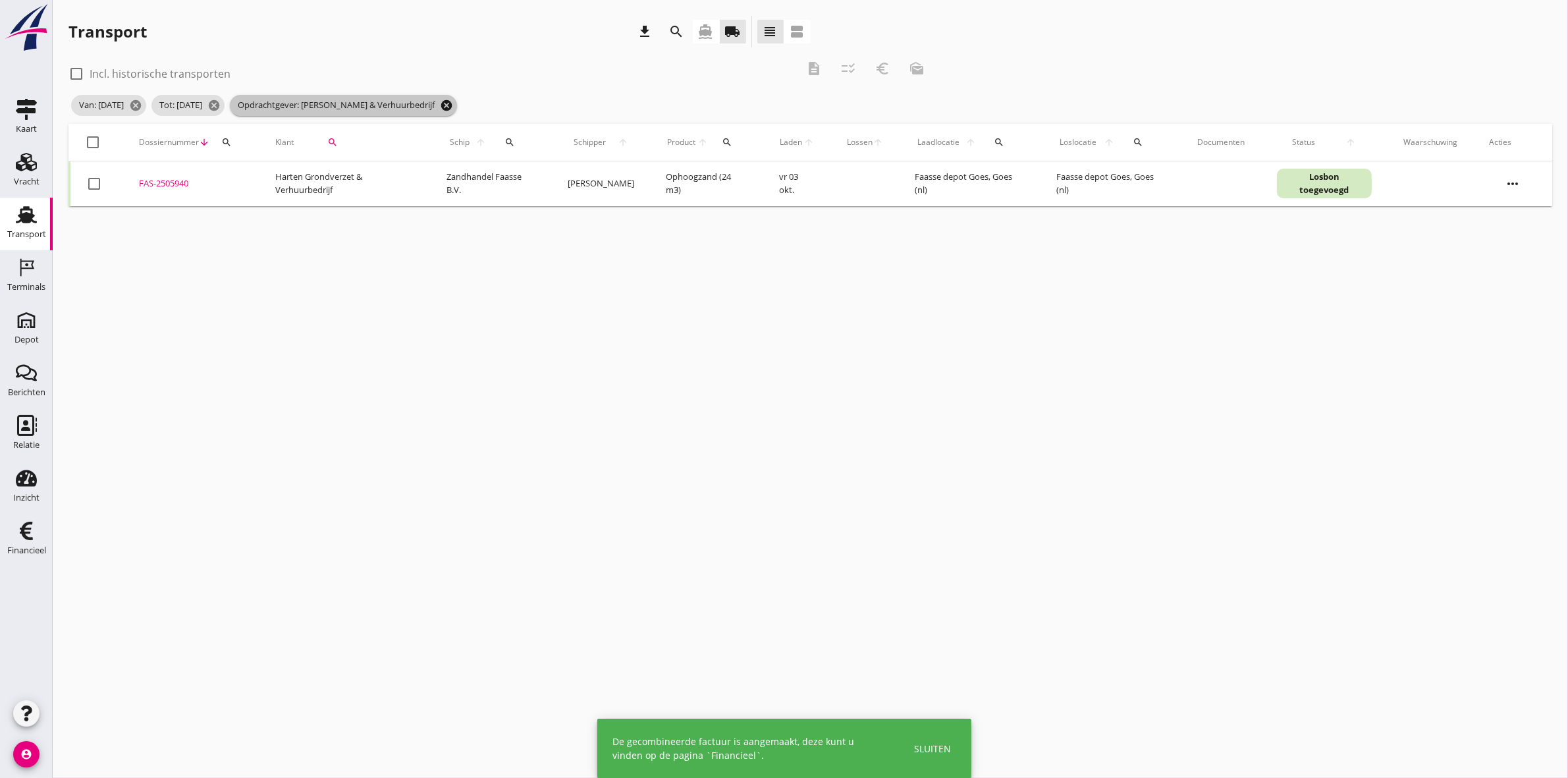
click at [453, 104] on icon "cancel" at bounding box center [446, 105] width 13 height 13
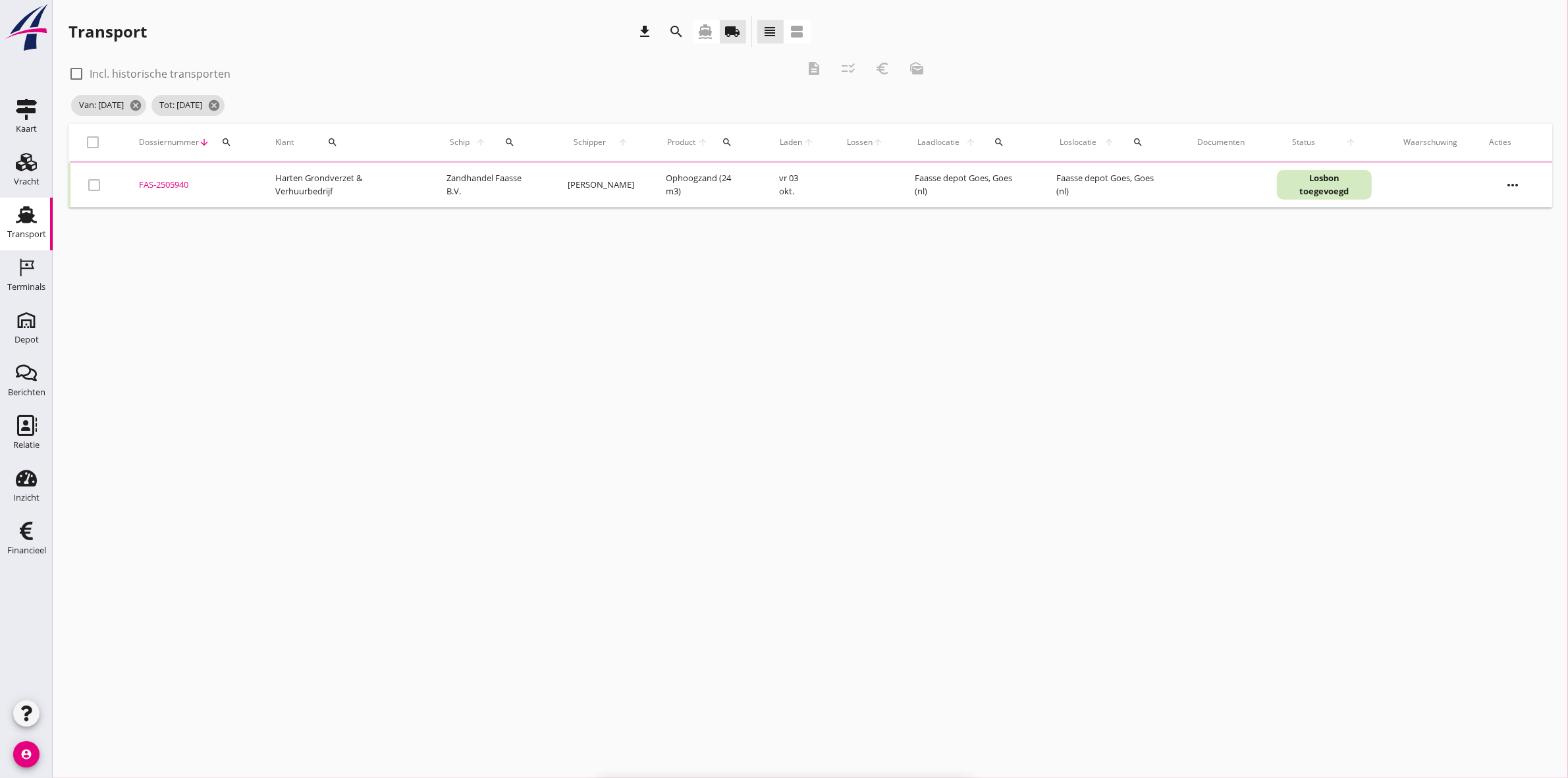
click at [329, 139] on div "search" at bounding box center [332, 142] width 67 height 11
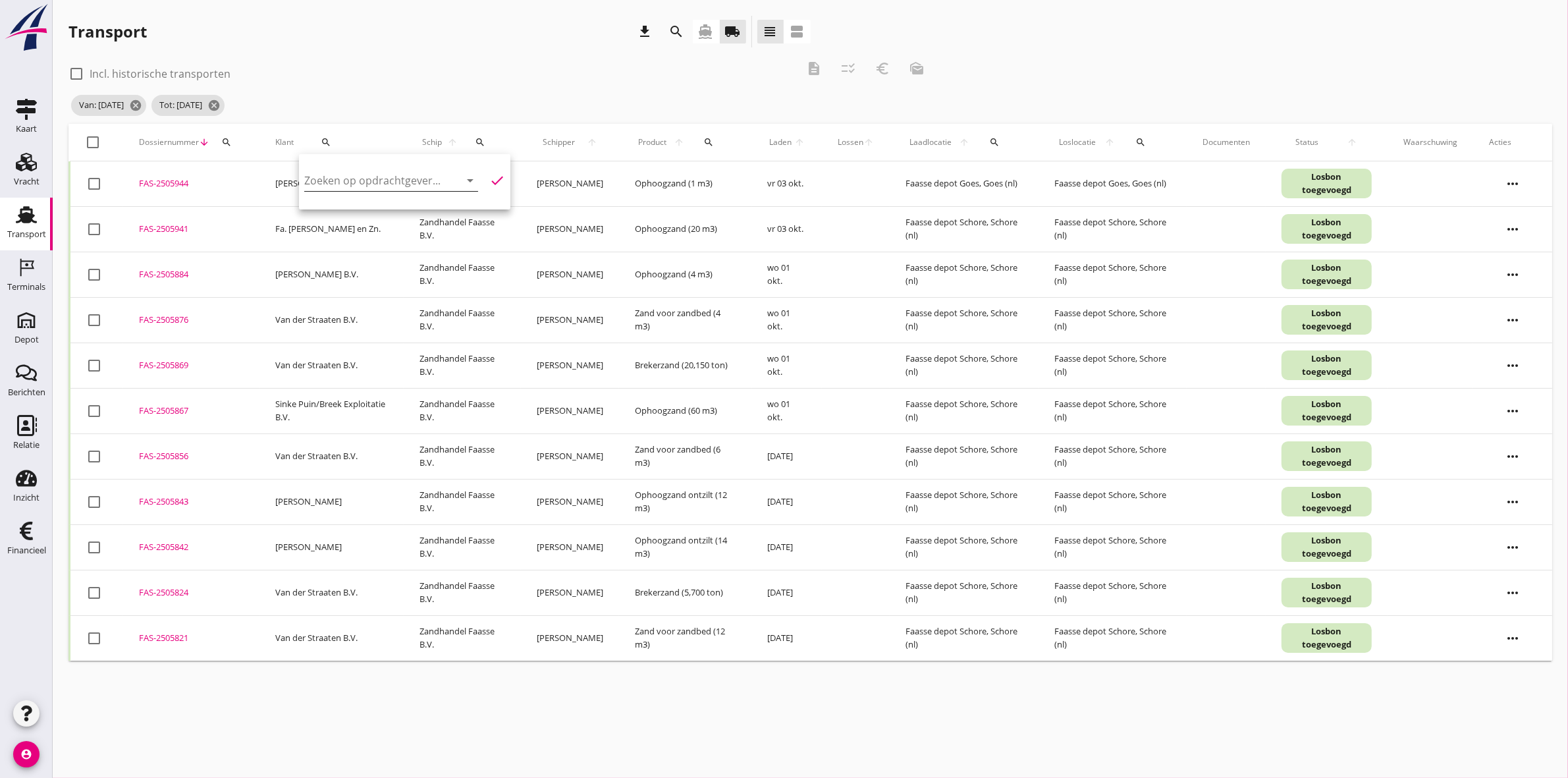
click at [386, 190] on div "Zoeken op opdrachtgever... arrow_drop_down" at bounding box center [391, 181] width 174 height 21
click at [423, 212] on div "Fa. [PERSON_NAME] en Zn." at bounding box center [387, 212] width 144 height 16
click at [490, 174] on icon "check" at bounding box center [497, 181] width 16 height 16
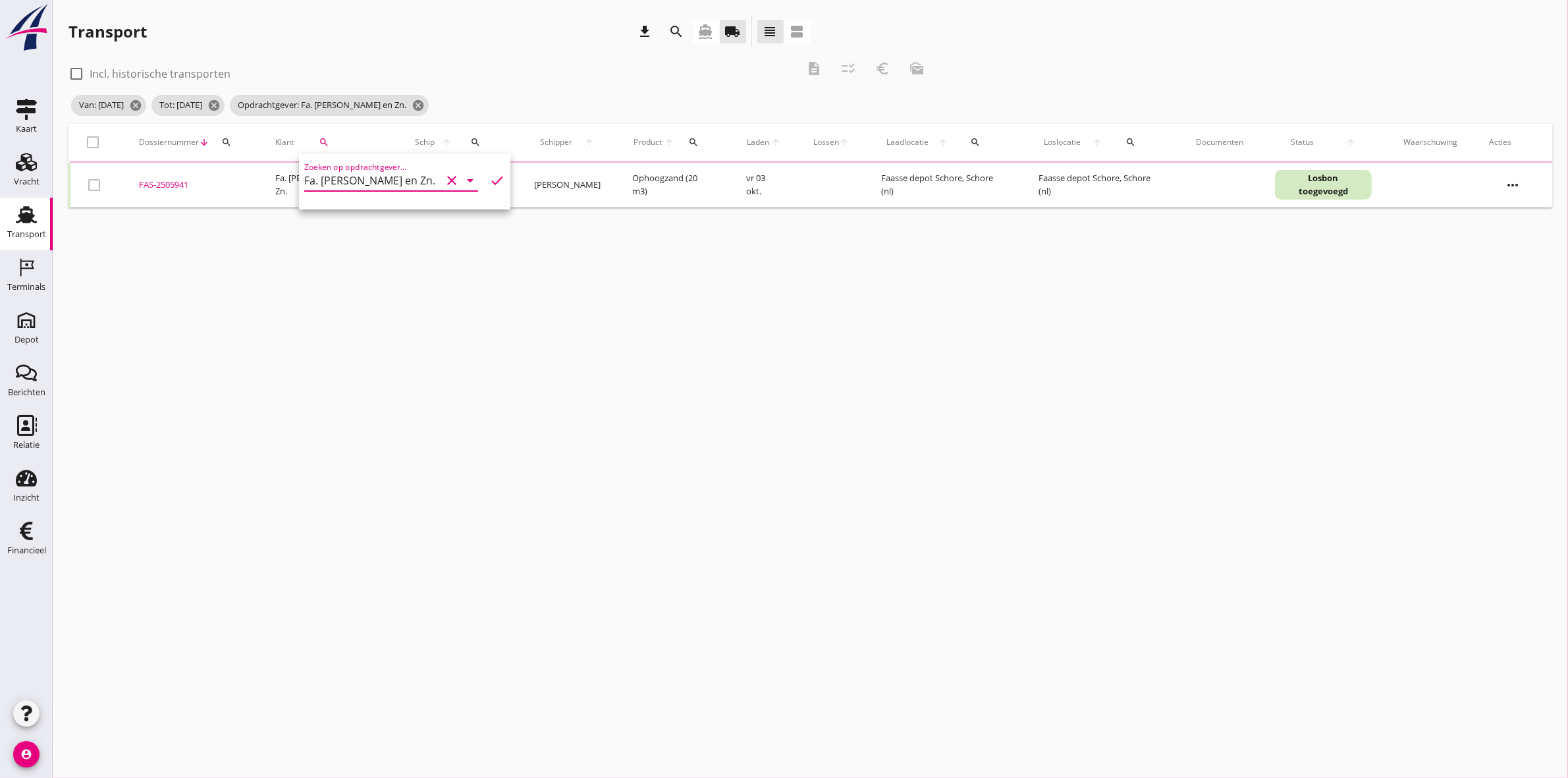
click at [471, 63] on div "check_box_outline_blank Incl. historische transporten" at bounding box center [432, 73] width 729 height 18
click at [97, 138] on div at bounding box center [94, 142] width 23 height 23
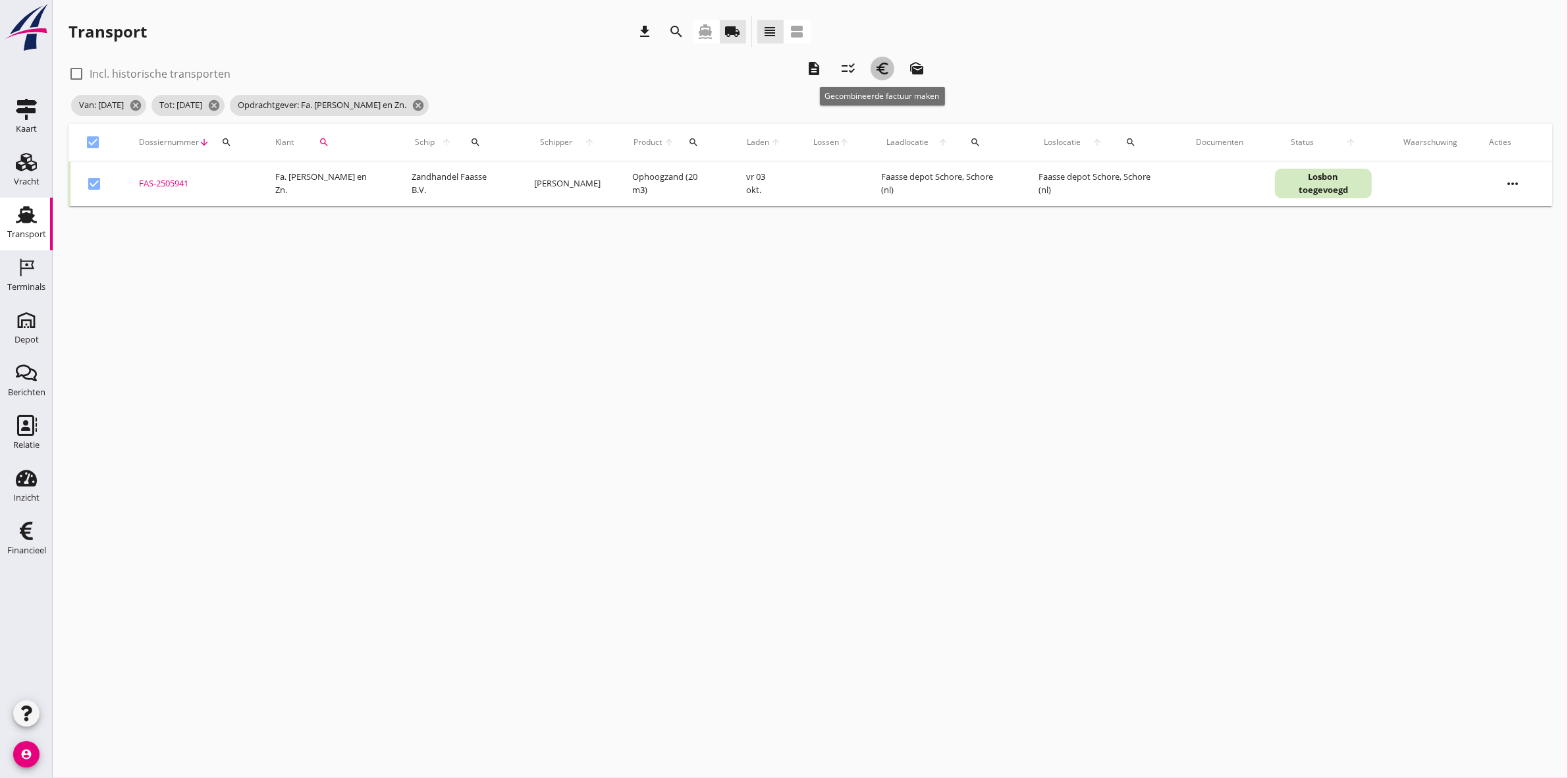
click at [881, 67] on icon "euro_symbol" at bounding box center [882, 68] width 16 height 16
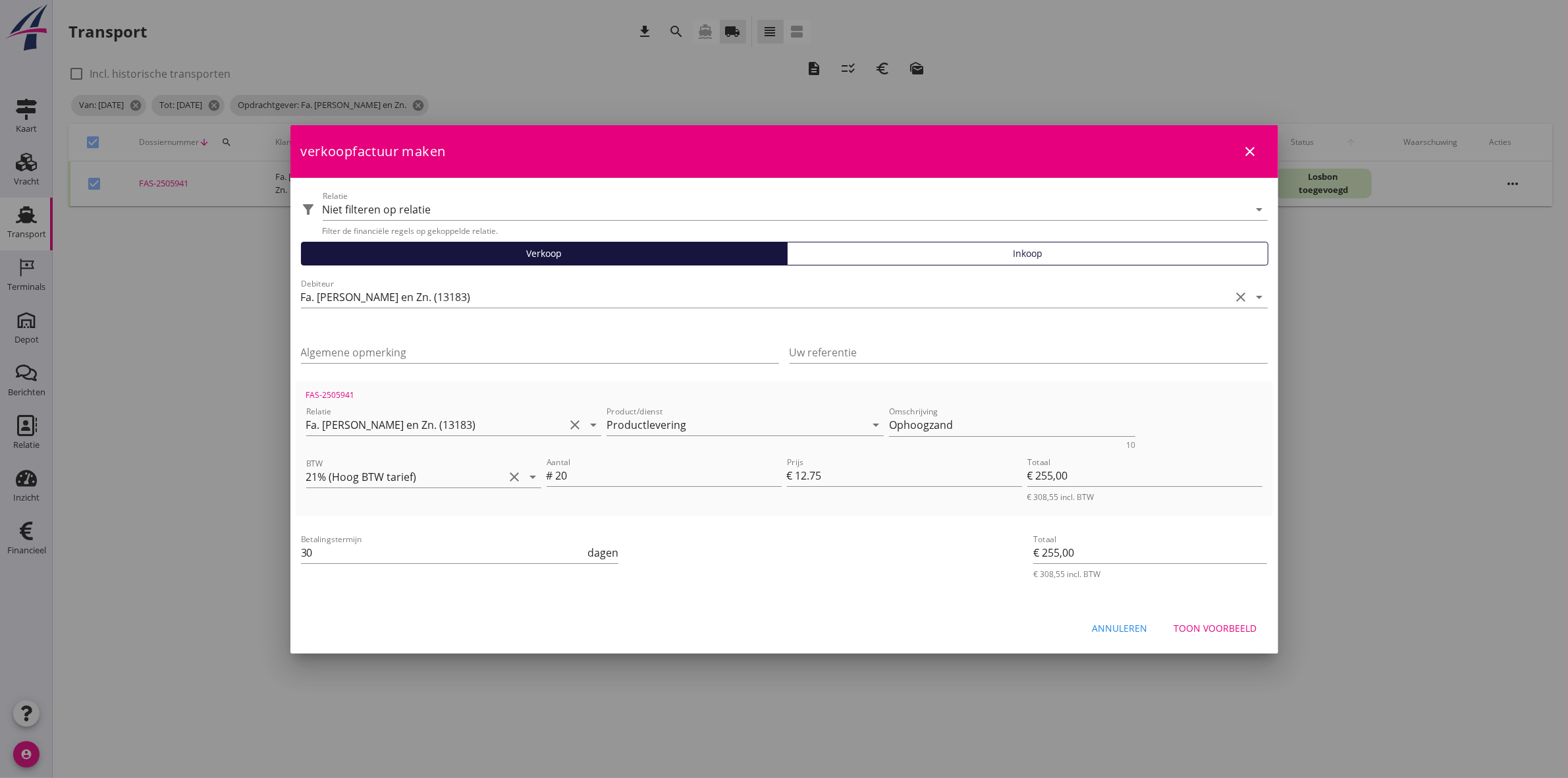
click at [1227, 618] on button "Toon voorbeeld" at bounding box center [1216, 628] width 104 height 24
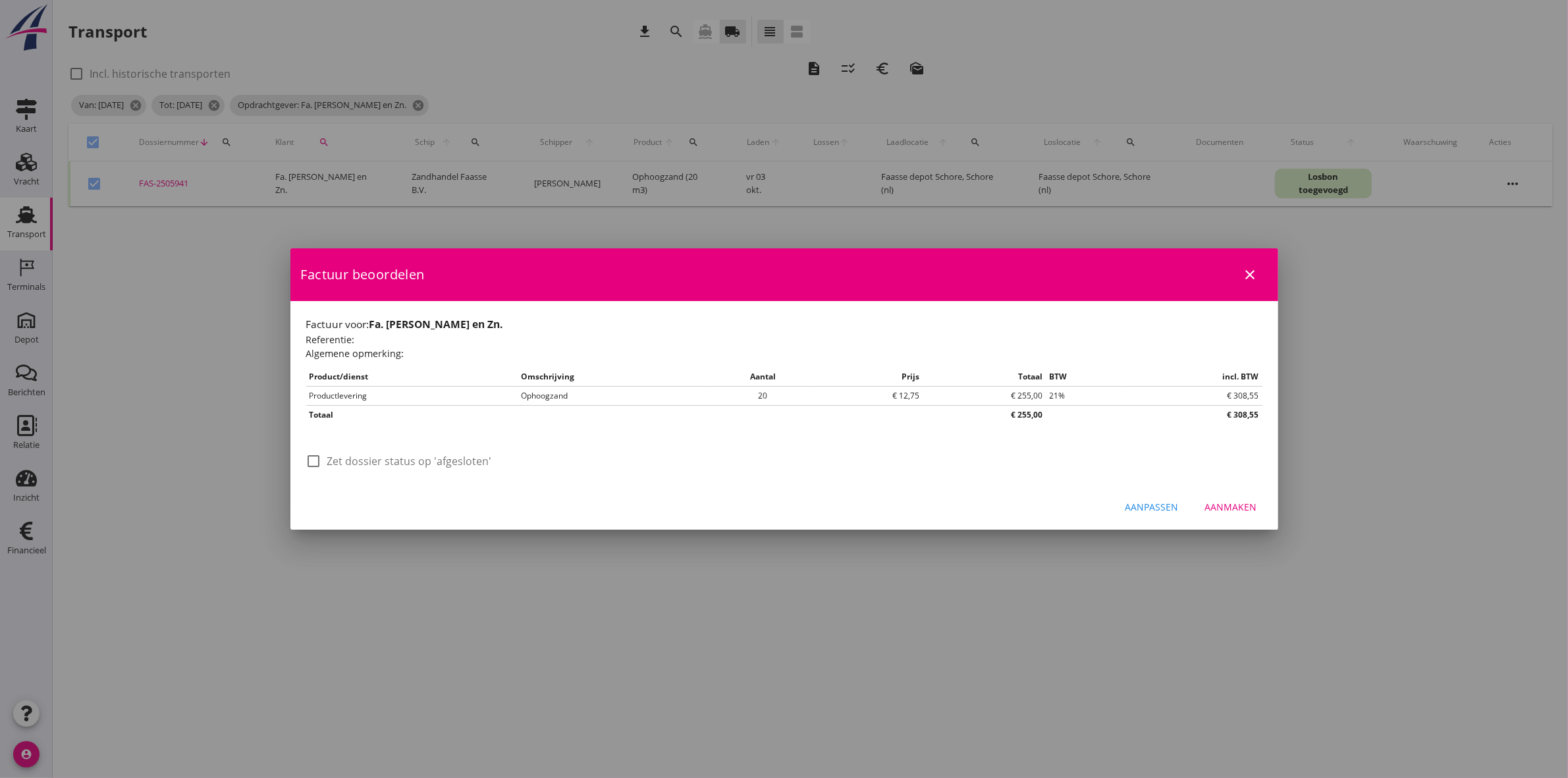
click at [347, 454] on label "Zet dossier status op 'afgesloten'" at bounding box center [409, 461] width 164 height 13
click at [1239, 503] on div "Aanmaken" at bounding box center [1232, 507] width 52 height 14
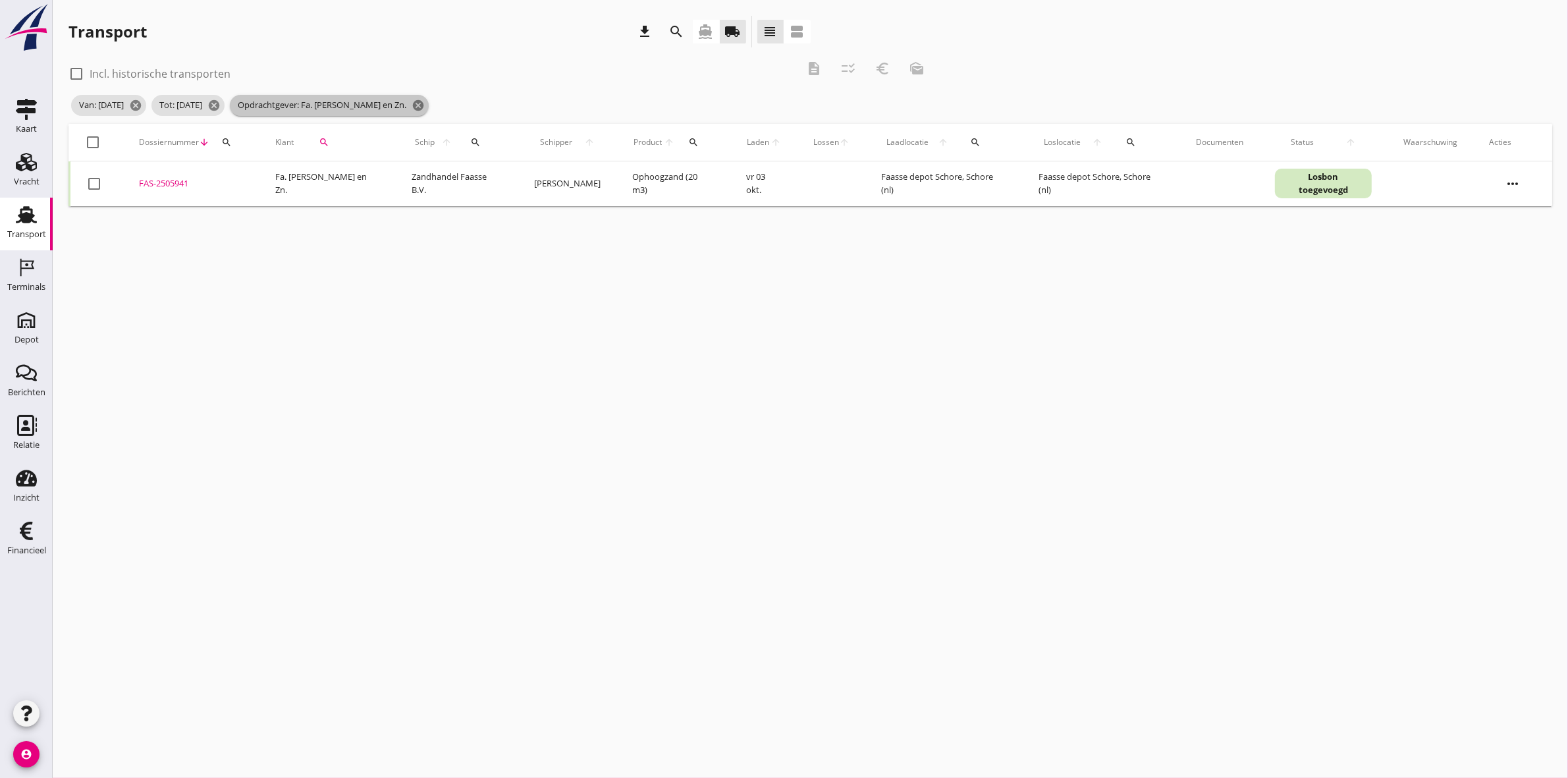
click at [425, 104] on icon "cancel" at bounding box center [418, 105] width 13 height 13
click at [336, 135] on div "Klant search" at bounding box center [327, 142] width 104 height 32
click at [327, 142] on div "search" at bounding box center [324, 142] width 49 height 11
click at [346, 183] on input "Zoeken op opdrachtgever..." at bounding box center [373, 181] width 137 height 21
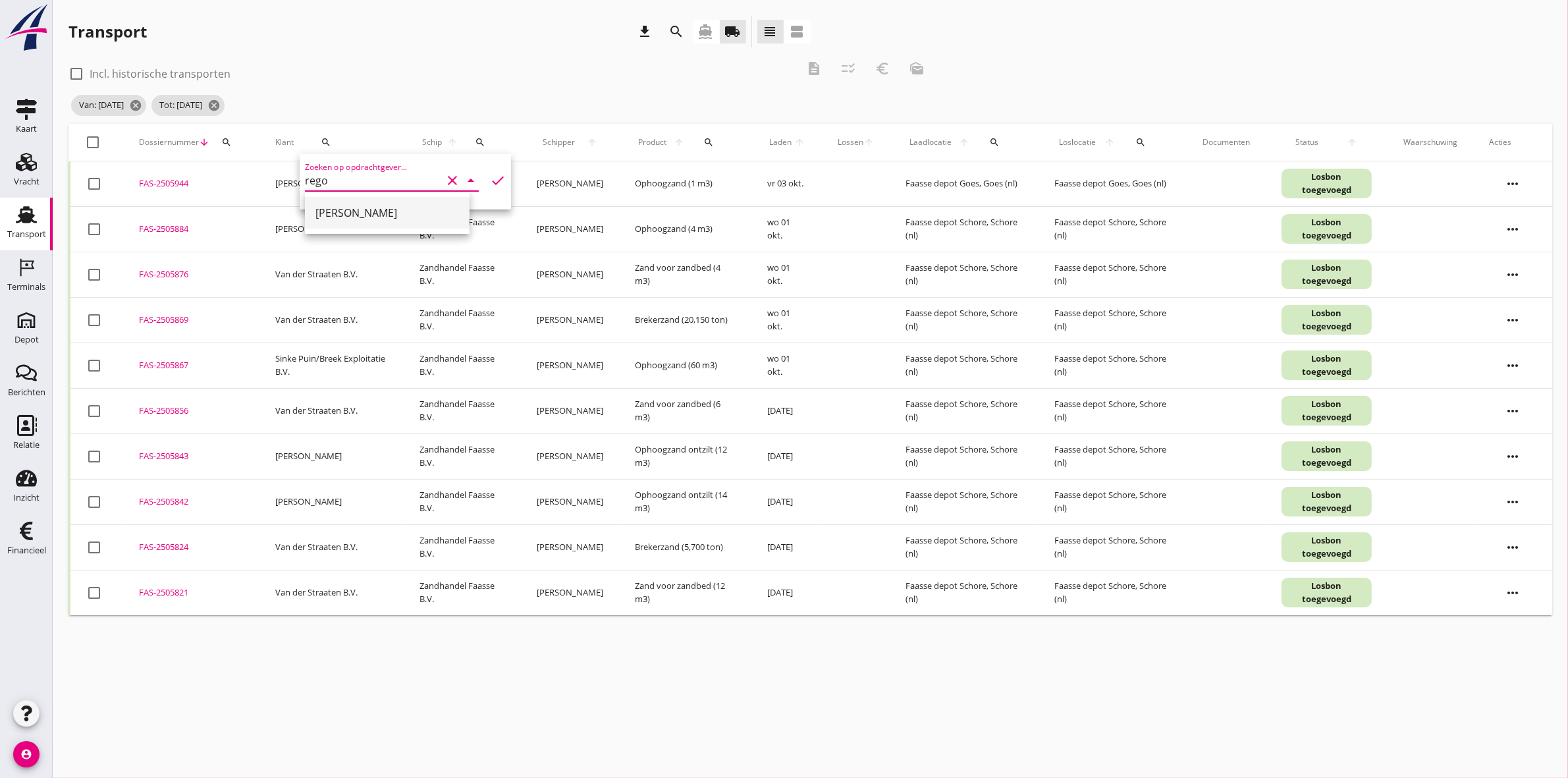
click at [376, 208] on div "[PERSON_NAME]" at bounding box center [387, 212] width 144 height 16
click at [490, 173] on icon "check" at bounding box center [498, 181] width 16 height 16
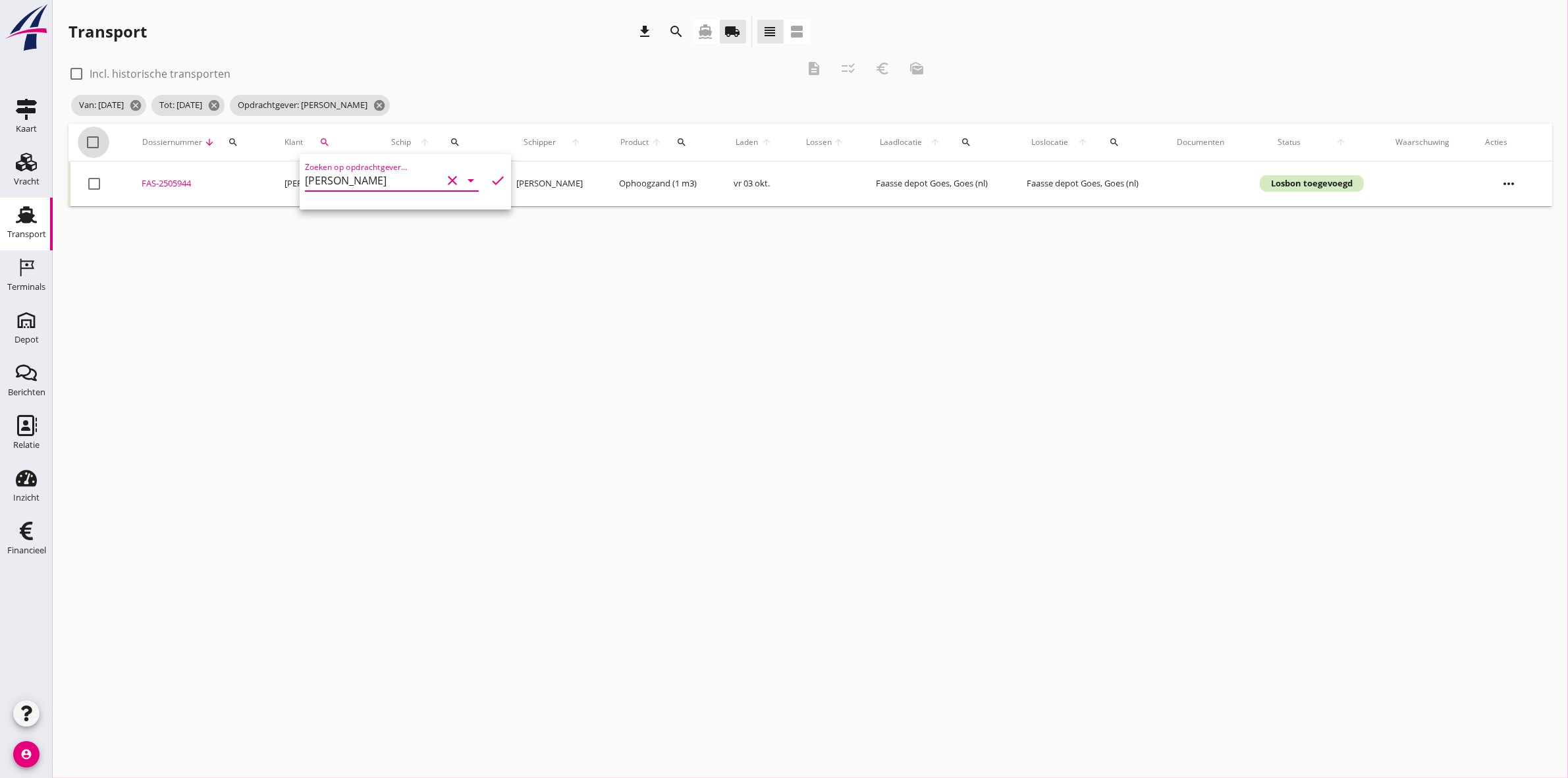
drag, startPoint x: 93, startPoint y: 142, endPoint x: 228, endPoint y: 121, distance: 136.6
click at [96, 140] on div at bounding box center [94, 142] width 23 height 23
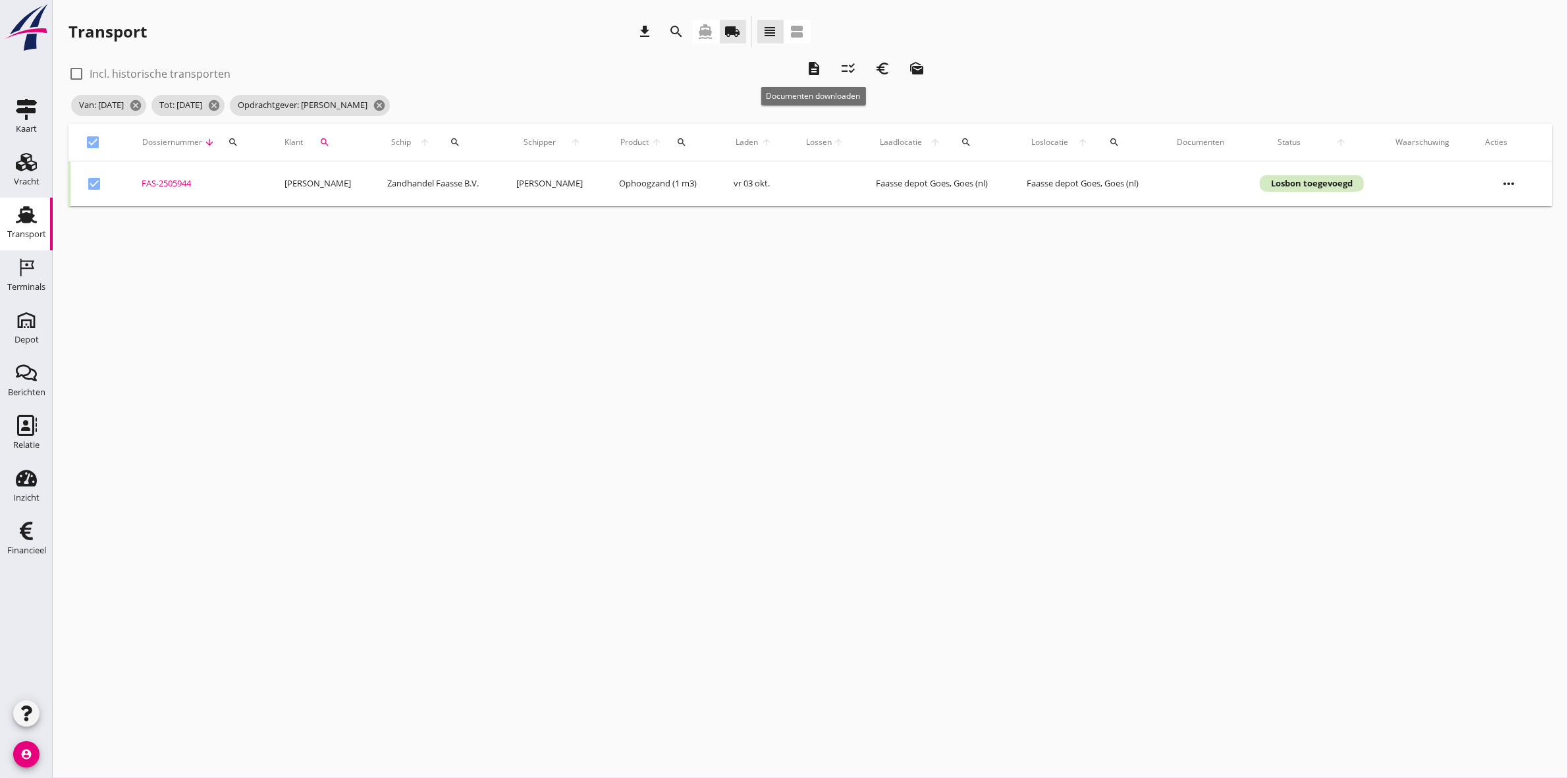
click at [813, 68] on icon "description" at bounding box center [814, 68] width 16 height 16
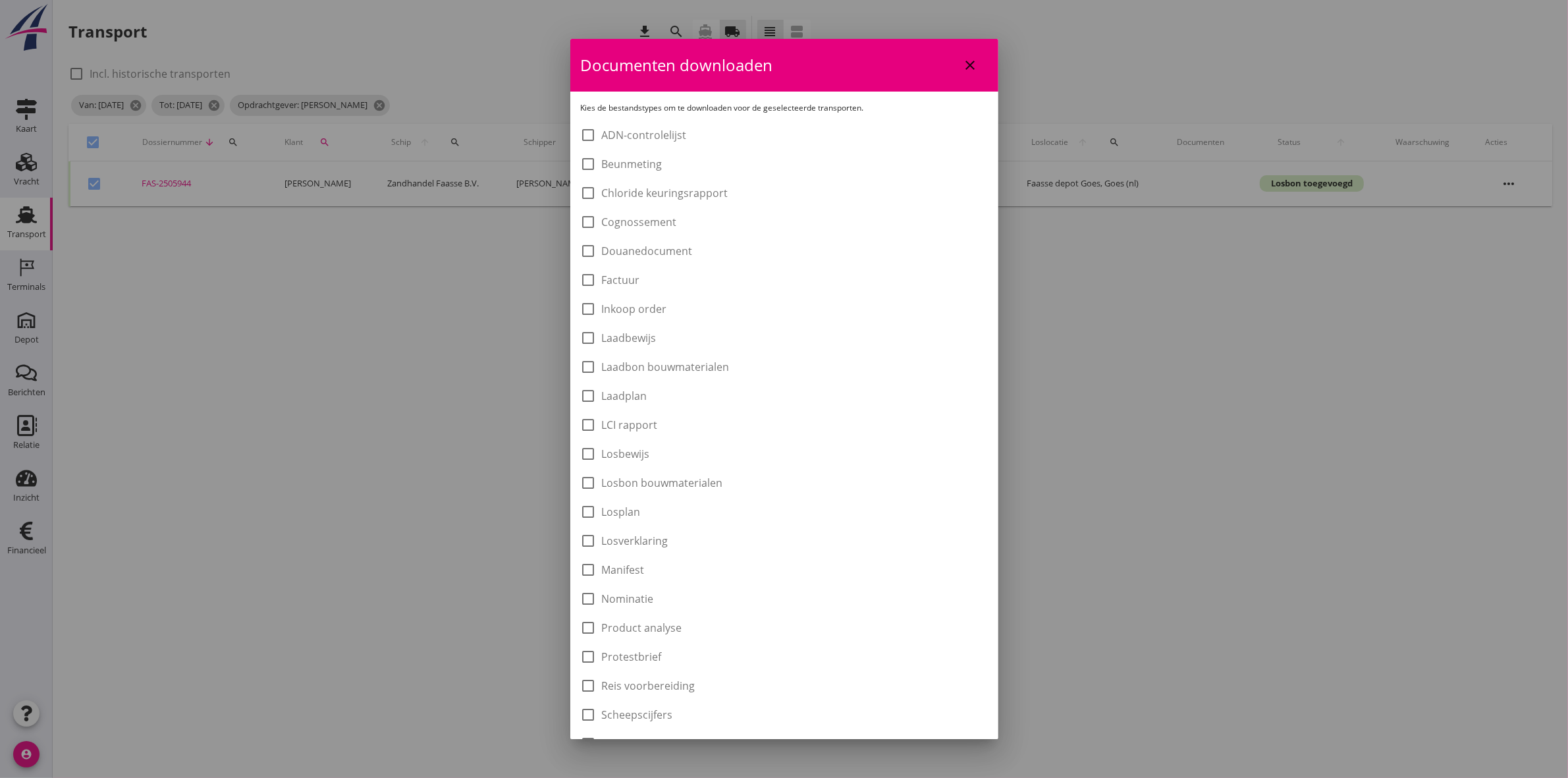
click at [662, 359] on div "check_box_outline_blank Laadbon bouwmaterialen" at bounding box center [655, 367] width 149 height 16
click at [667, 363] on label "Laadbon bouwmaterialen" at bounding box center [666, 367] width 128 height 13
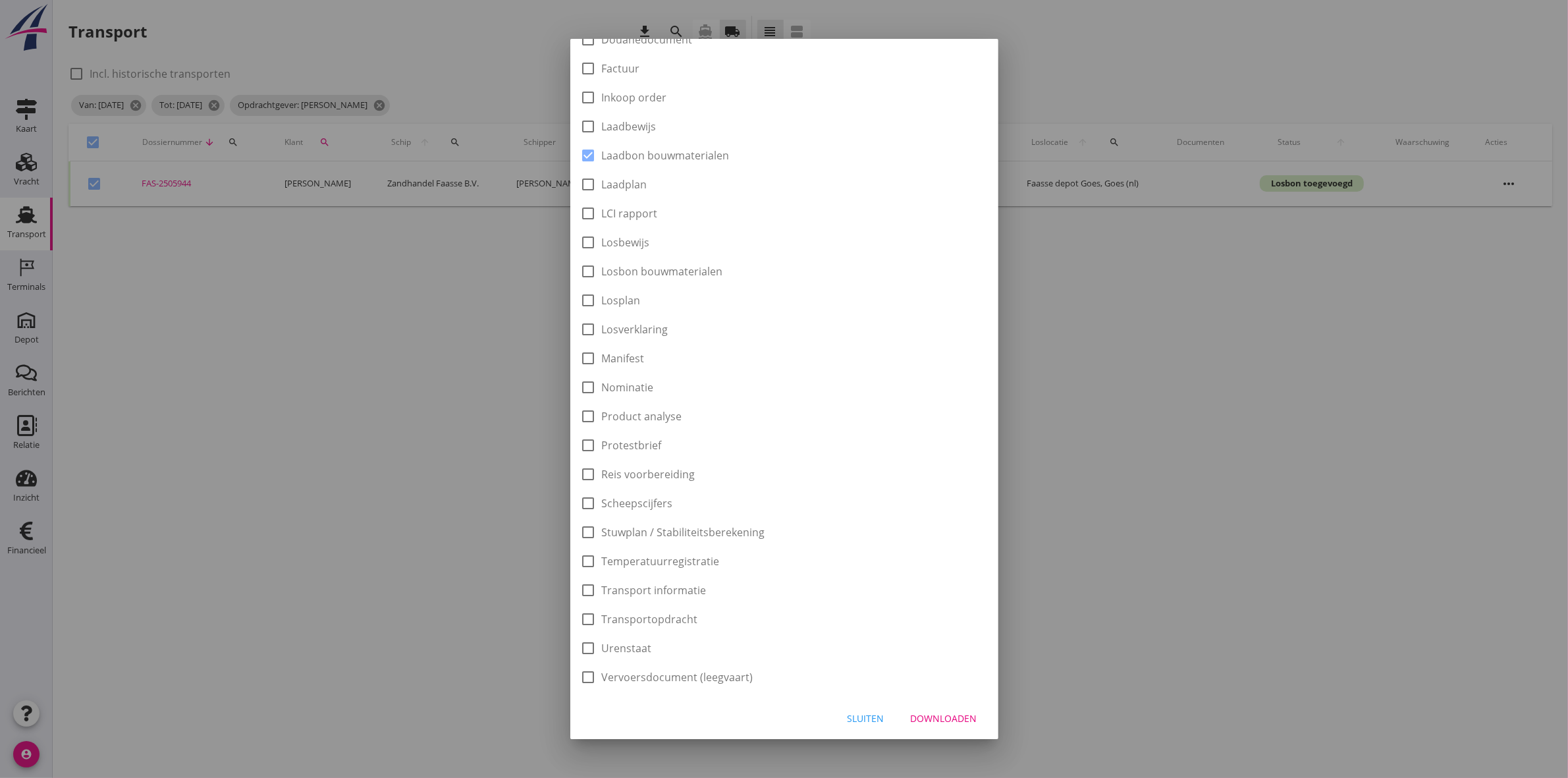
click at [954, 713] on div "Downloaden" at bounding box center [944, 719] width 66 height 14
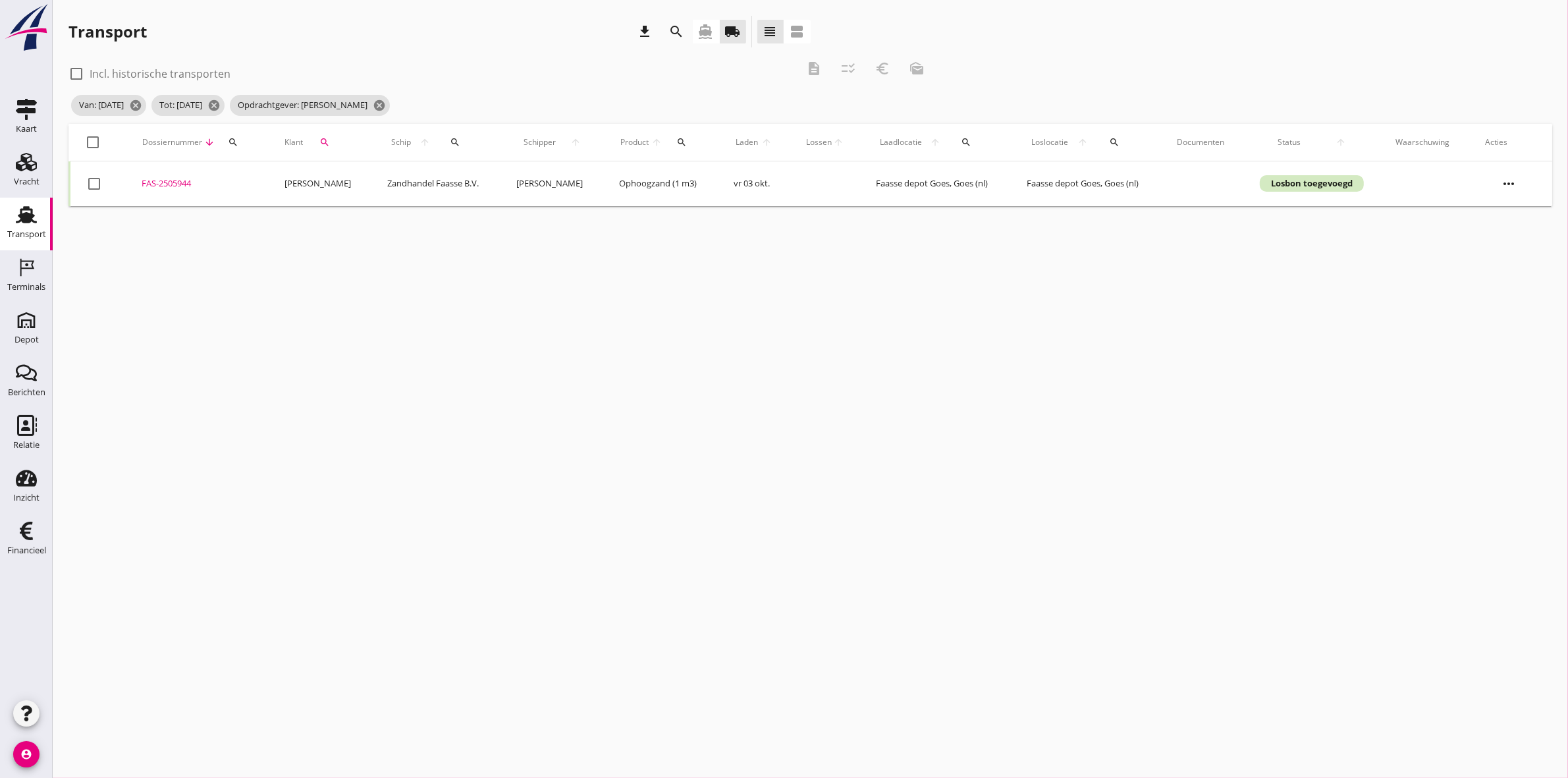
click at [90, 137] on div at bounding box center [94, 142] width 23 height 23
click at [881, 69] on icon "euro_symbol" at bounding box center [882, 68] width 16 height 16
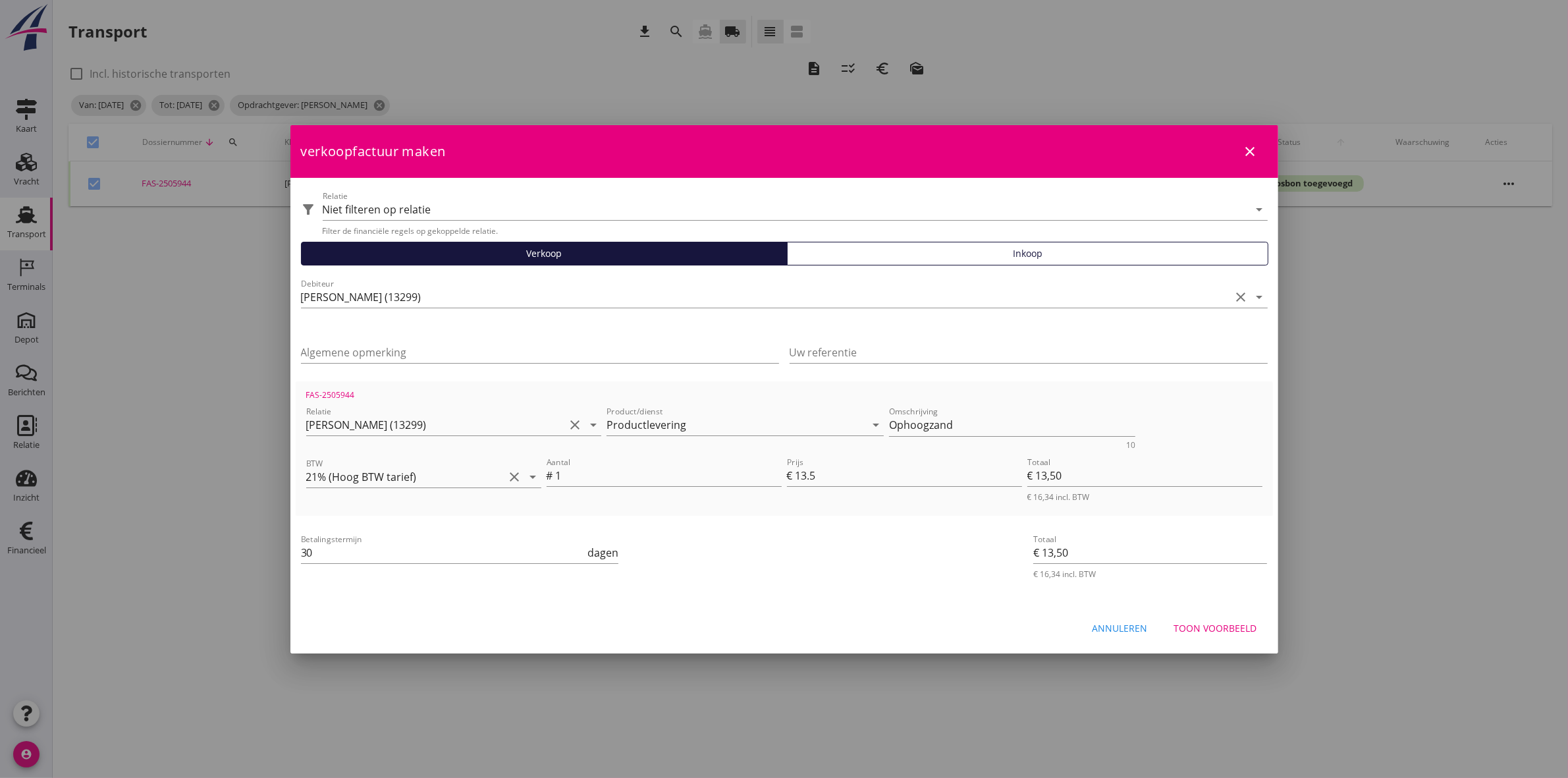
click at [1225, 630] on div "Toon voorbeeld" at bounding box center [1216, 628] width 83 height 14
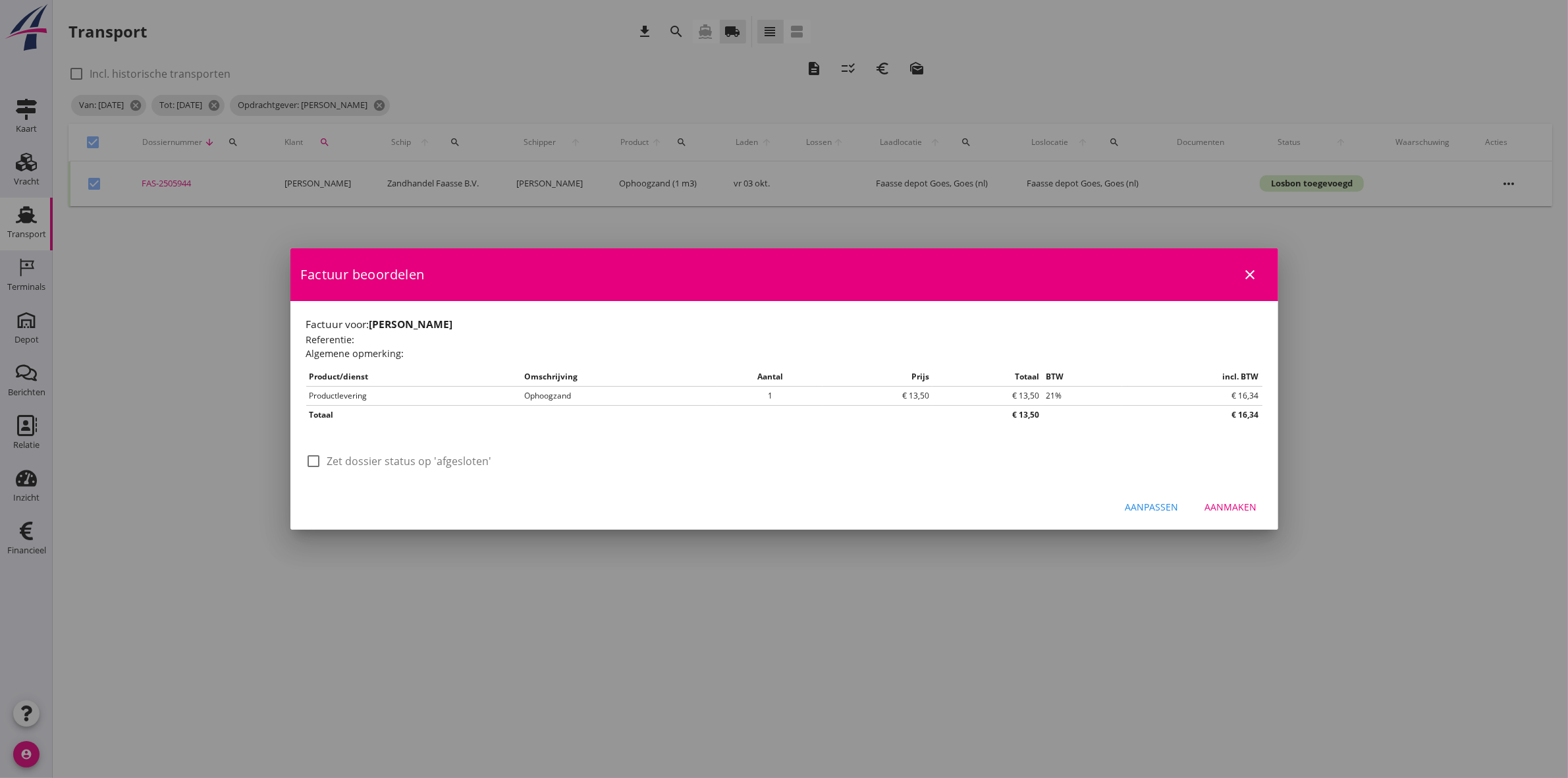
click at [336, 460] on label "Zet dossier status op 'afgesloten'" at bounding box center [409, 461] width 164 height 13
click at [1246, 509] on div "Aanmaken" at bounding box center [1232, 507] width 52 height 14
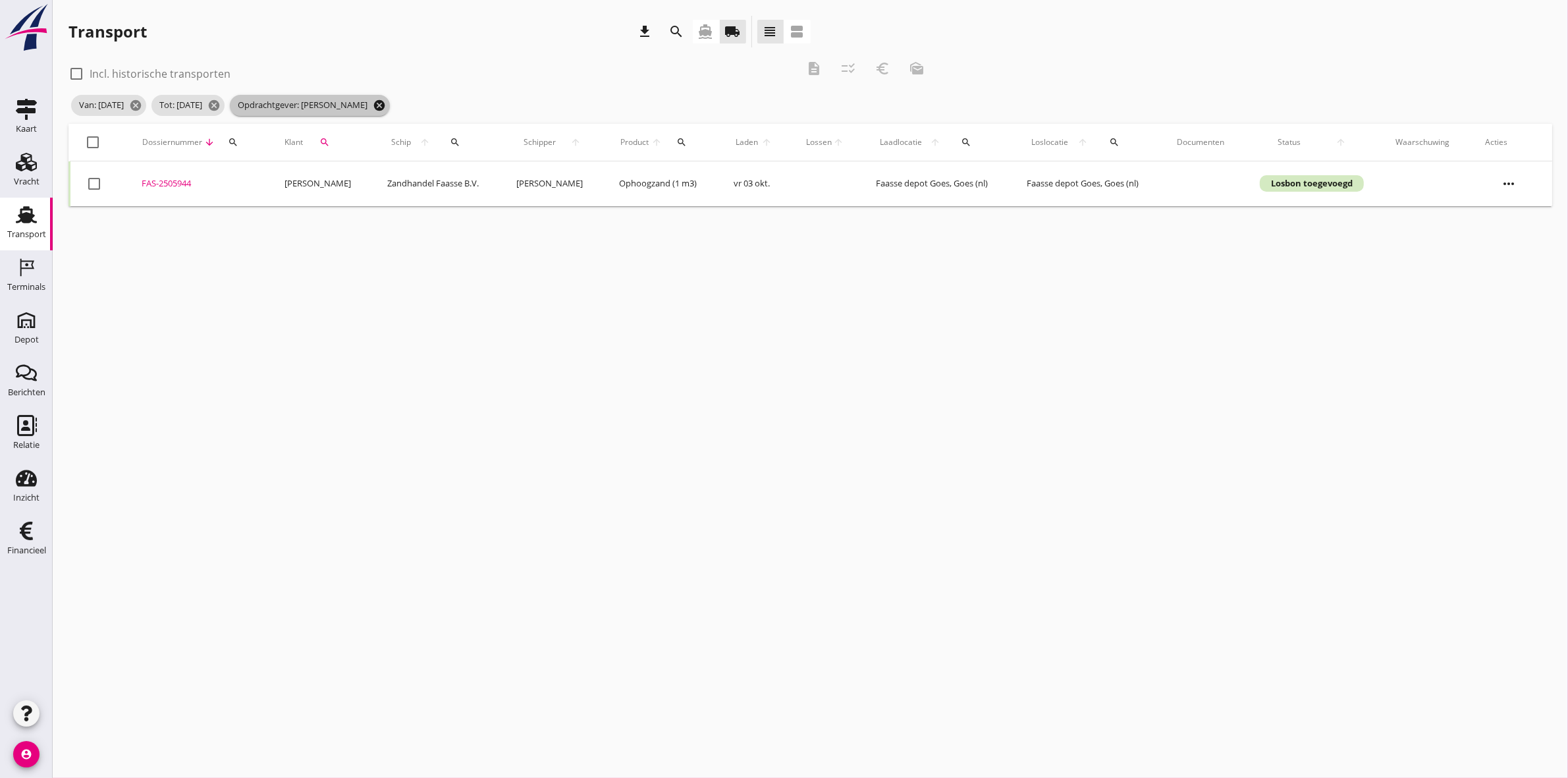
click at [386, 107] on icon "cancel" at bounding box center [379, 105] width 13 height 13
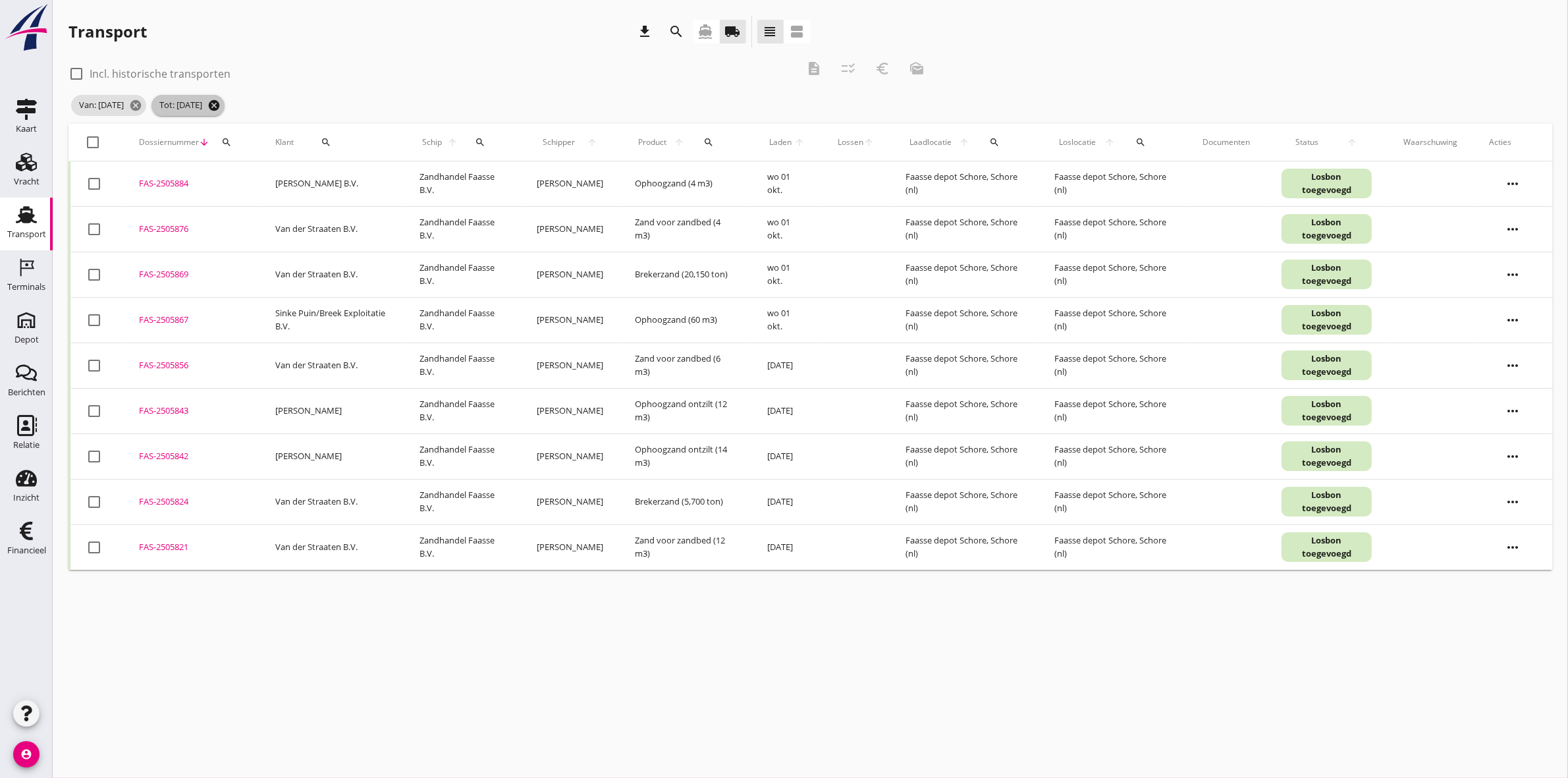
click at [221, 103] on icon "cancel" at bounding box center [214, 105] width 13 height 13
click at [142, 105] on icon "cancel" at bounding box center [135, 105] width 13 height 13
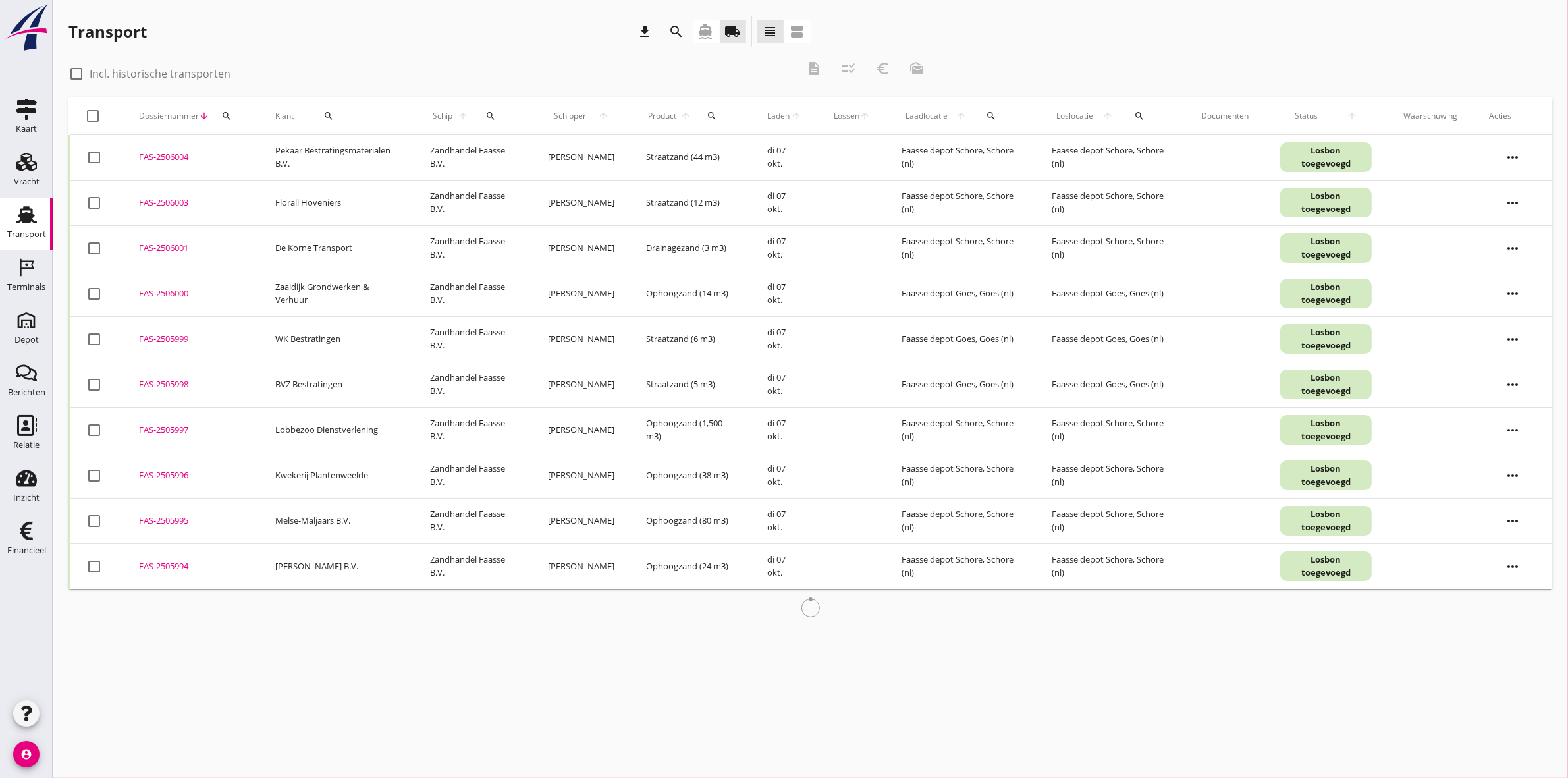
click at [669, 30] on icon "search" at bounding box center [677, 32] width 16 height 16
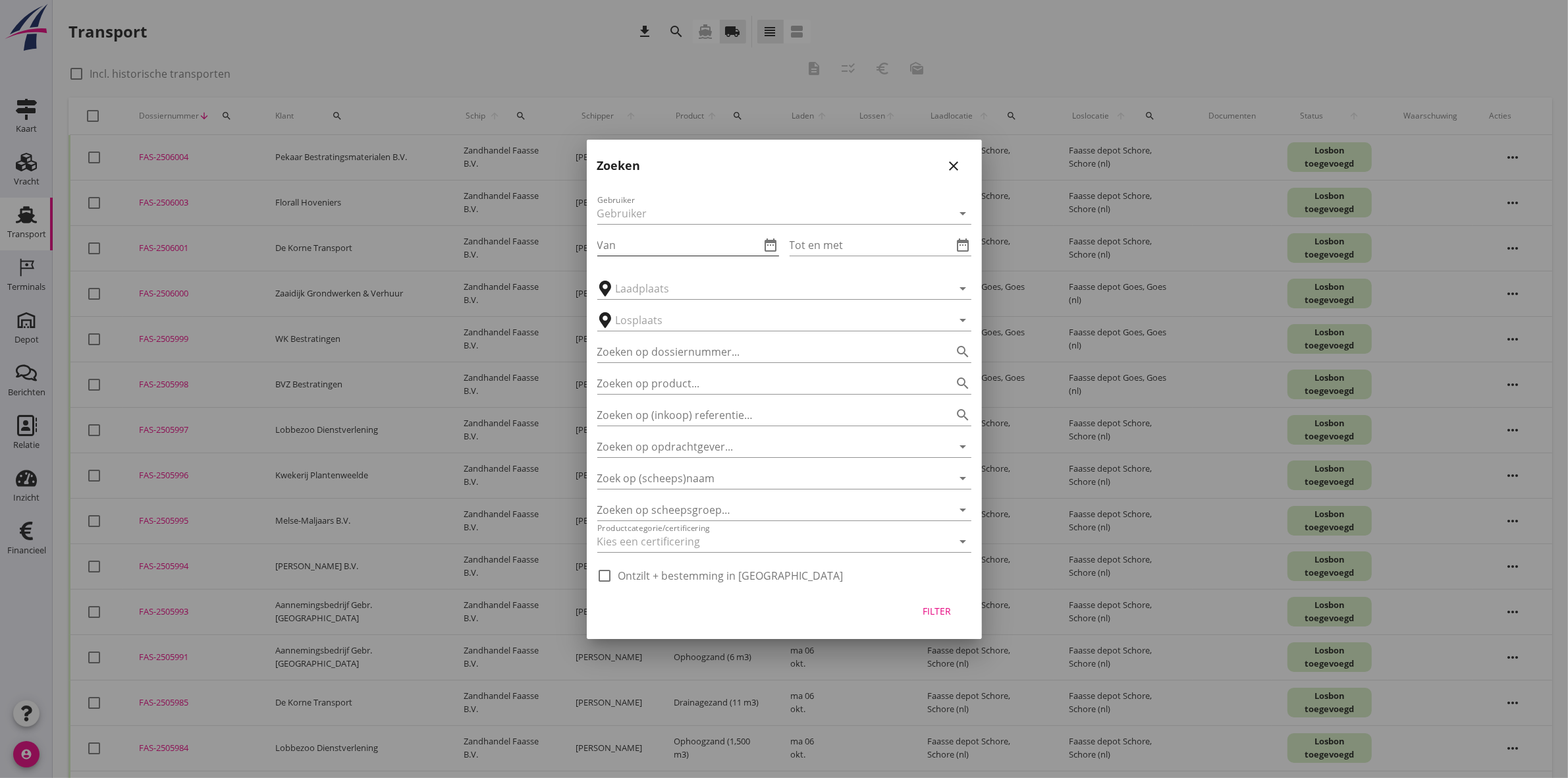
click at [771, 245] on icon "date_range" at bounding box center [771, 245] width 16 height 16
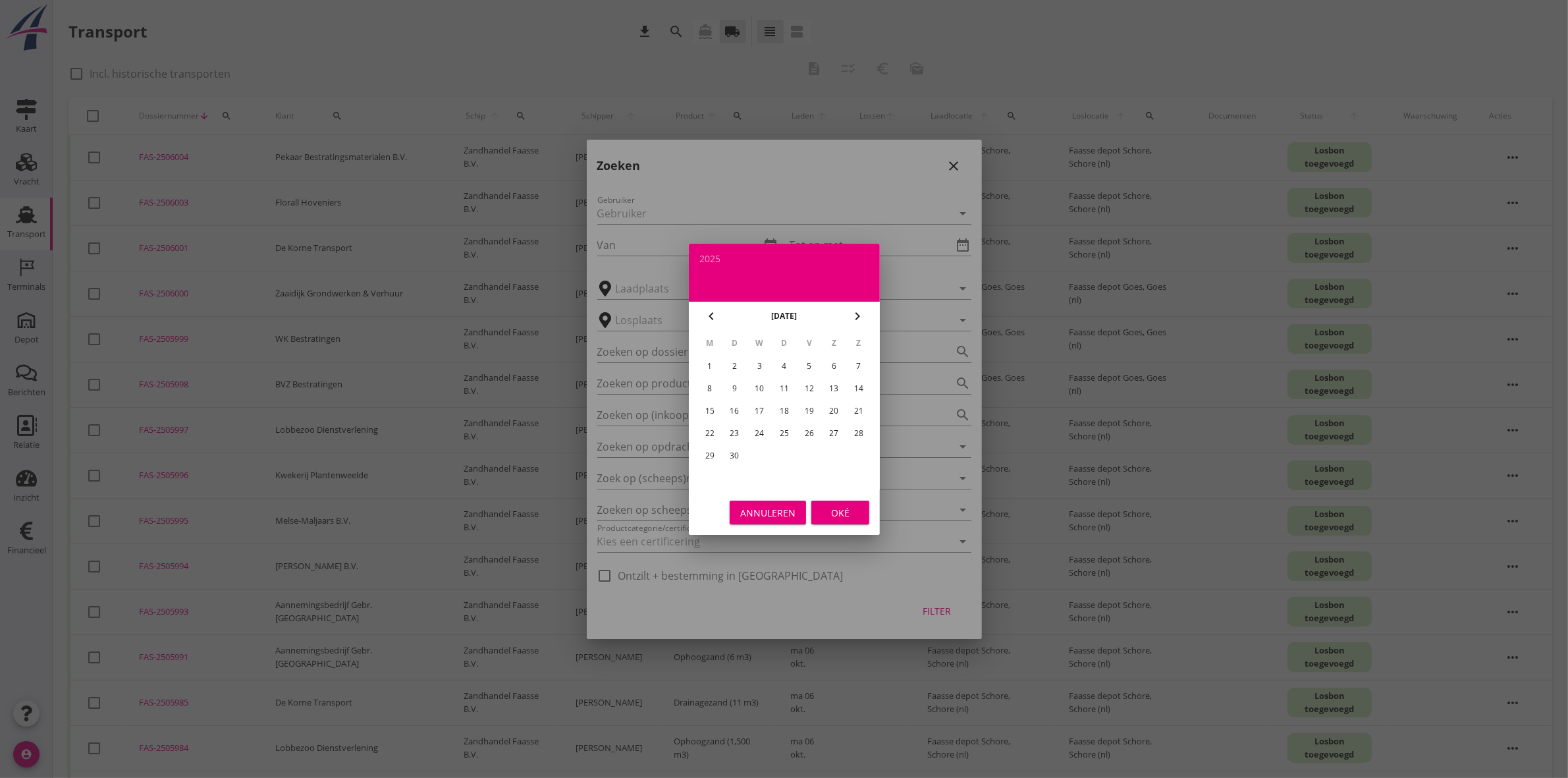
click at [851, 314] on icon "chevron_right" at bounding box center [858, 316] width 16 height 16
click at [710, 412] on div "13" at bounding box center [710, 411] width 21 height 21
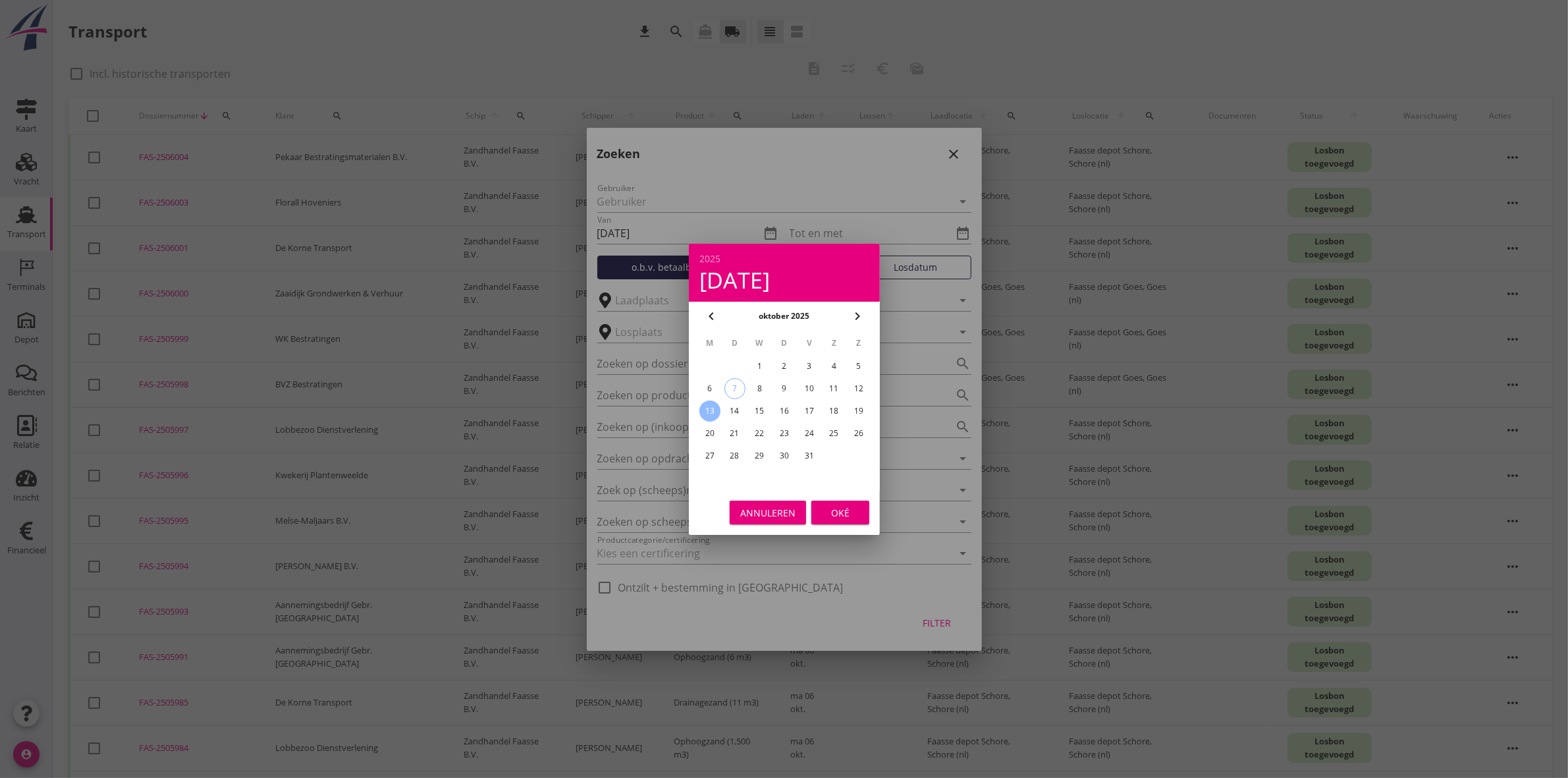
click at [844, 515] on div "Oké" at bounding box center [840, 512] width 37 height 14
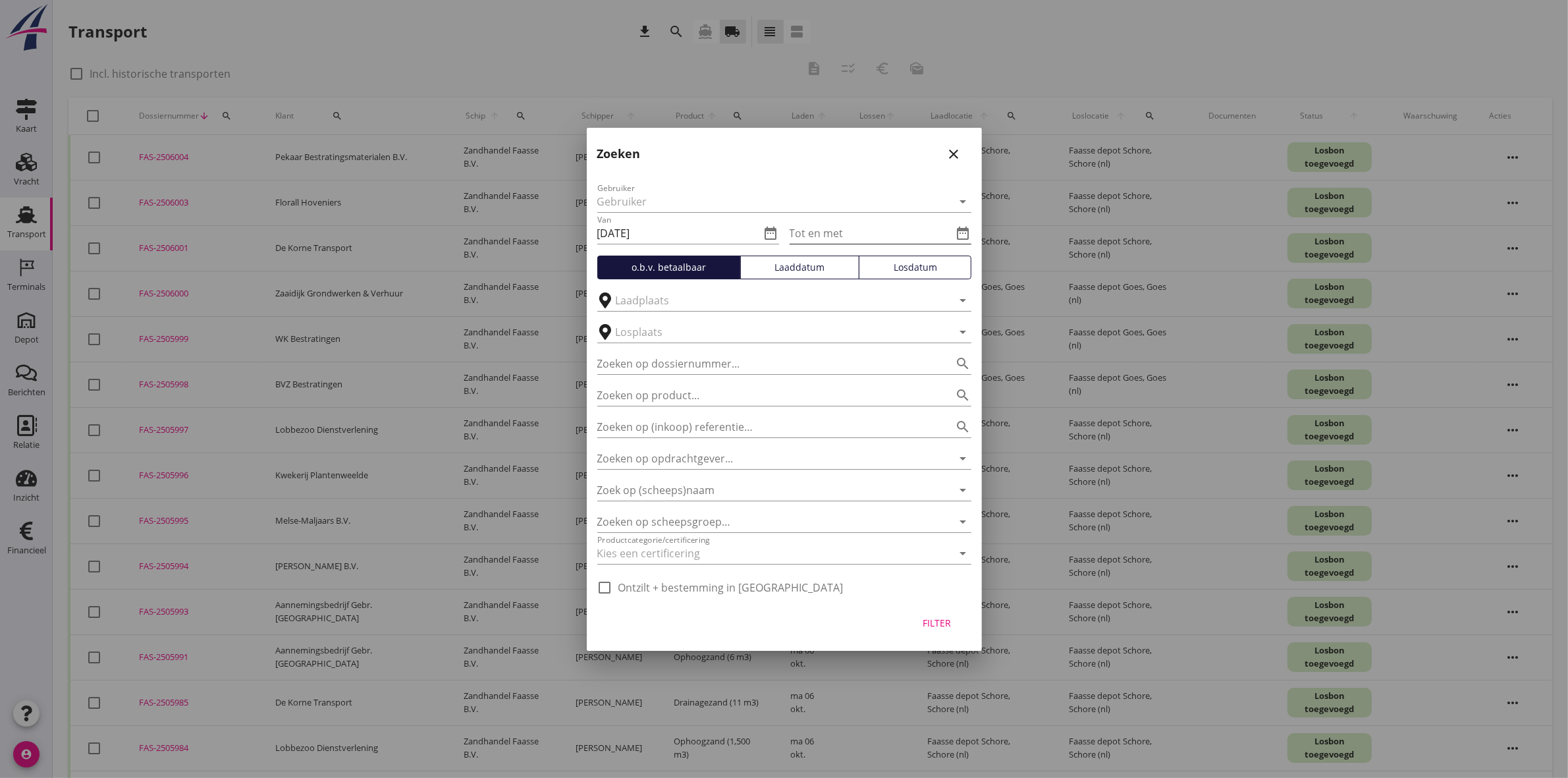
click at [957, 233] on icon "date_range" at bounding box center [964, 233] width 16 height 16
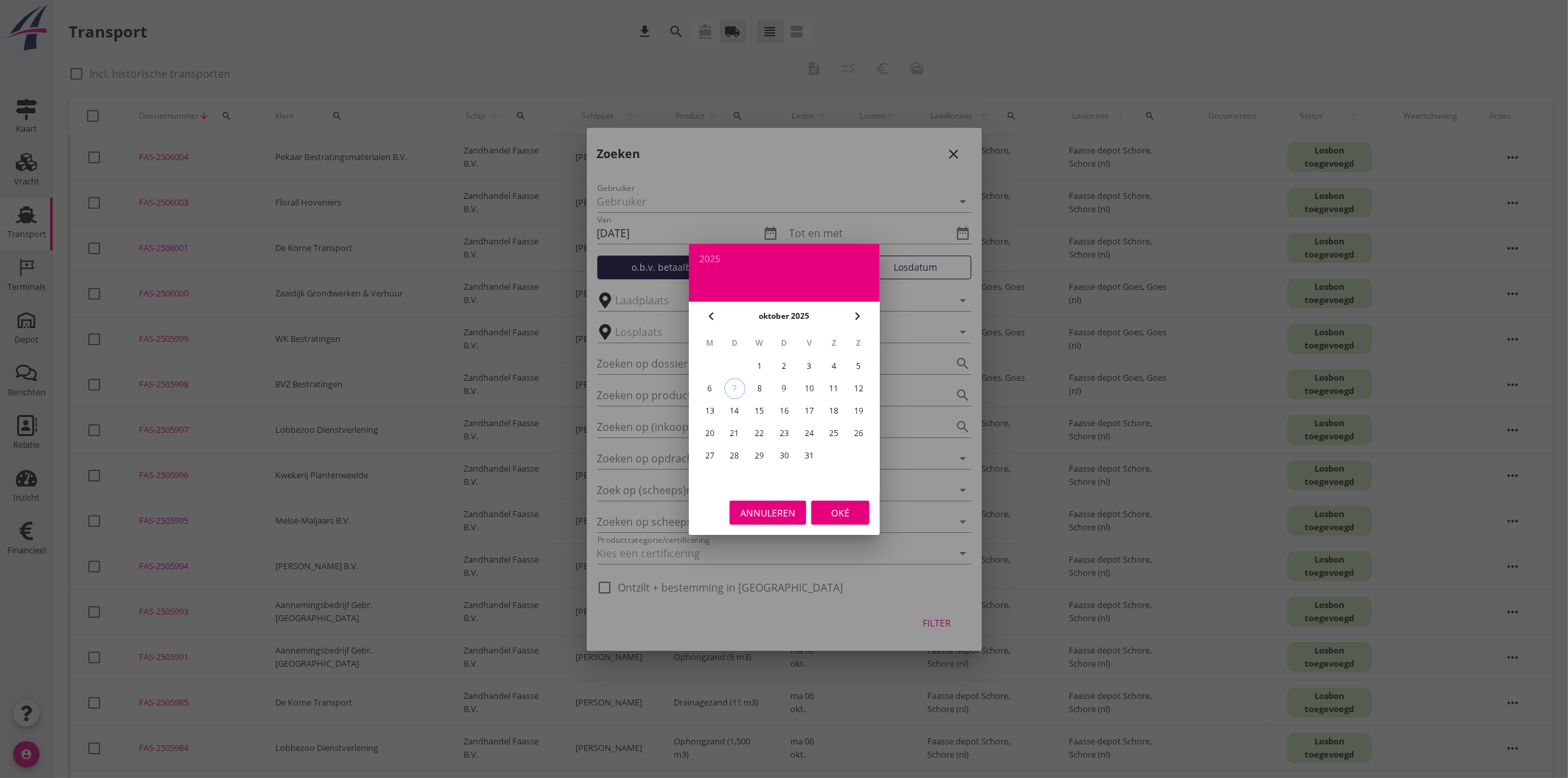
click at [782, 506] on div "Annuleren" at bounding box center [768, 512] width 55 height 14
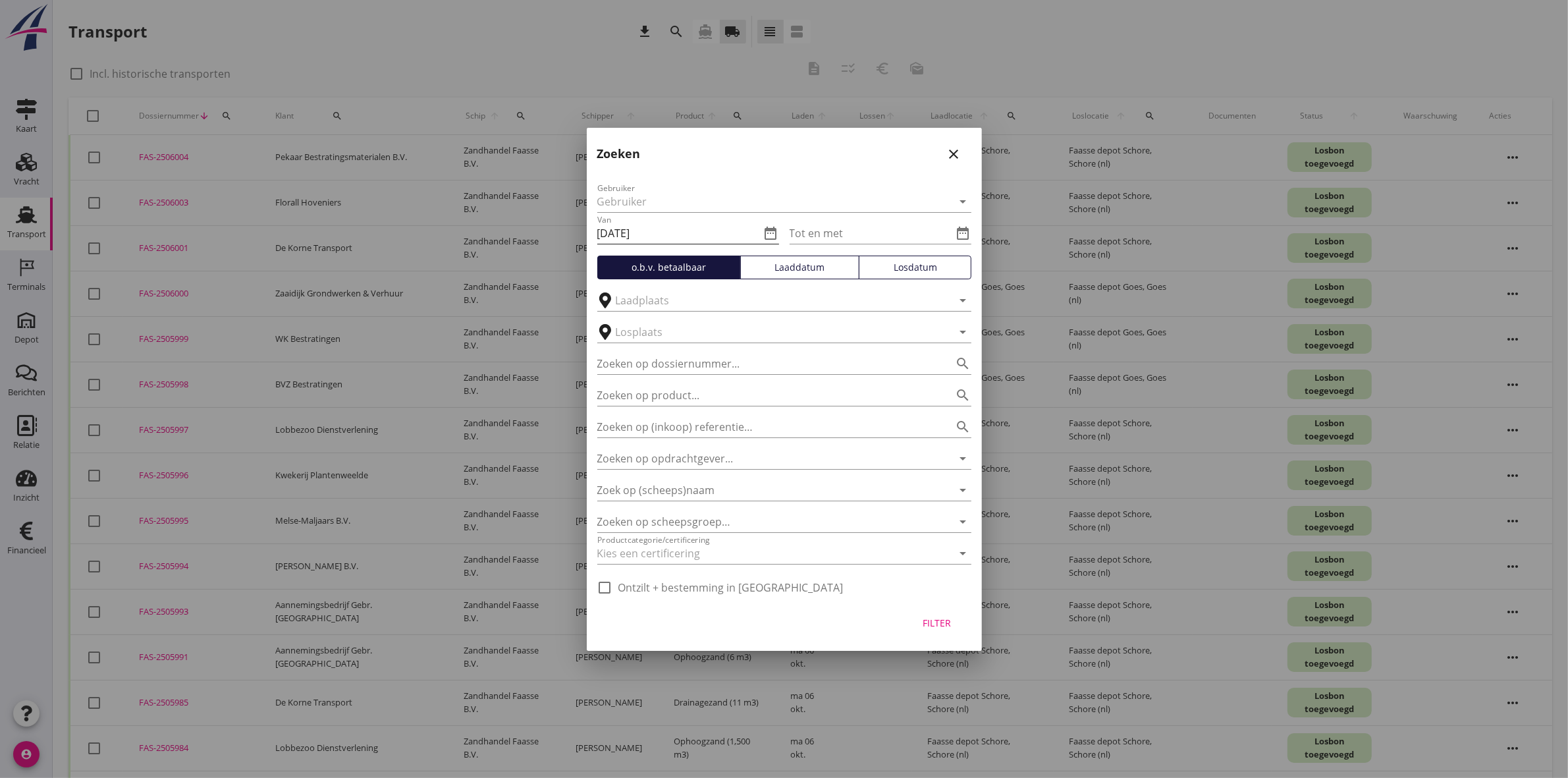
click at [778, 236] on icon "date_range" at bounding box center [771, 233] width 16 height 16
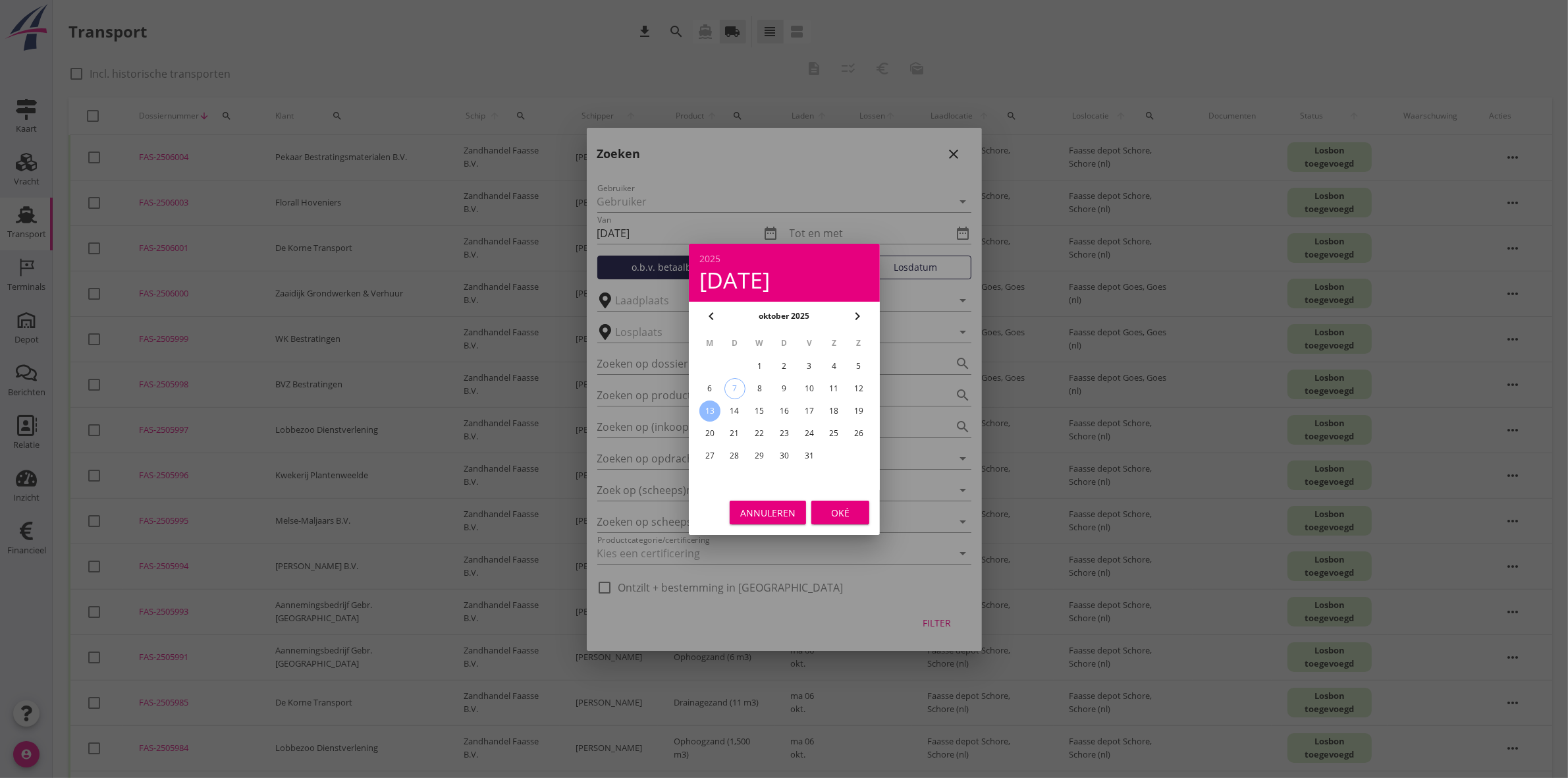
click at [712, 386] on div "6" at bounding box center [710, 389] width 21 height 21
click at [712, 322] on icon "chevron_left" at bounding box center [711, 316] width 16 height 16
click at [712, 449] on div "29" at bounding box center [710, 456] width 21 height 21
click at [834, 513] on div "Oké" at bounding box center [840, 512] width 37 height 14
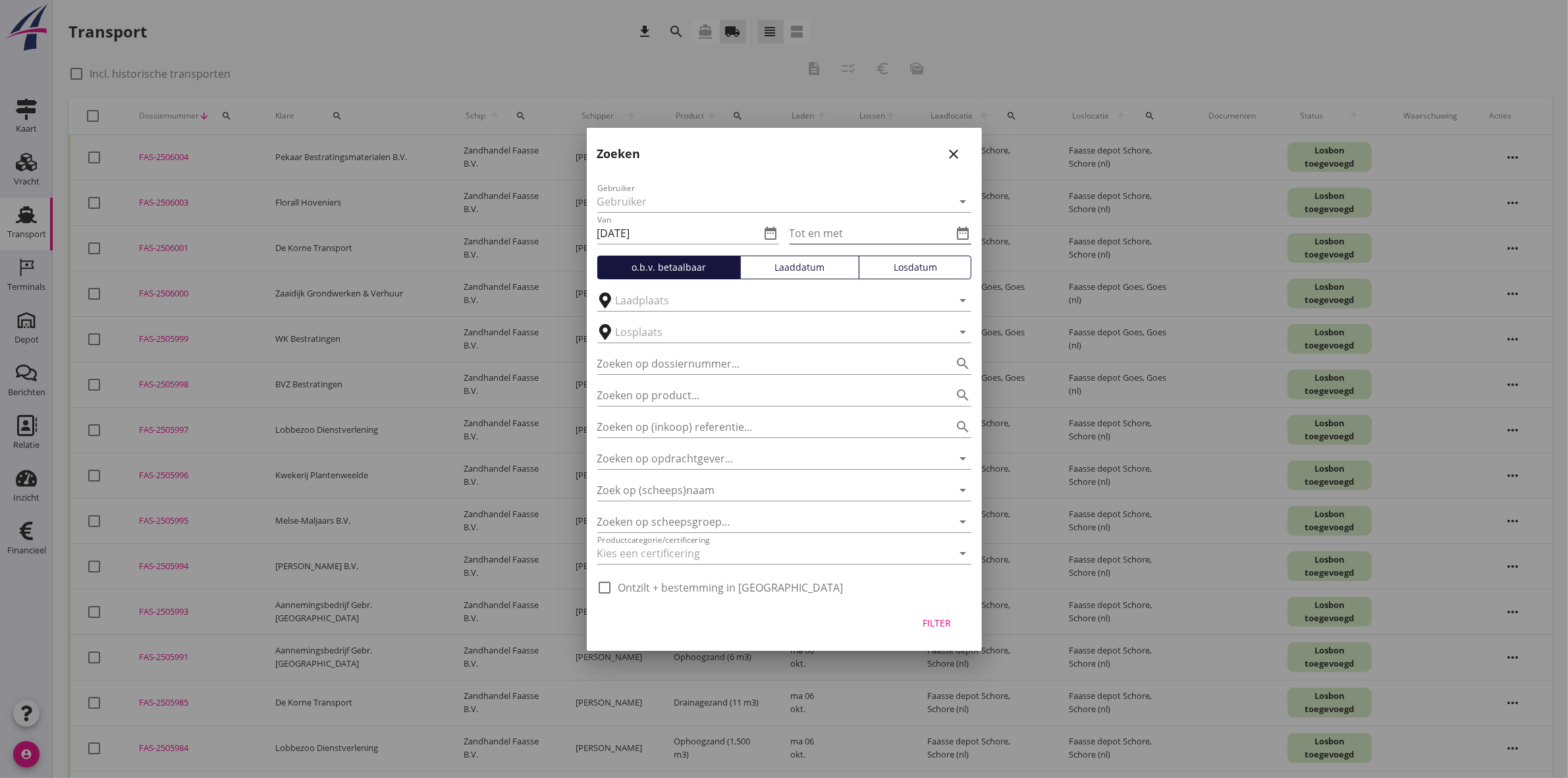
click at [962, 229] on icon "date_range" at bounding box center [964, 233] width 16 height 16
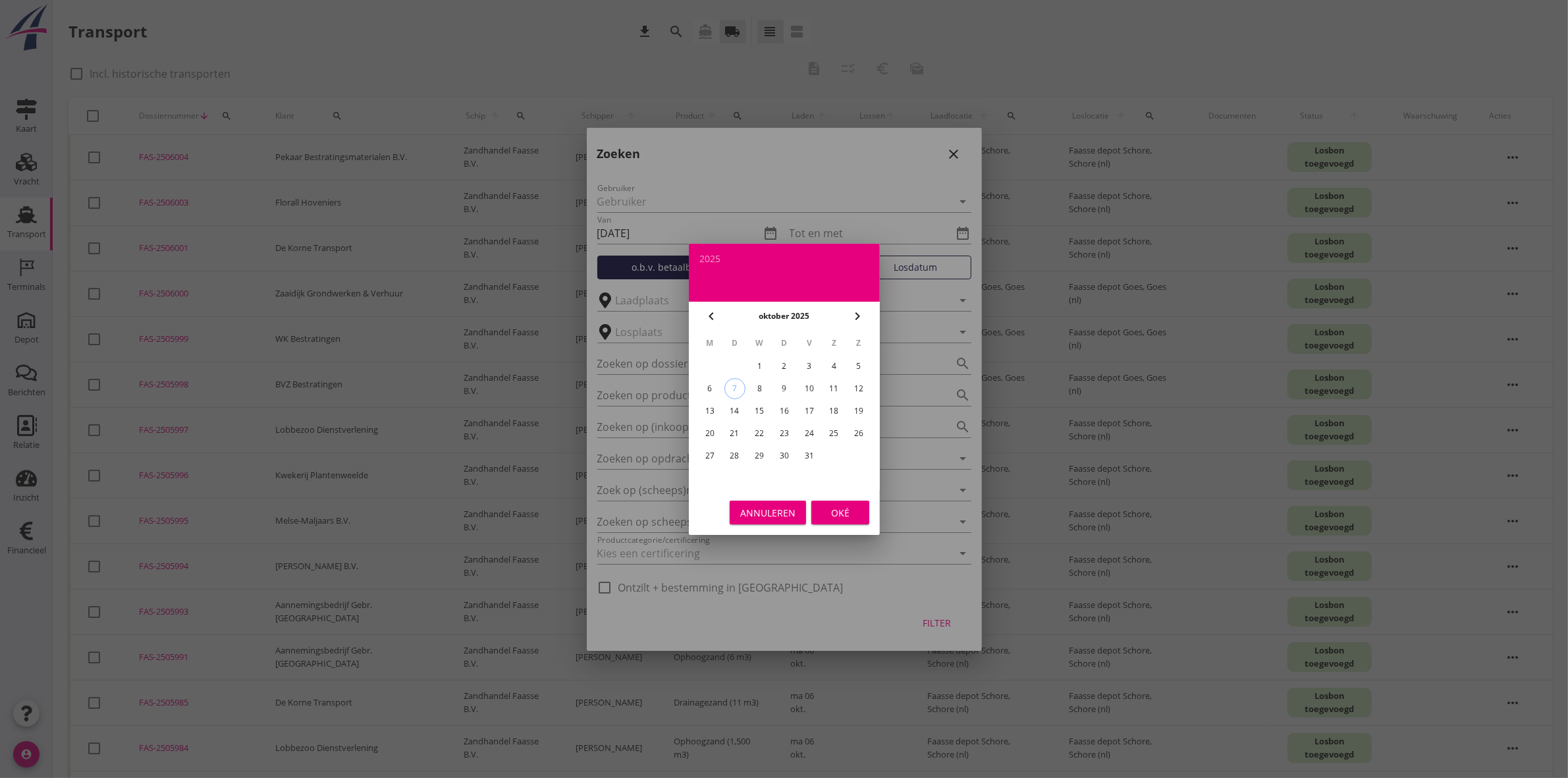
click at [813, 363] on div "3" at bounding box center [809, 366] width 21 height 21
click at [851, 511] on div "Oké" at bounding box center [840, 512] width 37 height 14
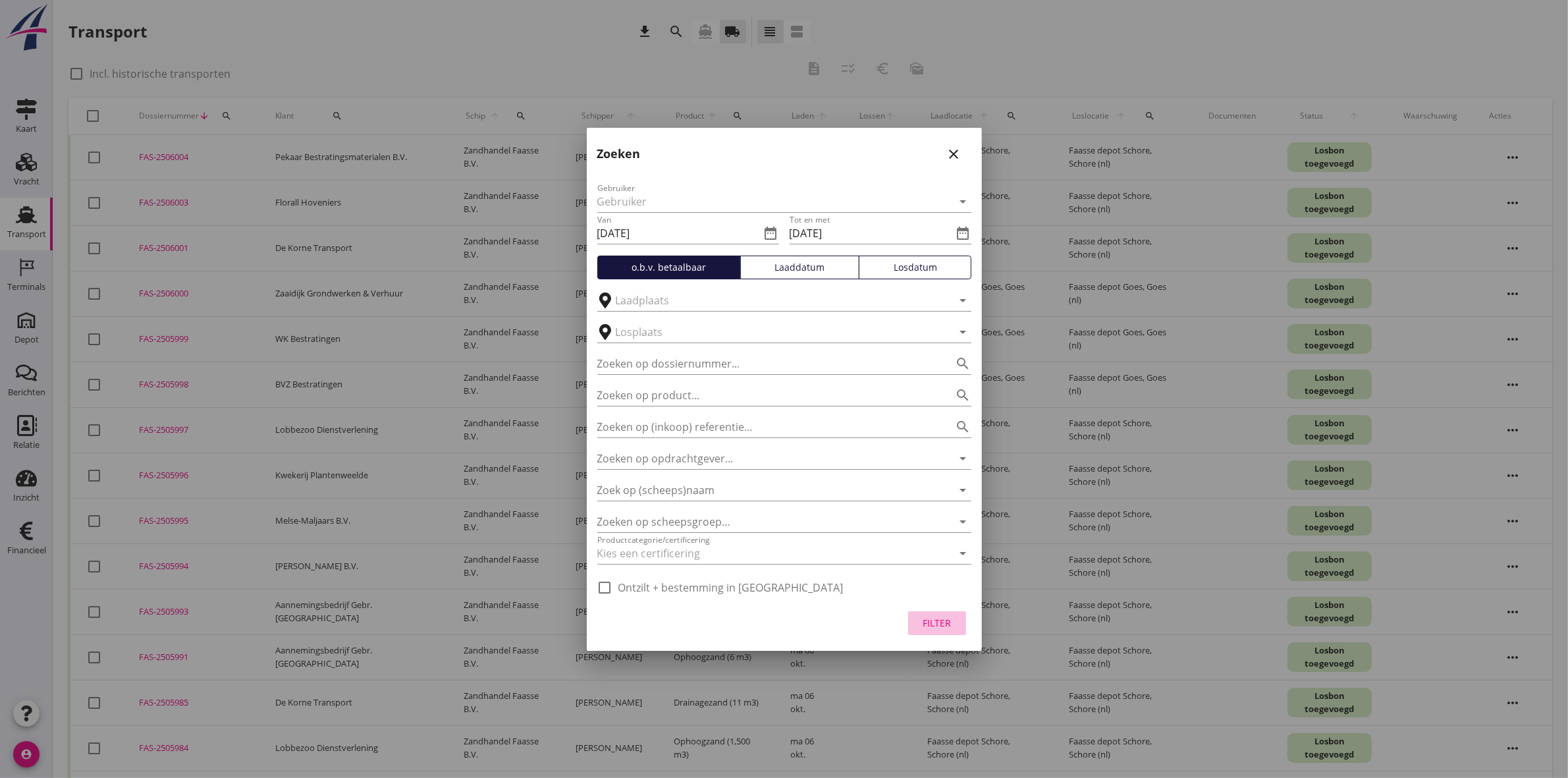
click at [932, 626] on div "Filter" at bounding box center [937, 623] width 37 height 14
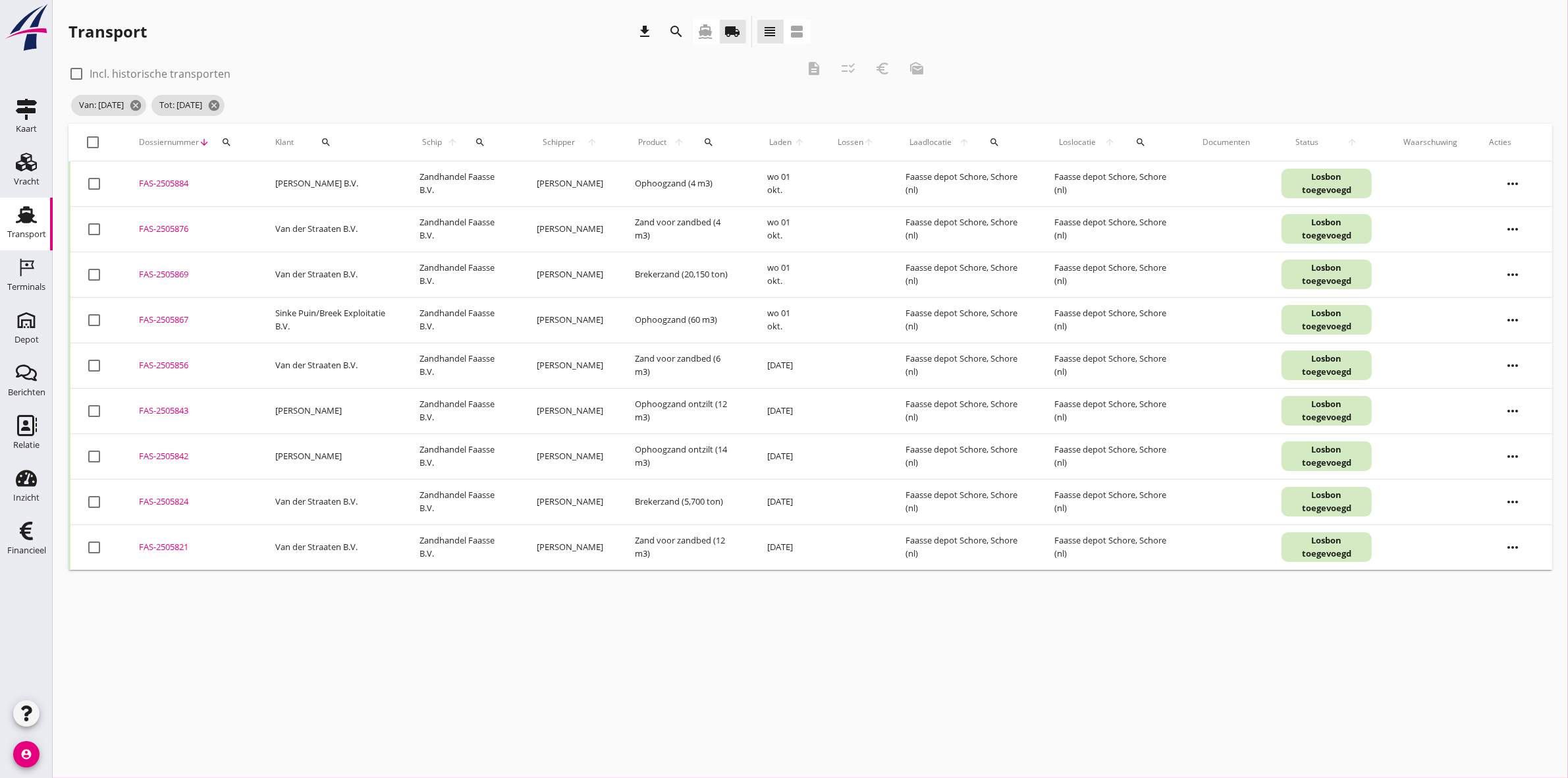
click at [468, 31] on div "Transport download search directions_boat local_shipping view_headline view_age…" at bounding box center [439, 31] width 742 height 32
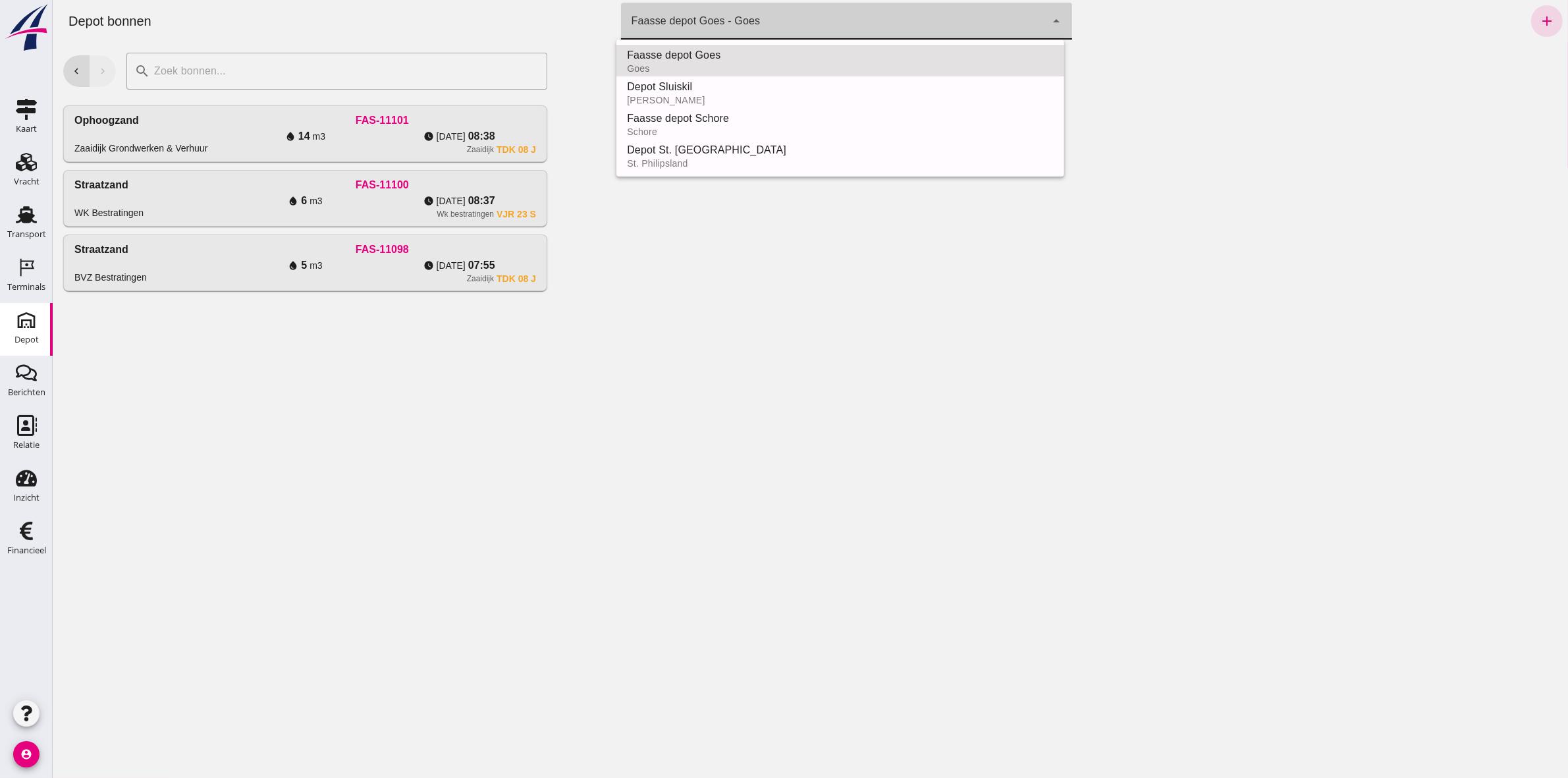
click at [689, 15] on div "Faasse depot Goes - Goes" at bounding box center [695, 21] width 129 height 16
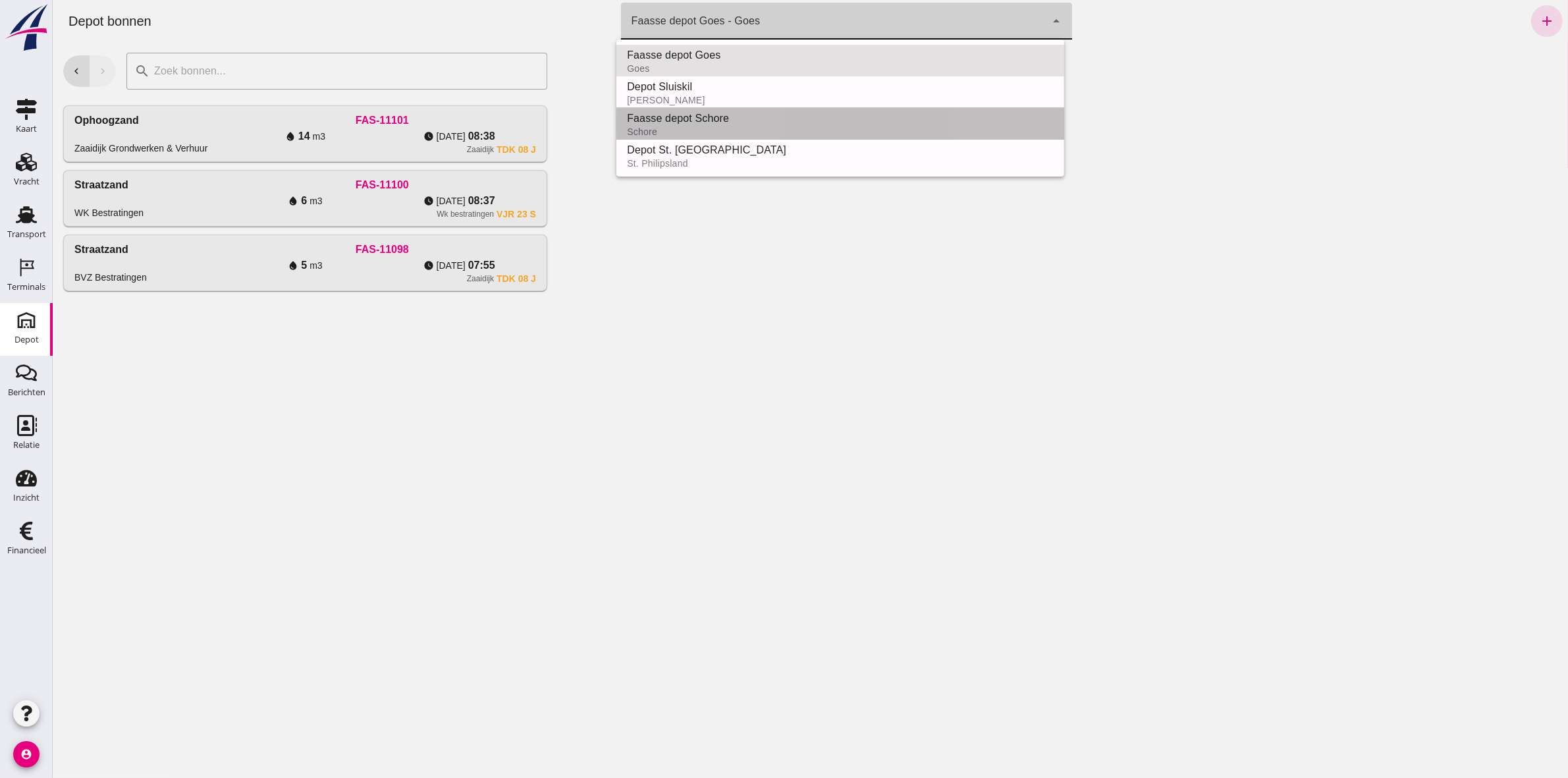
click at [731, 108] on div "Faasse depot Schore Schore" at bounding box center [839, 123] width 448 height 32
type input "da4e762a-ddf1-4556-b2ca-bcf6277de398"
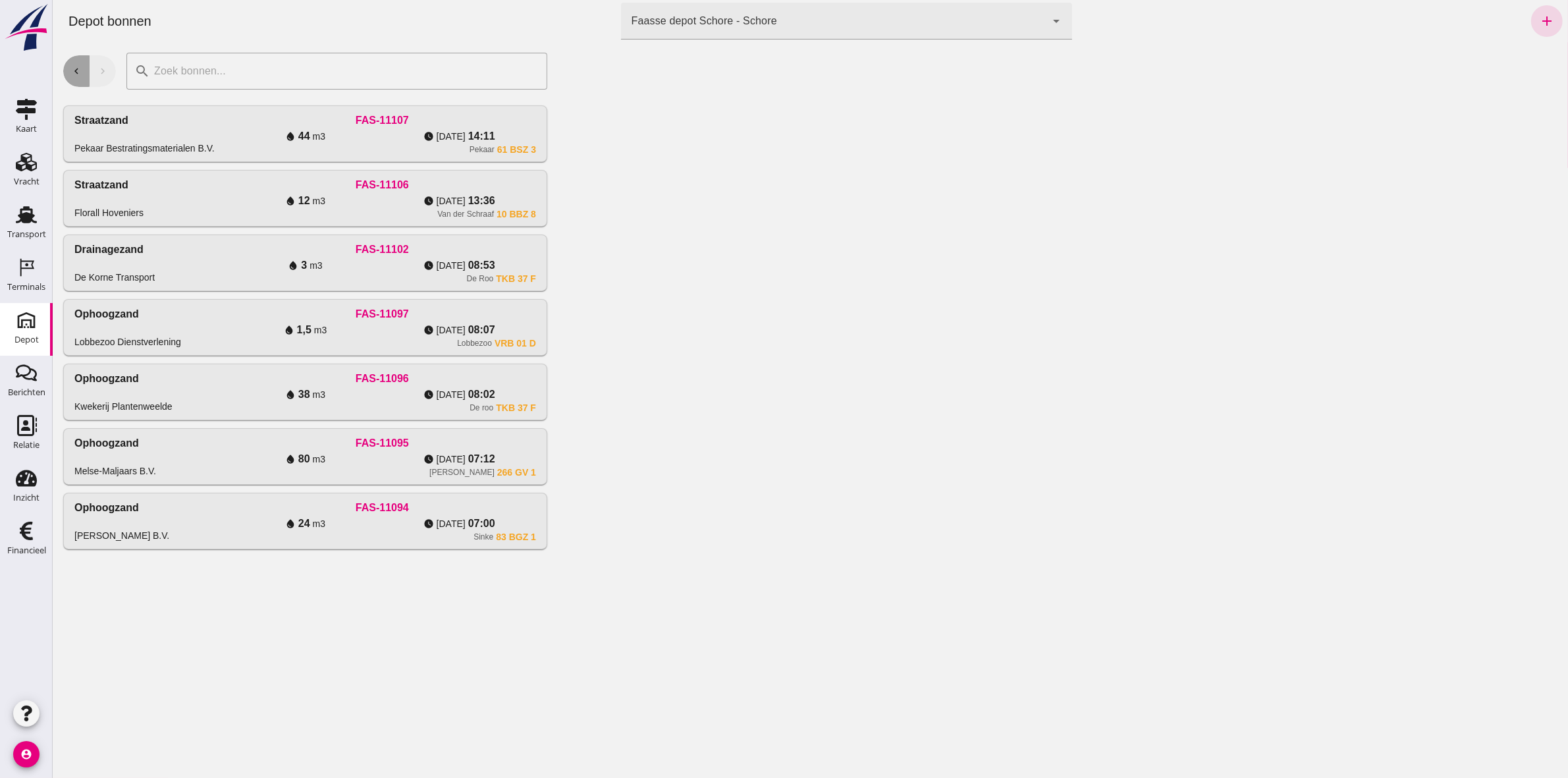
click at [75, 73] on icon "chevron_left" at bounding box center [75, 71] width 12 height 12
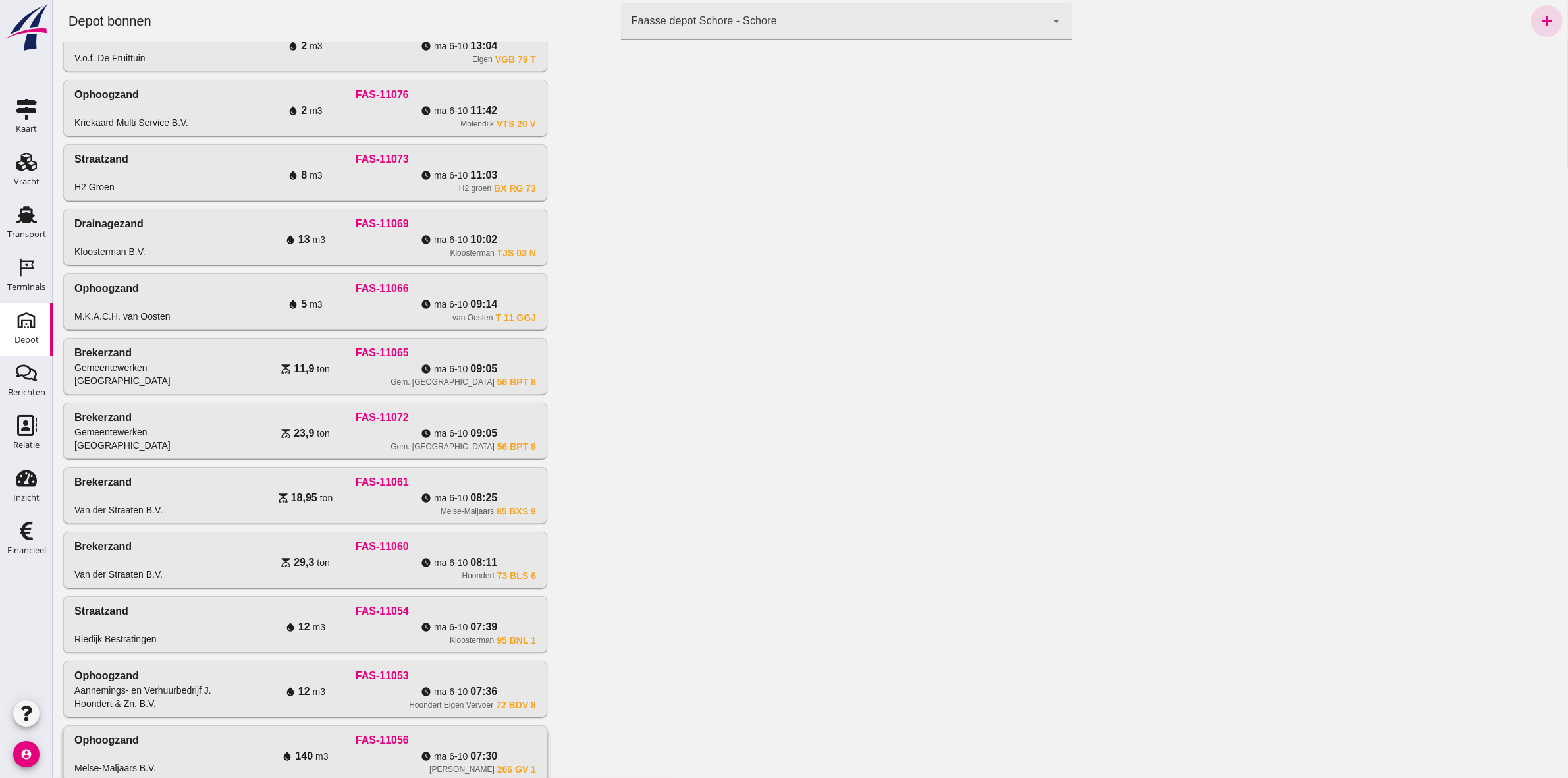
scroll to position [1043, 0]
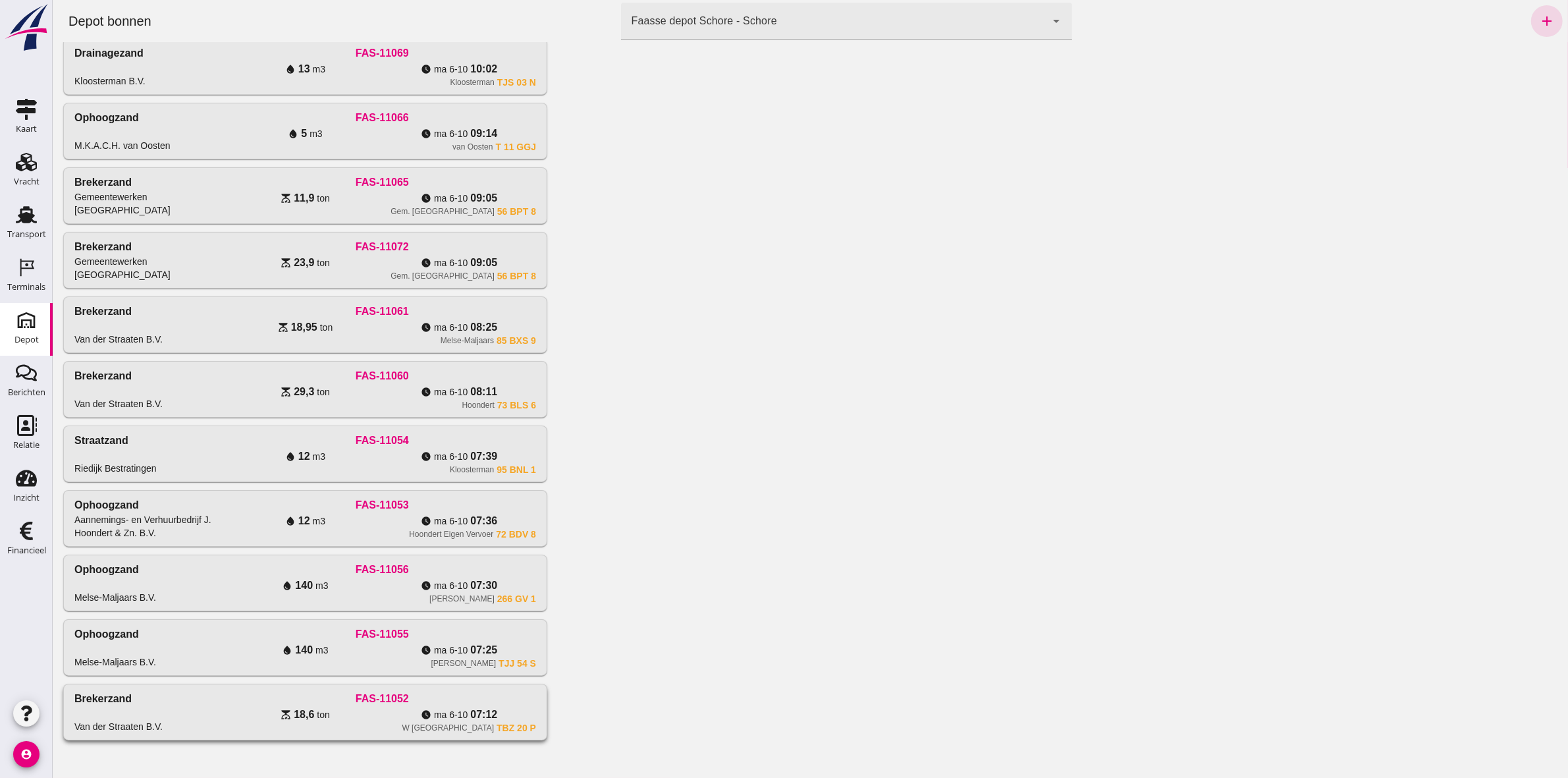
click at [324, 709] on span "ton" at bounding box center [322, 715] width 13 height 13
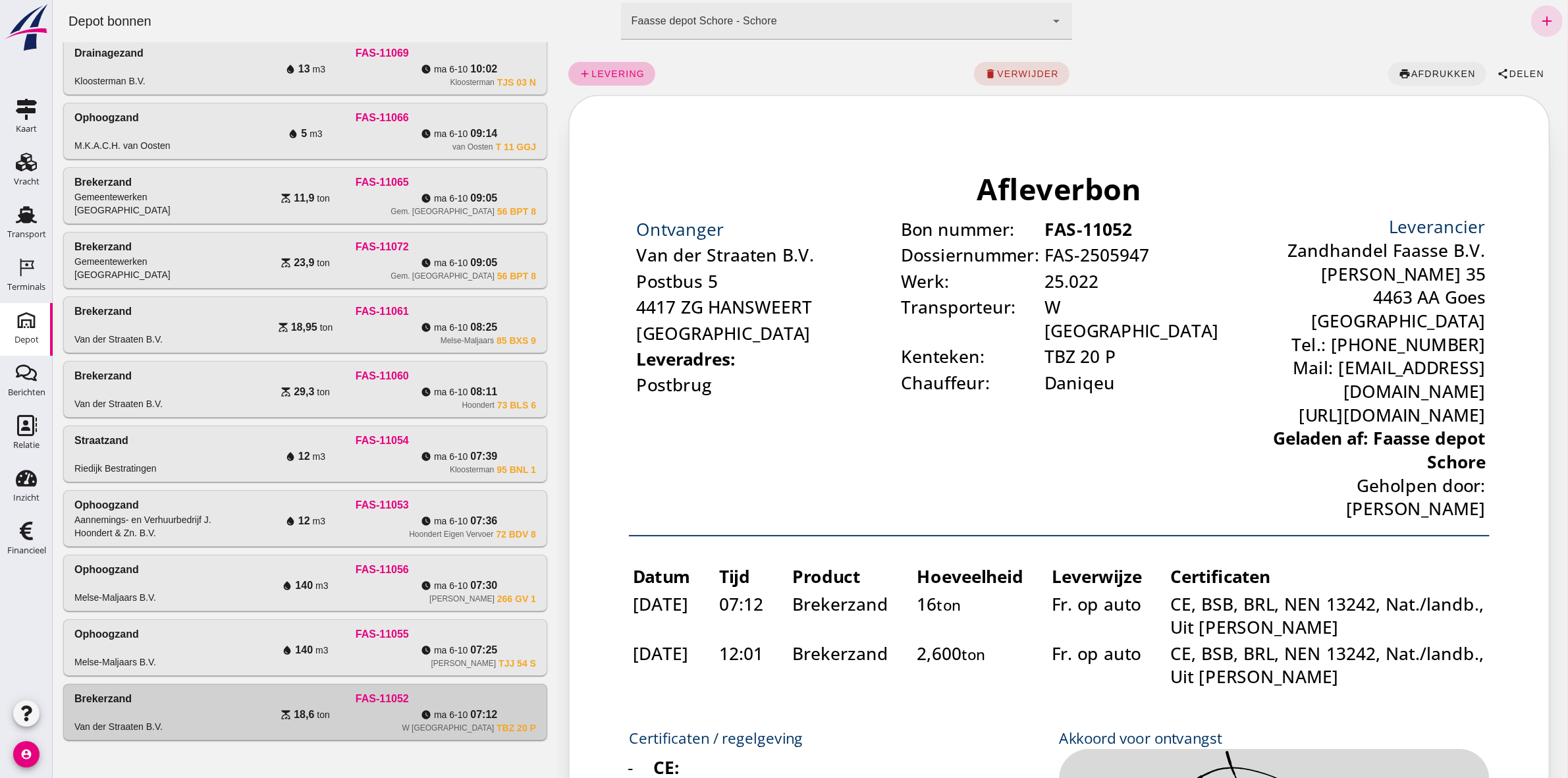
scroll to position [0, 0]
click at [1486, 71] on button "share Delen" at bounding box center [1520, 74] width 68 height 24
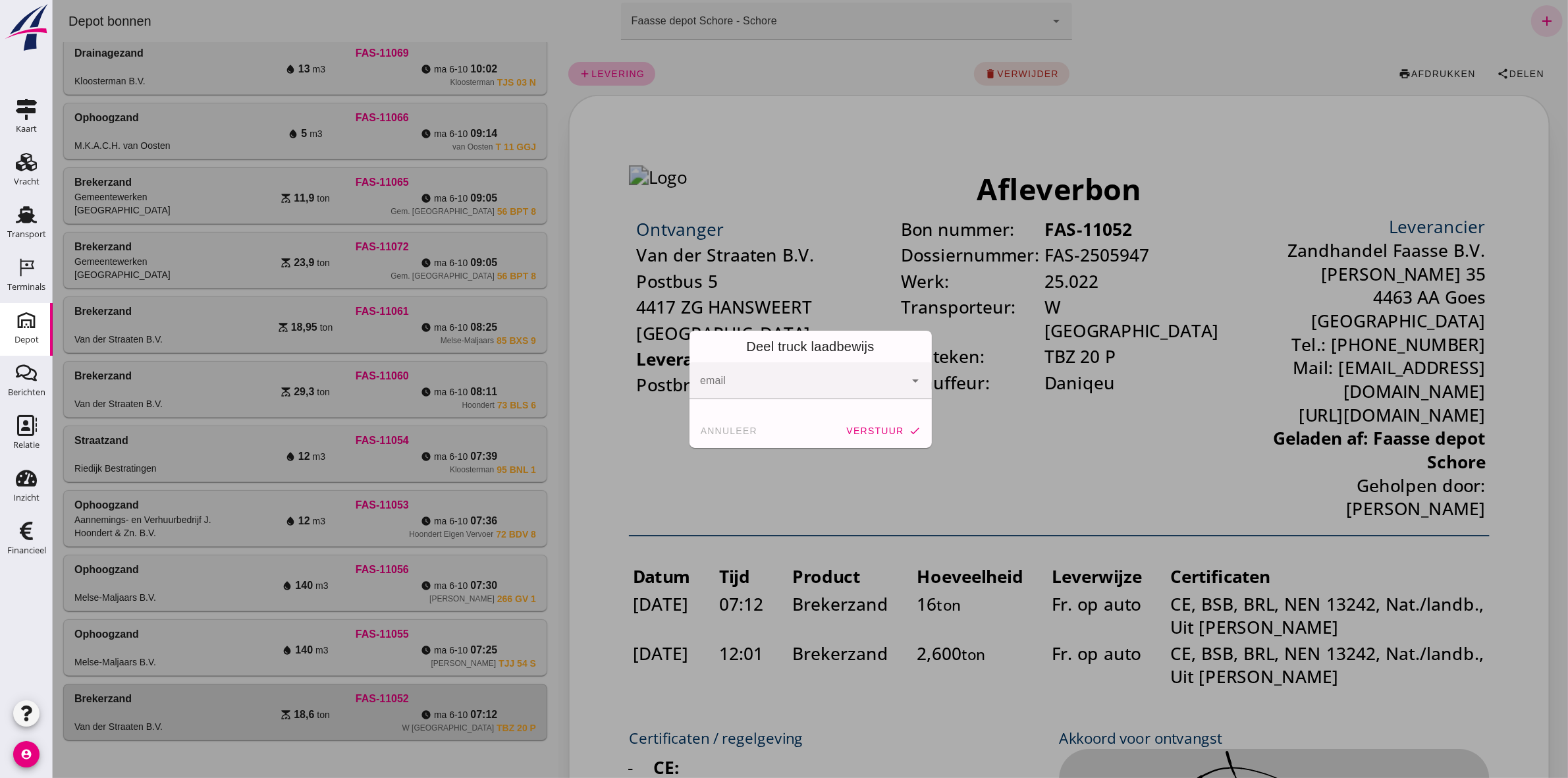
click at [773, 379] on input "email" at bounding box center [801, 387] width 202 height 16
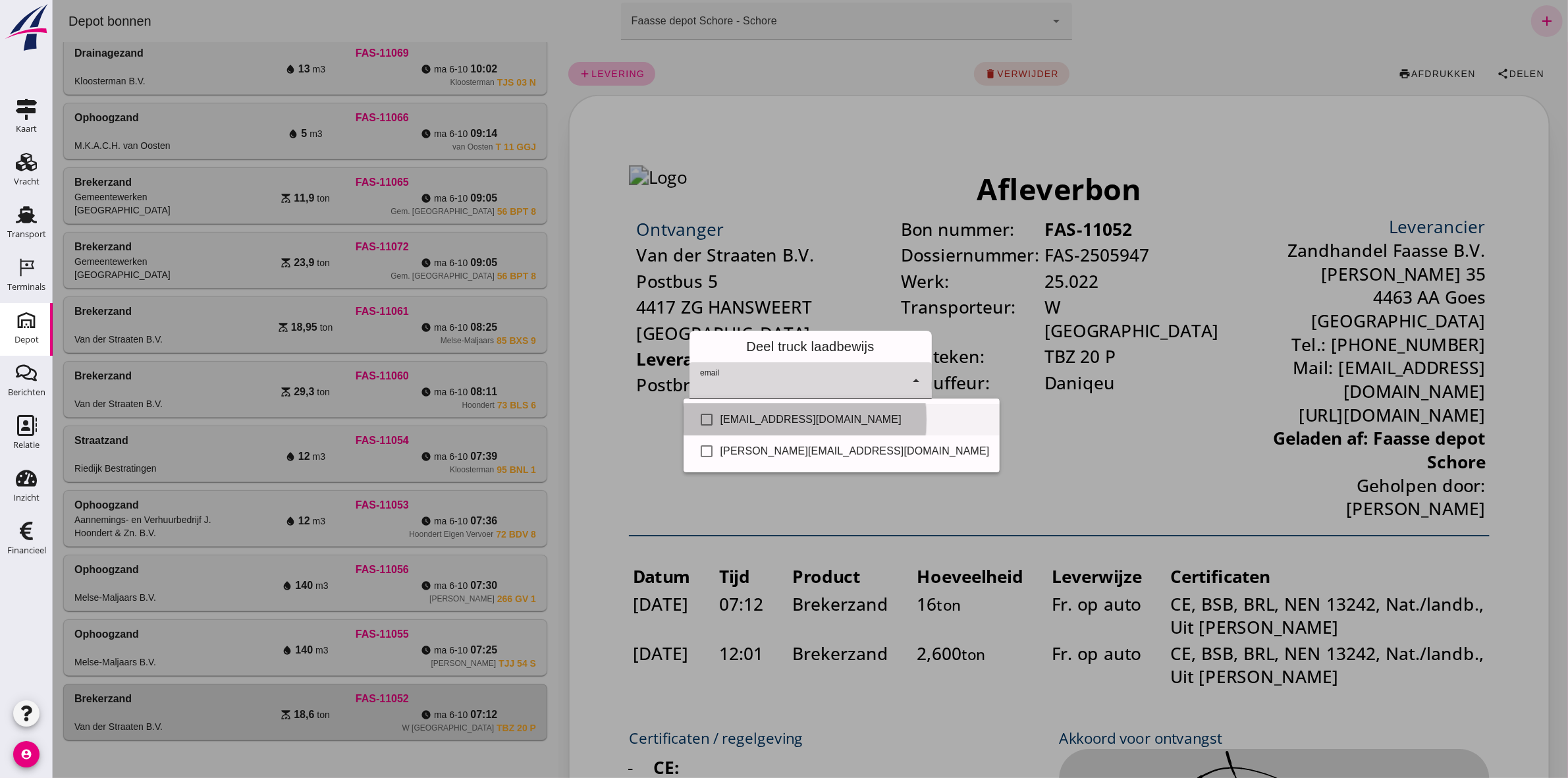
click at [769, 415] on div "Info@vd-straaten.nl" at bounding box center [855, 420] width 269 height 16
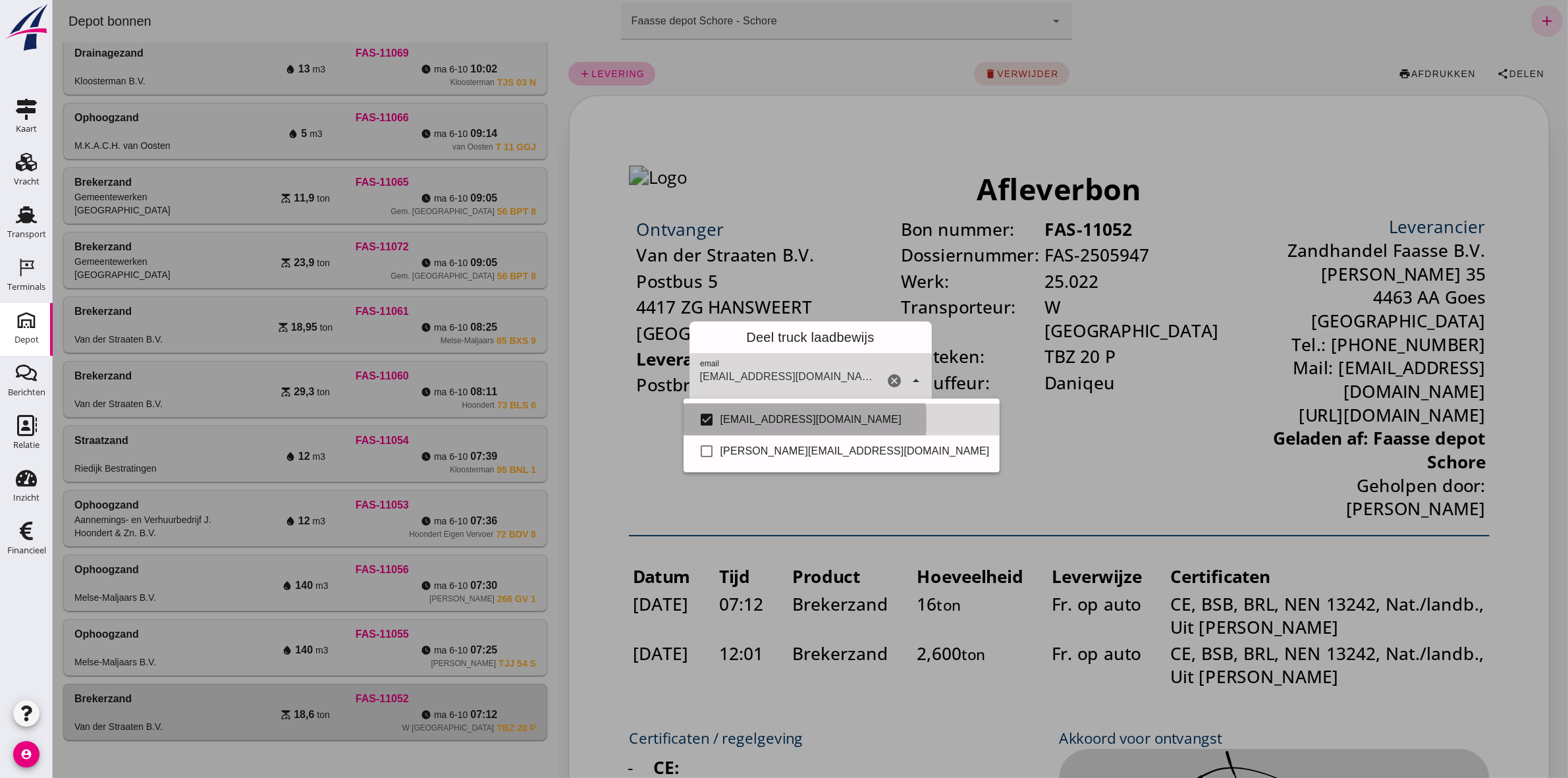
click at [779, 432] on div "check_box Info@vd-straaten.nl" at bounding box center [841, 419] width 317 height 32
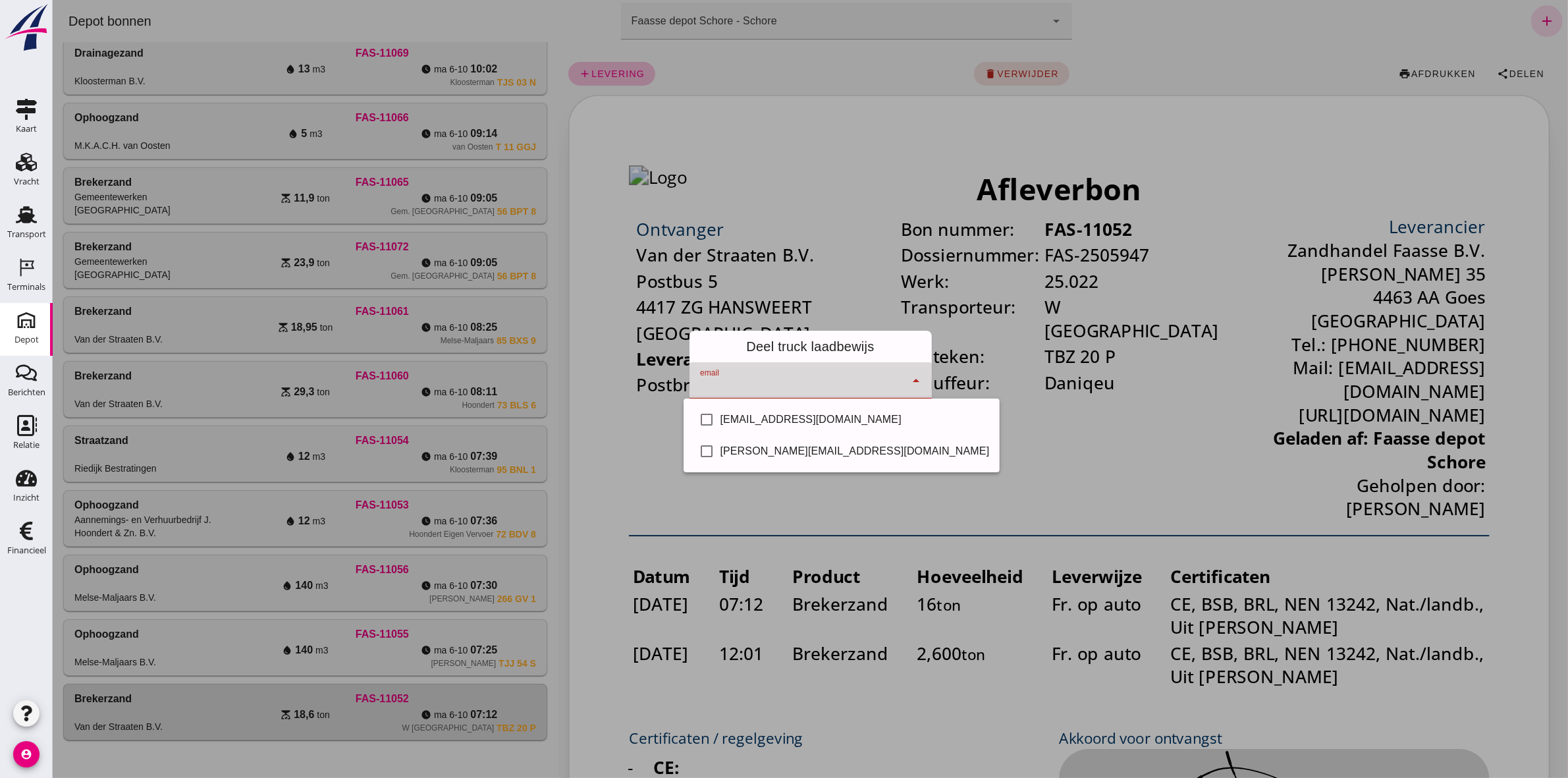
click at [775, 403] on div "check_box_outline_blank Info@vd-straaten.nl check_box_outline_blank f.flipse@vd…" at bounding box center [841, 435] width 317 height 74
click at [774, 416] on div "Info@vd-straaten.nl" at bounding box center [855, 420] width 269 height 16
checkbox input "true"
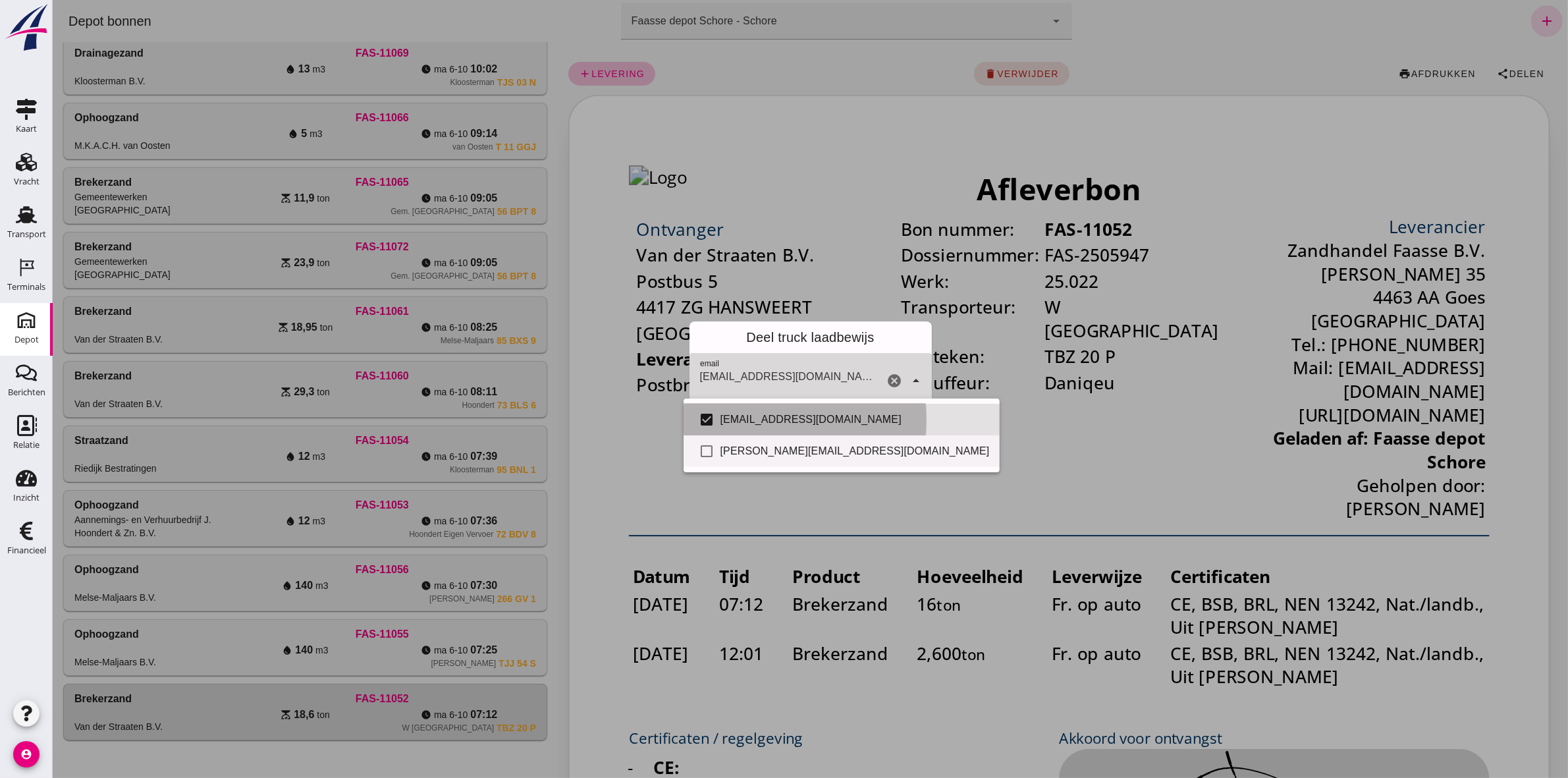
click at [773, 437] on div "check_box Info@vd-straaten.nl check_box_outline_blank f.flipse@vd-straaten.nl" at bounding box center [841, 435] width 317 height 74
click at [773, 450] on div "f.flipse@vd-straaten.nl" at bounding box center [855, 451] width 269 height 16
checkbox input "true"
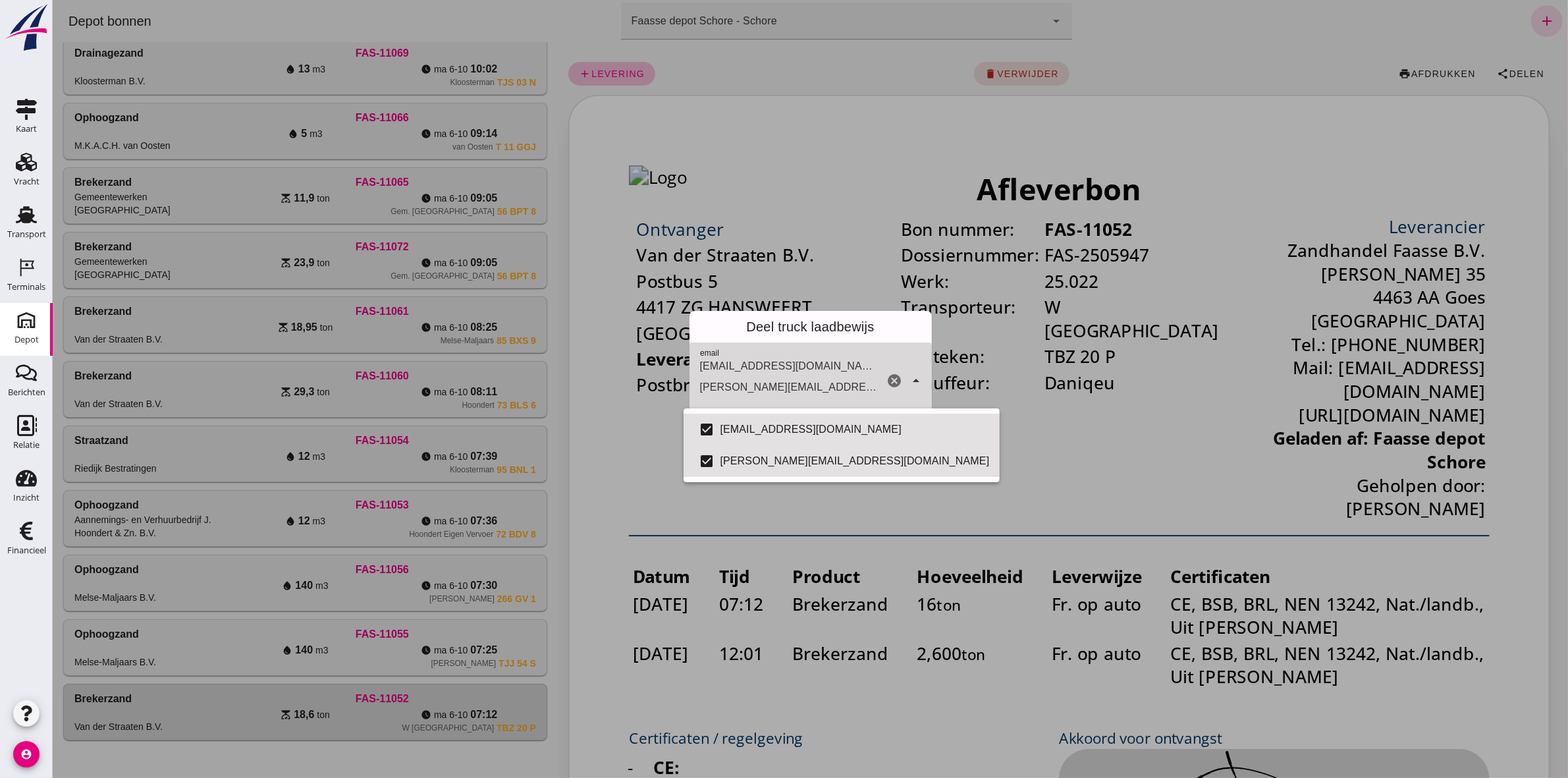
click at [887, 334] on div "Deel truck laadbewijs" at bounding box center [810, 327] width 243 height 32
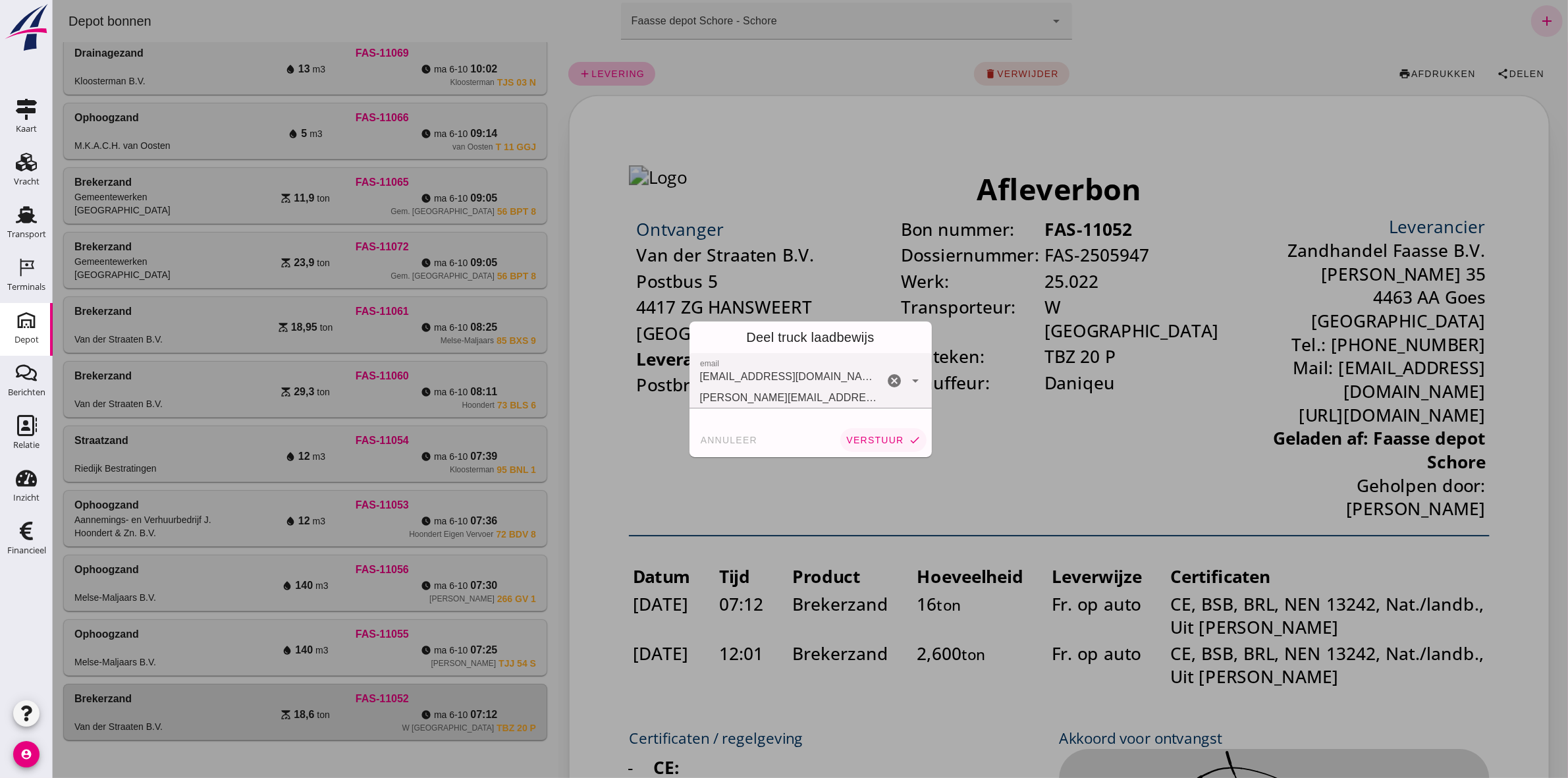
click at [874, 438] on span "verstuur" at bounding box center [874, 439] width 58 height 11
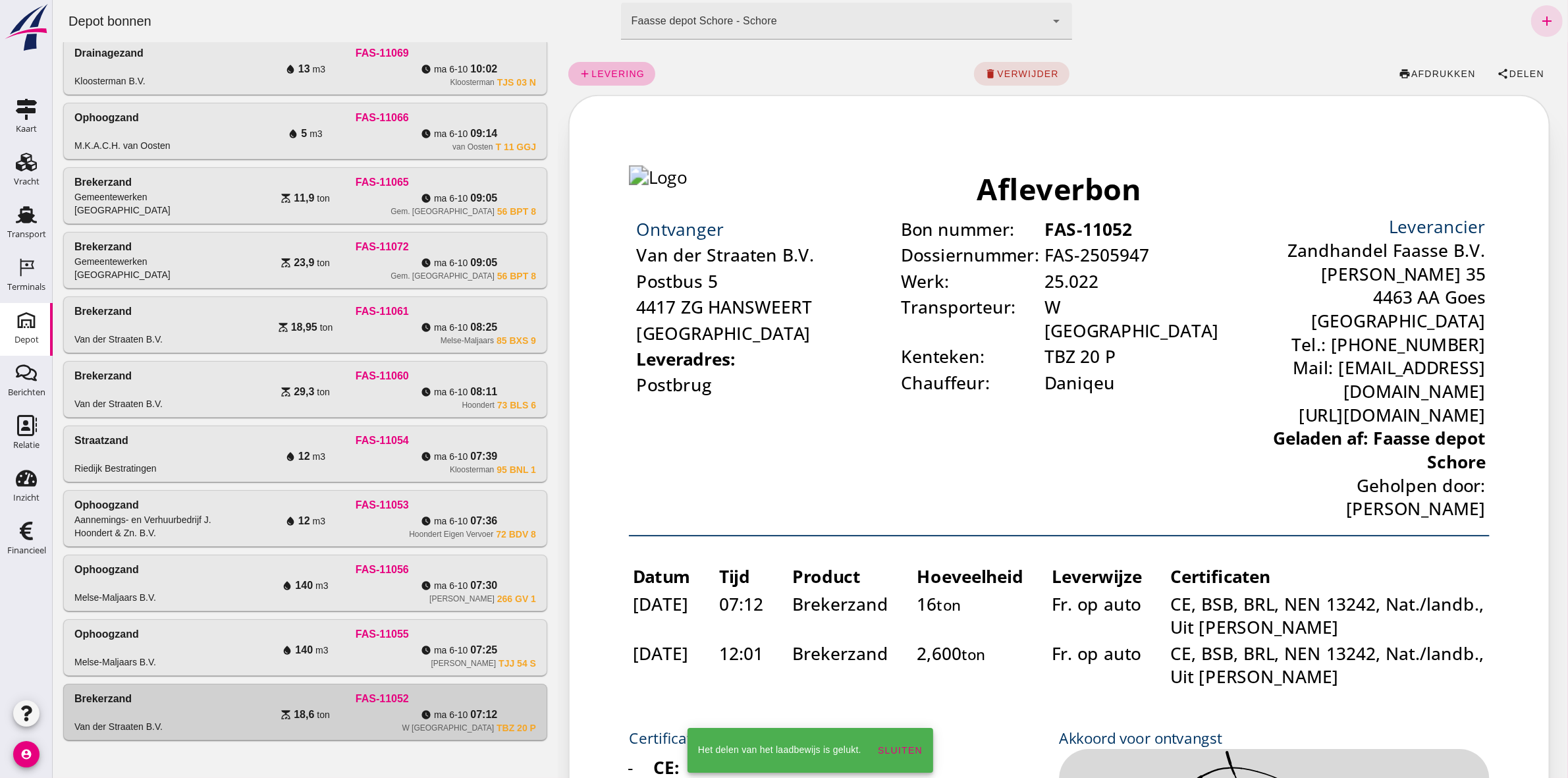
drag, startPoint x: 398, startPoint y: 640, endPoint x: 1015, endPoint y: 445, distance: 647.1
click at [398, 640] on div "FAS-11055" at bounding box center [382, 634] width 308 height 16
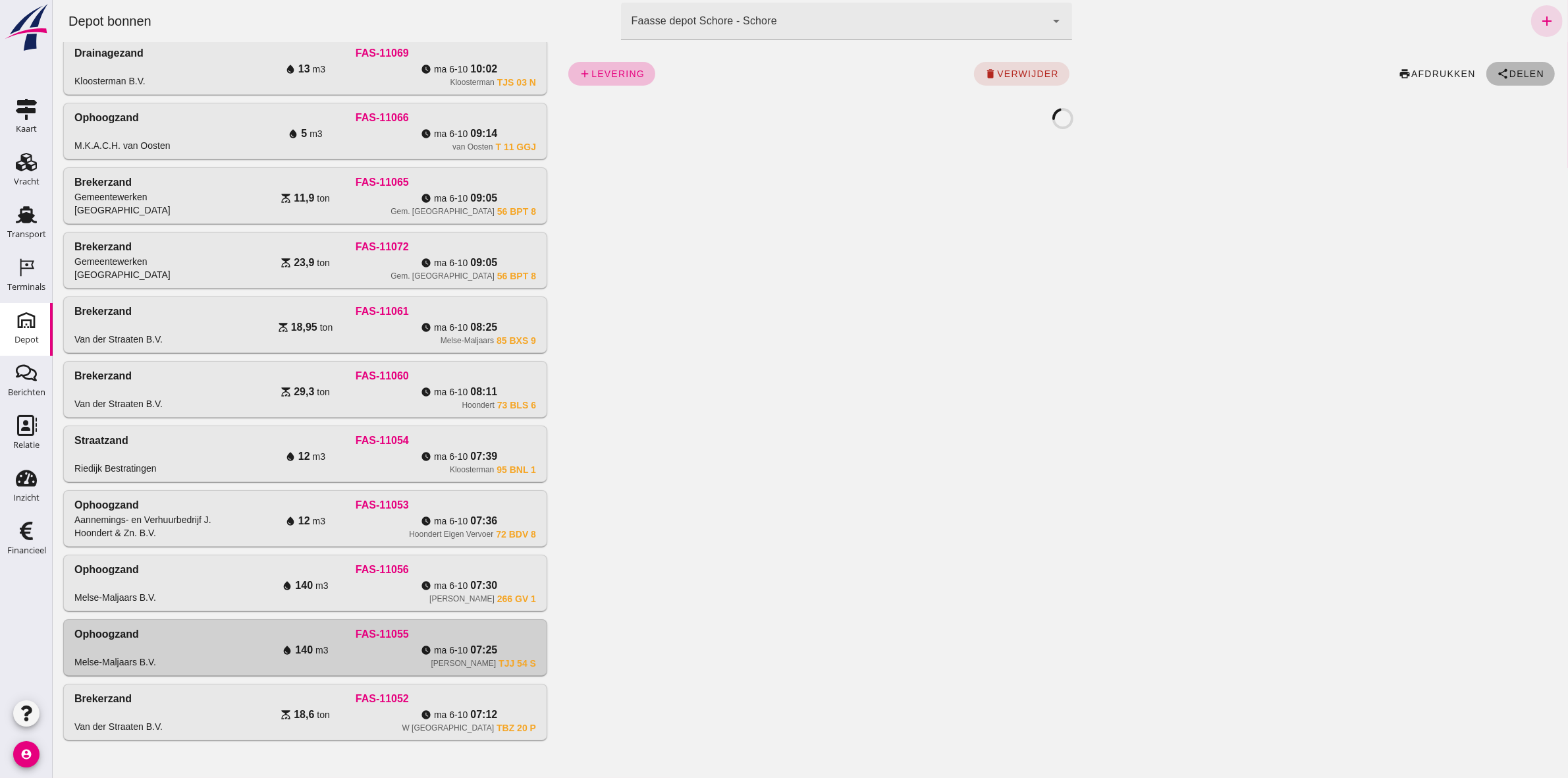
click at [1508, 75] on span "Delen" at bounding box center [1526, 73] width 35 height 11
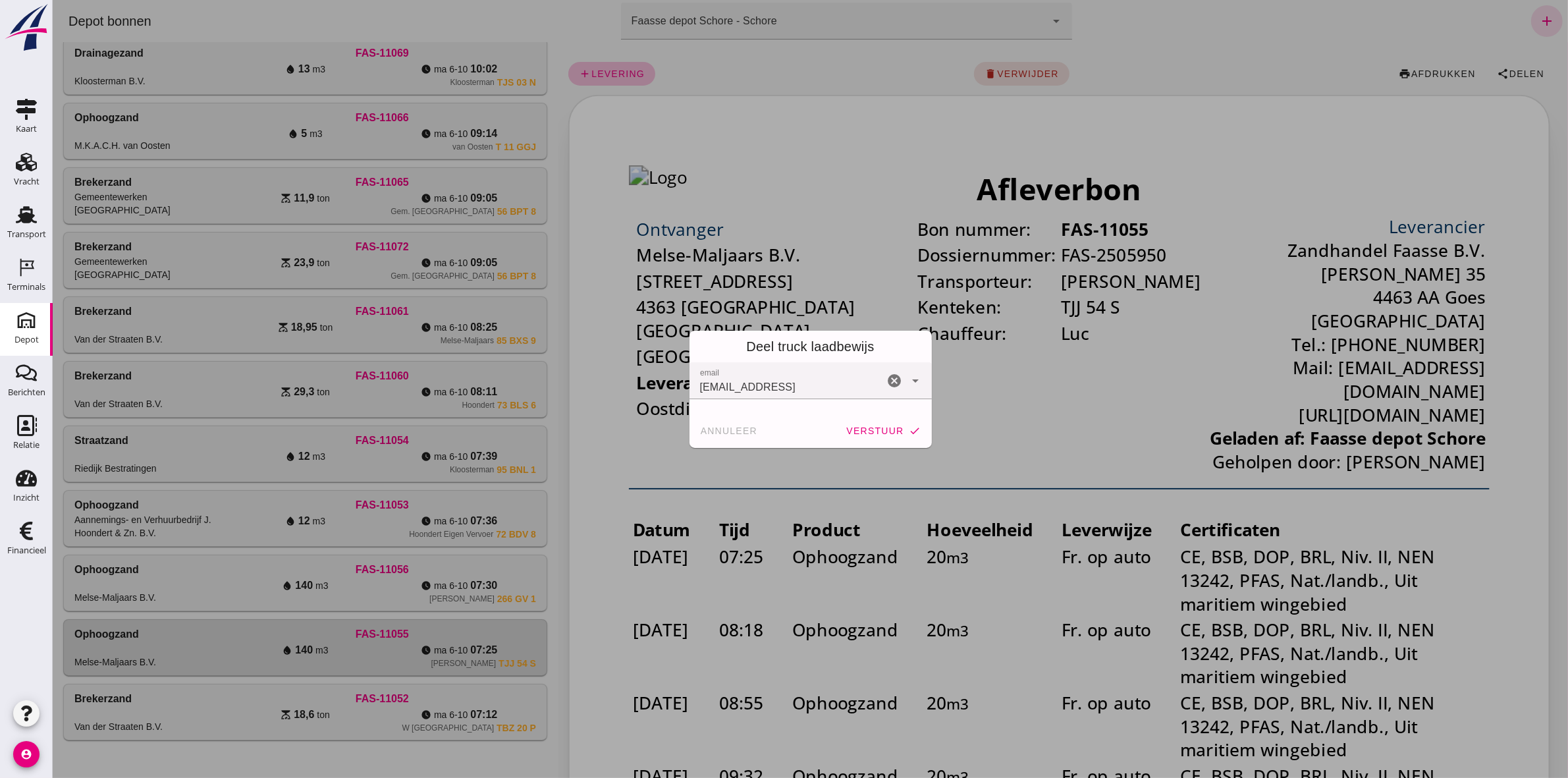
drag, startPoint x: 884, startPoint y: 432, endPoint x: 874, endPoint y: 432, distance: 10.0
click at [882, 432] on span "verstuur" at bounding box center [874, 430] width 58 height 11
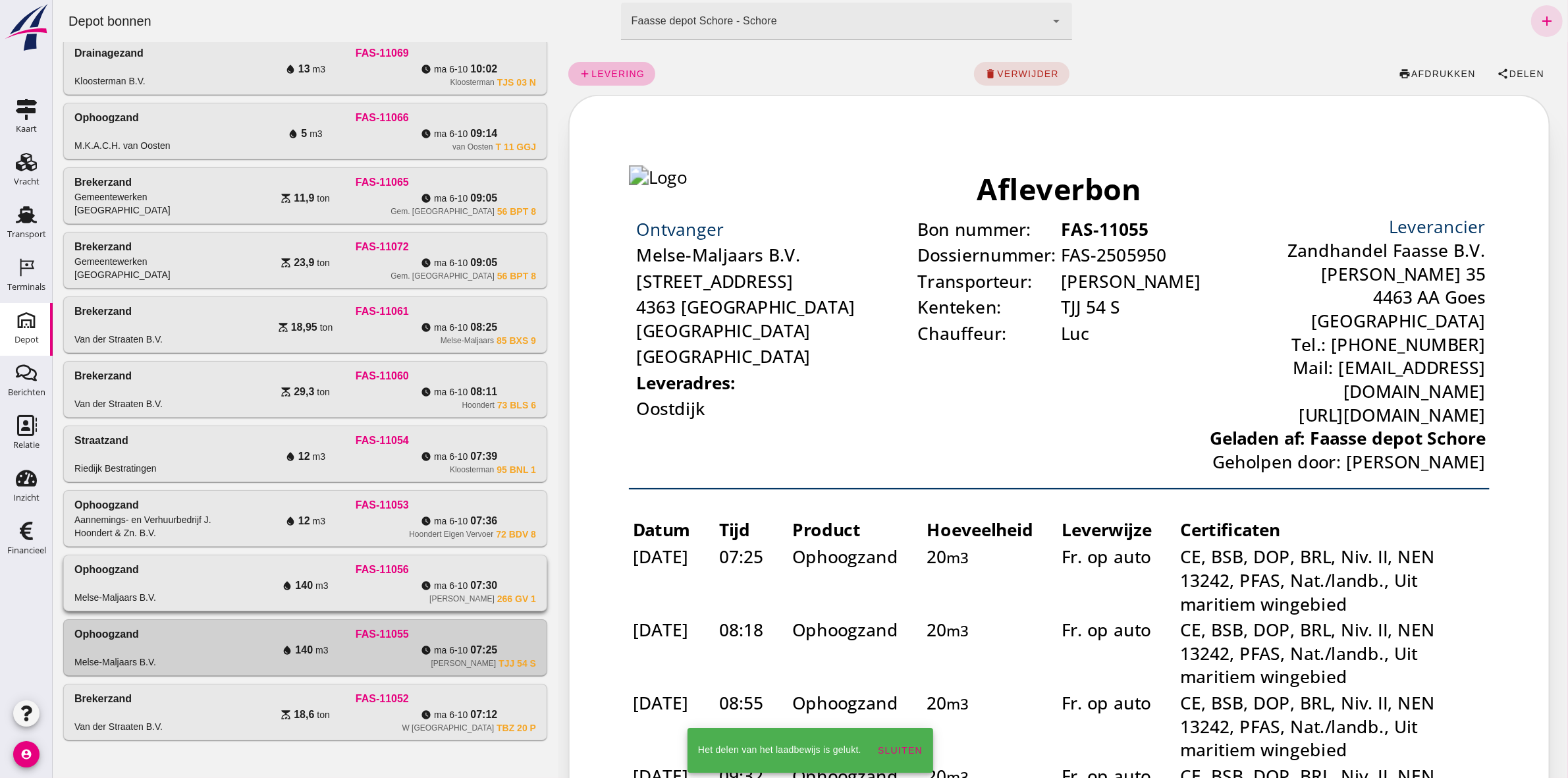
drag, startPoint x: 377, startPoint y: 586, endPoint x: 1459, endPoint y: 300, distance: 1119.2
click at [378, 586] on div "water_drop 140 m3 watch_later ma 6-10 07:30" at bounding box center [382, 585] width 308 height 16
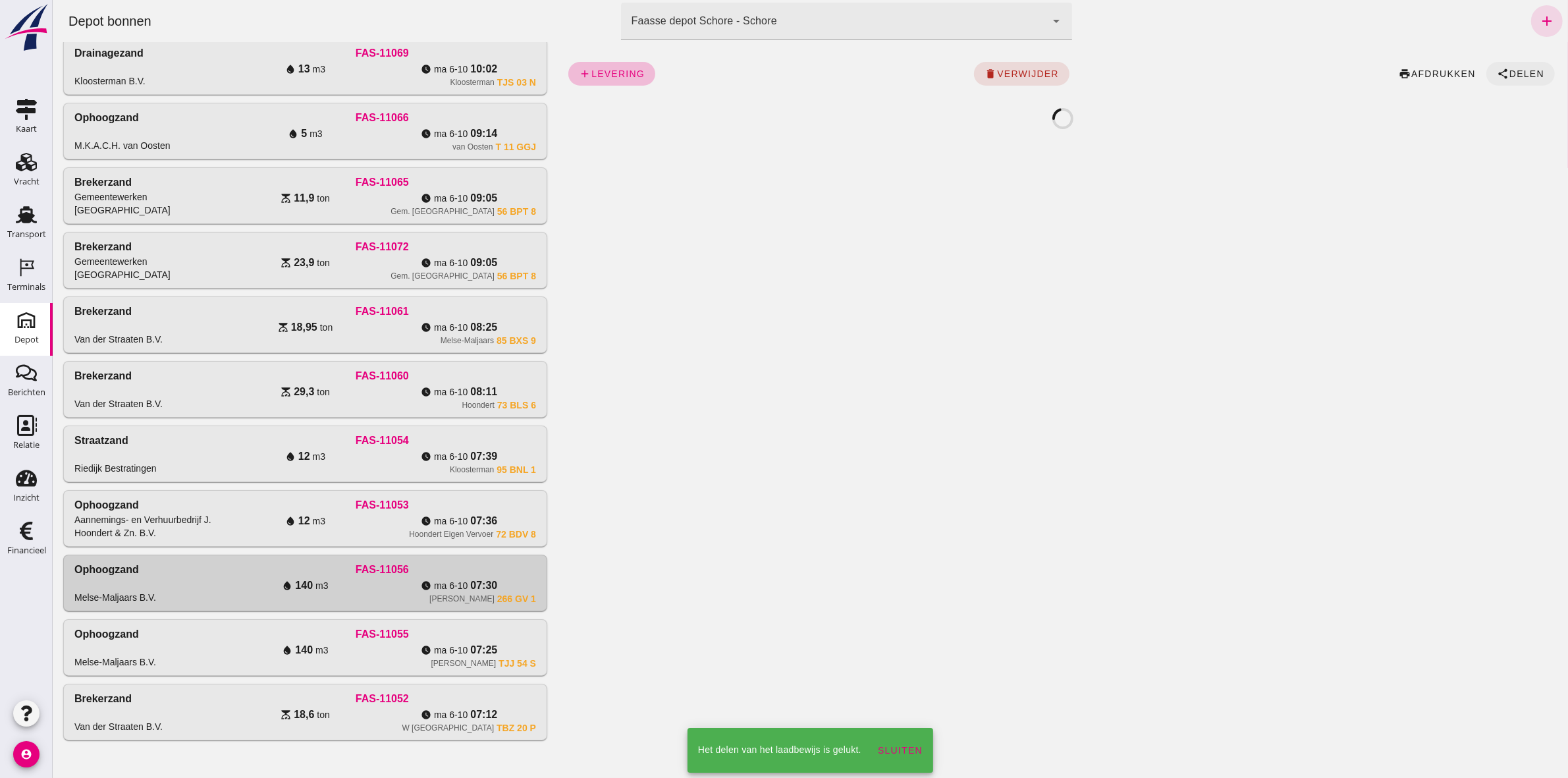
click at [1514, 68] on span "share Delen" at bounding box center [1520, 73] width 47 height 12
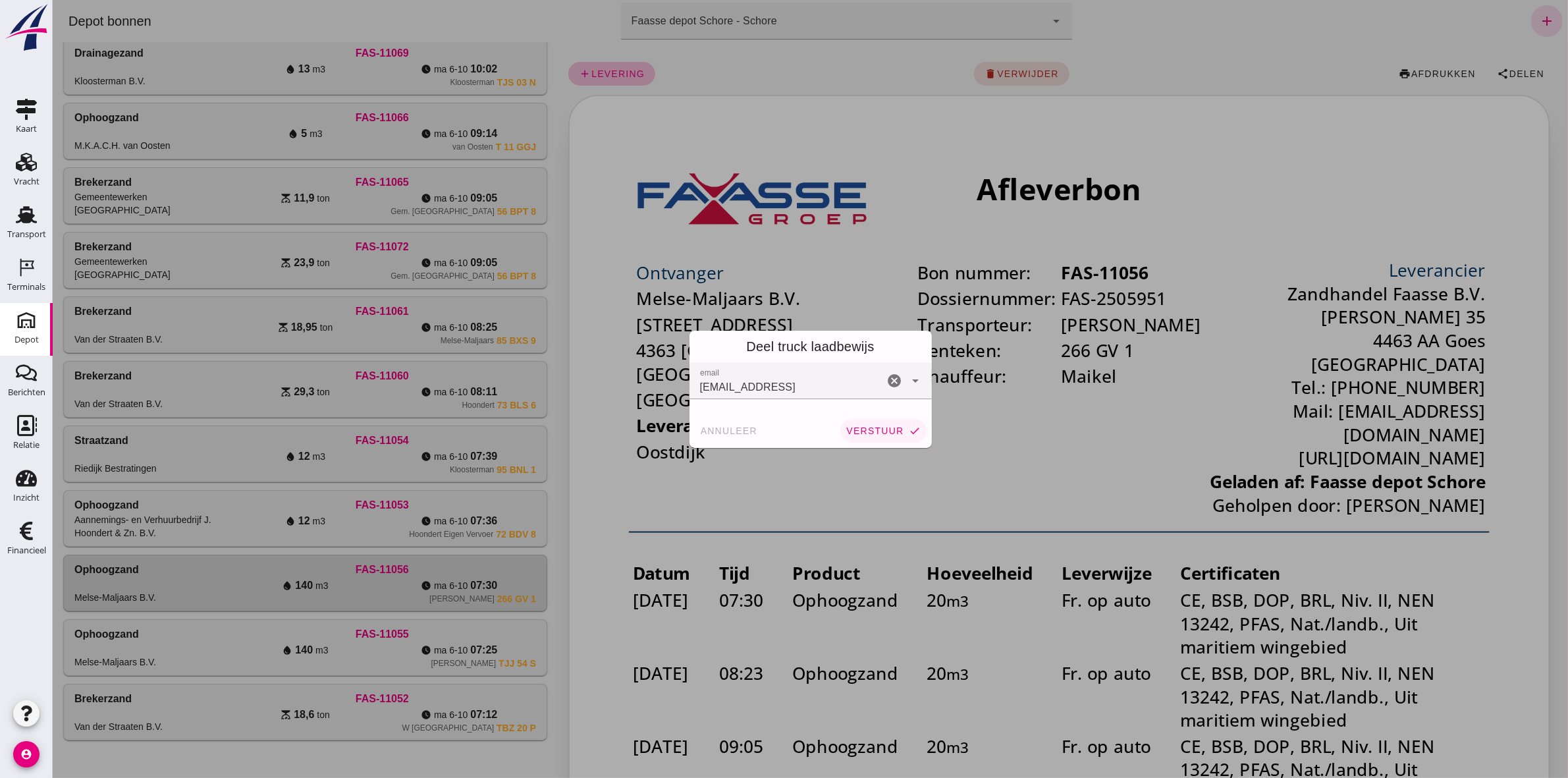
click at [869, 426] on span "verstuur" at bounding box center [874, 430] width 58 height 11
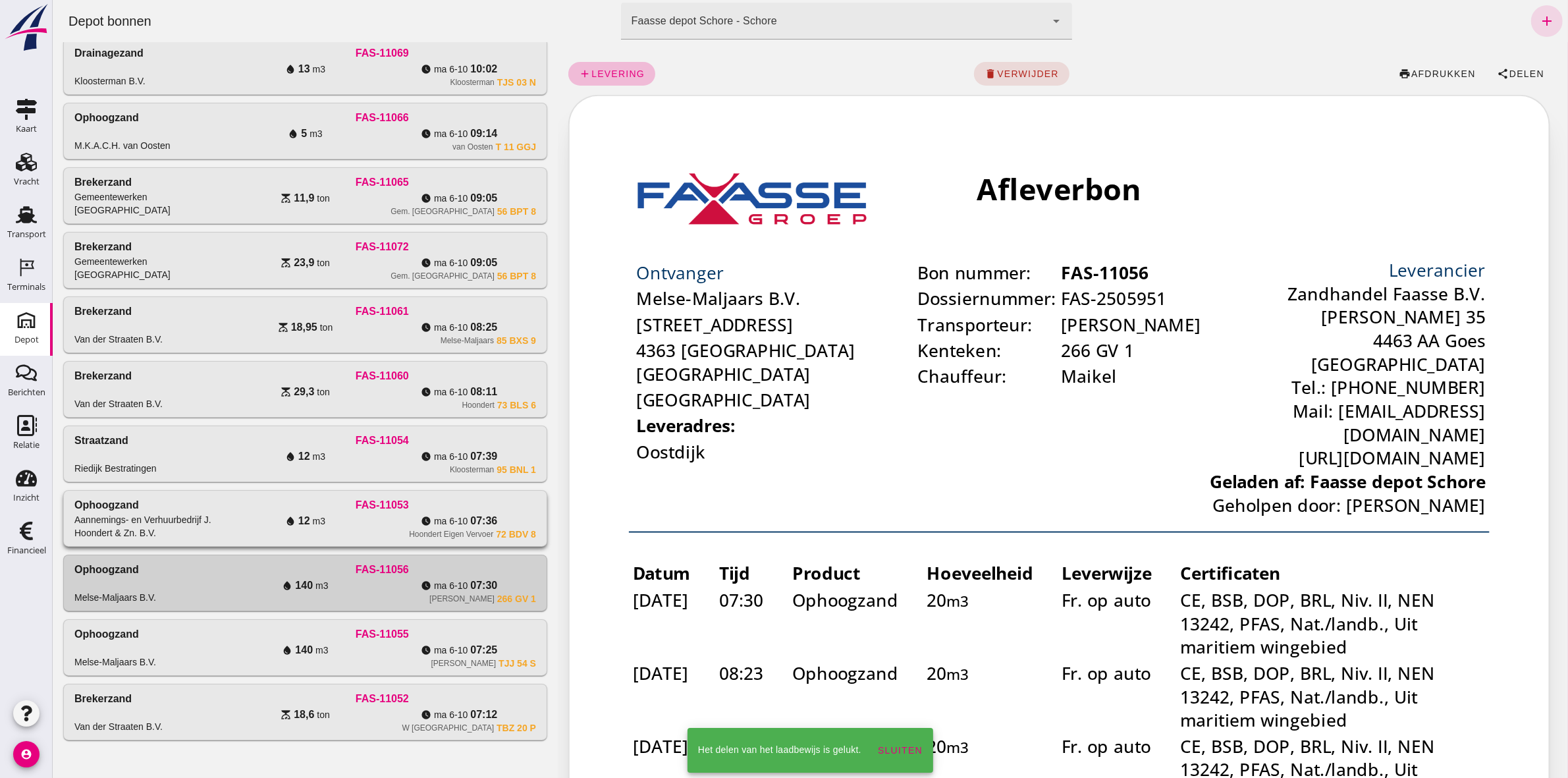
click at [425, 522] on icon "watch_later" at bounding box center [425, 521] width 11 height 11
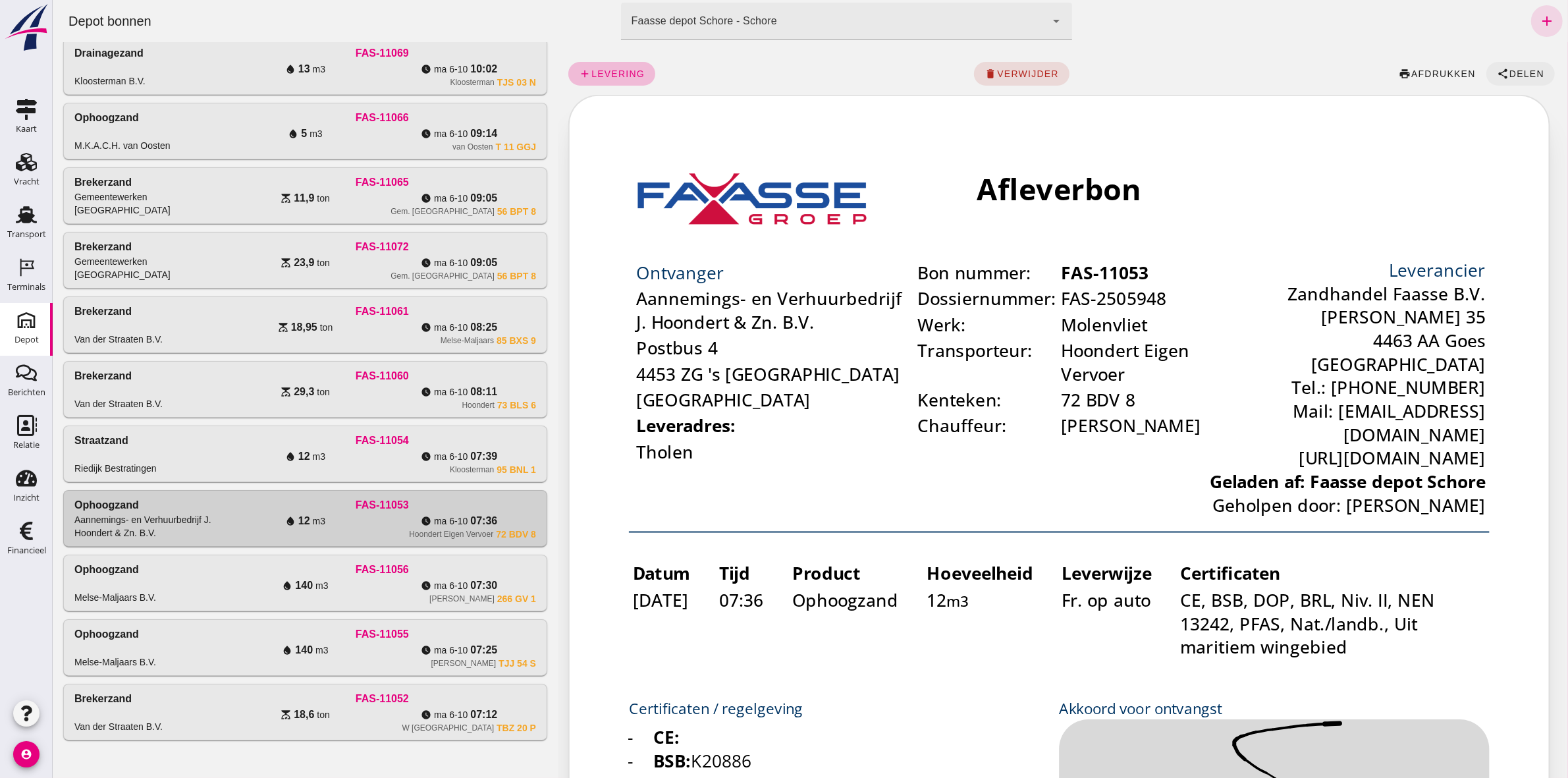
click at [1519, 69] on span "Delen" at bounding box center [1526, 73] width 35 height 11
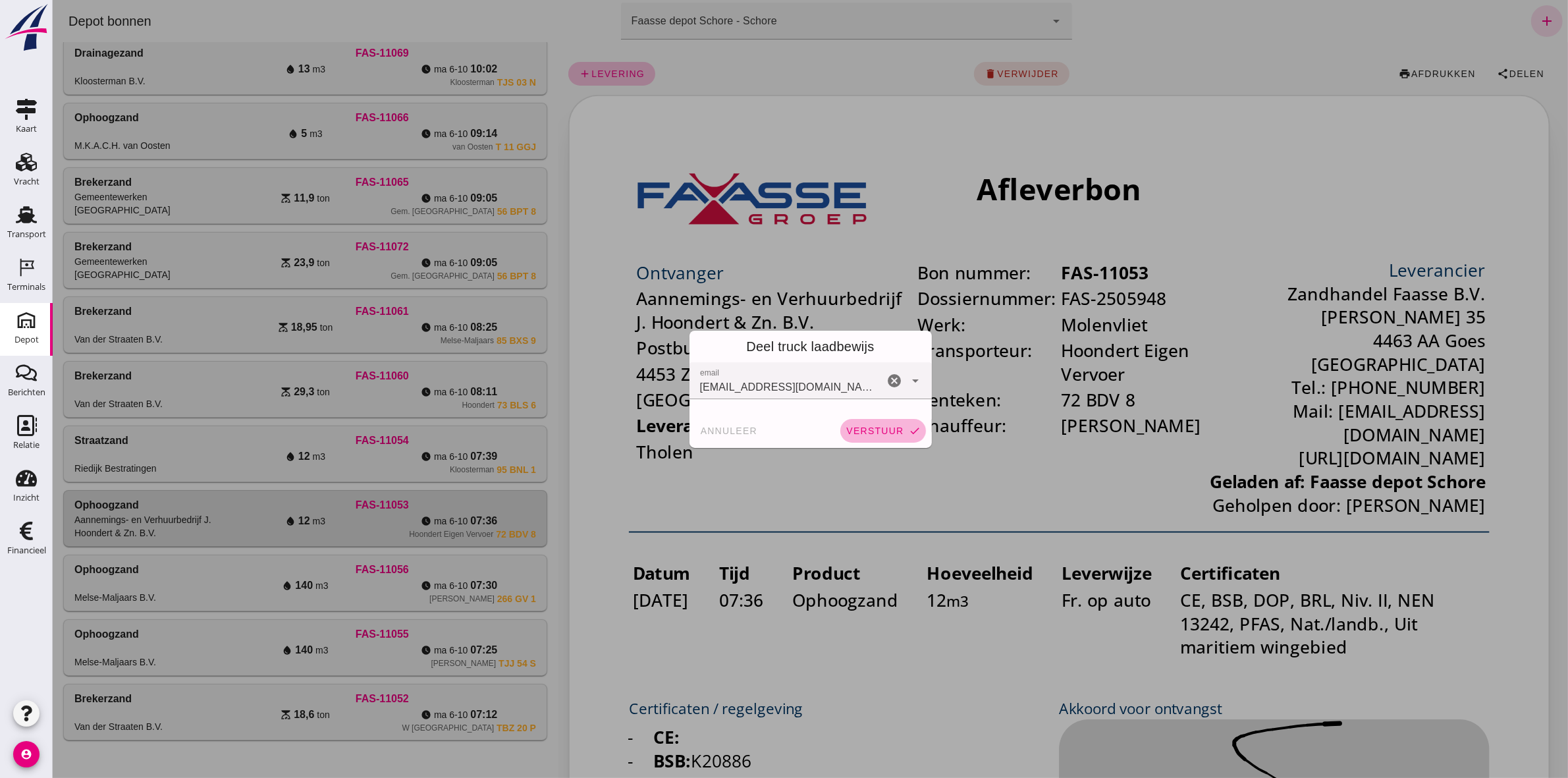
click at [877, 436] on button "verstuur check" at bounding box center [882, 431] width 85 height 24
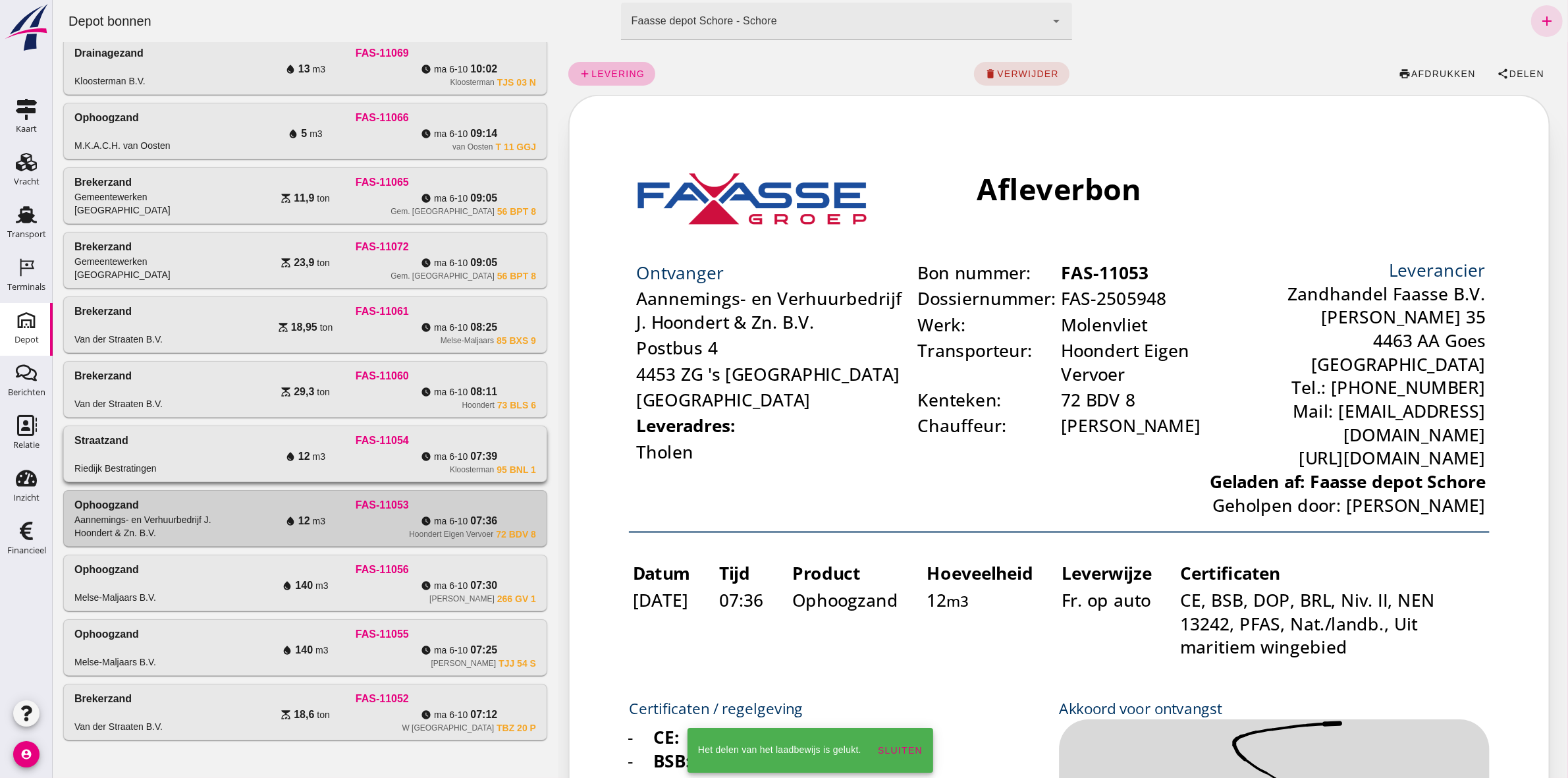
click at [454, 450] on span "ma 6-10" at bounding box center [450, 456] width 34 height 13
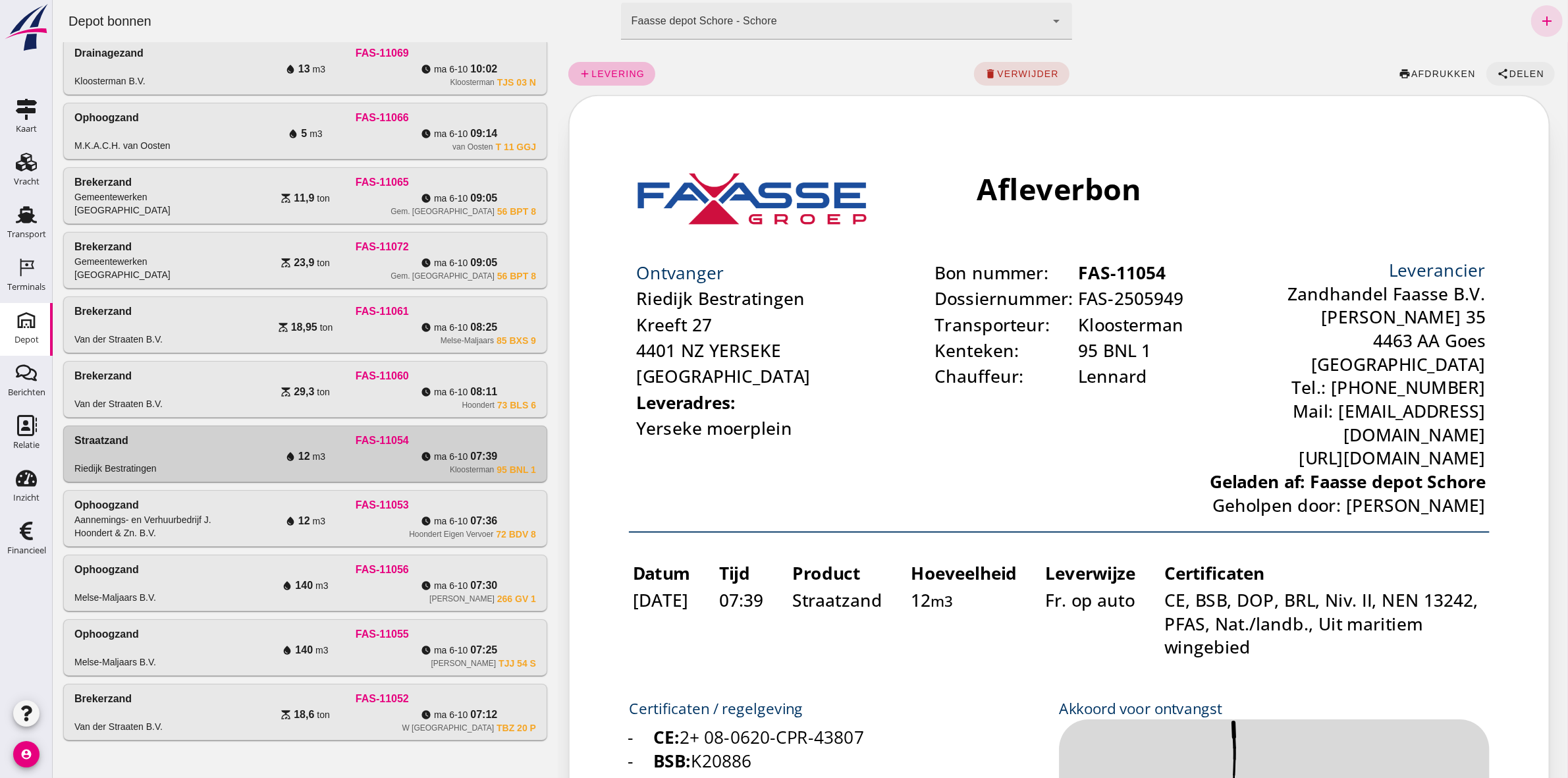
click at [1512, 68] on span "share Delen" at bounding box center [1520, 73] width 47 height 12
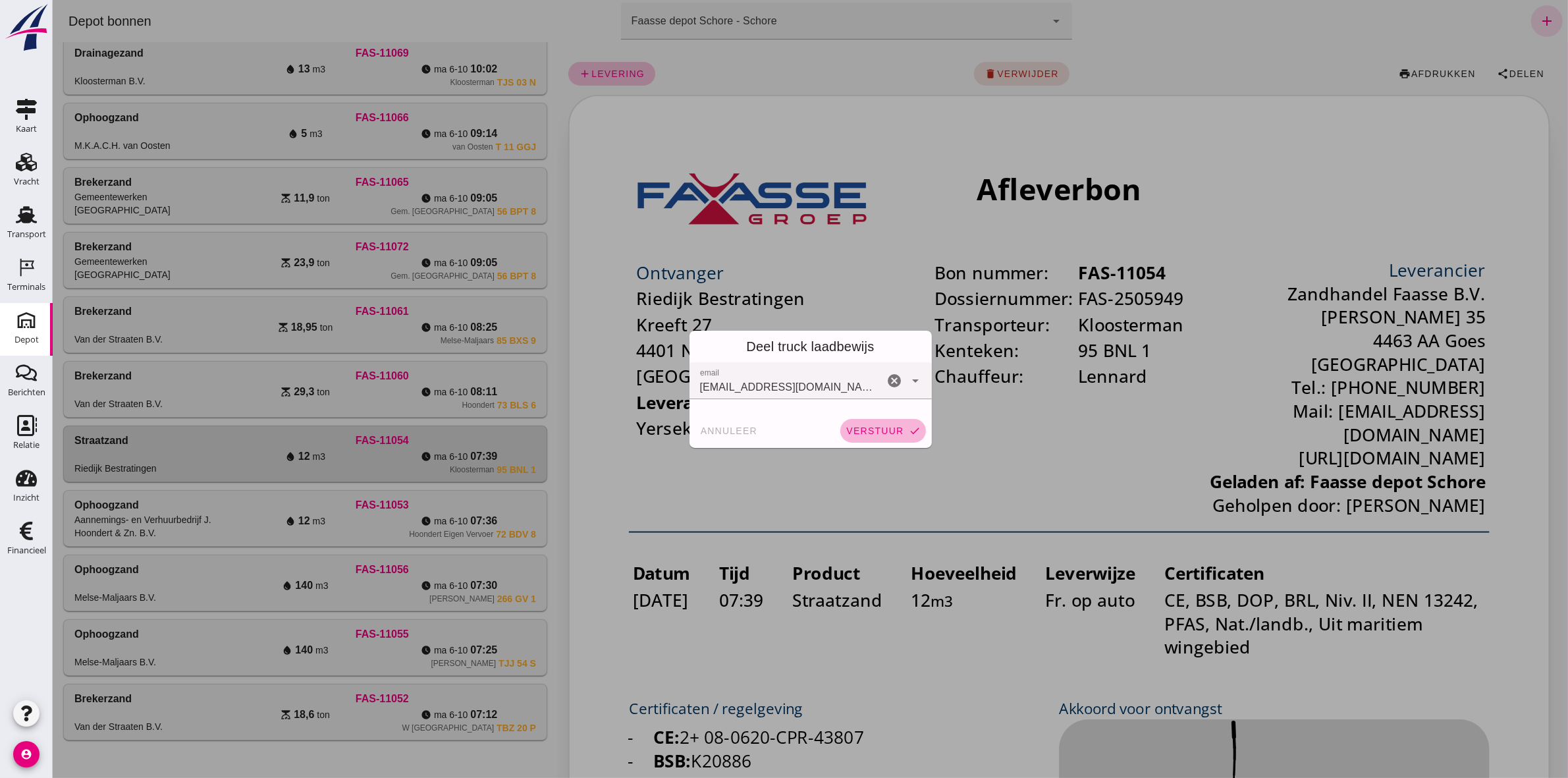
click at [896, 432] on span "verstuur" at bounding box center [874, 430] width 58 height 11
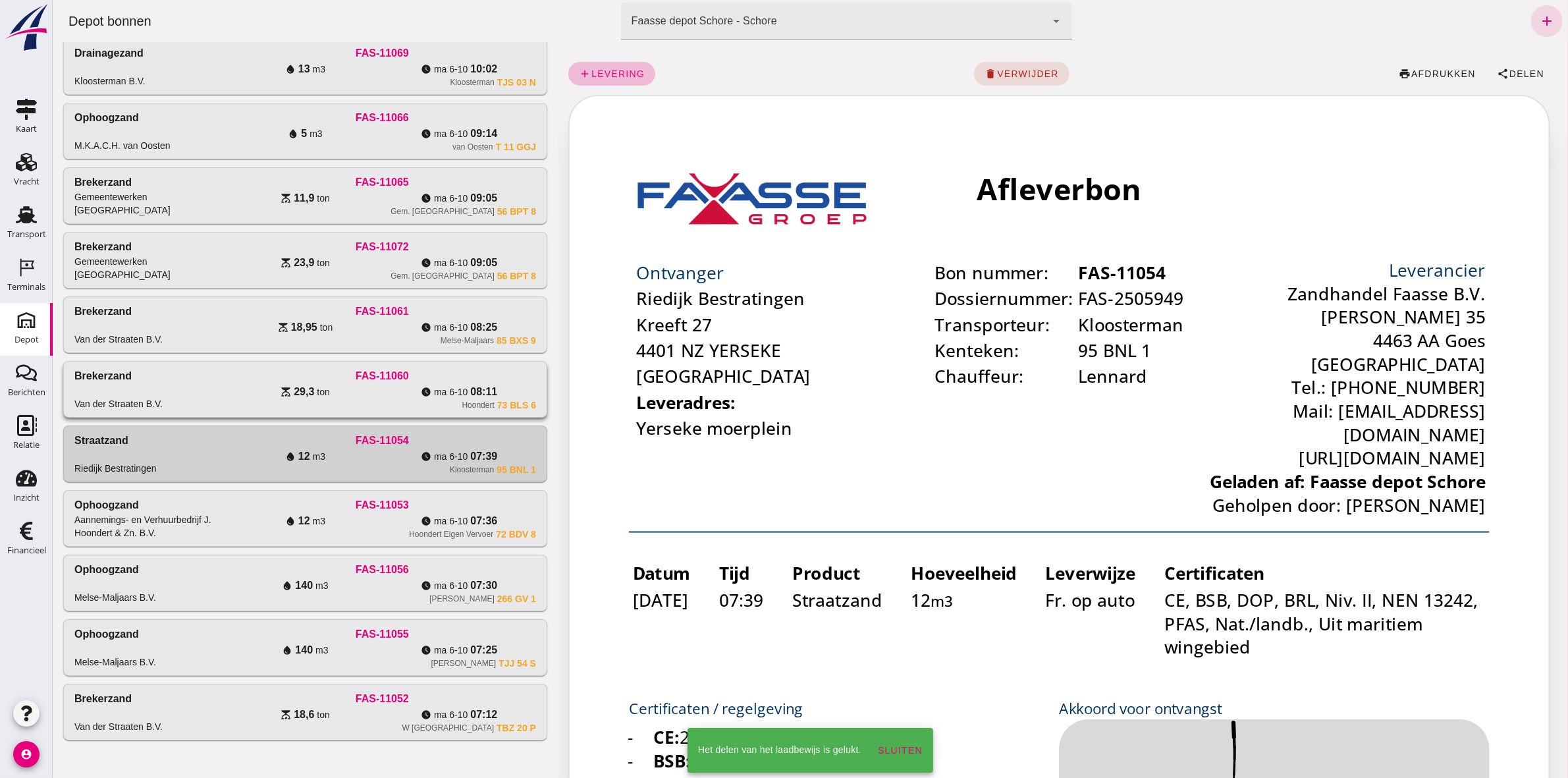
drag, startPoint x: 1631, startPoint y: 205, endPoint x: 433, endPoint y: 379, distance: 1210.6
click at [432, 379] on div "FAS-11060" at bounding box center [382, 376] width 308 height 16
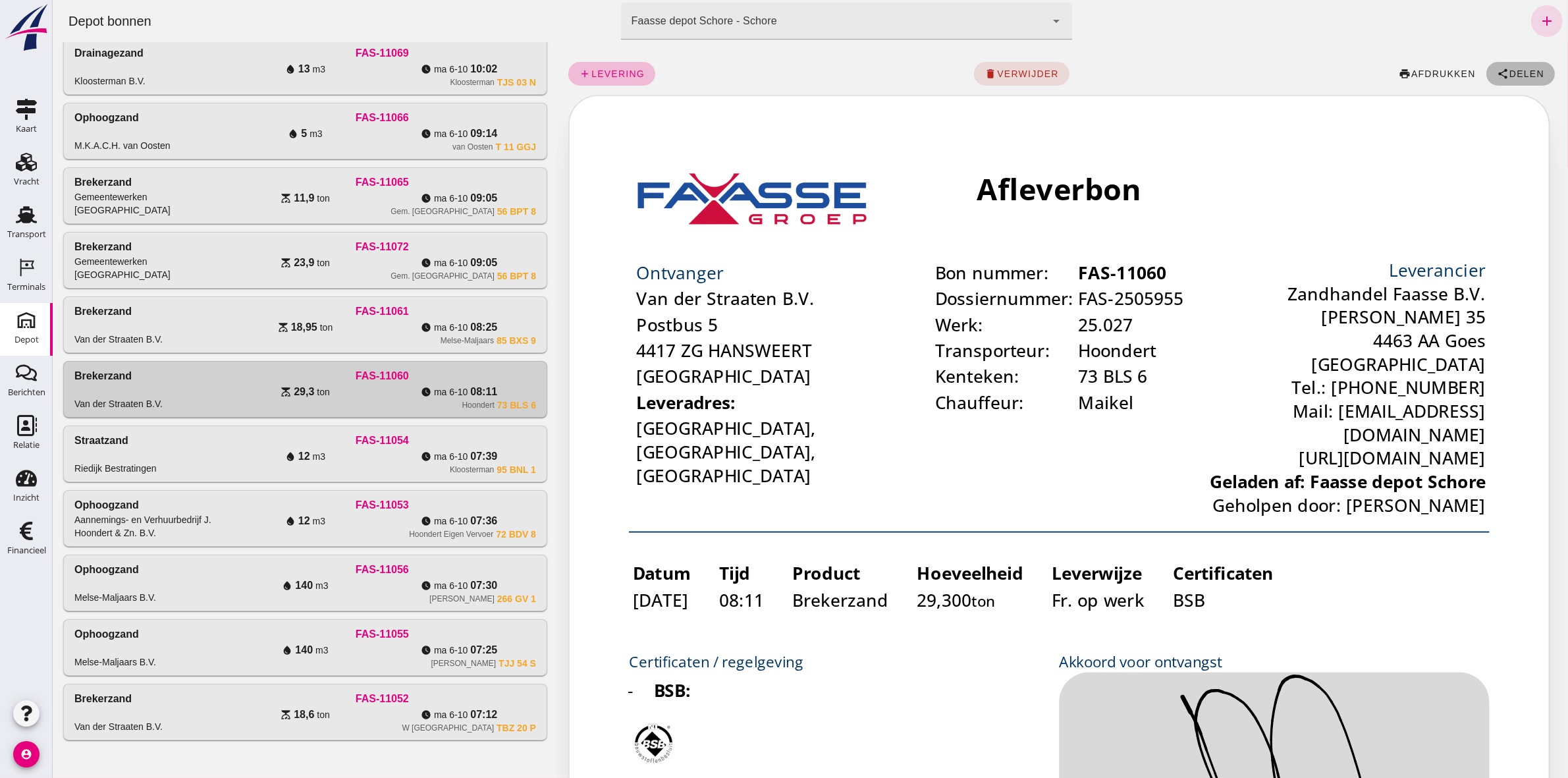
click at [1497, 75] on icon "share" at bounding box center [1502, 73] width 12 height 12
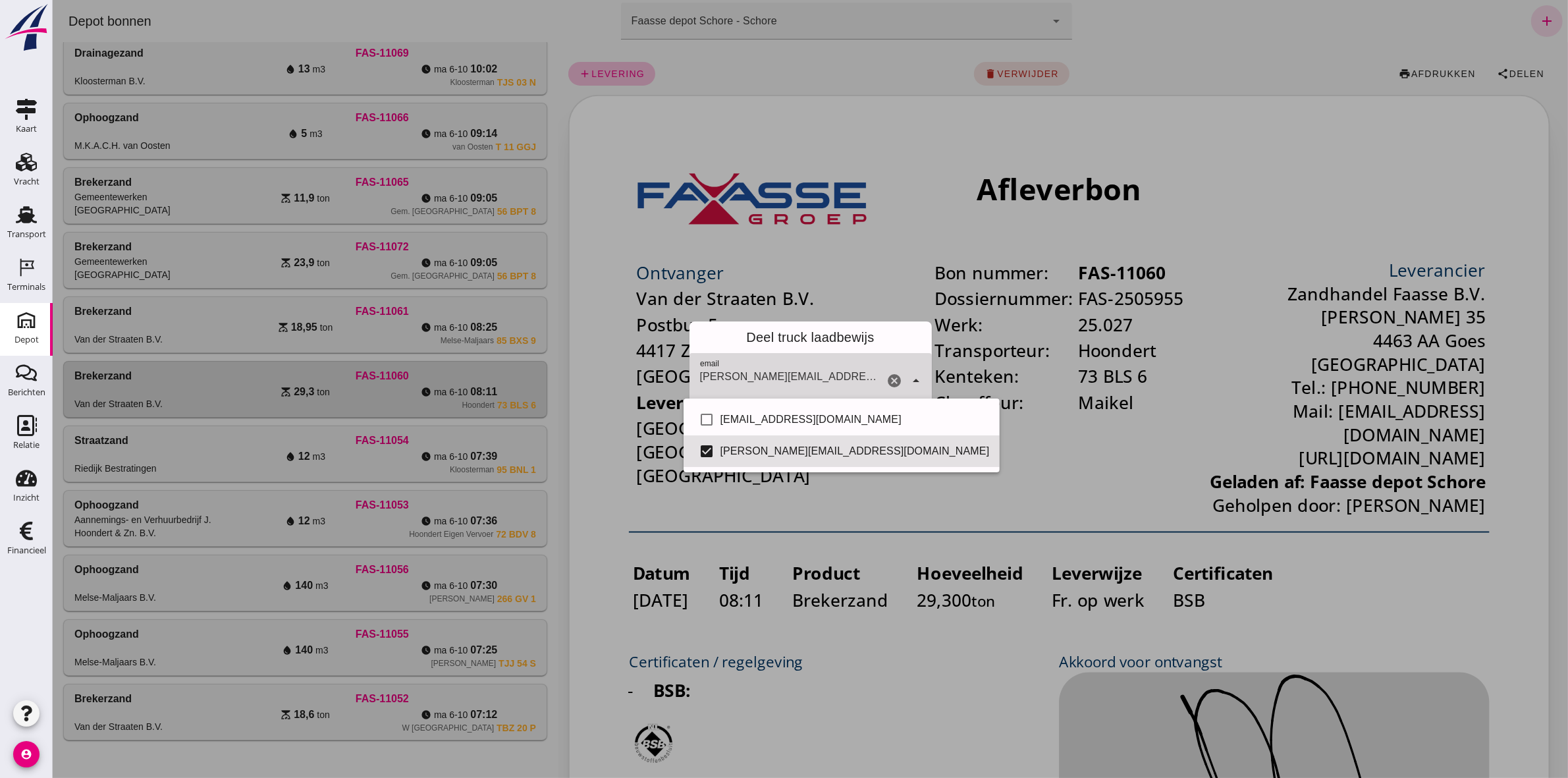
click at [911, 391] on div "arrow_drop_down" at bounding box center [914, 381] width 18 height 55
click at [763, 422] on div "Info@vd-straaten.nl" at bounding box center [855, 420] width 269 height 16
checkbox input "true"
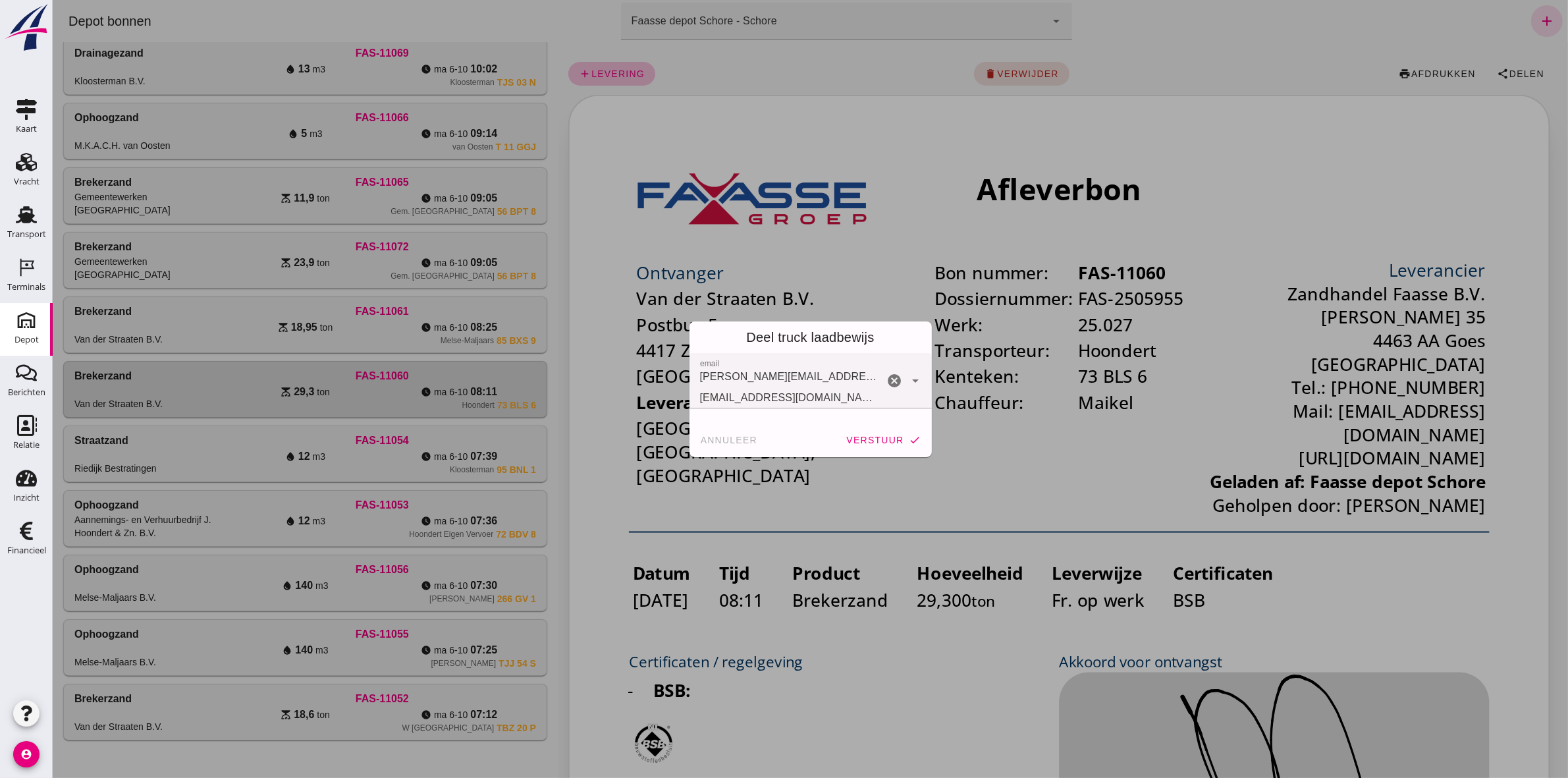
click at [801, 334] on div "Deel truck laadbewijs" at bounding box center [810, 337] width 243 height 32
click at [887, 433] on button "verstuur check" at bounding box center [882, 440] width 85 height 24
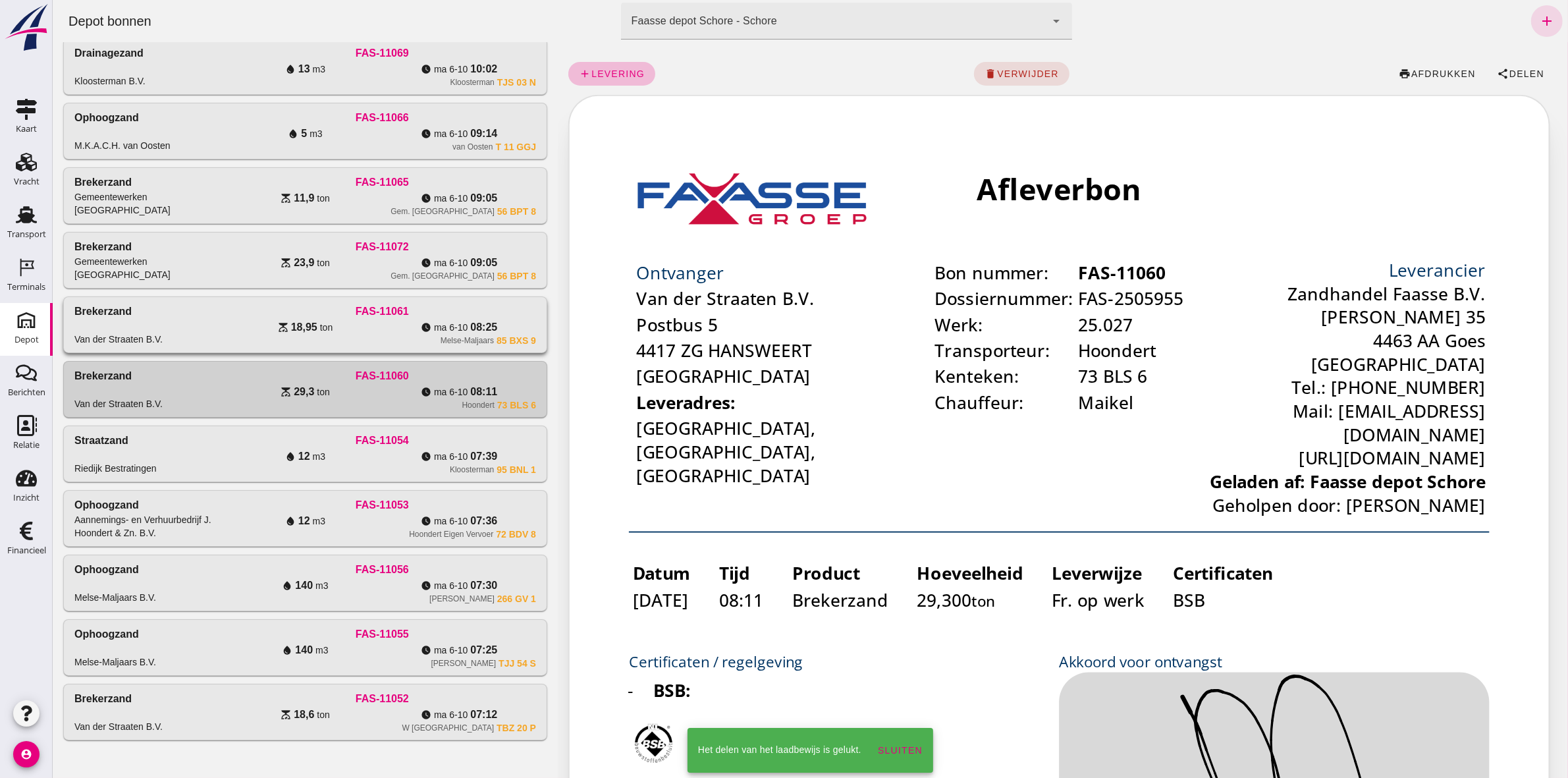
click at [197, 328] on div "Brekerzand Van der Straaten B.V." at bounding box center [151, 324] width 154 height 42
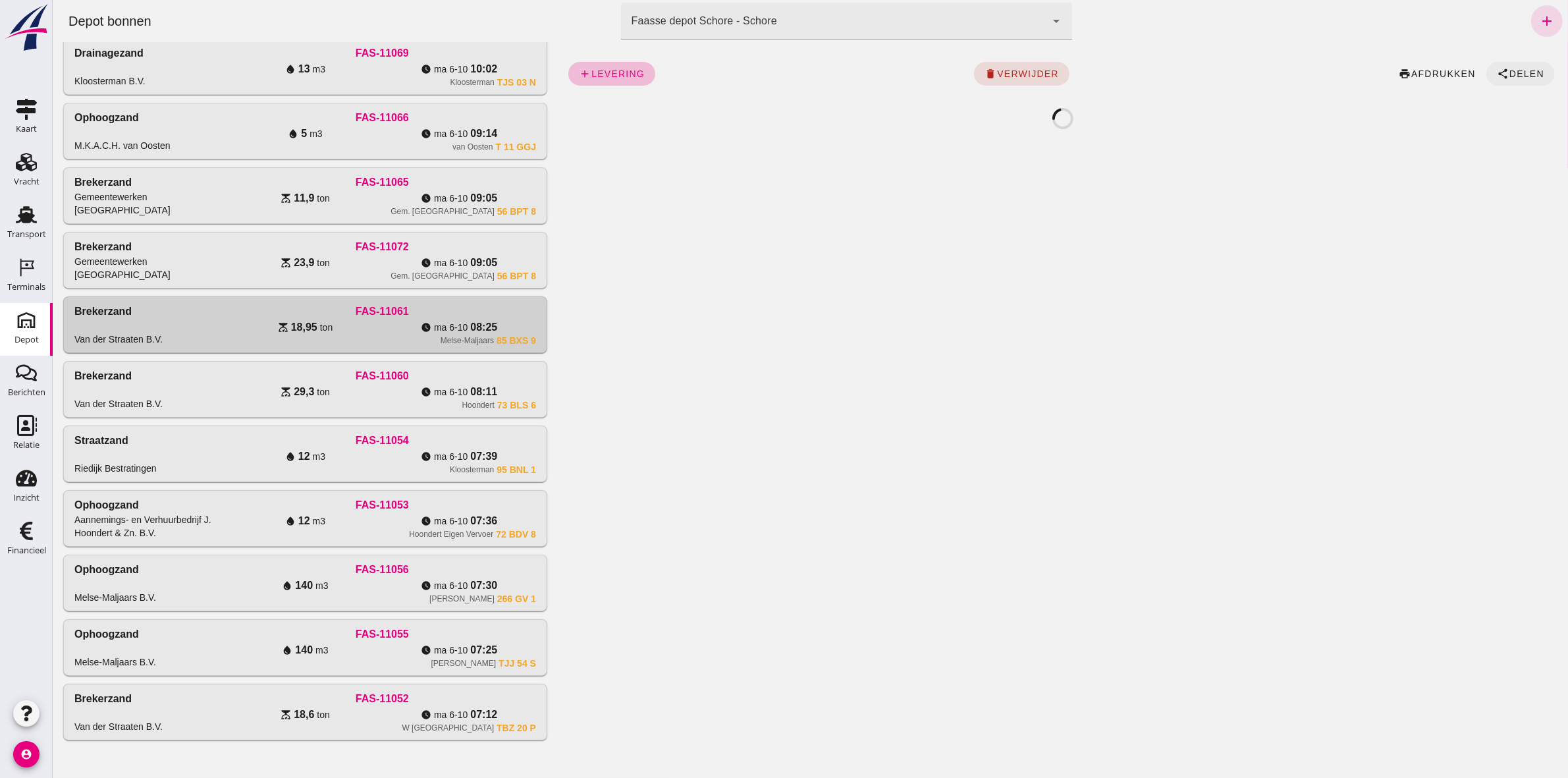
click at [1518, 74] on span "Delen" at bounding box center [1526, 73] width 35 height 11
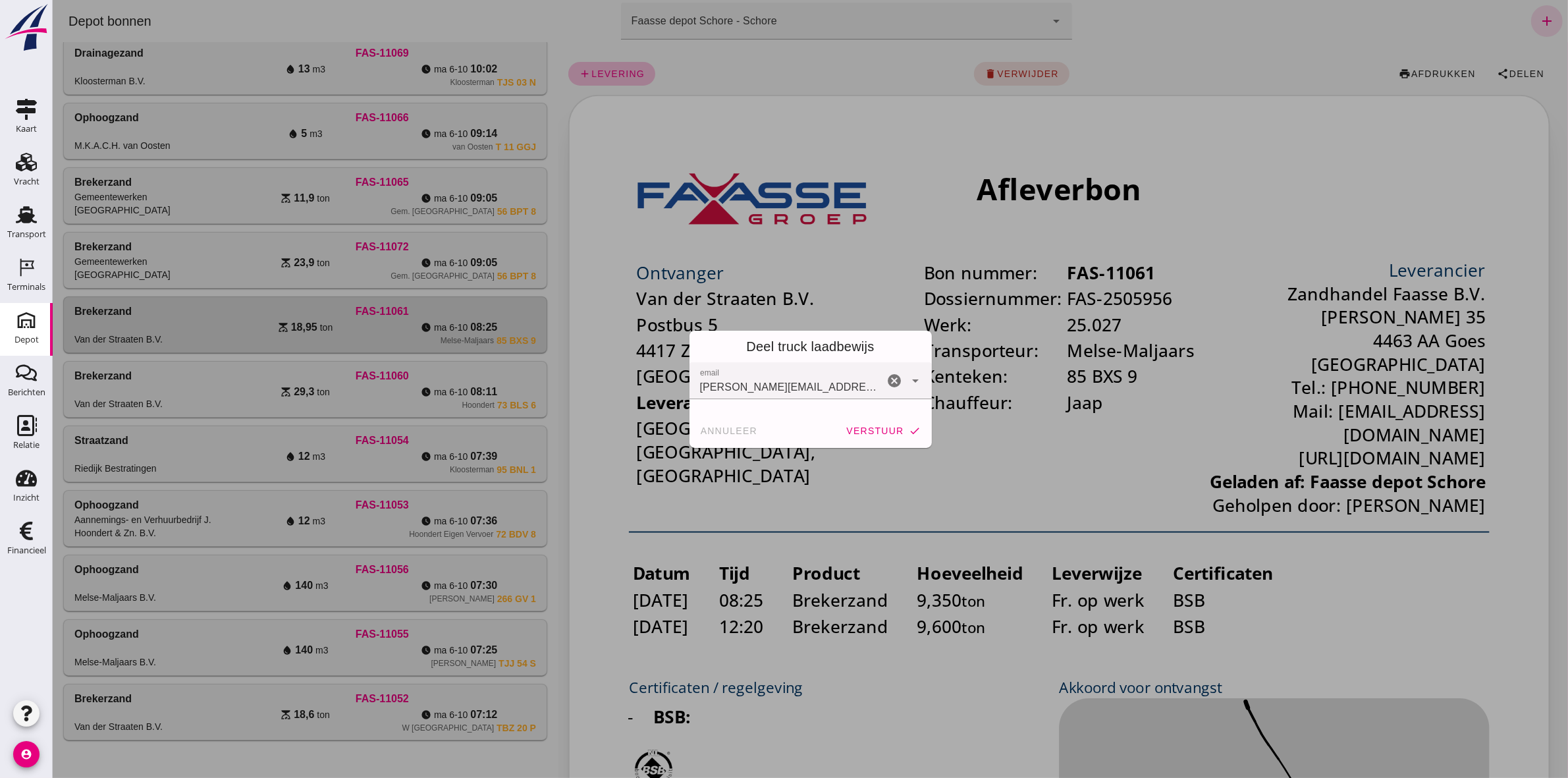
click at [908, 379] on icon "arrow_drop_down" at bounding box center [916, 381] width 16 height 16
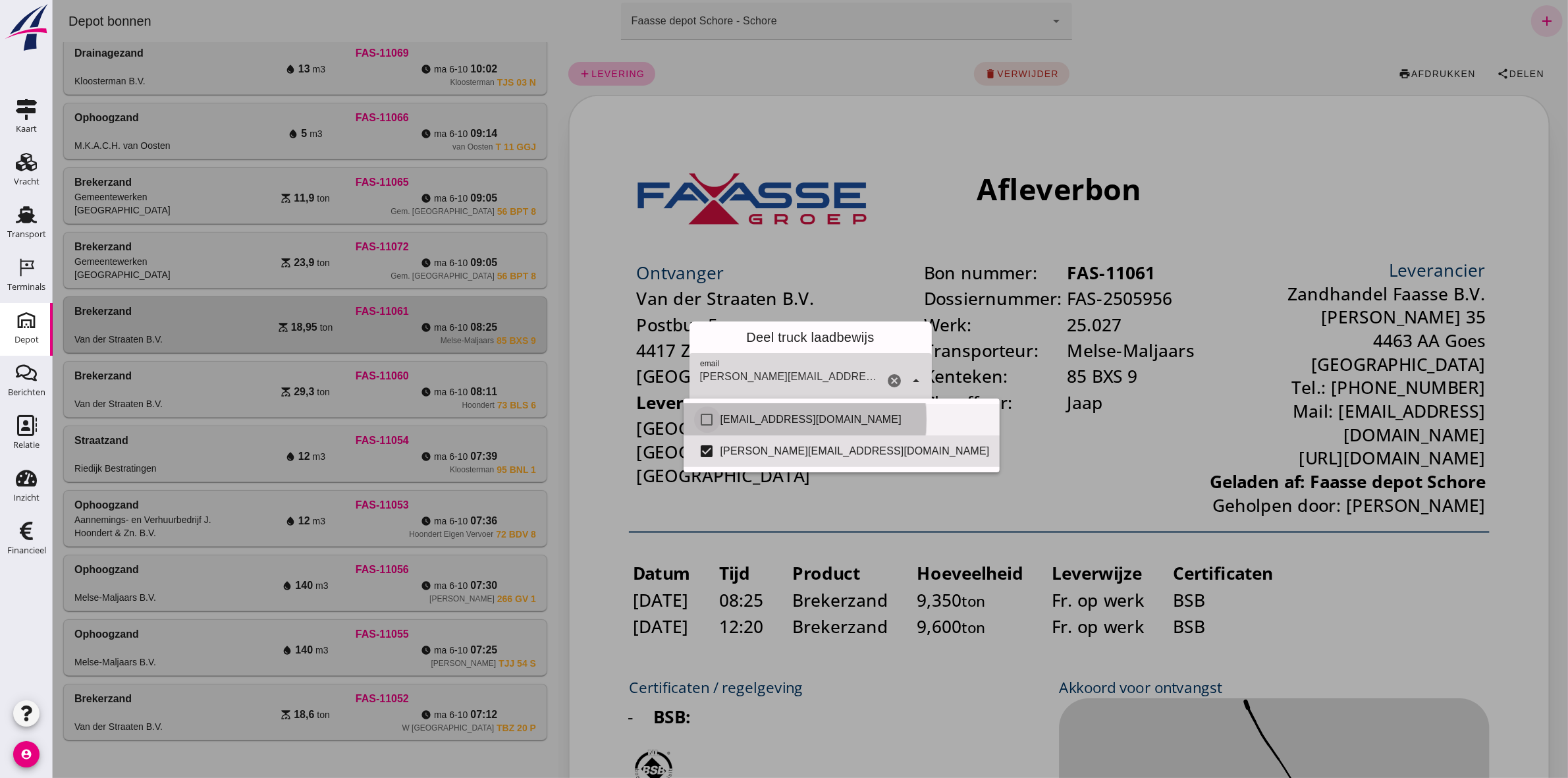
click at [712, 419] on input "checkbox" at bounding box center [706, 419] width 26 height 26
checkbox input "true"
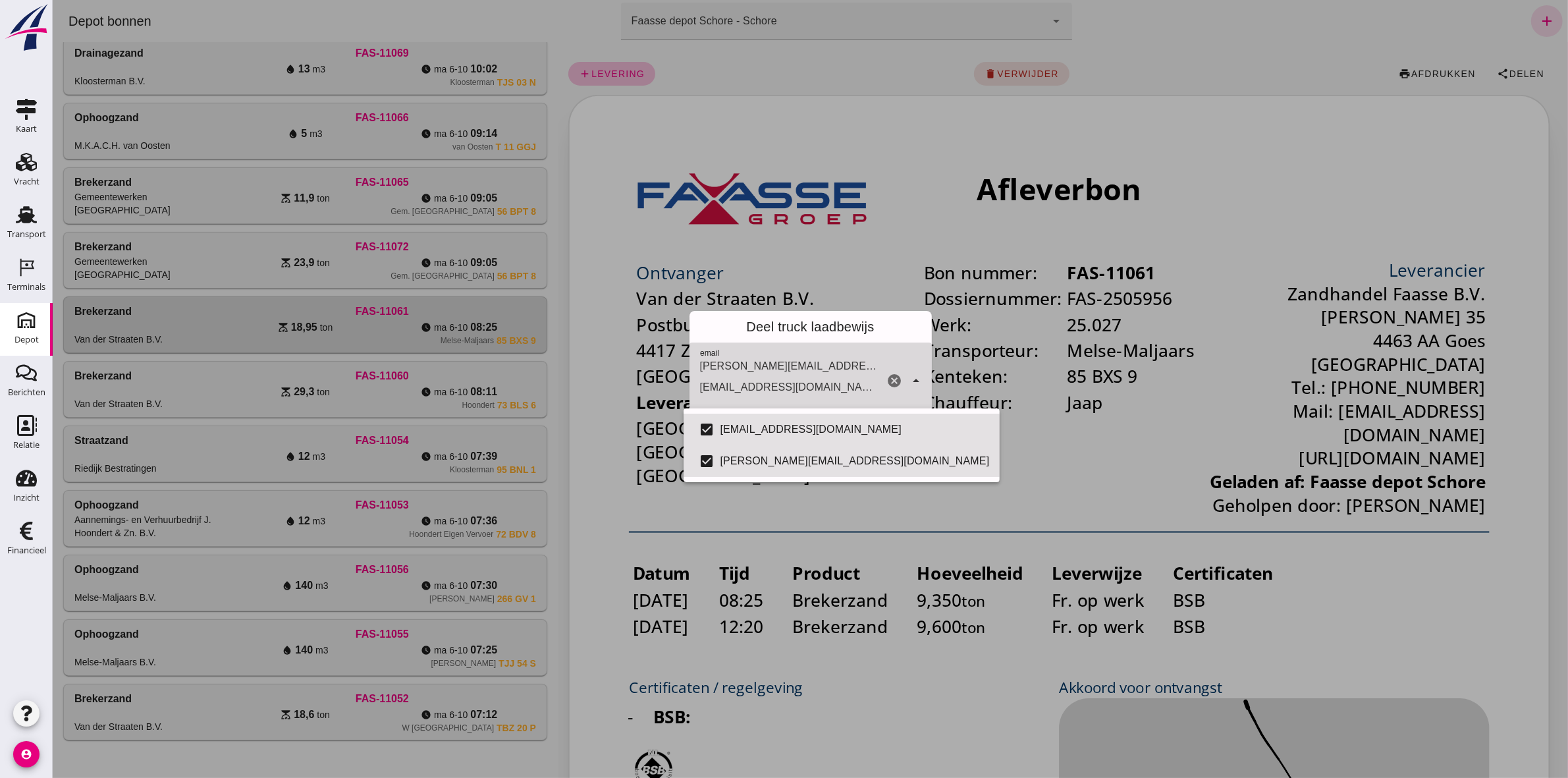
click at [882, 339] on div "Deel truck laadbewijs" at bounding box center [810, 327] width 243 height 32
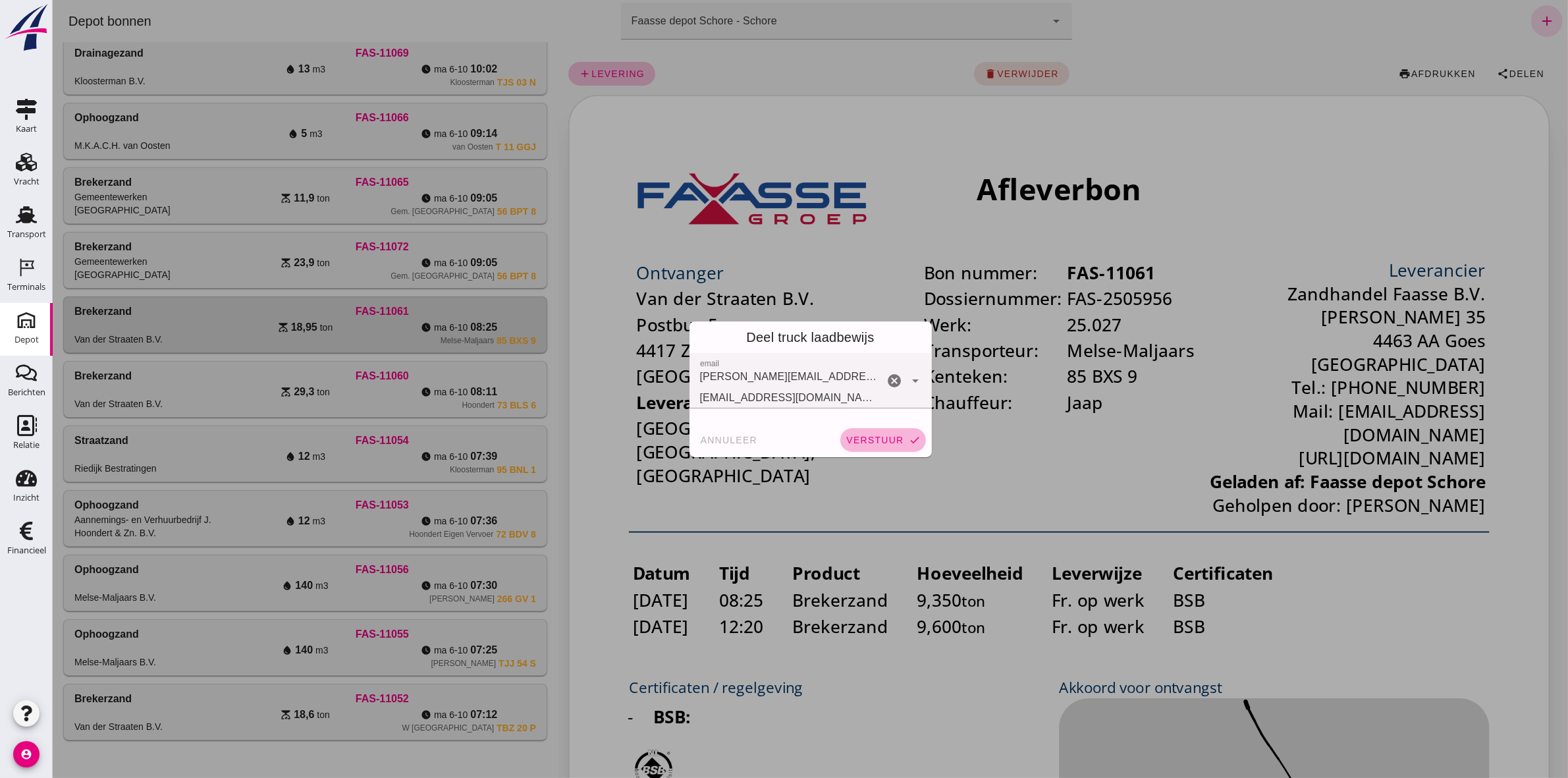
click at [884, 446] on button "verstuur check" at bounding box center [882, 440] width 85 height 24
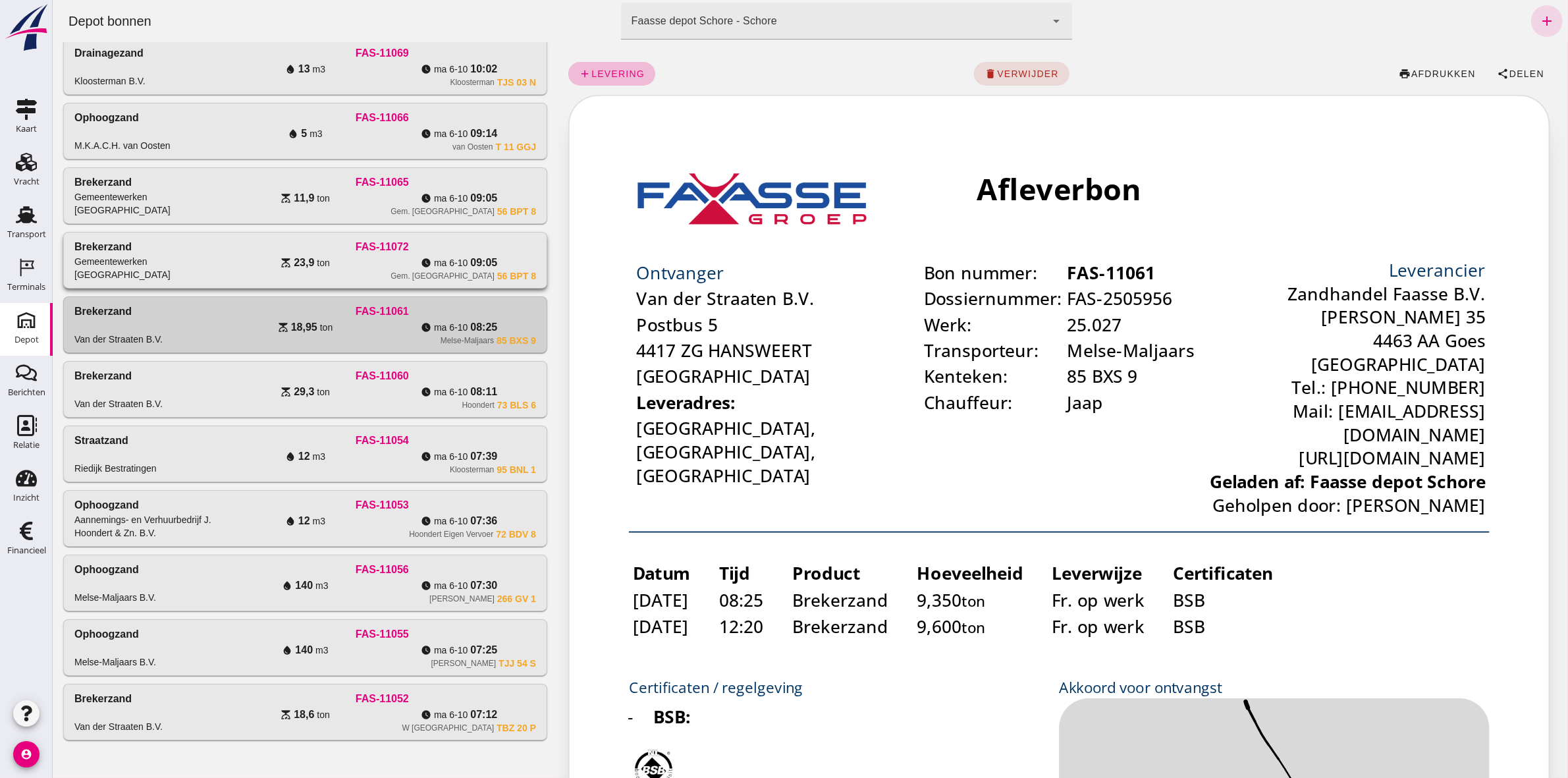
click at [276, 255] on div "scale 23,9 ton" at bounding box center [305, 262] width 154 height 16
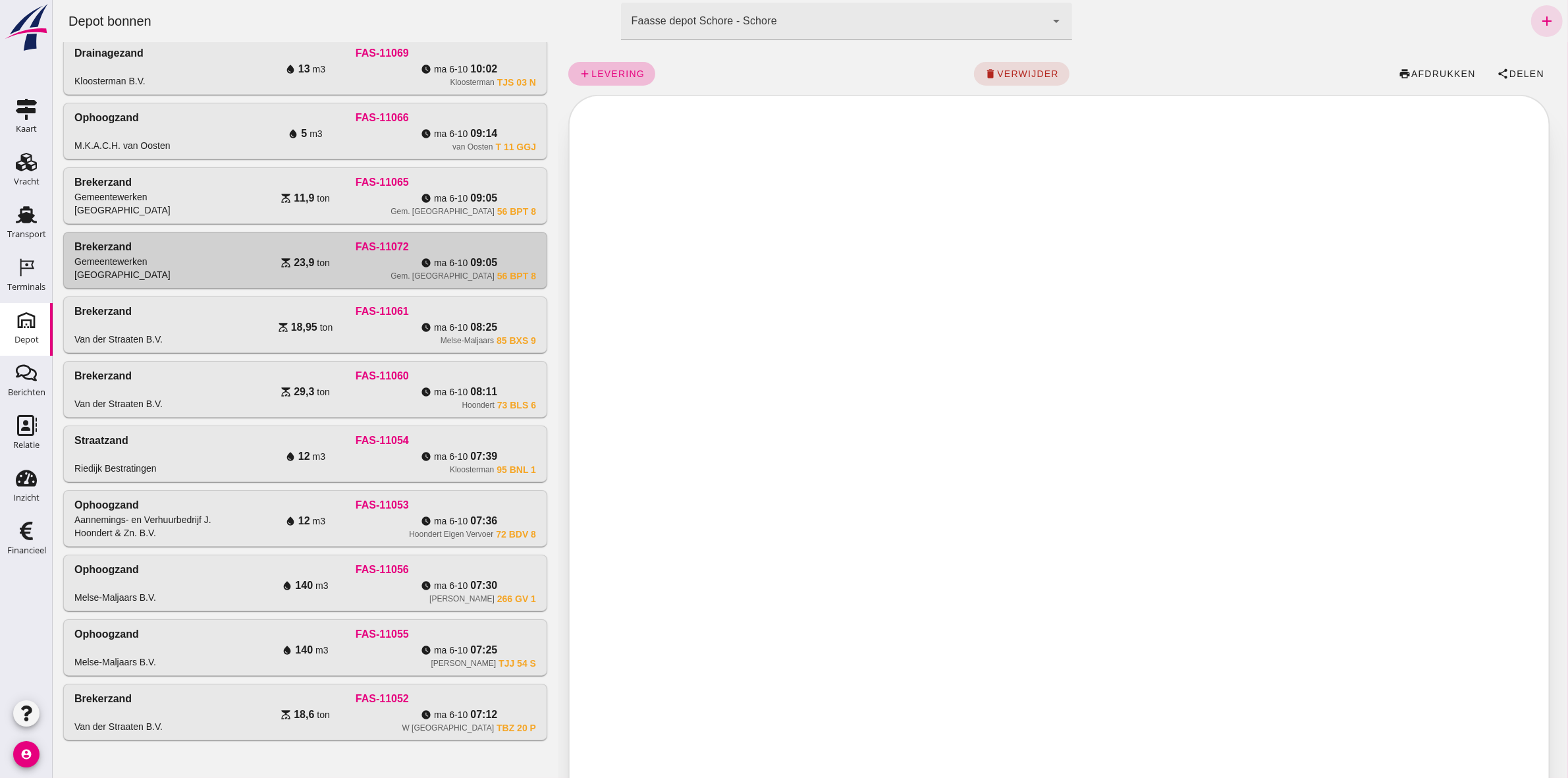
click at [1497, 57] on div "add levering delete verwijder print afdrukken share Delen" at bounding box center [1062, 74] width 990 height 42
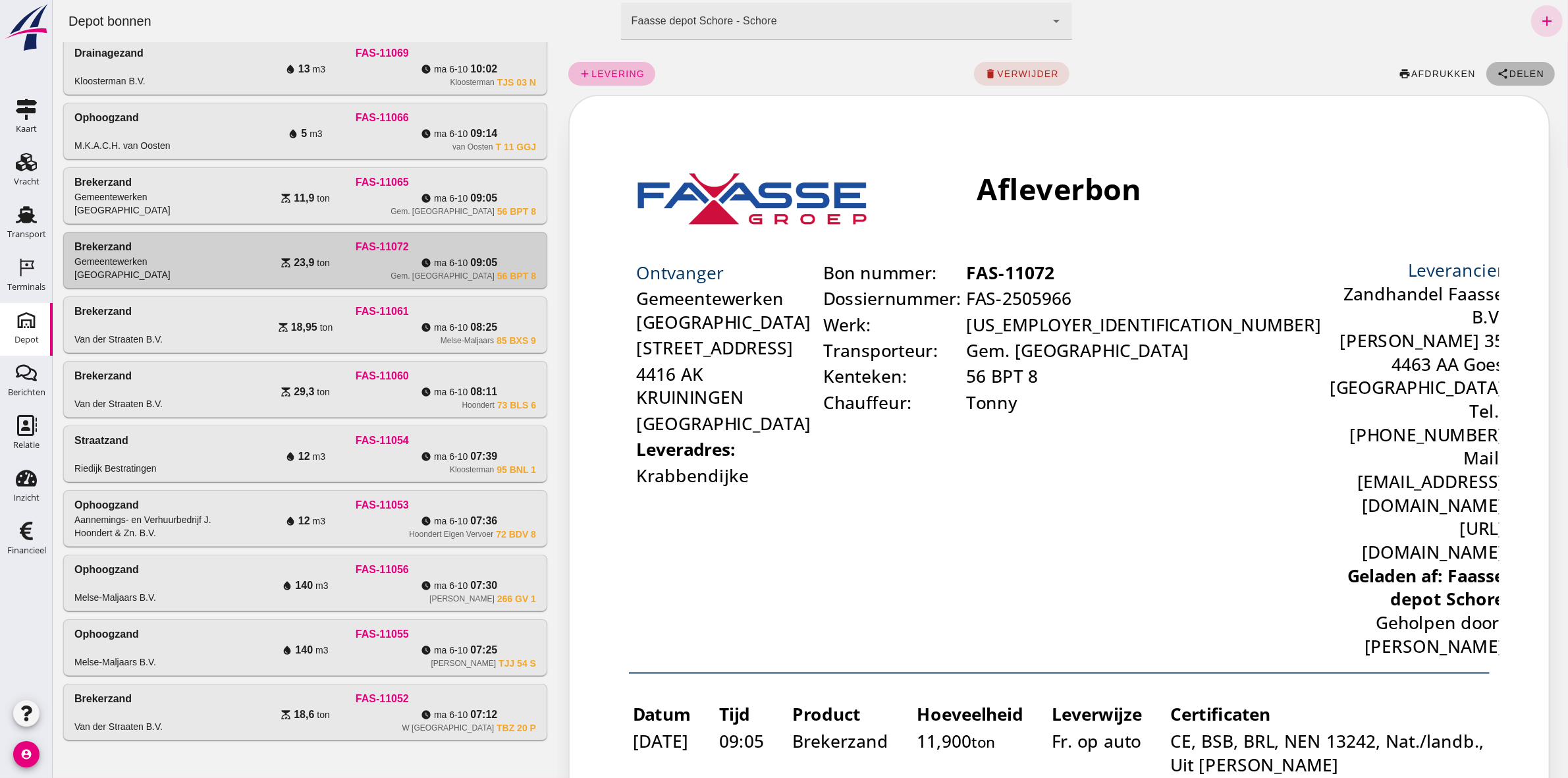
click at [1508, 68] on span "Delen" at bounding box center [1526, 73] width 35 height 11
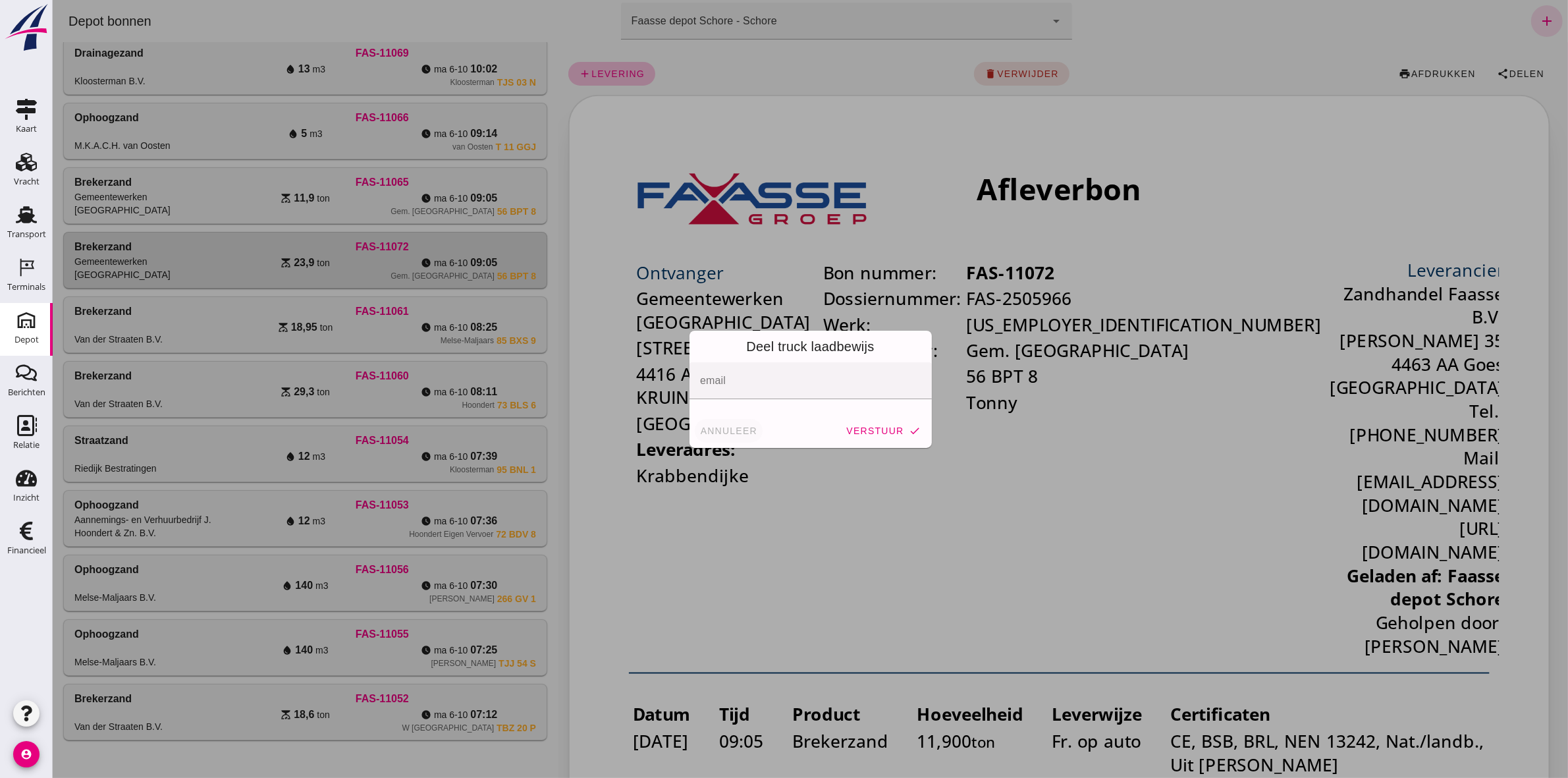
click at [703, 433] on span "annuleer" at bounding box center [729, 430] width 58 height 11
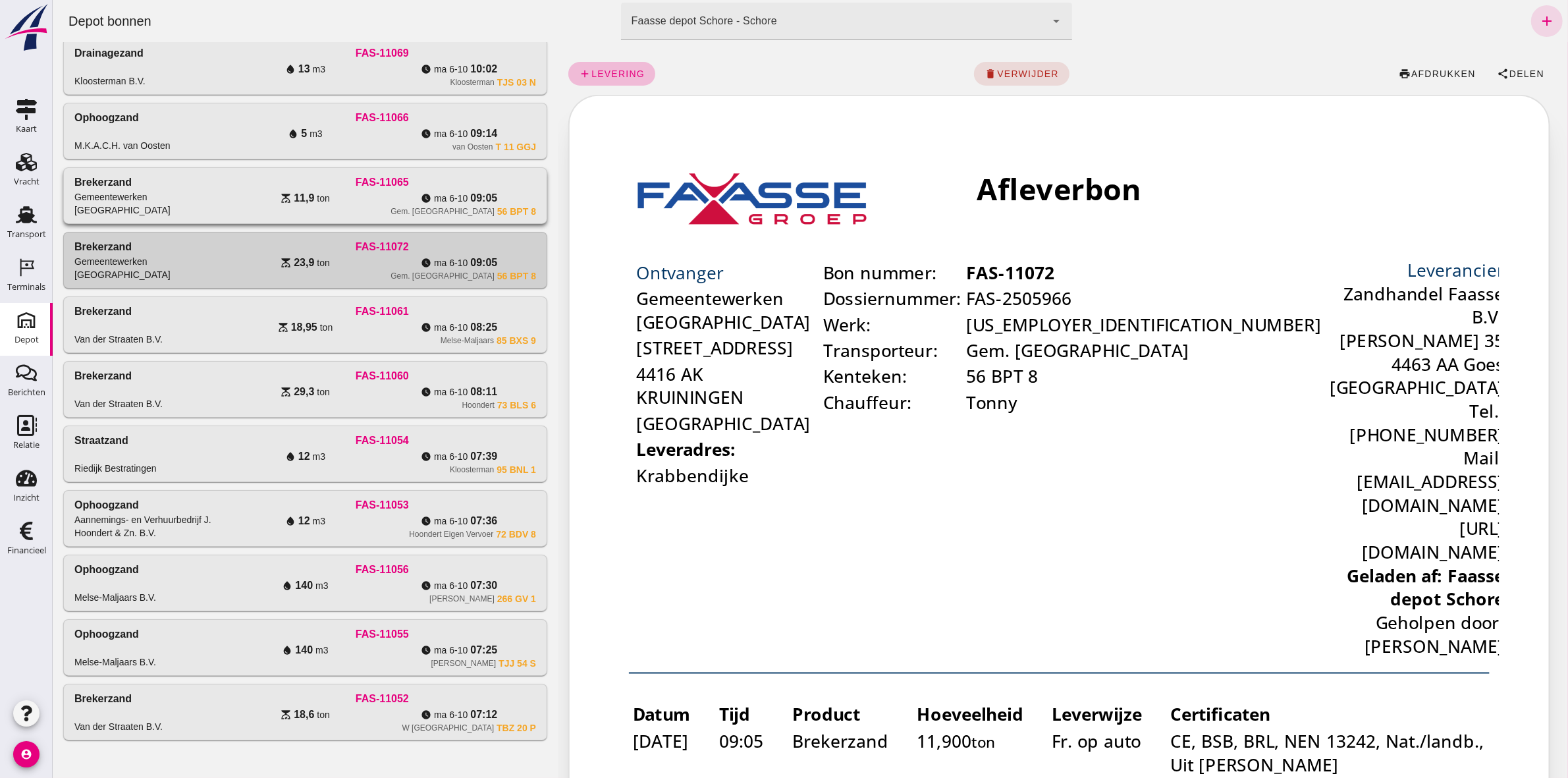
click at [154, 178] on div "Brekerzand Gemeentewerken Reimerswaal" at bounding box center [151, 195] width 154 height 42
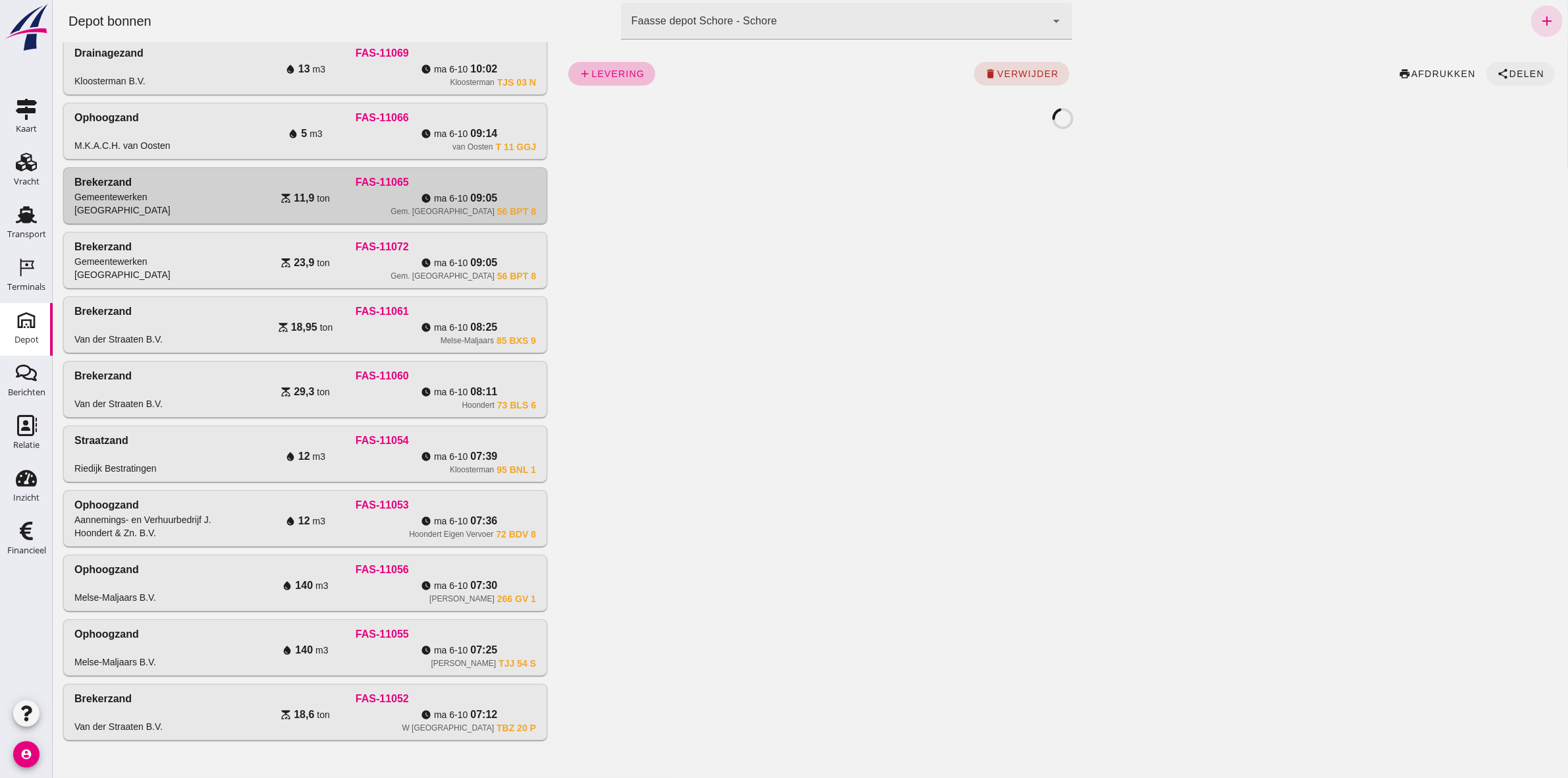
click at [1511, 71] on span "Delen" at bounding box center [1526, 73] width 35 height 11
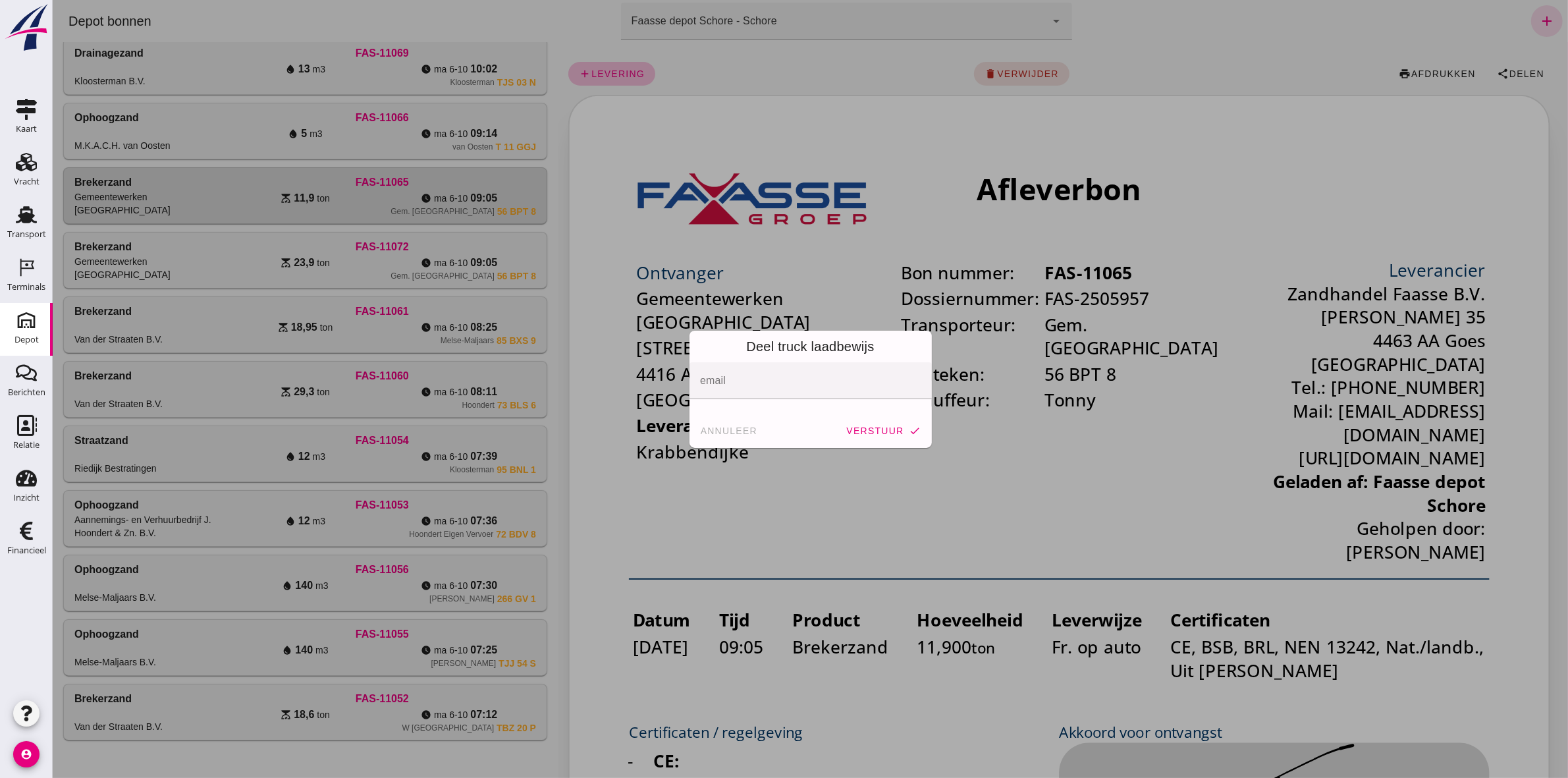
click at [719, 423] on button "annuleer" at bounding box center [728, 431] width 68 height 24
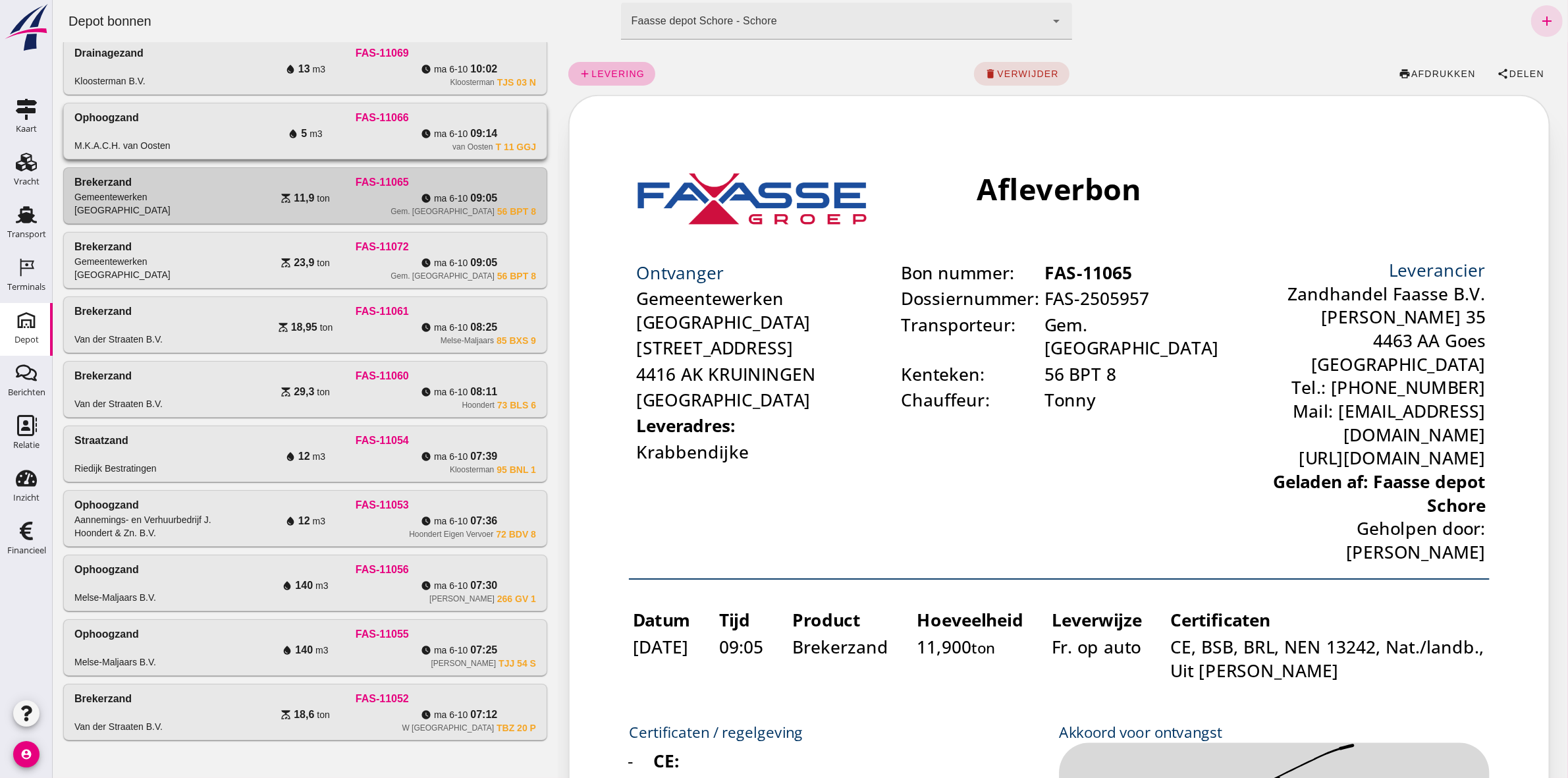
click at [241, 145] on div "van Oosten T 11 GGJ" at bounding box center [382, 147] width 308 height 11
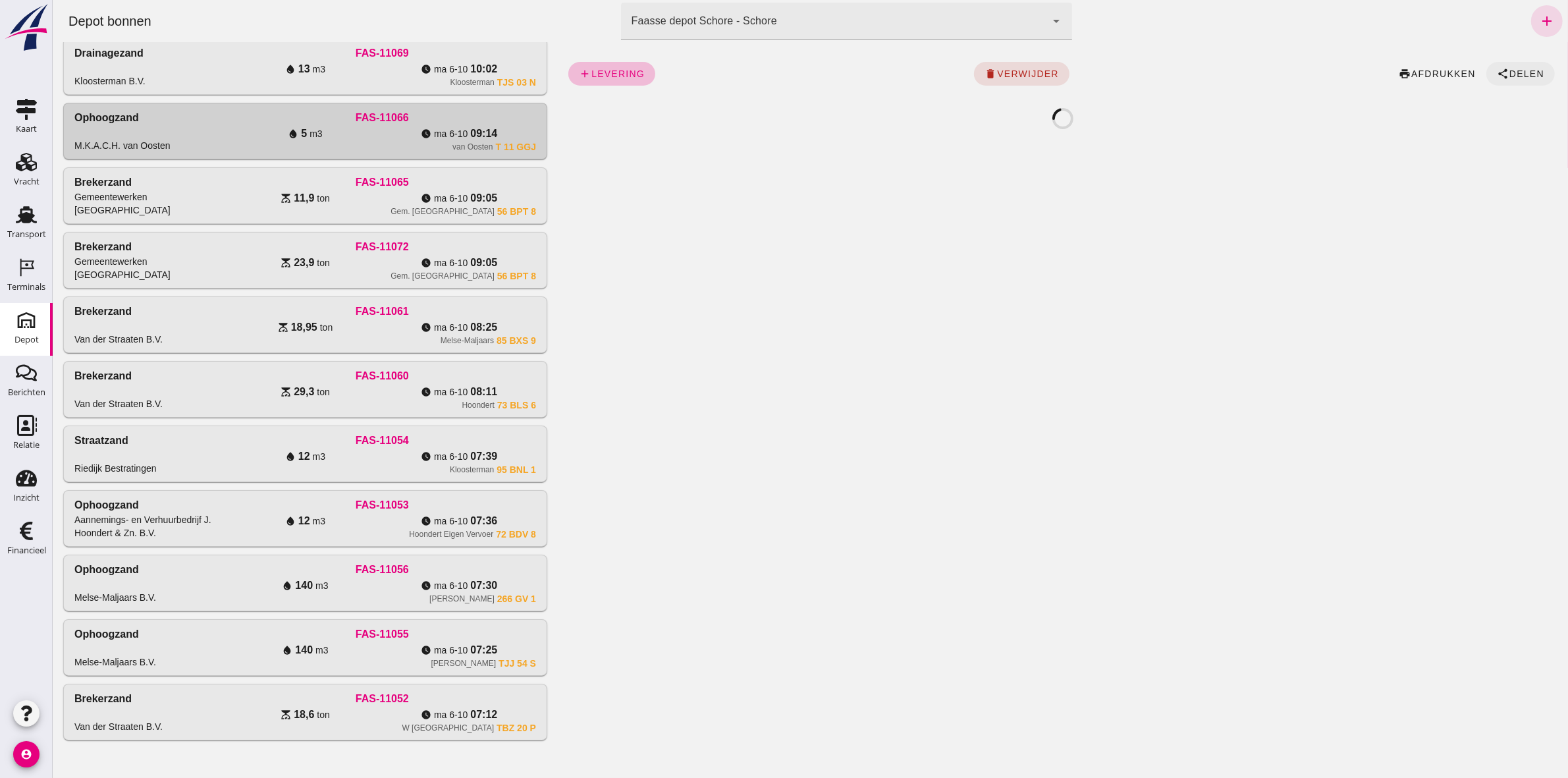
click at [1517, 68] on span "share Delen" at bounding box center [1520, 73] width 47 height 12
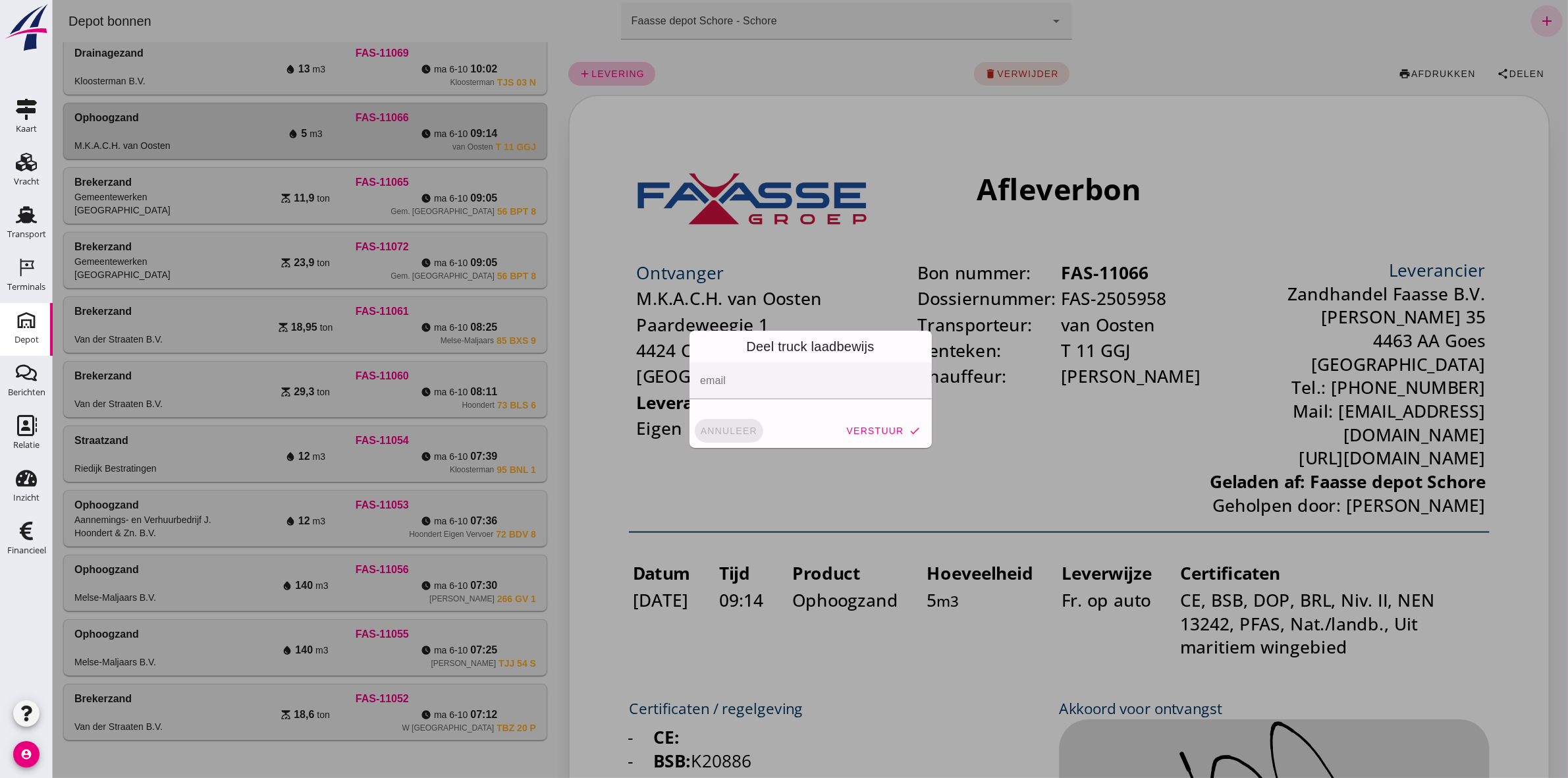
click at [722, 434] on span "annuleer" at bounding box center [729, 430] width 58 height 11
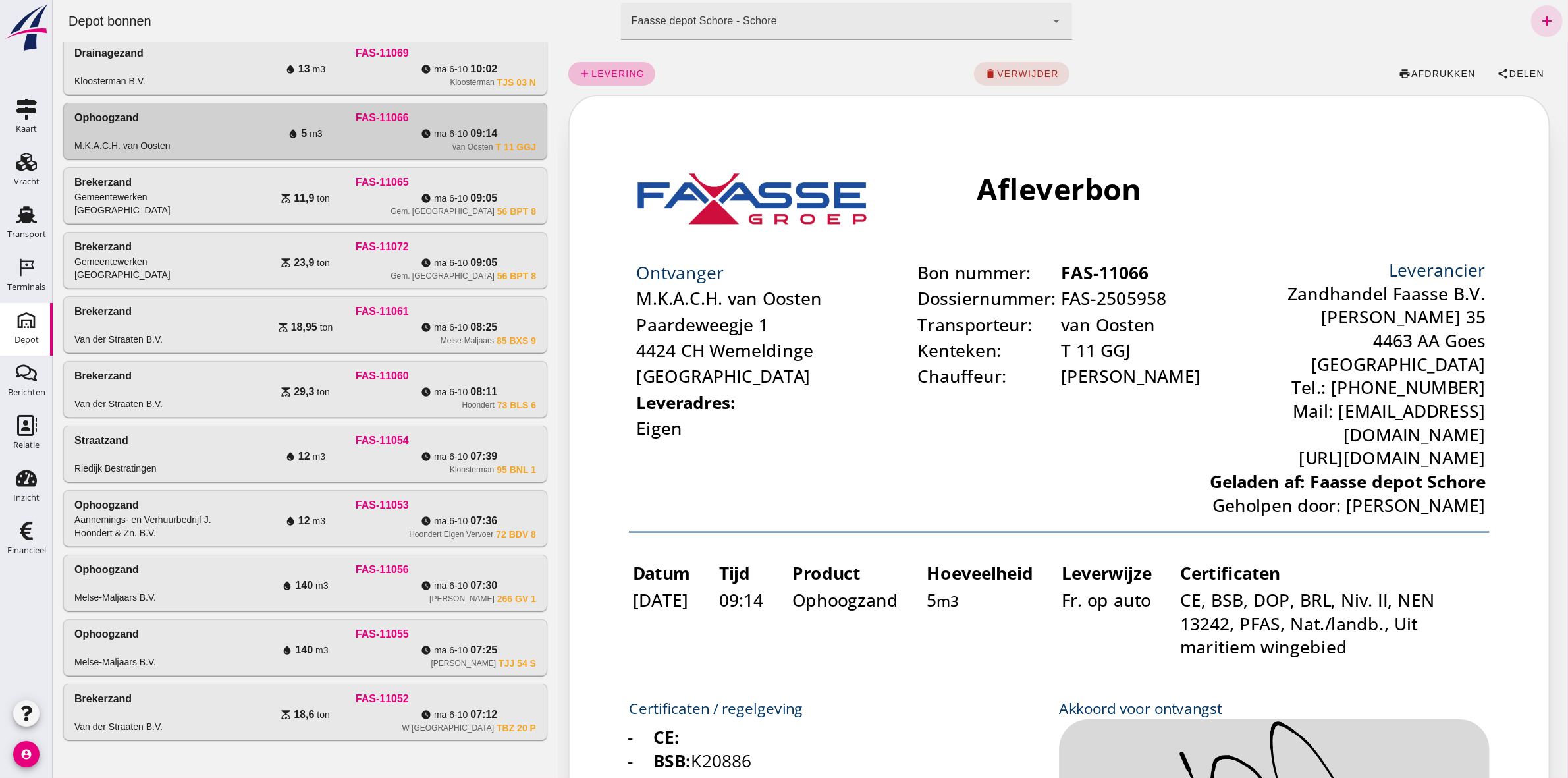
click at [246, 77] on div "Kloosterman TJS 03 N" at bounding box center [382, 82] width 308 height 11
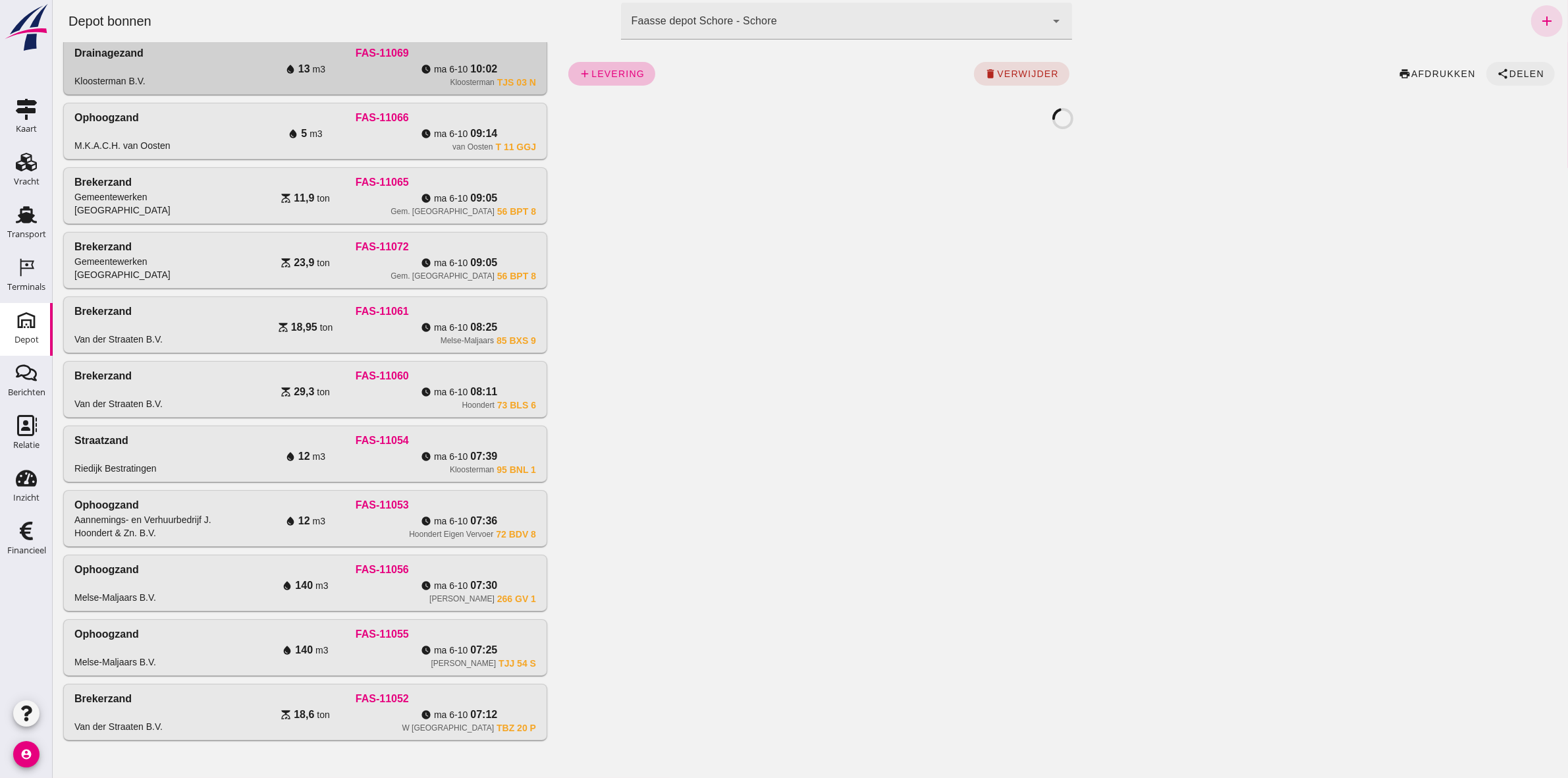
click at [1499, 66] on button "share Delen" at bounding box center [1520, 74] width 68 height 24
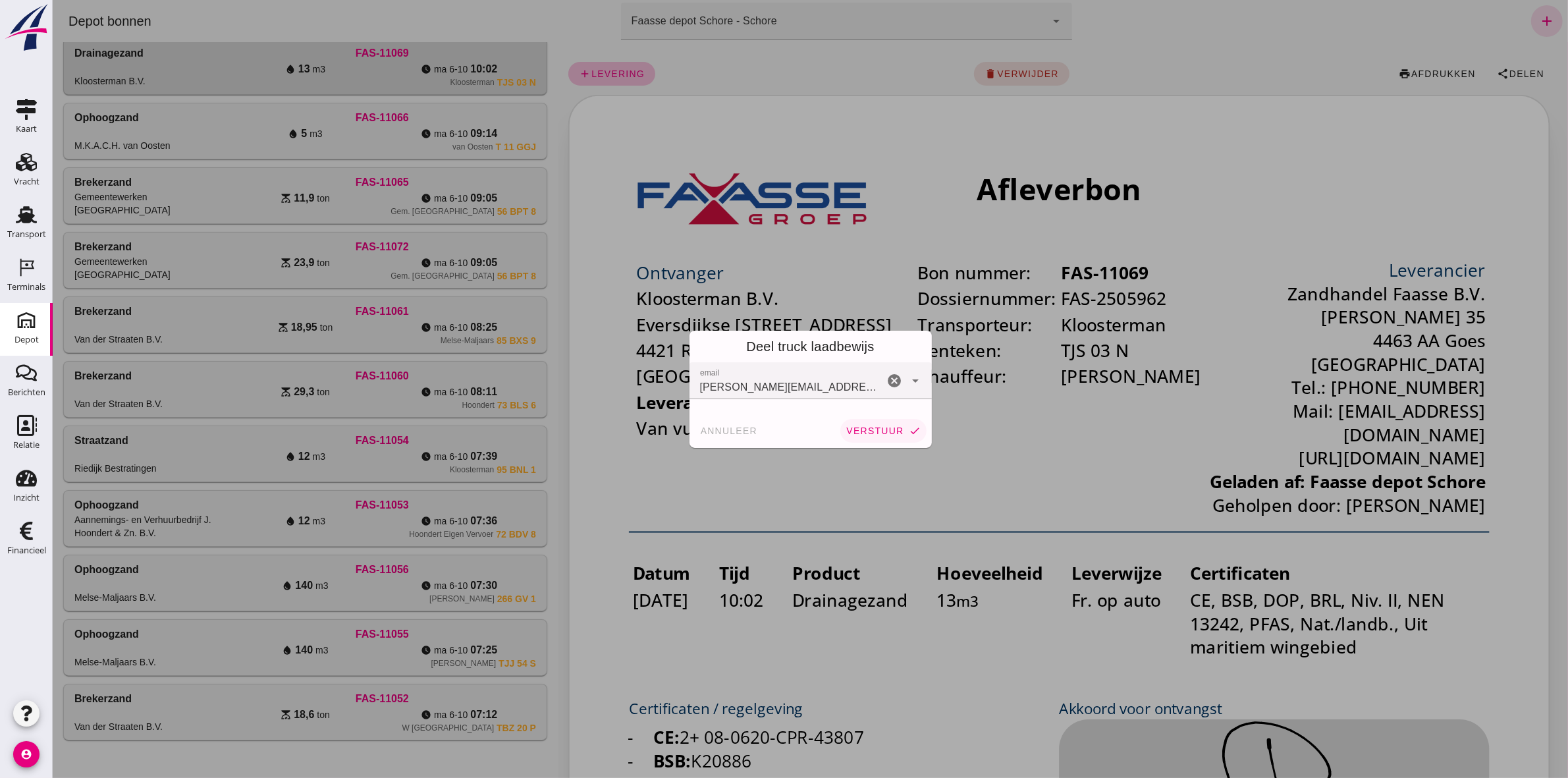
click at [896, 432] on span "verstuur" at bounding box center [874, 430] width 58 height 11
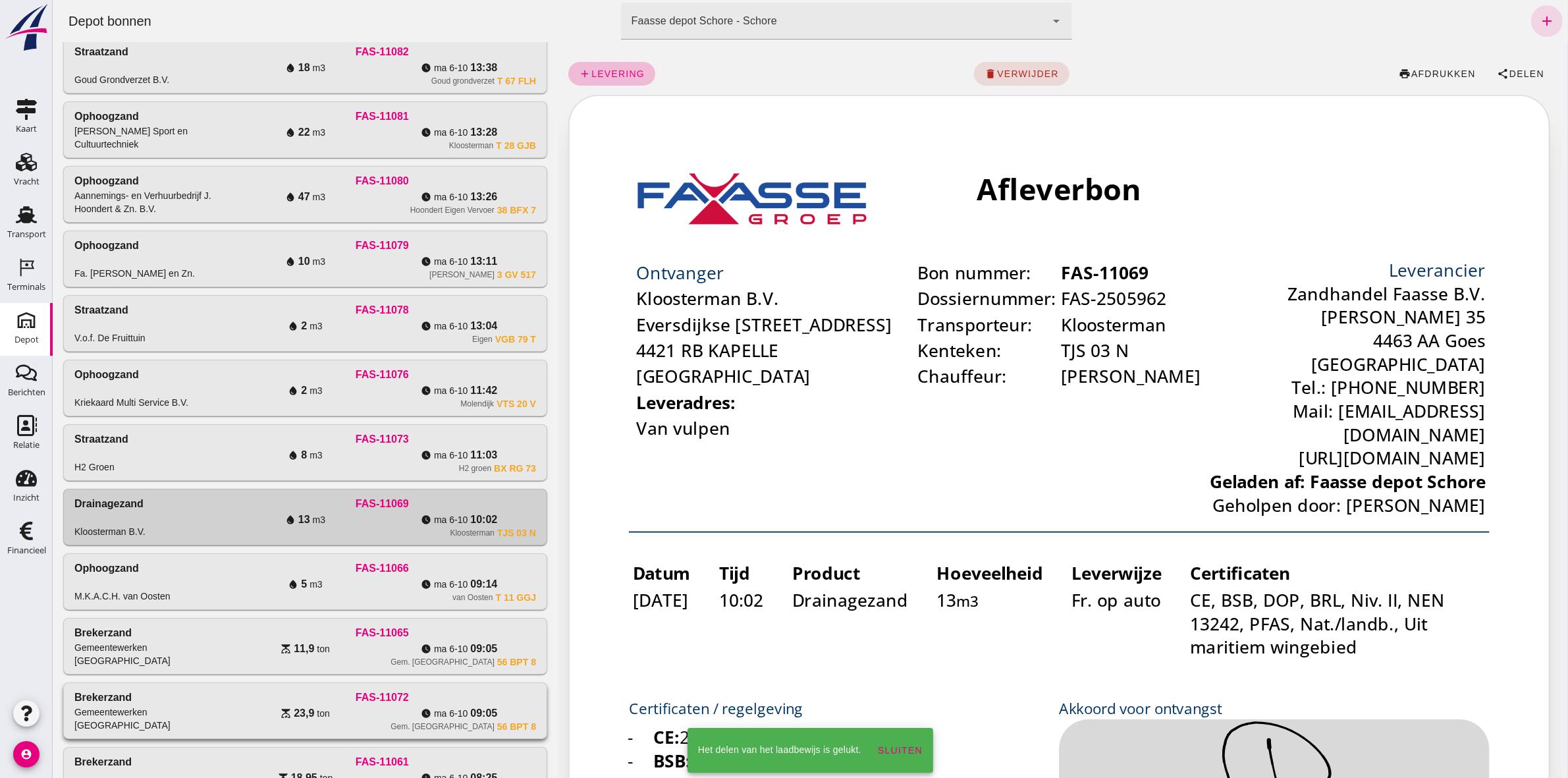
scroll to position [466, 0]
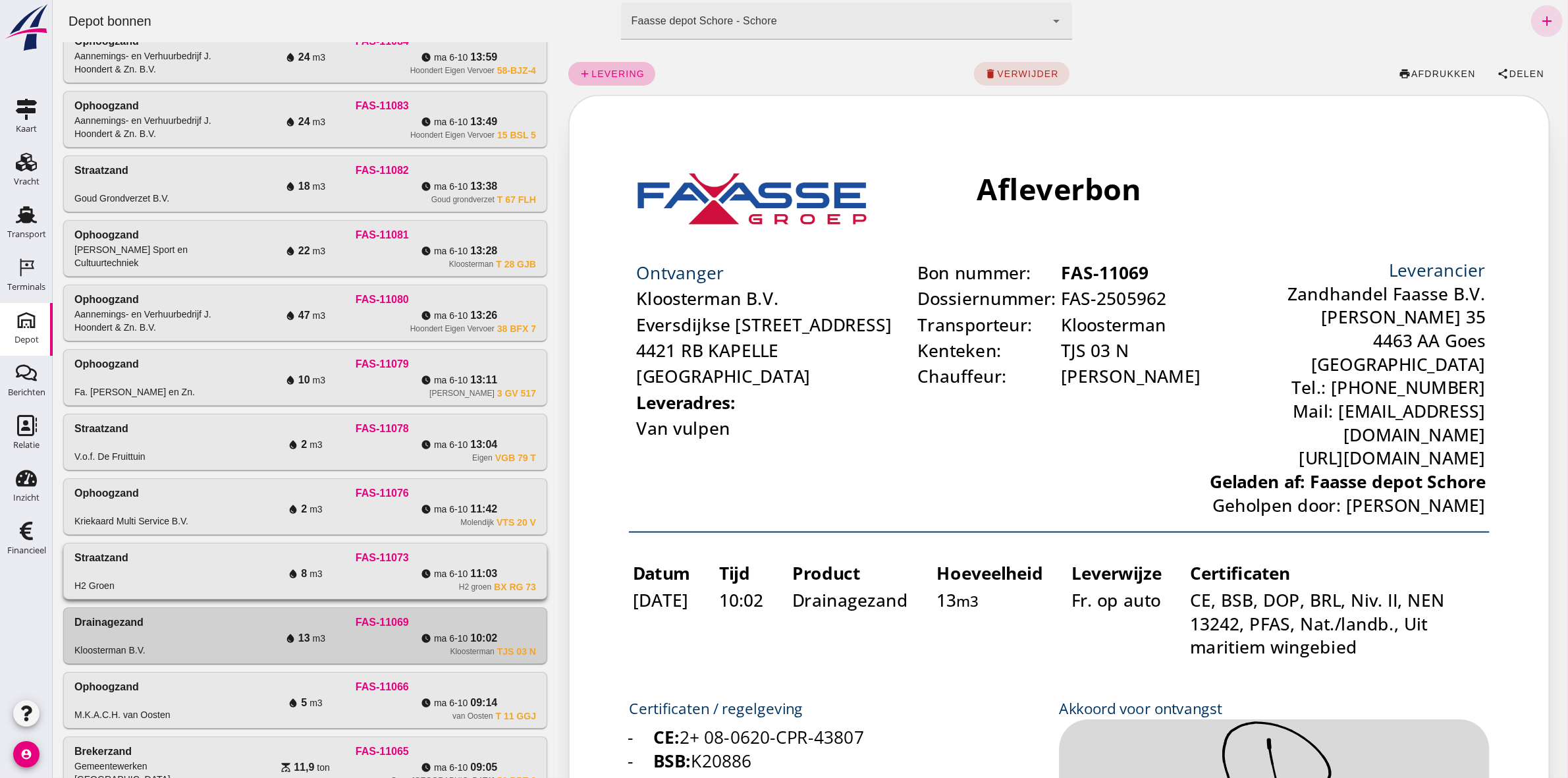
drag, startPoint x: 207, startPoint y: 583, endPoint x: 228, endPoint y: 573, distance: 23.3
click at [207, 583] on div "Straatzand H2 Groen" at bounding box center [151, 571] width 154 height 42
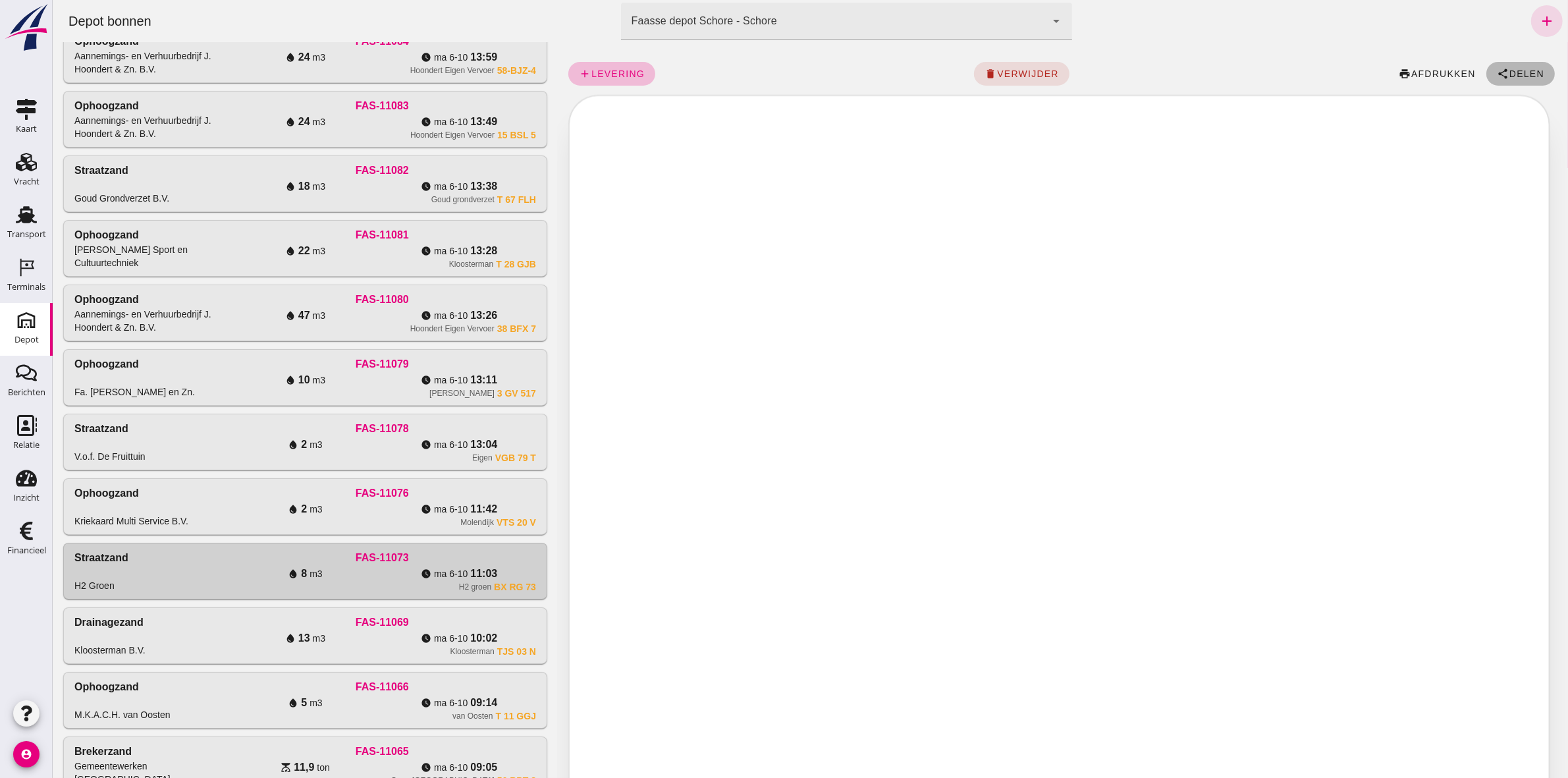
click at [1525, 71] on span "Delen" at bounding box center [1526, 73] width 35 height 11
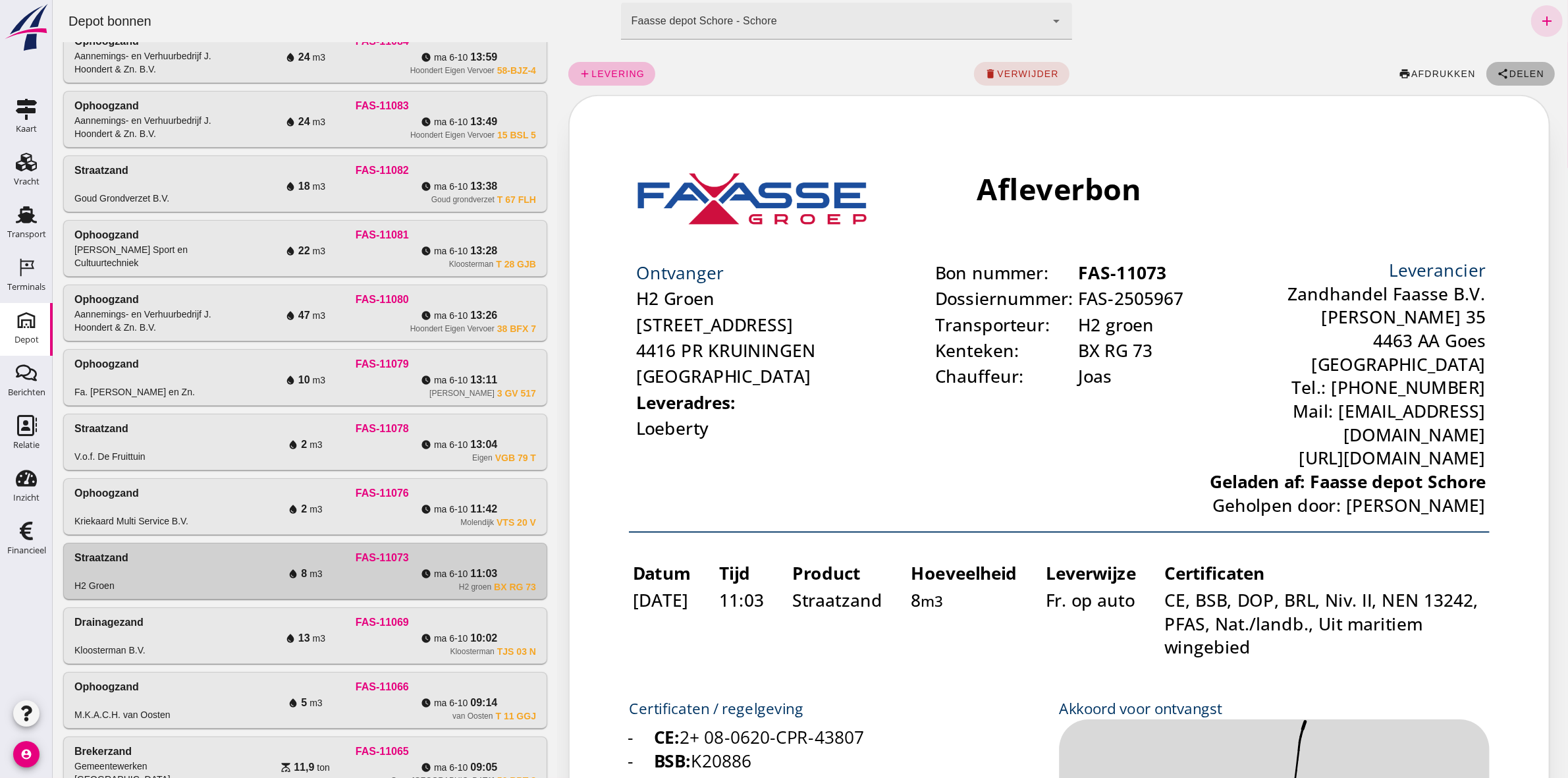
scroll to position [0, 0]
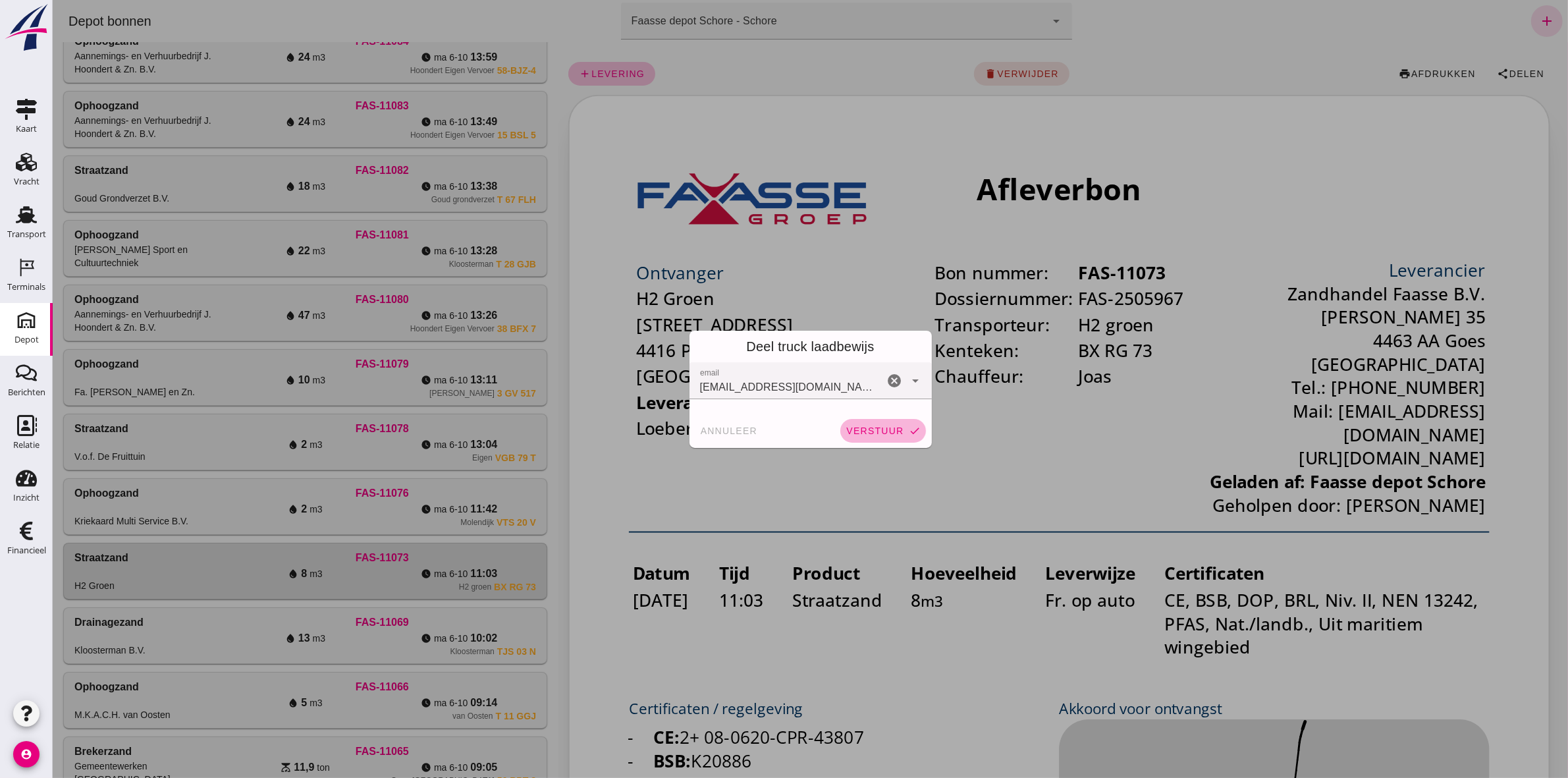
click at [885, 425] on span "verstuur" at bounding box center [874, 430] width 58 height 11
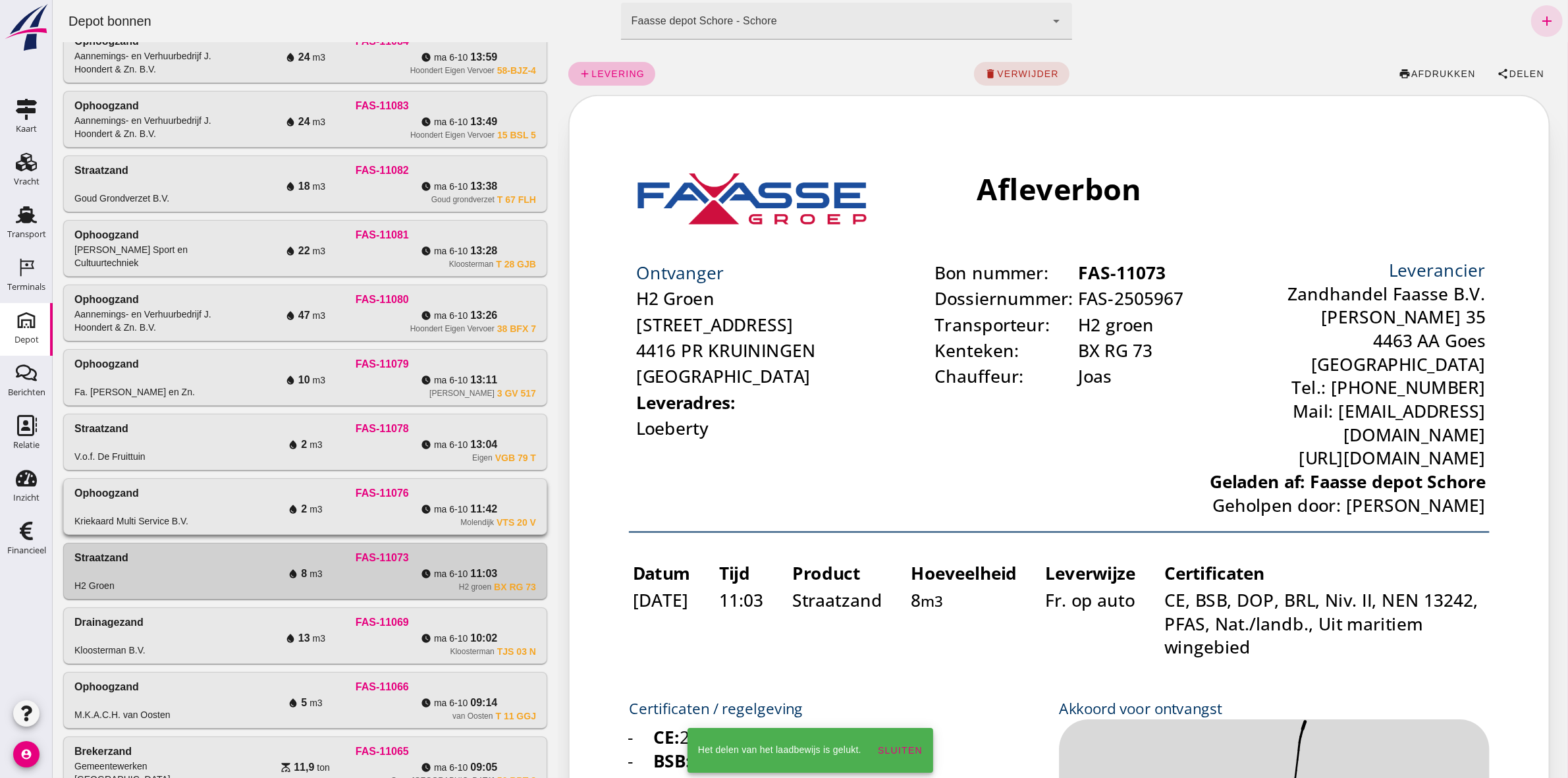
click at [145, 518] on div "Kriekaard Multi Service B.V." at bounding box center [131, 521] width 114 height 13
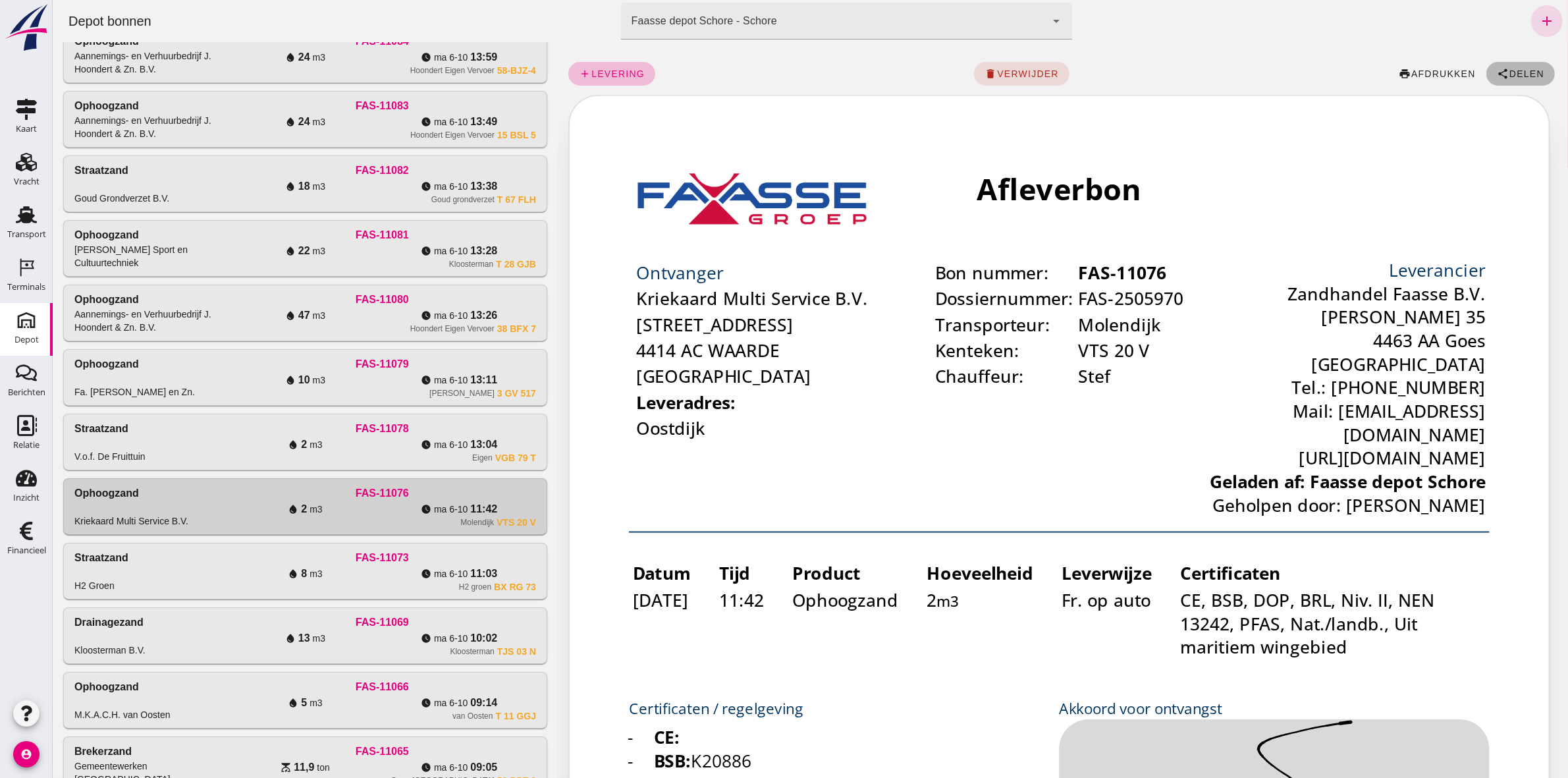
click at [1497, 73] on icon "share" at bounding box center [1502, 73] width 12 height 12
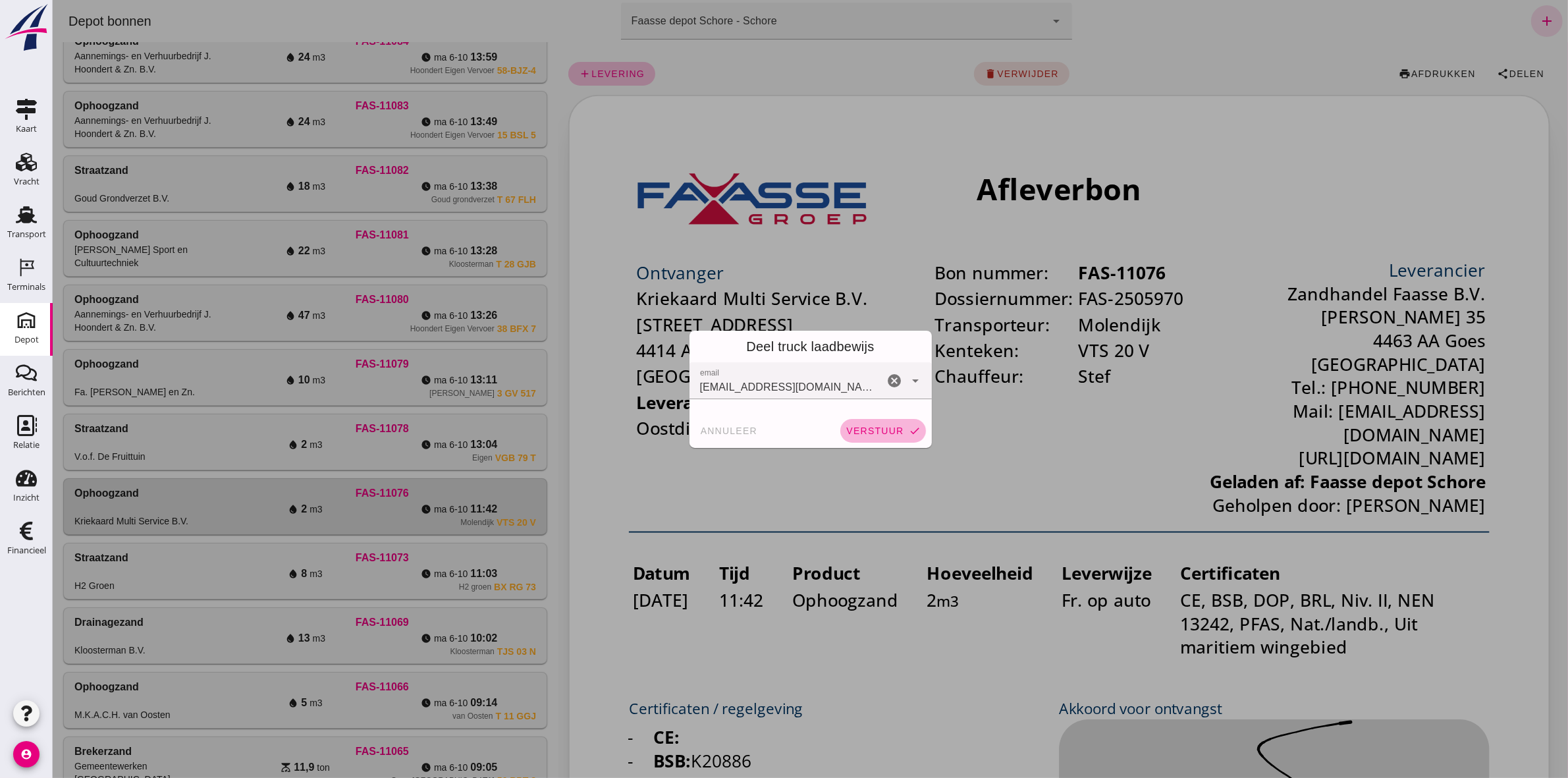
click at [871, 430] on span "verstuur" at bounding box center [874, 430] width 58 height 11
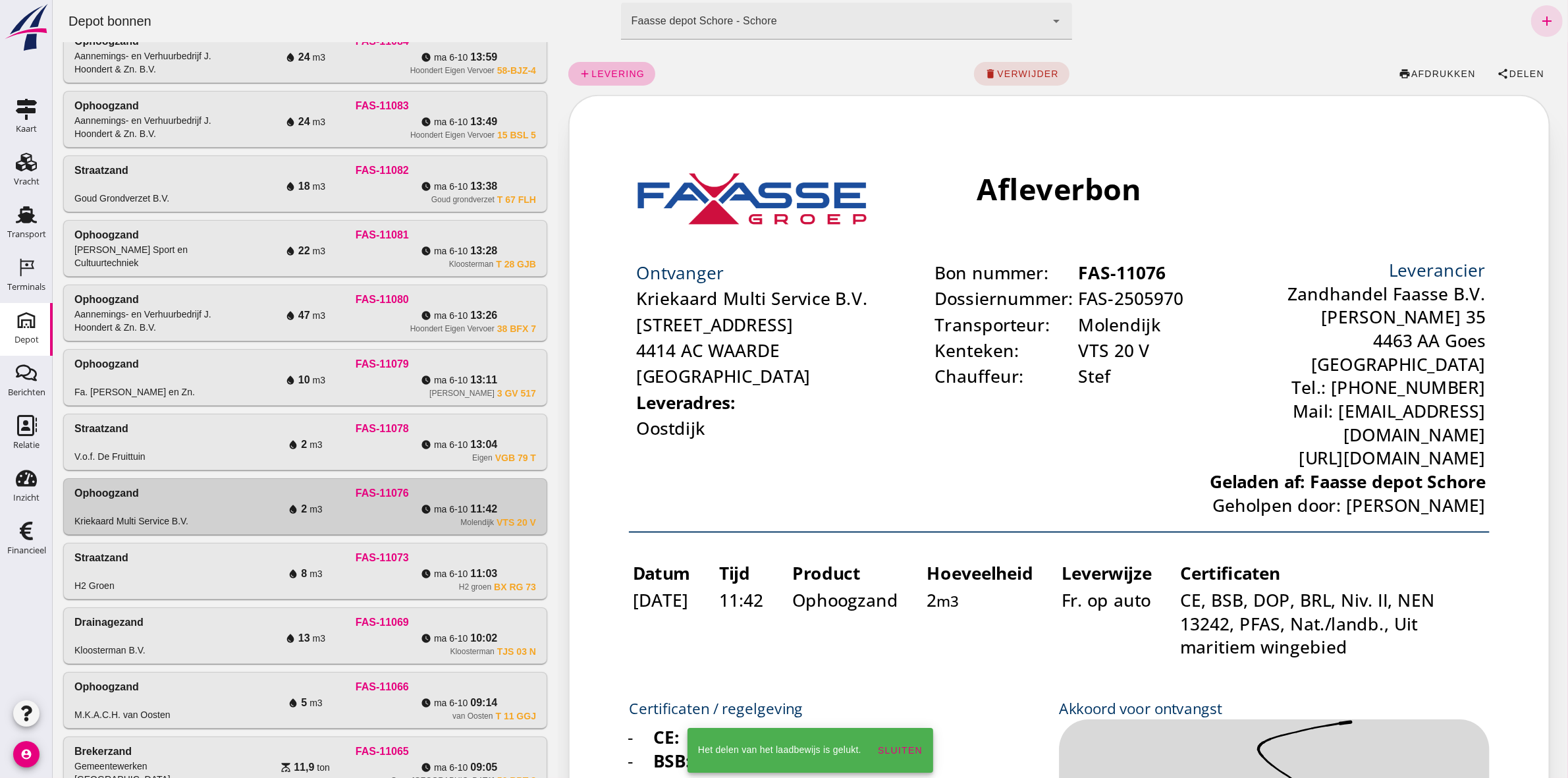
click at [513, 422] on div "Straatzand V.o.f. De Fruittuin FAS-11078 water_drop 2 m3 watch_later ma 6-10 13…" at bounding box center [305, 442] width 483 height 55
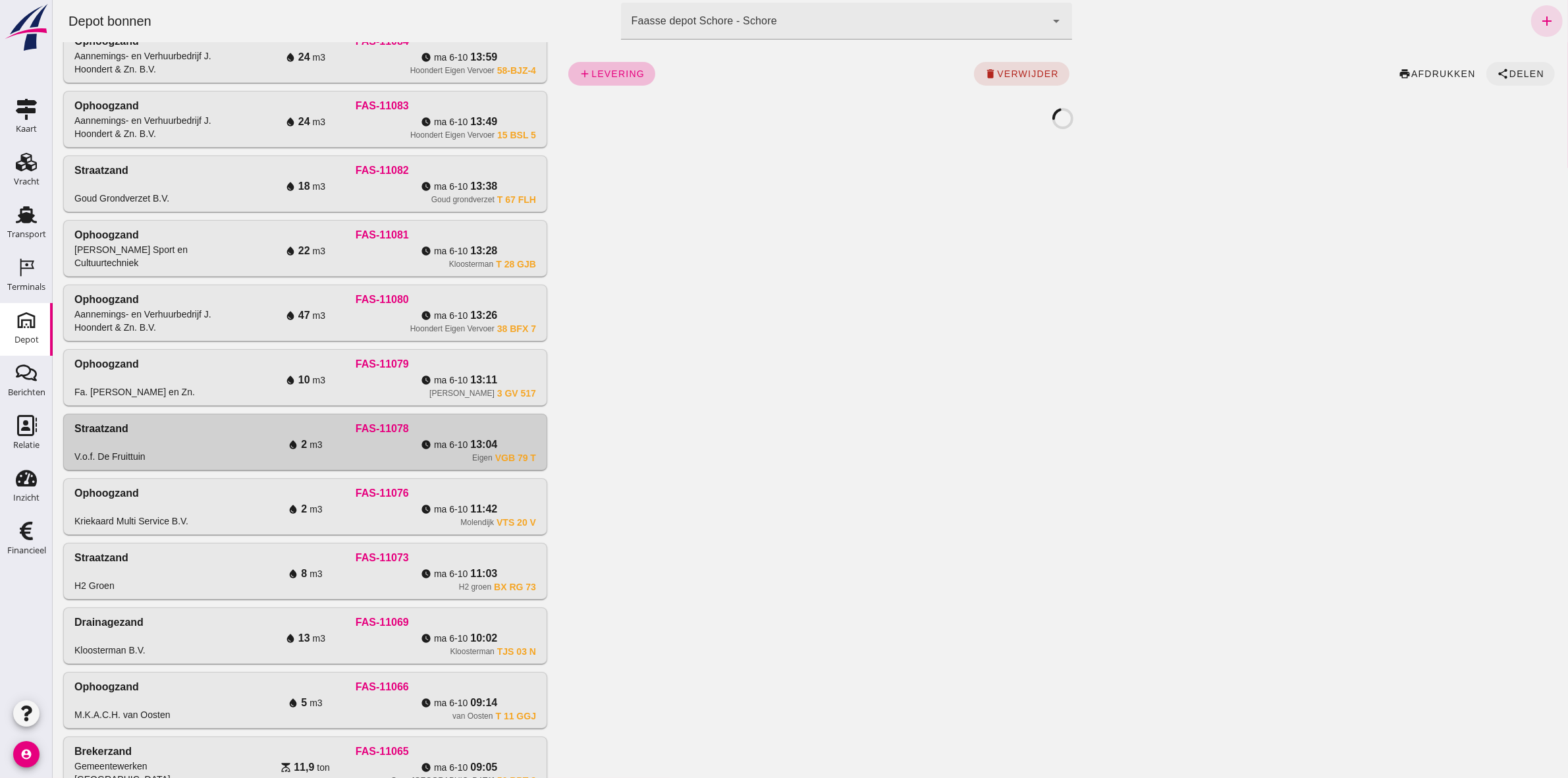
click at [1517, 65] on button "share Delen" at bounding box center [1520, 74] width 68 height 24
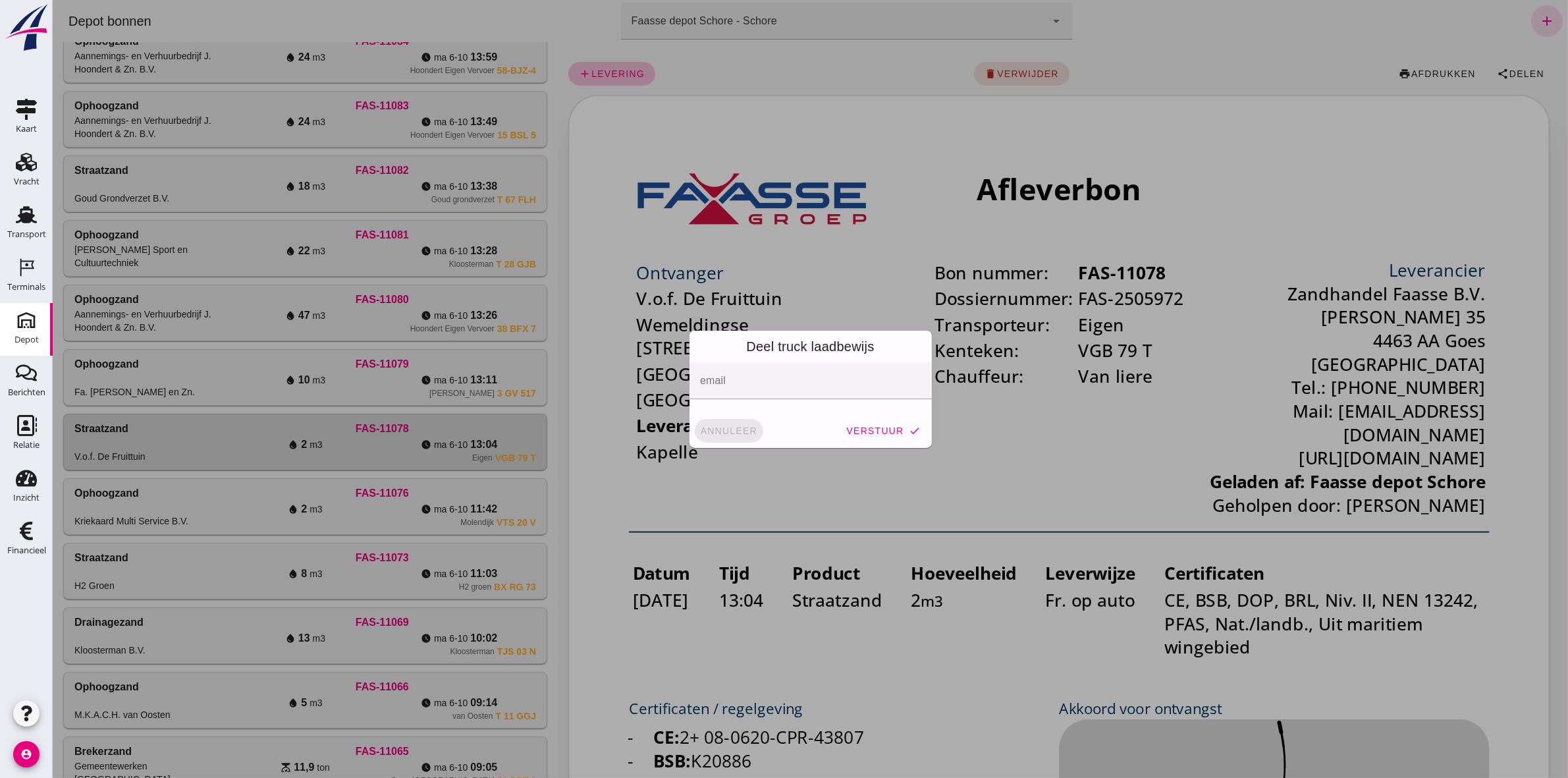
click at [737, 432] on span "annuleer" at bounding box center [729, 430] width 58 height 11
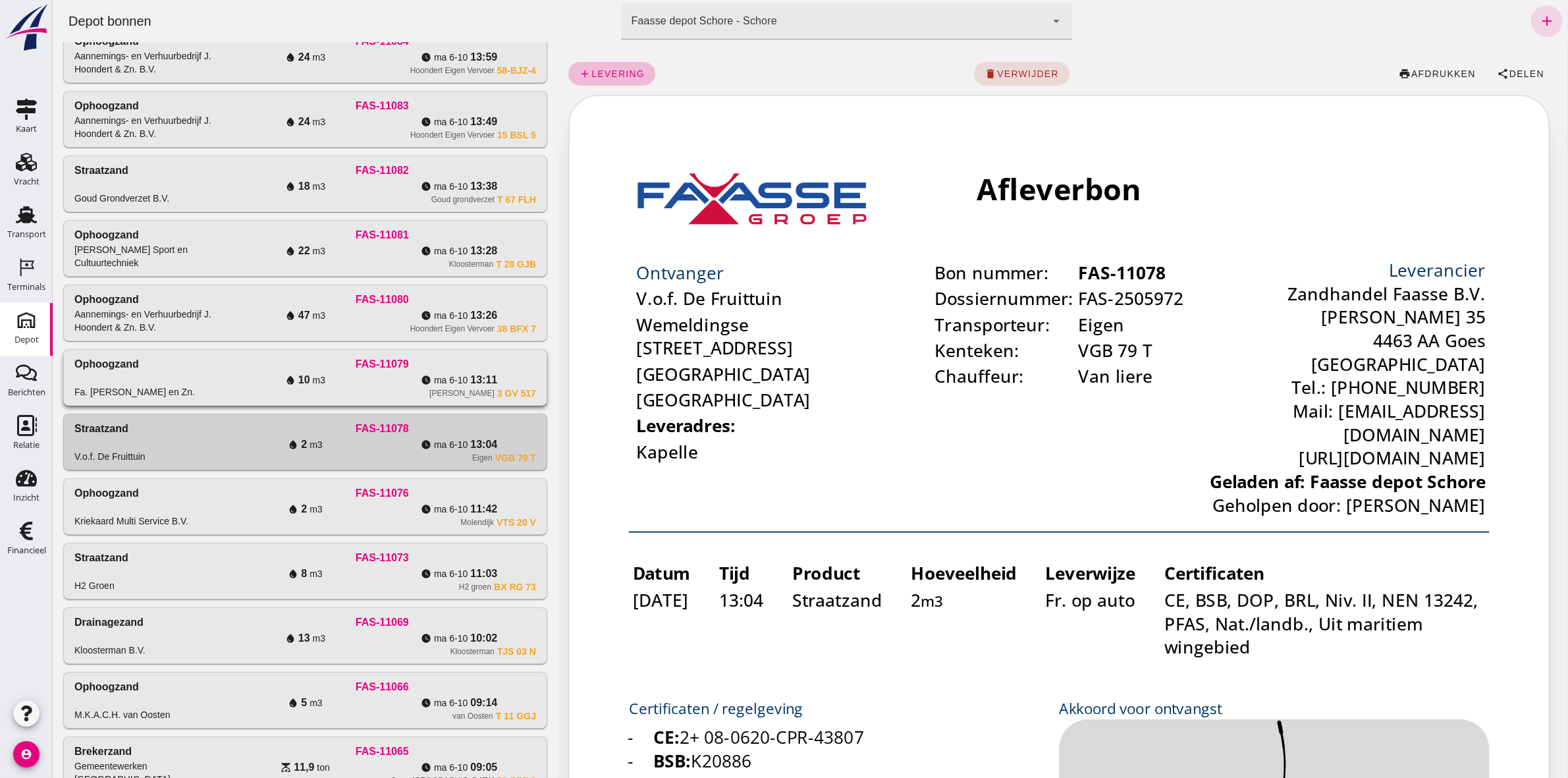
click at [404, 397] on div "Paauwe 3 GV 517" at bounding box center [382, 393] width 308 height 11
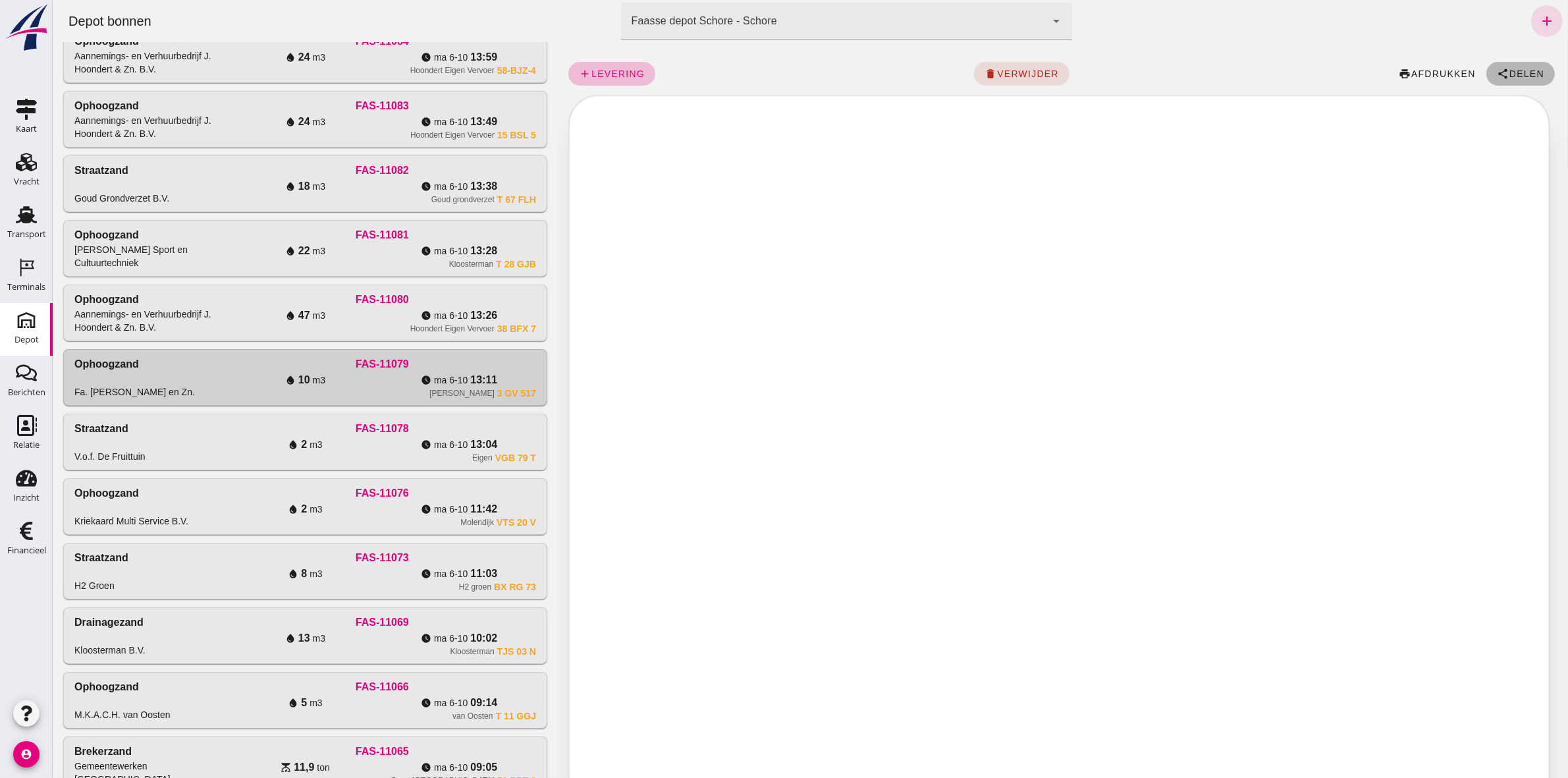
click at [1526, 68] on span "Delen" at bounding box center [1526, 73] width 35 height 11
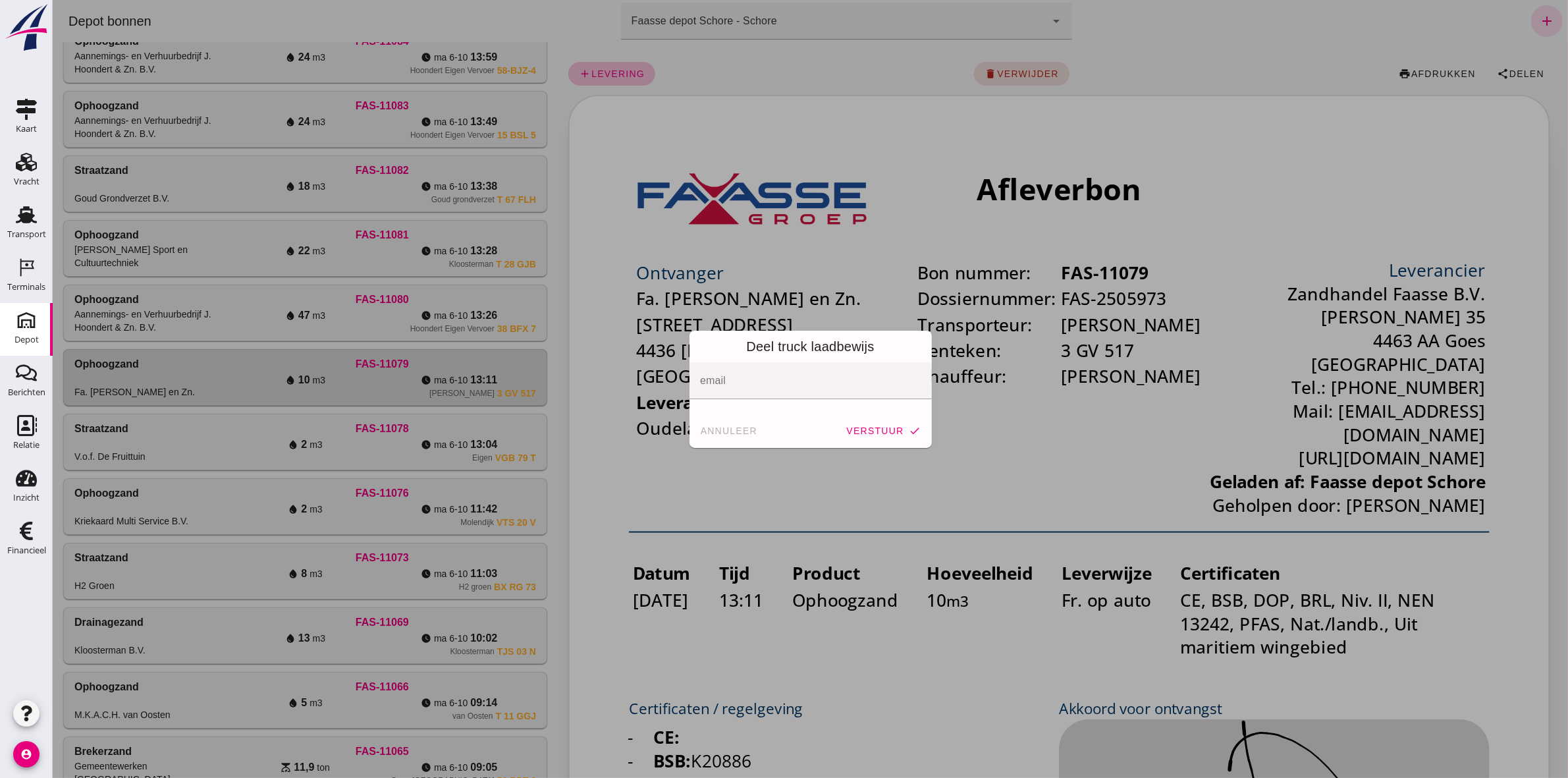
click at [725, 433] on span "annuleer" at bounding box center [729, 430] width 58 height 11
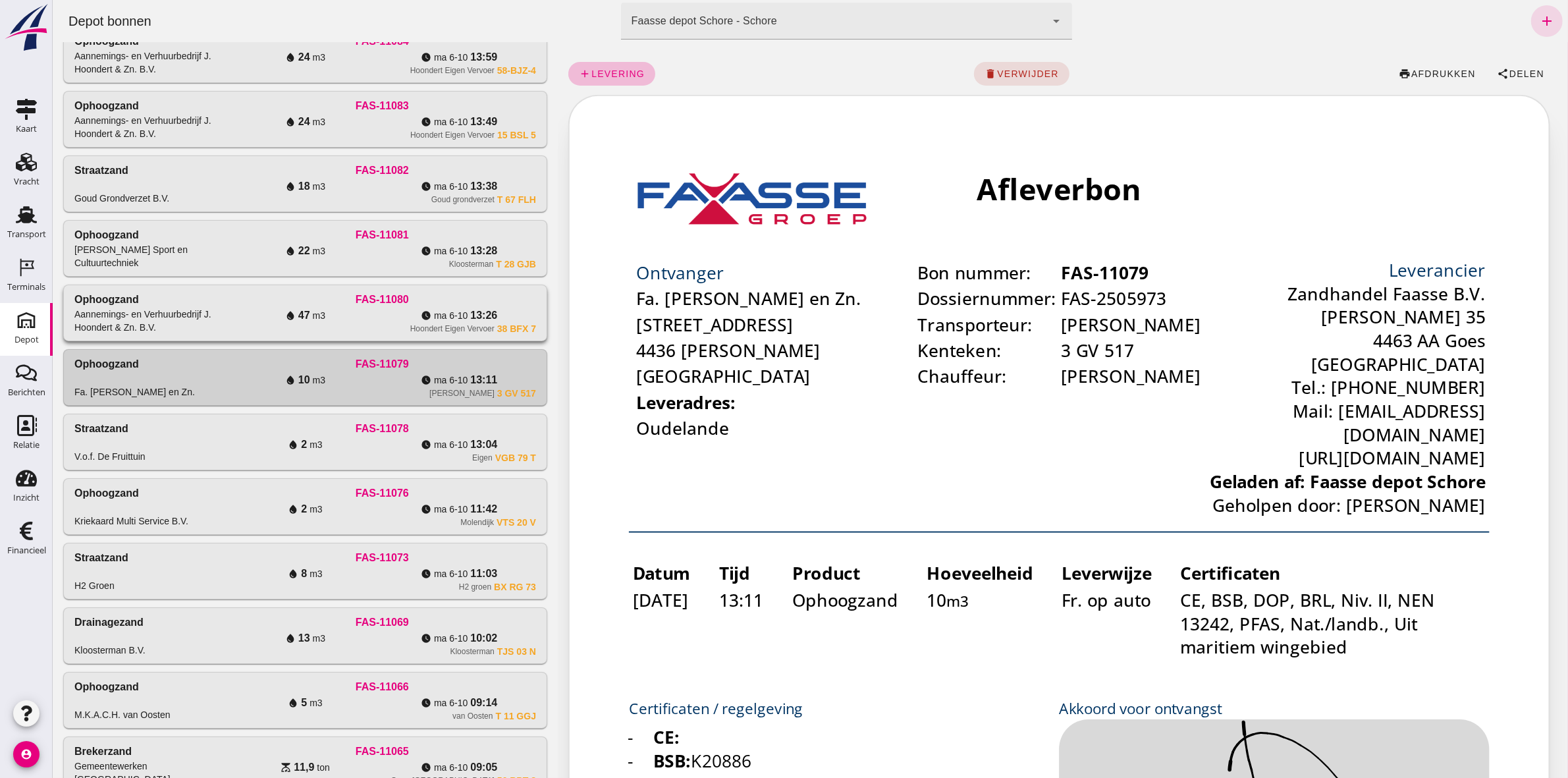
click at [326, 334] on div "Hoondert Eigen Vervoer 38 BFX 7" at bounding box center [382, 329] width 308 height 11
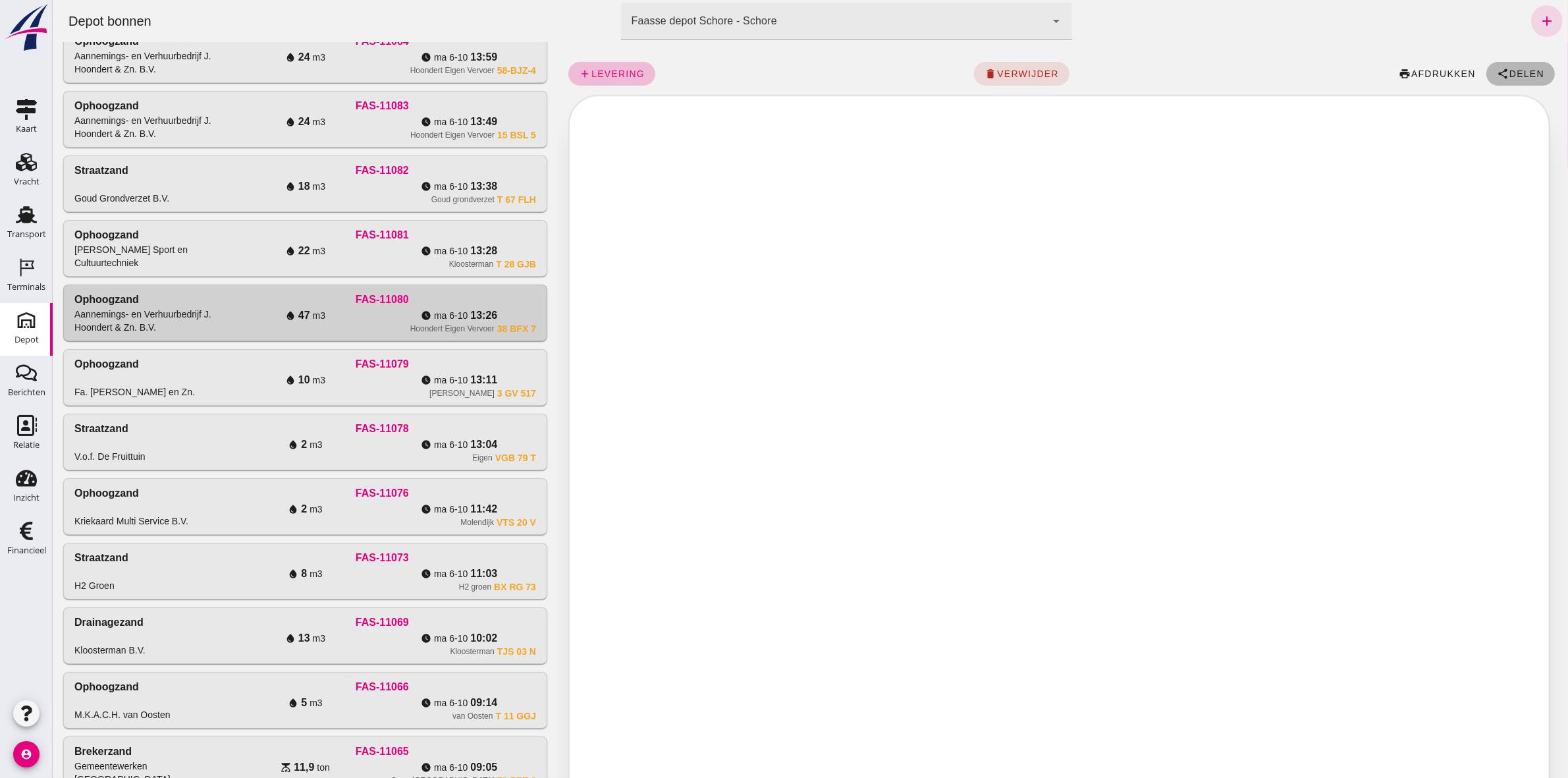
click at [1513, 67] on button "share Delen" at bounding box center [1520, 74] width 68 height 24
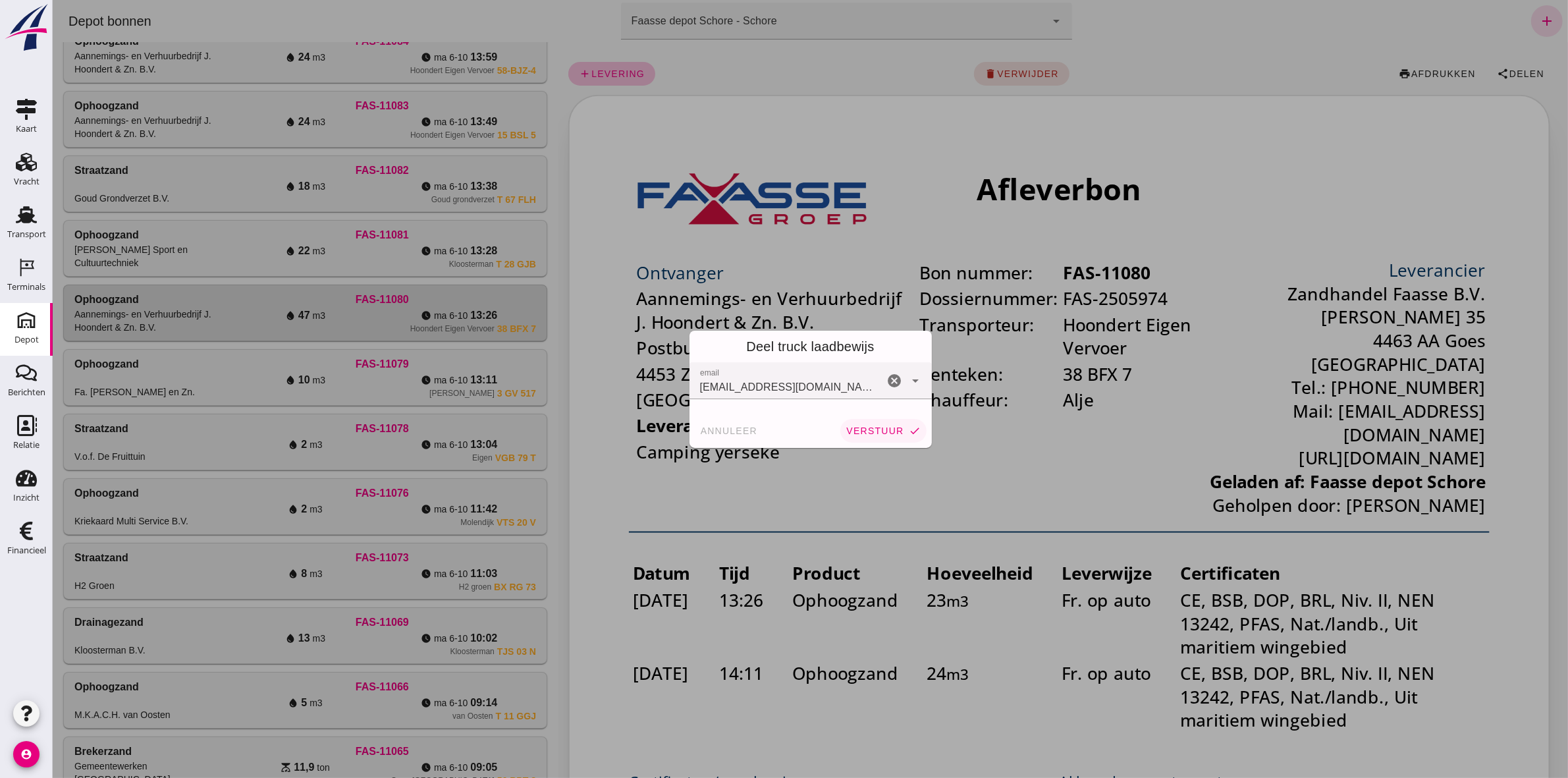
click at [881, 432] on span "verstuur" at bounding box center [874, 430] width 58 height 11
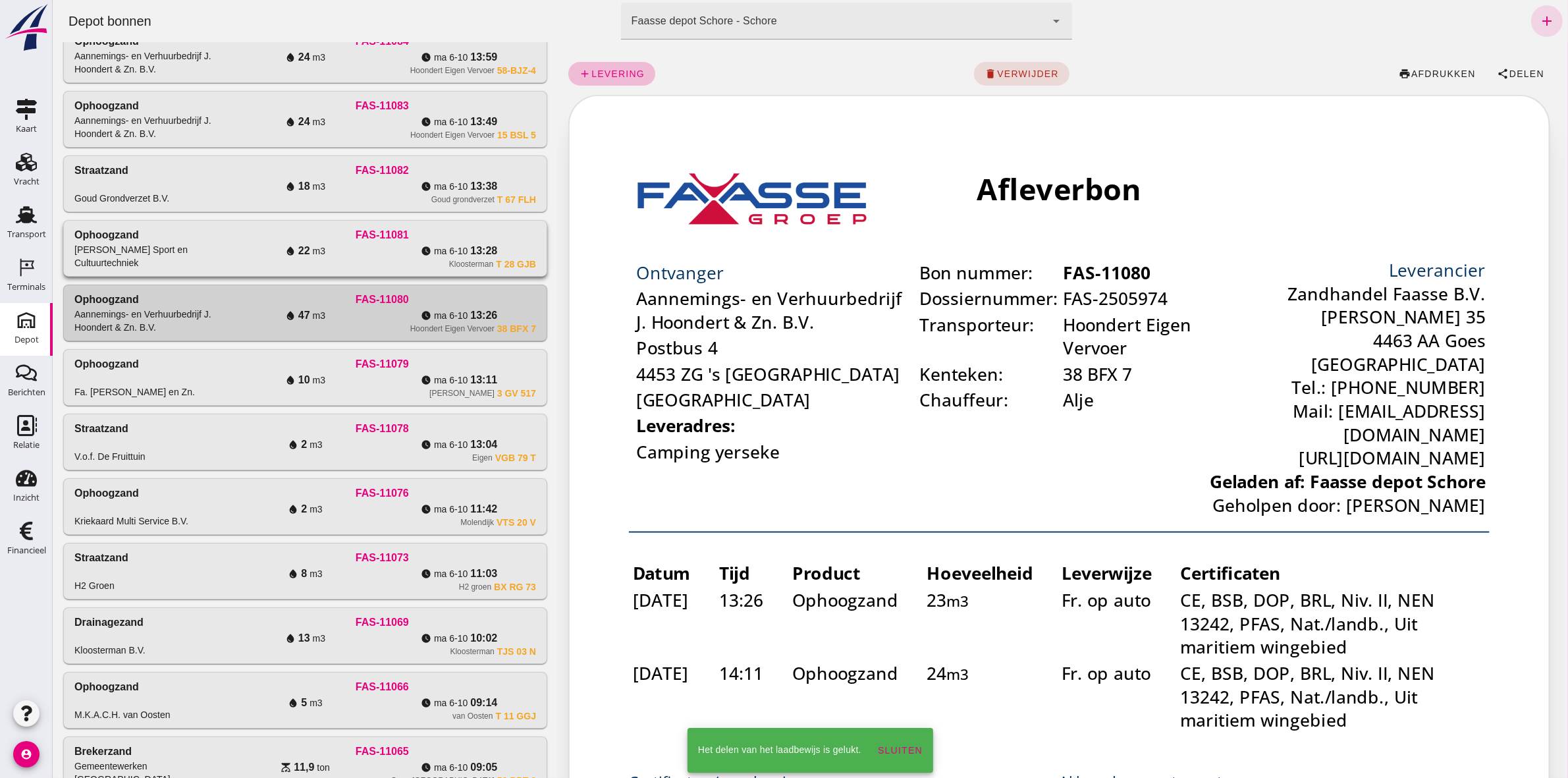
click at [382, 255] on div "watch_later ma 6-10 13:28" at bounding box center [458, 251] width 154 height 16
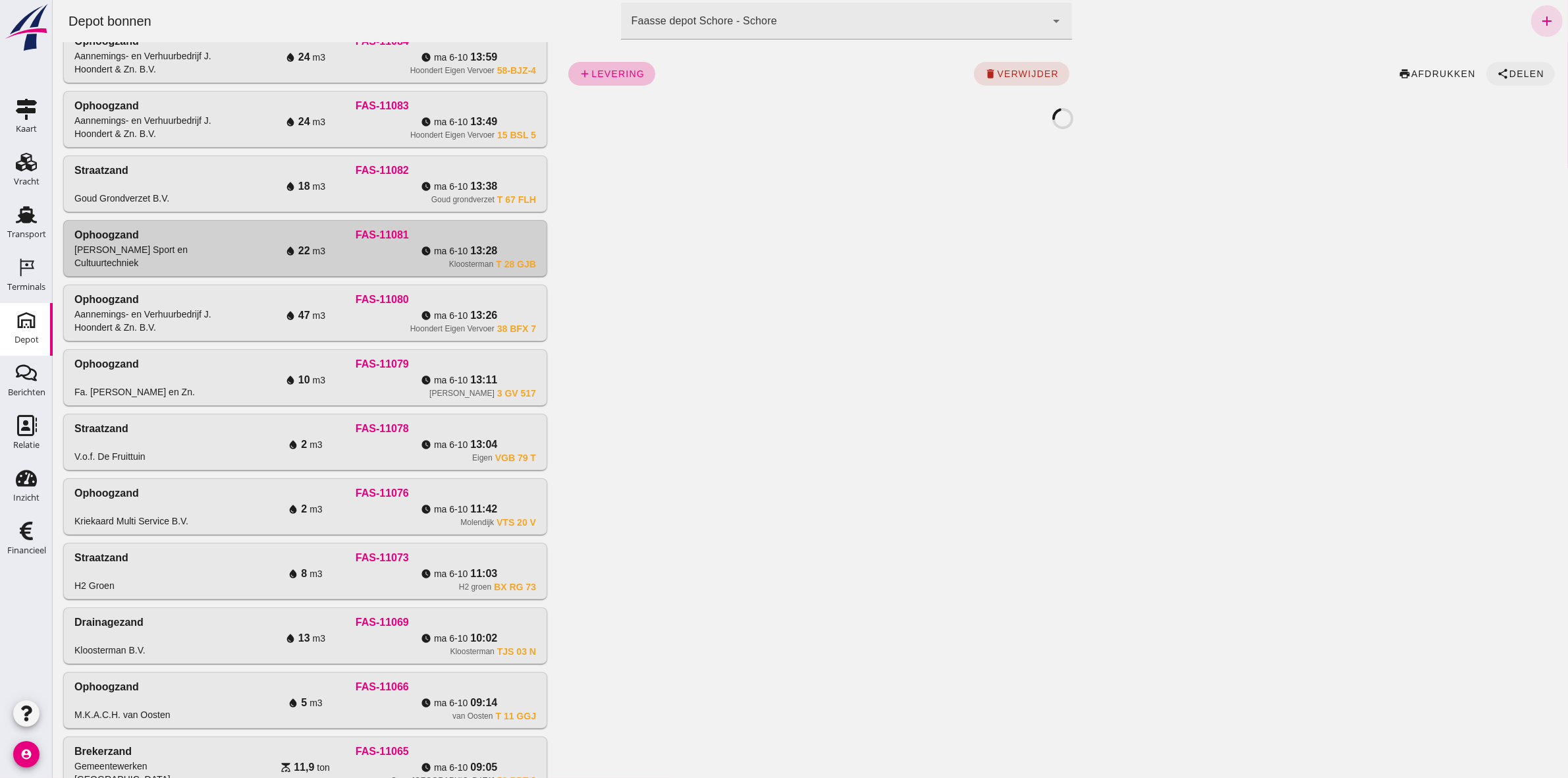
click at [1508, 73] on span "Delen" at bounding box center [1526, 73] width 35 height 11
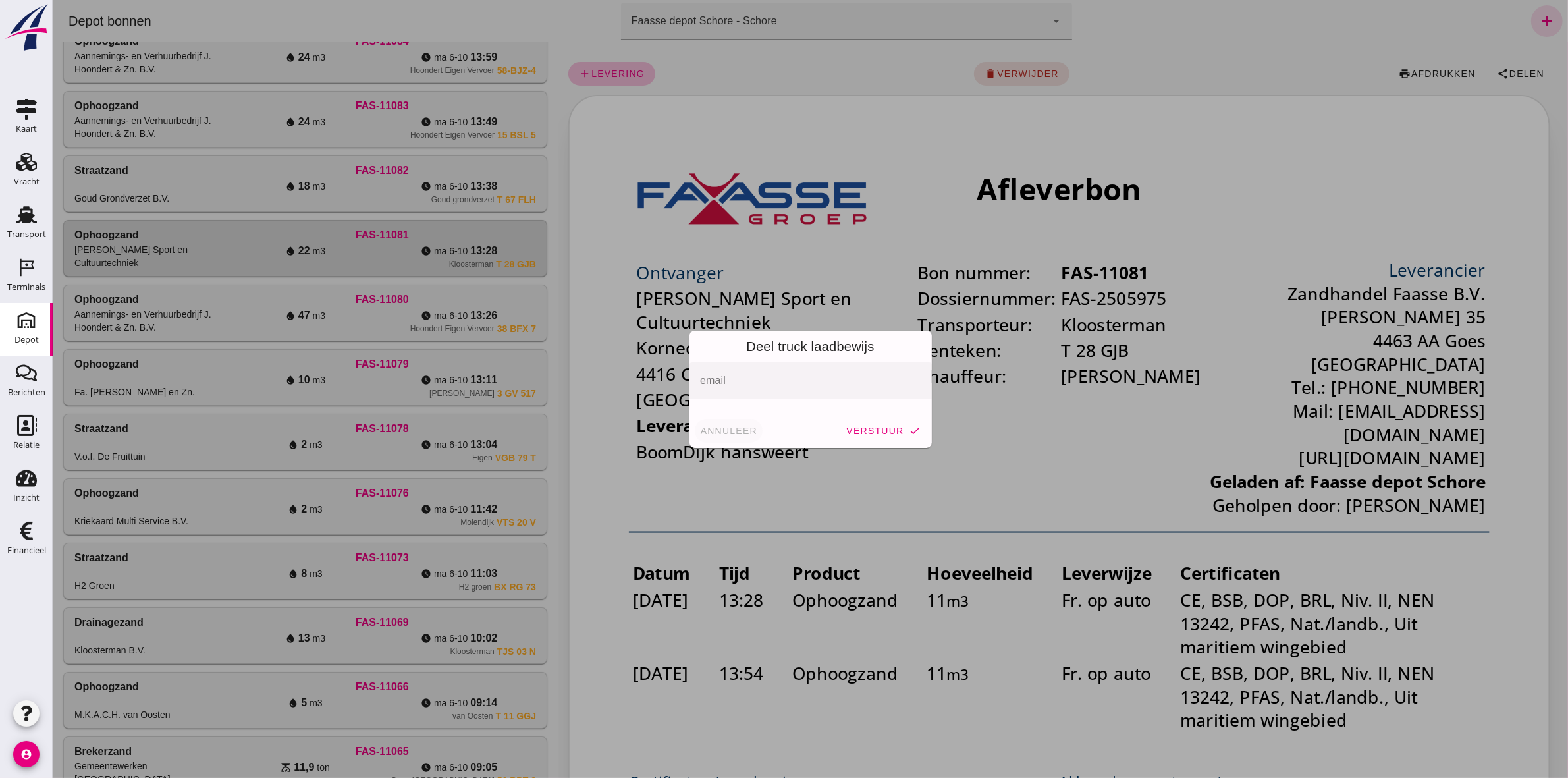
click at [724, 429] on span "annuleer" at bounding box center [729, 430] width 58 height 11
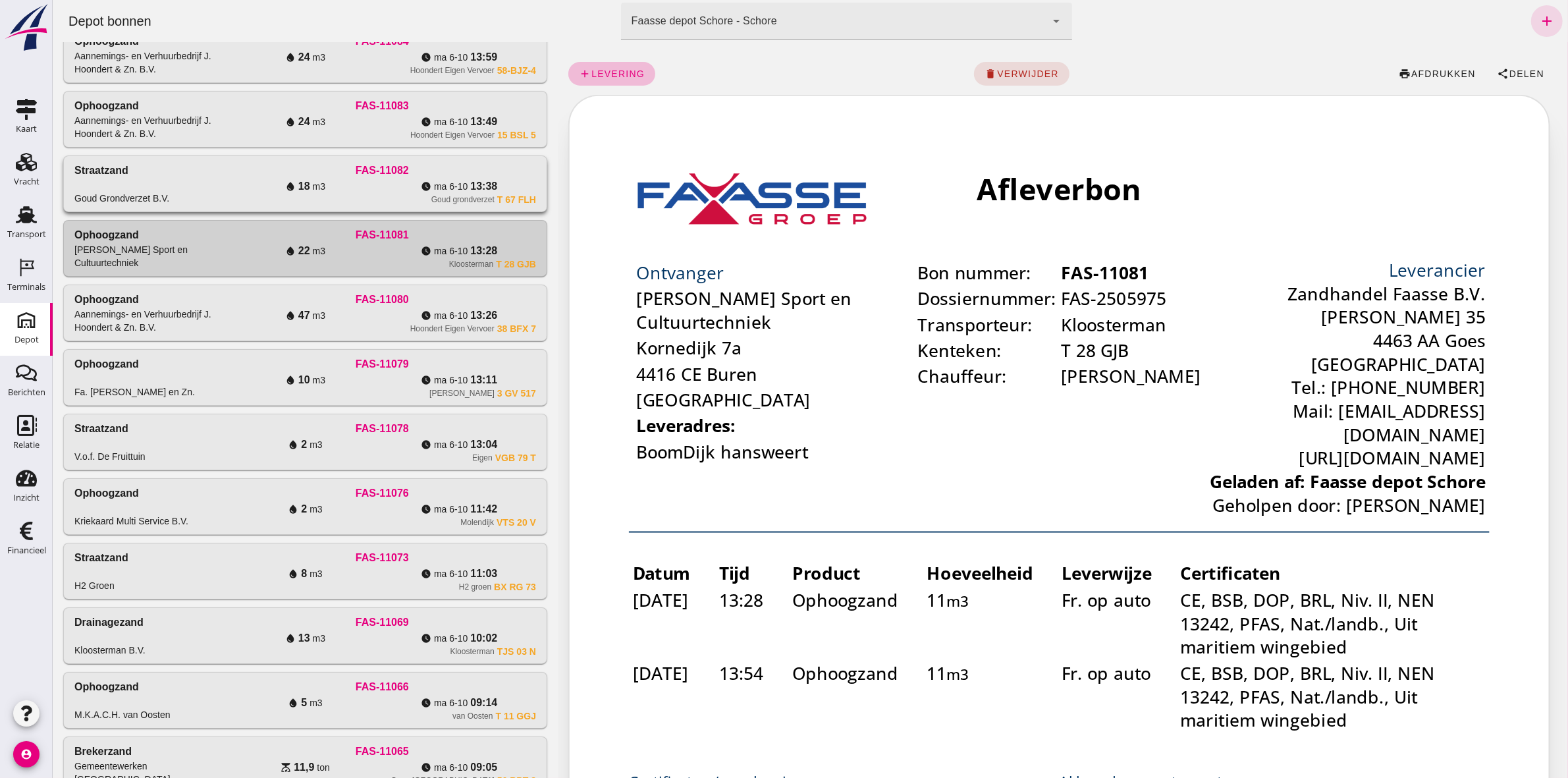
click at [517, 189] on div "watch_later ma 6-10 13:38" at bounding box center [458, 186] width 154 height 16
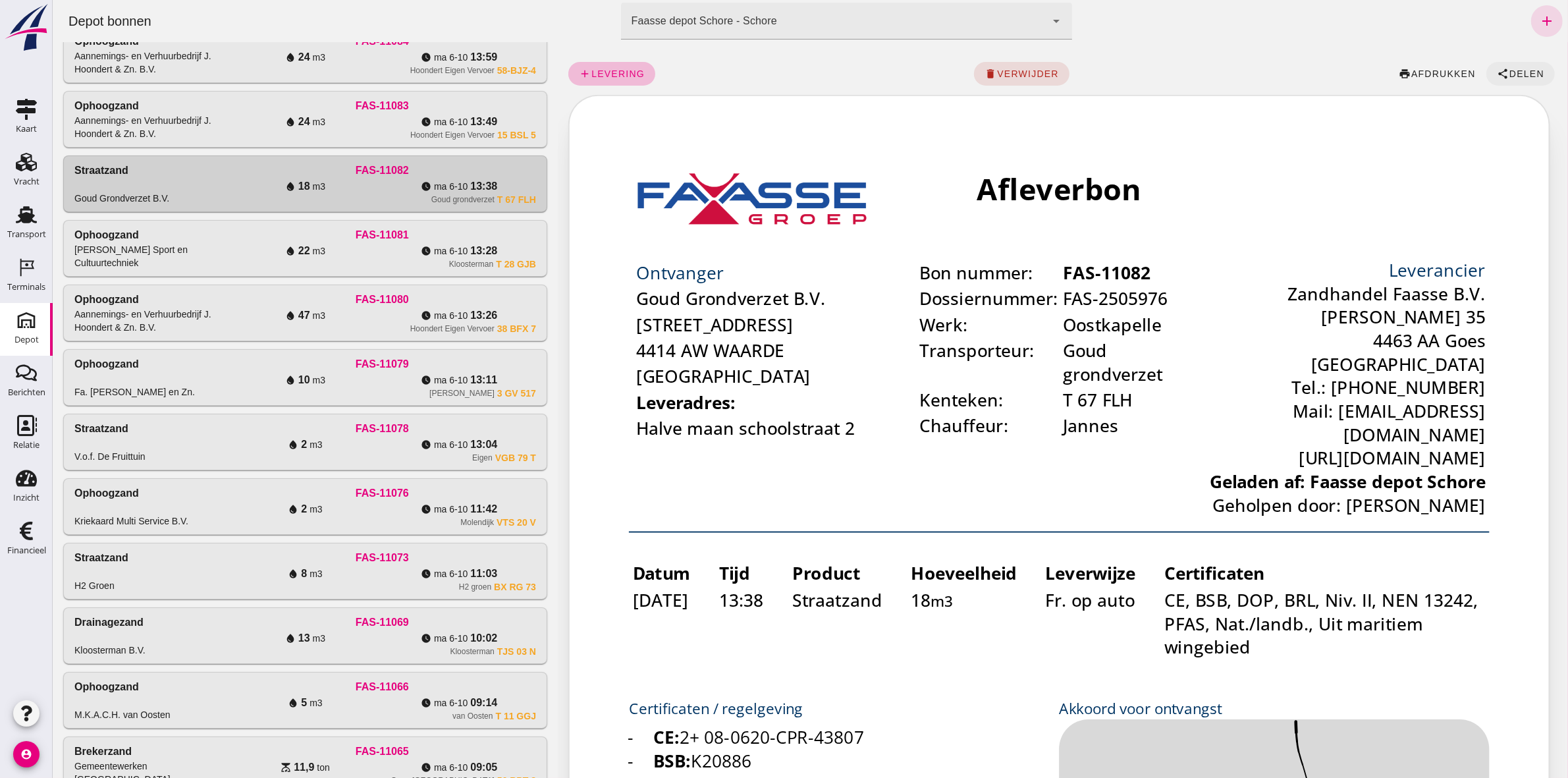
click at [1526, 73] on span "Delen" at bounding box center [1526, 73] width 35 height 11
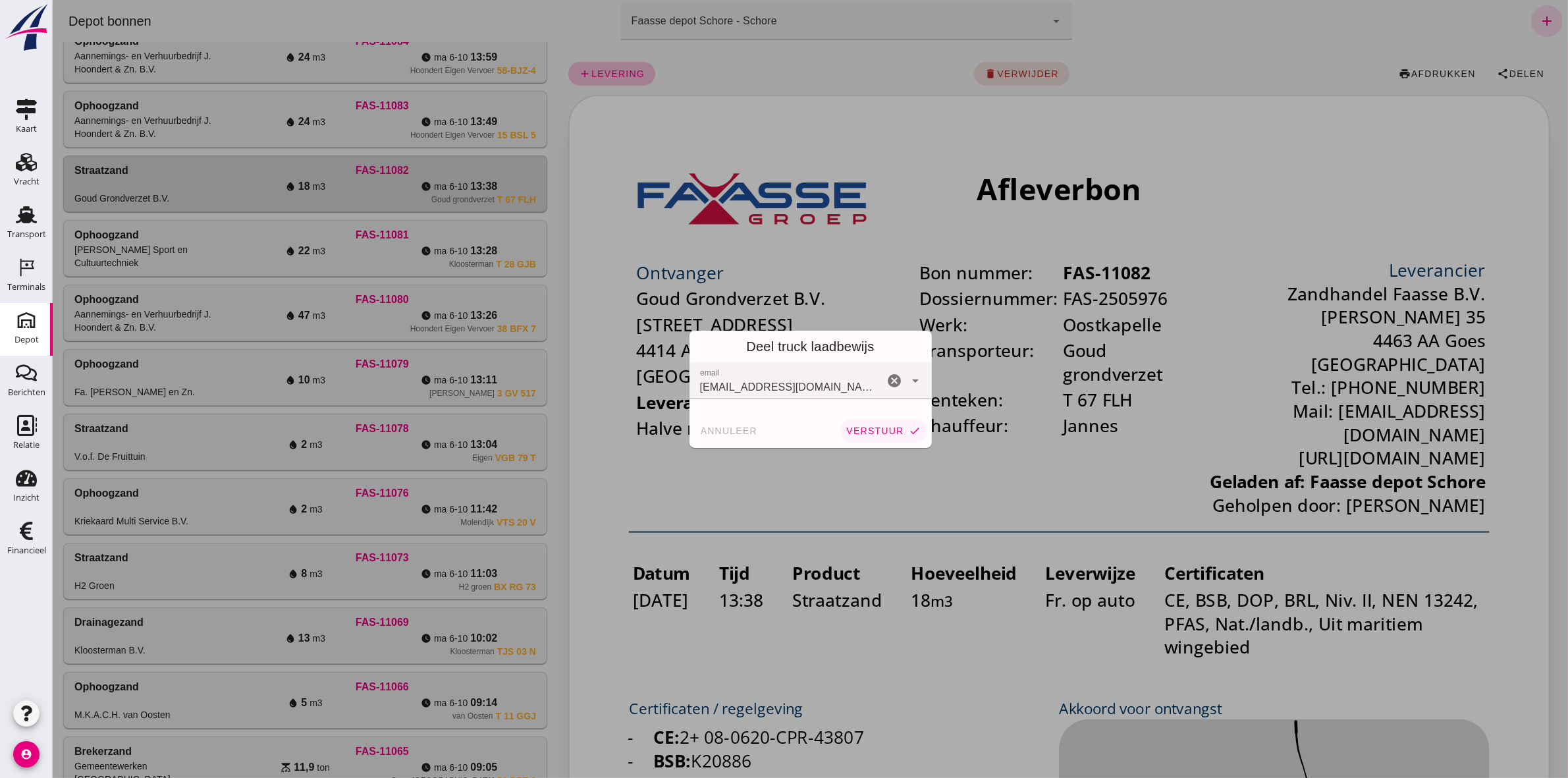
click at [870, 423] on button "verstuur check" at bounding box center [882, 431] width 85 height 24
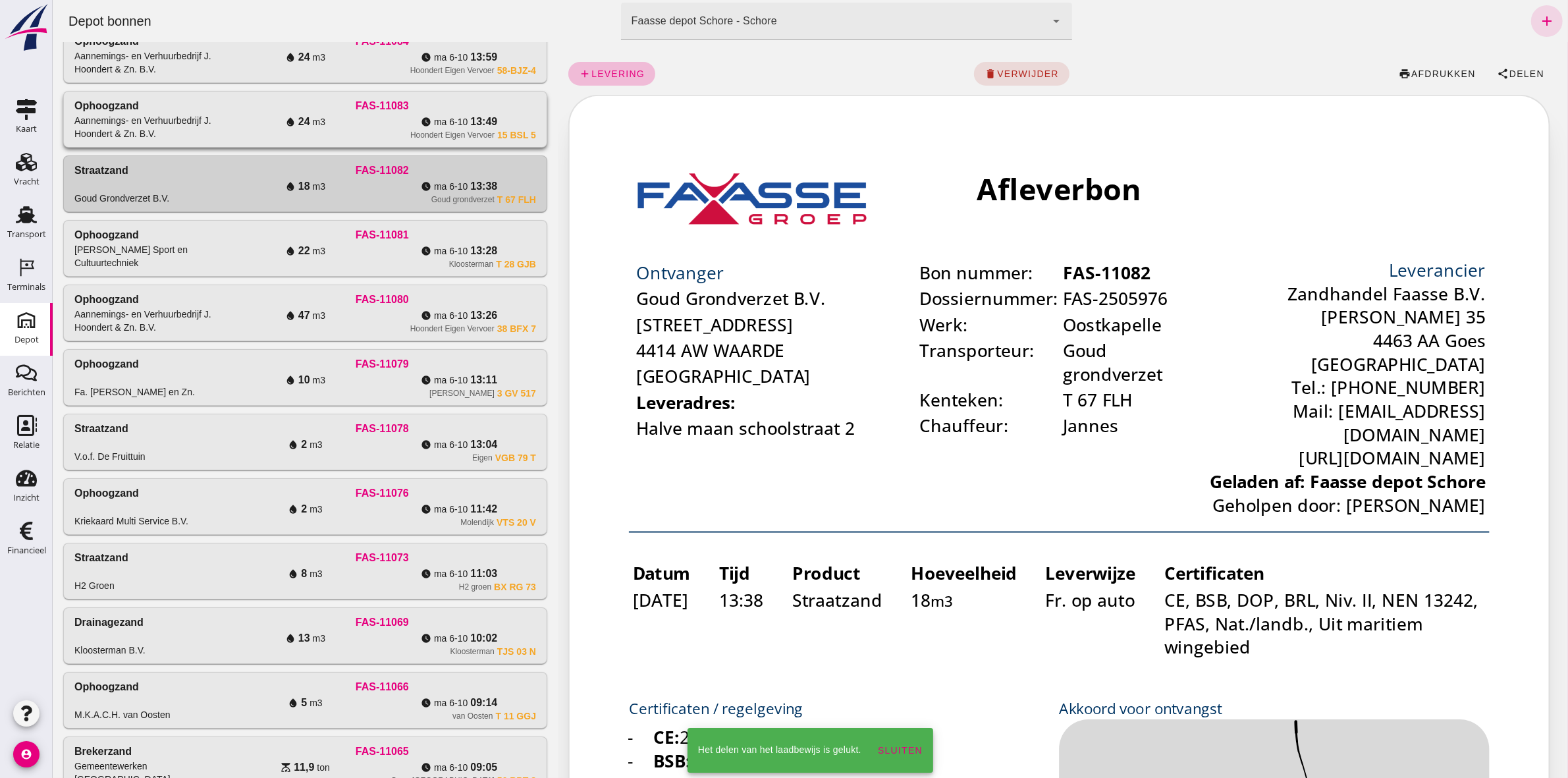
click at [521, 122] on div "watch_later ma 6-10 13:49" at bounding box center [458, 122] width 154 height 16
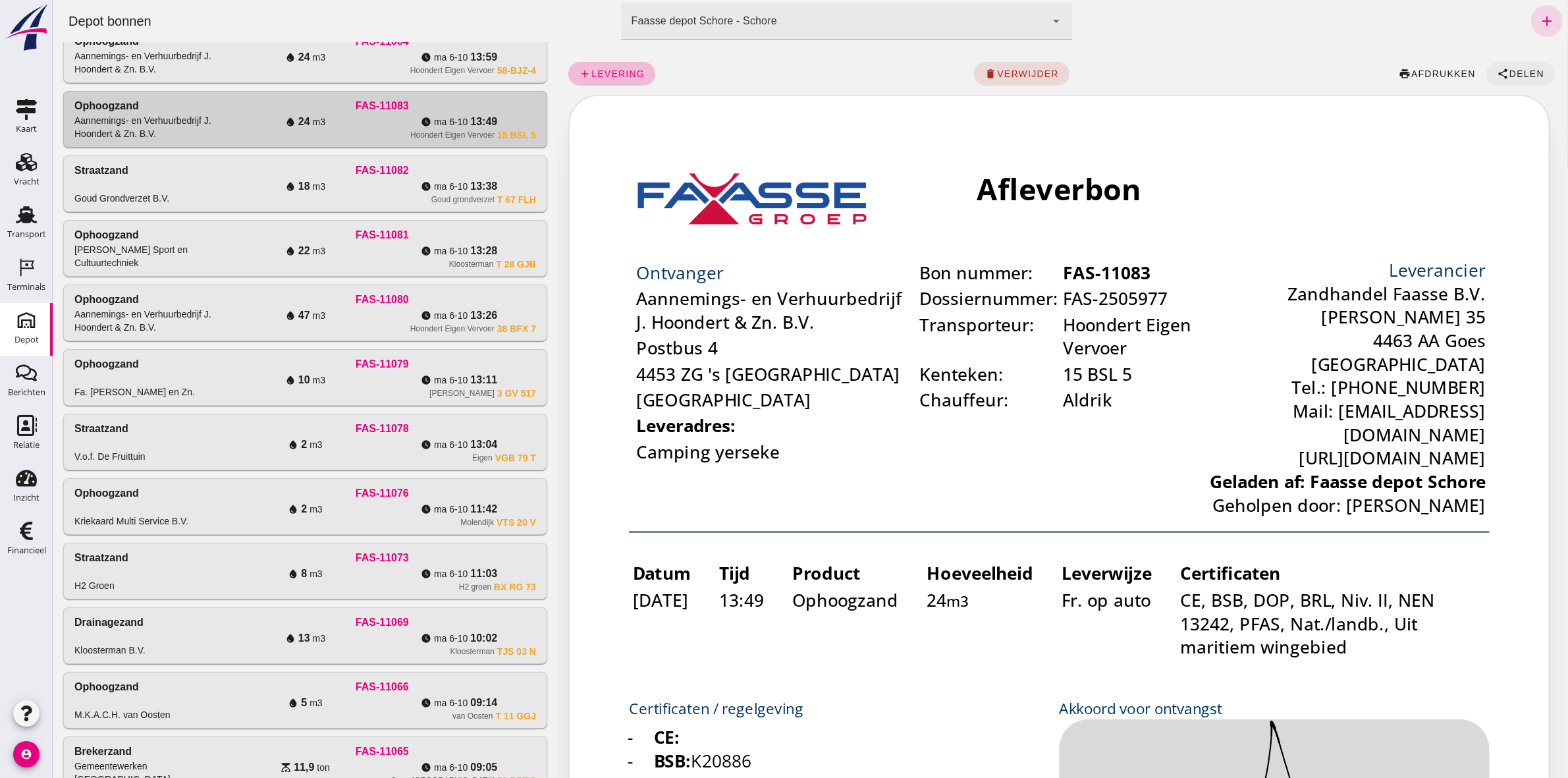
click at [1509, 66] on button "share Delen" at bounding box center [1520, 74] width 68 height 24
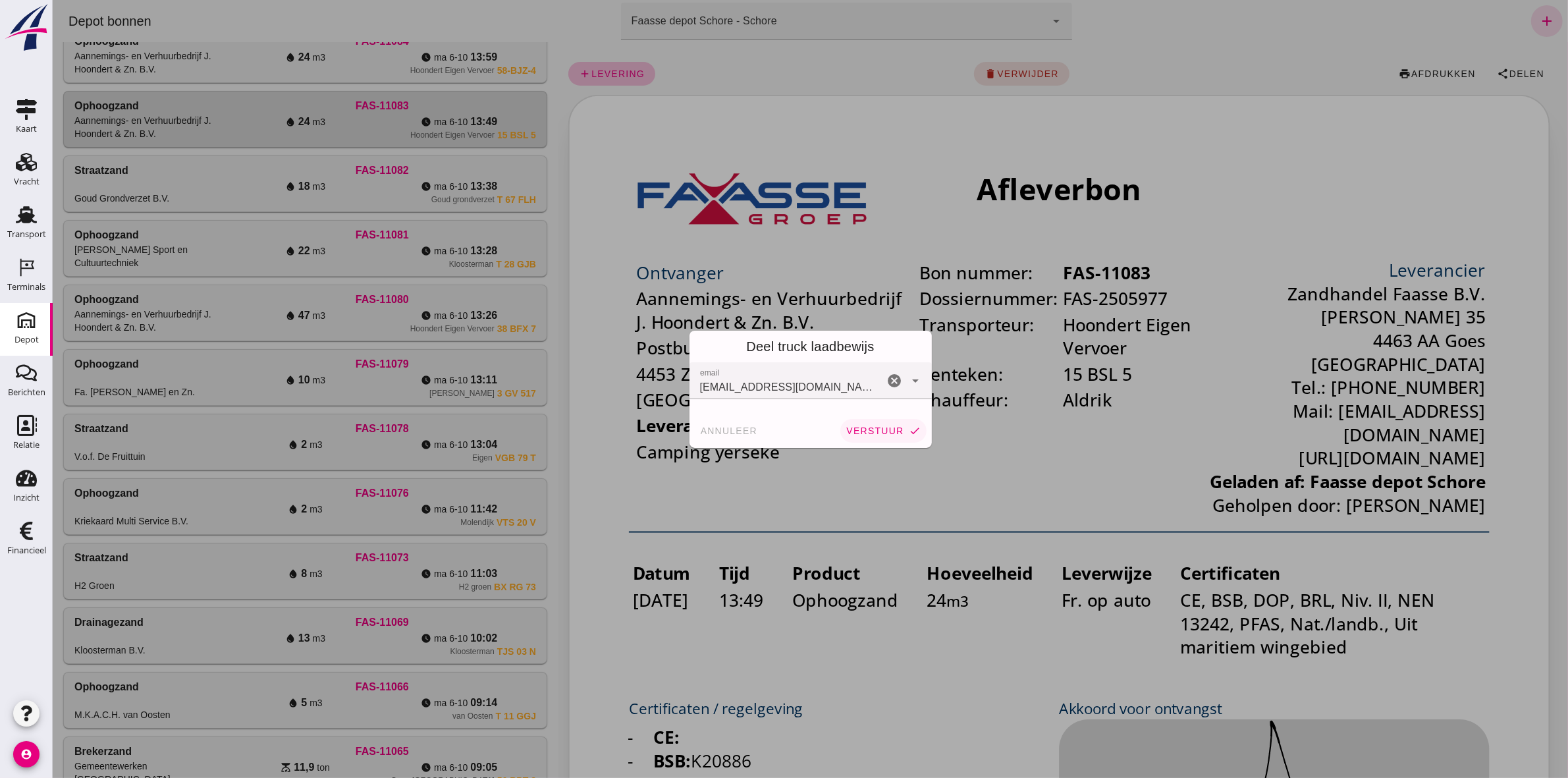
click at [885, 433] on span "verstuur" at bounding box center [874, 430] width 58 height 11
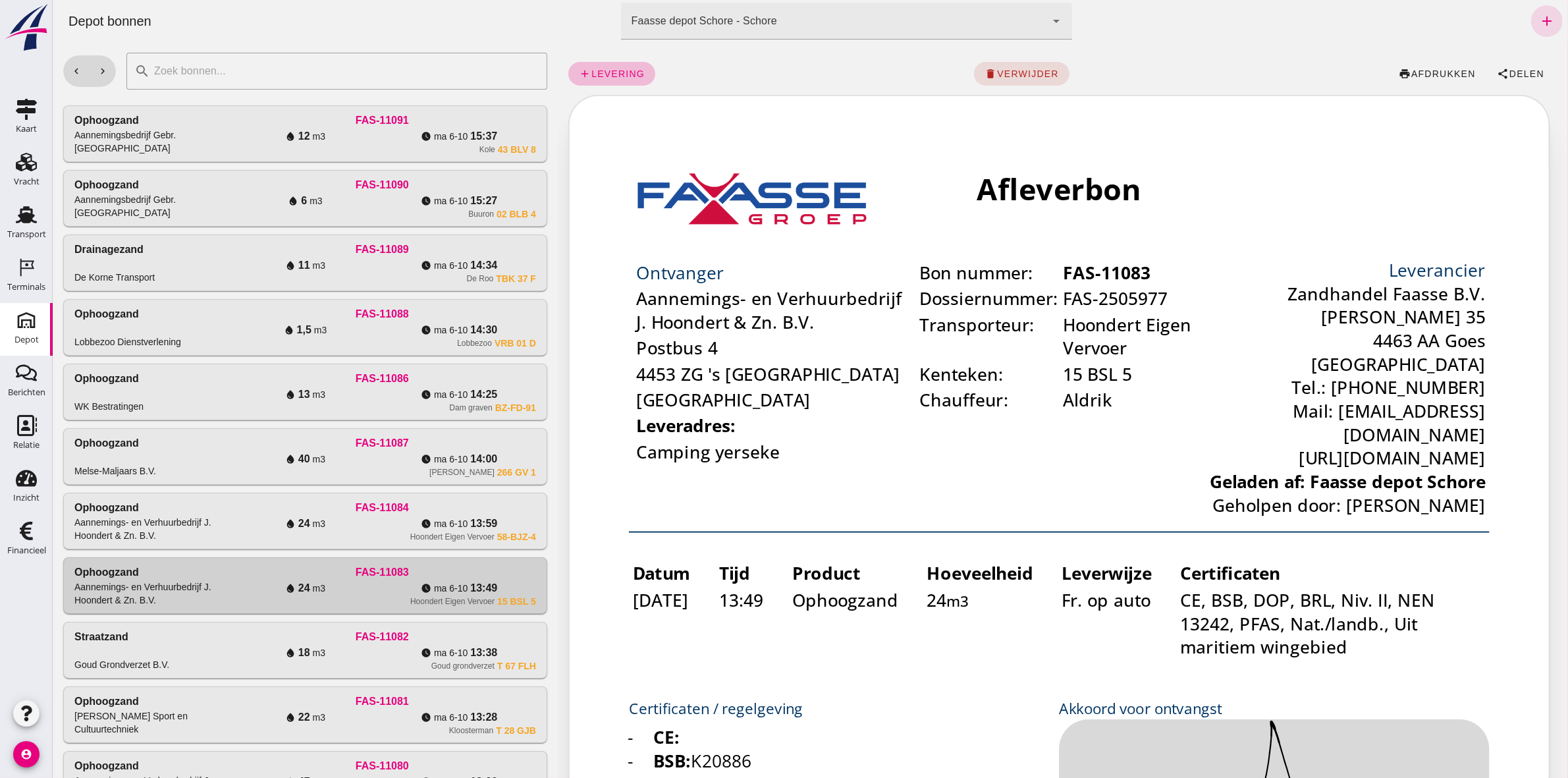
drag, startPoint x: 373, startPoint y: 534, endPoint x: 670, endPoint y: 497, distance: 299.3
click at [375, 537] on div "Hoondert Eigen Vervoer 58-BJZ-4" at bounding box center [382, 537] width 308 height 11
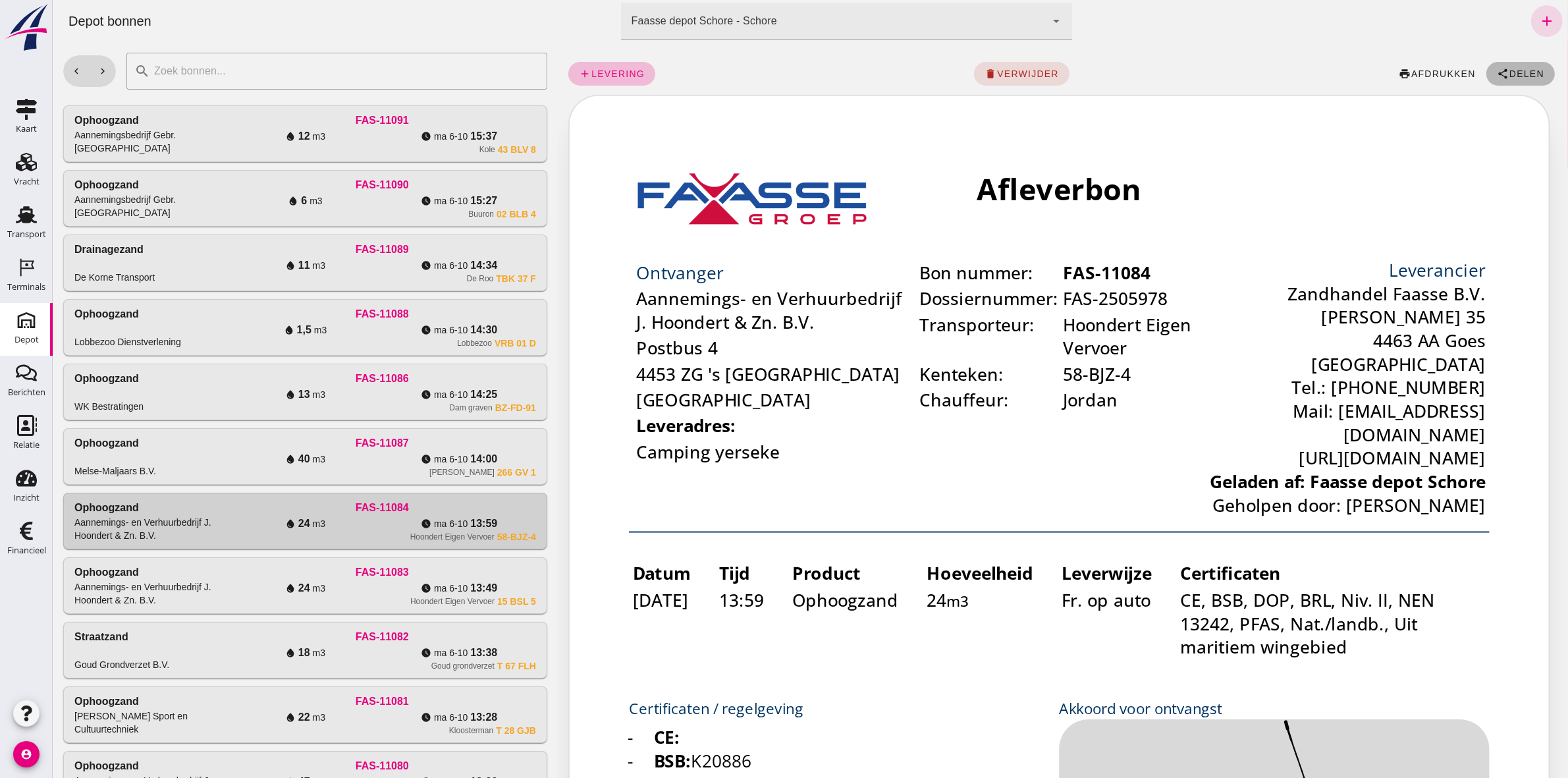
click at [1518, 75] on span "Delen" at bounding box center [1526, 73] width 35 height 11
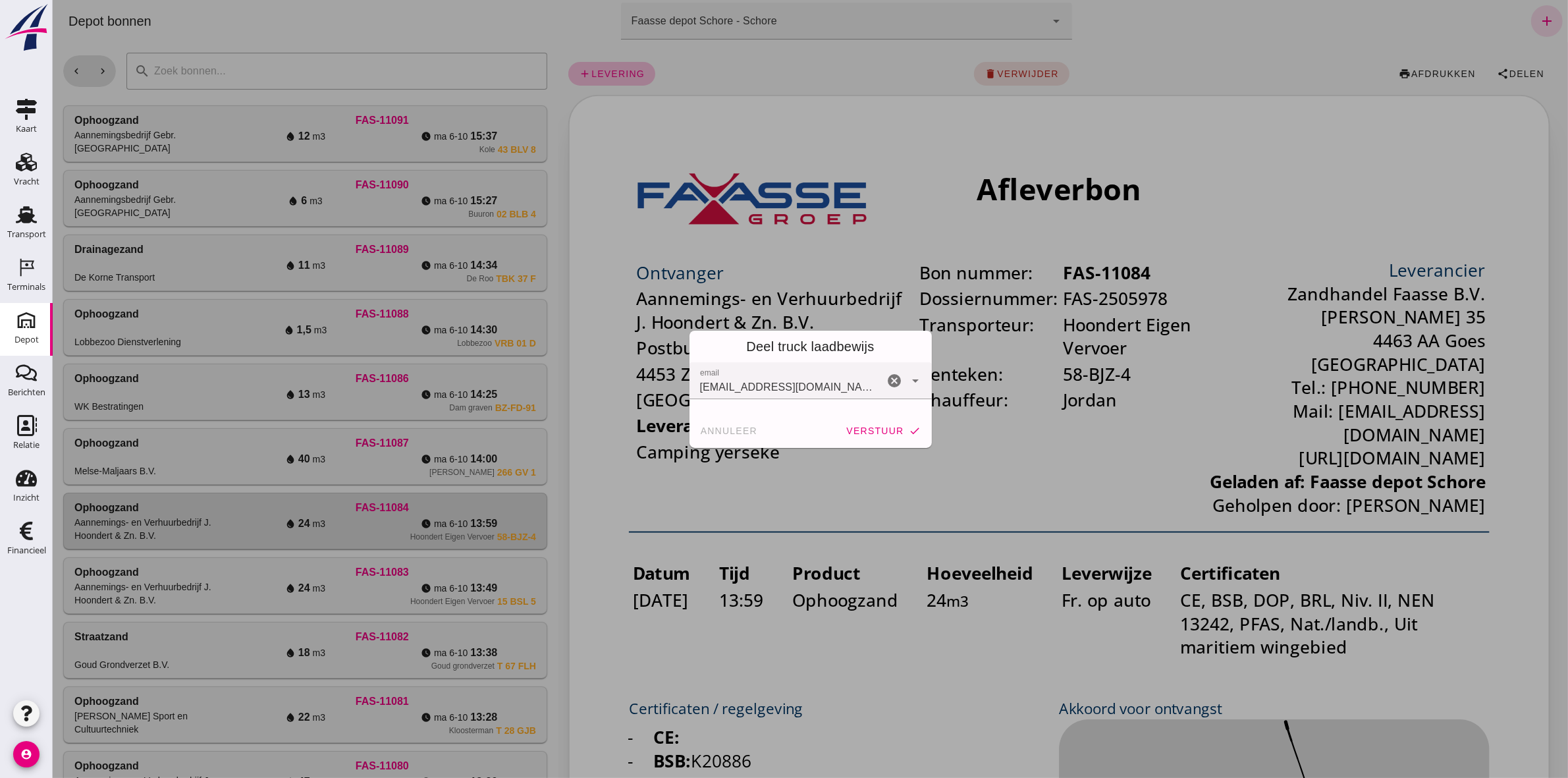
click at [877, 443] on div "annuleer verstuur check" at bounding box center [810, 430] width 243 height 35
click at [879, 432] on span "verstuur" at bounding box center [874, 430] width 58 height 11
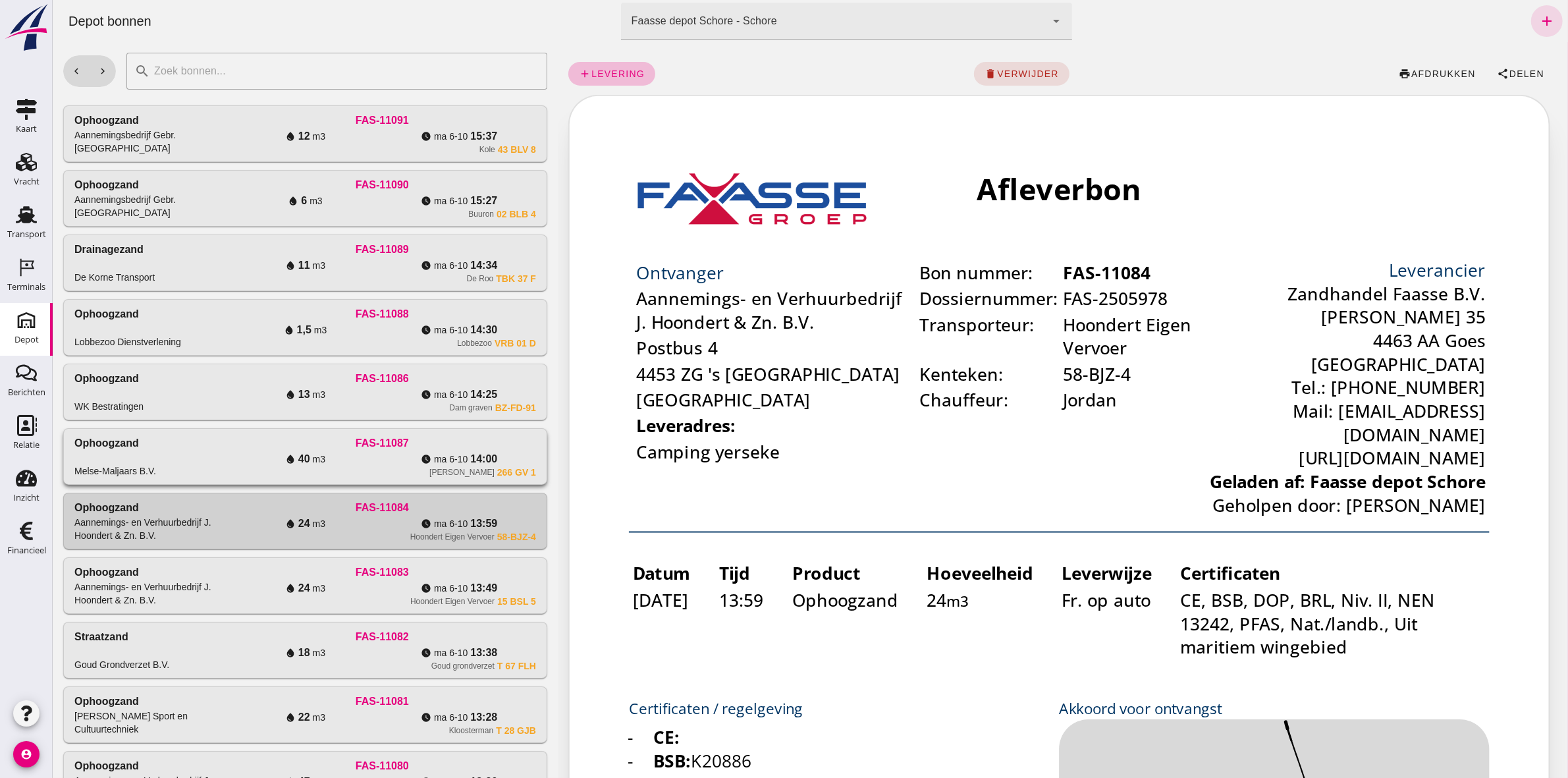
click at [443, 453] on div "watch_later ma 6-10 14:00" at bounding box center [458, 459] width 154 height 16
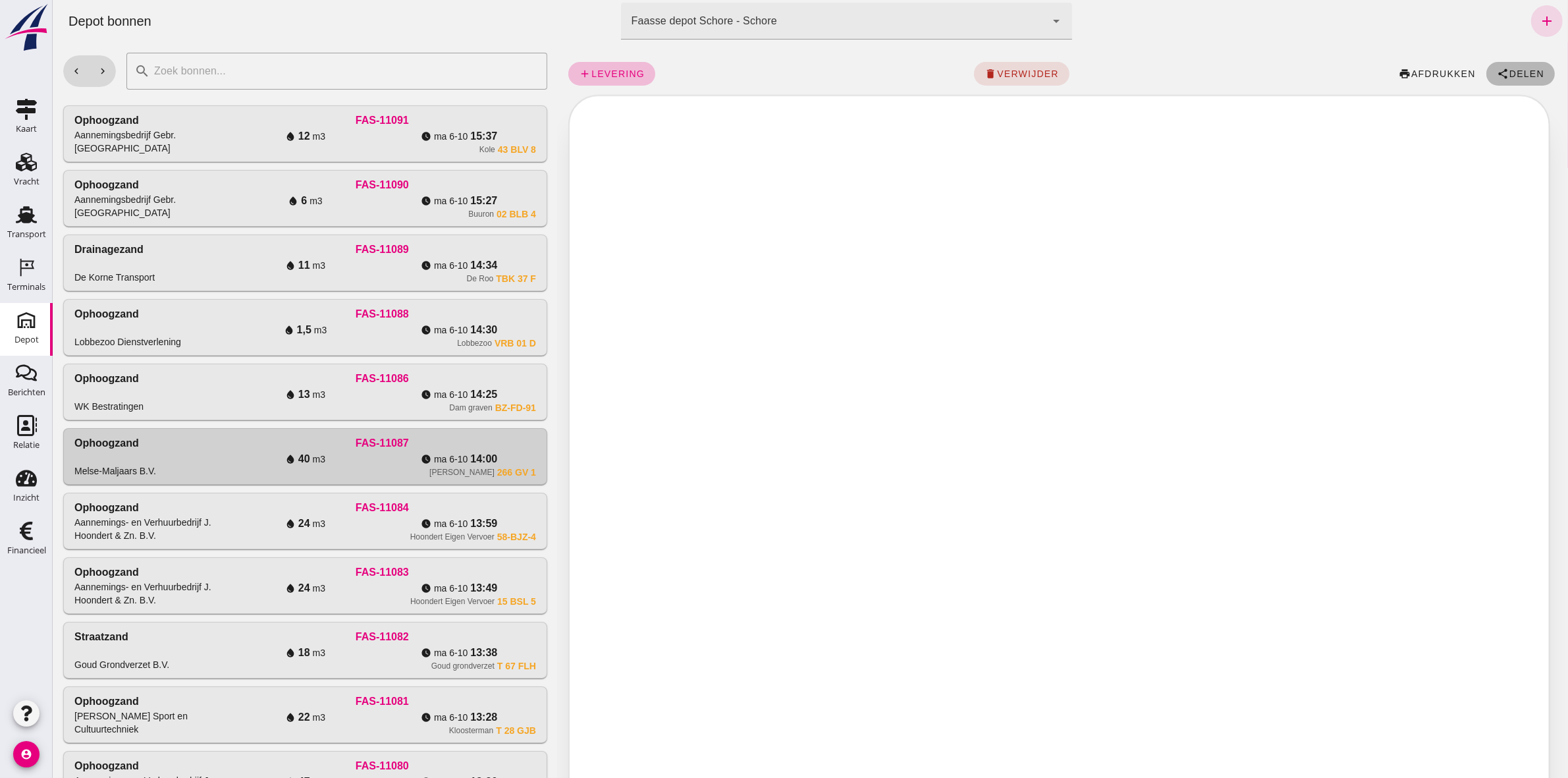
click at [1495, 66] on button "share Delen" at bounding box center [1520, 74] width 68 height 24
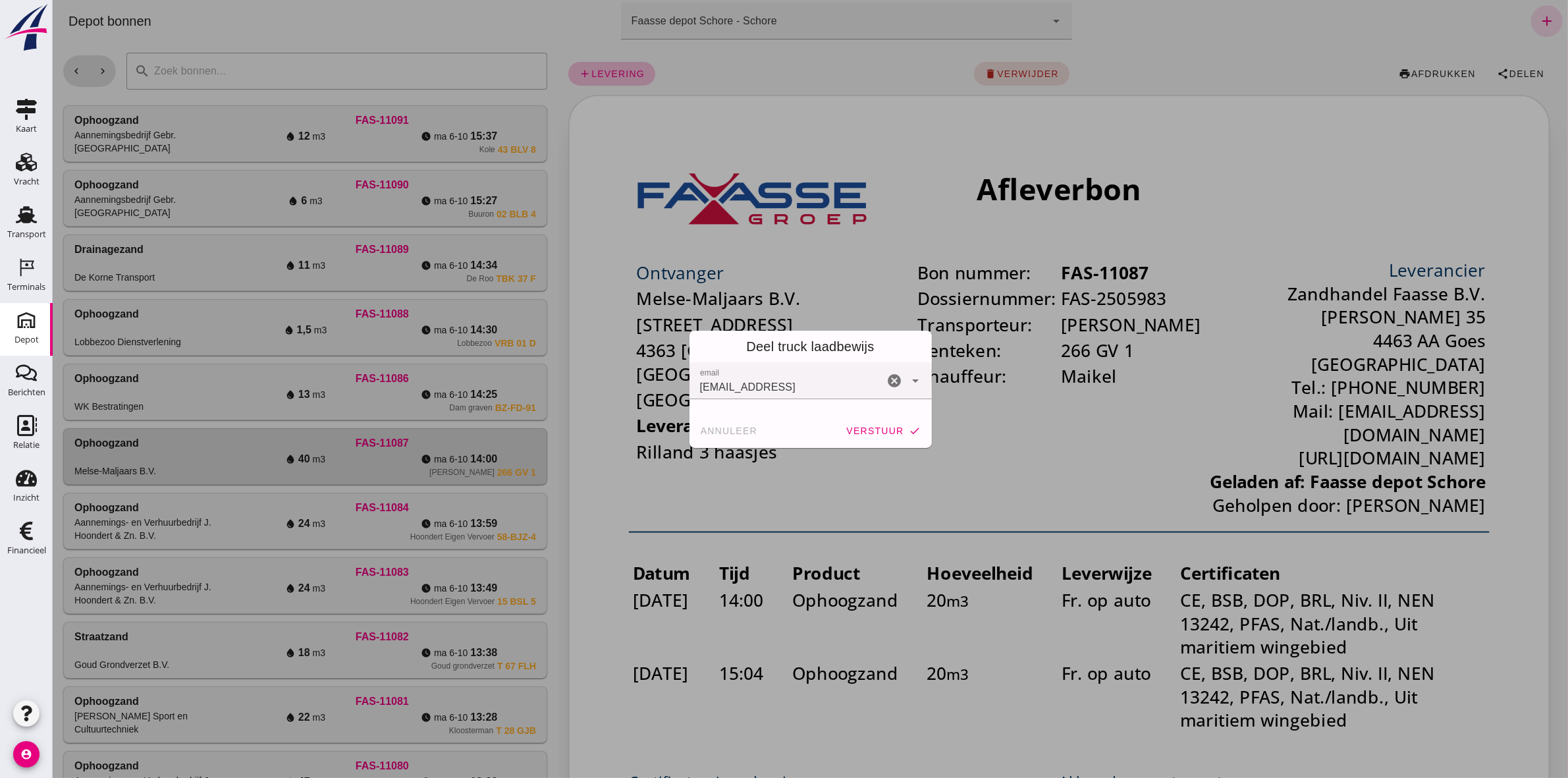
click at [859, 437] on button "verstuur check" at bounding box center [882, 431] width 85 height 24
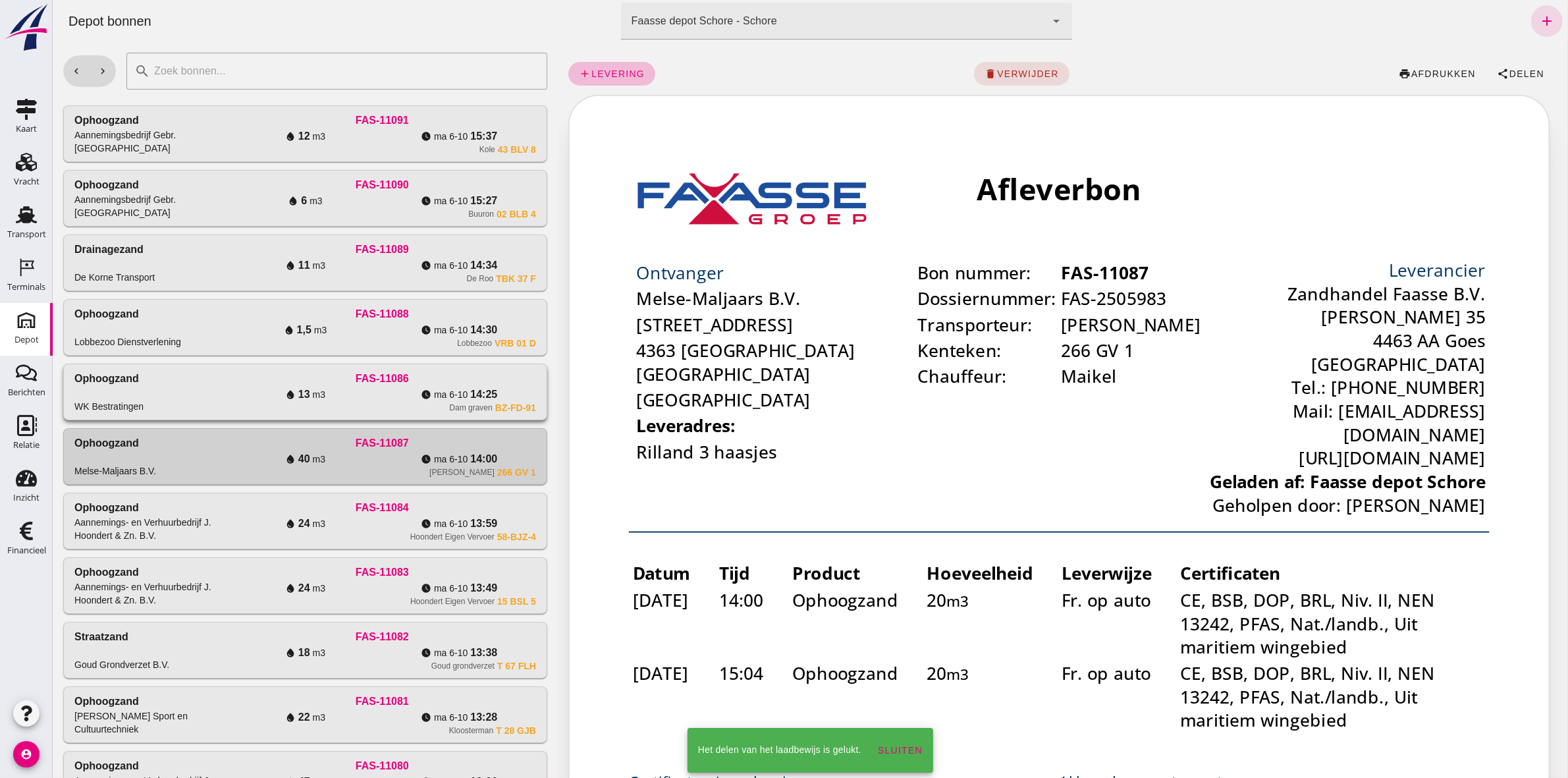
click at [344, 402] on div "water_drop 13 m3" at bounding box center [305, 394] width 154 height 16
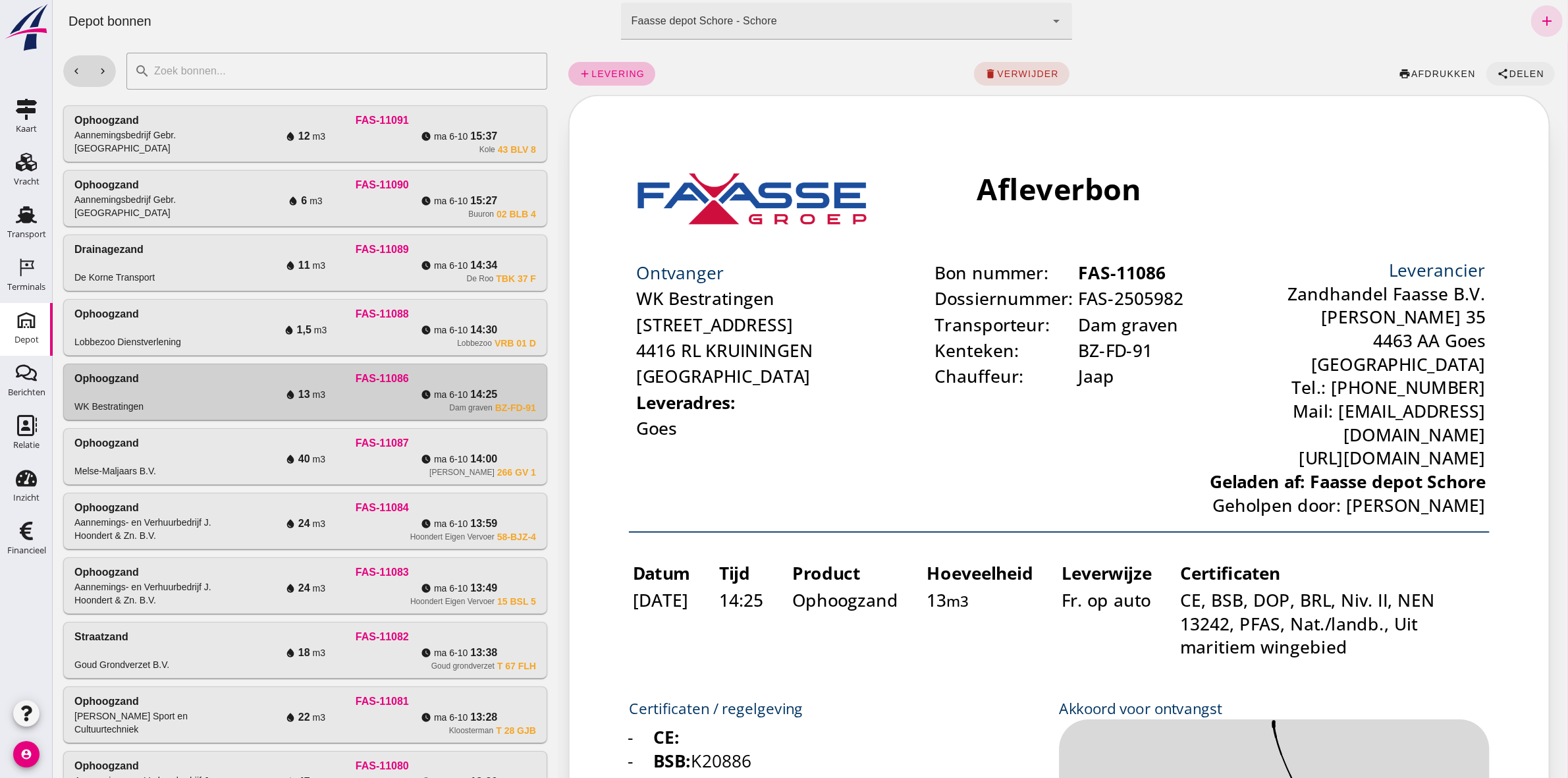
click at [1533, 69] on button "share Delen" at bounding box center [1520, 74] width 68 height 24
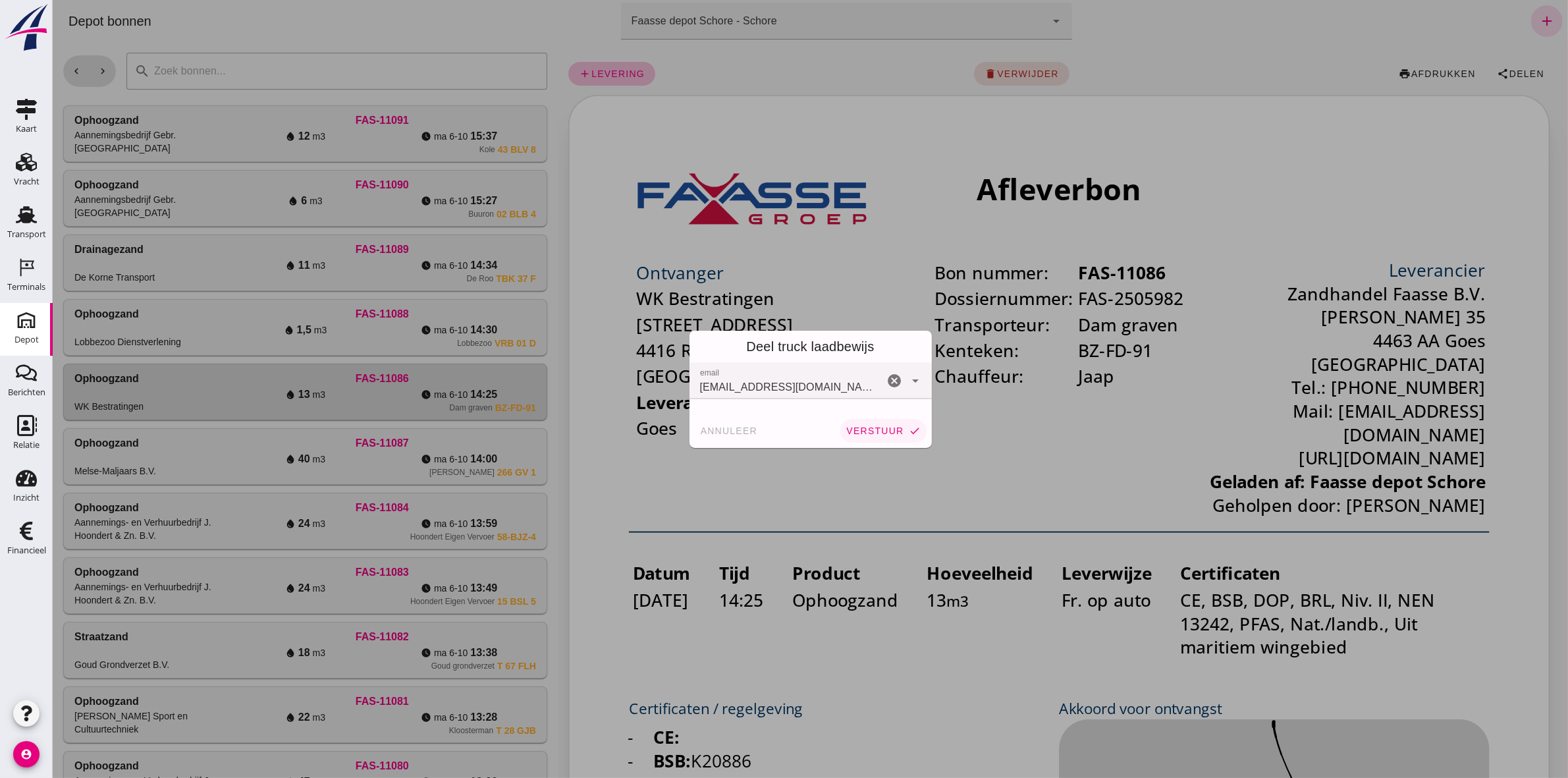
click at [873, 432] on span "verstuur" at bounding box center [874, 430] width 58 height 11
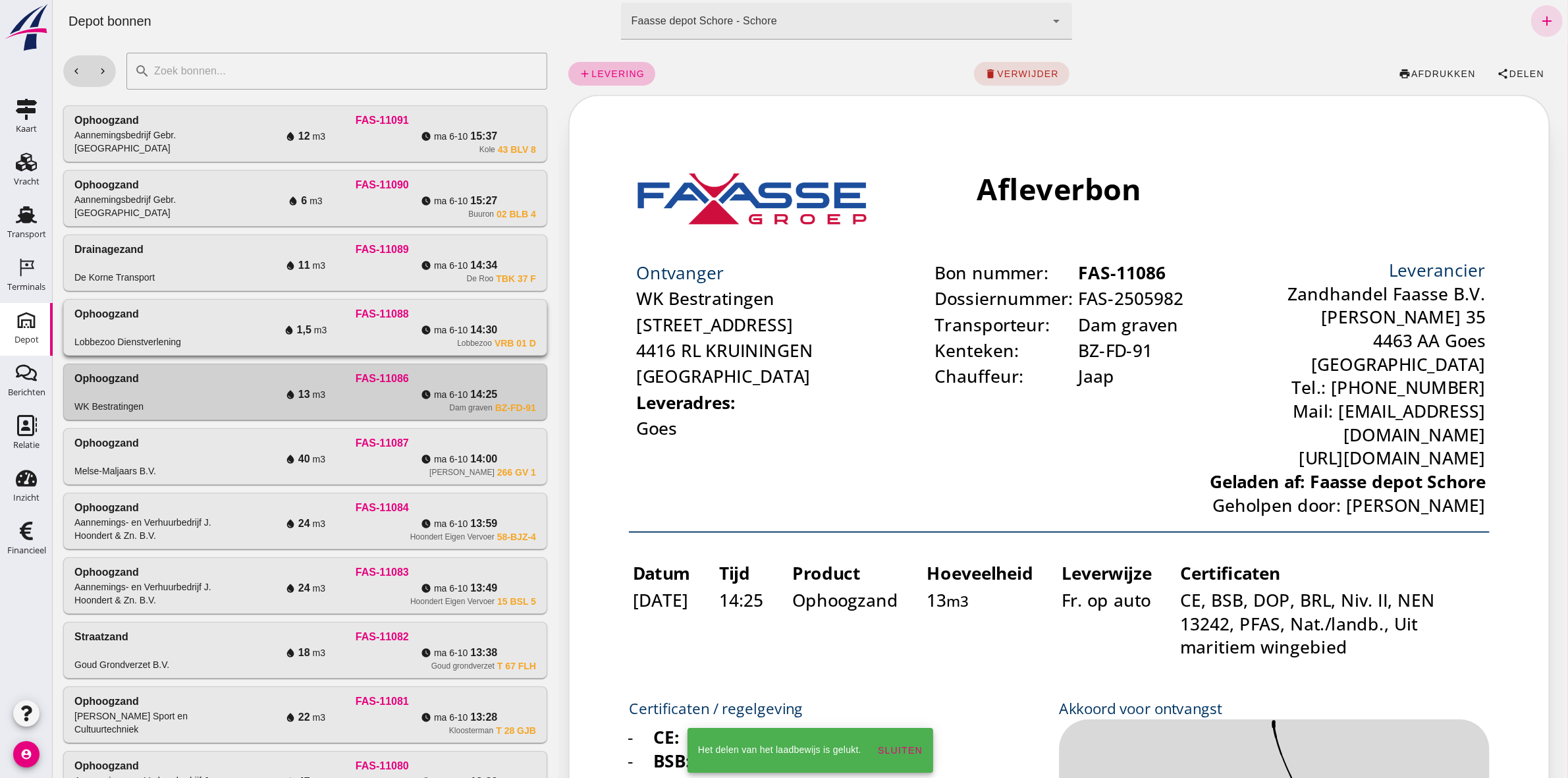
click at [310, 331] on div "water_drop 1,5 m3" at bounding box center [305, 330] width 154 height 16
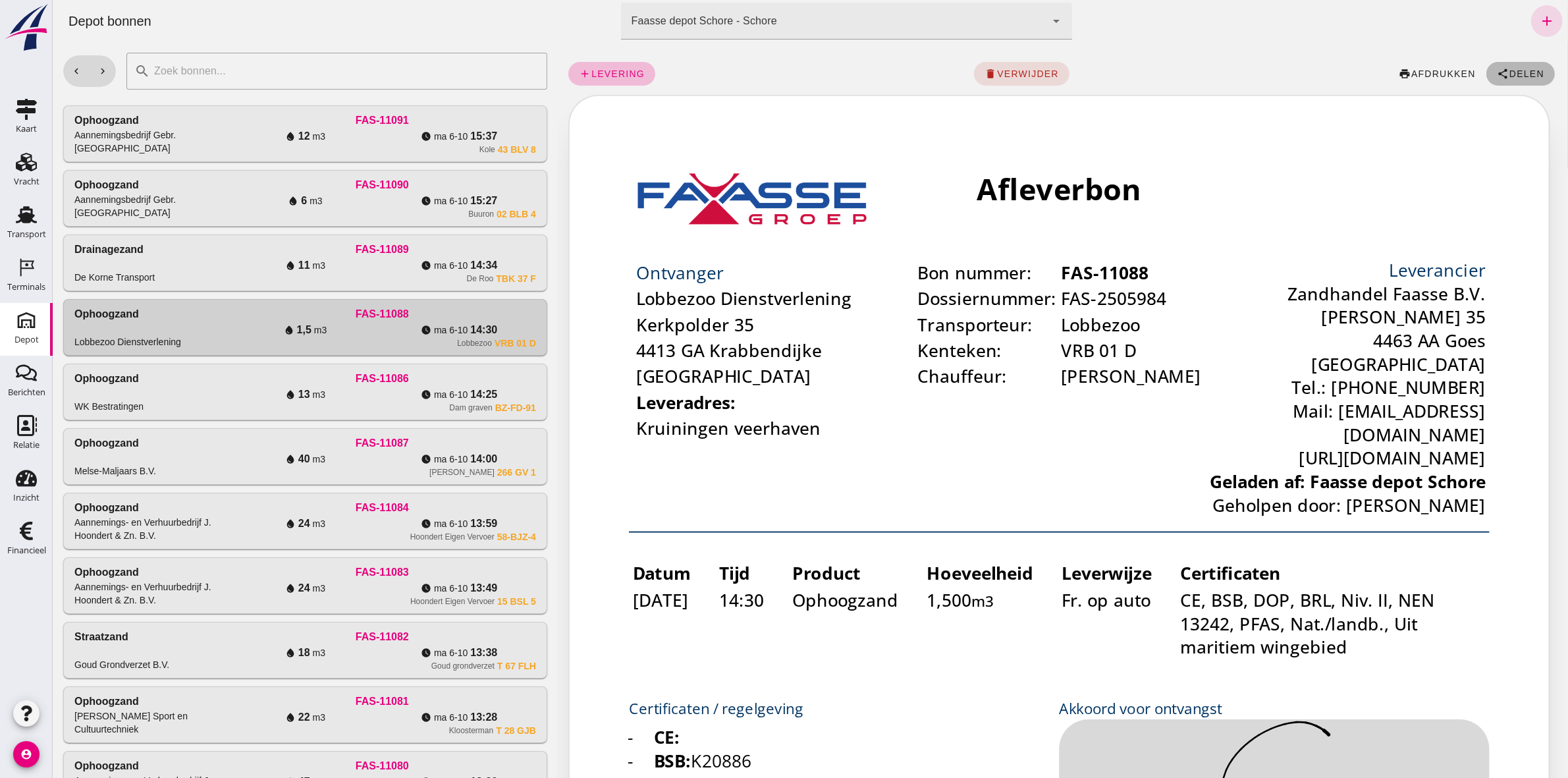
click at [1497, 71] on icon "share" at bounding box center [1502, 73] width 12 height 12
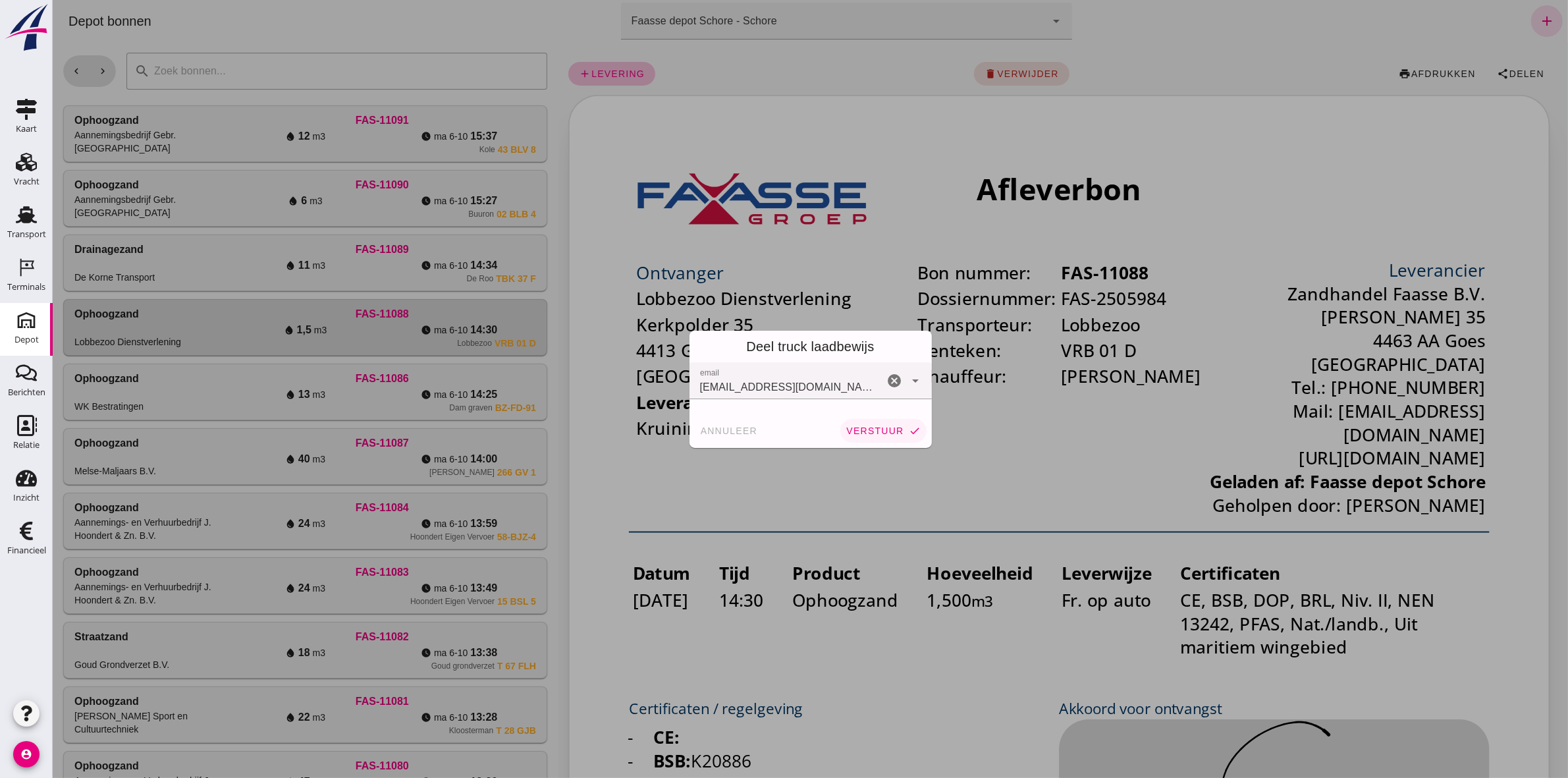
click at [866, 435] on button "verstuur check" at bounding box center [882, 431] width 85 height 24
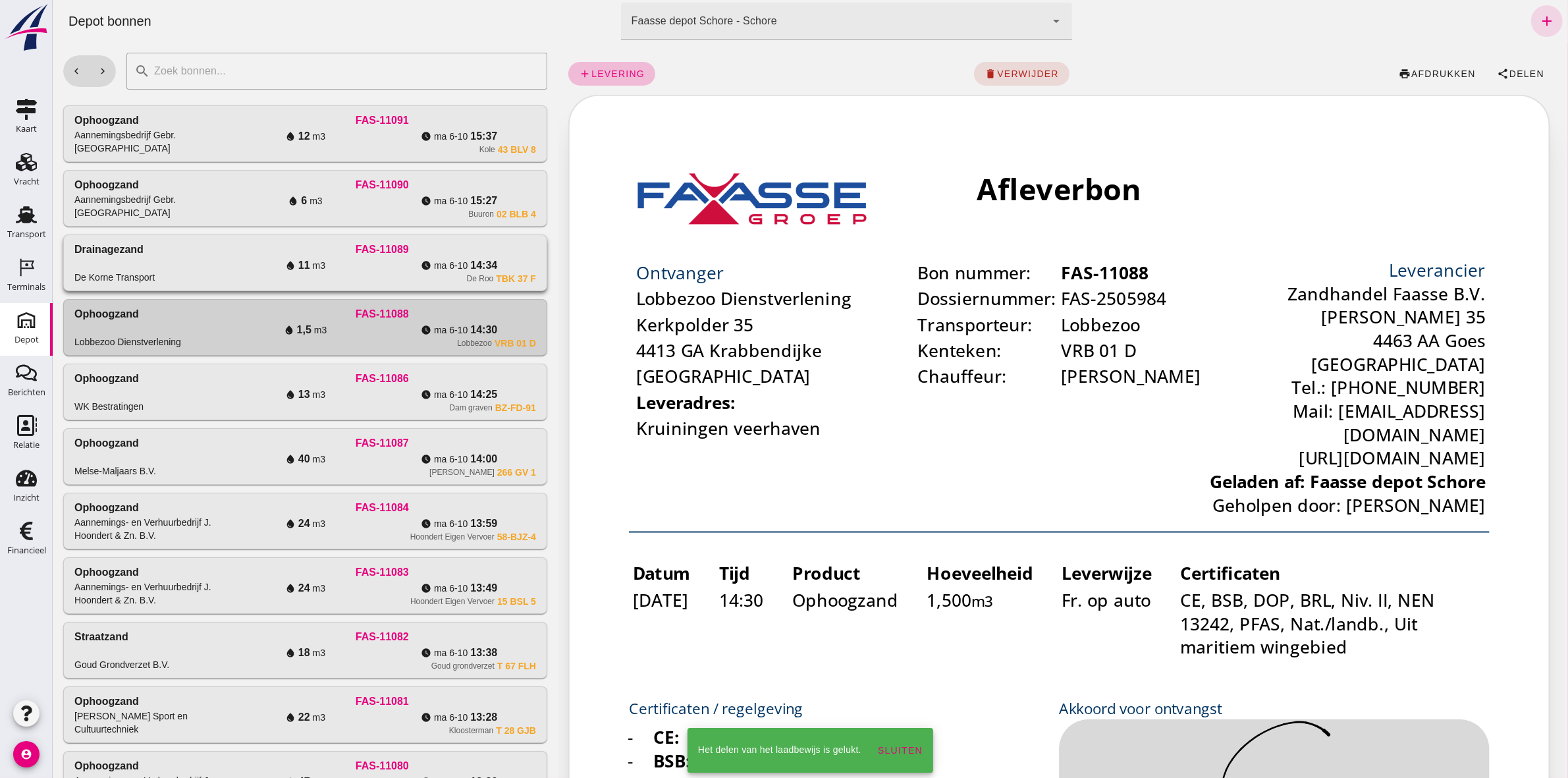
click at [382, 258] on div "watch_later ma 6-10 14:34" at bounding box center [458, 265] width 154 height 16
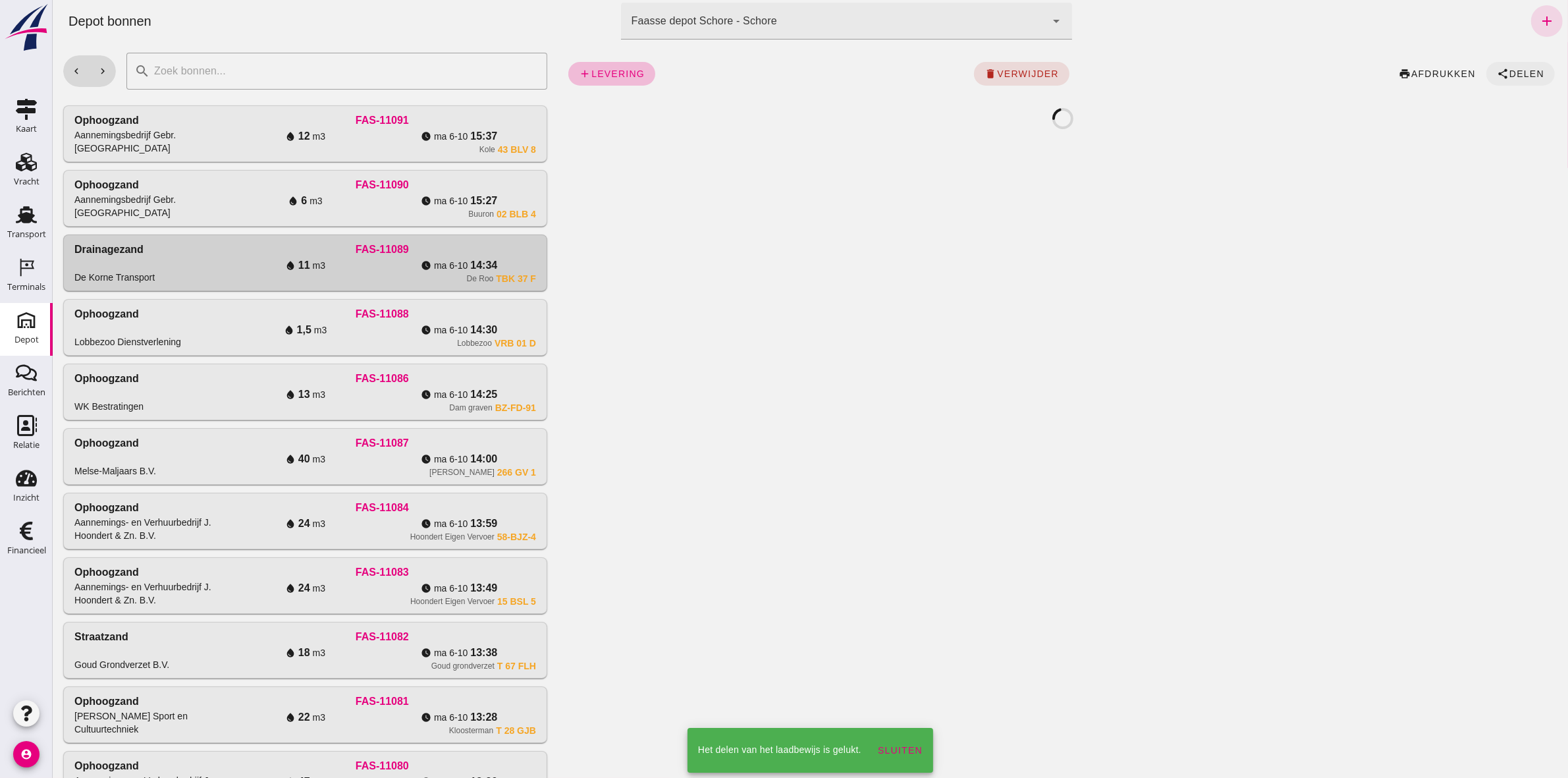
click at [1502, 66] on button "share Delen" at bounding box center [1520, 74] width 68 height 24
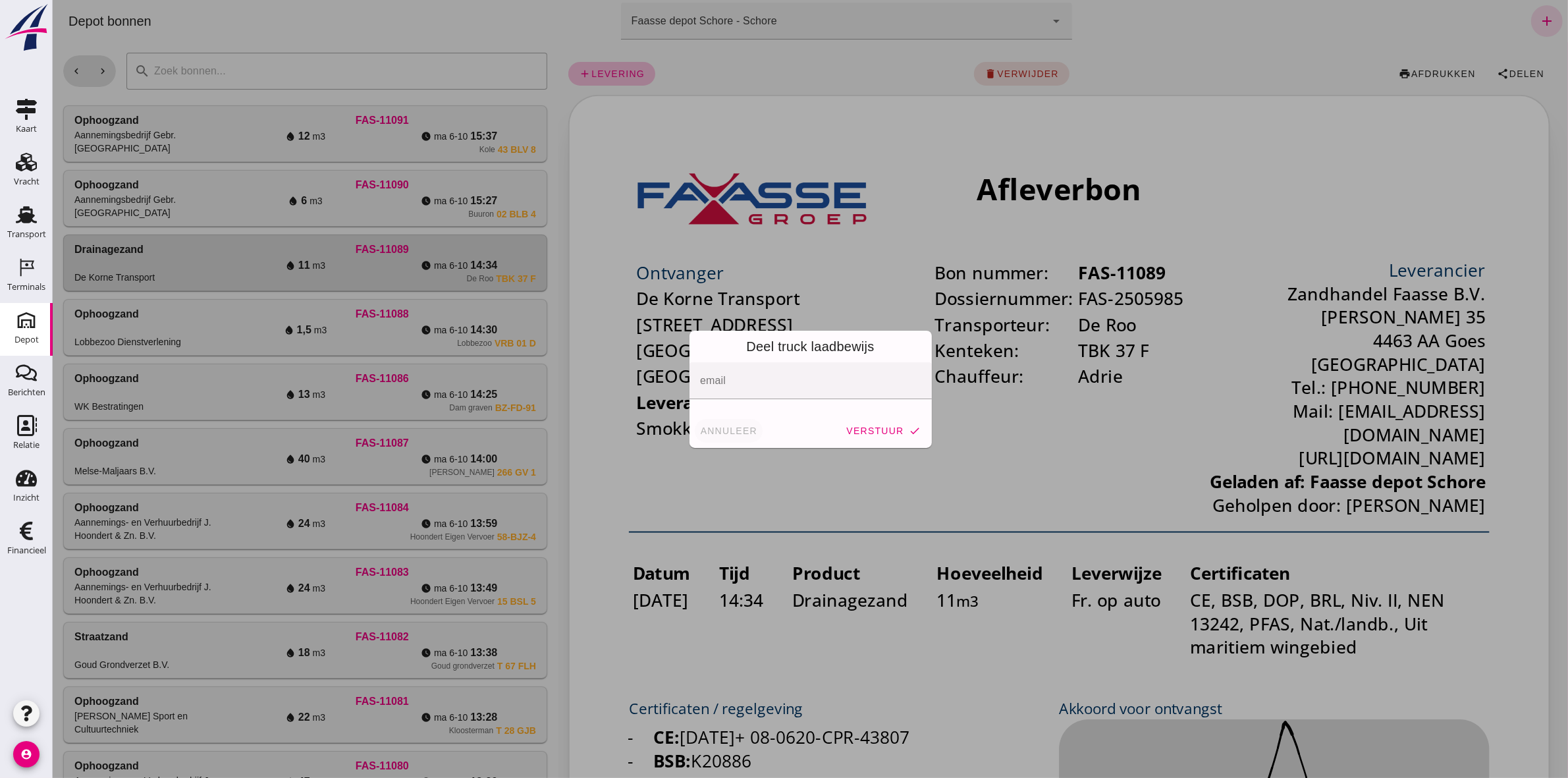
click at [694, 429] on button "annuleer" at bounding box center [728, 431] width 68 height 24
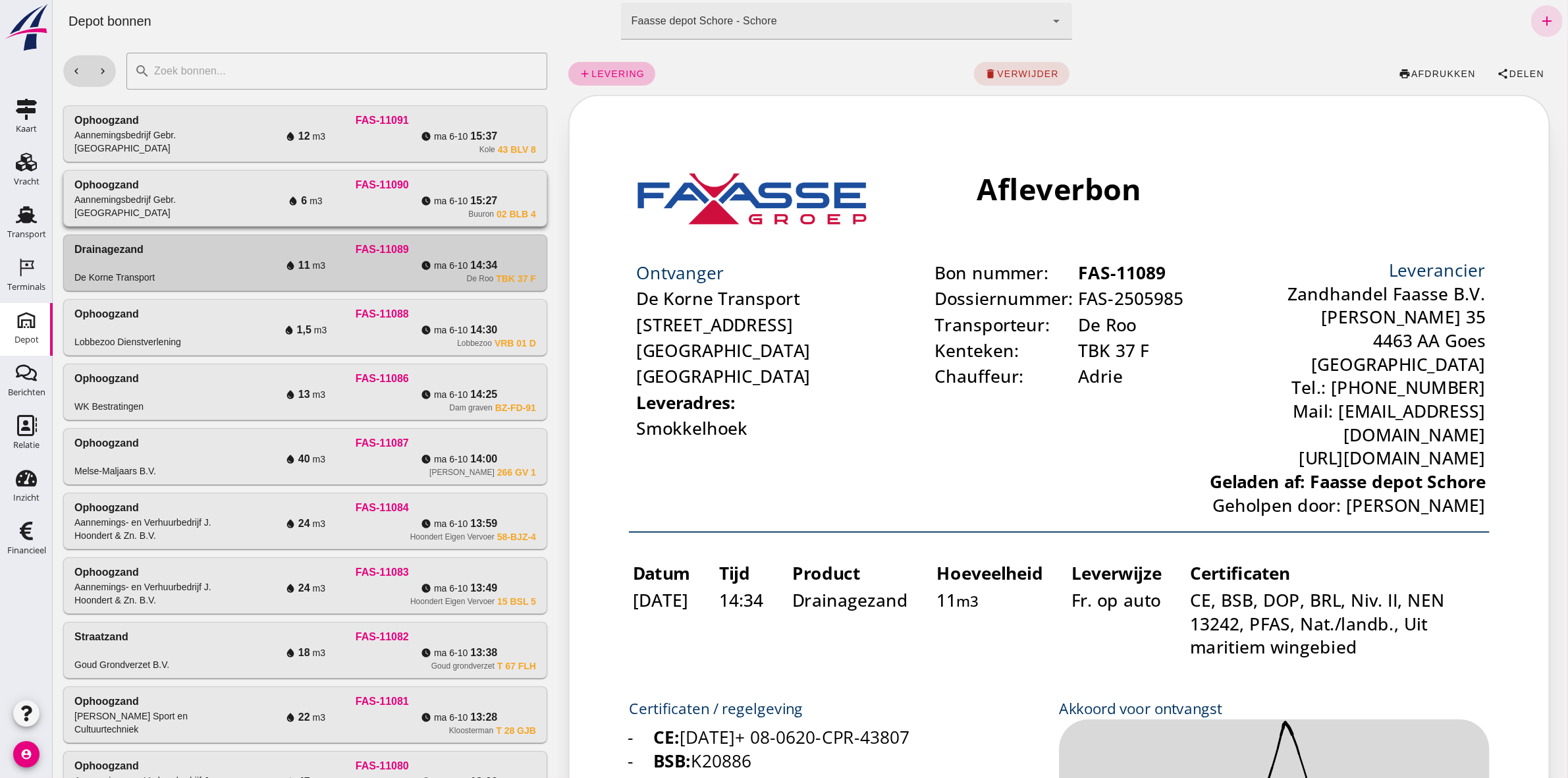
click at [303, 195] on span "6" at bounding box center [303, 201] width 6 height 16
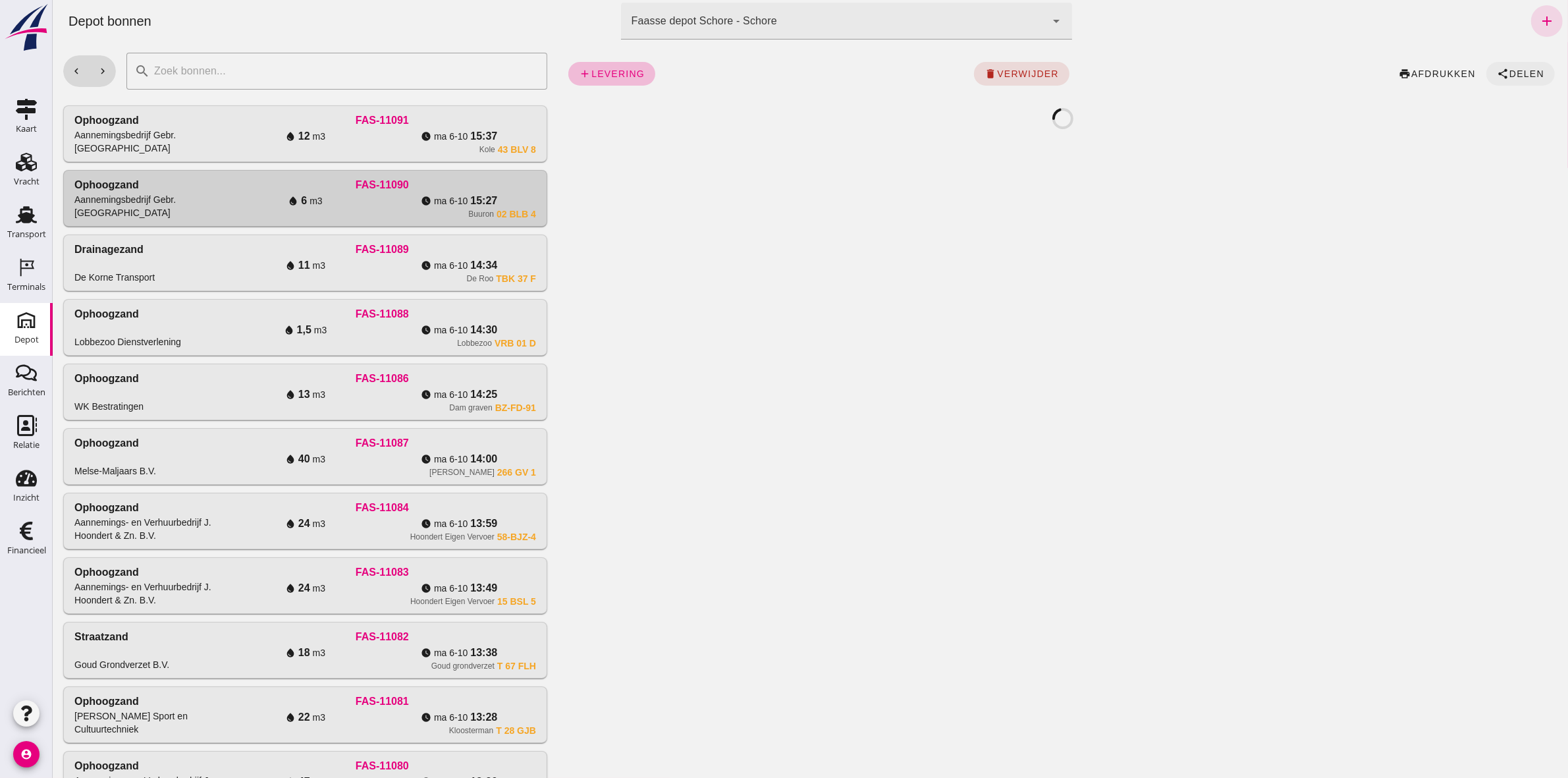
click at [1508, 70] on span "Delen" at bounding box center [1526, 73] width 35 height 11
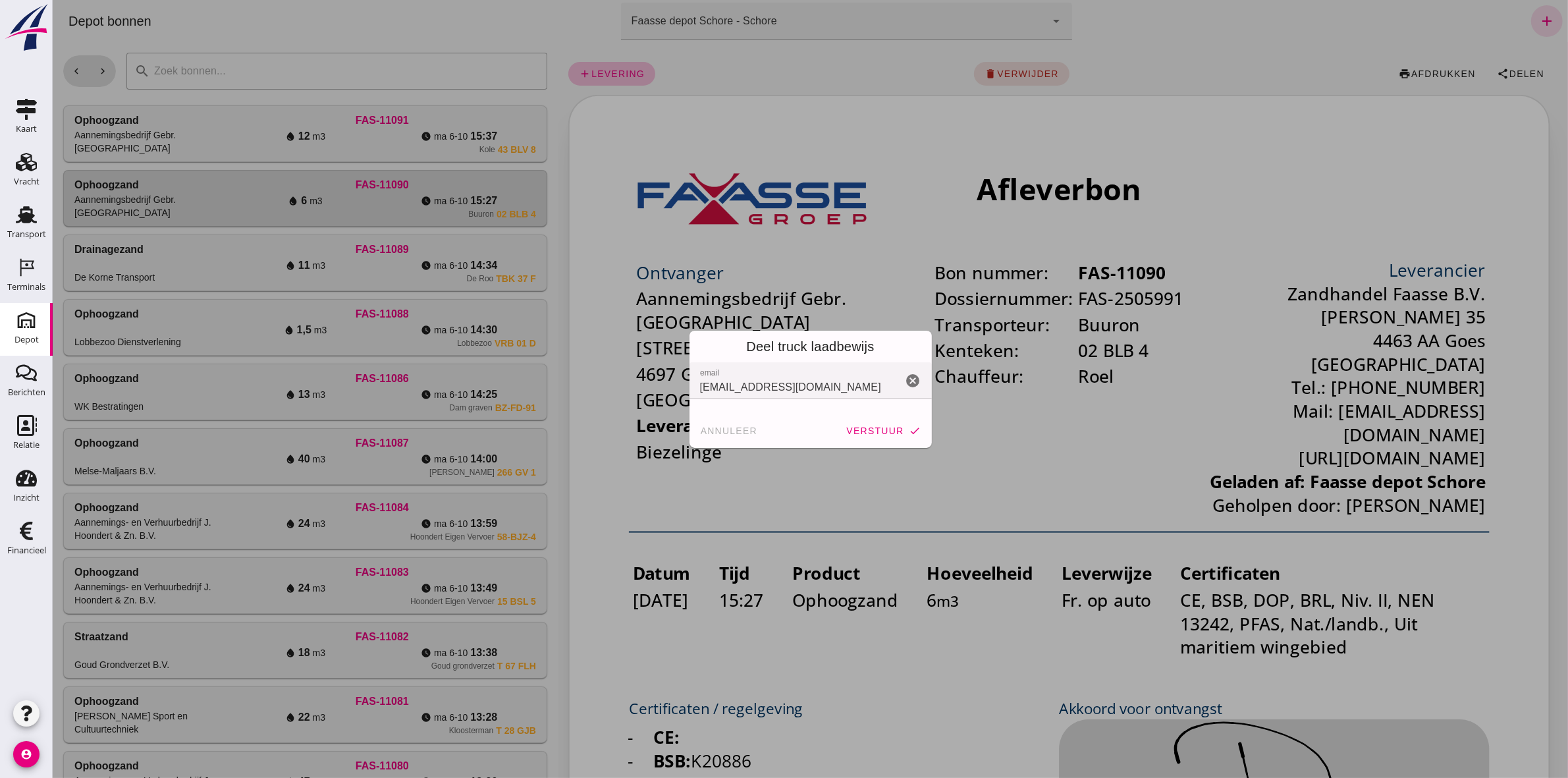
click at [853, 425] on span "verstuur" at bounding box center [874, 430] width 58 height 11
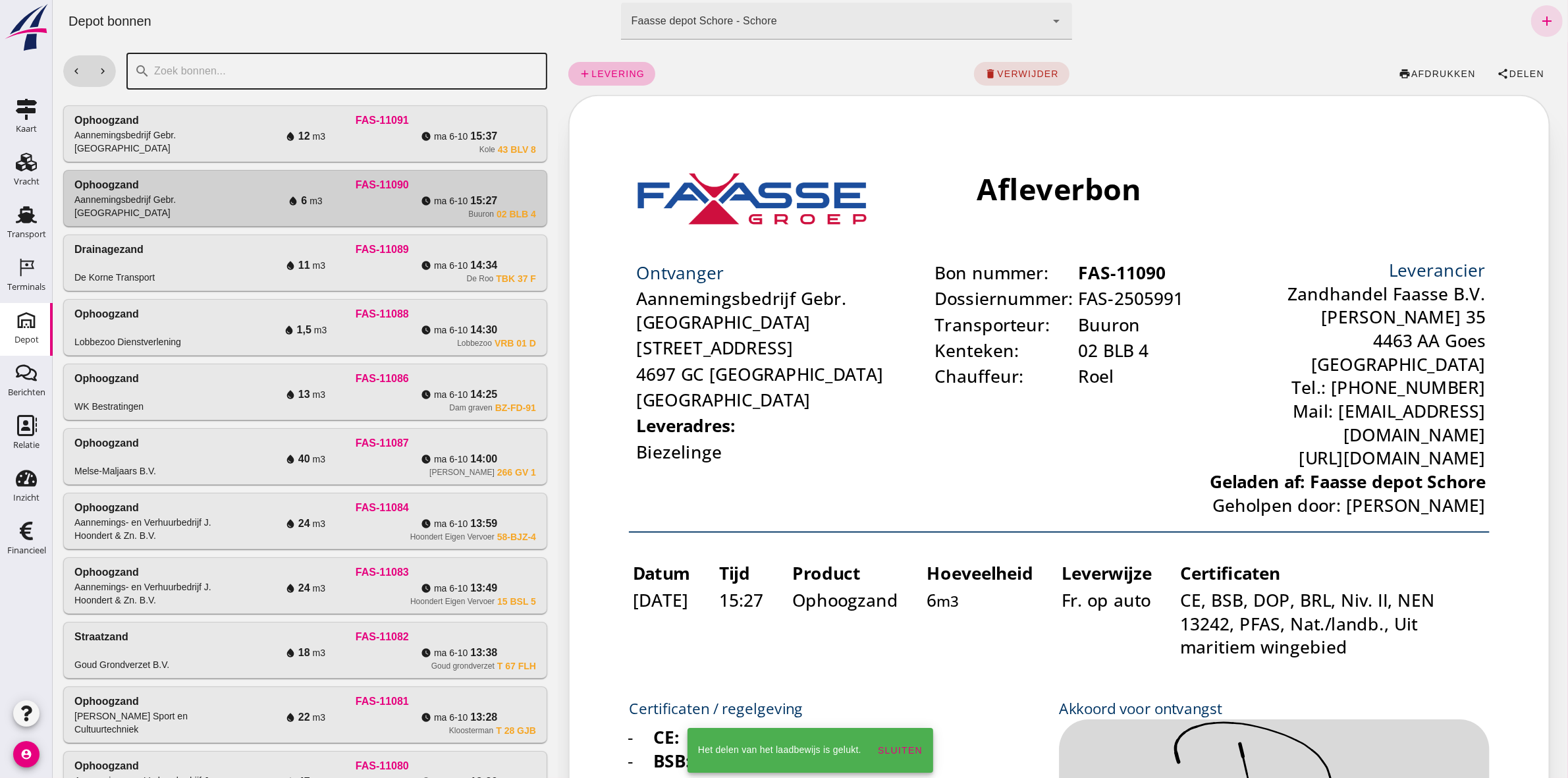
click at [284, 89] on input "text" at bounding box center [344, 71] width 389 height 37
click at [291, 107] on div "Ophoogzand Aannemingsbedrijf Gebr. Moerland FAS-11091 water_drop 12 m3 watch_la…" at bounding box center [305, 133] width 483 height 55
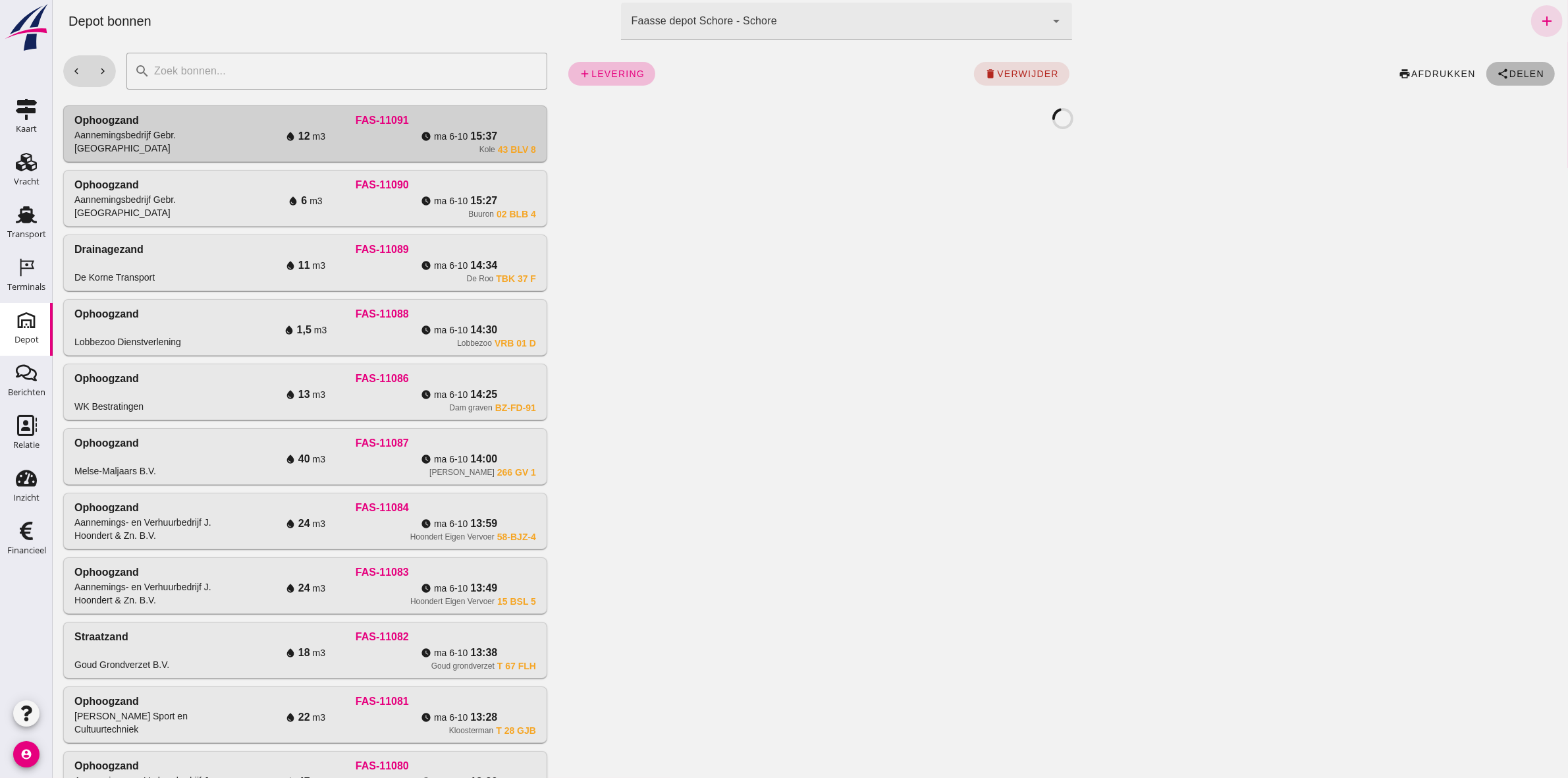
click at [1498, 83] on button "share Delen" at bounding box center [1520, 74] width 68 height 24
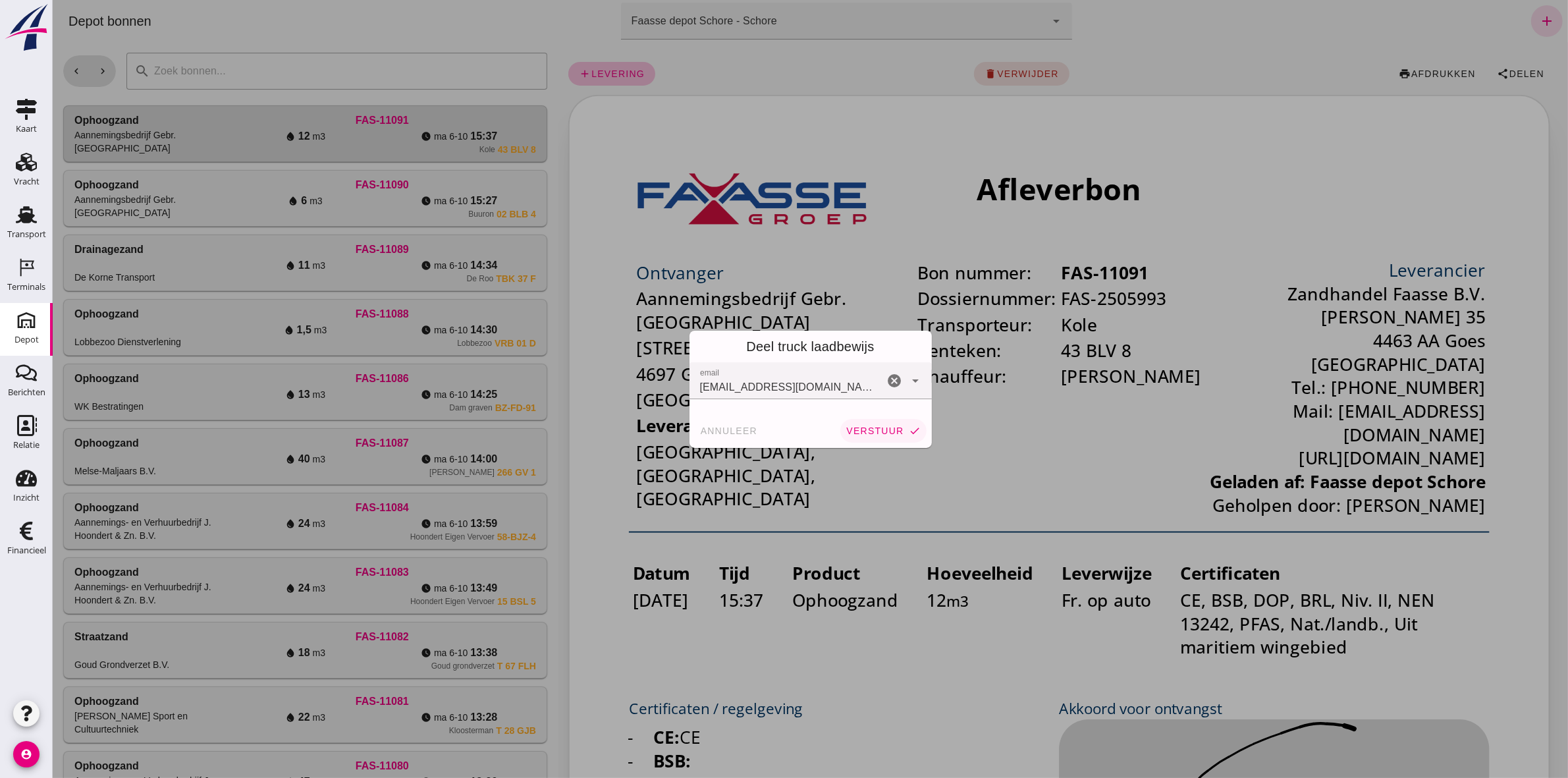
click at [869, 433] on span "verstuur" at bounding box center [874, 430] width 58 height 11
